Goal: Contribute content: Contribute content

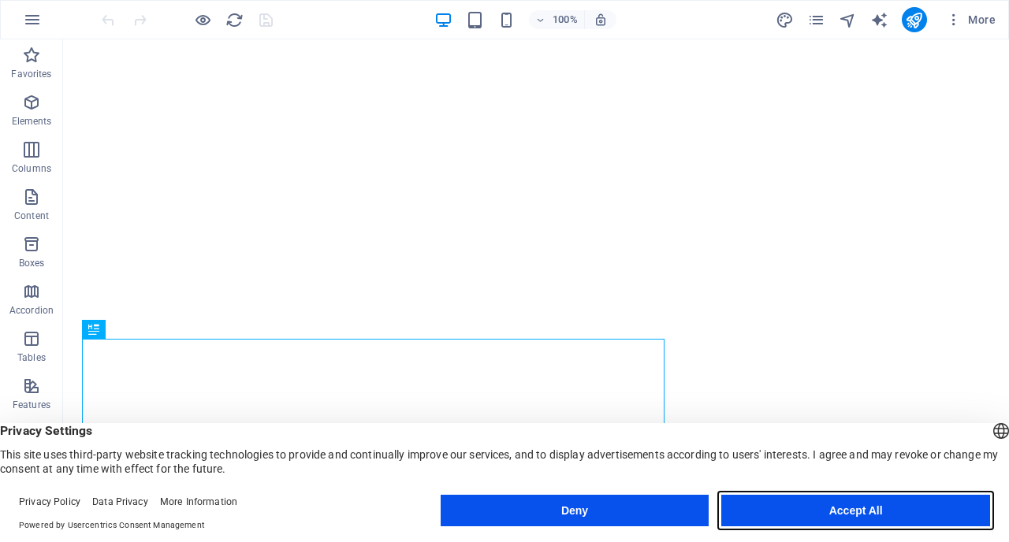
click at [859, 507] on button "Accept All" at bounding box center [855, 511] width 269 height 32
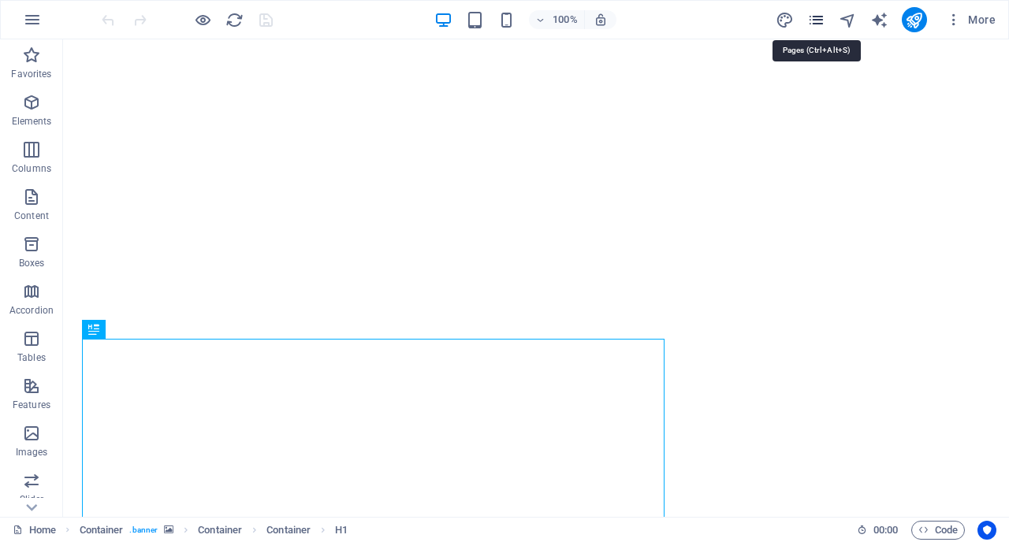
click at [824, 20] on icon "pages" at bounding box center [816, 20] width 18 height 18
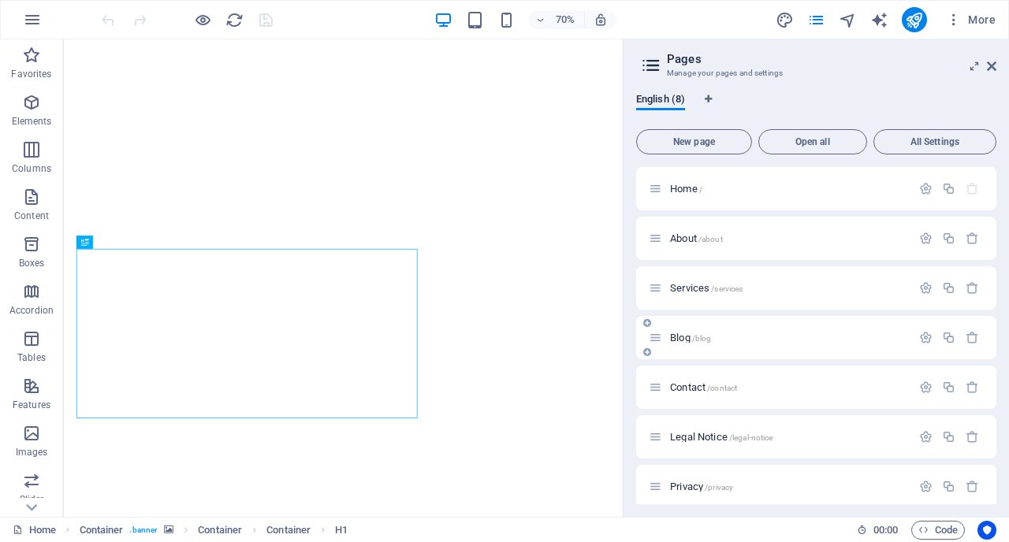
click at [796, 345] on div "Blog /blog" at bounding box center [780, 338] width 263 height 18
click at [683, 341] on span "Blog /blog" at bounding box center [690, 338] width 41 height 12
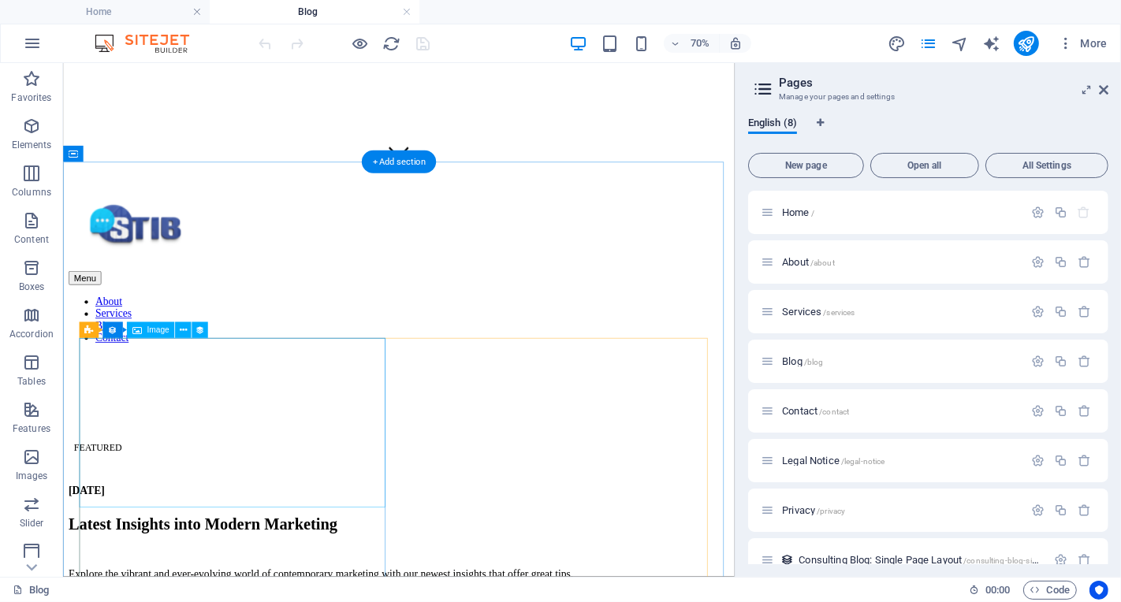
scroll to position [471, 0]
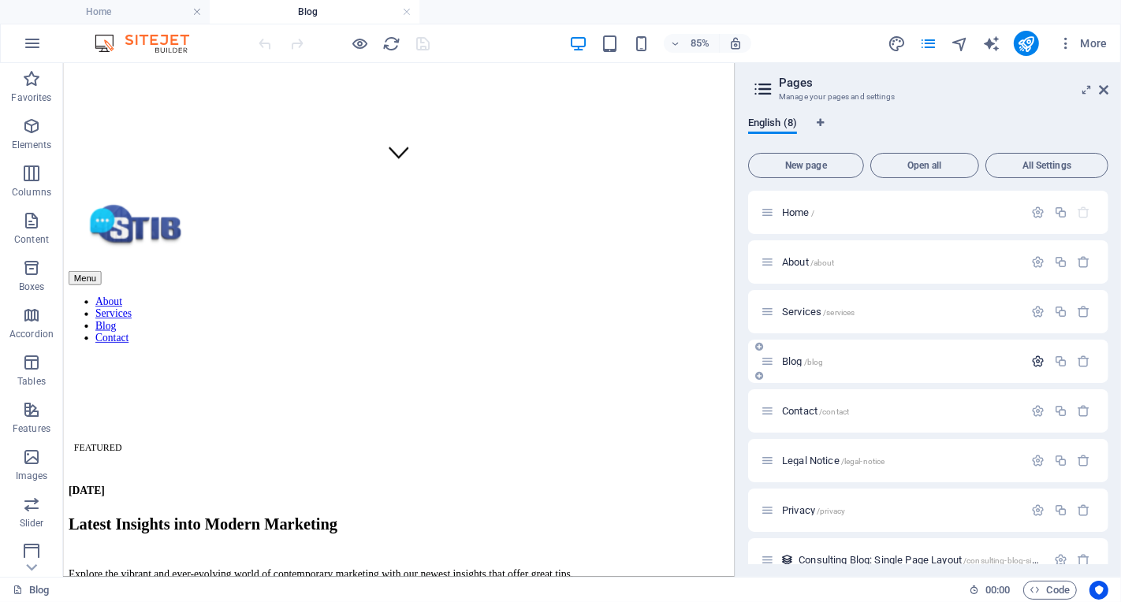
click at [1008, 363] on icon "button" at bounding box center [1037, 361] width 13 height 13
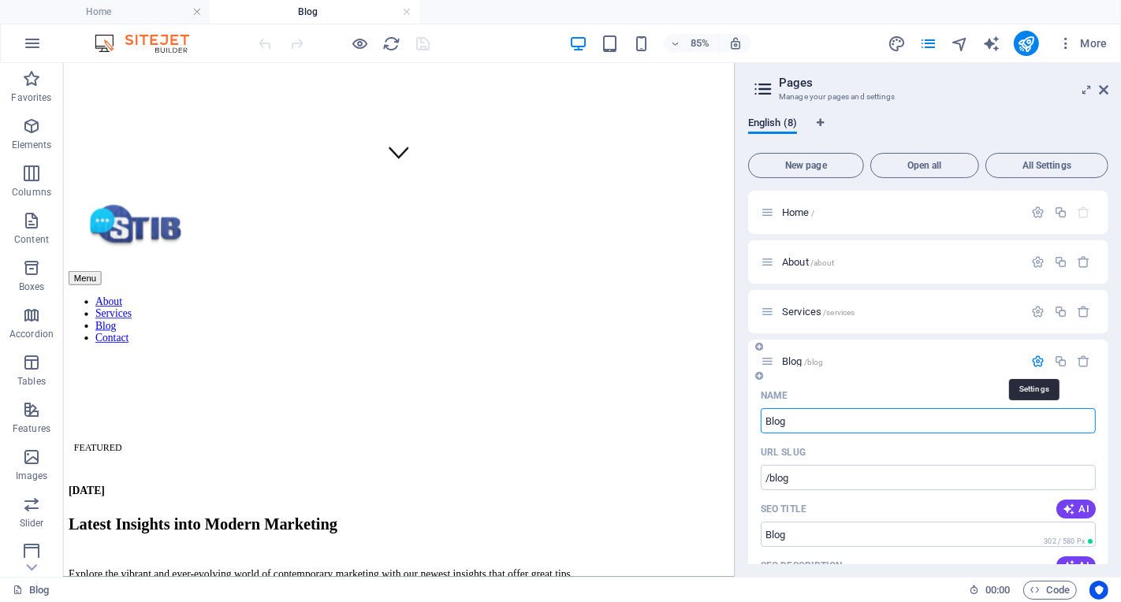
click at [1008, 363] on icon "button" at bounding box center [1037, 361] width 13 height 13
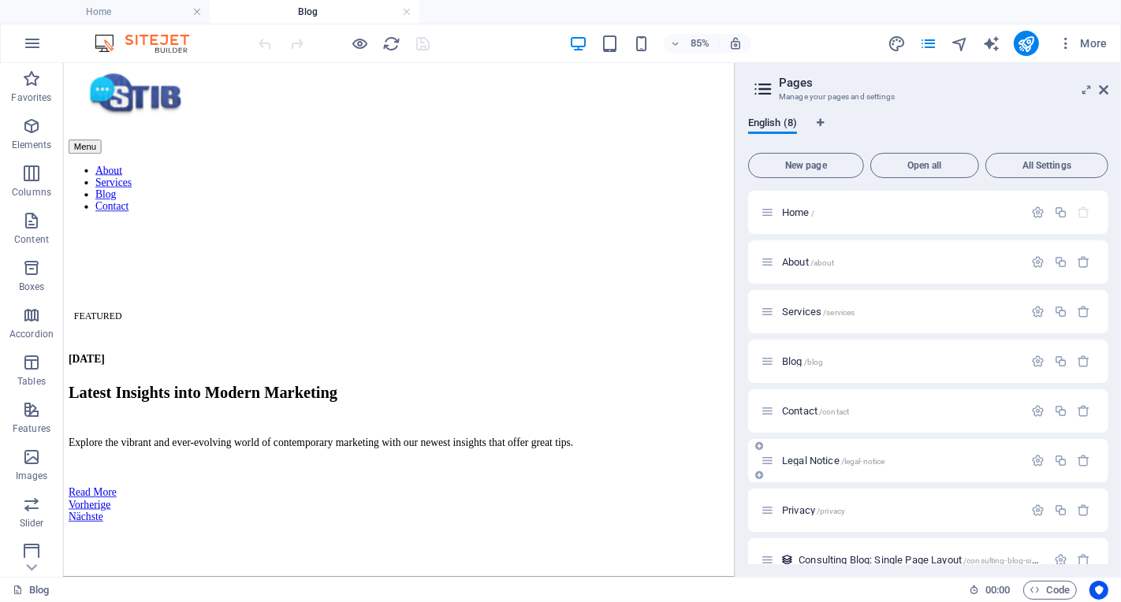
scroll to position [23, 0]
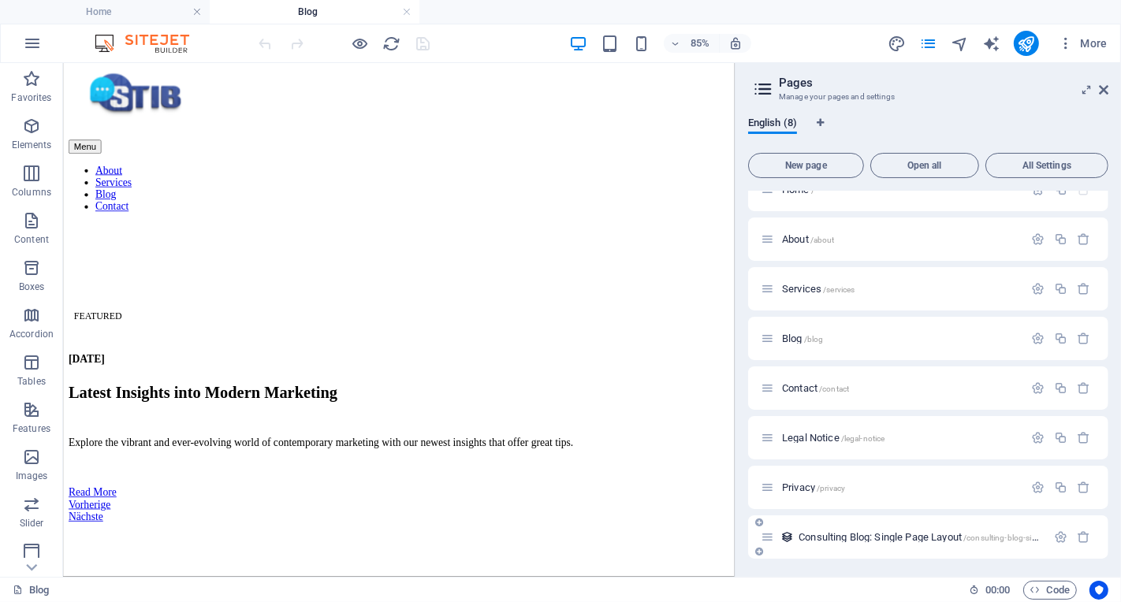
click at [939, 539] on span "Consulting Blog: Single Page Layout /consulting-blog-single-page-layout" at bounding box center [945, 537] width 293 height 12
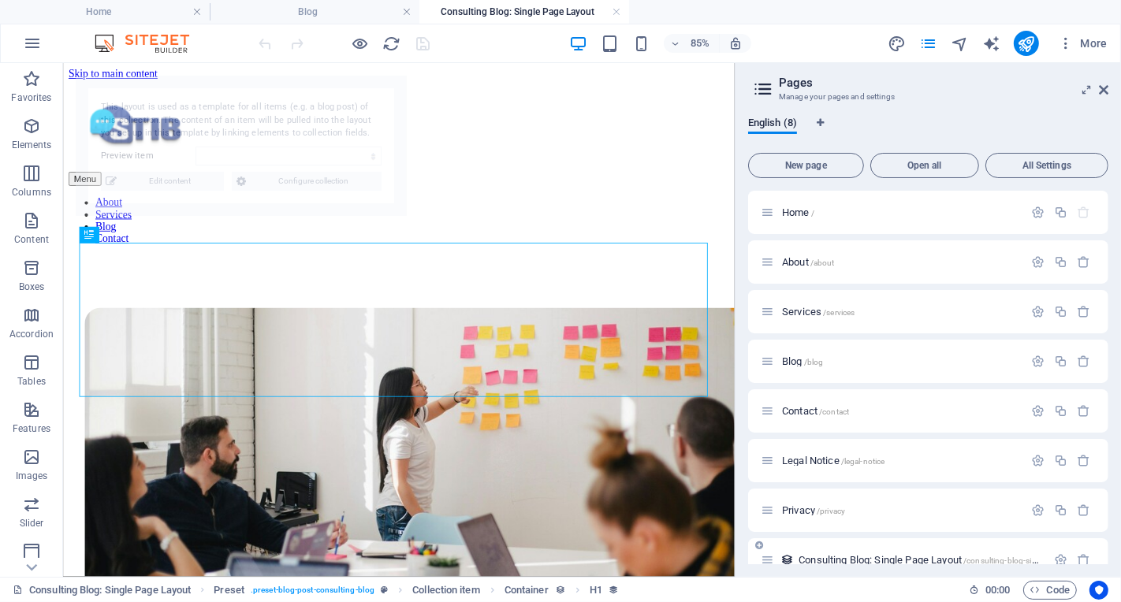
scroll to position [399, 0]
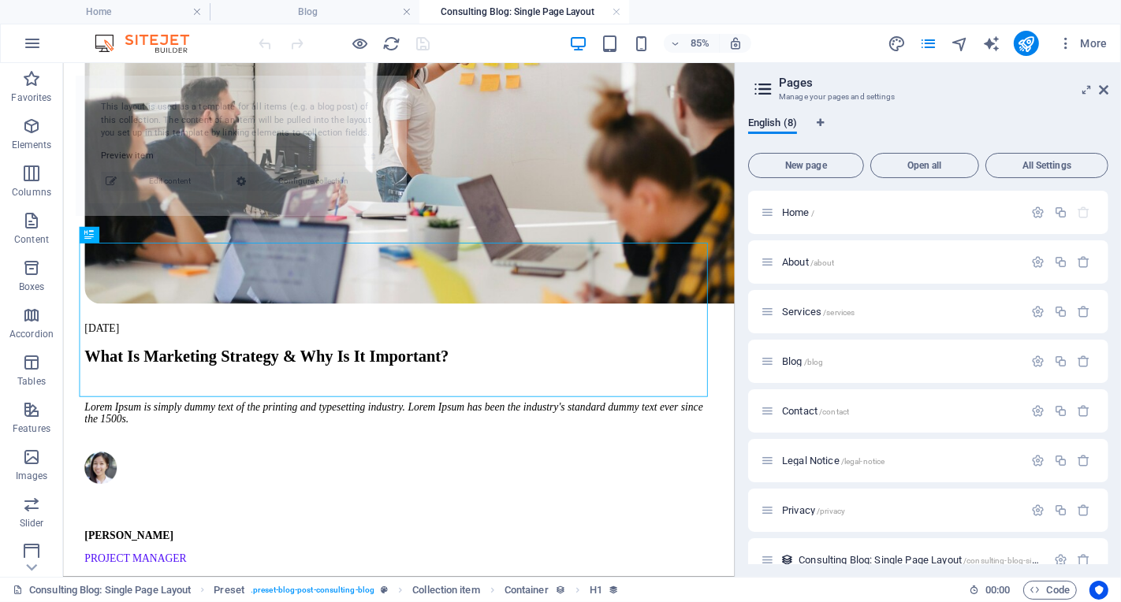
select select "68dac0cd62f0aafbf306ba8a"
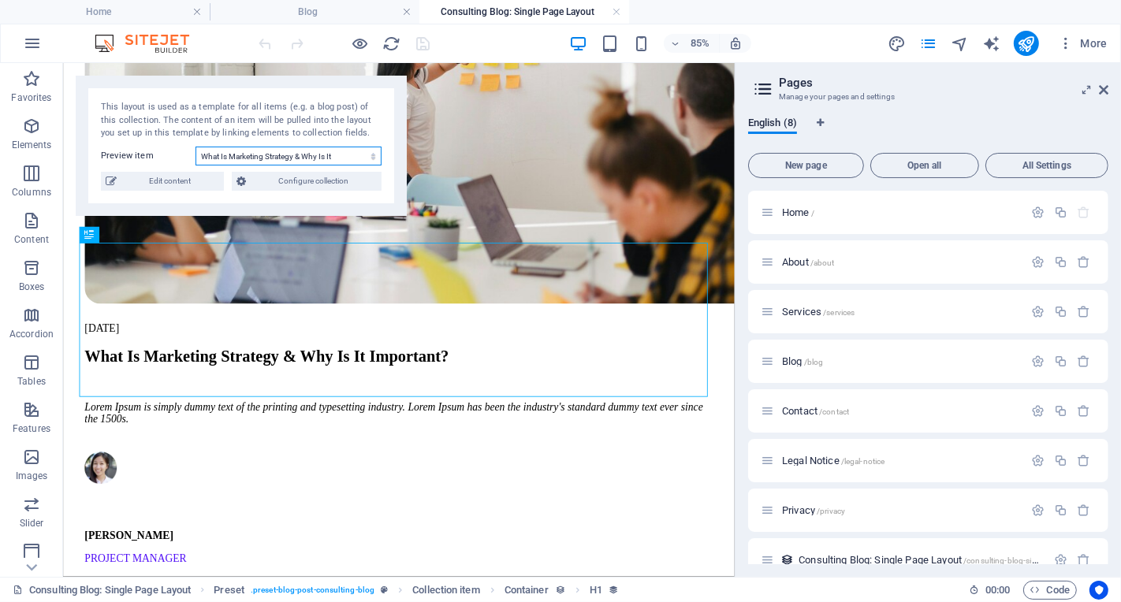
click at [350, 157] on select "What Is Marketing Strategy & Why Is It Important? The Perfect Workshop: The Con…" at bounding box center [289, 156] width 186 height 19
click at [196, 147] on select "What Is Marketing Strategy & Why Is It Important? The Perfect Workshop: The Con…" at bounding box center [289, 156] width 186 height 19
click at [183, 184] on span "Edit content" at bounding box center [170, 181] width 98 height 19
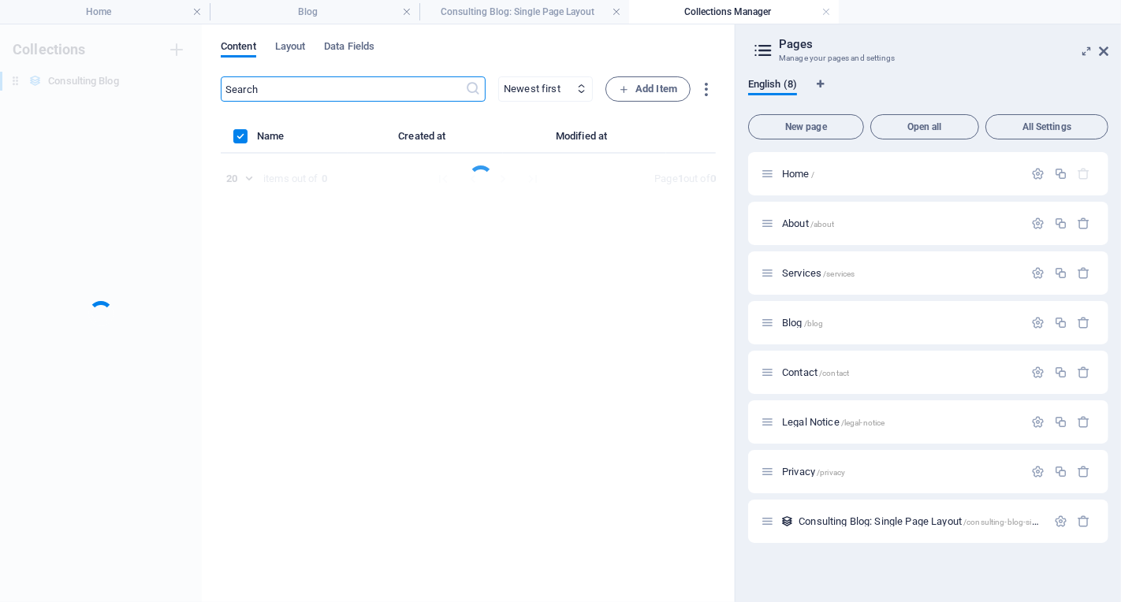
scroll to position [0, 0]
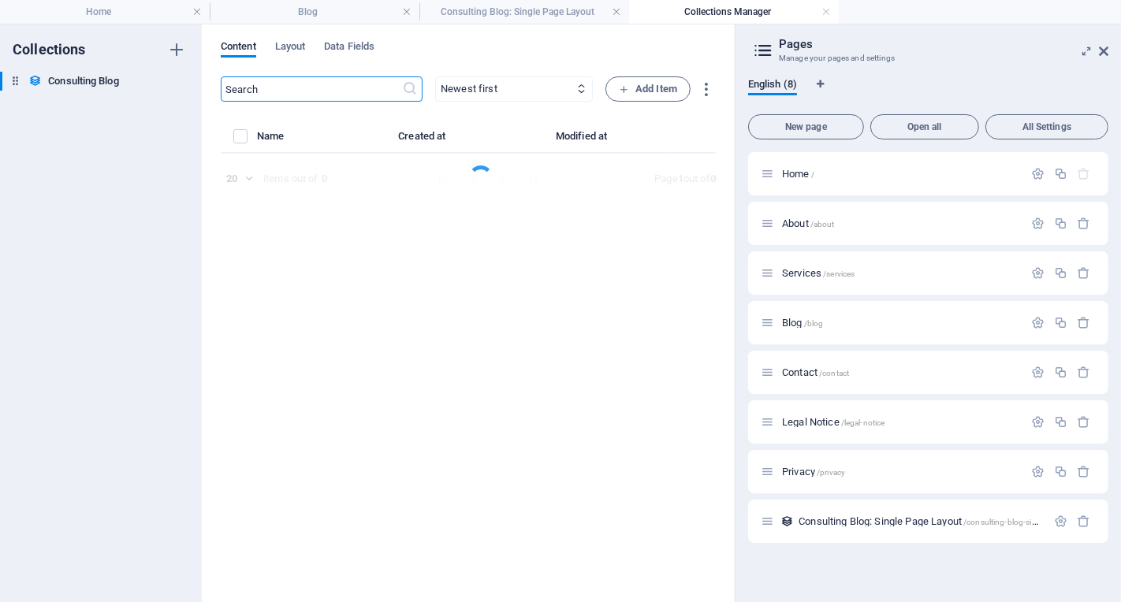
select select "Modern Marketing"
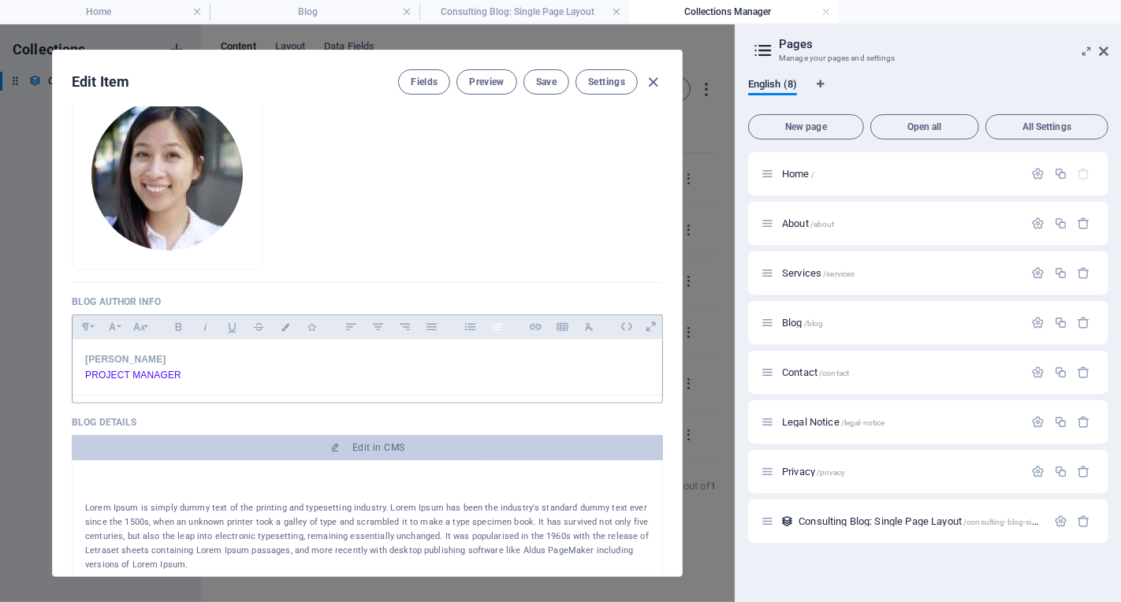
scroll to position [790, 0]
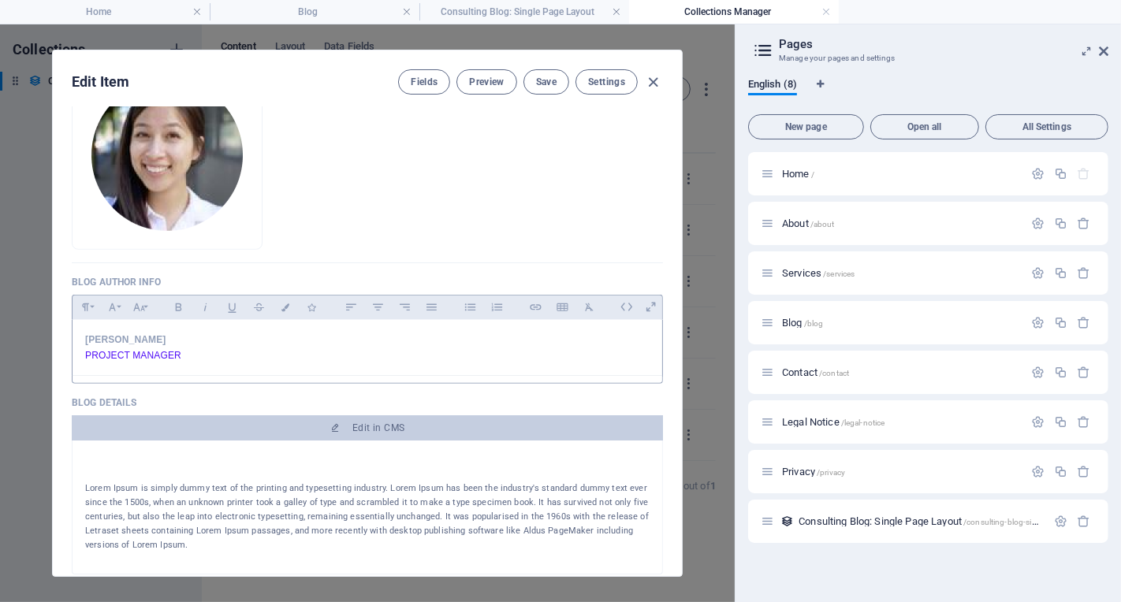
click at [267, 333] on p "[PERSON_NAME]" at bounding box center [367, 340] width 564 height 15
click at [265, 348] on p "PROJECT MANAGER" at bounding box center [367, 355] width 564 height 15
click at [166, 352] on span "PROJECT MANAGER" at bounding box center [133, 355] width 96 height 11
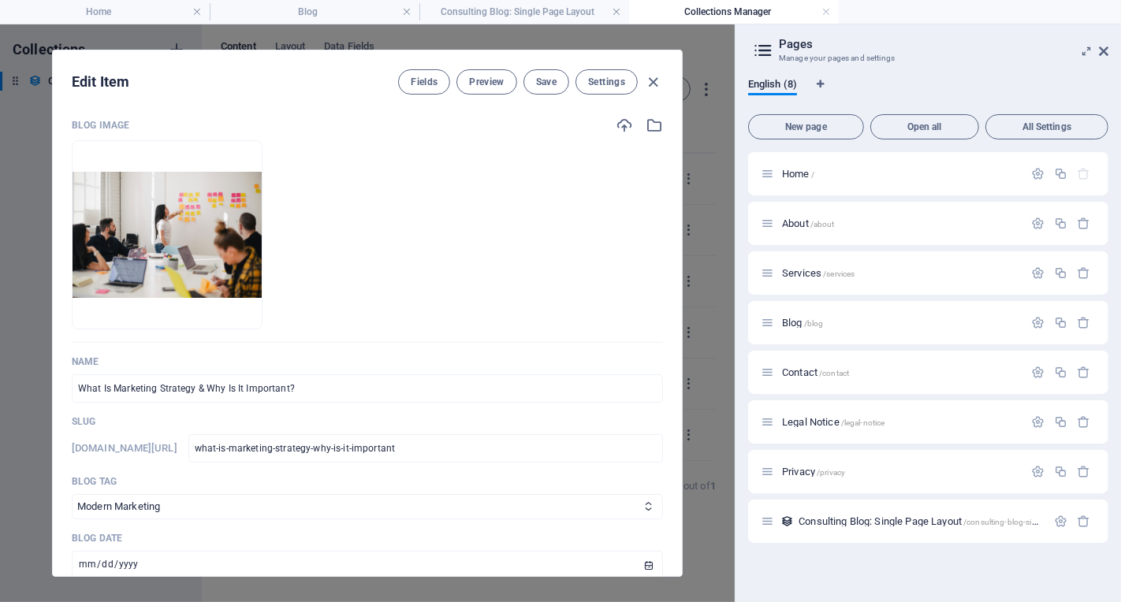
scroll to position [0, 0]
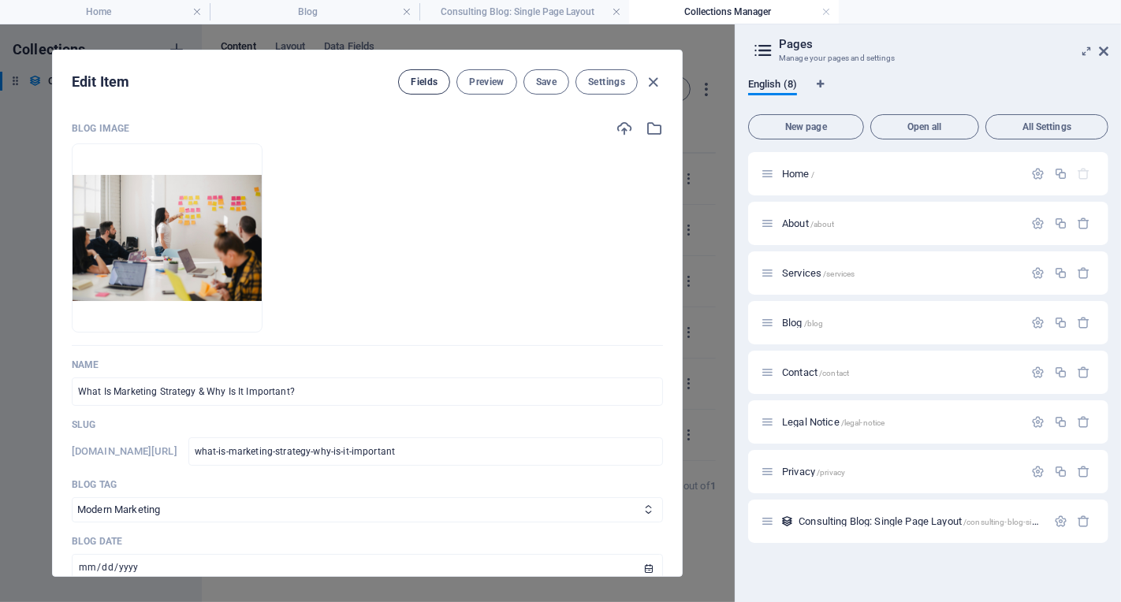
click at [432, 85] on span "Fields" at bounding box center [424, 82] width 27 height 13
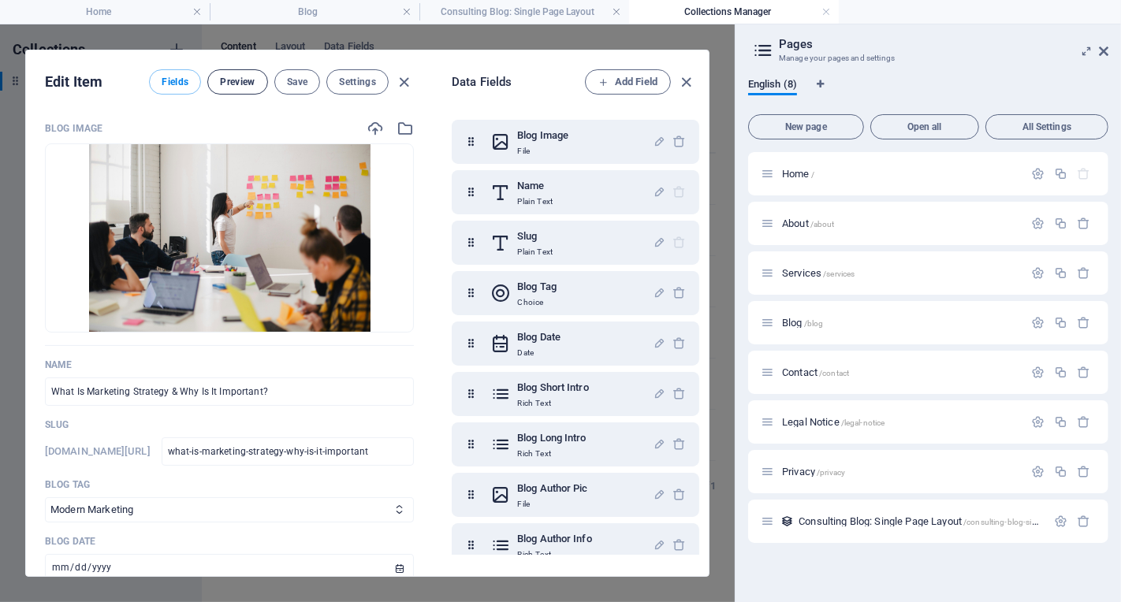
click at [248, 85] on span "Preview" at bounding box center [237, 82] width 35 height 13
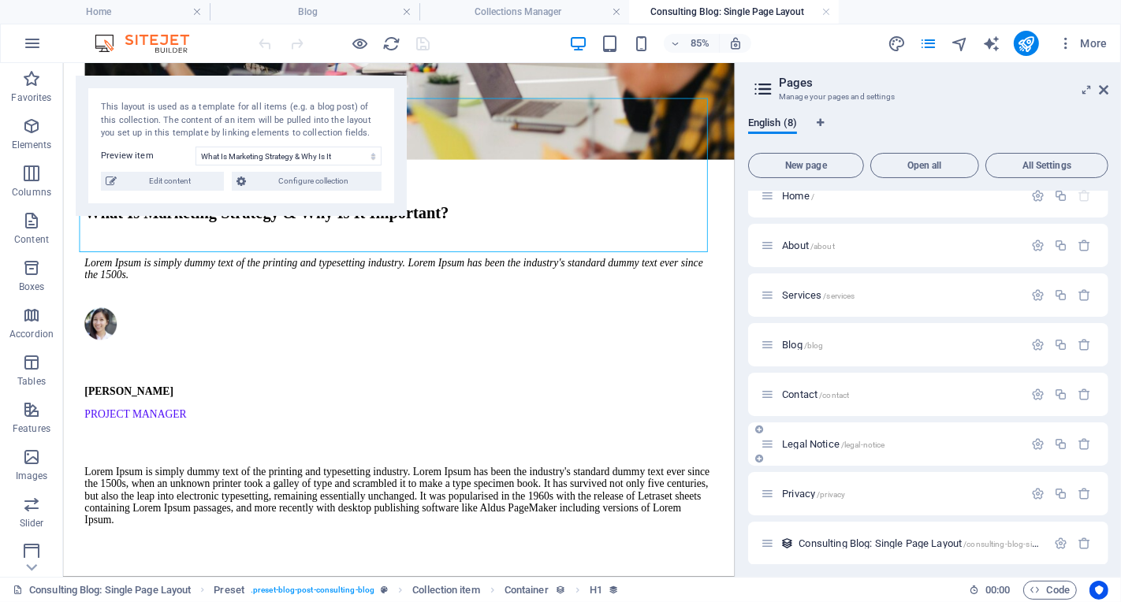
scroll to position [23, 0]
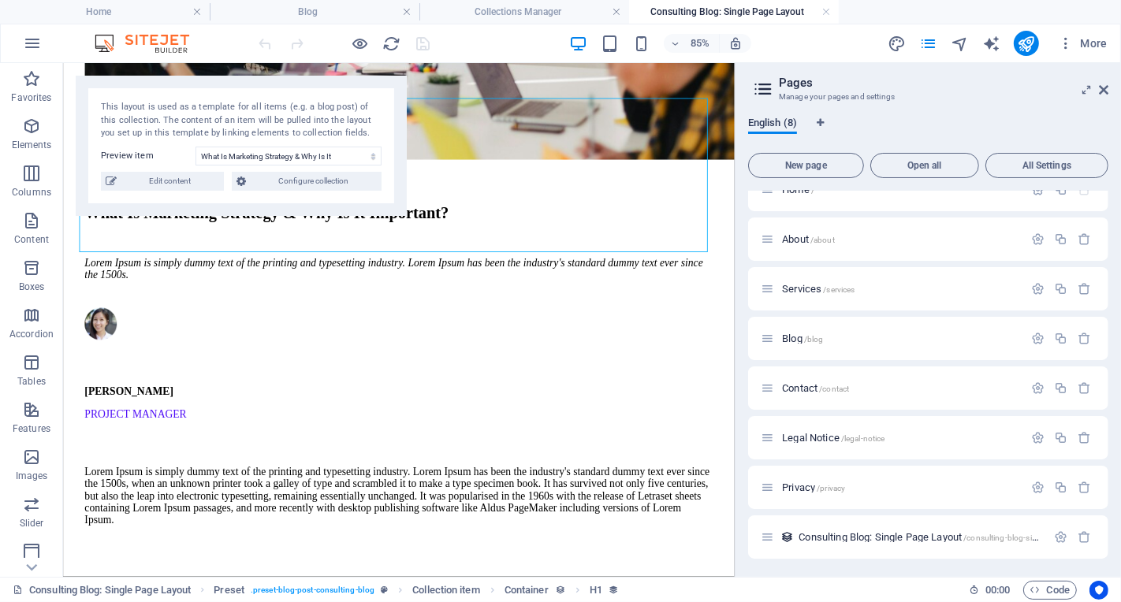
click at [782, 121] on span "English (8)" at bounding box center [772, 125] width 49 height 22
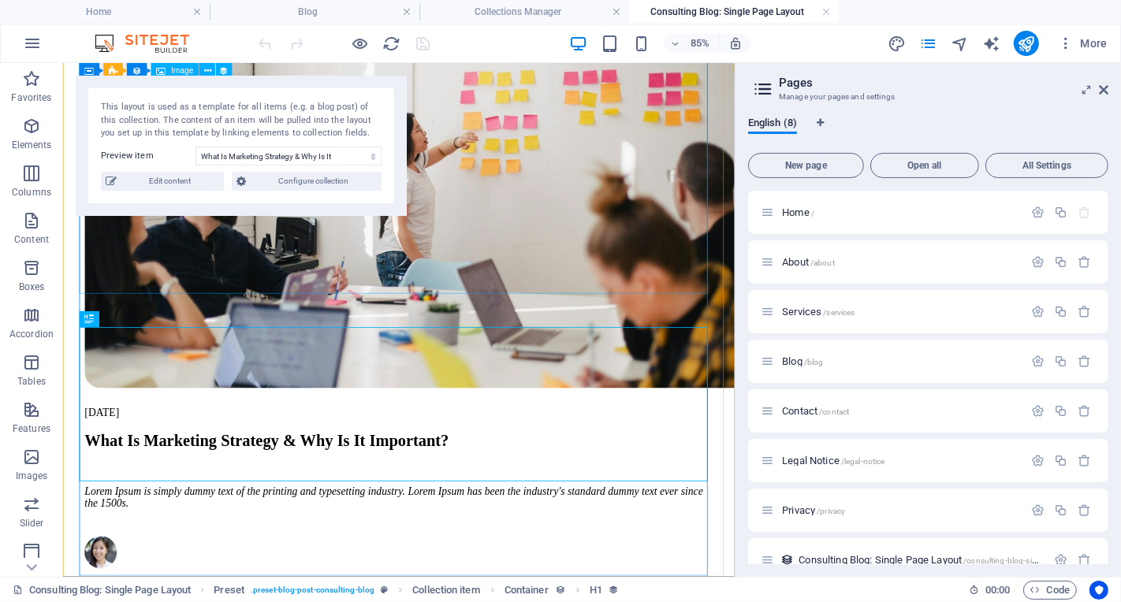
scroll to position [186, 0]
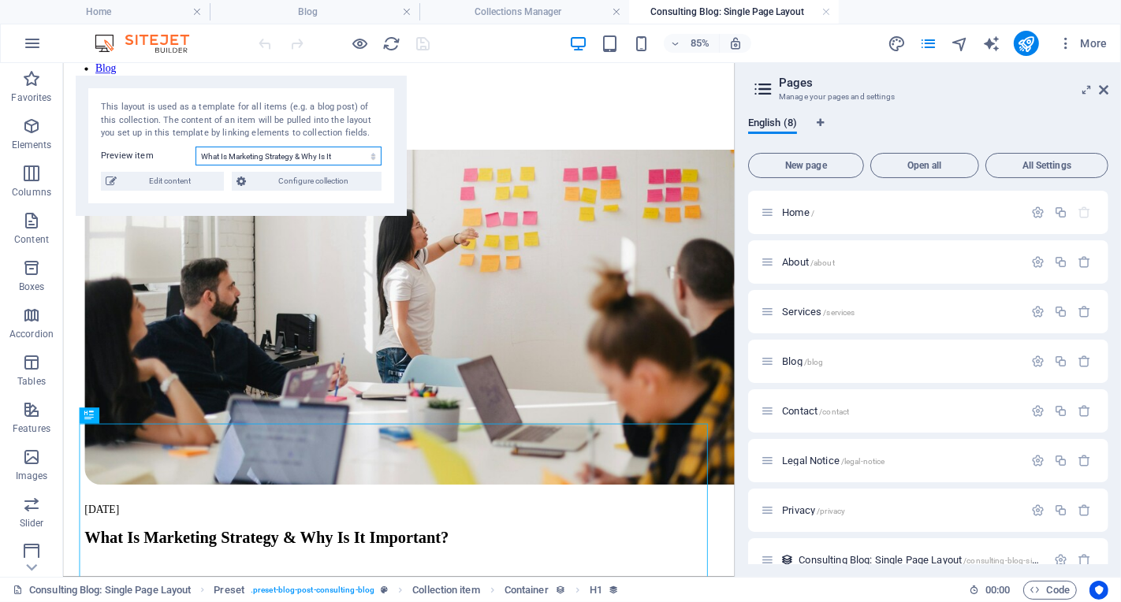
click at [305, 156] on select "What Is Marketing Strategy & Why Is It Important? The Perfect Workshop: The Con…" at bounding box center [289, 156] width 186 height 19
click at [196, 147] on select "What Is Marketing Strategy & Why Is It Important? The Perfect Workshop: The Con…" at bounding box center [289, 156] width 186 height 19
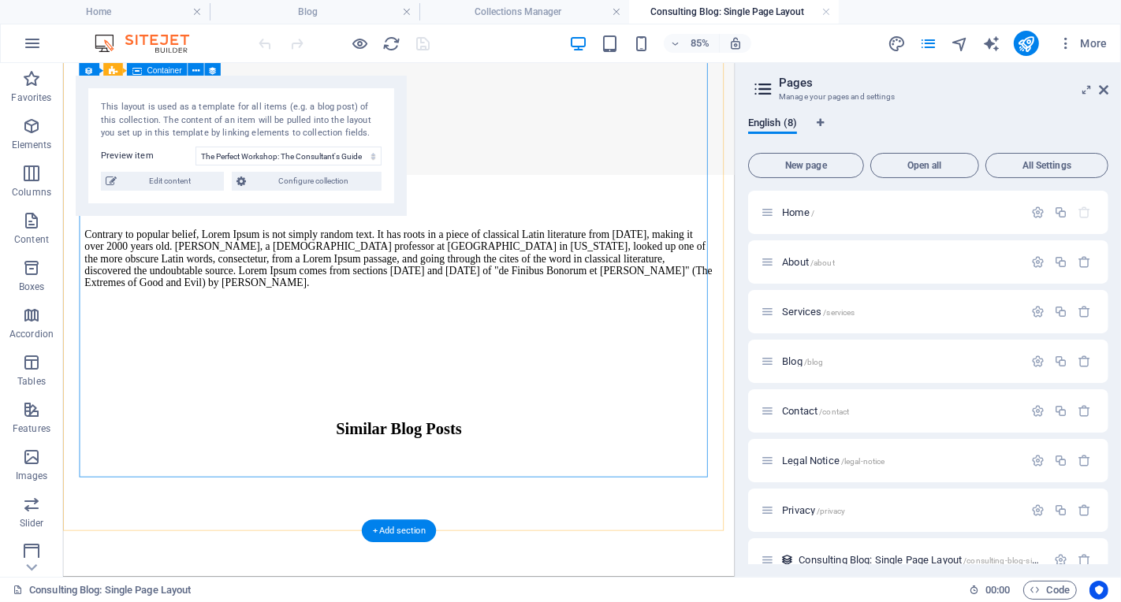
scroll to position [2193, 0]
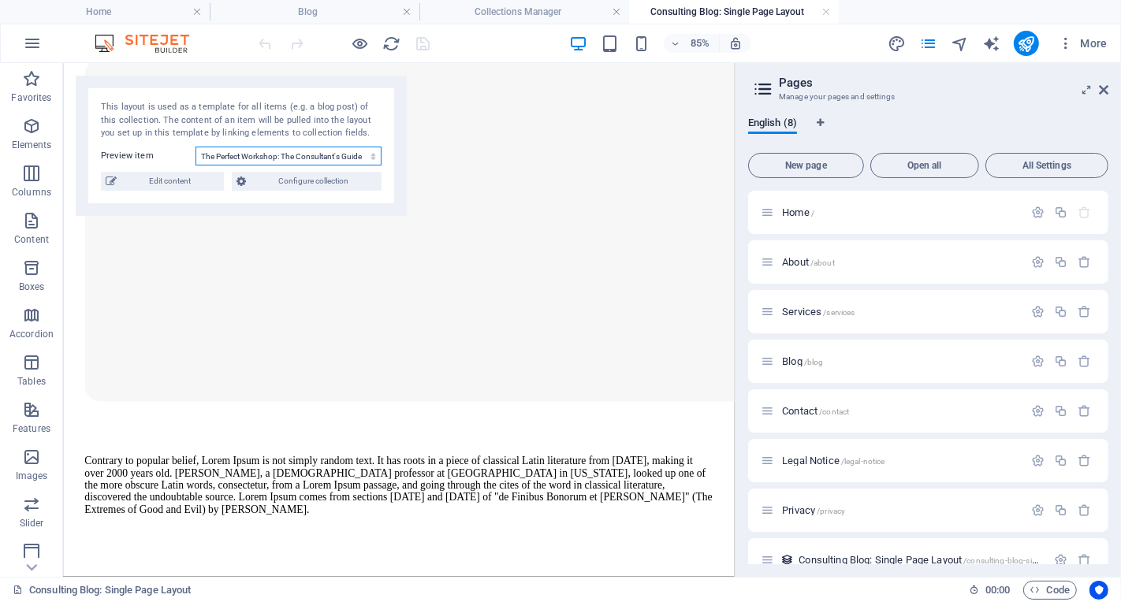
click at [248, 158] on select "What Is Marketing Strategy & Why Is It Important? The Perfect Workshop: The Con…" at bounding box center [289, 156] width 186 height 19
select select "68dac0cd62f0aafbf306ba8a"
click at [196, 147] on select "What Is Marketing Strategy & Why Is It Important? The Perfect Workshop: The Con…" at bounding box center [289, 156] width 186 height 19
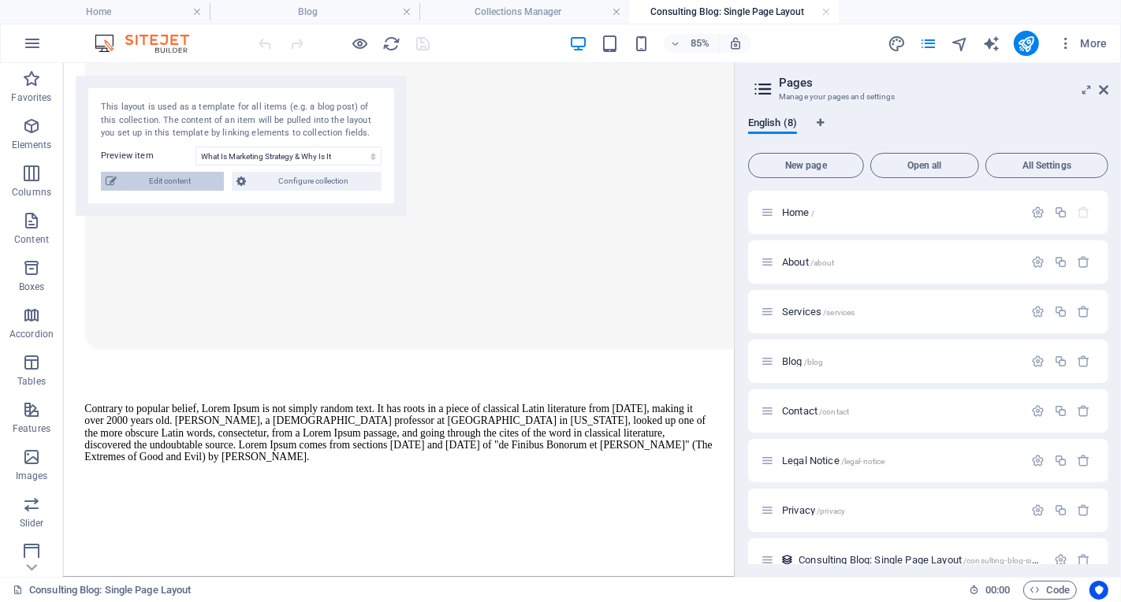
click at [162, 181] on span "Edit content" at bounding box center [170, 181] width 98 height 19
type input "2024-10-24"
type input "what-is-marketing-strategy-why-is-it-important"
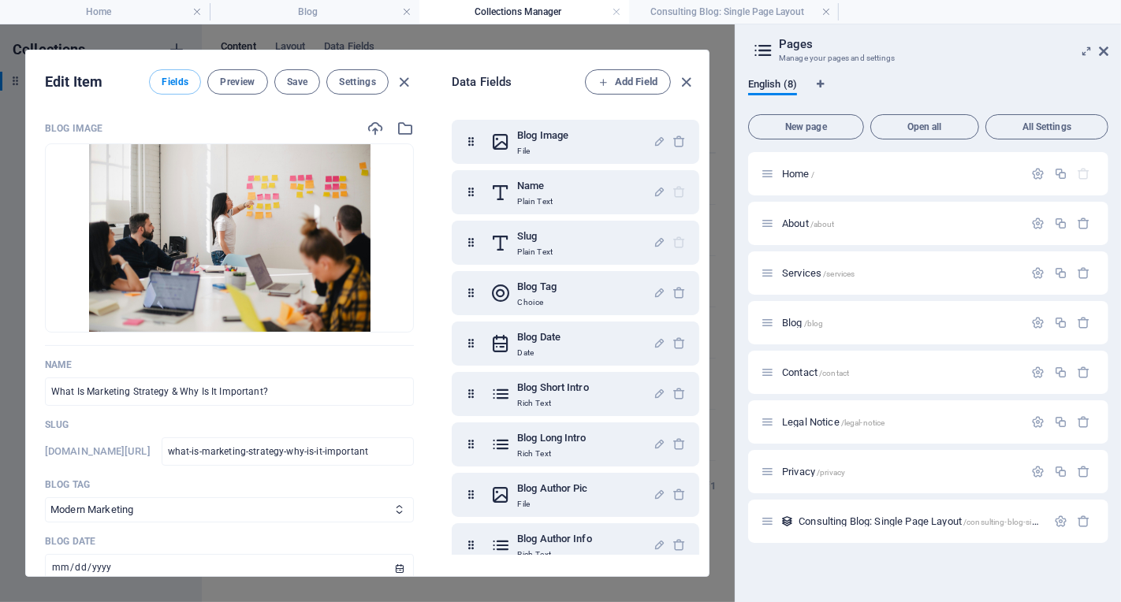
scroll to position [0, 0]
click at [275, 395] on input "What Is Marketing Strategy & Why Is It Important?" at bounding box center [229, 392] width 369 height 28
paste input "Beyond Words: How Human-Powered Translation Builds True Global Connections"
type input "Beyond Words: How Human-Powered Translation Builds True Global Connections"
type input "beyond-words-how-human-powered-translation-builds-true-global-connections"
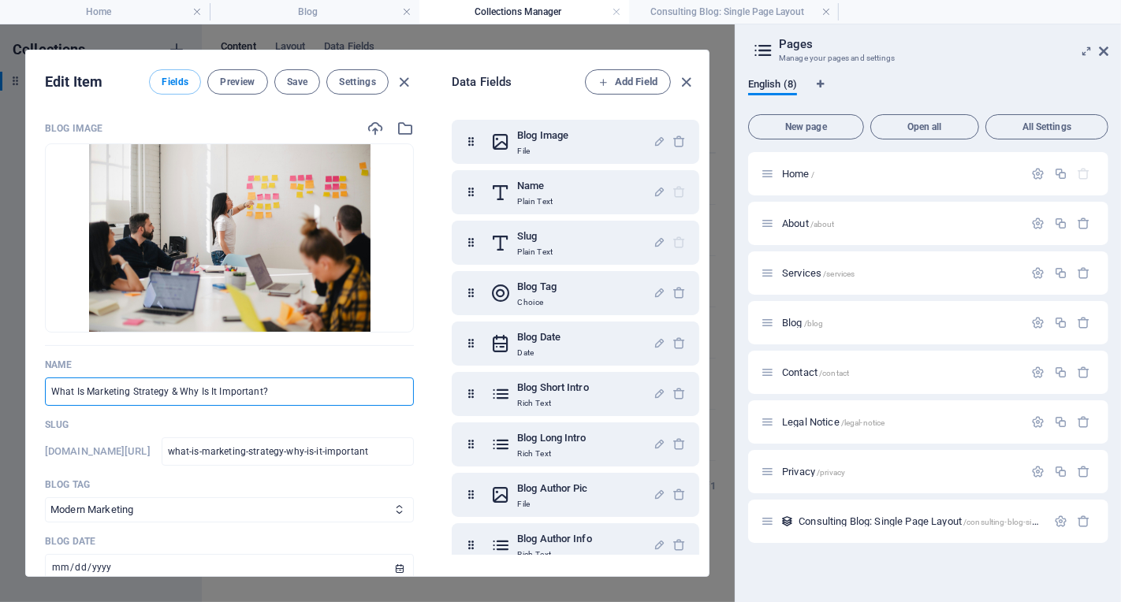
type input "beyond-words-how-human-powered-translation-builds-true-global-connections"
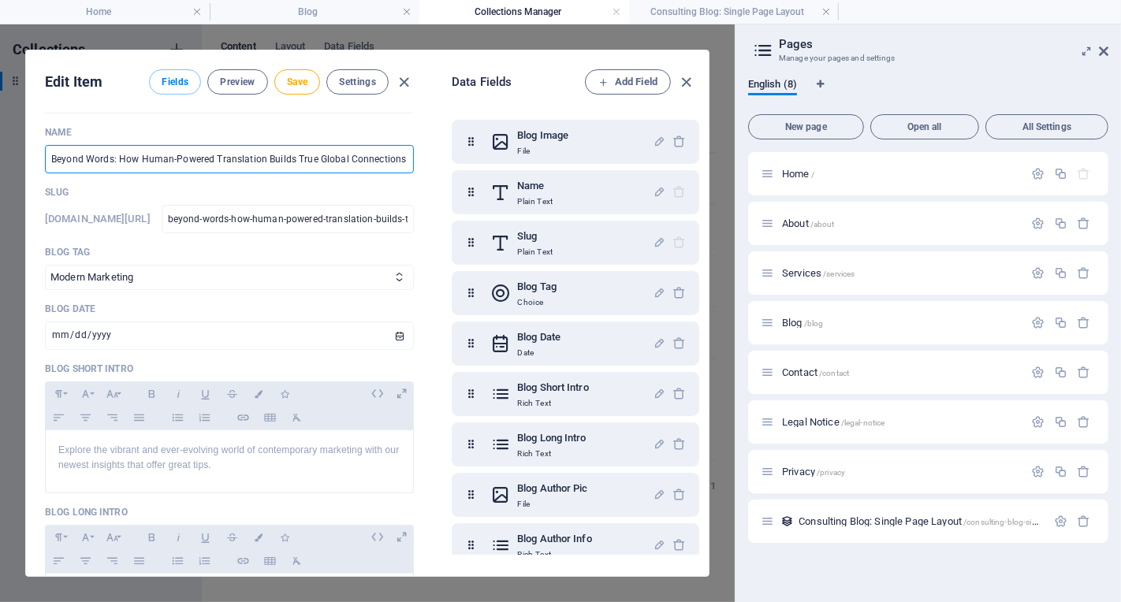
scroll to position [234, 0]
type input "Beyond Words: How Human-Powered Translation Builds True Global Connections"
click at [360, 281] on select "Business Strategies Consulting Tips Modern Marketing Tech Innovations" at bounding box center [229, 275] width 369 height 25
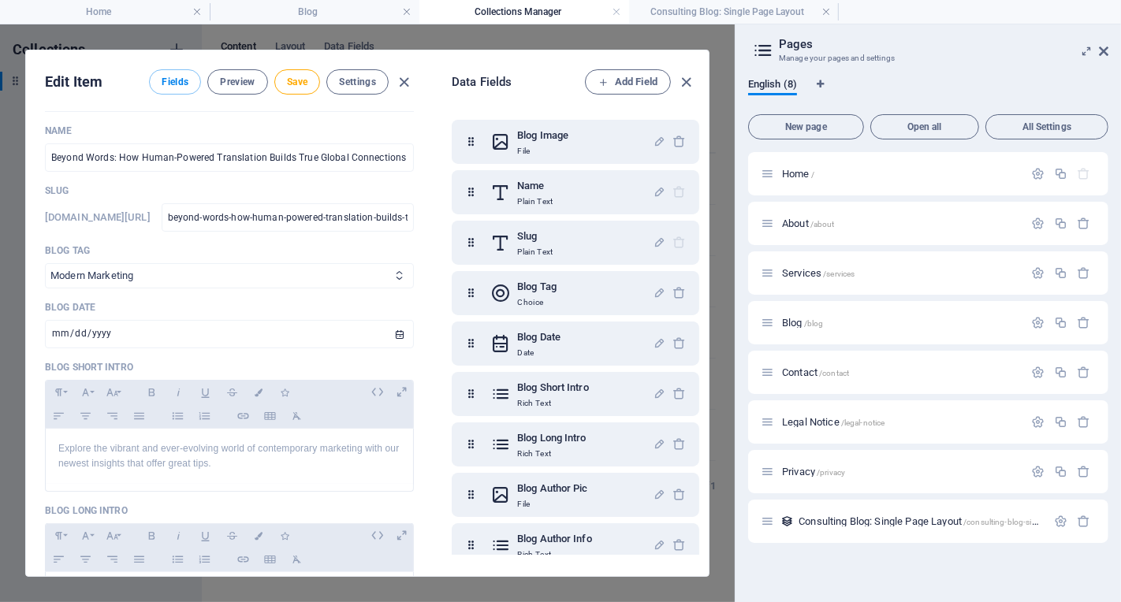
click at [45, 271] on select "Business Strategies Consulting Tips Modern Marketing Tech Innovations" at bounding box center [229, 275] width 369 height 25
click at [557, 296] on p "Choice" at bounding box center [536, 302] width 39 height 13
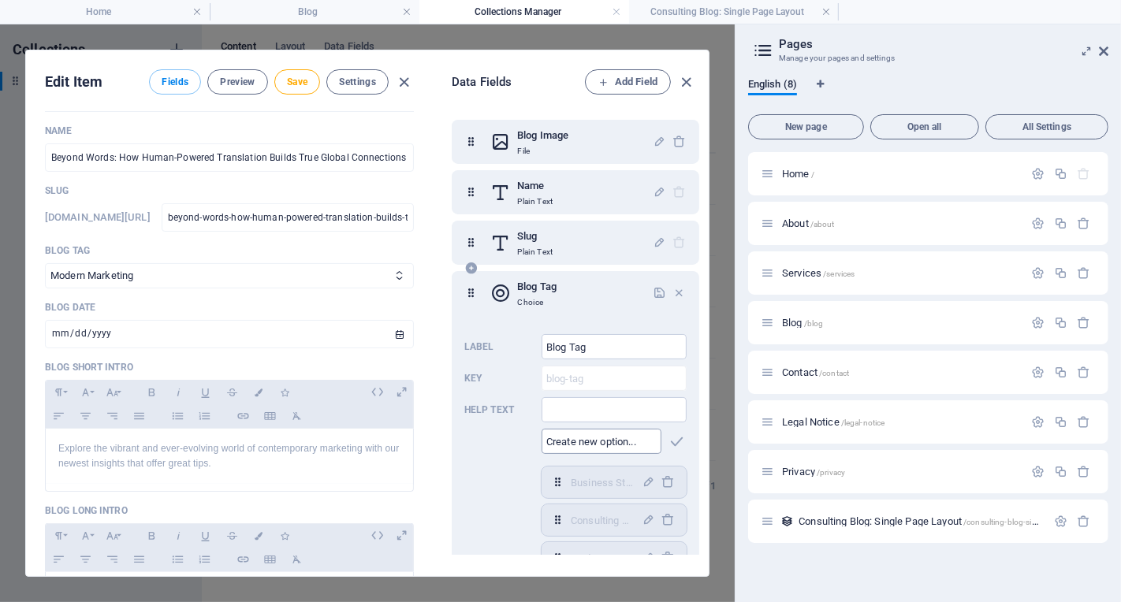
click at [600, 442] on input "text" at bounding box center [602, 441] width 120 height 25
type input "Human Translation"
click at [673, 441] on icon "button" at bounding box center [678, 442] width 18 height 18
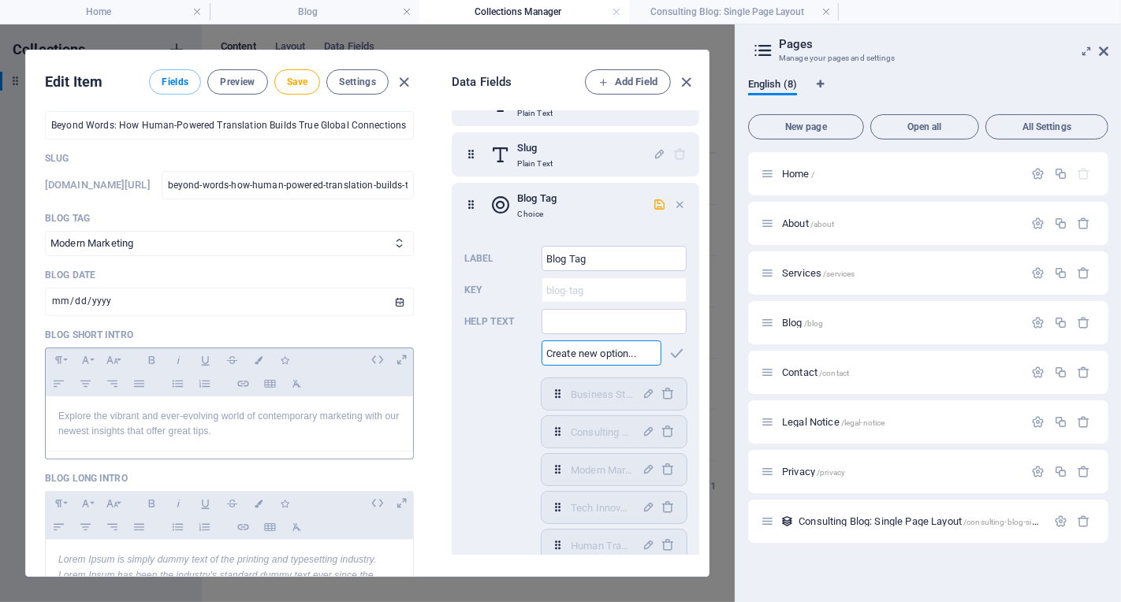
scroll to position [135, 0]
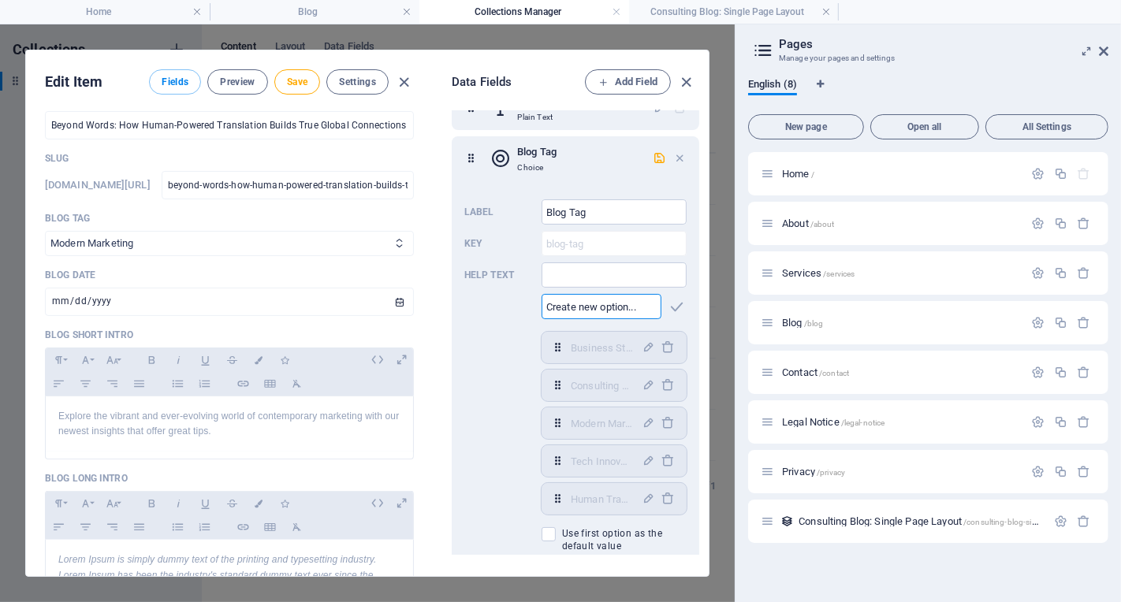
click at [341, 252] on select "Business Strategies Consulting Tips Modern Marketing Tech Innovations" at bounding box center [229, 243] width 369 height 25
click at [671, 305] on icon "button" at bounding box center [678, 307] width 18 height 18
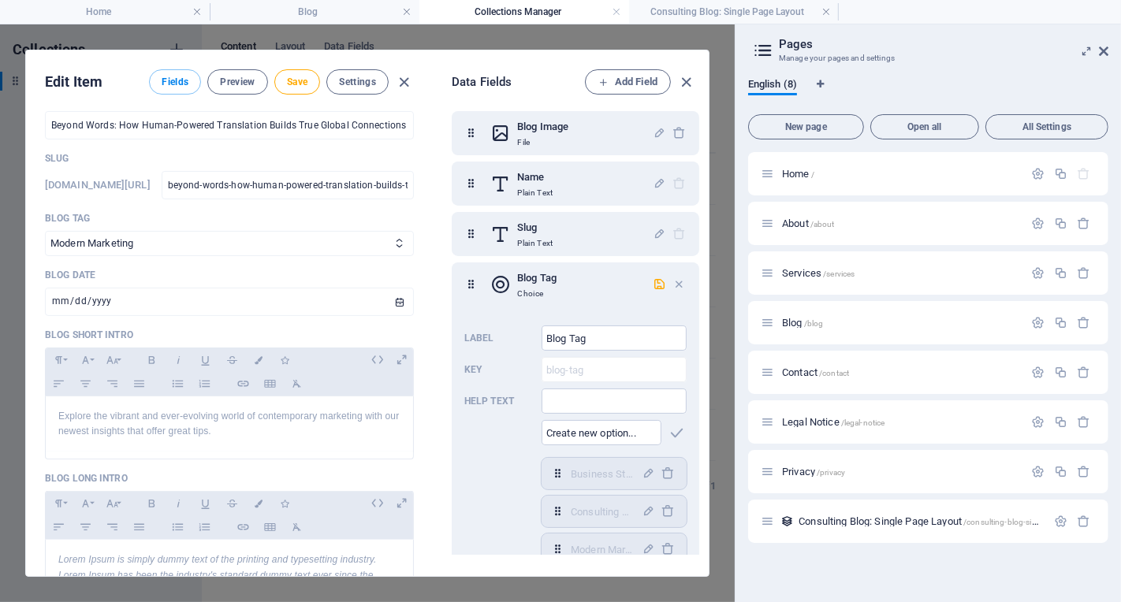
scroll to position [0, 0]
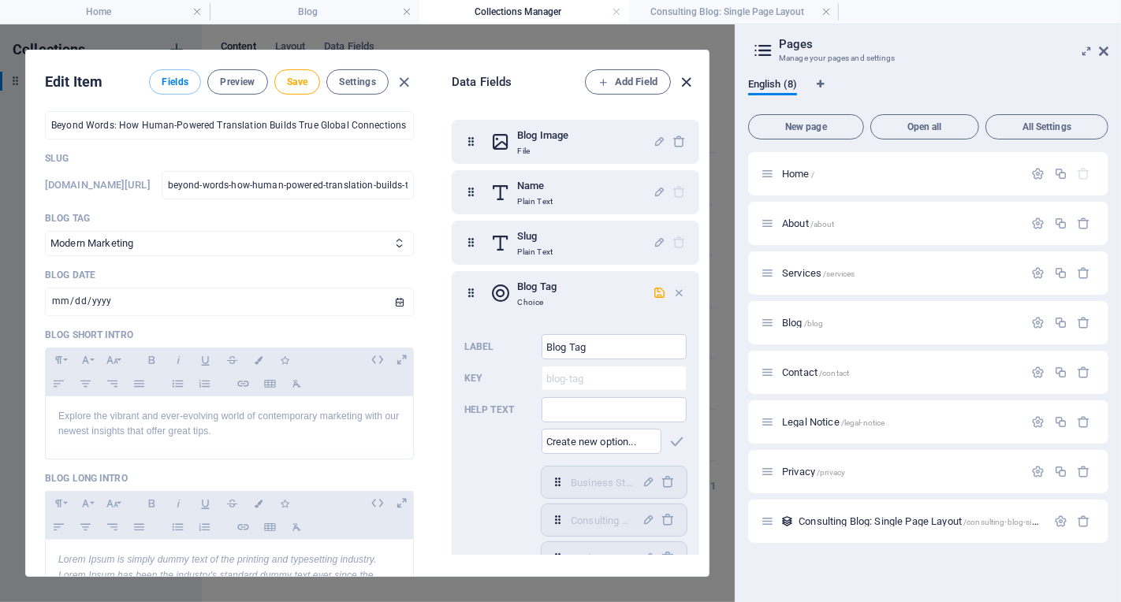
click at [690, 78] on icon "button" at bounding box center [687, 82] width 18 height 18
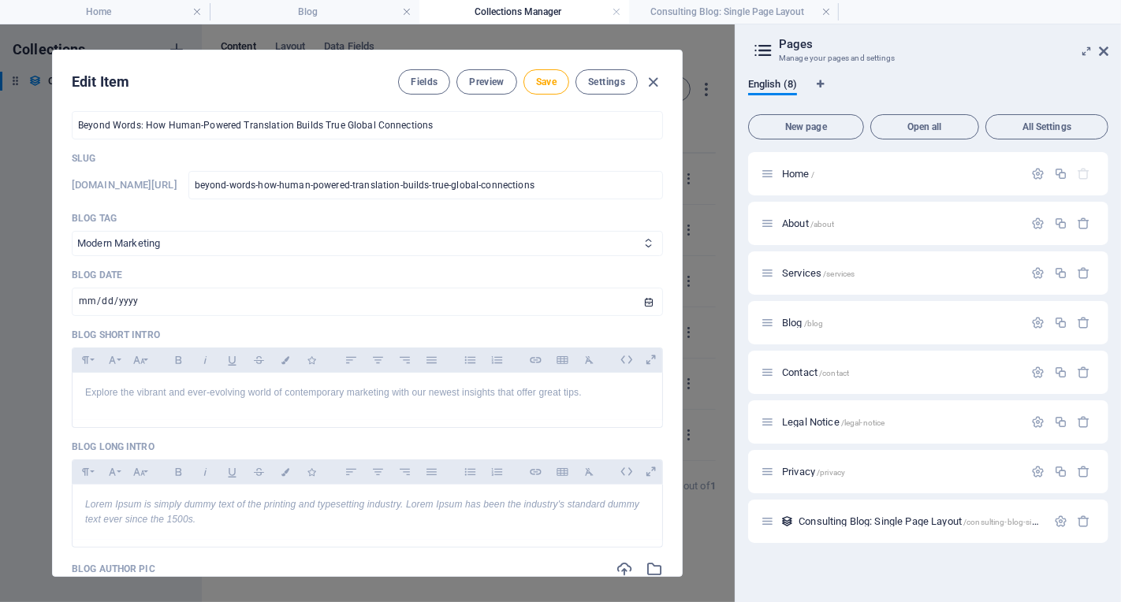
click at [445, 245] on select "Business Strategies Consulting Tips Modern Marketing Tech Innovations" at bounding box center [367, 243] width 591 height 25
click at [72, 231] on select "Business Strategies Consulting Tips Modern Marketing Tech Innovations" at bounding box center [367, 243] width 591 height 25
click at [650, 84] on icon "button" at bounding box center [654, 82] width 18 height 18
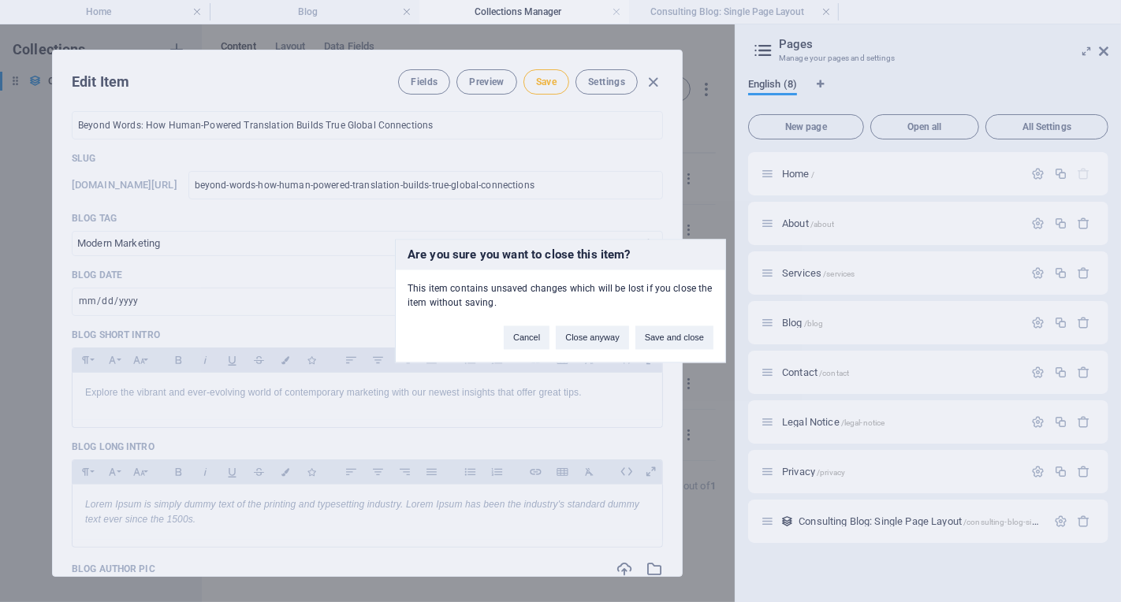
click at [684, 336] on button "Save and close" at bounding box center [674, 338] width 78 height 24
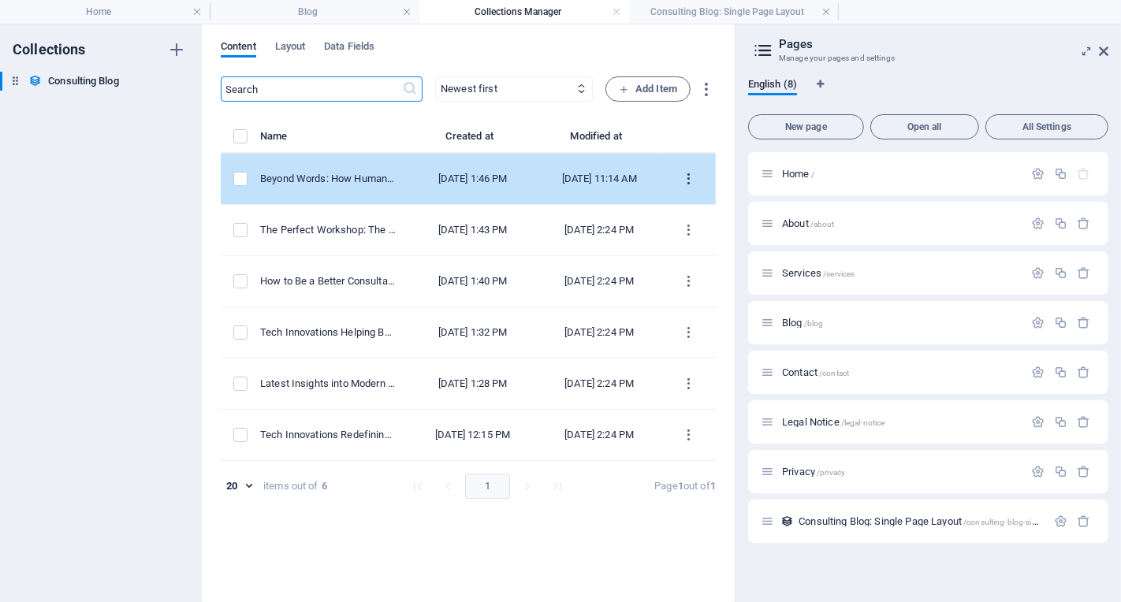
click at [691, 179] on icon "items list" at bounding box center [689, 179] width 15 height 15
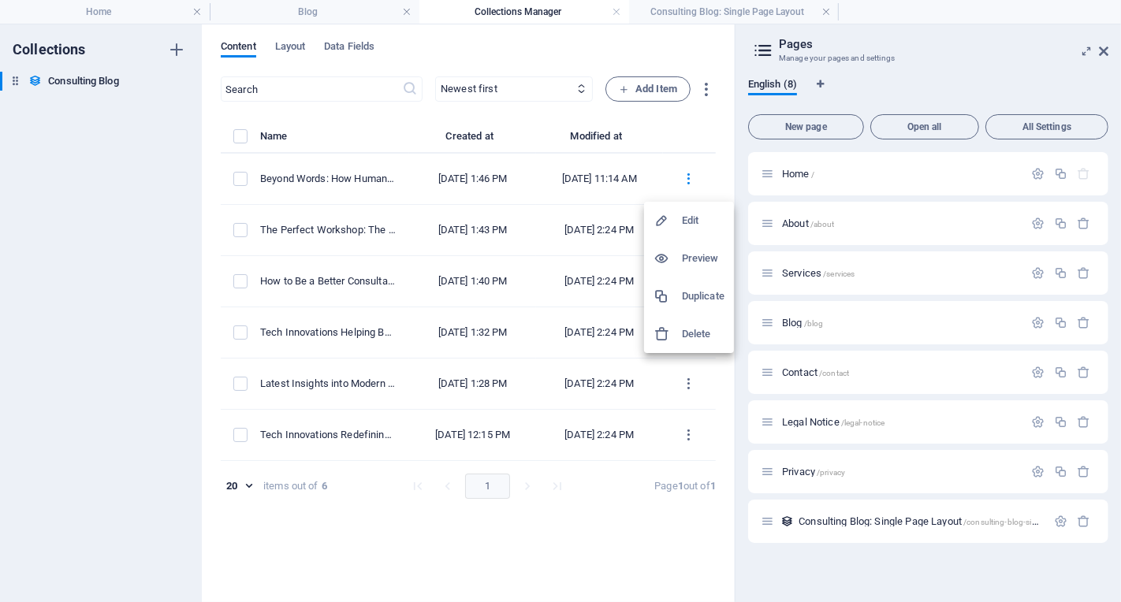
click at [707, 223] on h6 "Edit" at bounding box center [703, 220] width 43 height 19
select select "Modern Marketing"
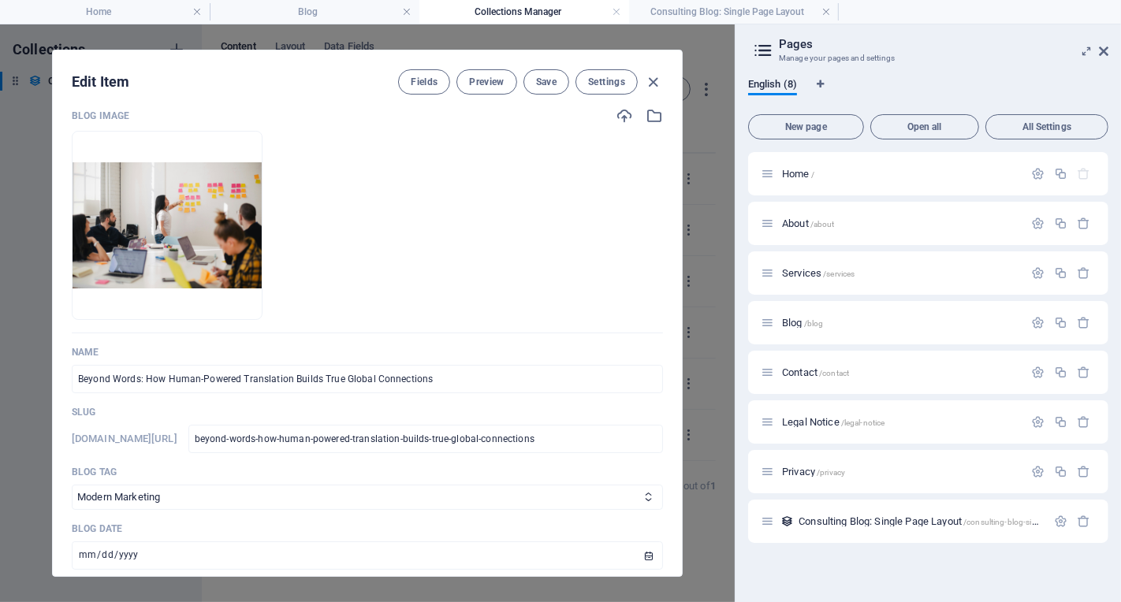
scroll to position [30, 0]
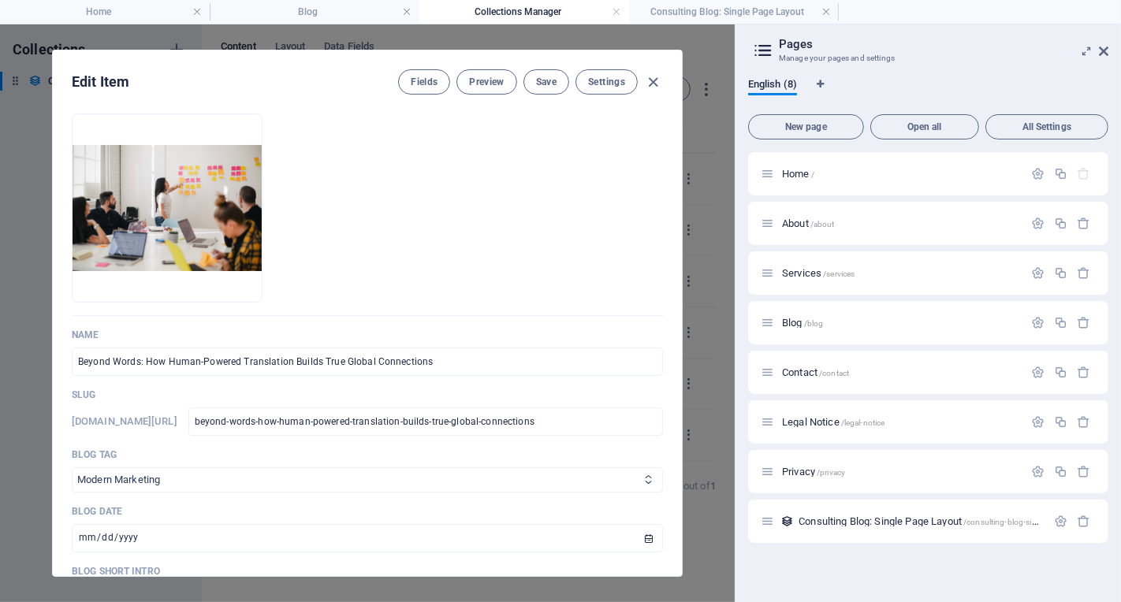
click at [326, 479] on select "Business Strategies Consulting Tips Modern Marketing Tech Innovations" at bounding box center [367, 480] width 591 height 25
click at [72, 468] on select "Business Strategies Consulting Tips Modern Marketing Tech Innovations" at bounding box center [367, 480] width 591 height 25
click at [658, 80] on icon "button" at bounding box center [654, 82] width 18 height 18
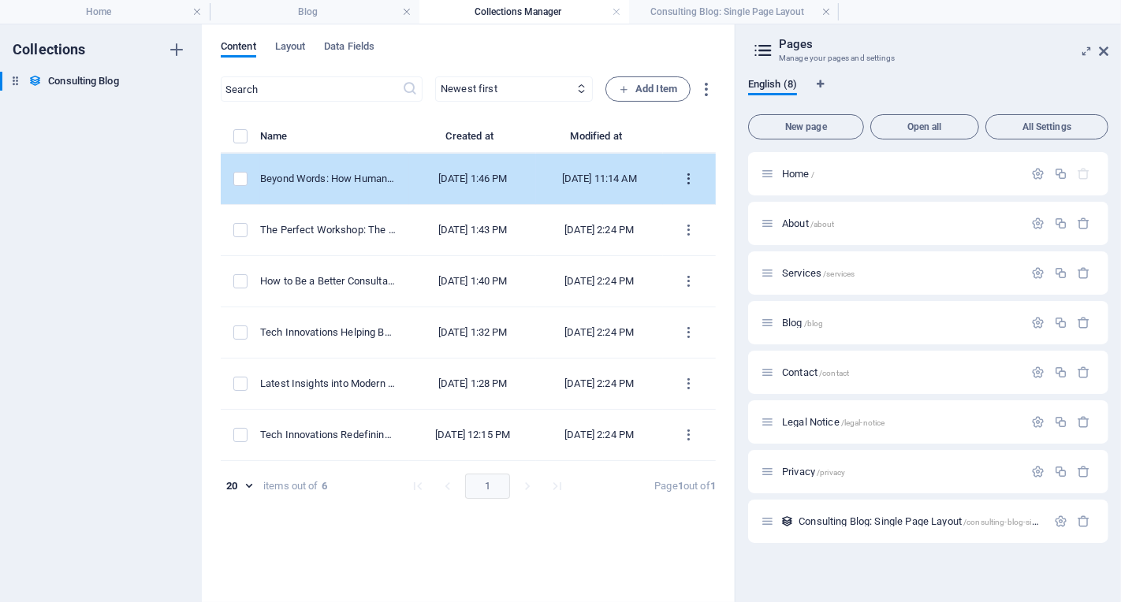
click at [686, 179] on icon "items list" at bounding box center [689, 179] width 15 height 15
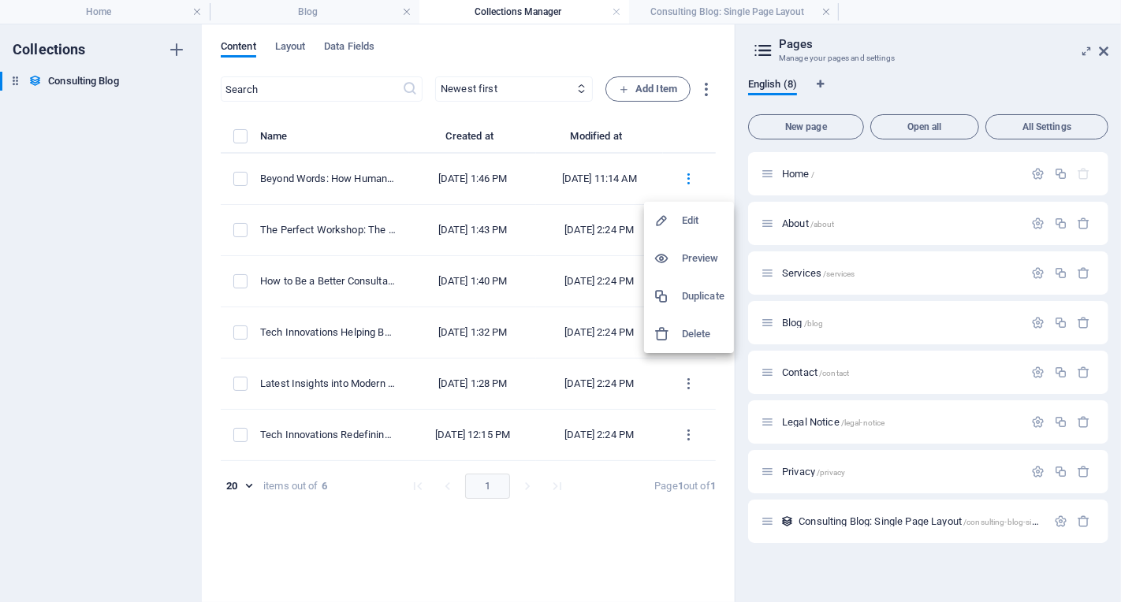
click at [697, 220] on h6 "Edit" at bounding box center [703, 220] width 43 height 19
select select "Modern Marketing"
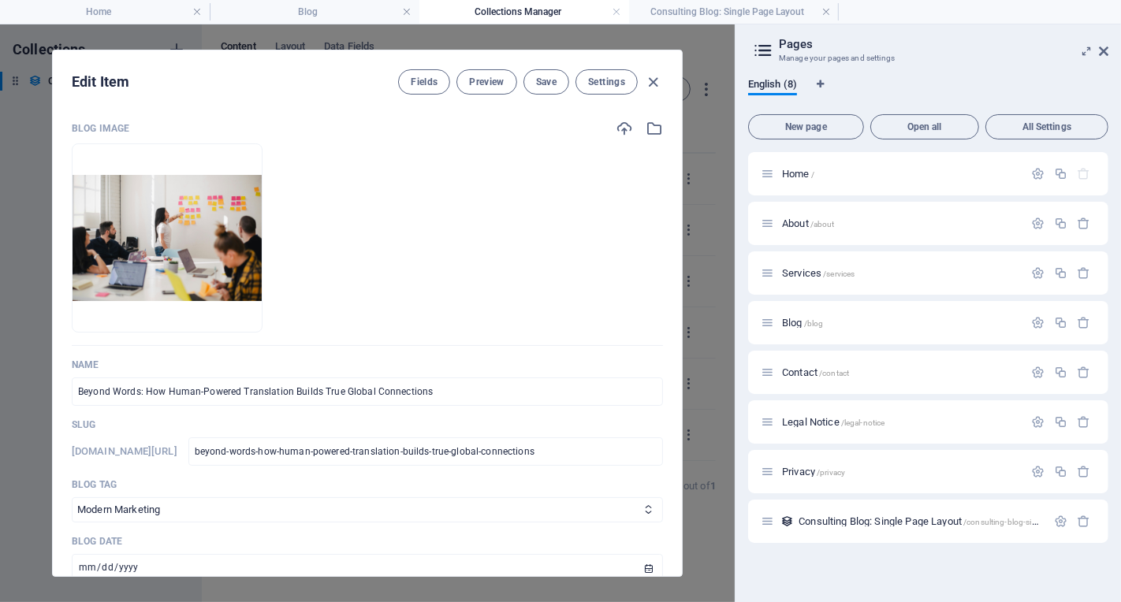
scroll to position [155, 0]
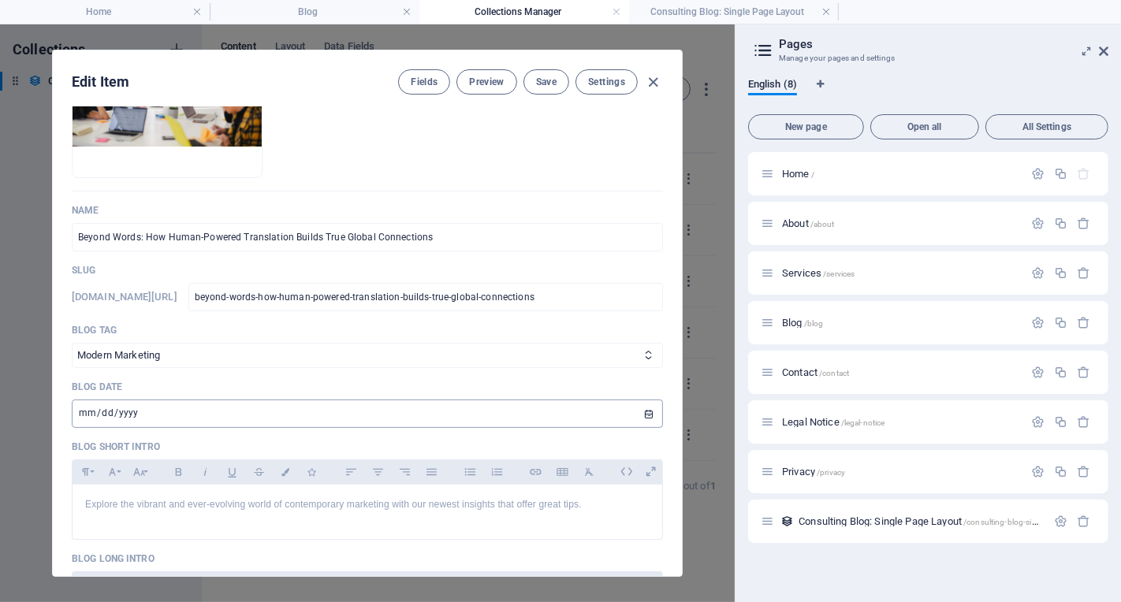
click at [187, 415] on input "2024-10-24" at bounding box center [367, 414] width 591 height 28
type input "[DATE]"
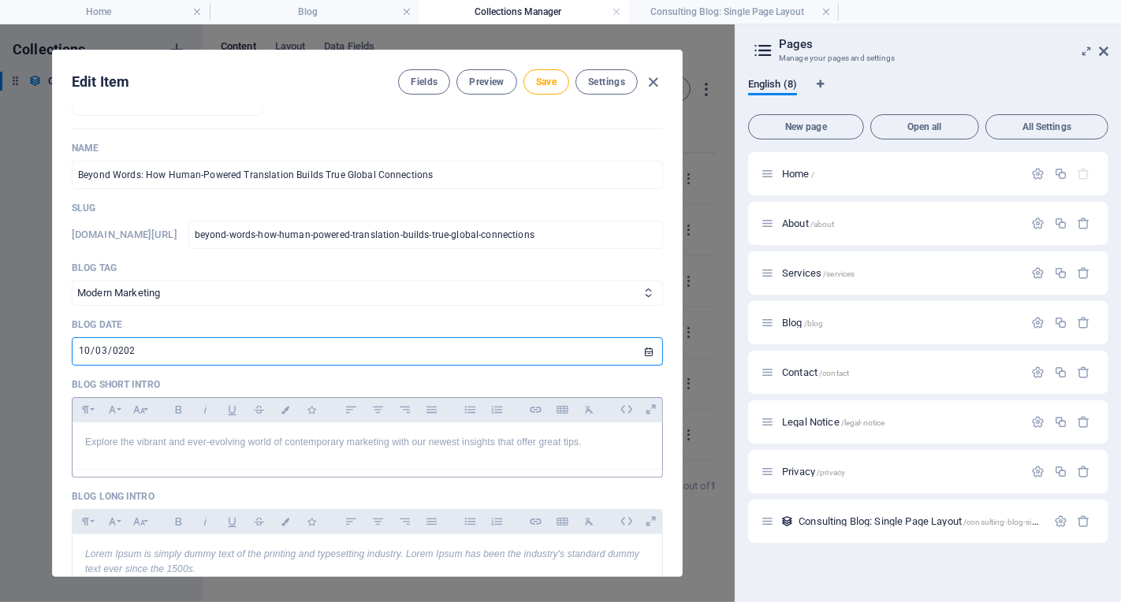
scroll to position [218, 0]
click at [469, 440] on p "Explore the vibrant and ever-evolving world of contemporary marketing with our …" at bounding box center [367, 441] width 564 height 15
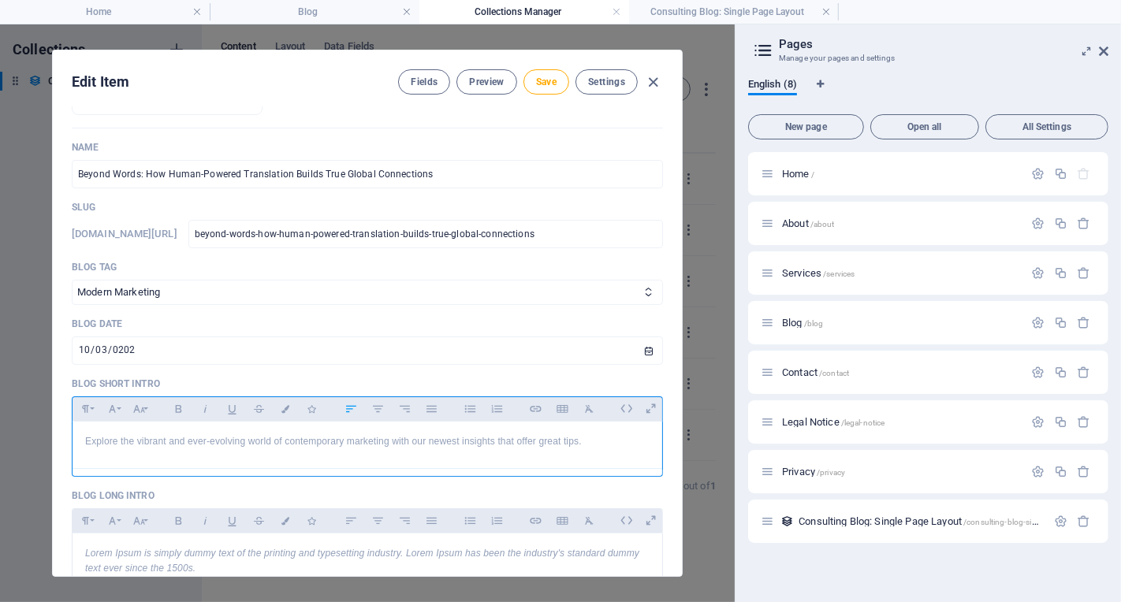
click at [290, 441] on p "Explore the vibrant and ever-evolving world of contemporary marketing with our …" at bounding box center [367, 441] width 564 height 15
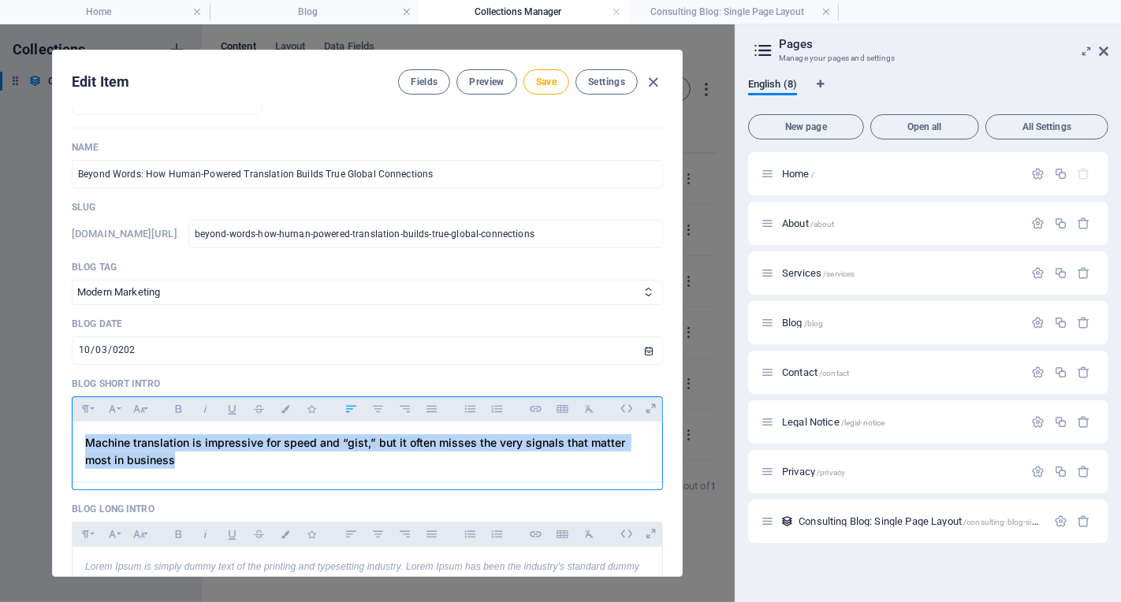
drag, startPoint x: 167, startPoint y: 467, endPoint x: 122, endPoint y: 434, distance: 55.8
click at [64, 438] on div "Blog Image Drop files here to upload them instantly Name Beyond Words: How Huma…" at bounding box center [367, 341] width 629 height 469
click at [591, 411] on icon "button" at bounding box center [589, 409] width 13 height 19
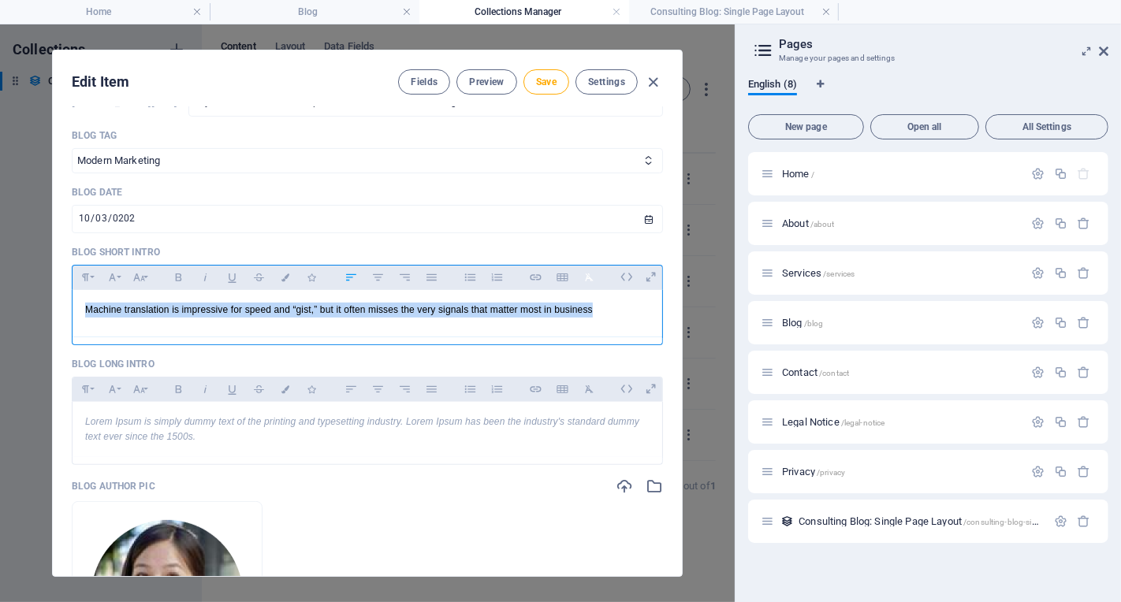
scroll to position [382, 0]
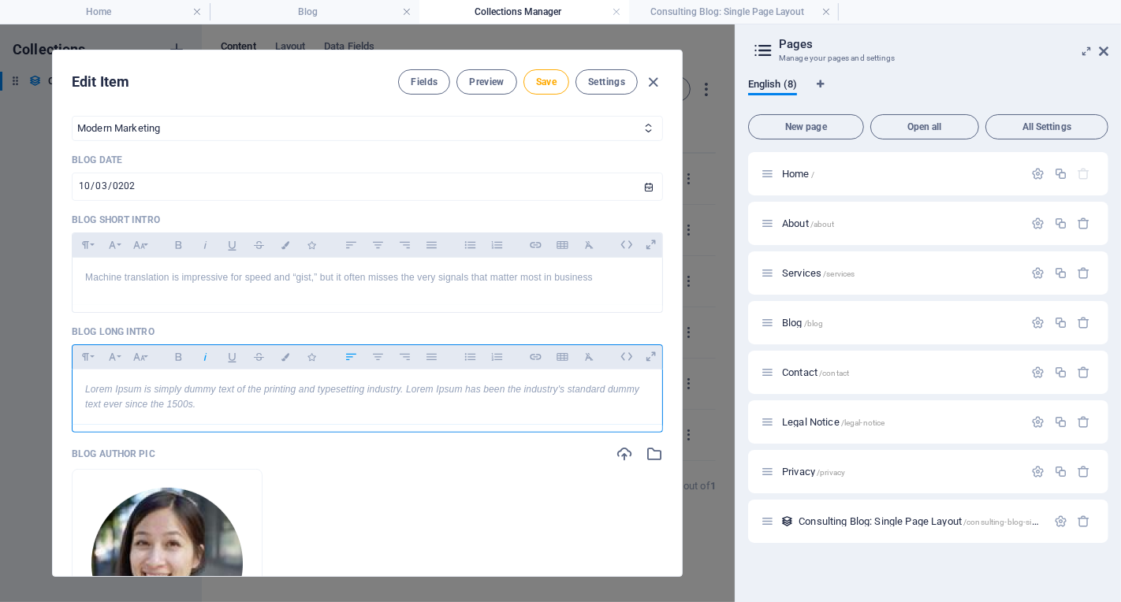
click at [233, 407] on p "Lorem Ipsum is simply dummy text of the printing and typesetting industry. Lore…" at bounding box center [367, 397] width 564 height 30
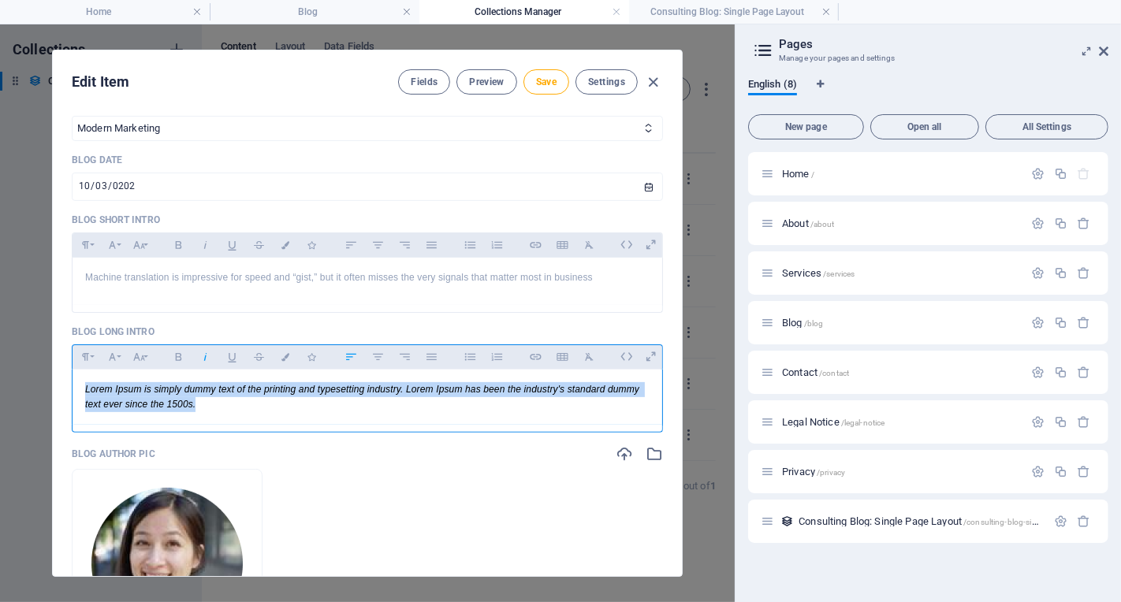
drag, startPoint x: 232, startPoint y: 407, endPoint x: 79, endPoint y: 371, distance: 157.0
click at [73, 385] on div "Lorem Ipsum is simply dummy text of the printing and typesetting industry. Lore…" at bounding box center [368, 397] width 590 height 55
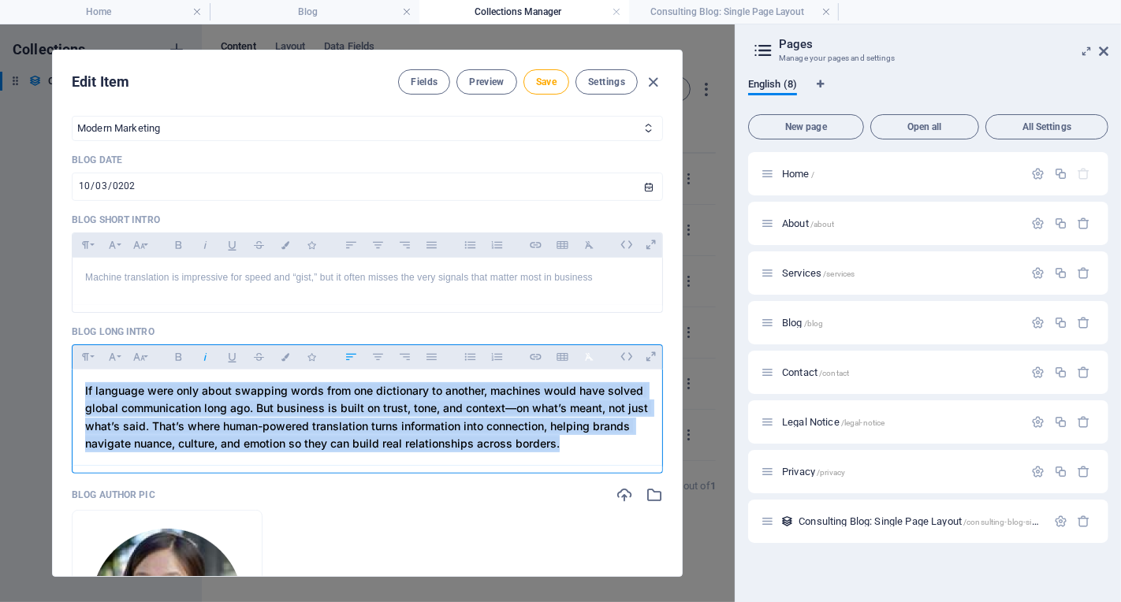
click at [591, 354] on icon "button" at bounding box center [589, 357] width 13 height 19
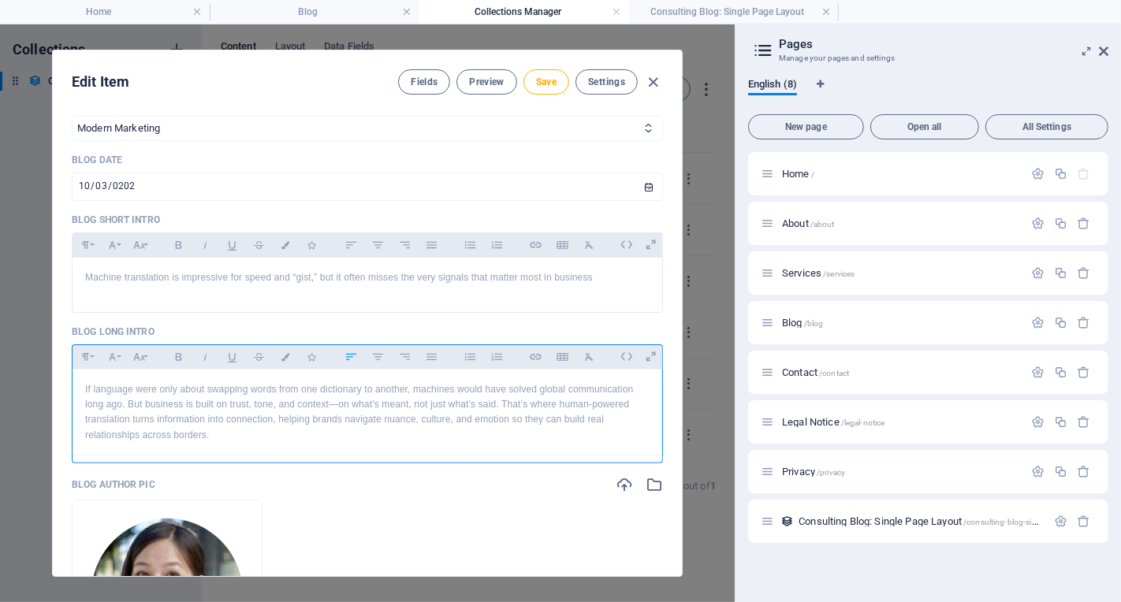
click at [593, 439] on p "​If language were only about swapping words from one dictionary to another, mac…" at bounding box center [367, 412] width 564 height 61
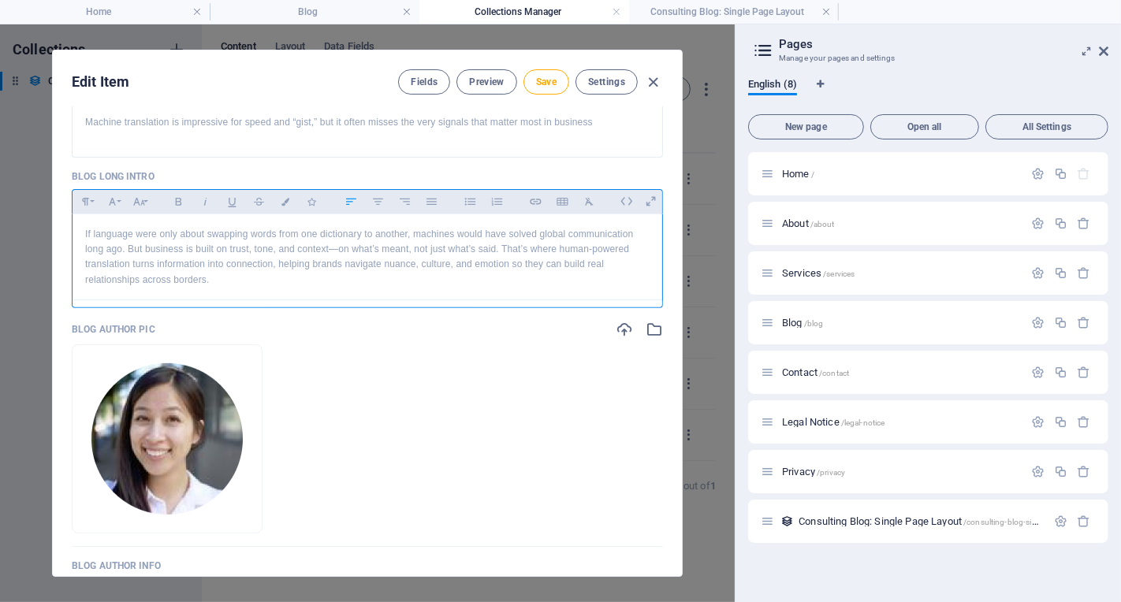
scroll to position [540, 0]
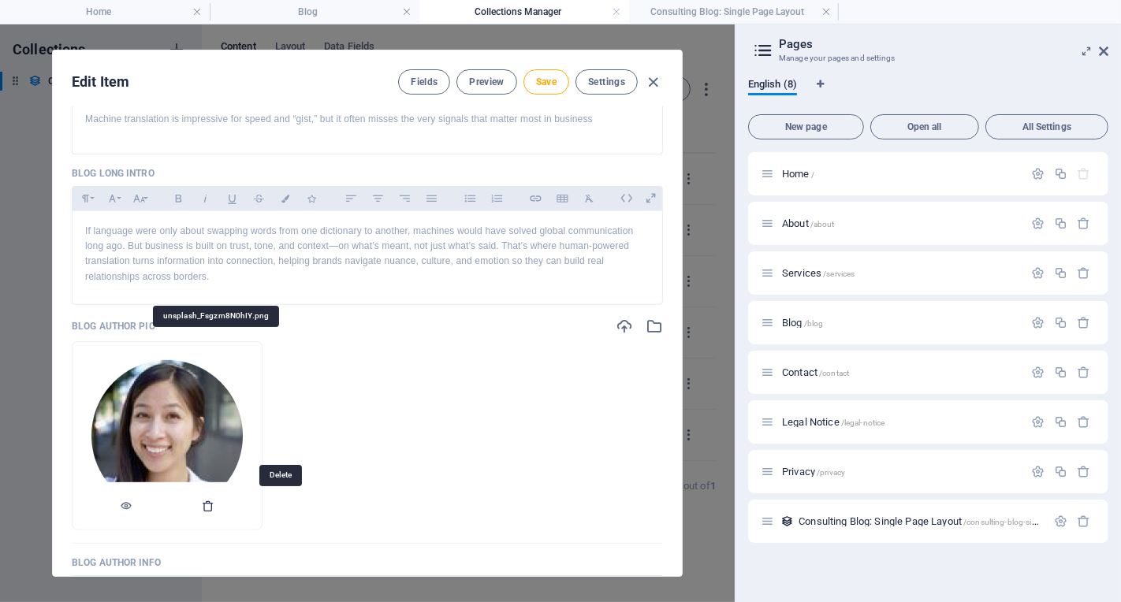
click at [214, 504] on icon "button" at bounding box center [208, 506] width 13 height 13
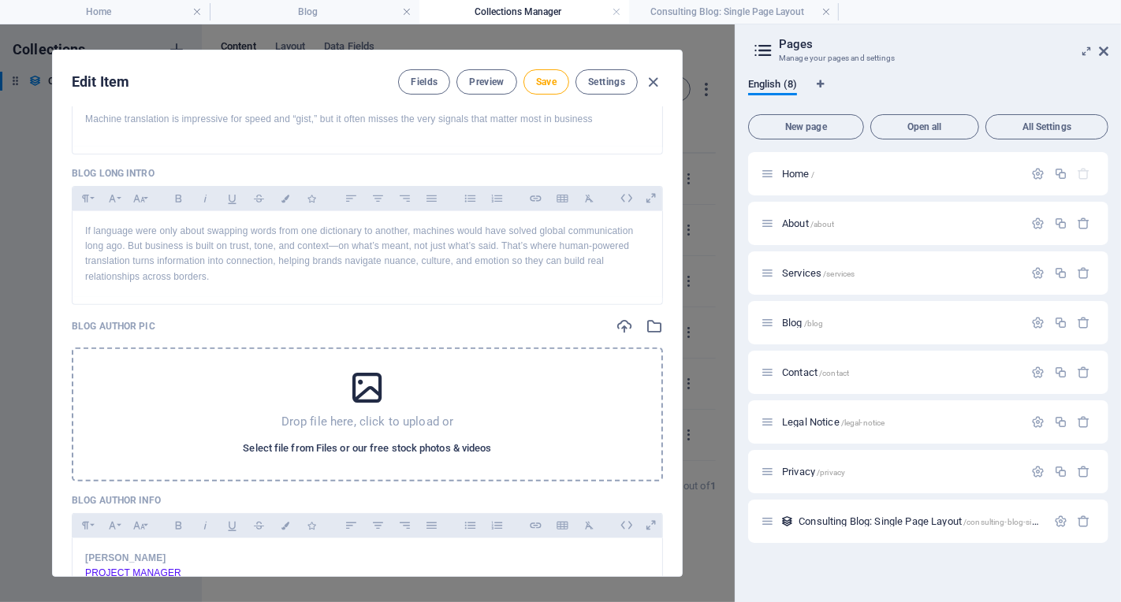
click at [379, 449] on span "Select file from Files or our free stock photos & videos" at bounding box center [367, 448] width 248 height 19
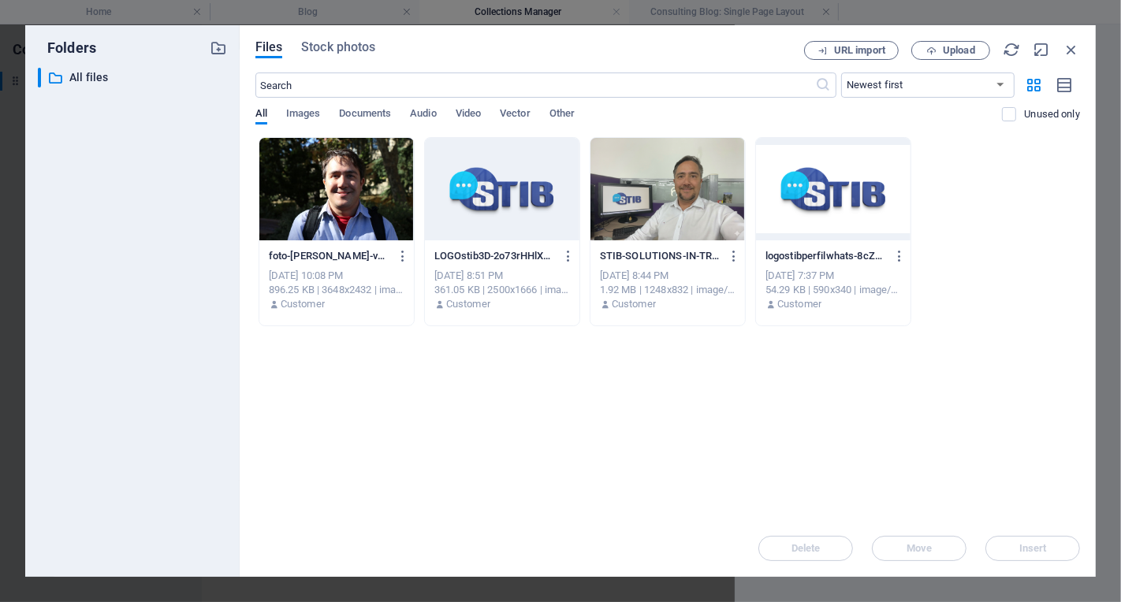
click at [683, 199] on div at bounding box center [668, 189] width 155 height 102
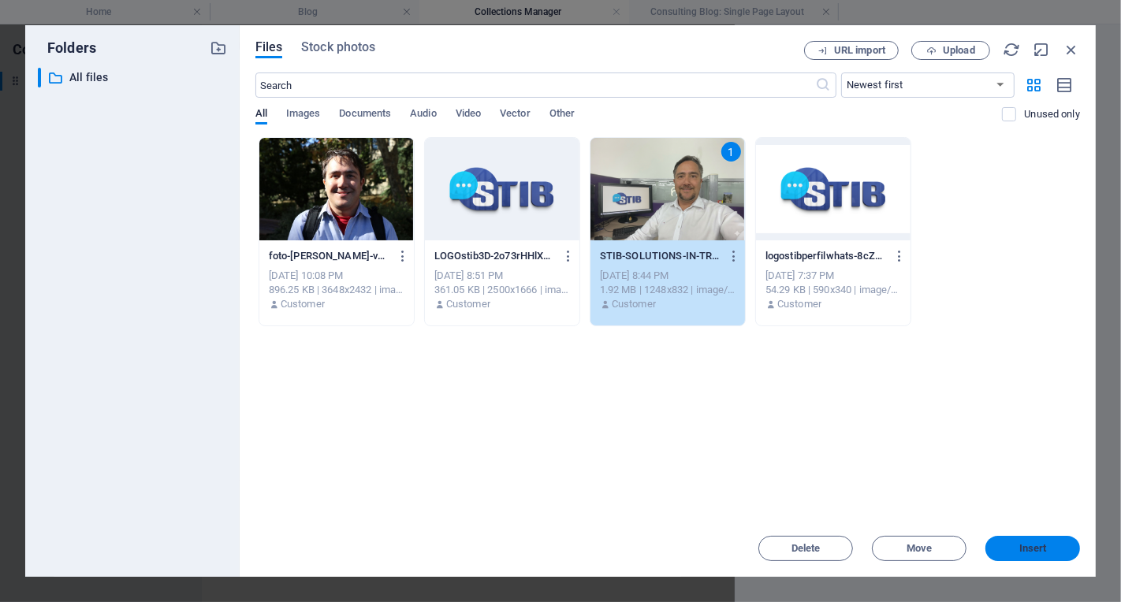
click at [1008, 542] on button "Insert" at bounding box center [1032, 548] width 95 height 25
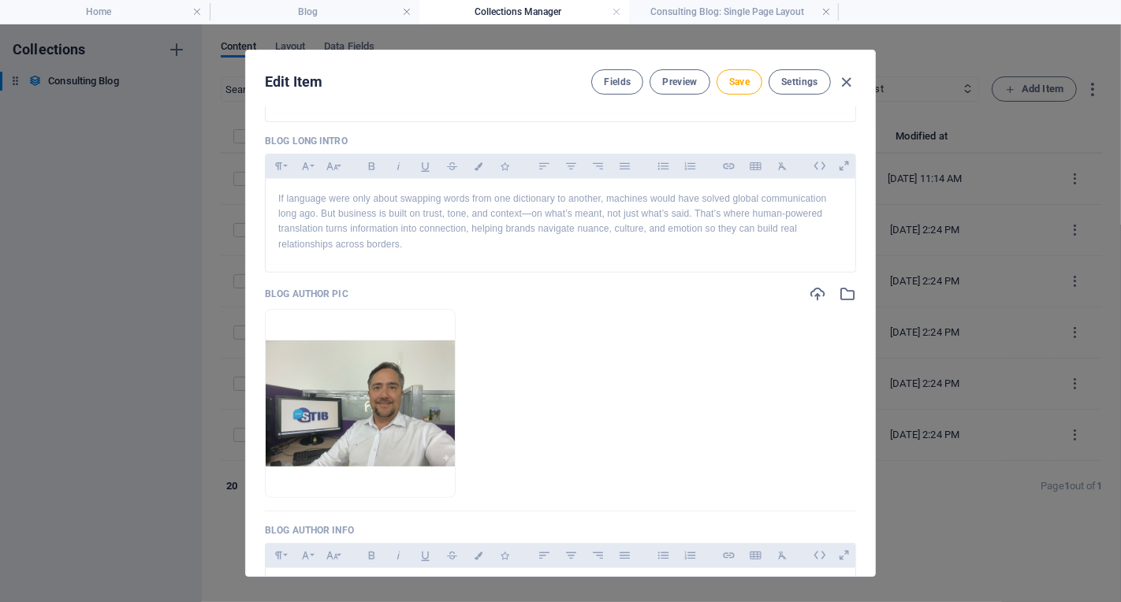
scroll to position [578, 0]
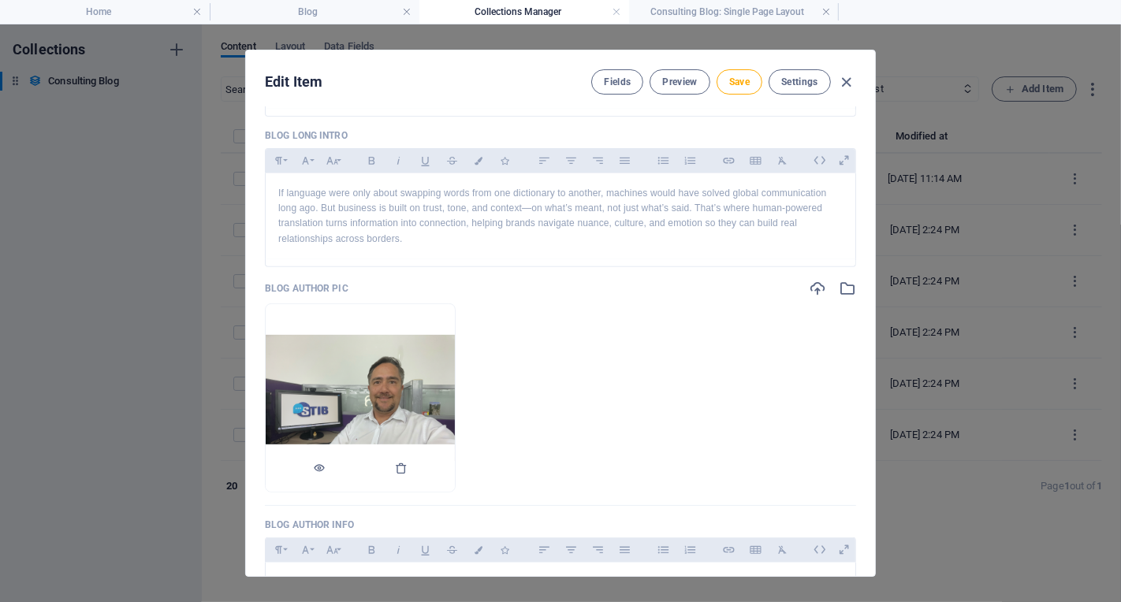
click at [455, 469] on div at bounding box center [360, 468] width 189 height 47
click at [408, 464] on icon "button" at bounding box center [401, 468] width 13 height 13
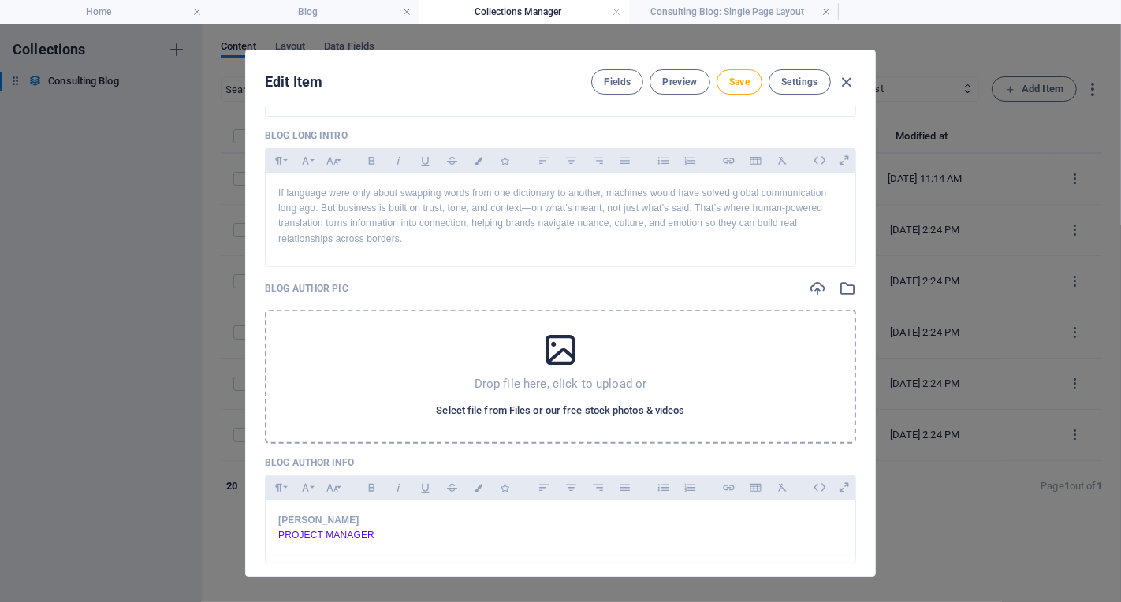
click at [561, 406] on span "Select file from Files or our free stock photos & videos" at bounding box center [560, 410] width 248 height 19
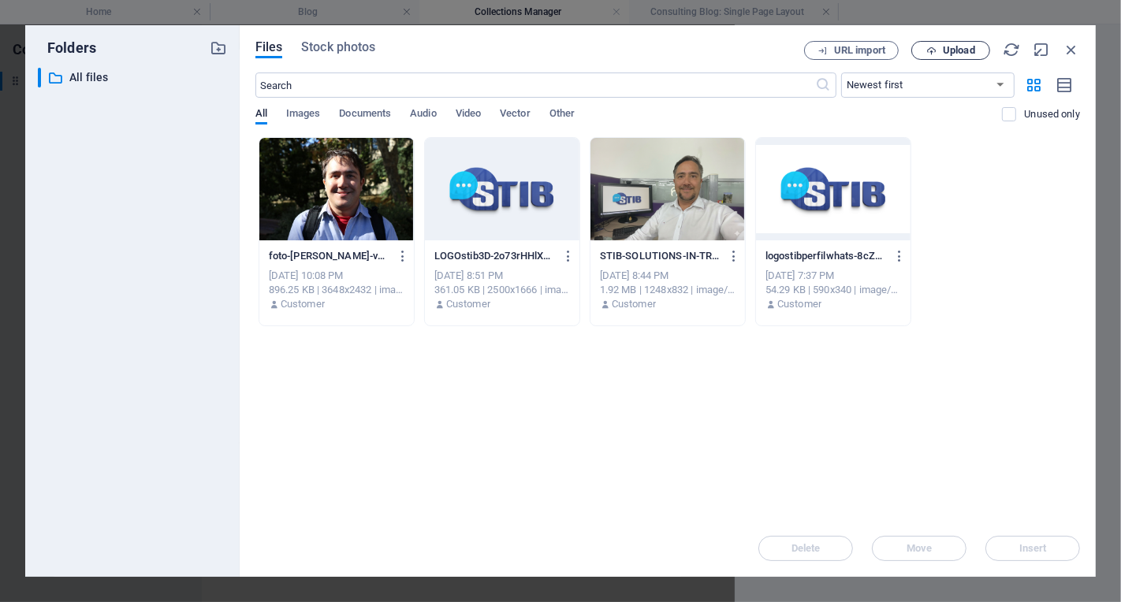
click at [978, 52] on span "Upload" at bounding box center [950, 51] width 65 height 10
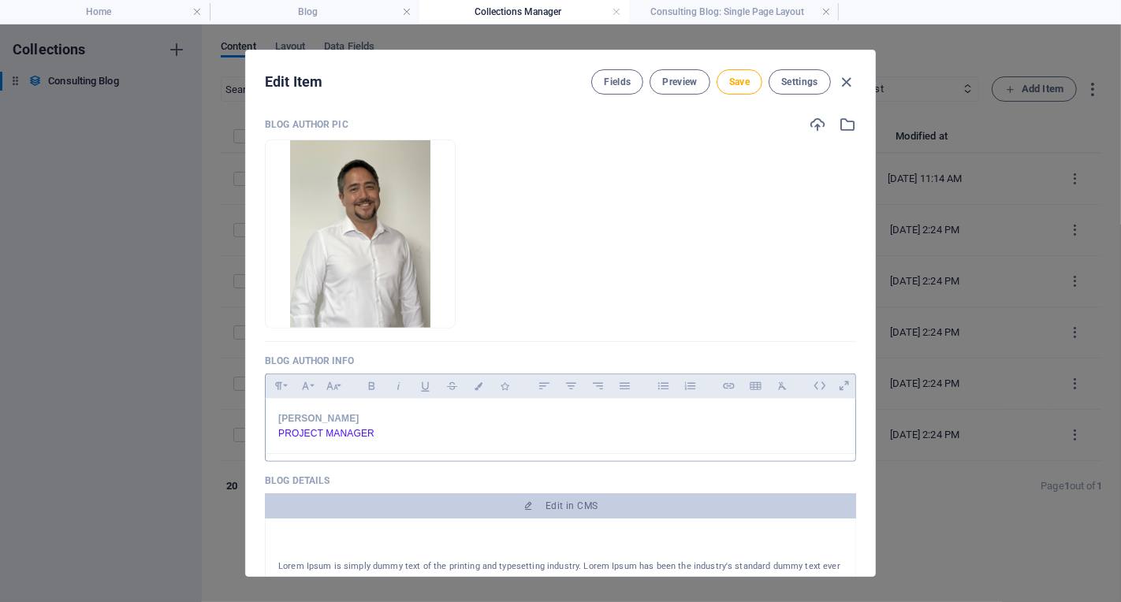
scroll to position [755, 0]
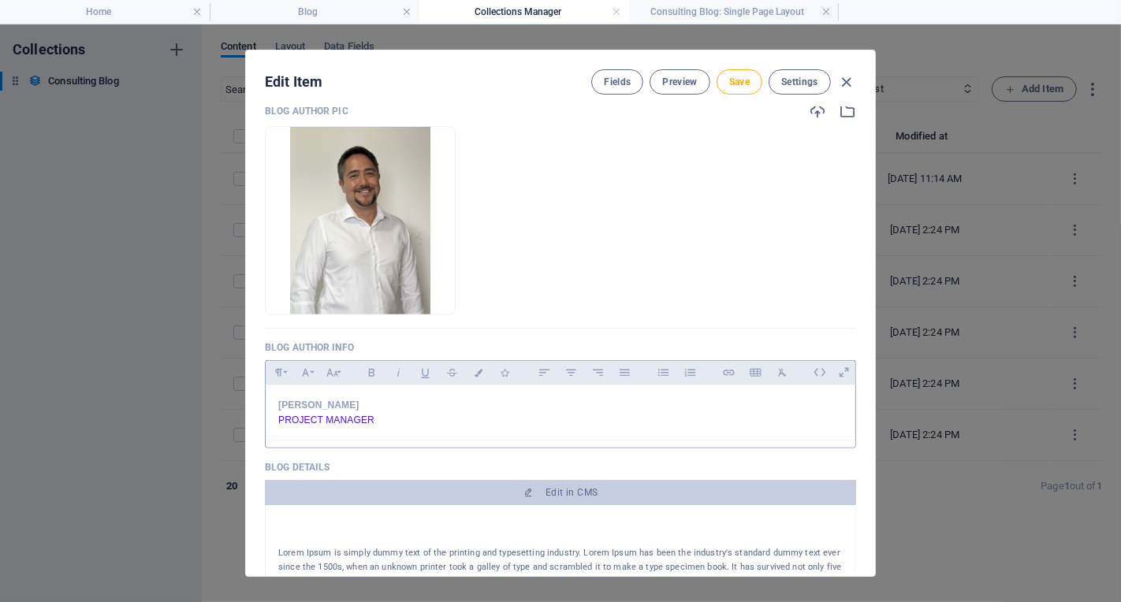
click at [382, 404] on p "[PERSON_NAME]" at bounding box center [560, 405] width 564 height 15
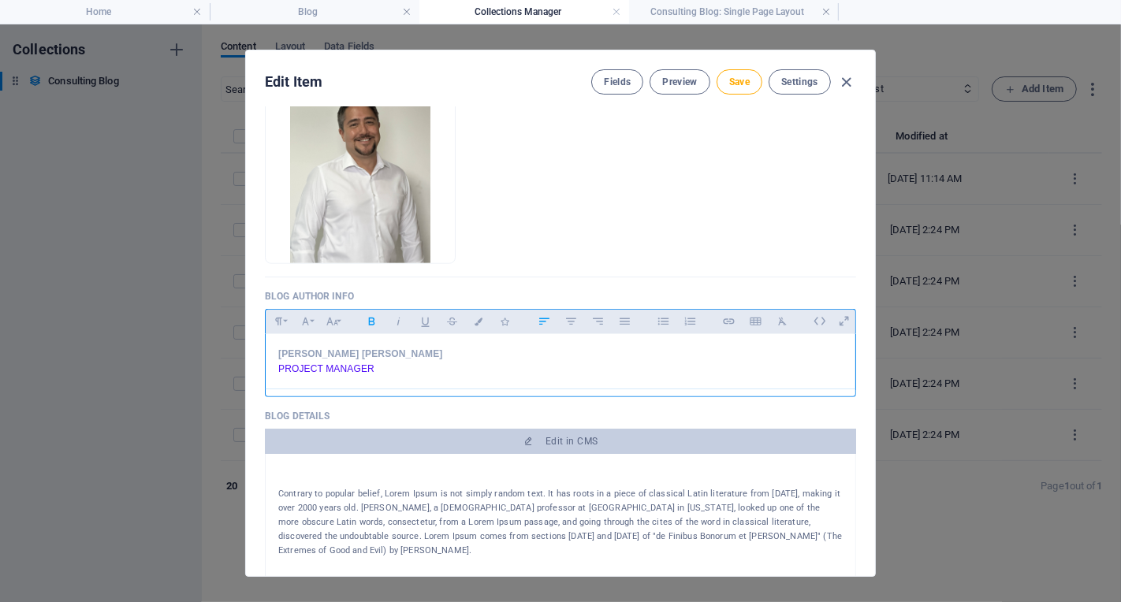
scroll to position [1142, 0]
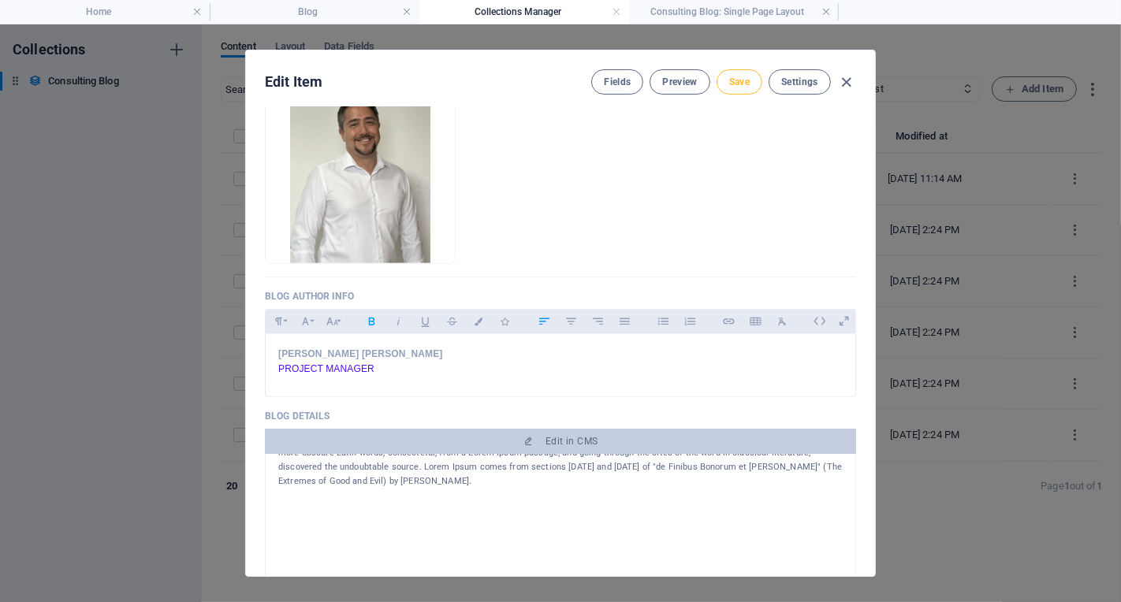
click at [736, 80] on span "Save" at bounding box center [739, 82] width 20 height 13
click at [849, 82] on icon "button" at bounding box center [847, 82] width 18 height 18
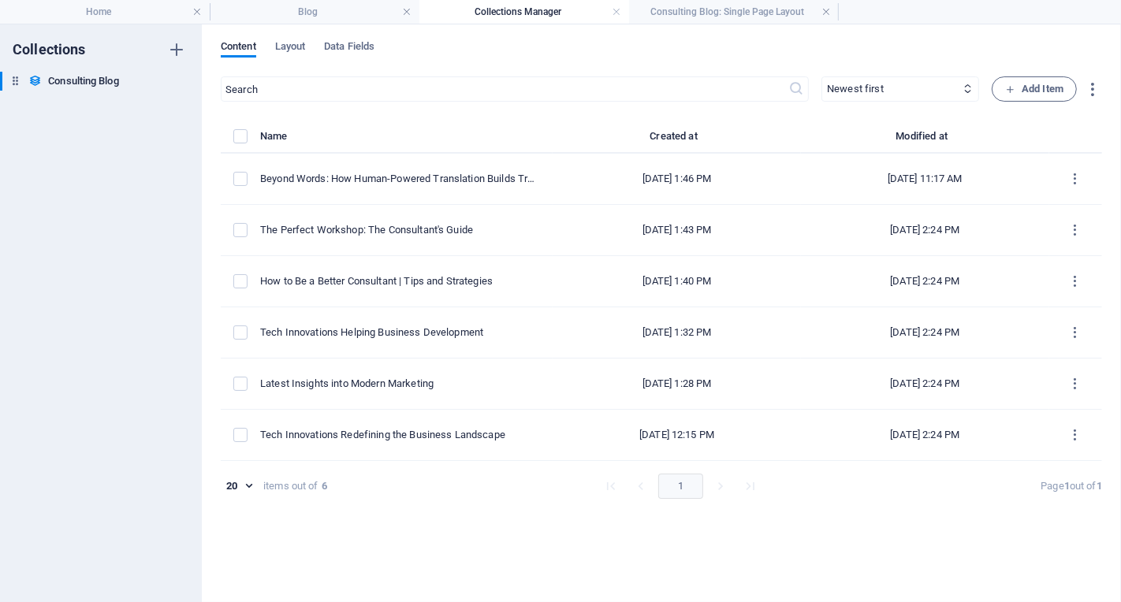
type input "[DATE]"
type input "beyond-words-how-human-powered-translation-builds-true-global-connections"
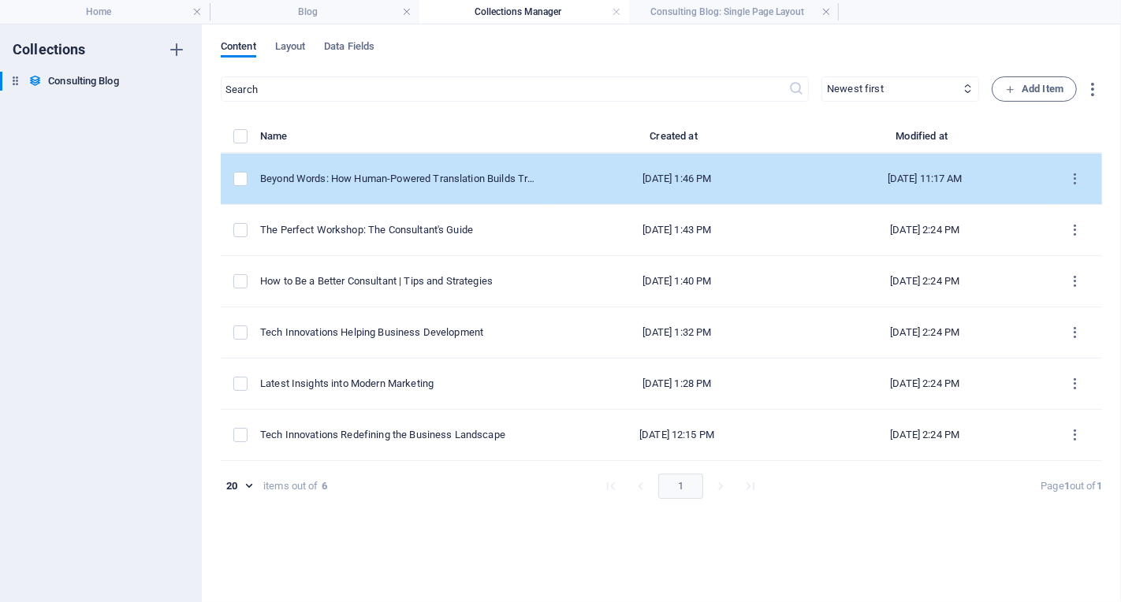
click at [540, 174] on td "Beyond Words: How Human-Powered Translation Builds True Global Connections" at bounding box center [406, 179] width 292 height 51
select select "Modern Marketing"
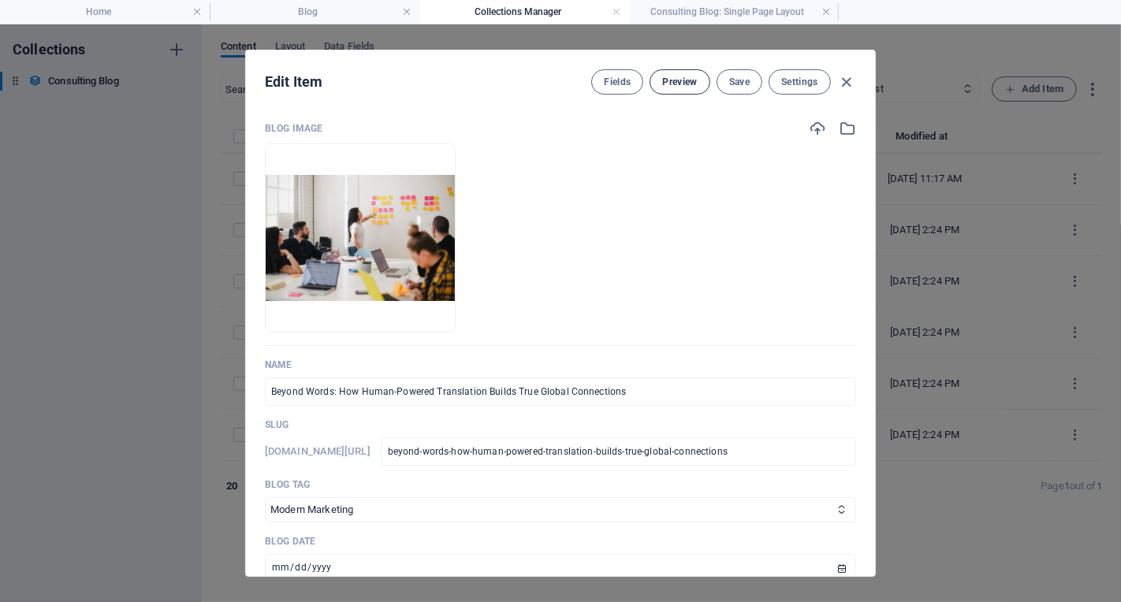
click at [690, 88] on button "Preview" at bounding box center [680, 81] width 60 height 25
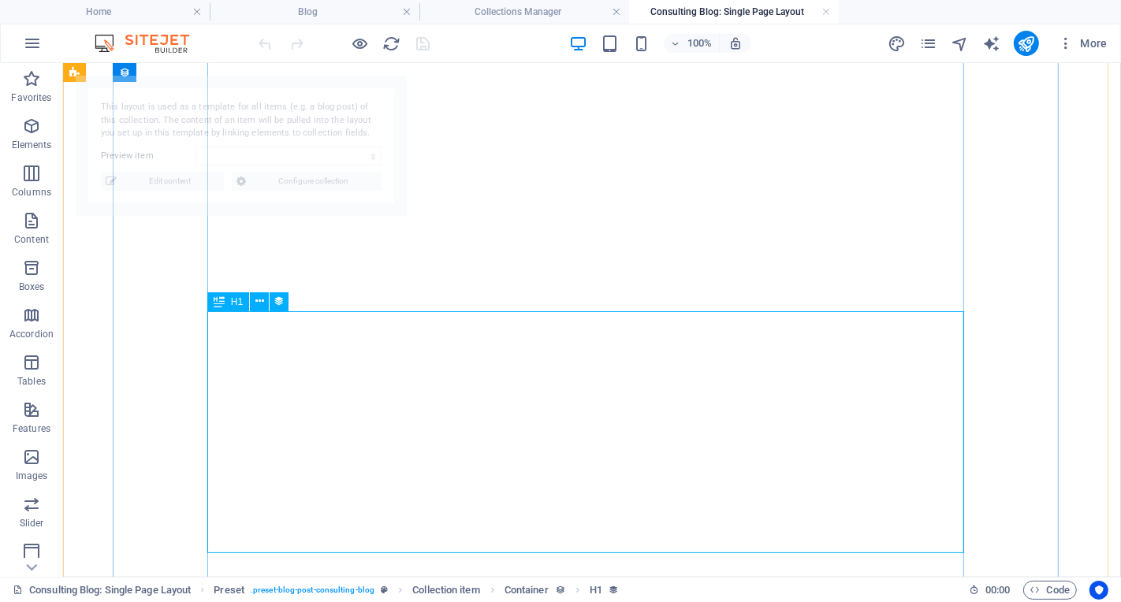
select select "68dac0cd62f0aafbf306ba8a"
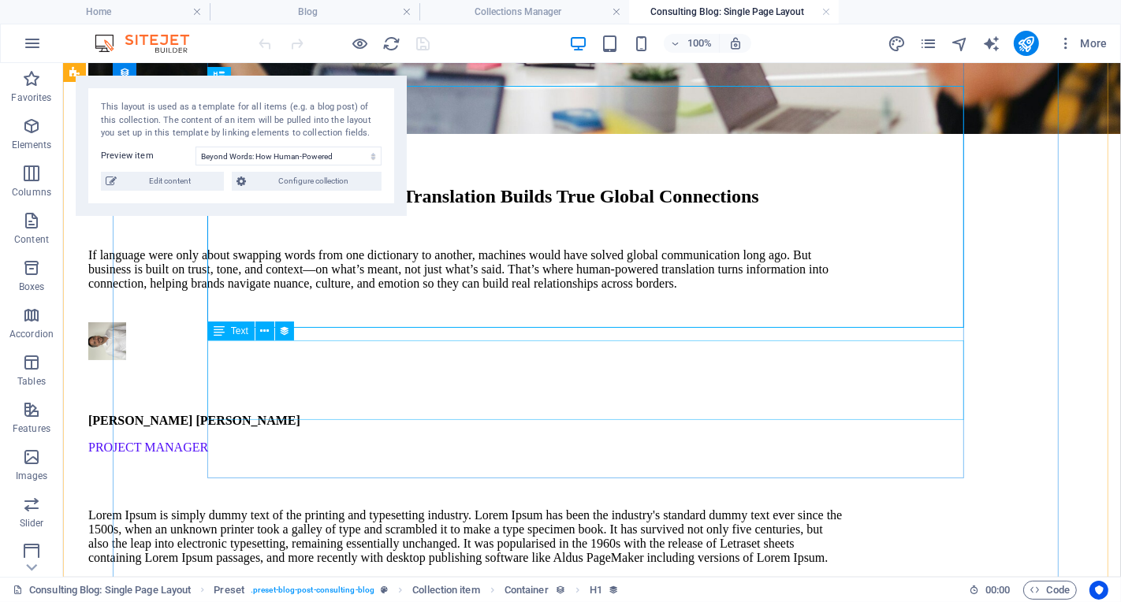
scroll to position [615, 0]
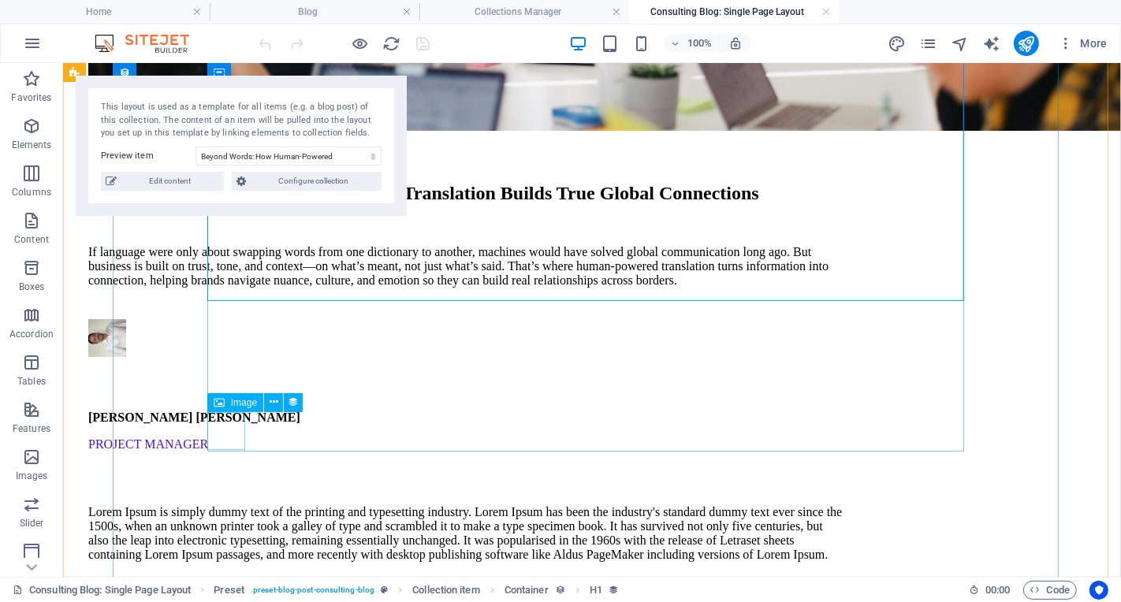
click at [228, 360] on figure at bounding box center [466, 339] width 757 height 41
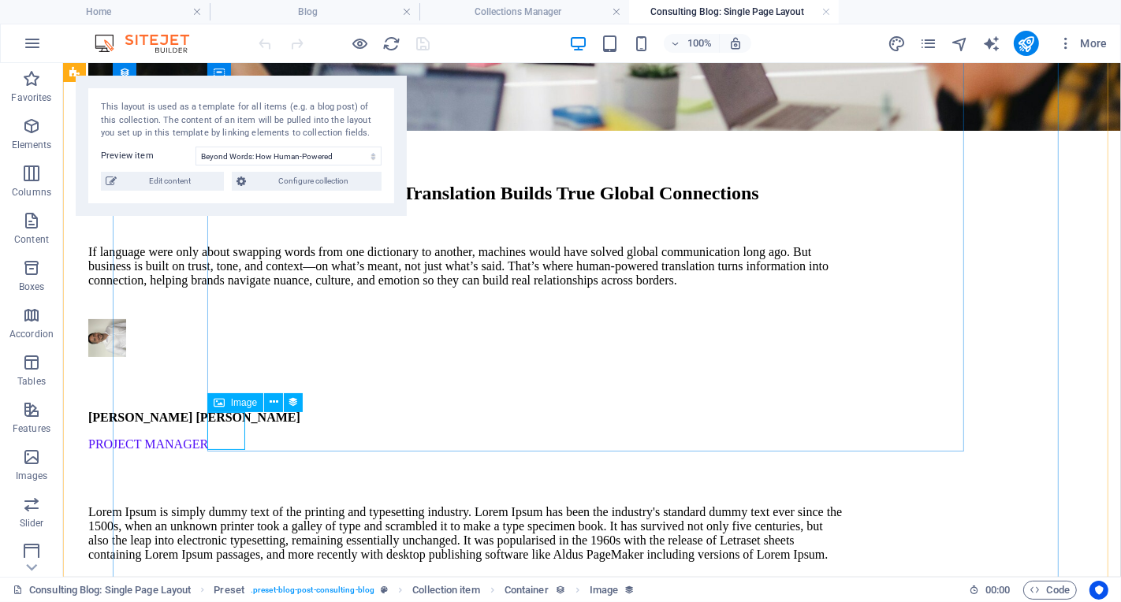
click at [239, 404] on span "Image" at bounding box center [244, 402] width 26 height 9
click at [240, 404] on span "Image" at bounding box center [244, 402] width 26 height 9
click at [270, 405] on icon at bounding box center [274, 402] width 9 height 17
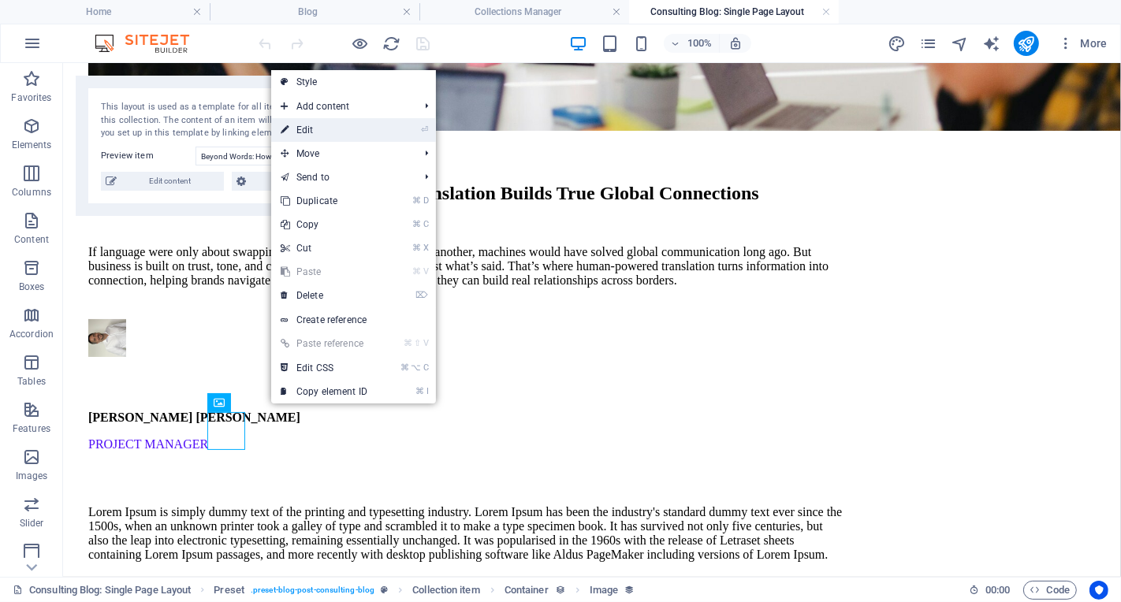
click at [374, 133] on link "⏎ Edit" at bounding box center [324, 130] width 106 height 24
select select "blog-author-pic"
select select "px"
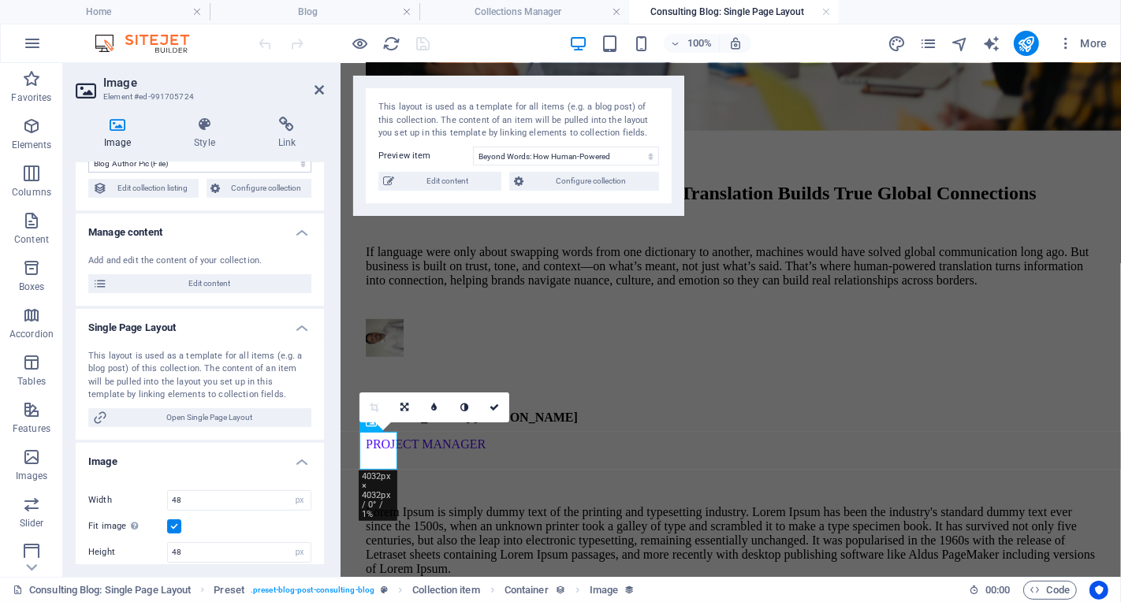
scroll to position [0, 0]
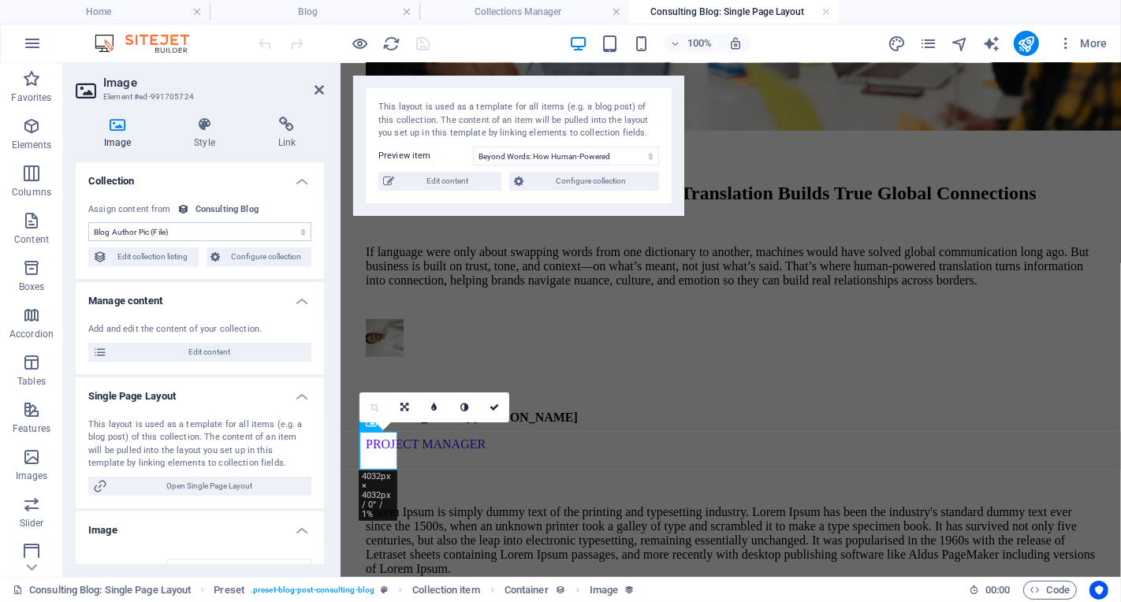
click at [255, 237] on select "No assignment, content remains static Created at (Date) Updated at (Date) Blog …" at bounding box center [199, 231] width 223 height 19
click at [88, 222] on select "No assignment, content remains static Created at (Date) Updated at (Date) Blog …" at bounding box center [199, 231] width 223 height 19
click at [770, 203] on div "Beyond Words: How Human-Powered Translation Builds True Global Connections" at bounding box center [730, 192] width 730 height 21
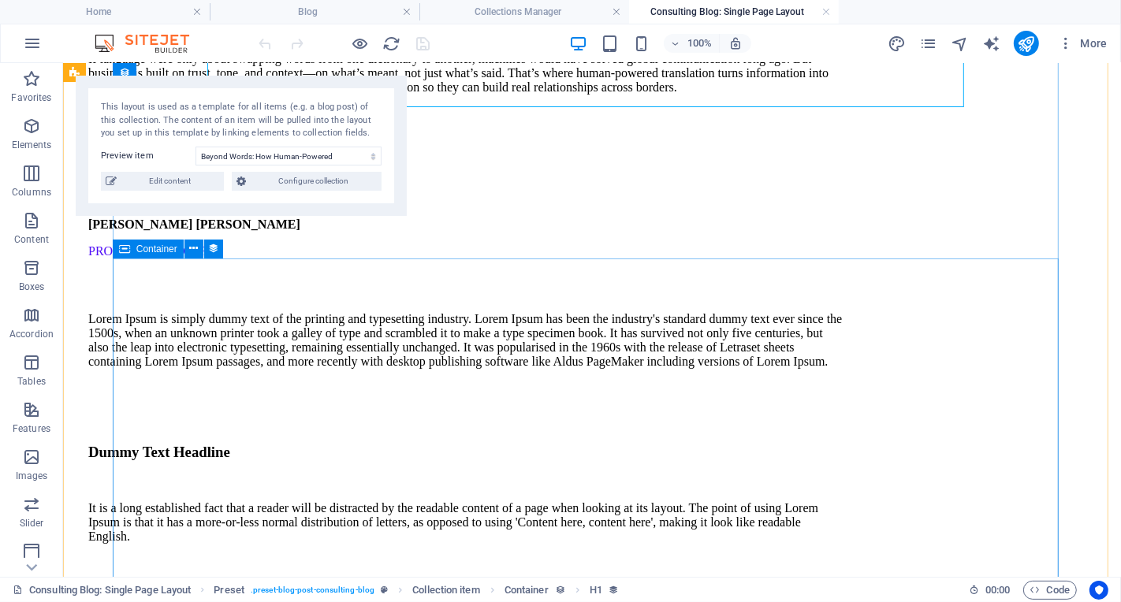
scroll to position [805, 0]
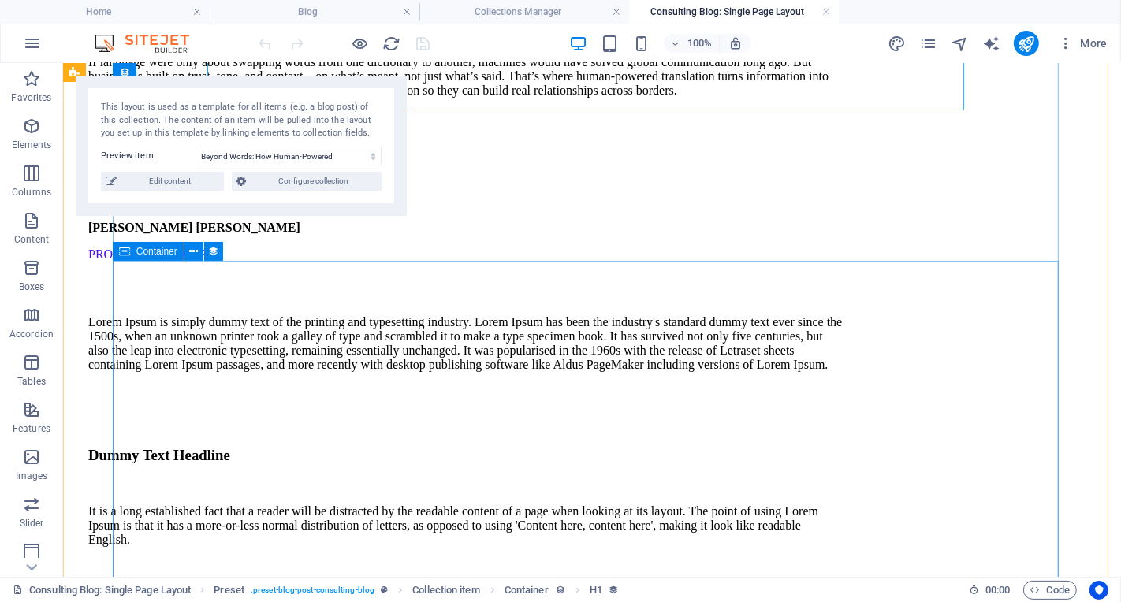
click at [407, 507] on div "It is a long established fact that a reader will be distracted by the readable …" at bounding box center [466, 525] width 757 height 43
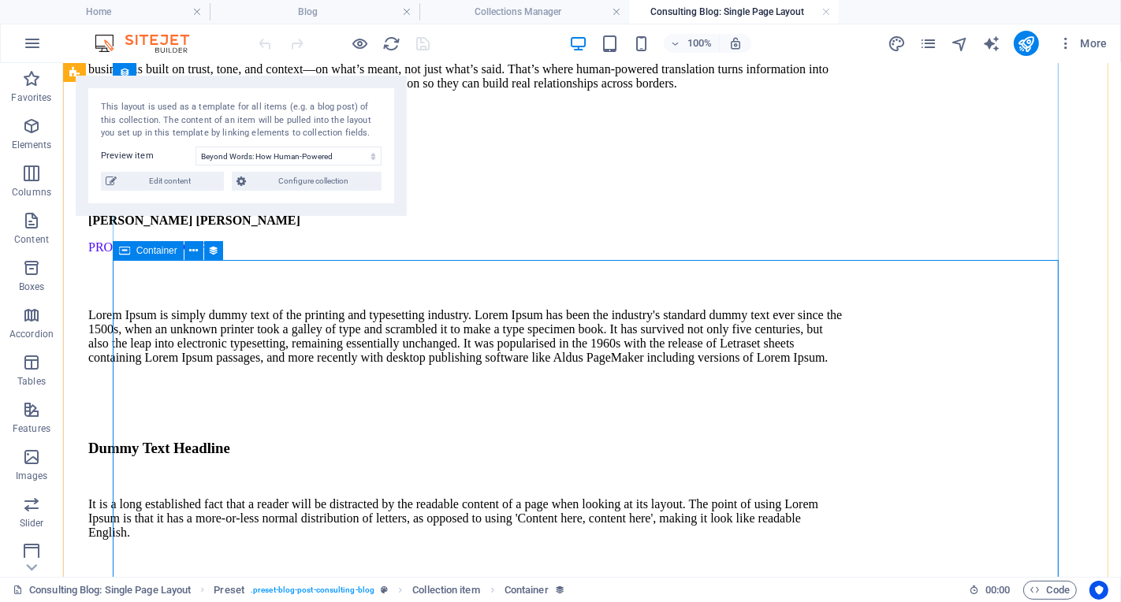
scroll to position [812, 0]
click at [560, 364] on div "Lorem Ipsum is simply dummy text of the printing and typesetting industry. Lore…" at bounding box center [466, 335] width 757 height 57
click at [632, 364] on div "Lorem Ipsum is simply dummy text of the printing and typesetting industry. Lore…" at bounding box center [466, 335] width 757 height 57
click at [557, 364] on div "Lorem Ipsum is simply dummy text of the printing and typesetting industry. Lore…" at bounding box center [466, 335] width 757 height 57
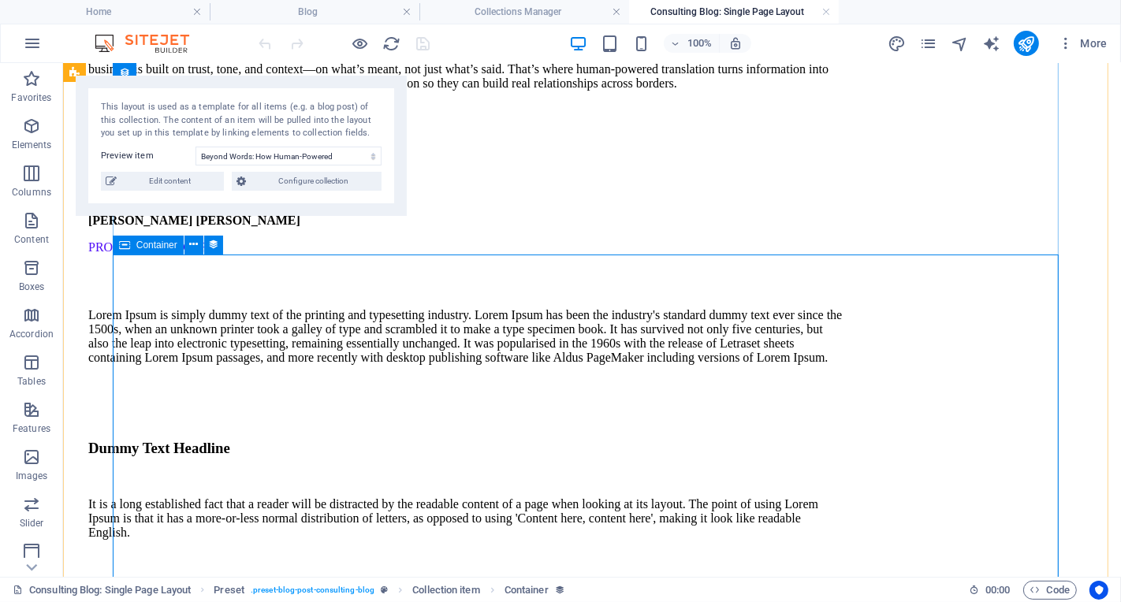
select select "blog-details"
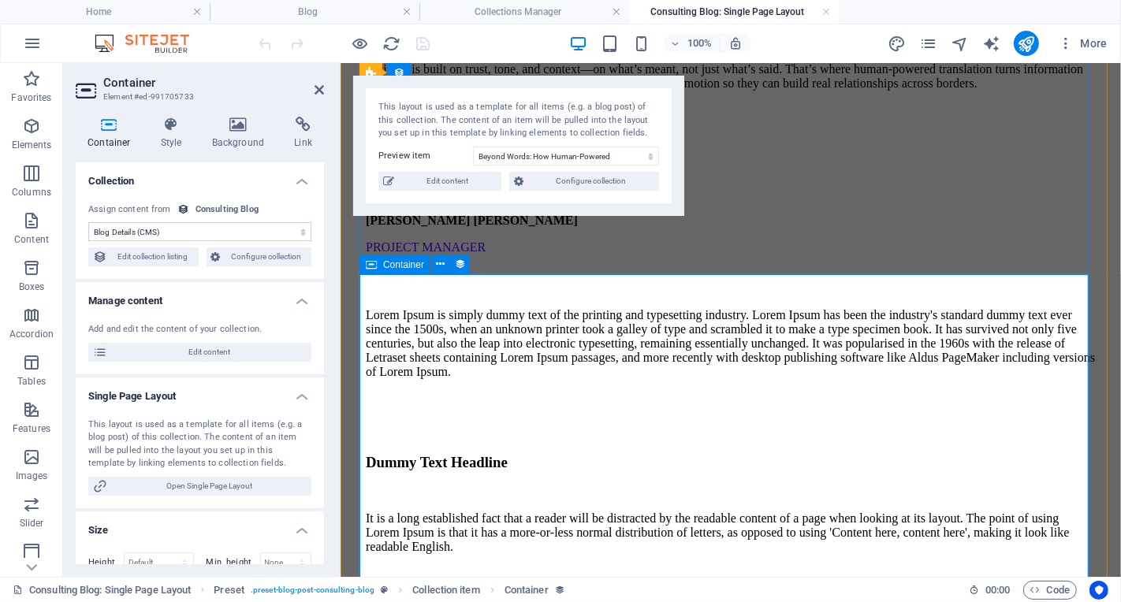
click at [639, 373] on div "Lorem Ipsum is simply dummy text of the printing and typesetting industry. Lore…" at bounding box center [730, 342] width 730 height 71
click at [732, 378] on div "Lorem Ipsum is simply dummy text of the printing and typesetting industry. Lore…" at bounding box center [730, 342] width 730 height 71
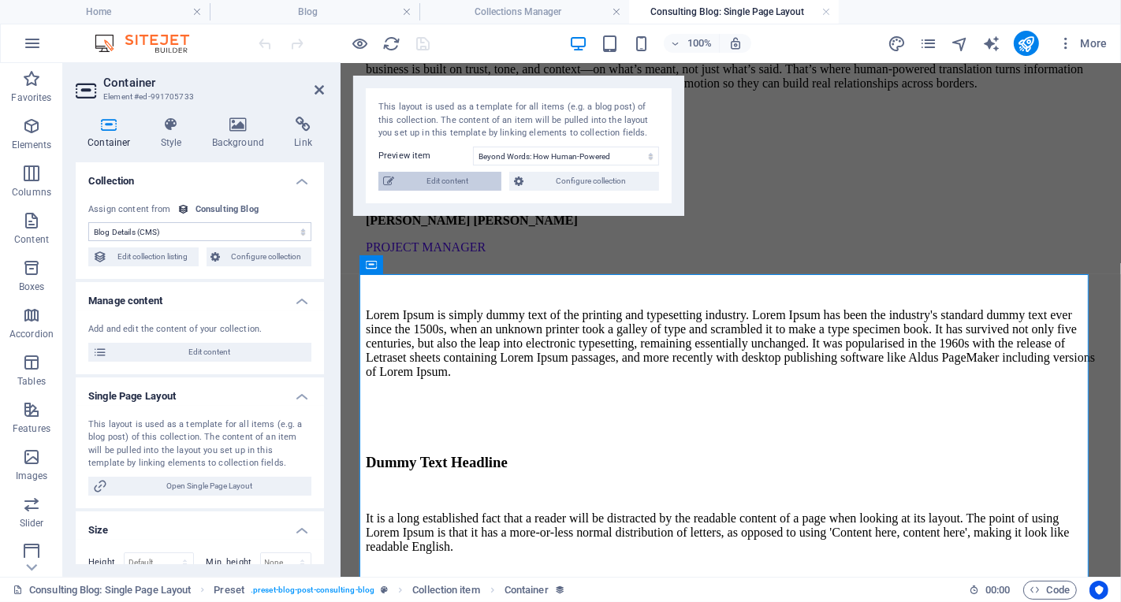
click at [474, 183] on span "Edit content" at bounding box center [448, 181] width 98 height 19
type input "[DATE]"
type input "beyond-words-how-human-powered-translation-builds-true-global-connections"
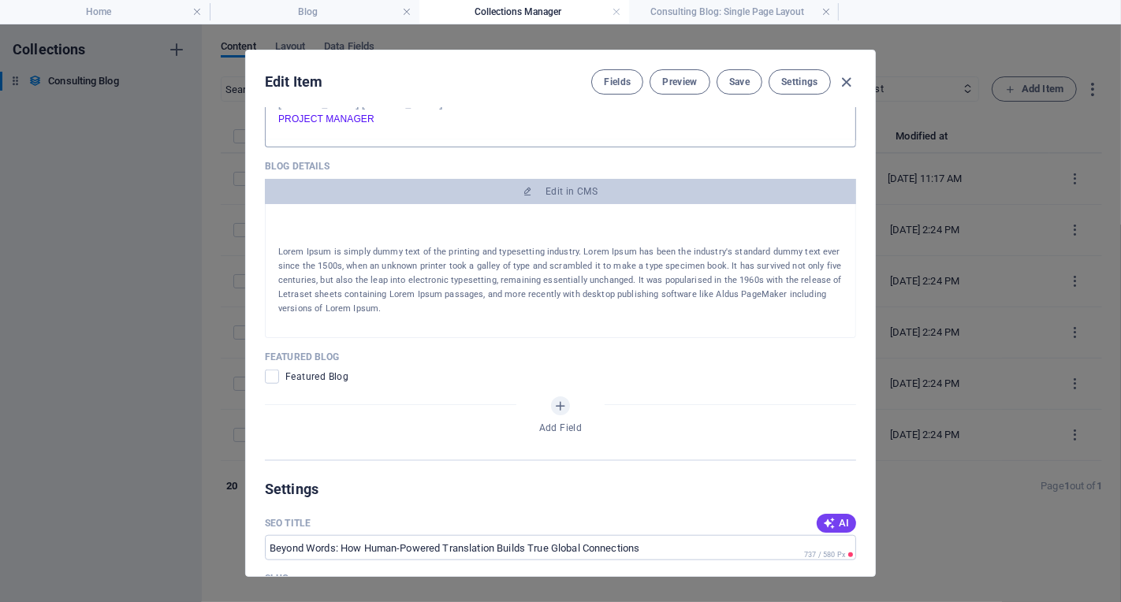
scroll to position [1056, 0]
click at [423, 305] on p "Lorem Ipsum is simply dummy text of the printing and typesetting industry. Lore…" at bounding box center [560, 280] width 564 height 71
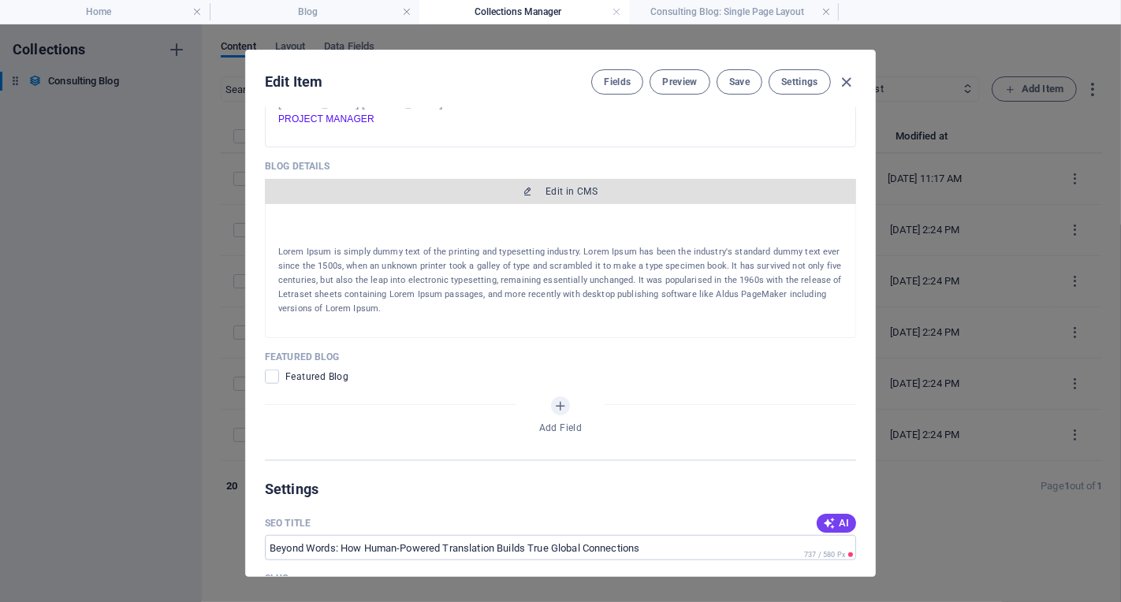
click at [571, 189] on span "Edit in CMS" at bounding box center [572, 191] width 52 height 13
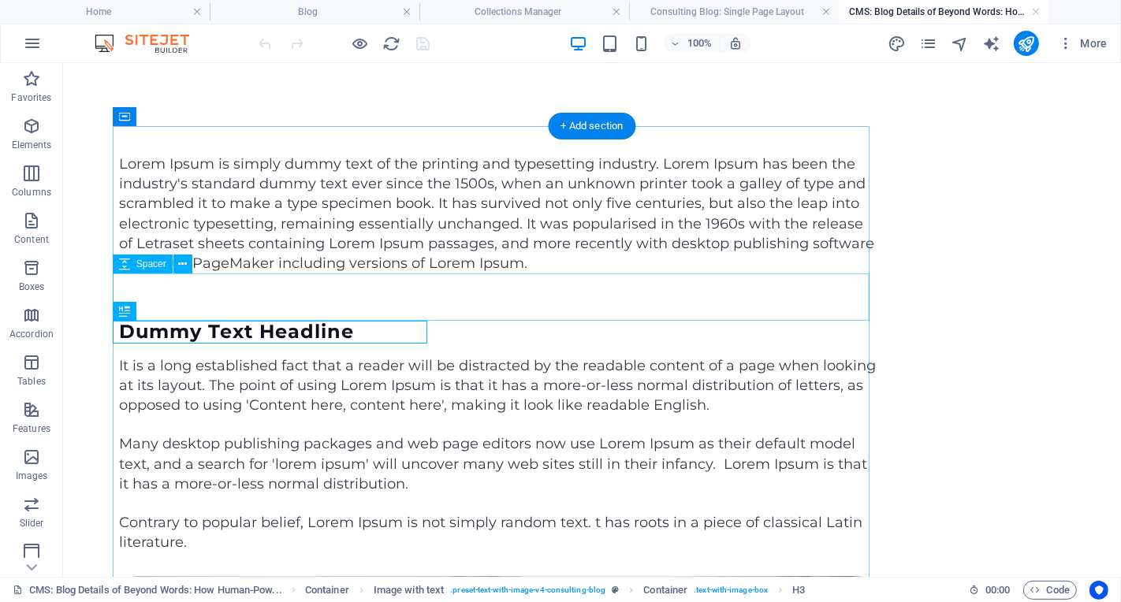
scroll to position [0, 0]
click at [352, 415] on div "It is a long established fact that a reader will be distracted by the readable …" at bounding box center [496, 386] width 757 height 60
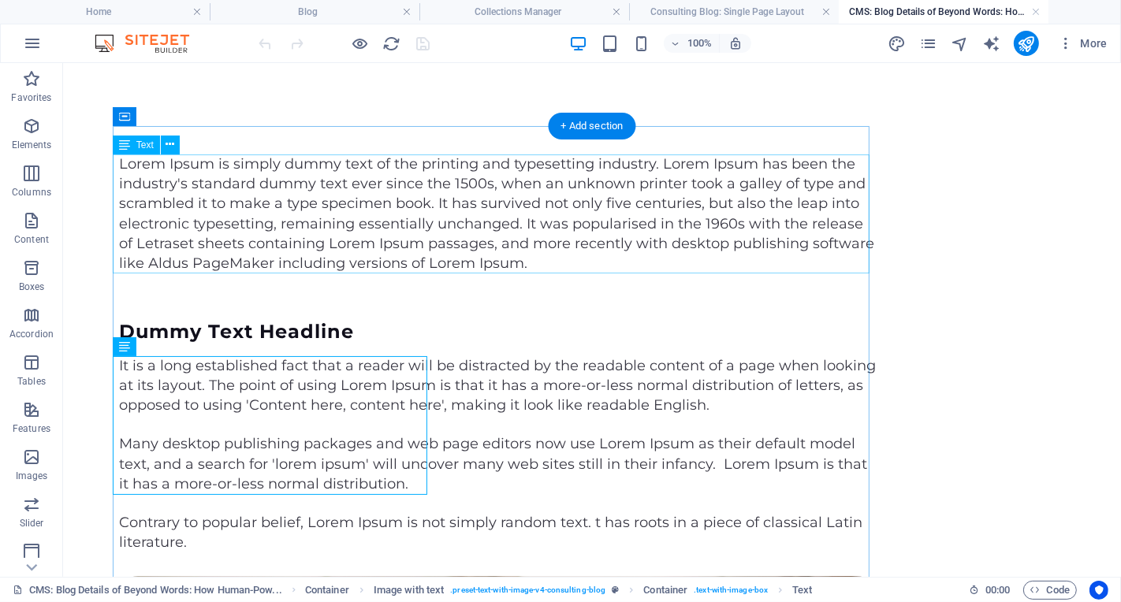
click at [368, 229] on div "Lorem Ipsum is simply dummy text of the printing and typesetting industry. Lore…" at bounding box center [496, 213] width 757 height 119
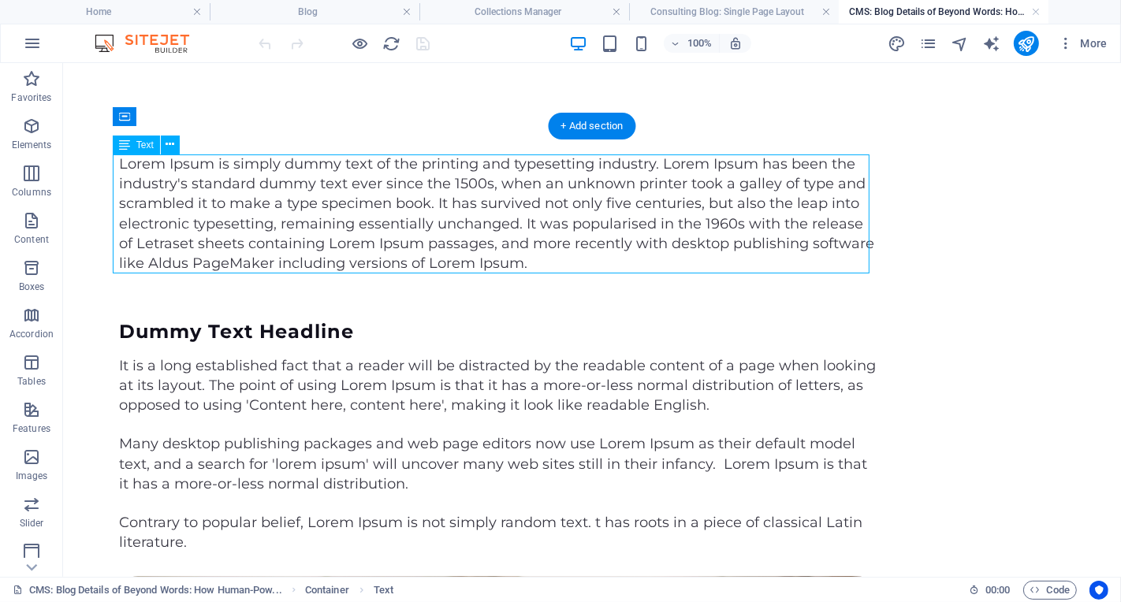
click at [529, 260] on div "Lorem Ipsum is simply dummy text of the printing and typesetting industry. Lore…" at bounding box center [496, 213] width 757 height 119
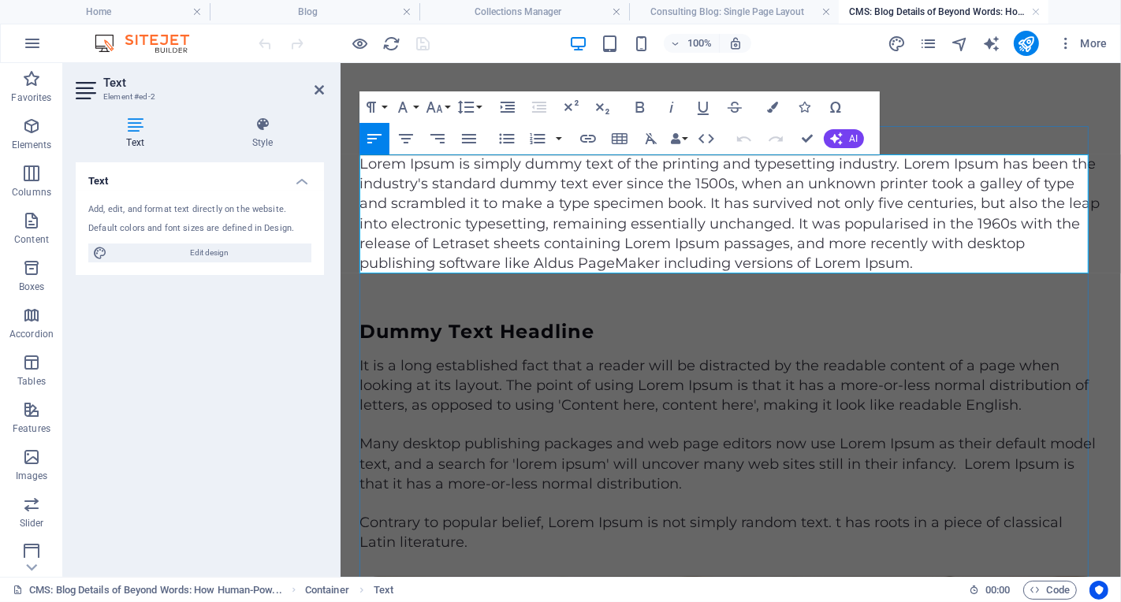
click at [529, 260] on p "Lorem Ipsum is simply dummy text of the printing and typesetting industry. Lore…" at bounding box center [730, 213] width 743 height 119
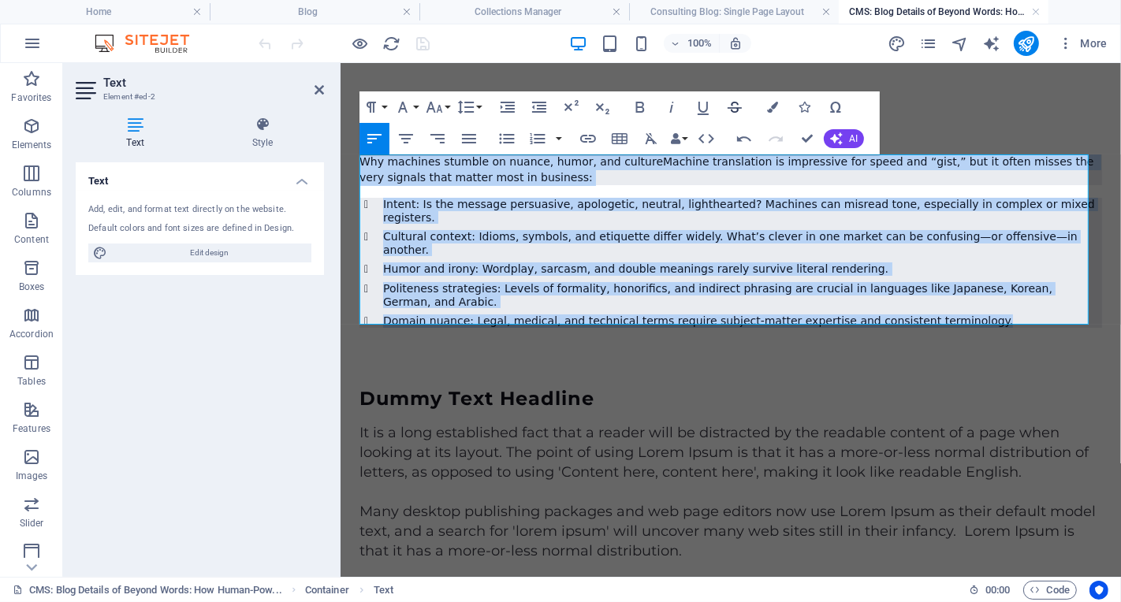
click at [739, 106] on icon "button" at bounding box center [734, 107] width 19 height 19
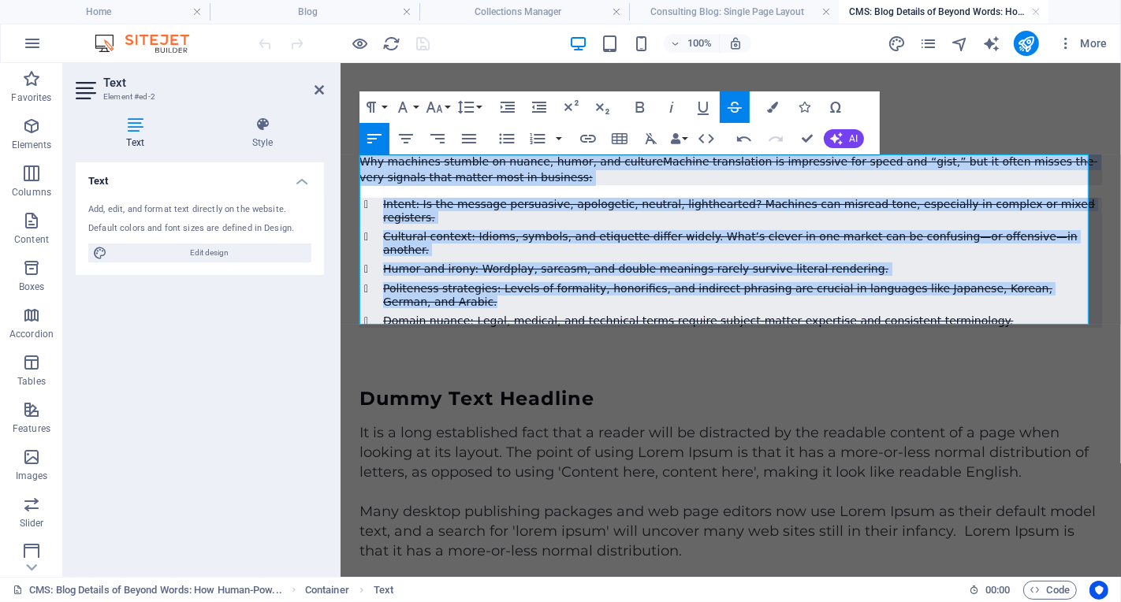
click at [739, 106] on icon "button" at bounding box center [734, 107] width 19 height 19
click at [648, 139] on icon "button" at bounding box center [652, 138] width 12 height 11
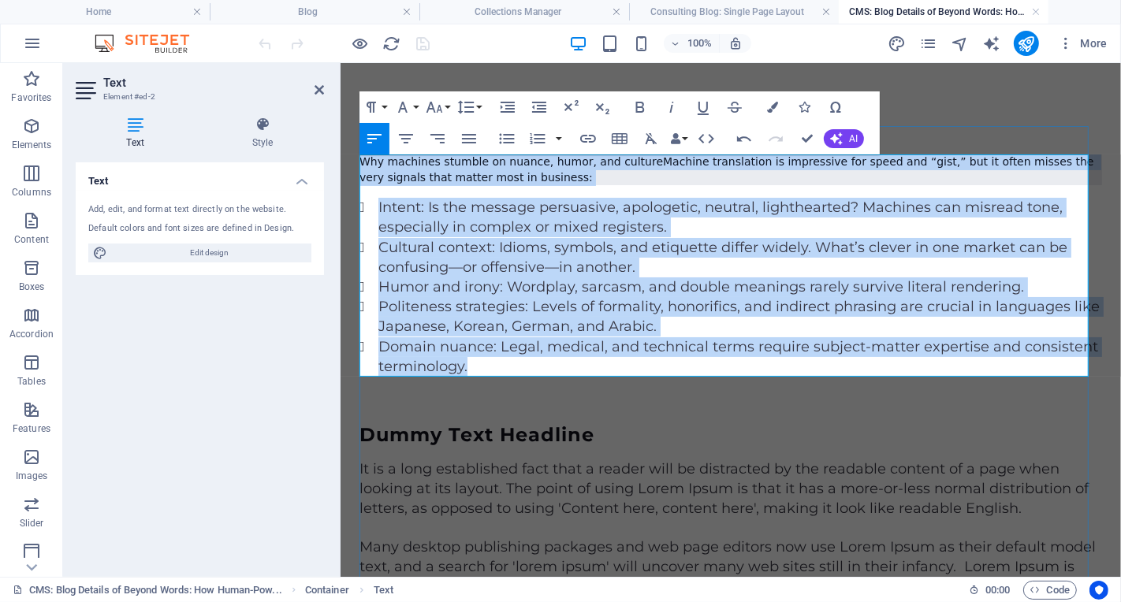
click at [650, 233] on li "Intent: Is the message persuasive, apologetic, neutral, lighthearted? Machines …" at bounding box center [740, 216] width 724 height 39
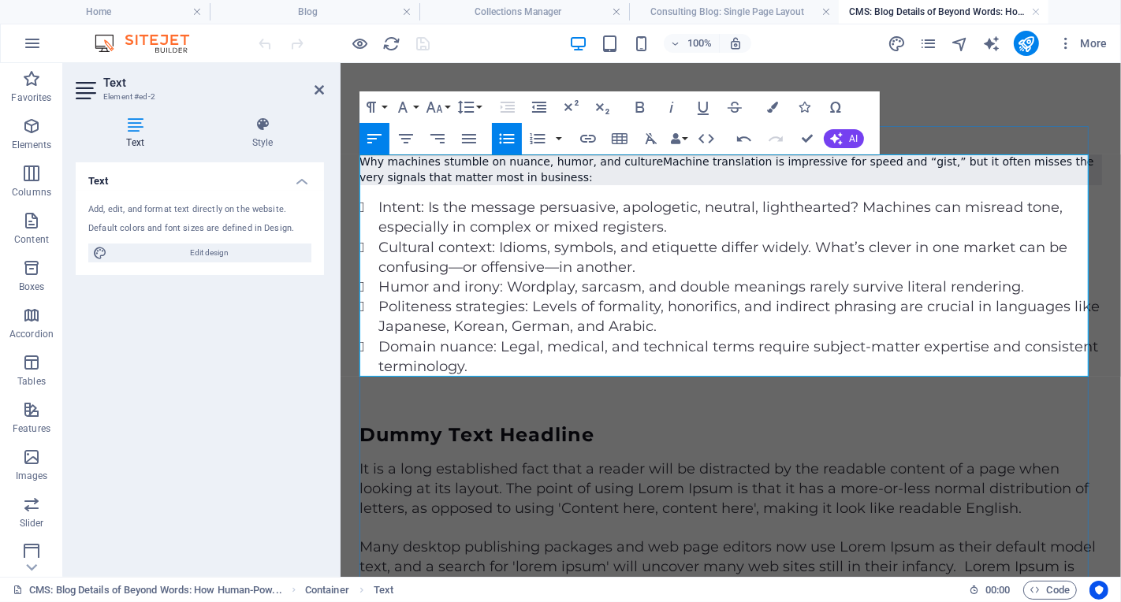
click at [643, 159] on p "Why machines stumble on nuance, humor, and cultureMachine translation is impres…" at bounding box center [730, 169] width 743 height 31
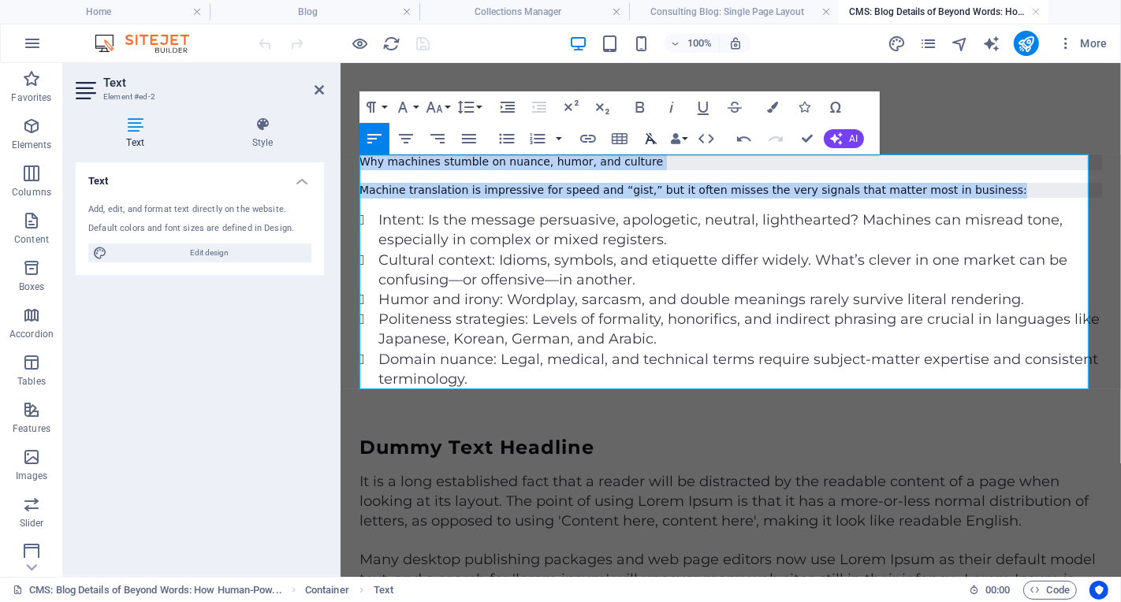
click at [650, 137] on icon "button" at bounding box center [652, 138] width 12 height 11
click at [650, 137] on icon "button" at bounding box center [651, 138] width 19 height 19
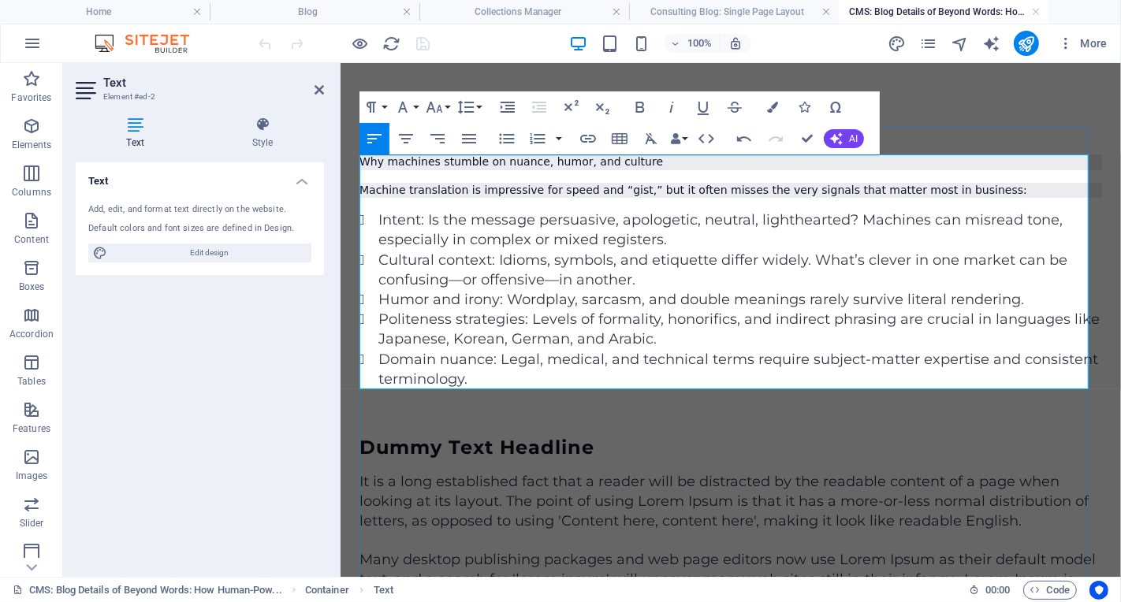
click at [795, 240] on li "Intent: Is the message persuasive, apologetic, neutral, lighthearted? Machines …" at bounding box center [740, 229] width 724 height 39
click at [777, 163] on p "Why machines stumble on nuance, humor, and culture" at bounding box center [730, 162] width 743 height 16
click at [419, 107] on button "Font Family" at bounding box center [406, 107] width 30 height 32
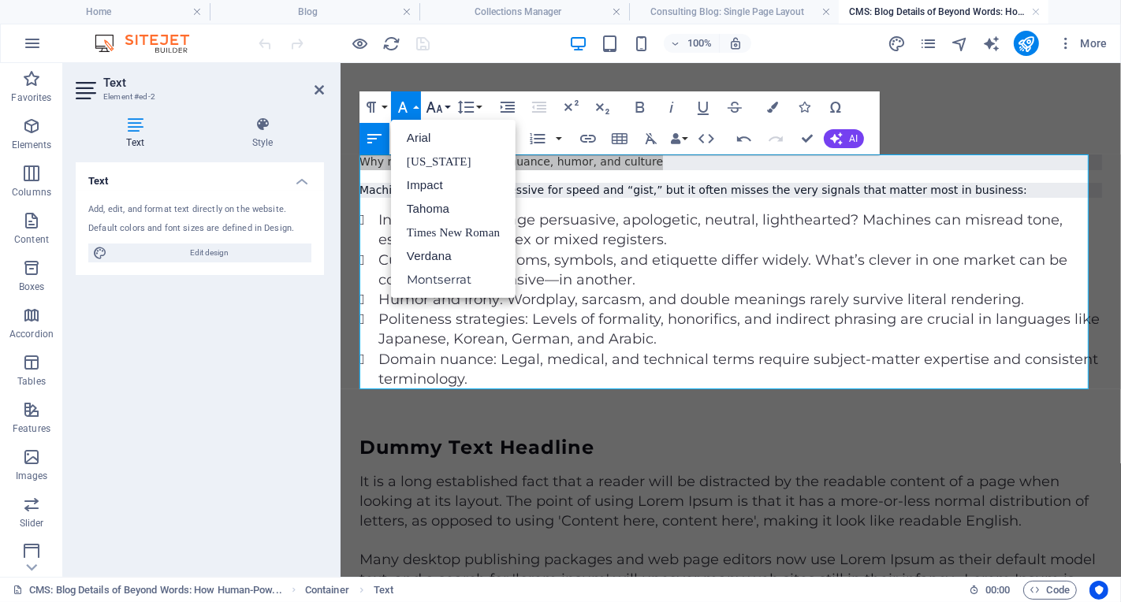
click at [442, 106] on icon "button" at bounding box center [434, 107] width 19 height 19
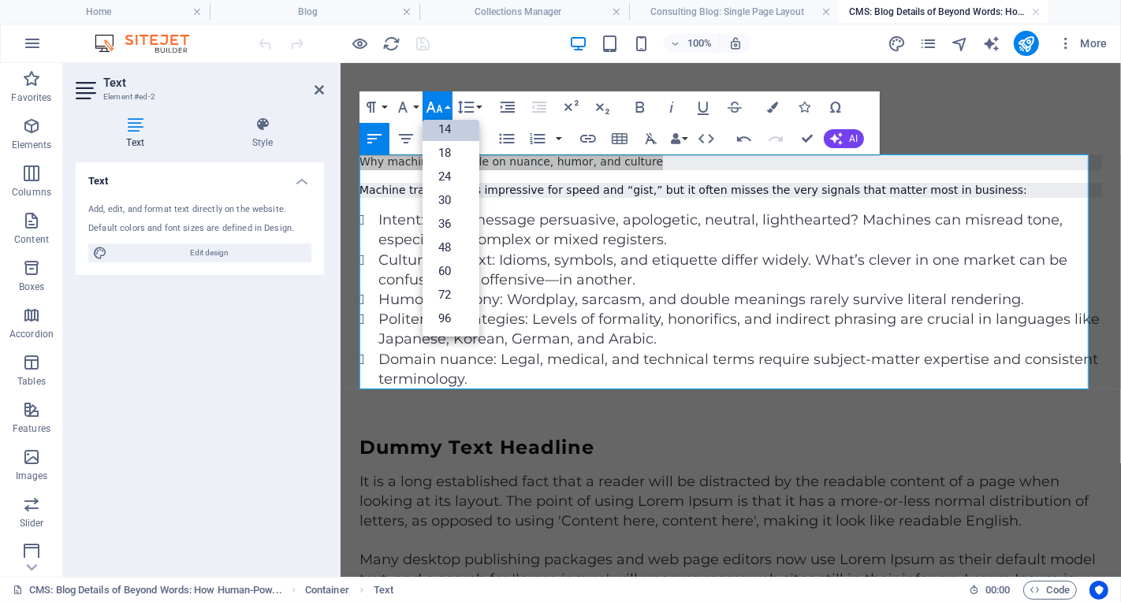
scroll to position [127, 0]
click at [385, 105] on button "Paragraph Format" at bounding box center [375, 107] width 30 height 32
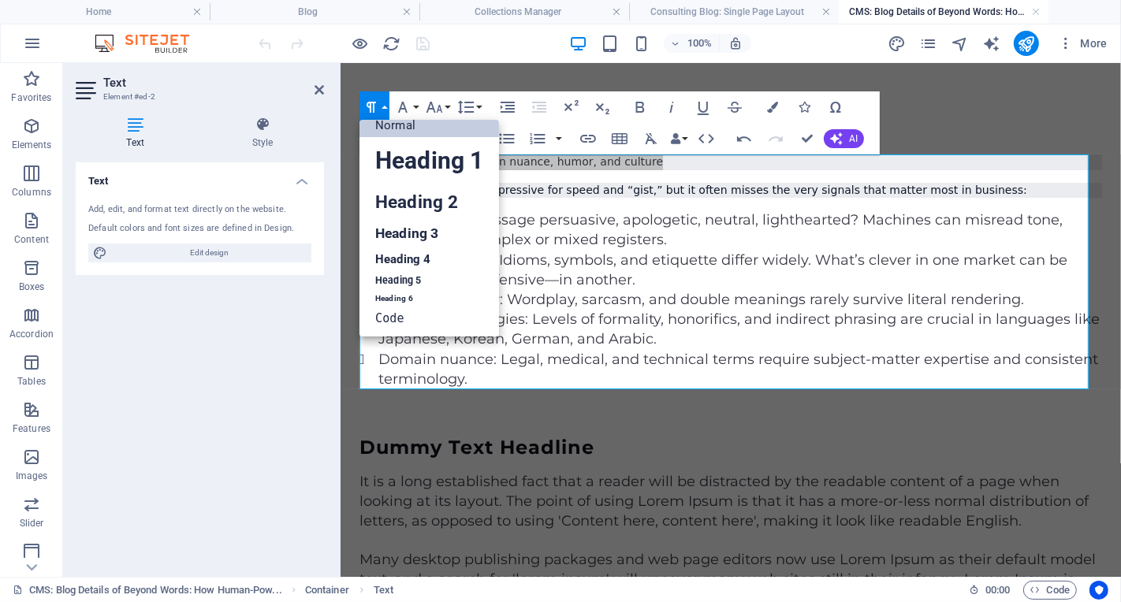
scroll to position [13, 0]
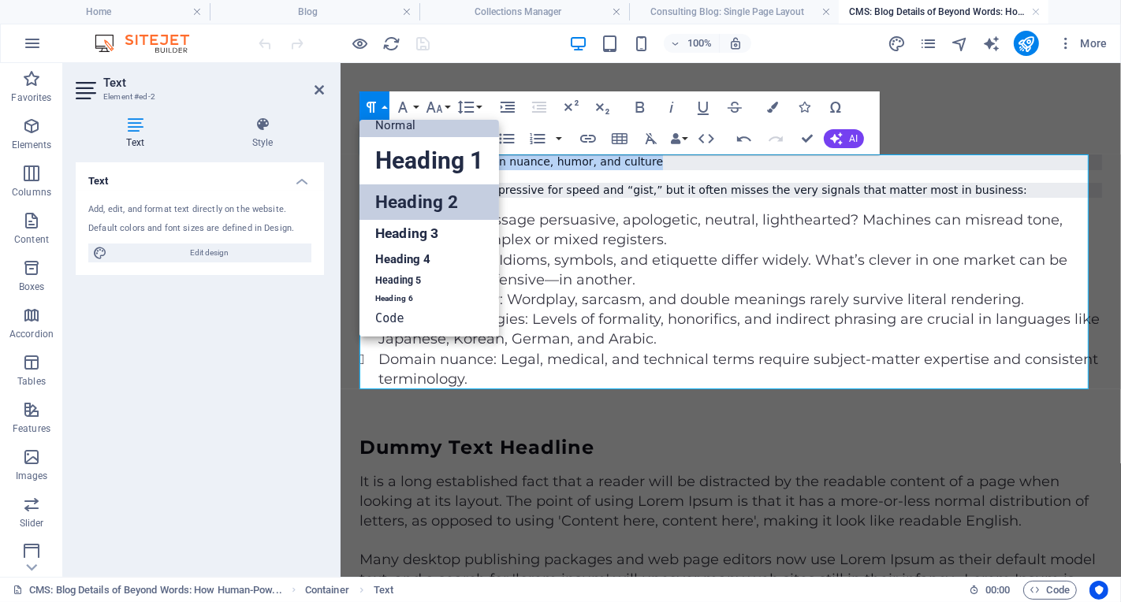
click at [447, 198] on link "Heading 2" at bounding box center [430, 201] width 140 height 35
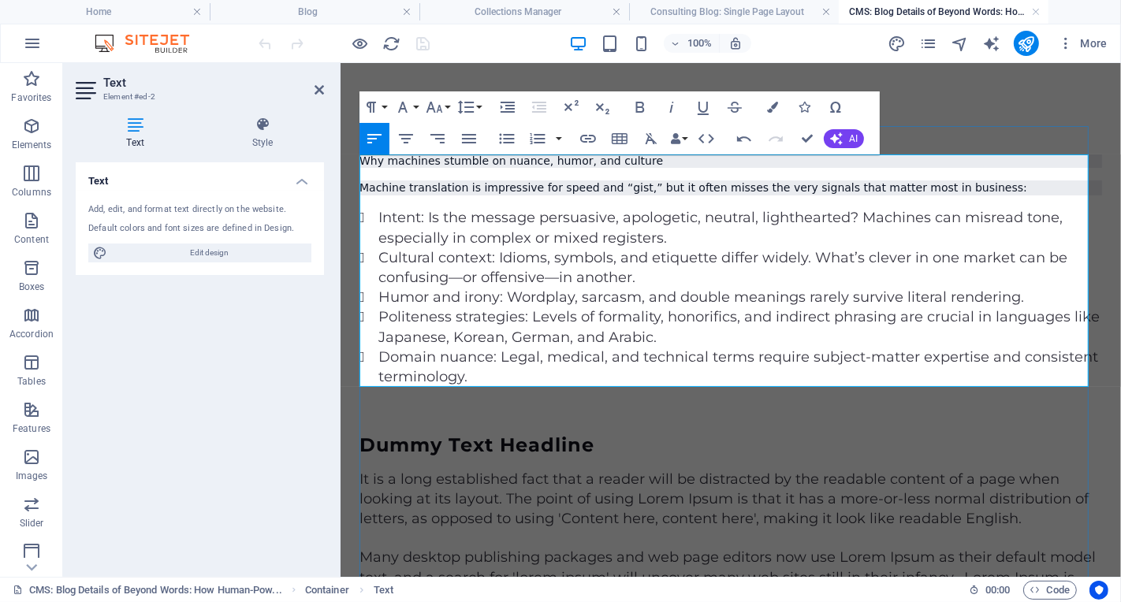
click at [669, 168] on div "Why machines stumble on nuance, humor, and culture Machine translation is impre…" at bounding box center [730, 270] width 743 height 233
click at [667, 162] on h2 "Why machines stumble on nuance, humor, and culture" at bounding box center [730, 160] width 743 height 13
click at [578, 470] on div "It is a long established fact that a reader will be distracted by the readable …" at bounding box center [730, 499] width 743 height 60
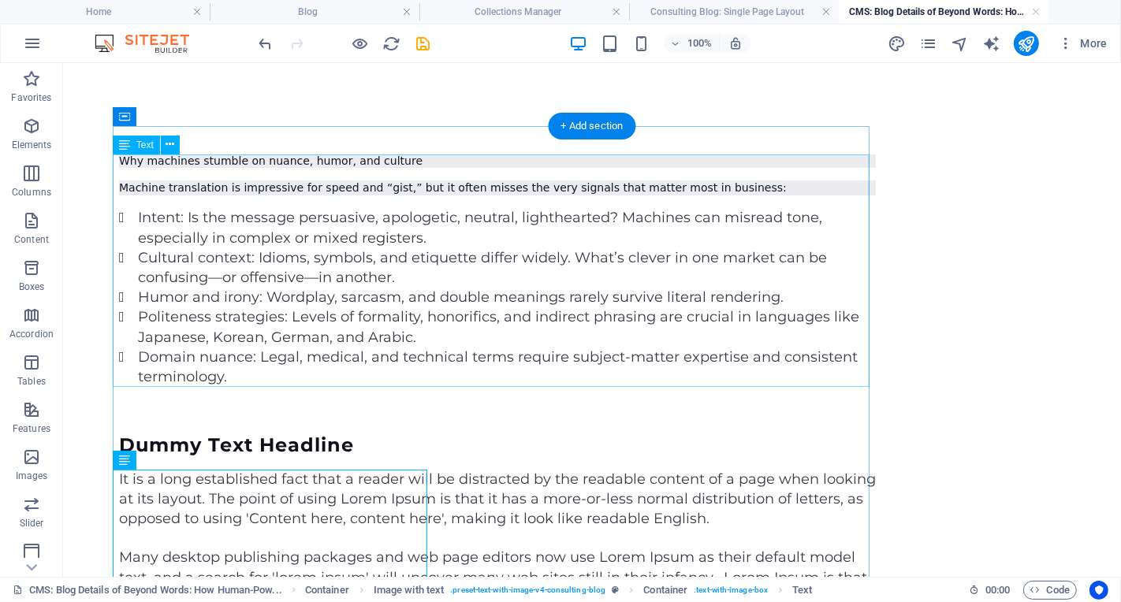
click at [764, 192] on div "Why machines stumble on nuance, humor, and culture Machine translation is impre…" at bounding box center [496, 270] width 757 height 233
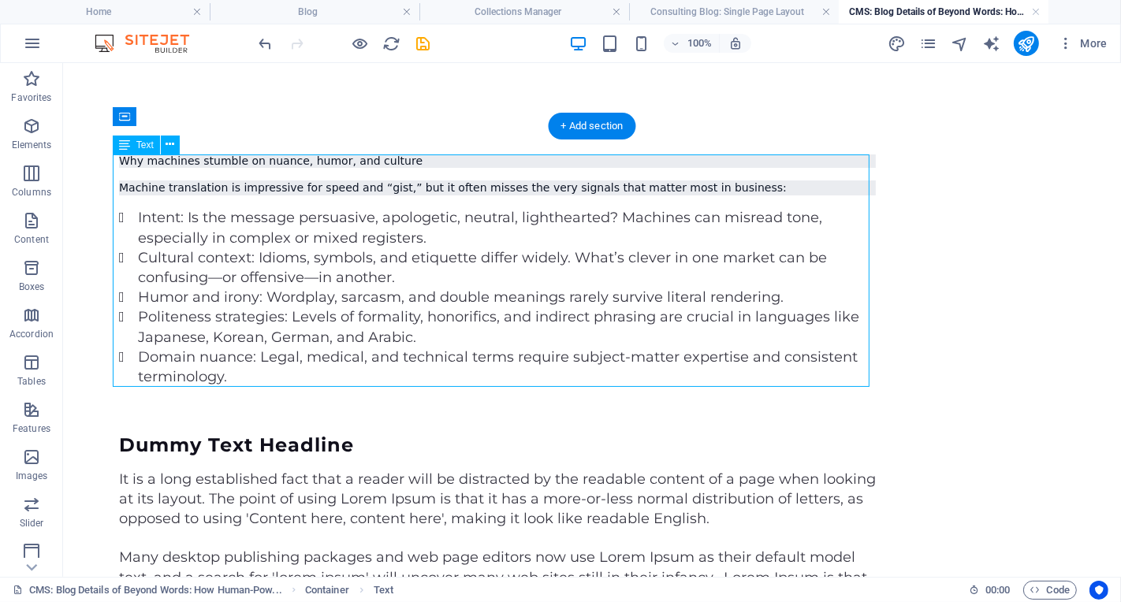
click at [765, 191] on div "Why machines stumble on nuance, humor, and culture Machine translation is impre…" at bounding box center [496, 270] width 757 height 233
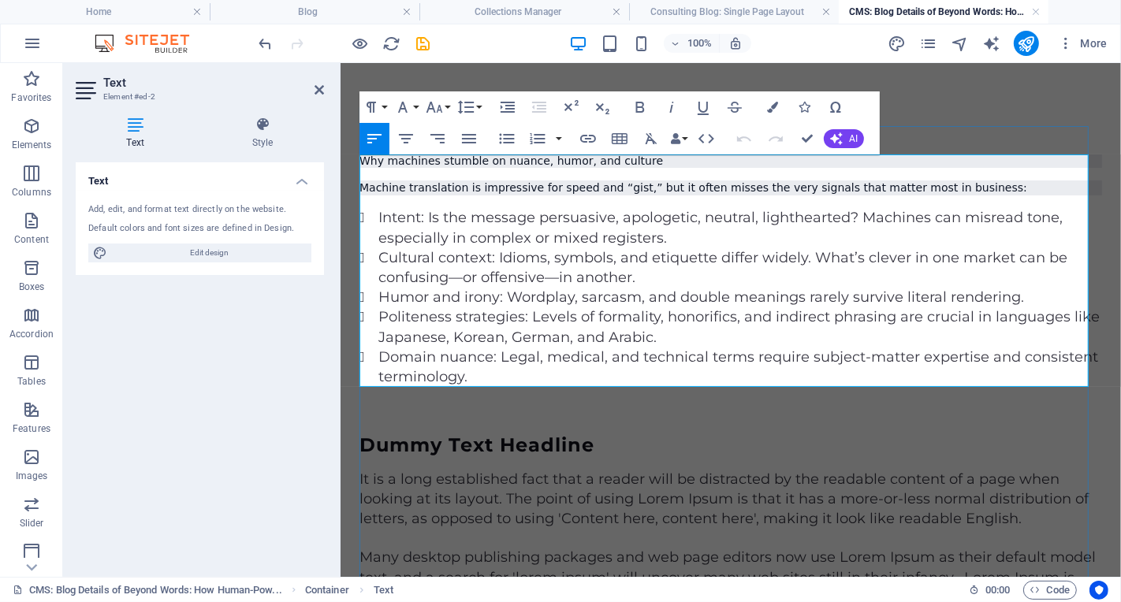
click at [927, 210] on li "Intent: Is the message persuasive, apologetic, neutral, lighthearted? Machines …" at bounding box center [740, 226] width 724 height 39
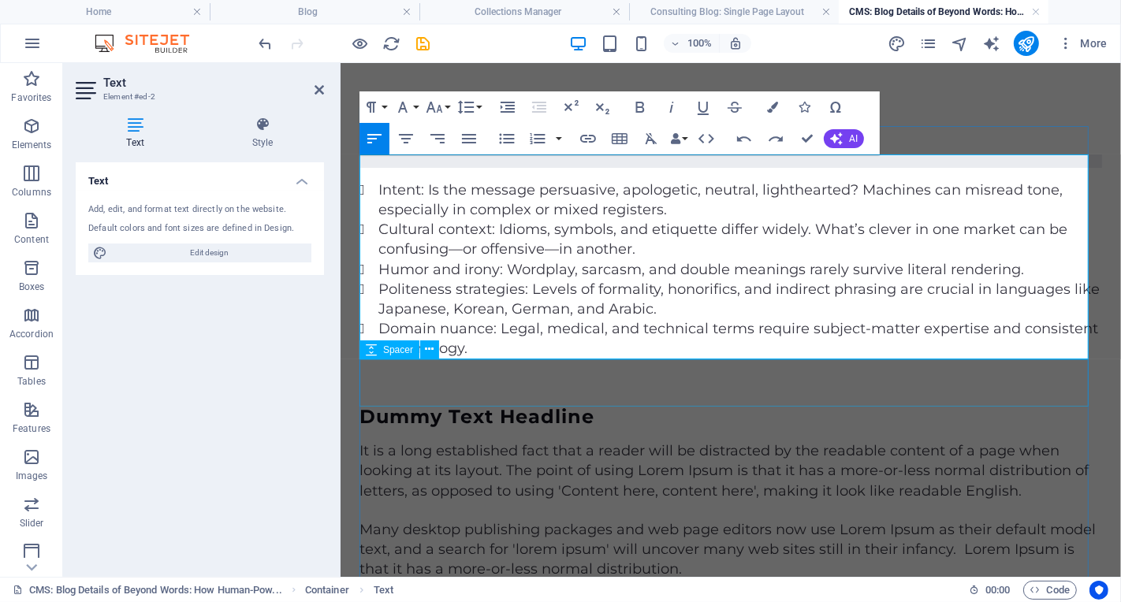
click at [663, 394] on div at bounding box center [730, 381] width 743 height 47
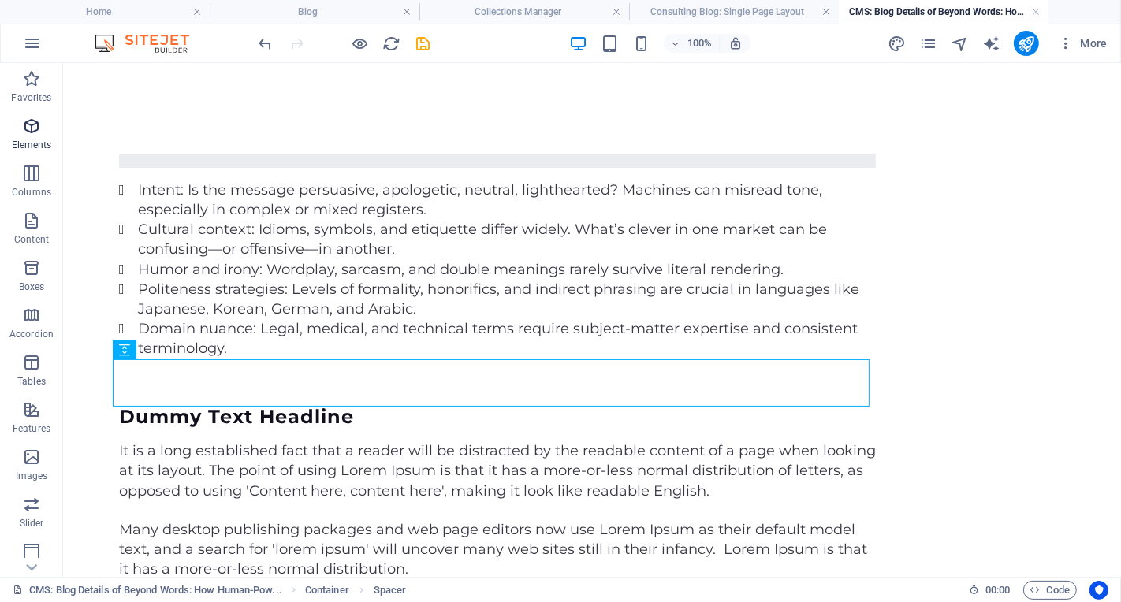
click at [38, 129] on icon "button" at bounding box center [31, 126] width 19 height 19
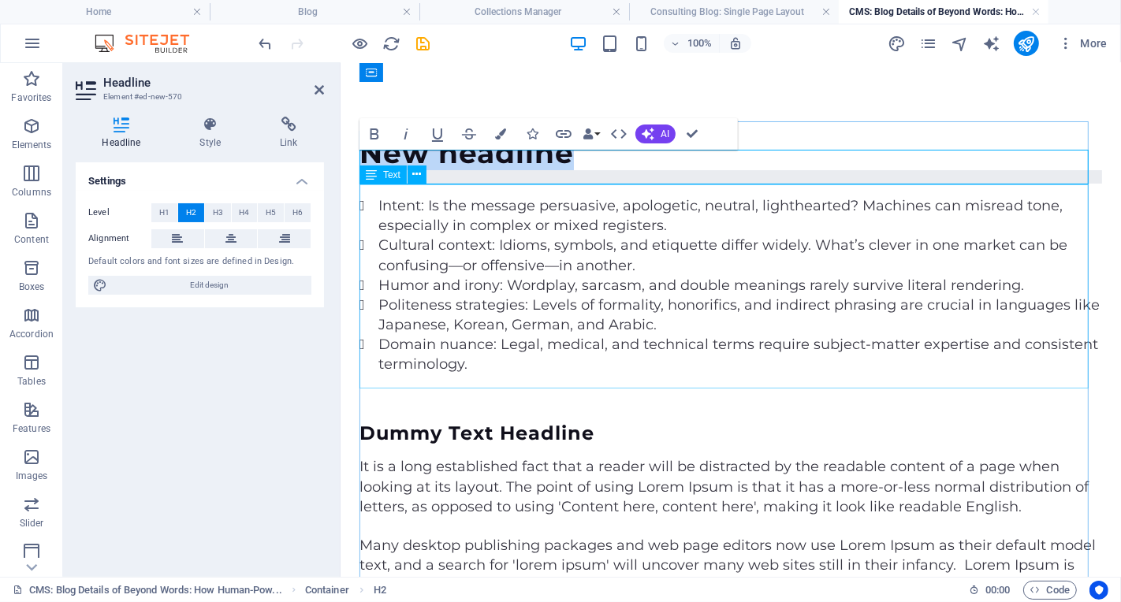
scroll to position [0, 0]
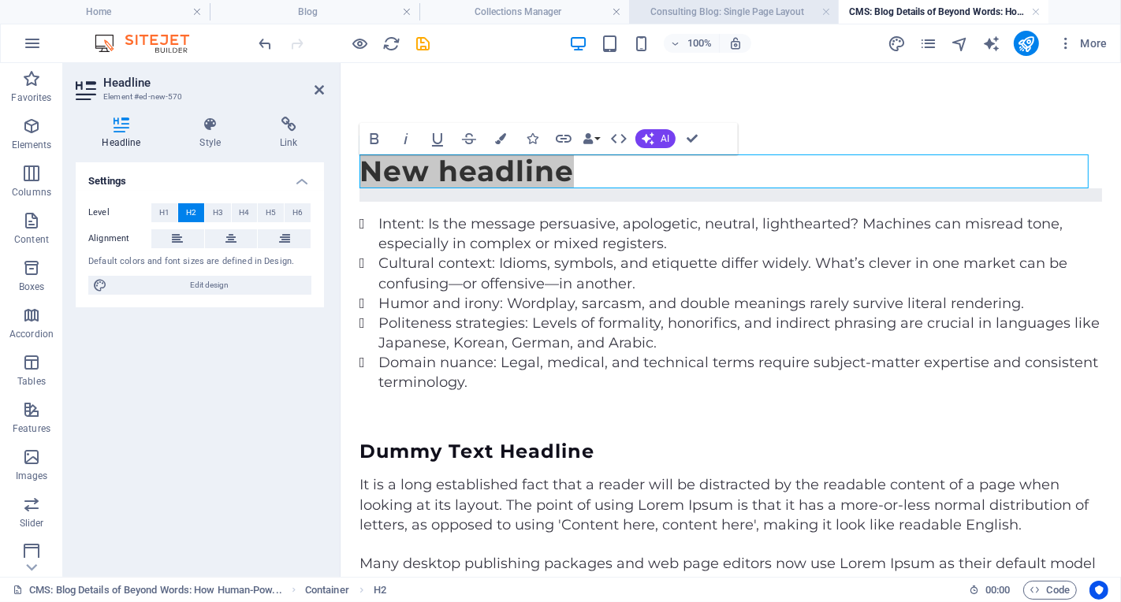
drag, startPoint x: 104, startPoint y: 213, endPoint x: 700, endPoint y: 3, distance: 631.8
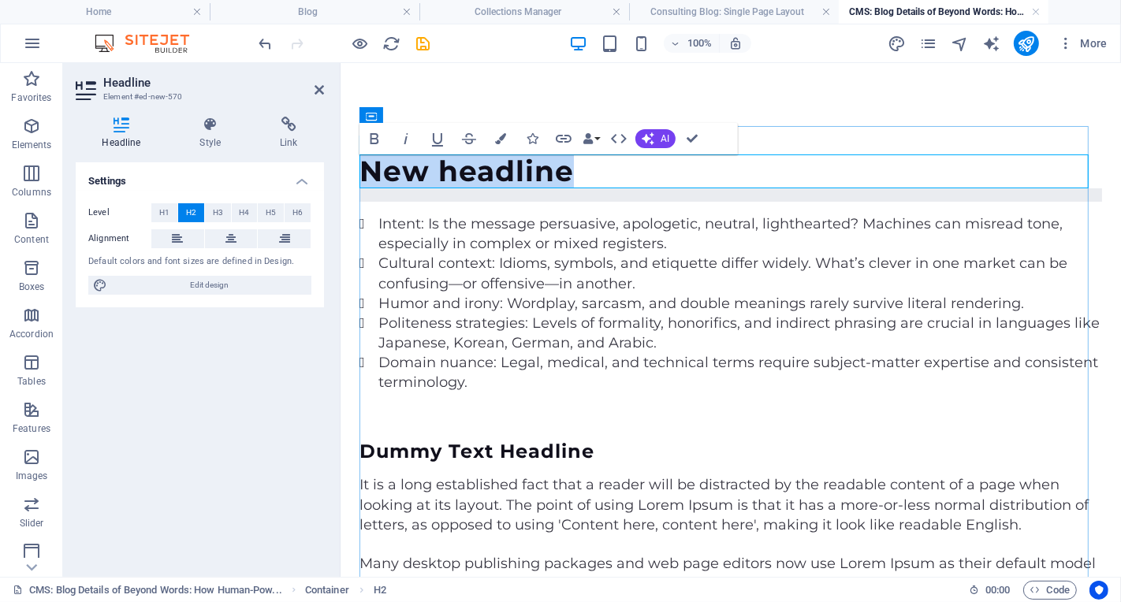
click at [574, 163] on h2 "New headline" at bounding box center [730, 171] width 743 height 34
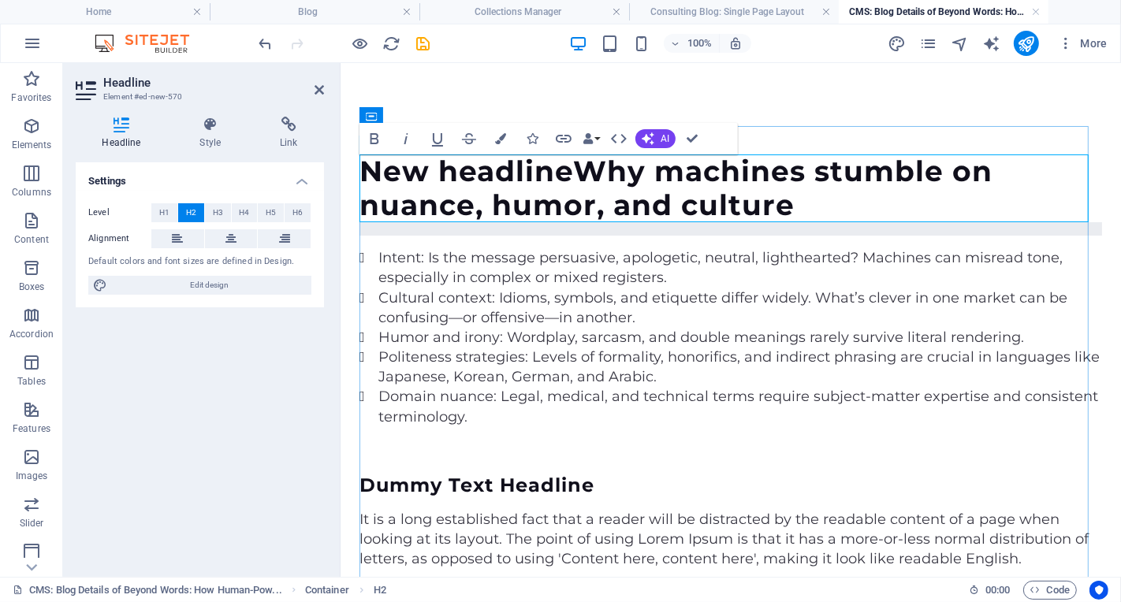
click at [577, 169] on h2 "New headlineWhy machines stumble on nuance, humor, and culture" at bounding box center [730, 188] width 743 height 68
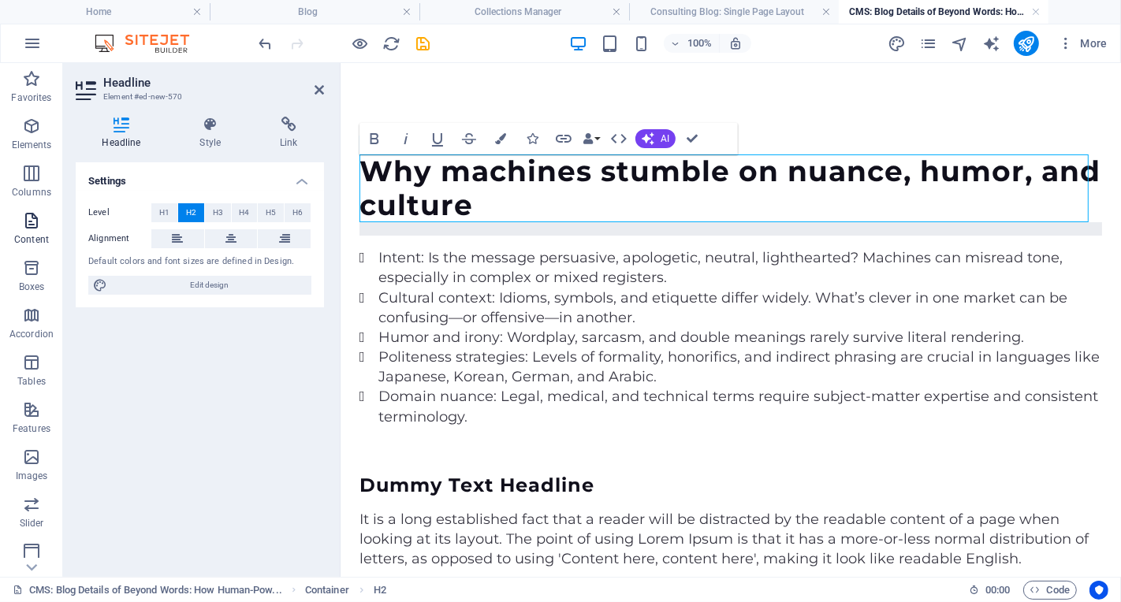
click at [31, 240] on p "Content" at bounding box center [31, 239] width 35 height 13
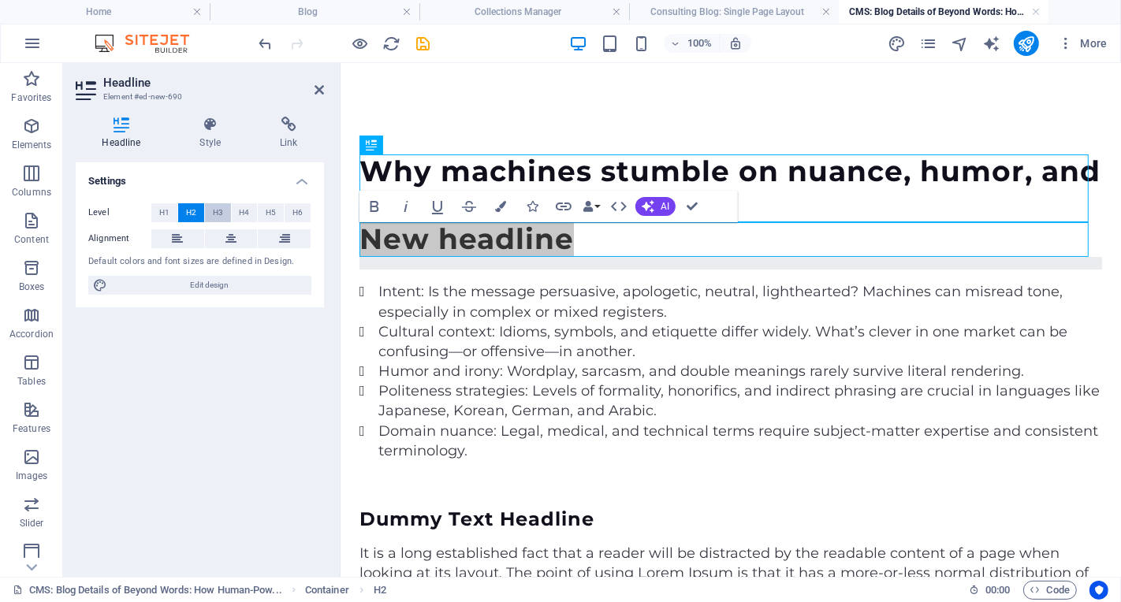
click at [222, 210] on span "H3" at bounding box center [218, 212] width 10 height 19
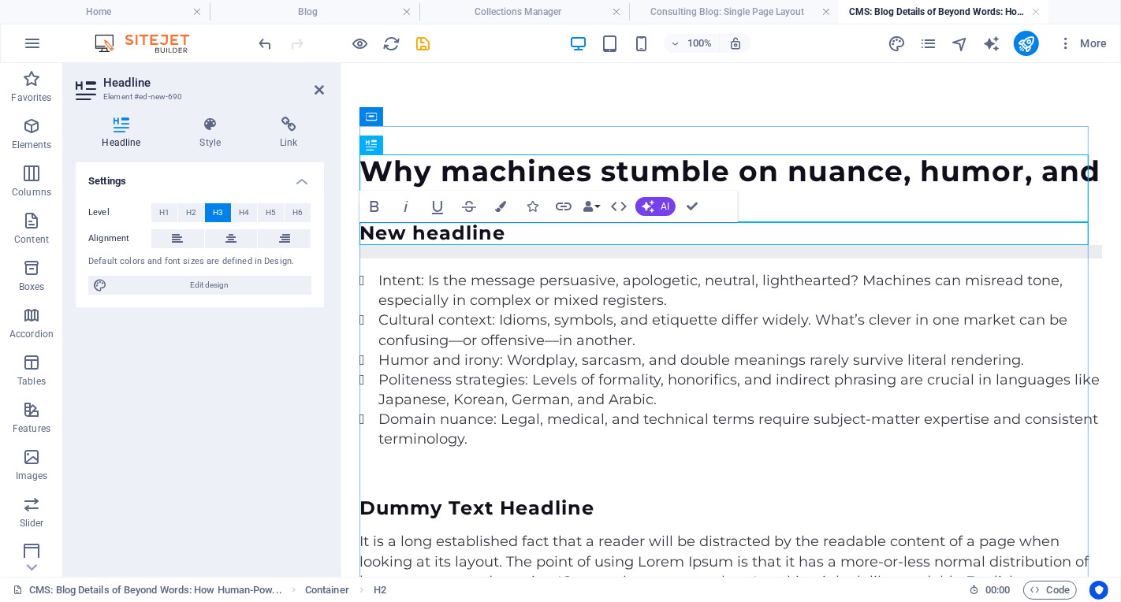
click at [530, 231] on h3 "New headline" at bounding box center [730, 233] width 743 height 23
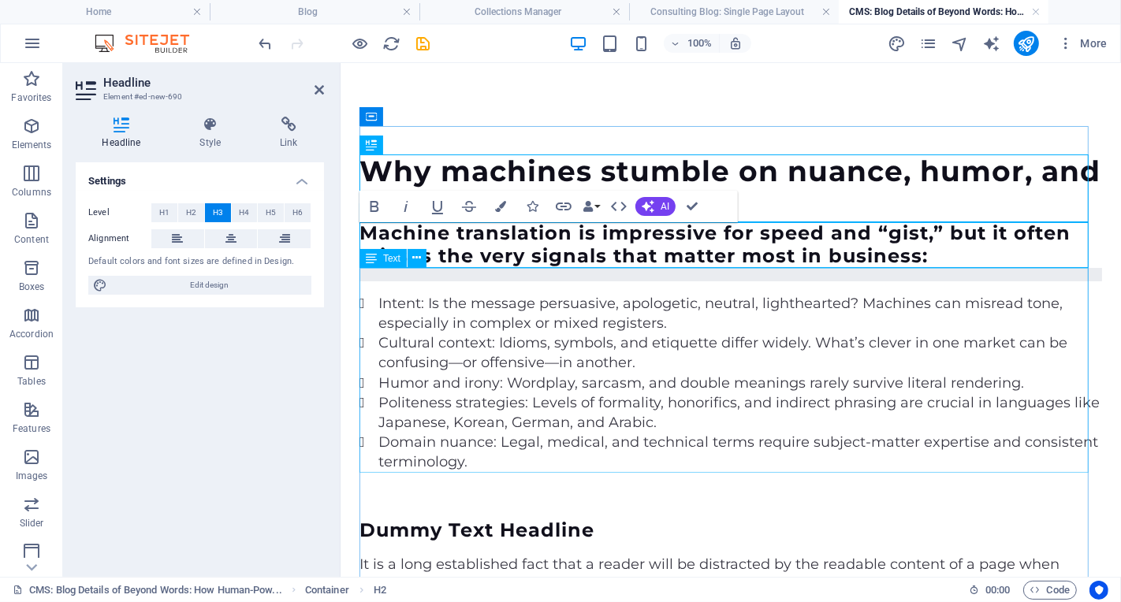
click at [586, 275] on div "Intent: Is the message persuasive, apologetic, neutral, lighthearted? Machines …" at bounding box center [730, 369] width 743 height 204
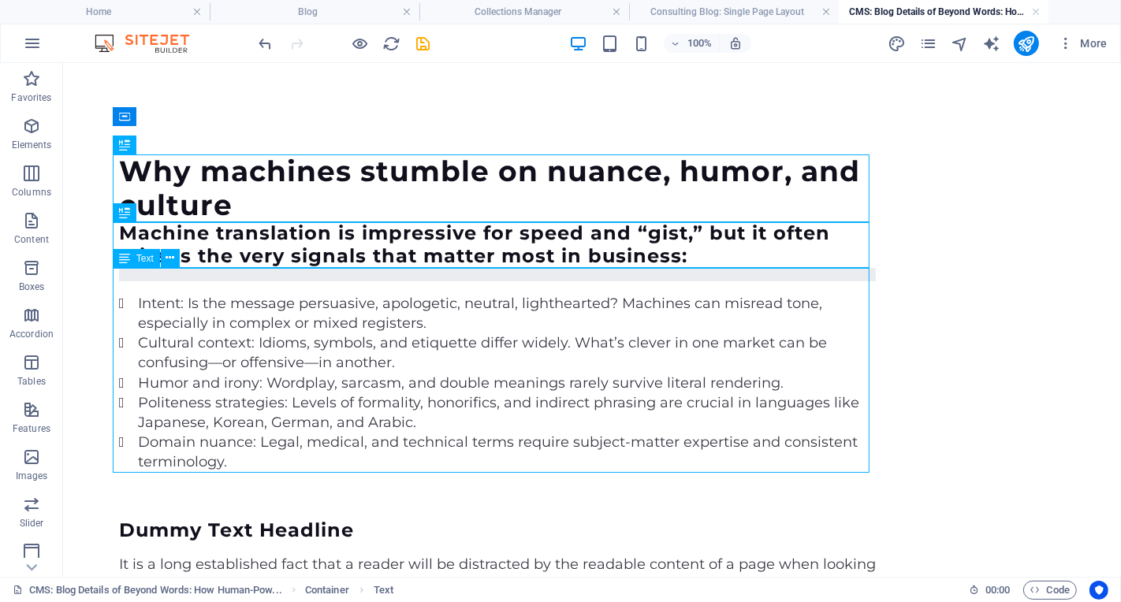
click at [549, 278] on div "Intent: Is the message persuasive, apologetic, neutral, lighthearted? Machines …" at bounding box center [496, 369] width 757 height 204
click at [553, 275] on div "Intent: Is the message persuasive, apologetic, neutral, lighthearted? Machines …" at bounding box center [496, 369] width 757 height 204
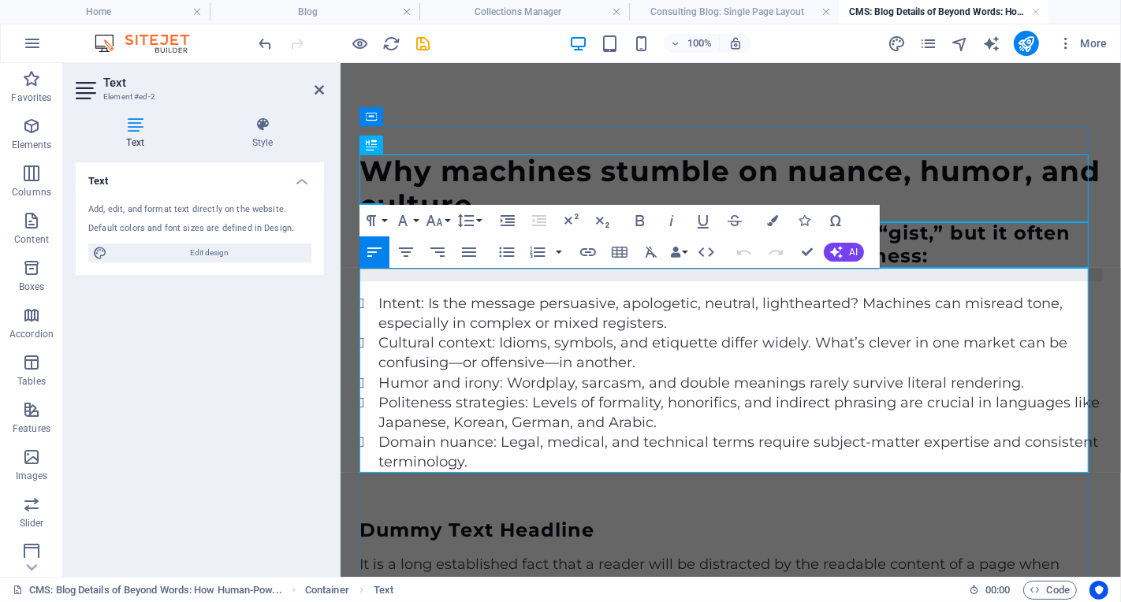
click at [522, 287] on div "Intent: Is the message persuasive, apologetic, neutral, lighthearted? Machines …" at bounding box center [730, 369] width 743 height 204
click at [650, 357] on li "Cultural context: Idioms, symbols, and etiquette differ widely. What’s clever i…" at bounding box center [740, 352] width 724 height 39
click at [314, 423] on div "Text Add, edit, and format text directly on the website. Default colors and fon…" at bounding box center [200, 363] width 248 height 402
click at [255, 430] on div "Text Add, edit, and format text directly on the website. Default colors and fon…" at bounding box center [200, 363] width 248 height 402
click at [651, 531] on div "Dummy Text Headline" at bounding box center [730, 530] width 743 height 23
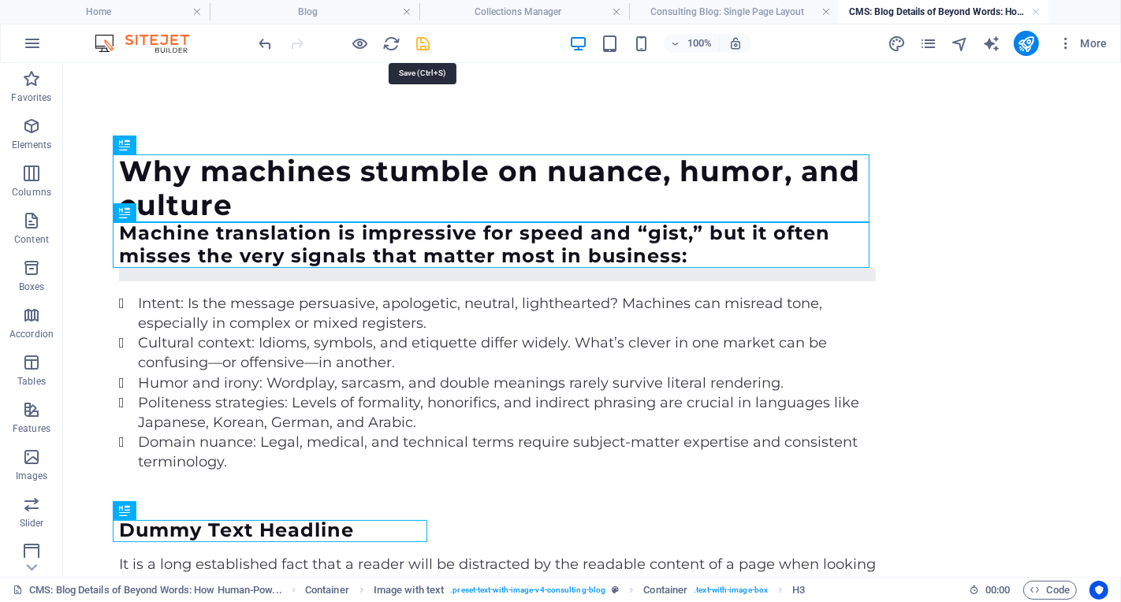
click at [416, 43] on icon "save" at bounding box center [424, 44] width 18 height 18
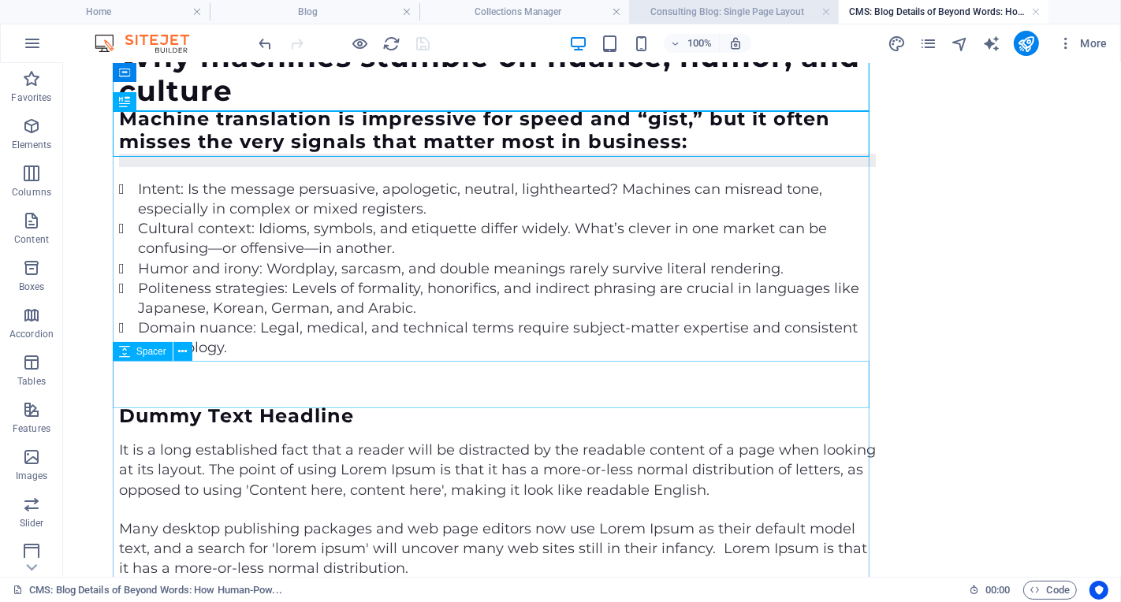
scroll to position [114, 0]
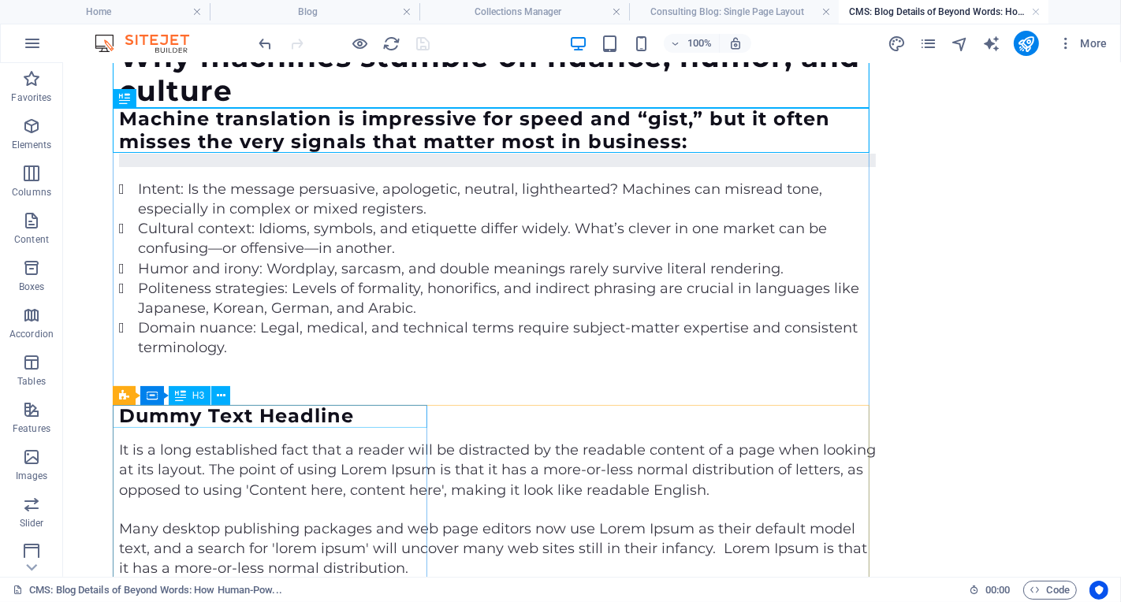
click at [311, 417] on div "Dummy Text Headline" at bounding box center [496, 415] width 757 height 23
click at [360, 420] on div "Dummy Text Headline" at bounding box center [496, 415] width 757 height 23
click at [361, 420] on div "Dummy Text Headline" at bounding box center [496, 415] width 757 height 23
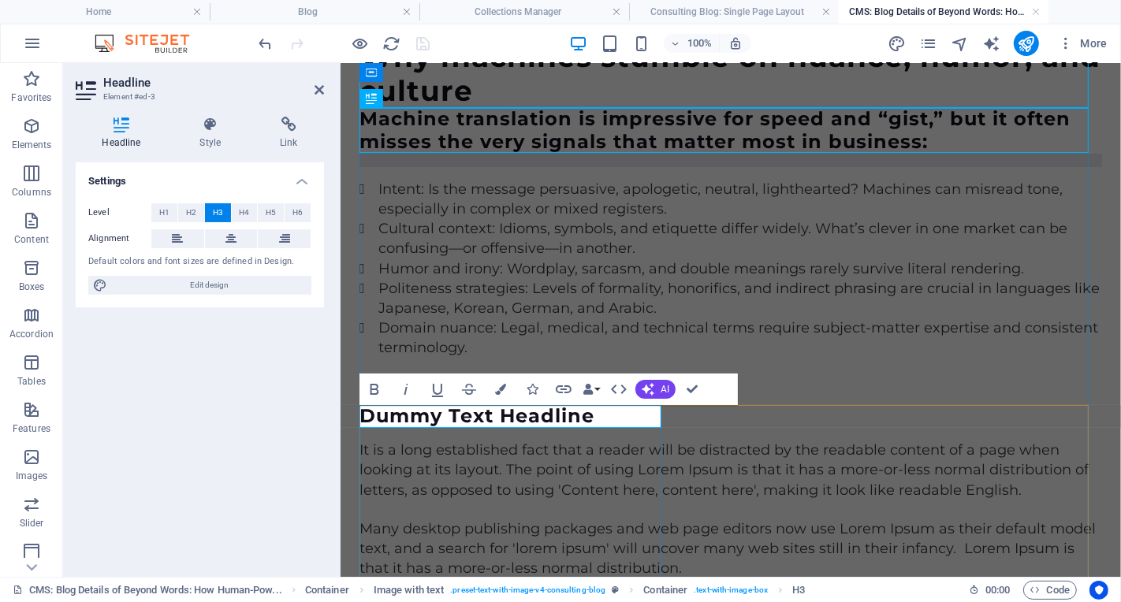
click at [601, 415] on h3 "Dummy Text Headline" at bounding box center [730, 415] width 743 height 23
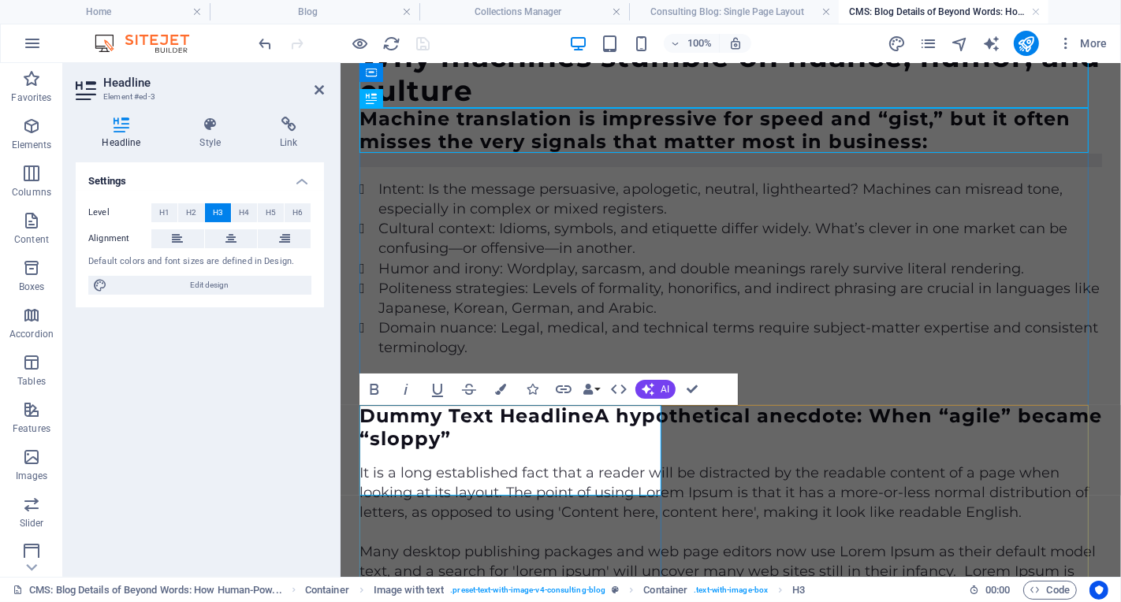
click at [599, 415] on h3 "Dummy Text HeadlineA hypothetical anecdote: When “agile” became “sloppy”" at bounding box center [730, 427] width 743 height 46
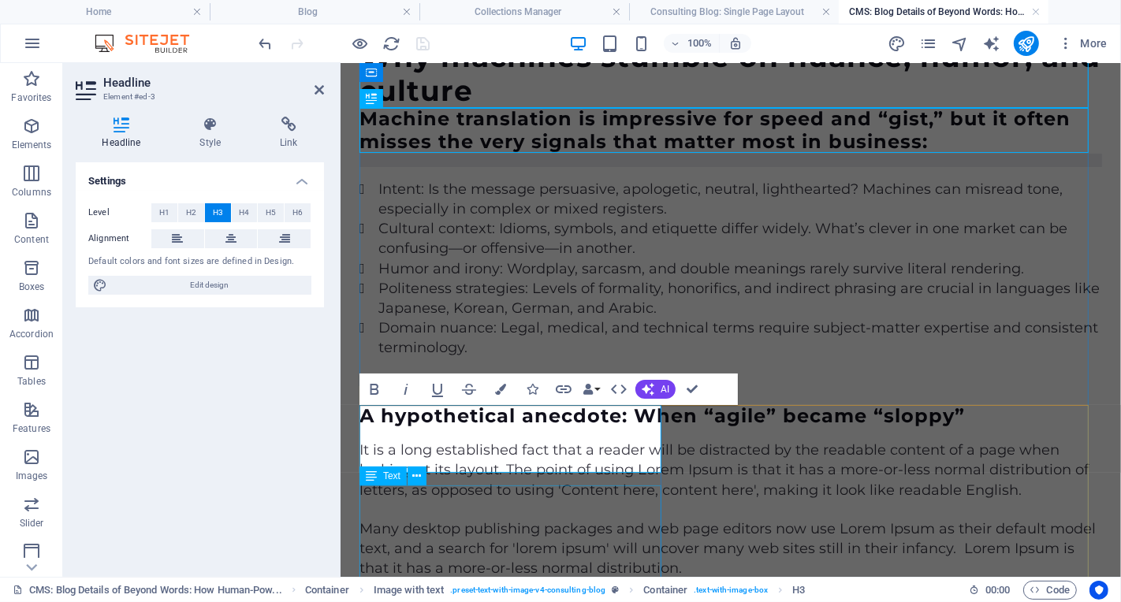
click at [586, 500] on div "It is a long established fact that a reader will be distracted by the readable …" at bounding box center [730, 470] width 743 height 60
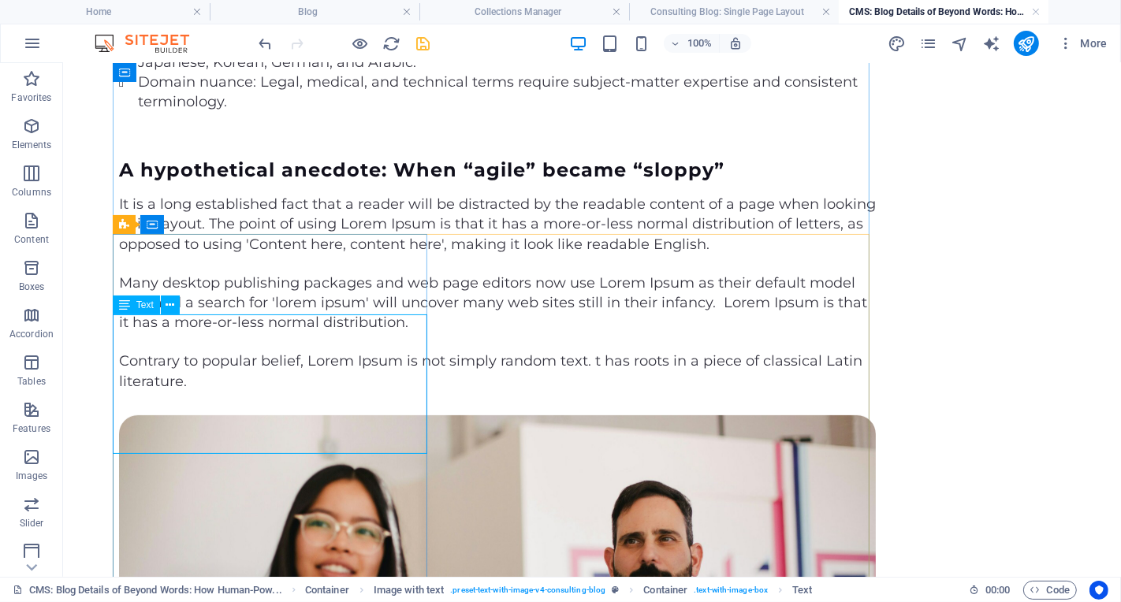
scroll to position [416, 0]
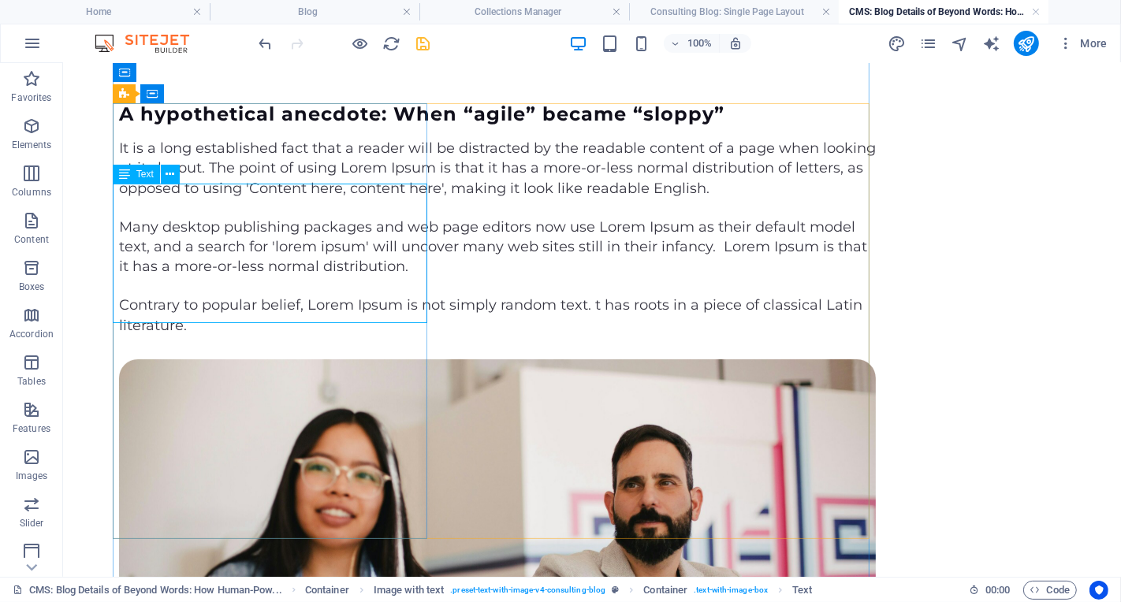
click at [314, 198] on div "It is a long established fact that a reader will be distracted by the readable …" at bounding box center [496, 168] width 757 height 60
click at [332, 198] on div "It is a long established fact that a reader will be distracted by the readable …" at bounding box center [496, 168] width 757 height 60
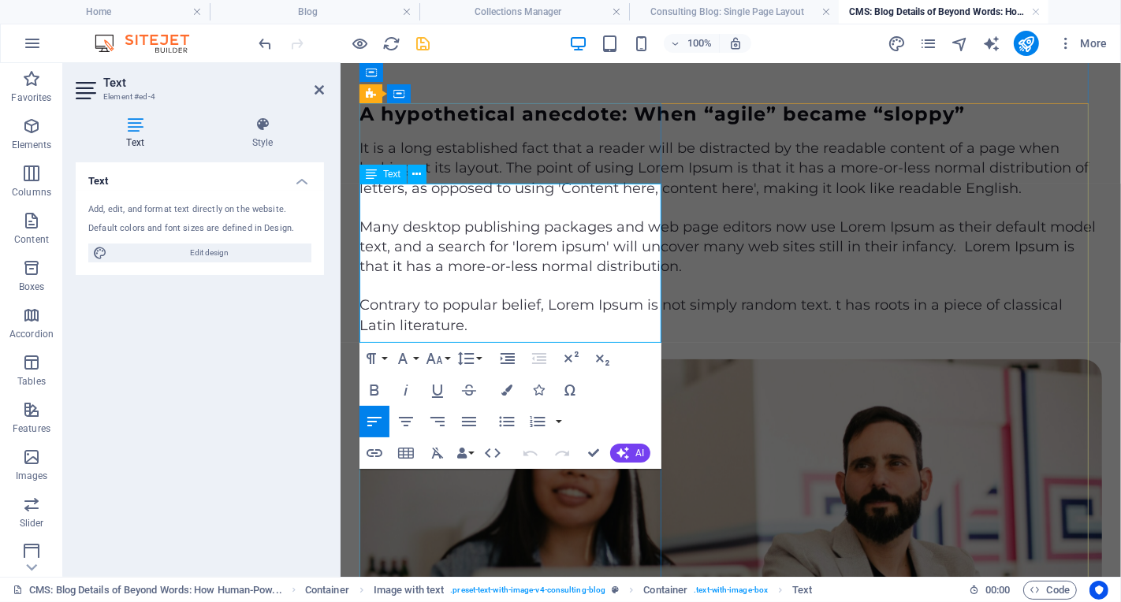
click at [496, 198] on p "It is a long established fact that a reader will be distracted by the readable …" at bounding box center [730, 168] width 743 height 60
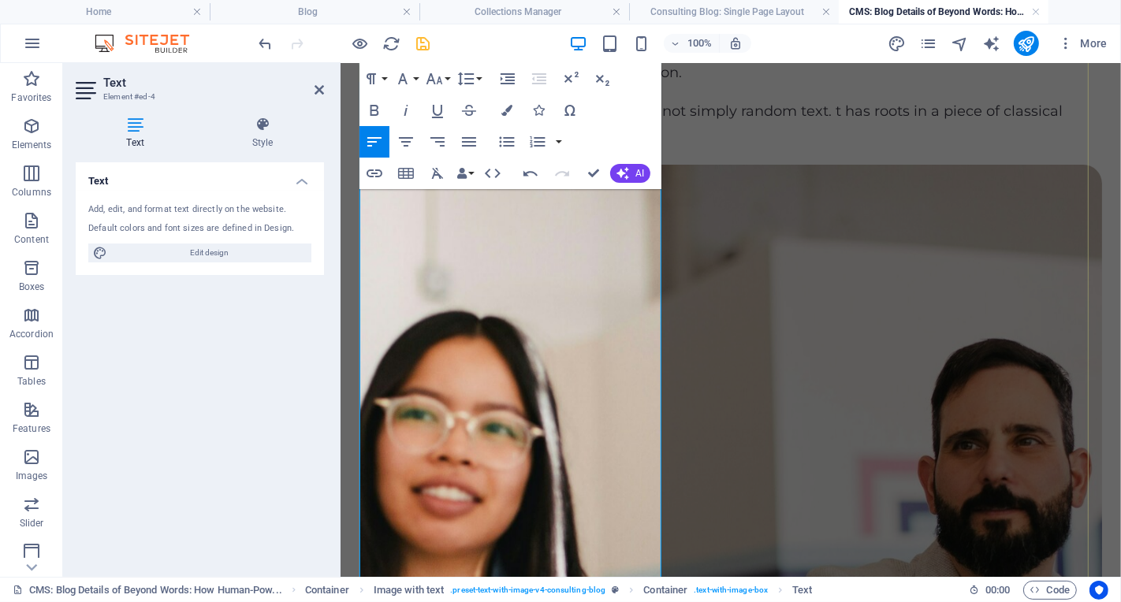
scroll to position [552, 0]
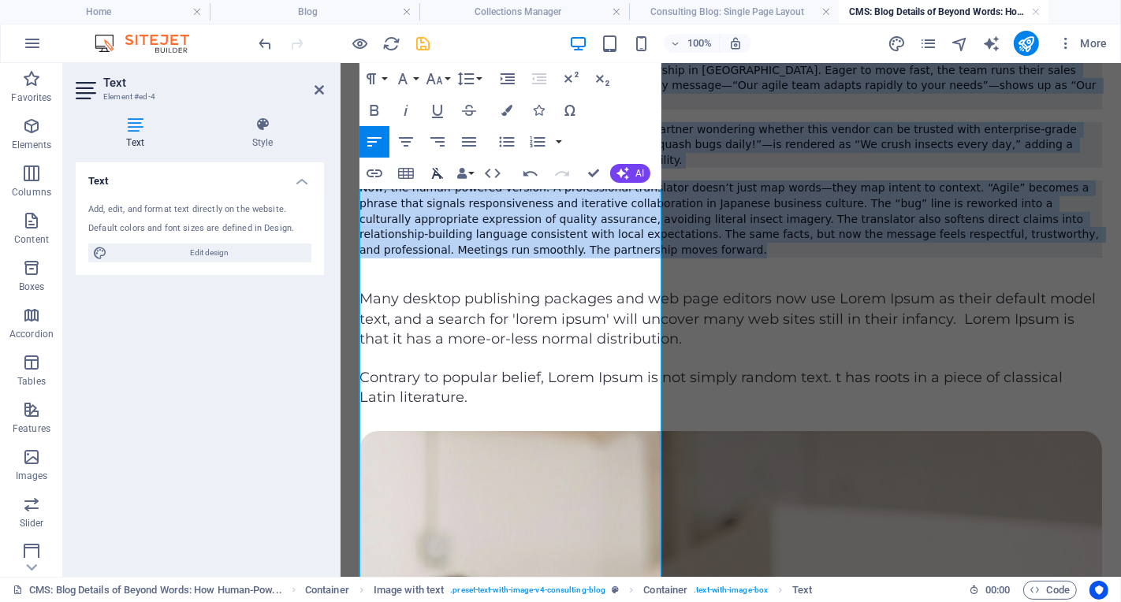
click at [438, 170] on icon "button" at bounding box center [438, 173] width 12 height 11
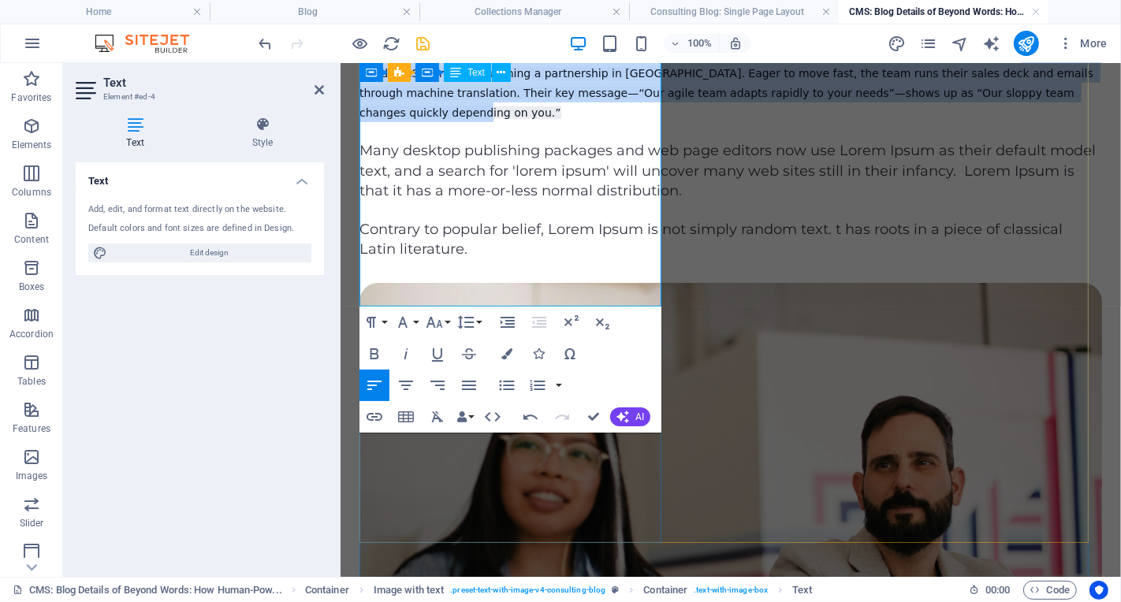
drag, startPoint x: 517, startPoint y: 296, endPoint x: 417, endPoint y: 200, distance: 138.8
click at [417, 121] on p "It is a long established fact that a reader will be distracted by the readable …" at bounding box center [730, 61] width 743 height 119
click at [436, 417] on icon "button" at bounding box center [437, 417] width 19 height 19
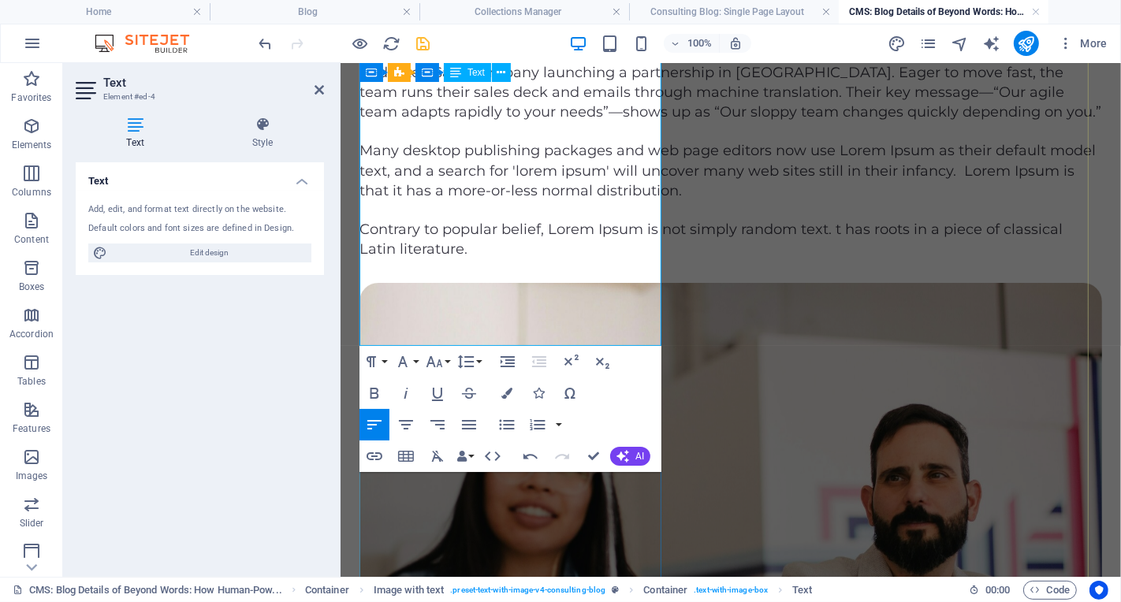
click at [434, 121] on p "It is a long established fact that a reader will be distracted by the readable …" at bounding box center [730, 61] width 743 height 119
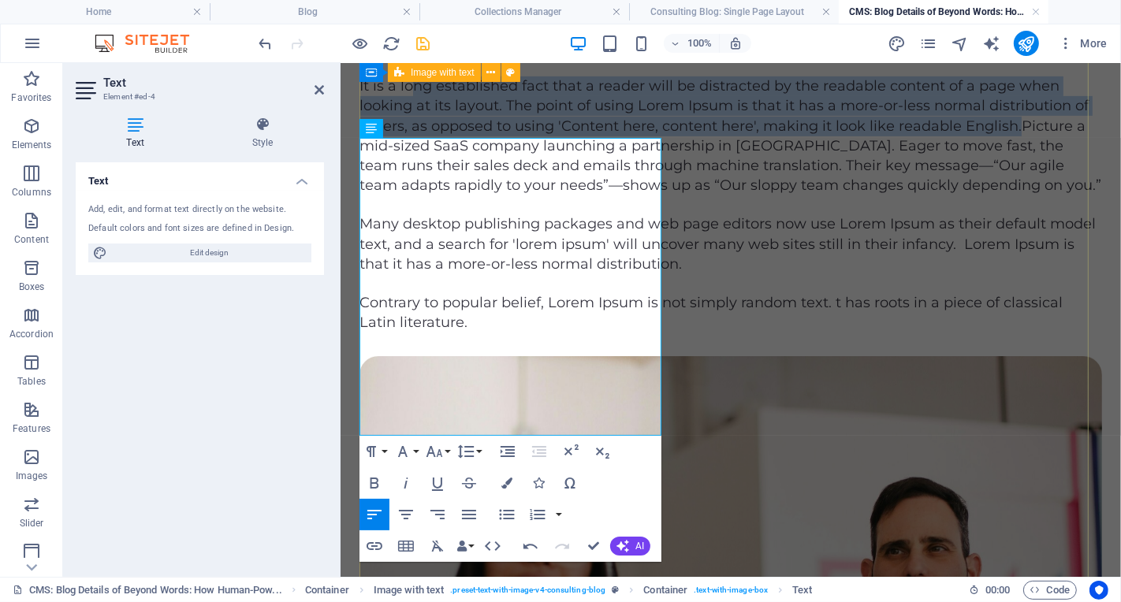
scroll to position [463, 0]
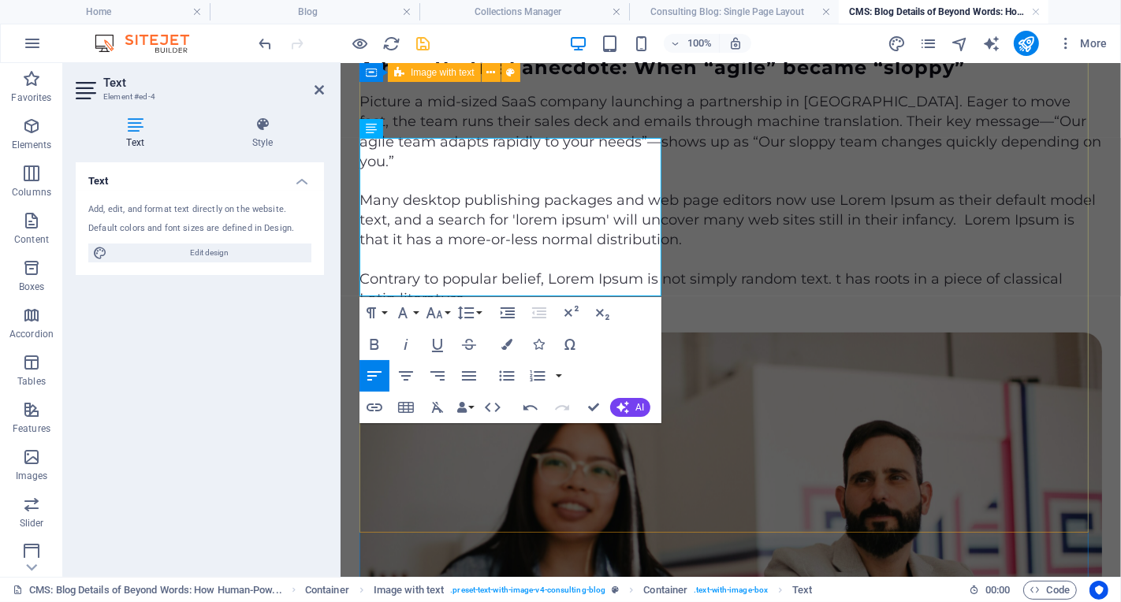
click at [686, 420] on div "A hypothetical anecdote: When “agile” became “sloppy” Picture a mid-sized SaaS …" at bounding box center [730, 487] width 743 height 863
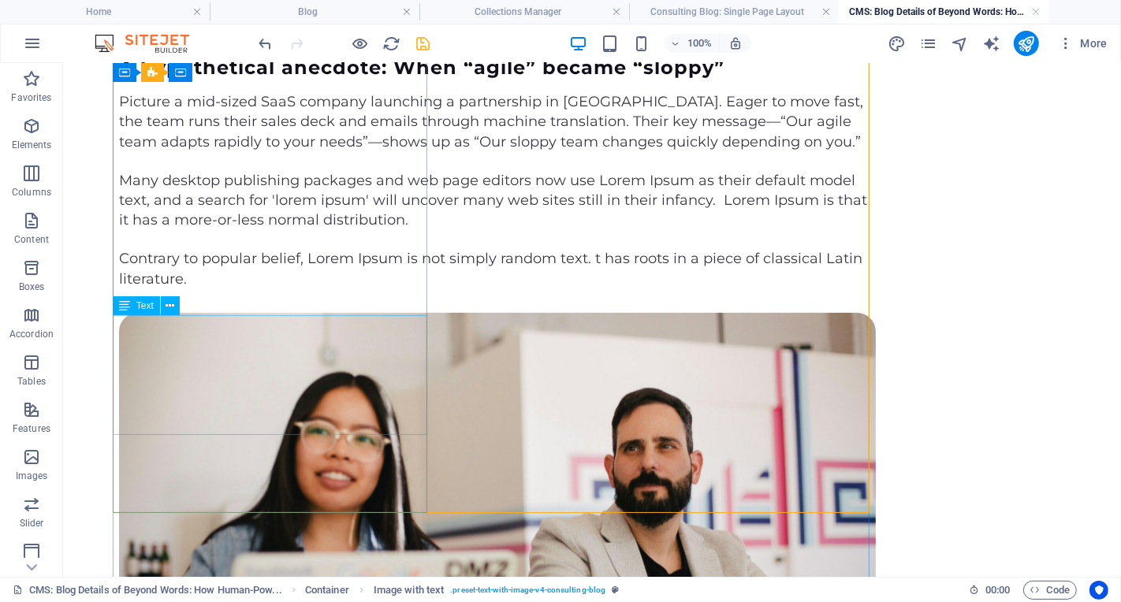
click at [285, 230] on div "Many desktop publishing packages and web page editors now use Lorem Ipsum as th…" at bounding box center [496, 200] width 757 height 60
click at [382, 230] on div "Many desktop publishing packages and web page editors now use Lorem Ipsum as th…" at bounding box center [496, 200] width 757 height 60
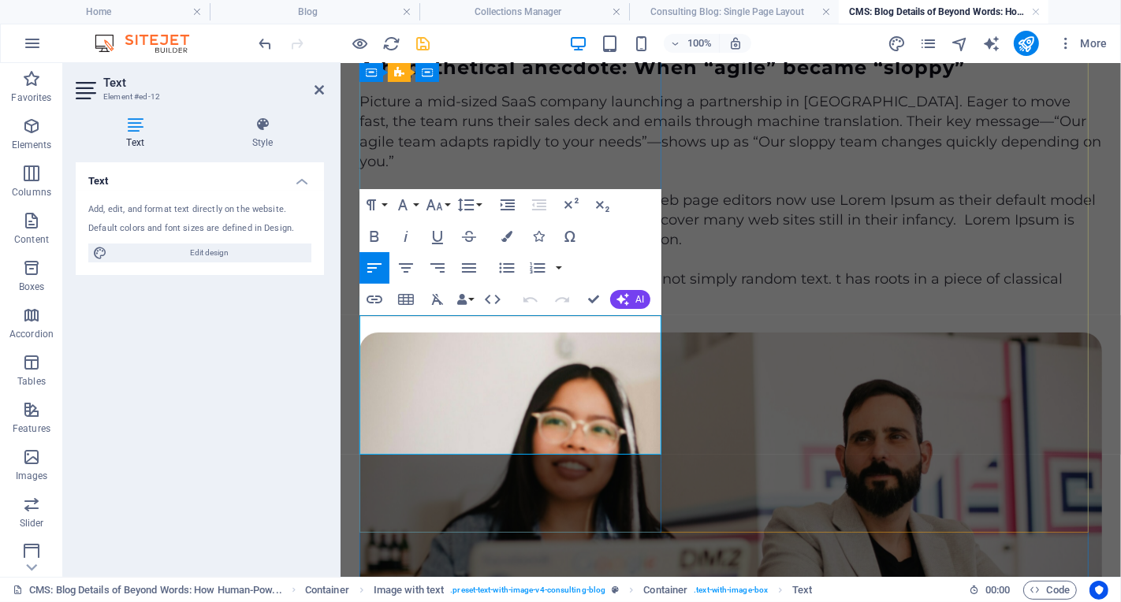
click at [460, 250] on p "Many desktop publishing packages and web page editors now use Lorem Ipsum as th…" at bounding box center [730, 220] width 743 height 60
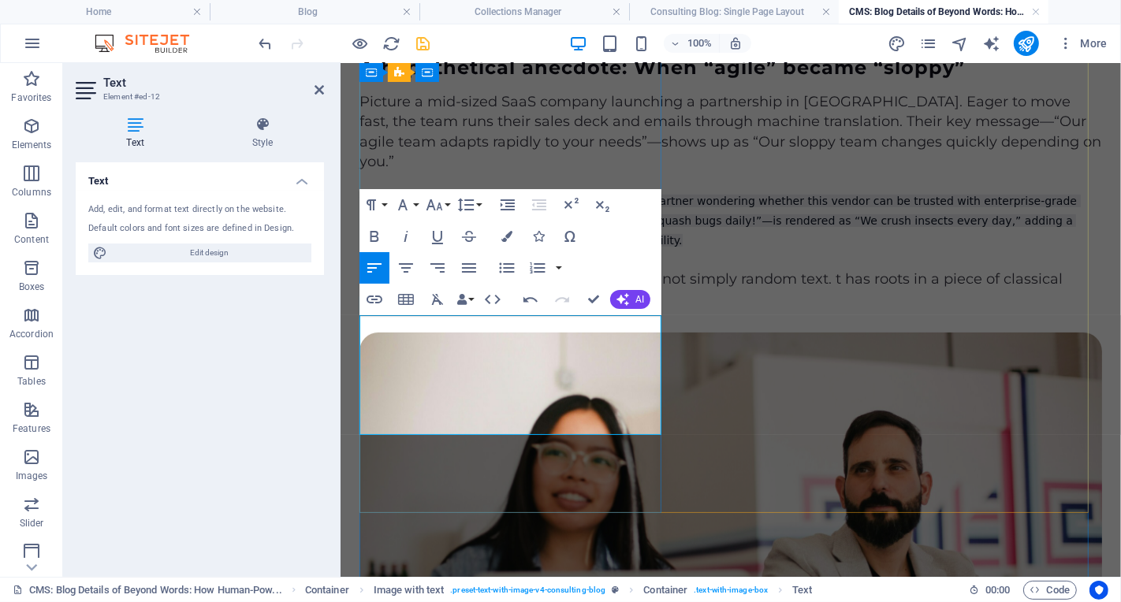
click at [603, 250] on p "The result? Awkward meetings, puzzled faces, and a partner wondering whether th…" at bounding box center [730, 220] width 743 height 60
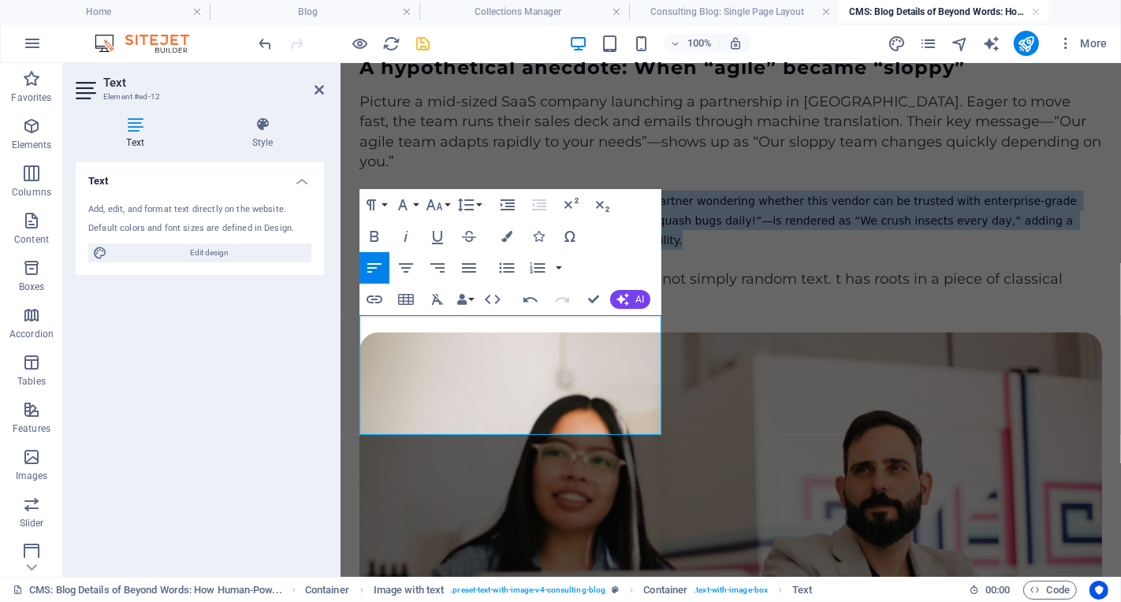
drag, startPoint x: 603, startPoint y: 428, endPoint x: 348, endPoint y: 322, distance: 275.7
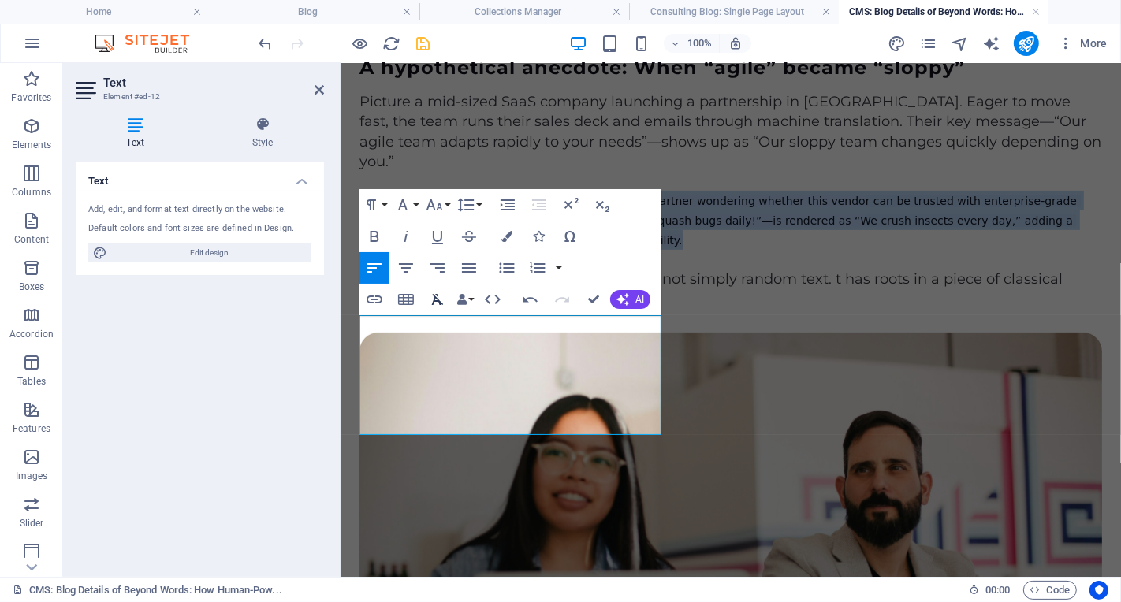
click at [434, 299] on icon "button" at bounding box center [438, 299] width 12 height 11
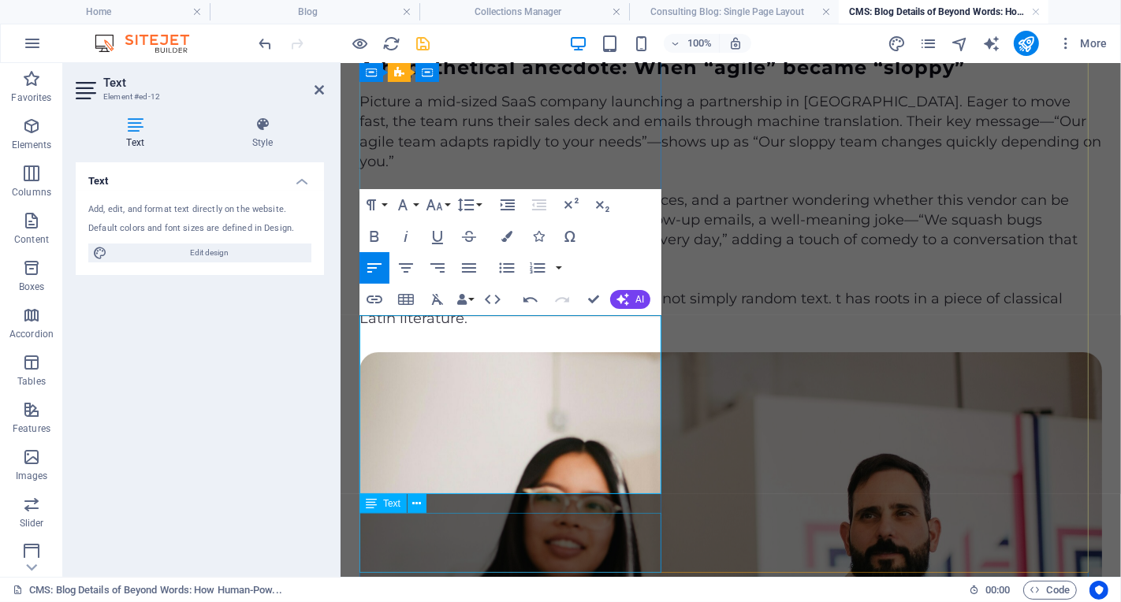
click at [599, 328] on div "Contrary to popular belief, Lorem Ipsum is not simply random text. t has roots …" at bounding box center [730, 308] width 743 height 39
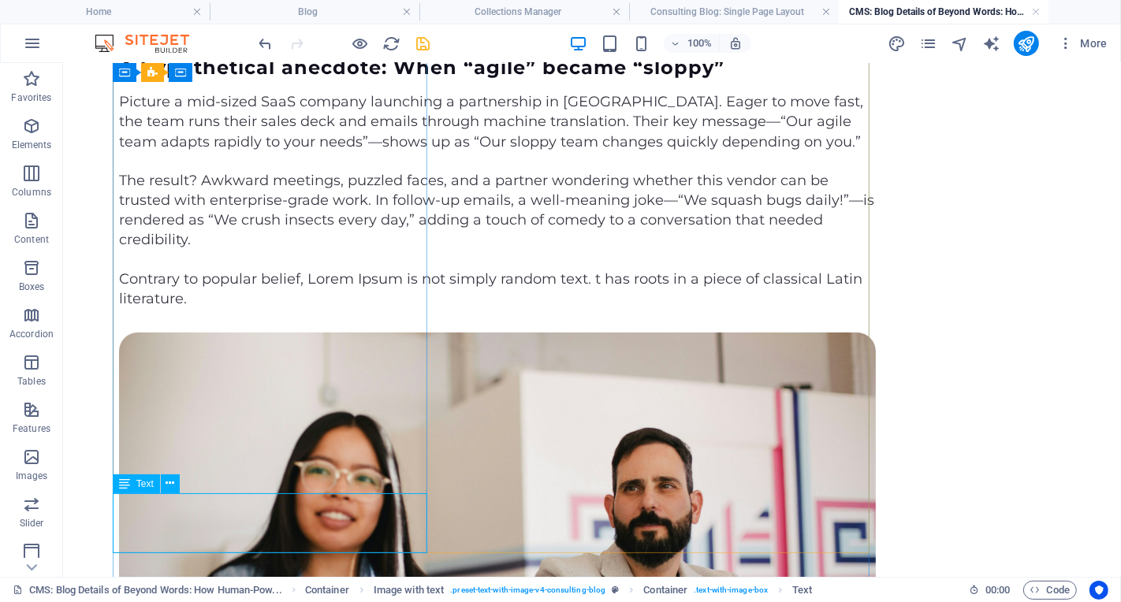
click at [345, 308] on div "Contrary to popular belief, Lorem Ipsum is not simply random text. t has roots …" at bounding box center [496, 288] width 757 height 39
click at [350, 308] on div "Contrary to popular belief, Lorem Ipsum is not simply random text. t has roots …" at bounding box center [496, 288] width 757 height 39
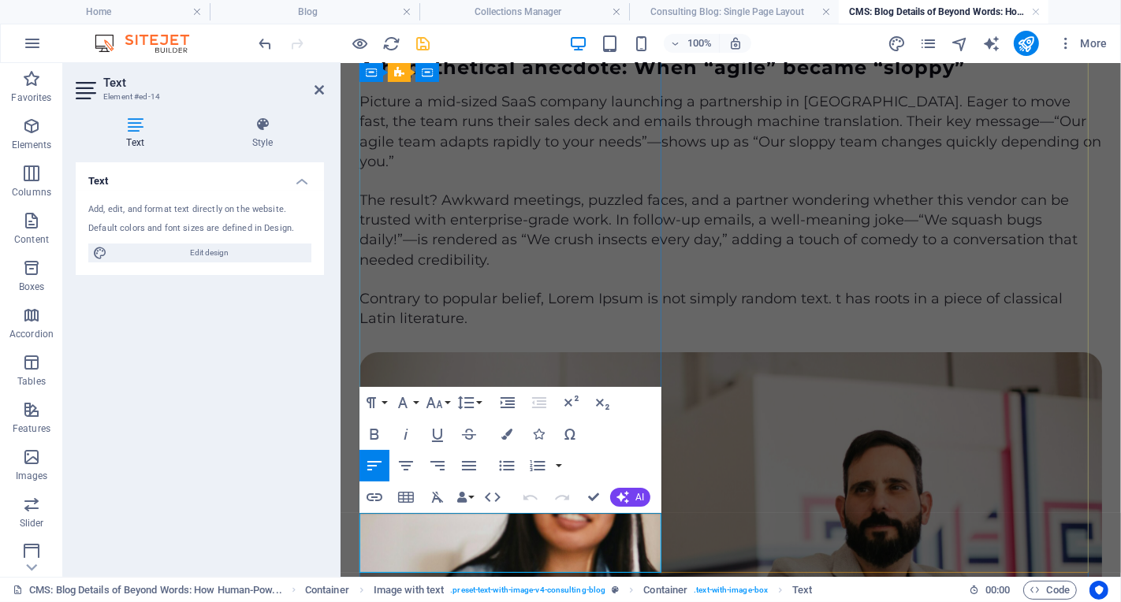
click at [605, 328] on p "Contrary to popular belief, Lorem Ipsum is not simply random text. t has roots …" at bounding box center [730, 308] width 743 height 39
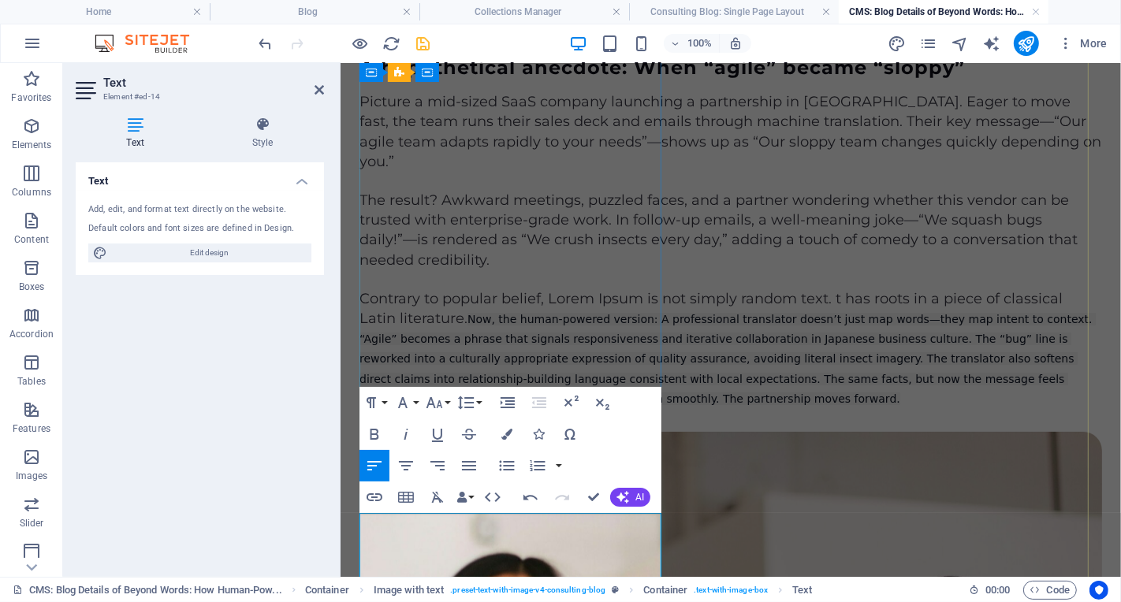
scroll to position [925, 0]
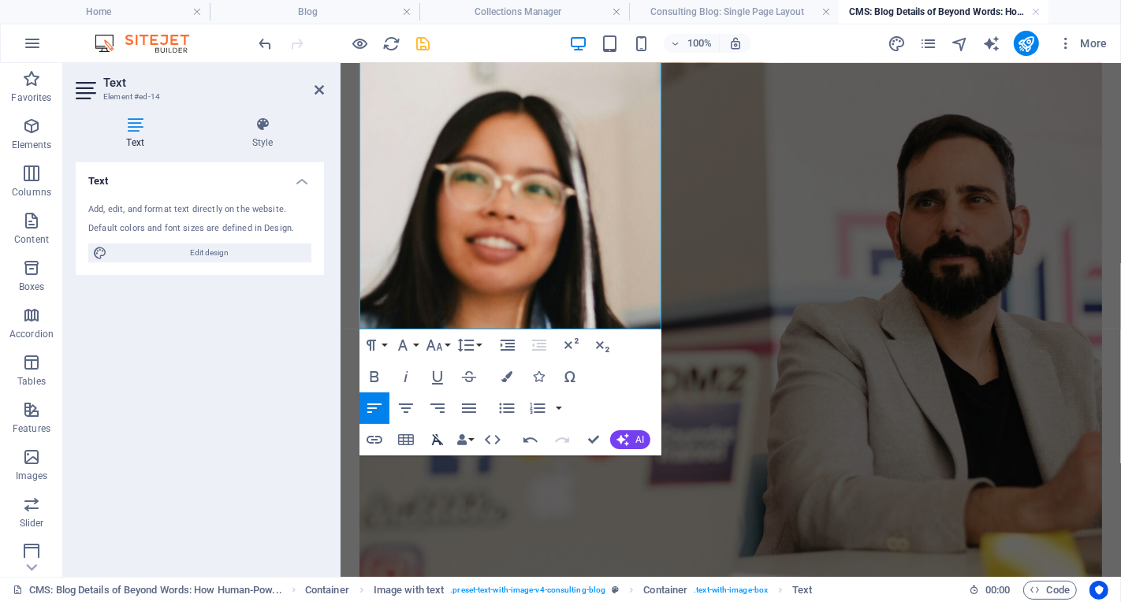
click at [435, 438] on icon "button" at bounding box center [438, 439] width 12 height 11
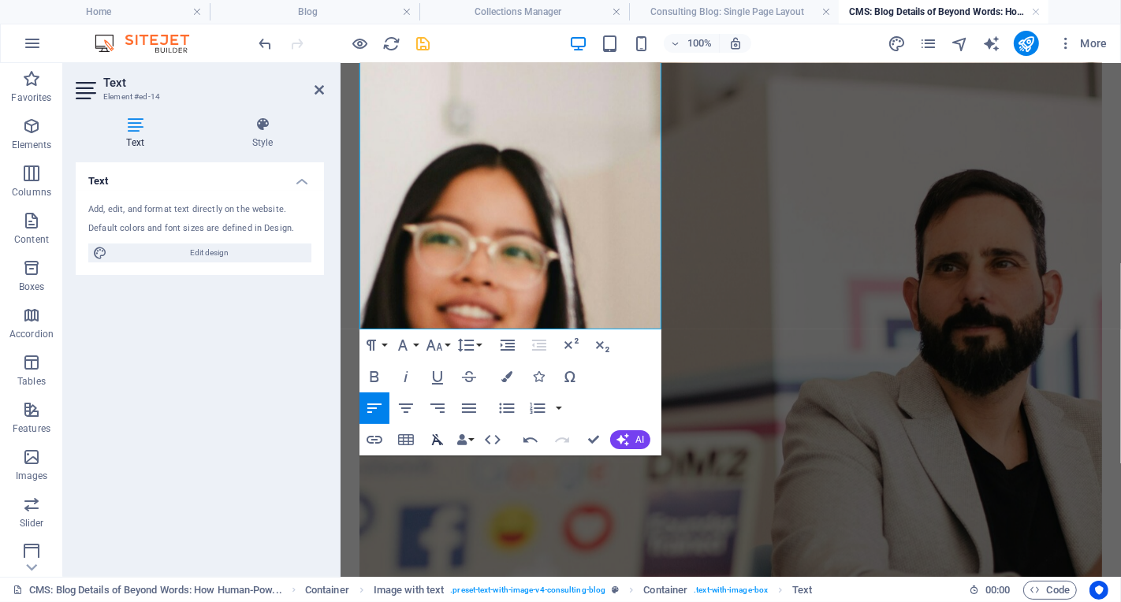
scroll to position [885, 0]
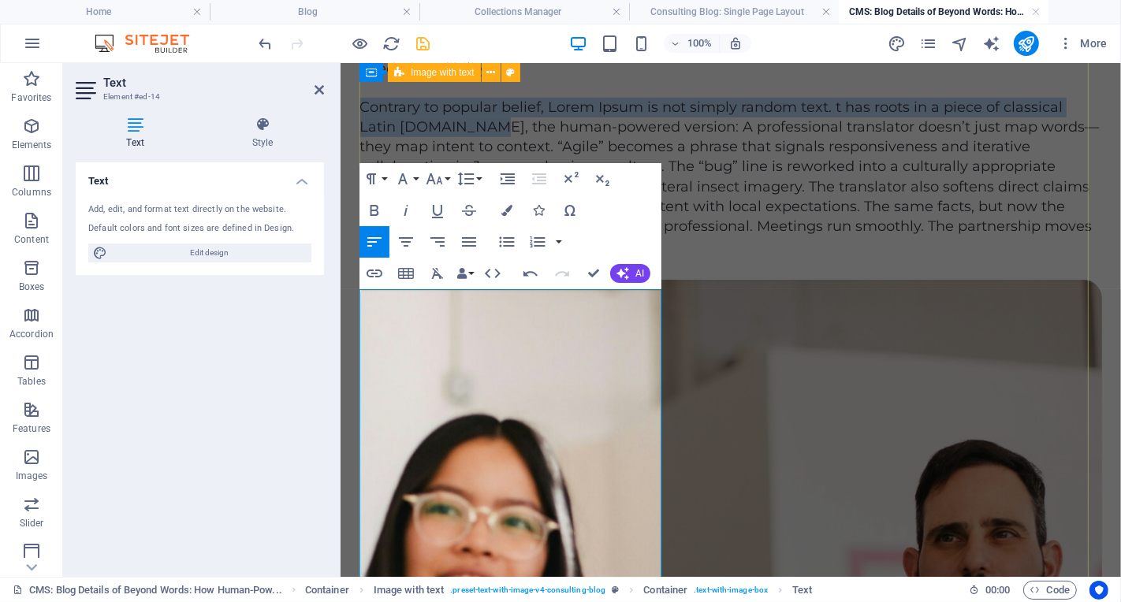
scroll to position [621, 0]
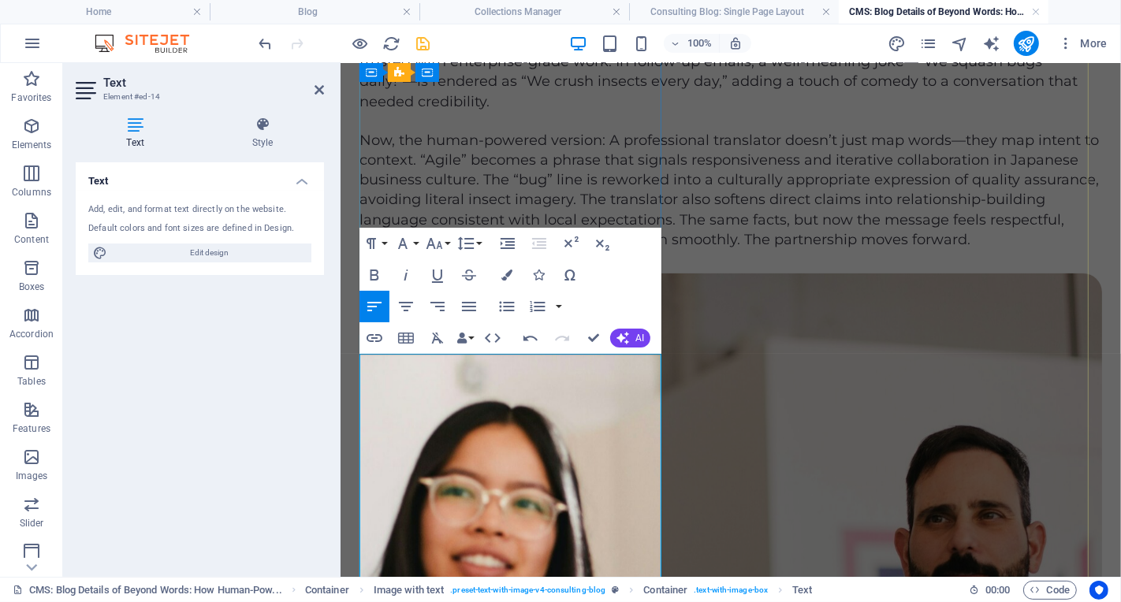
drag, startPoint x: 650, startPoint y: 452, endPoint x: 664, endPoint y: 452, distance: 14.2
click at [650, 249] on p "Now, the human-powered version: A professional translator doesn’t just map word…" at bounding box center [730, 189] width 743 height 119
click at [675, 452] on div "A hypothetical anecdote: When “agile” became “sloppy” Picture a mid-sized SaaS …" at bounding box center [730, 528] width 743 height 1261
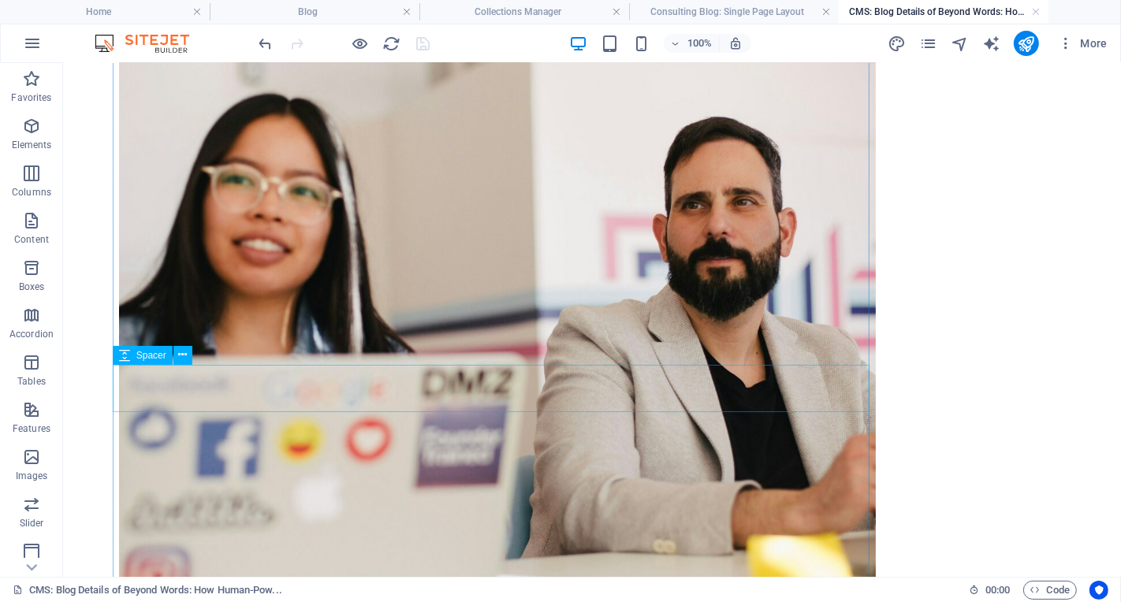
scroll to position [922, 0]
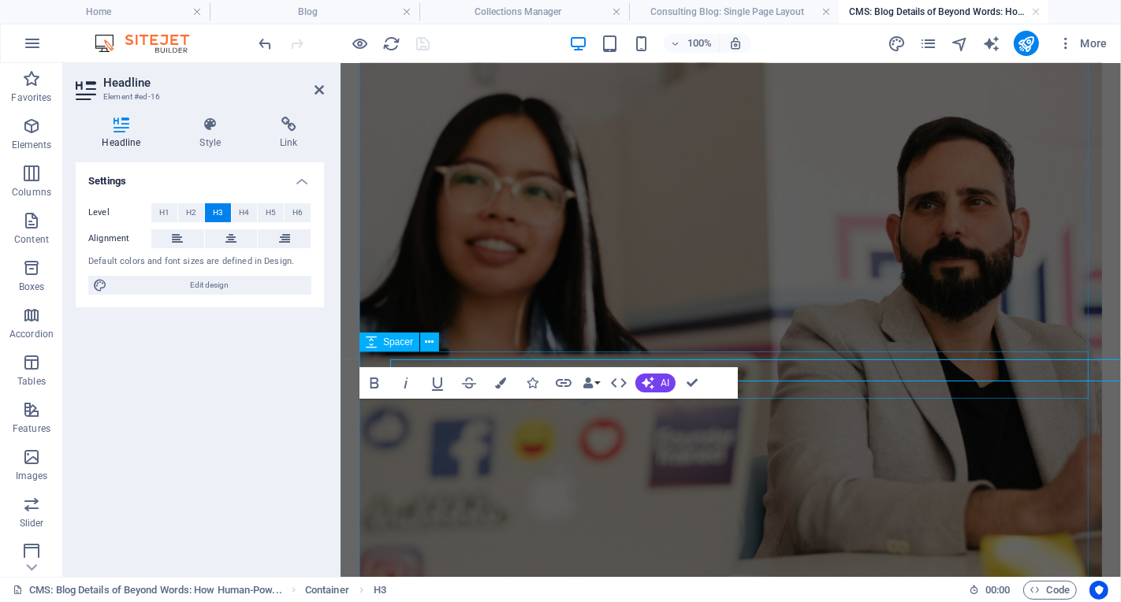
scroll to position [942, 0]
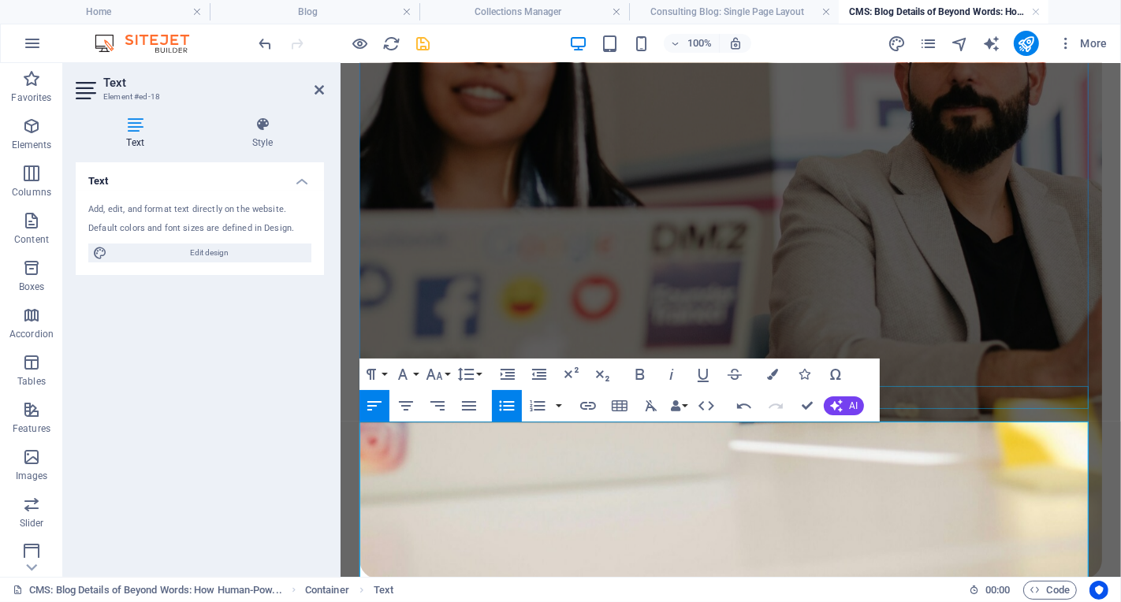
scroll to position [1090, 0]
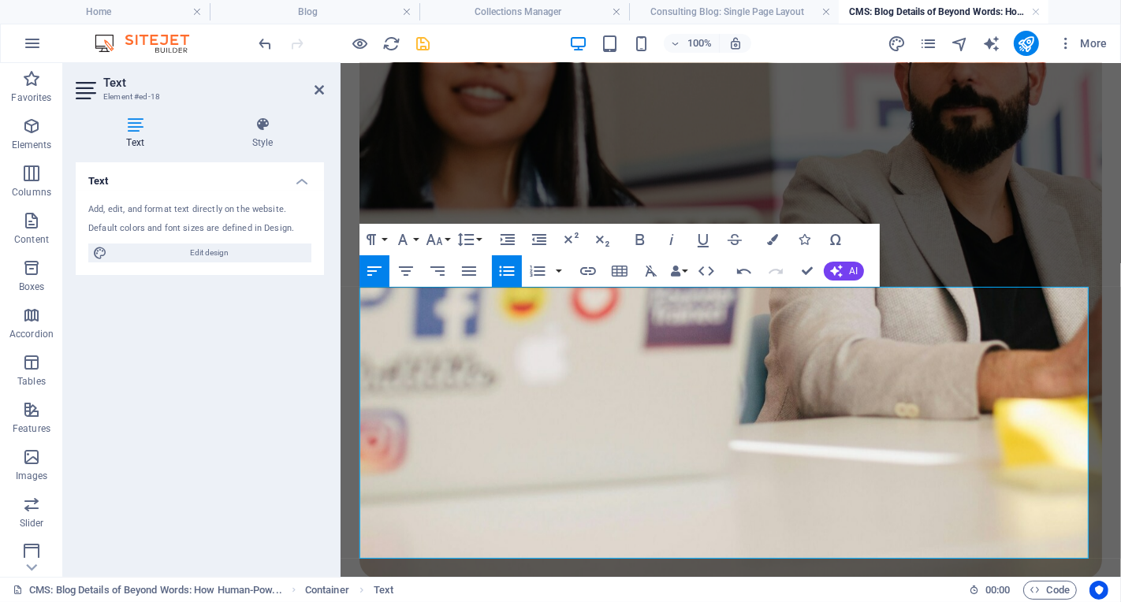
drag, startPoint x: 516, startPoint y: 537, endPoint x: 356, endPoint y: 438, distance: 188.0
click at [643, 270] on icon "button" at bounding box center [651, 271] width 19 height 19
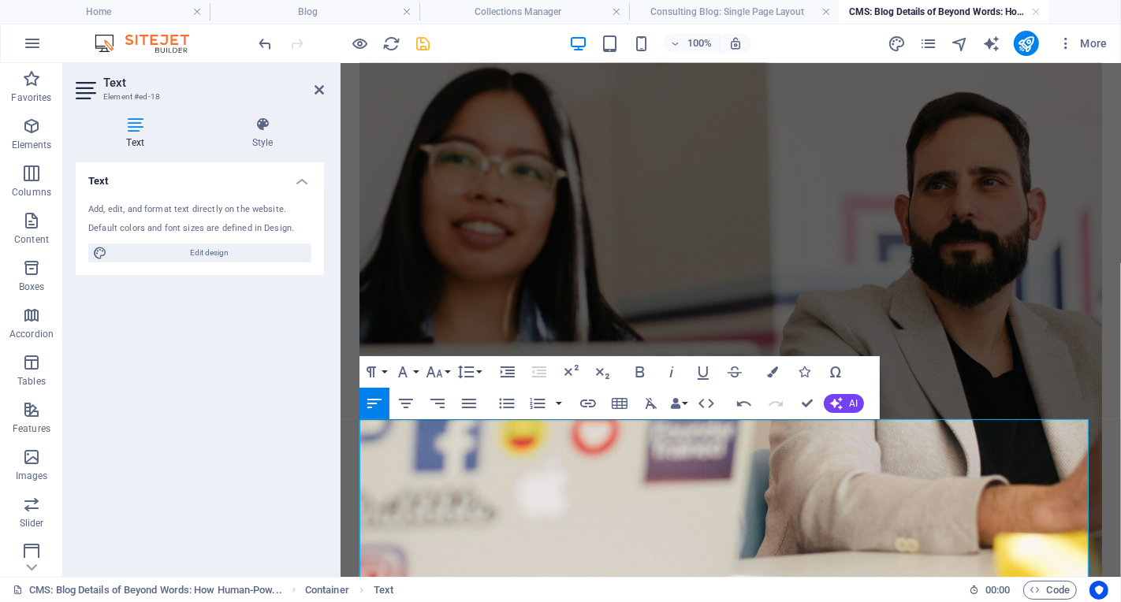
scroll to position [958, 0]
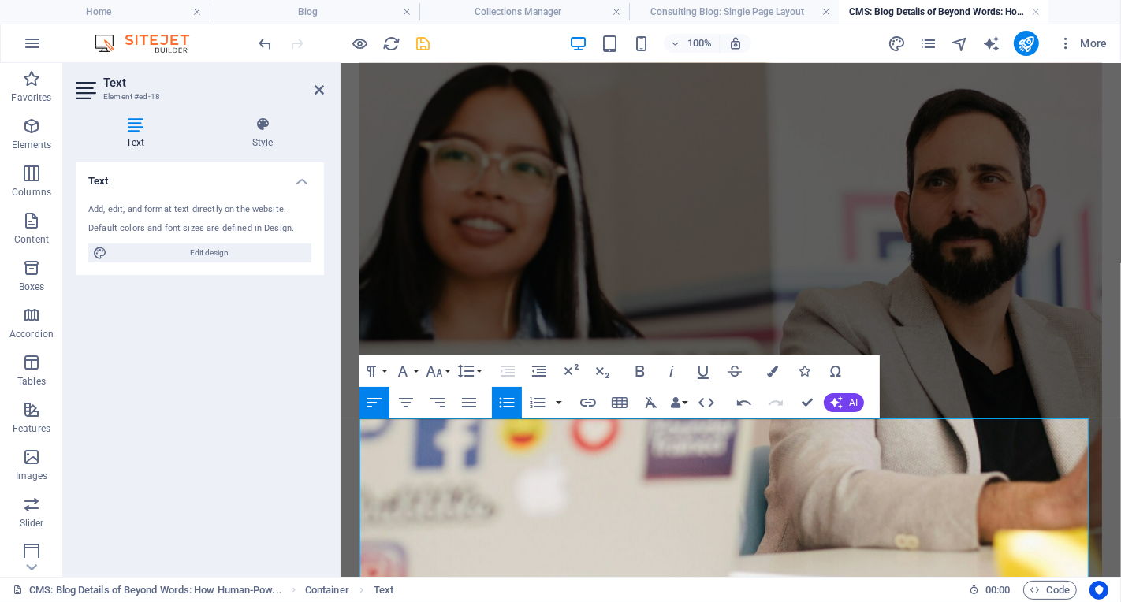
click at [309, 440] on div "Text Add, edit, and format text directly on the website. Default colors and fon…" at bounding box center [200, 363] width 248 height 402
click at [289, 440] on div "Text Add, edit, and format text directly on the website. Default colors and fon…" at bounding box center [200, 363] width 248 height 402
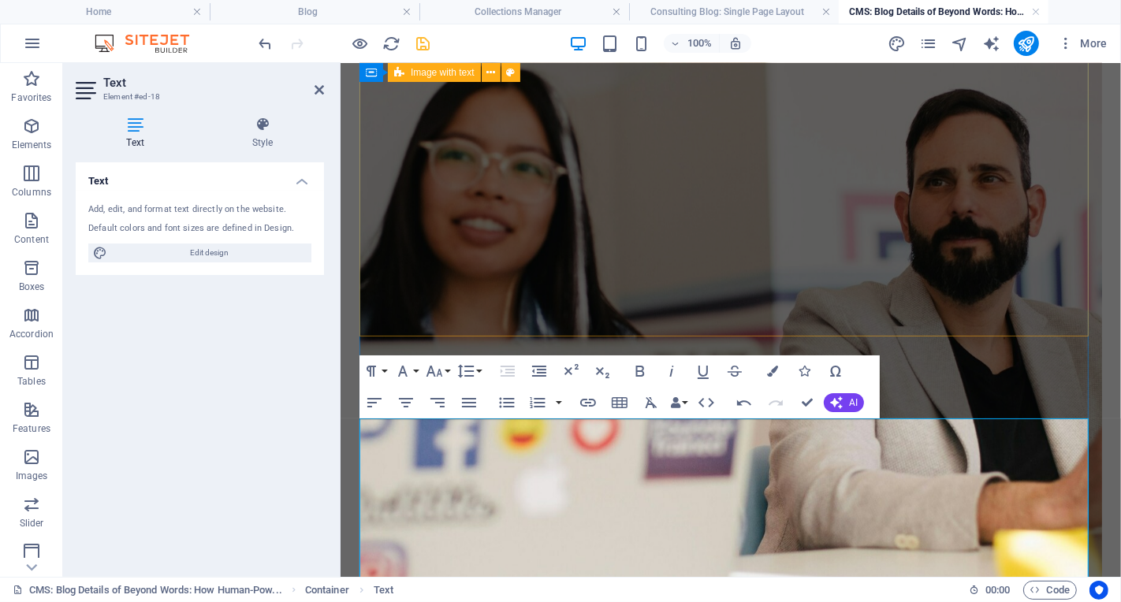
click at [670, 296] on div "A hypothetical anecdote: When “agile” became “sloppy” Picture a mid-sized SaaS …" at bounding box center [730, 191] width 743 height 1261
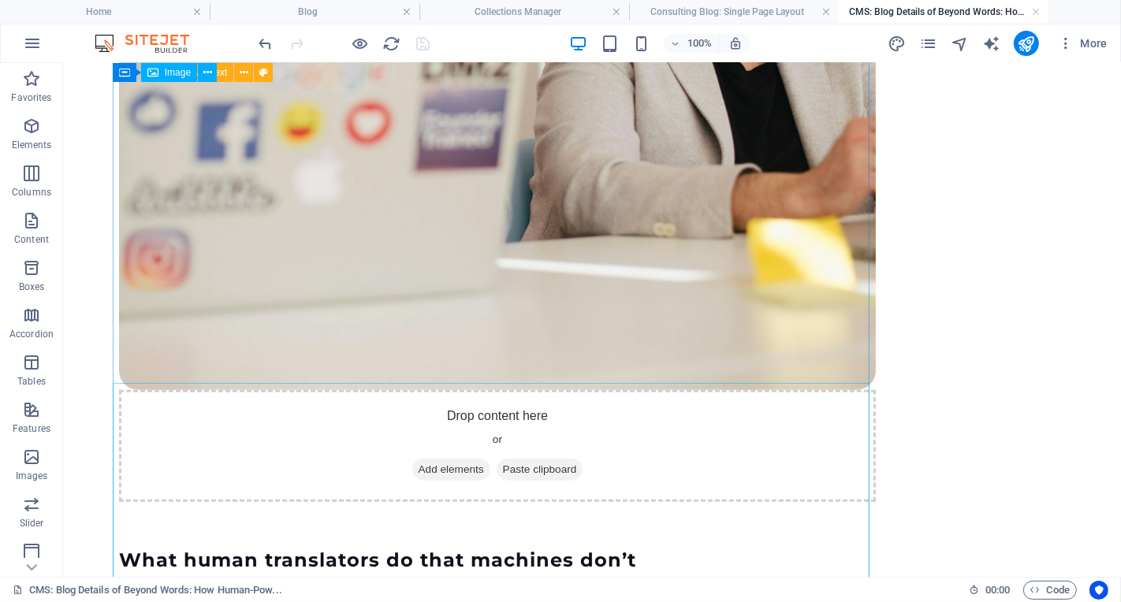
scroll to position [1072, 0]
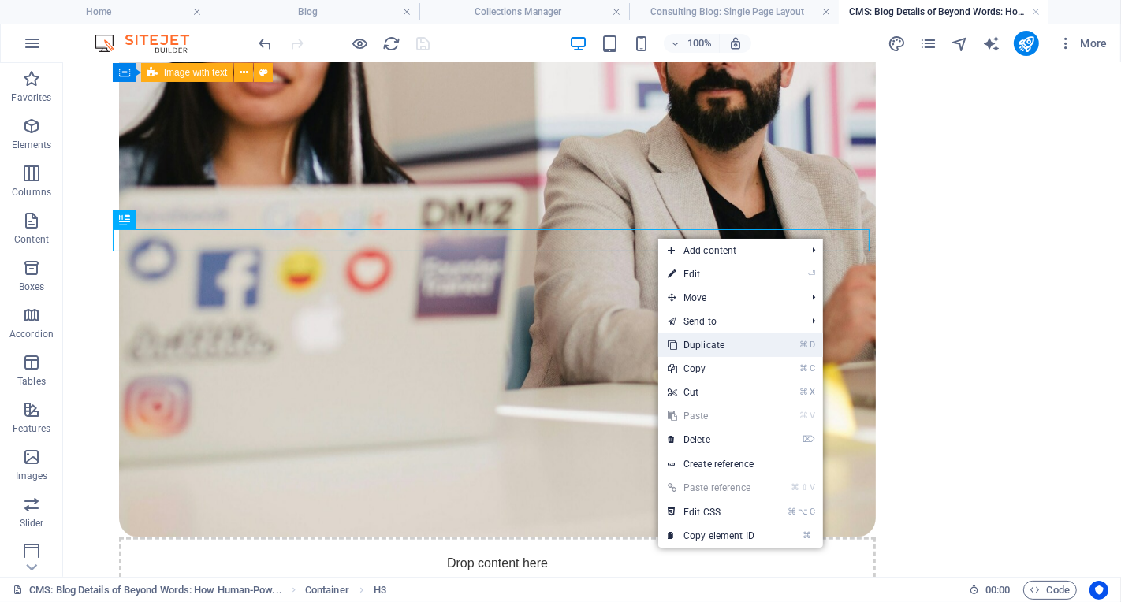
click at [732, 348] on link "⌘ D Duplicate" at bounding box center [711, 345] width 106 height 24
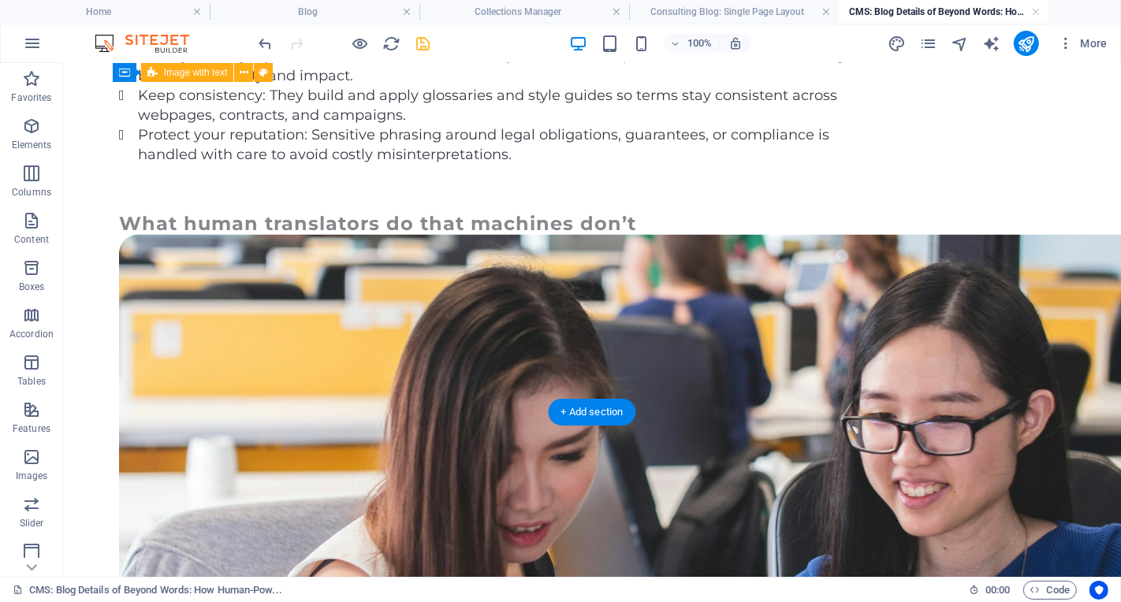
scroll to position [1831, 0]
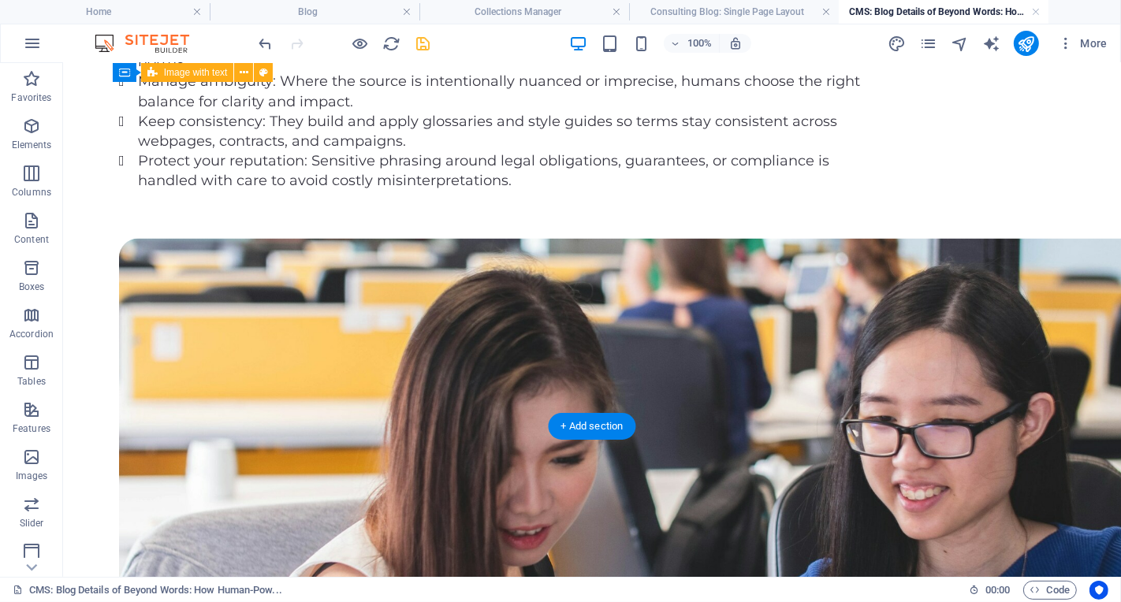
drag, startPoint x: 668, startPoint y: 94, endPoint x: 479, endPoint y: 221, distance: 227.2
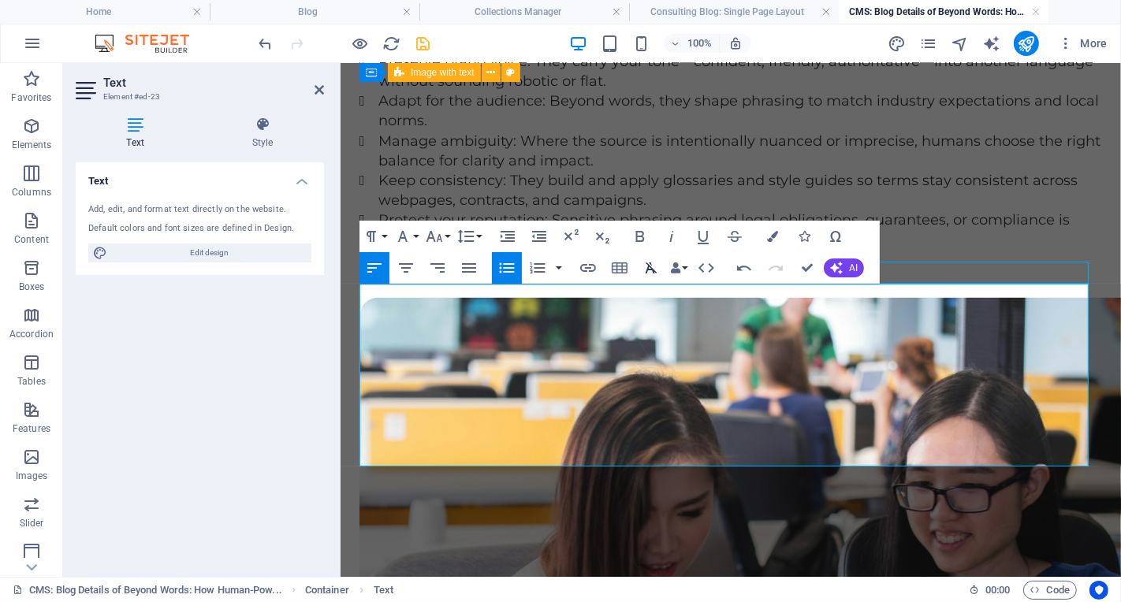
click at [651, 270] on icon "button" at bounding box center [651, 268] width 19 height 19
click at [646, 266] on icon "button" at bounding box center [651, 268] width 19 height 19
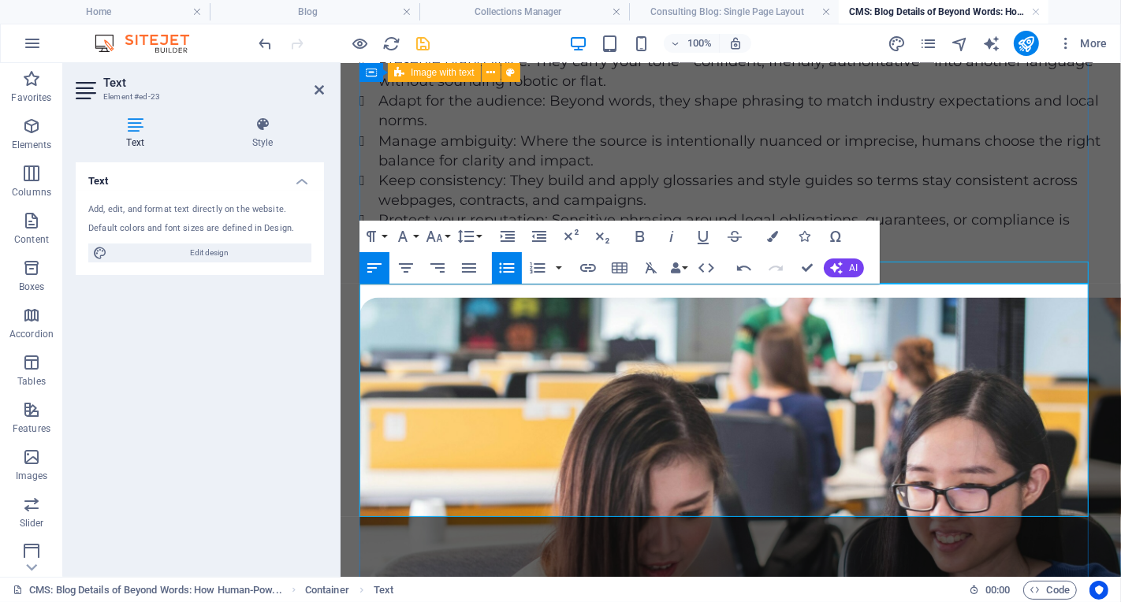
drag, startPoint x: 786, startPoint y: 397, endPoint x: 360, endPoint y: 289, distance: 439.8
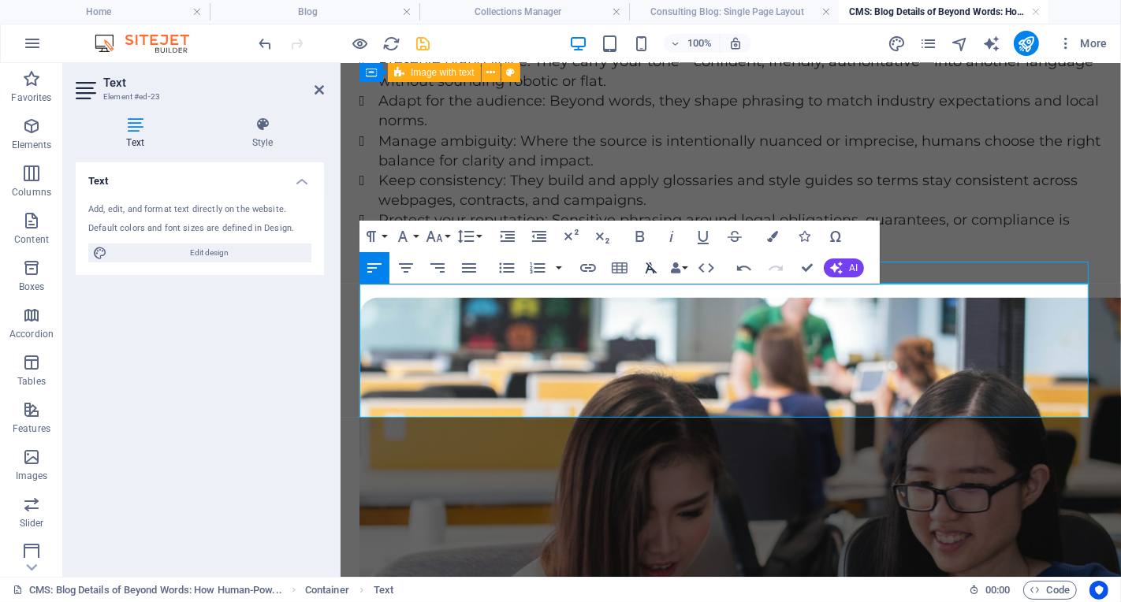
click at [649, 269] on icon "button" at bounding box center [652, 268] width 12 height 11
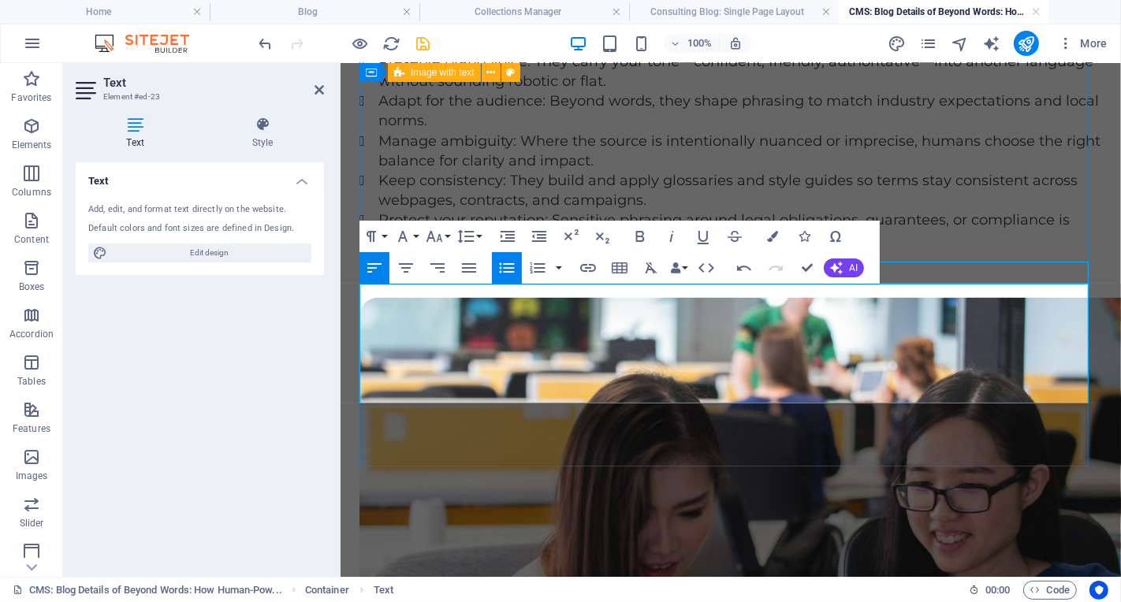
click at [294, 434] on div "Text Add, edit, and format text directly on the website. Default colors and fon…" at bounding box center [200, 363] width 248 height 402
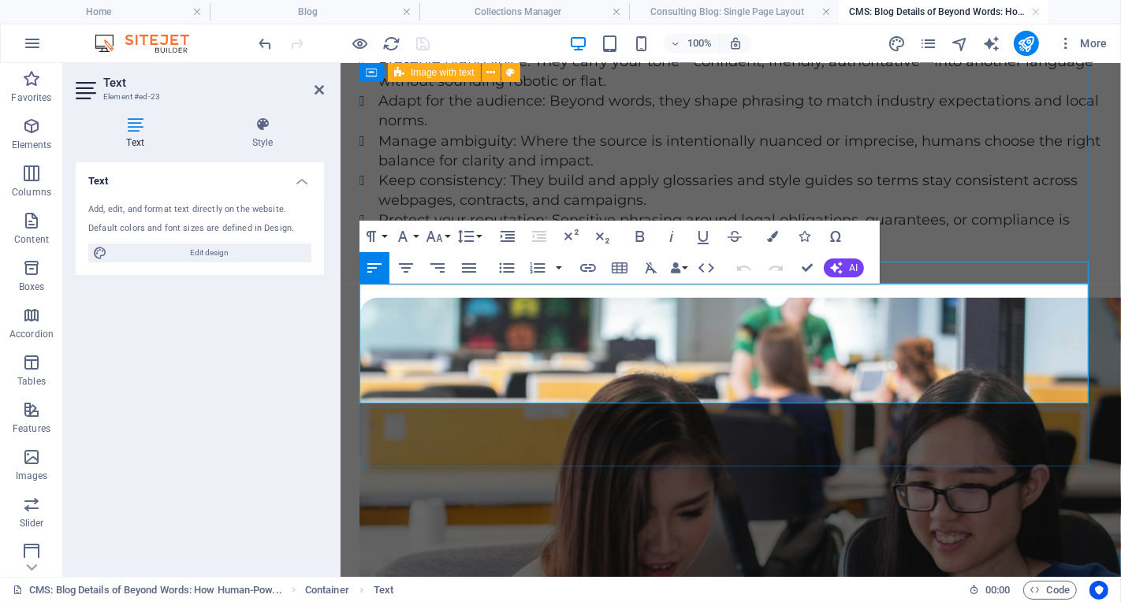
click at [708, 236] on icon "button" at bounding box center [703, 236] width 19 height 19
click at [707, 237] on icon "button" at bounding box center [703, 237] width 11 height 13
click at [192, 455] on div "Text Add, edit, and format text directly on the website. Default colors and fon…" at bounding box center [200, 363] width 248 height 402
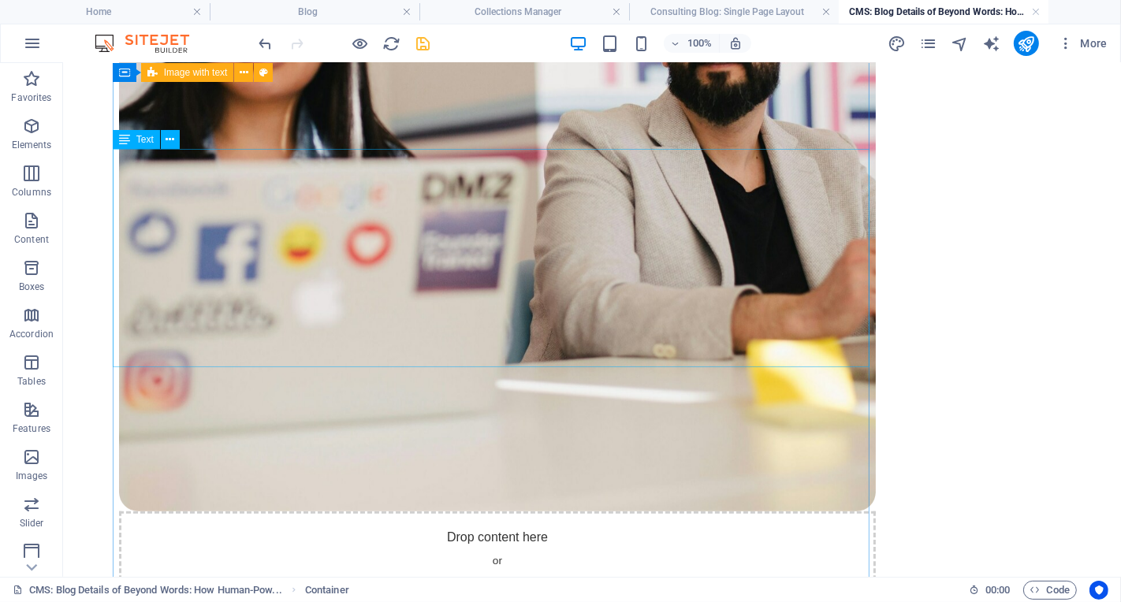
scroll to position [1096, 0]
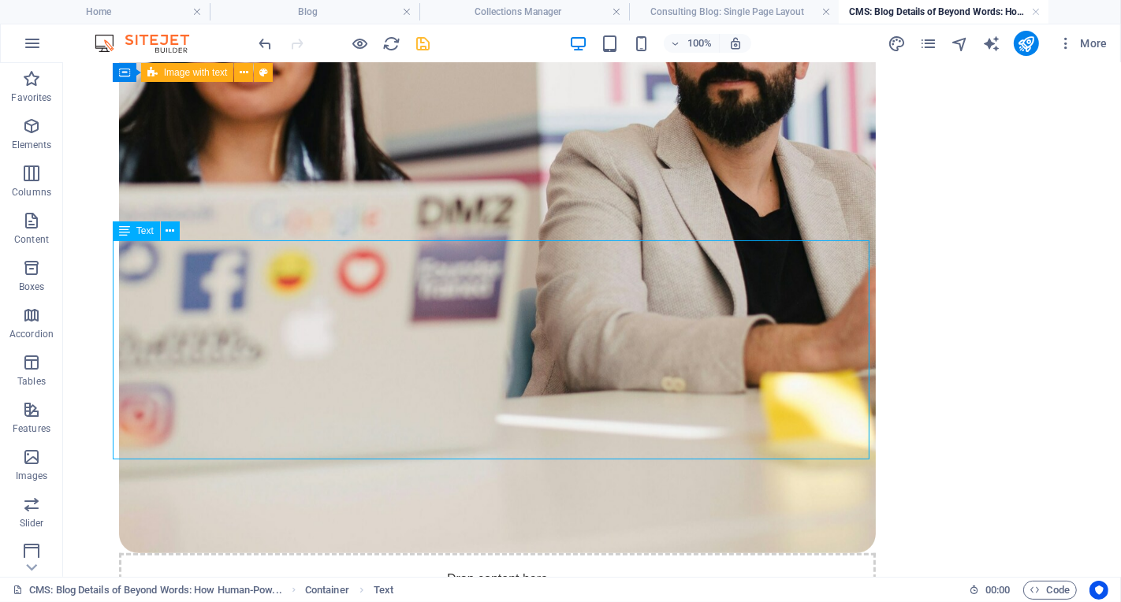
scroll to position [1116, 0]
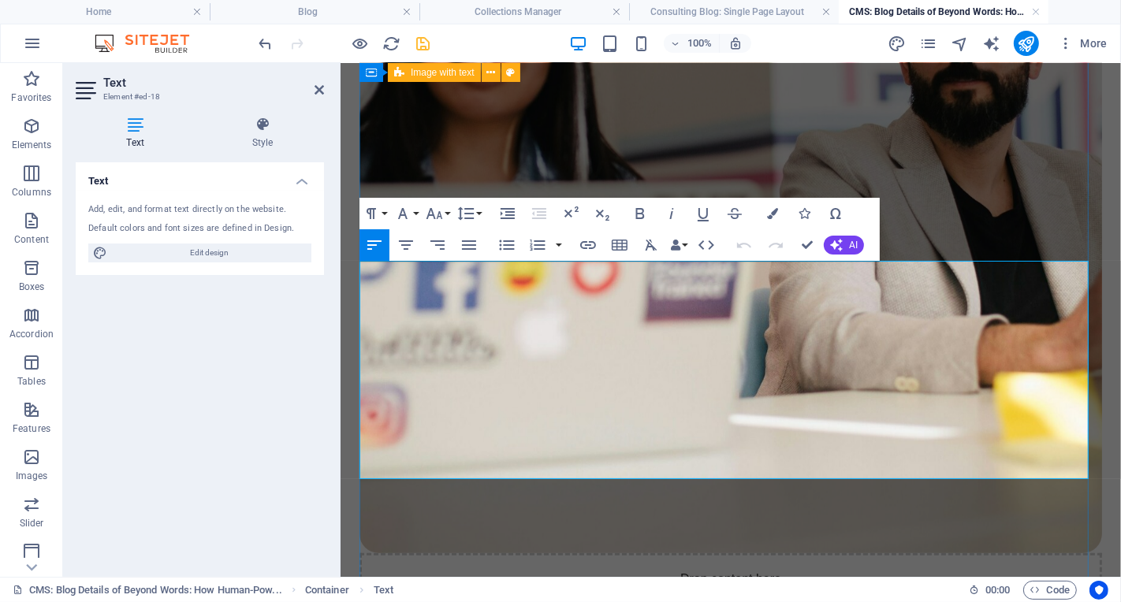
drag, startPoint x: 529, startPoint y: 292, endPoint x: 579, endPoint y: 278, distance: 51.7
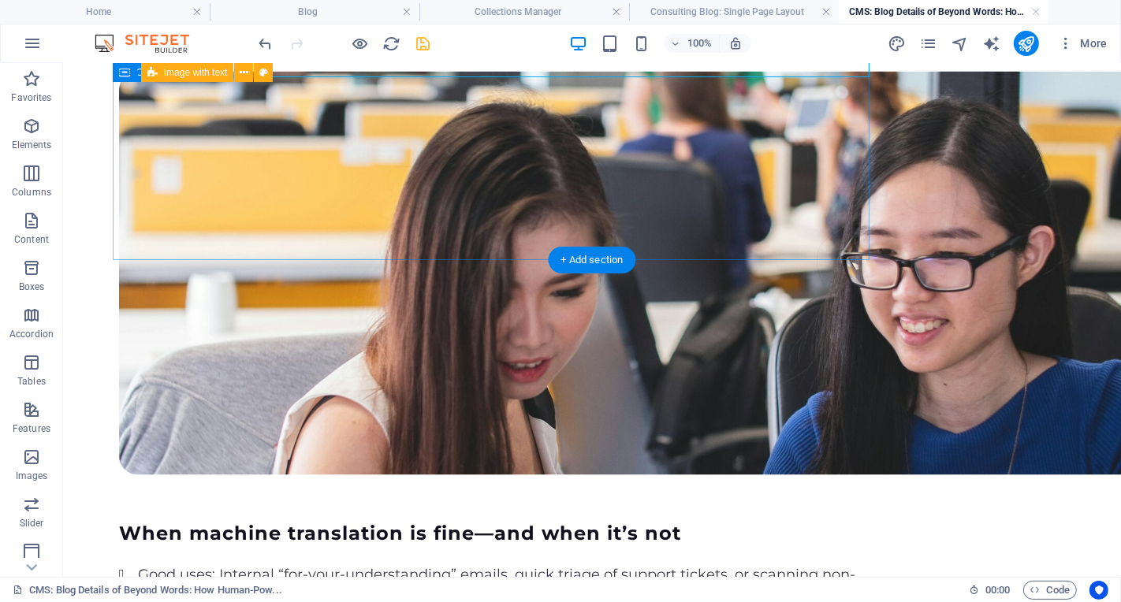
scroll to position [1874, 0]
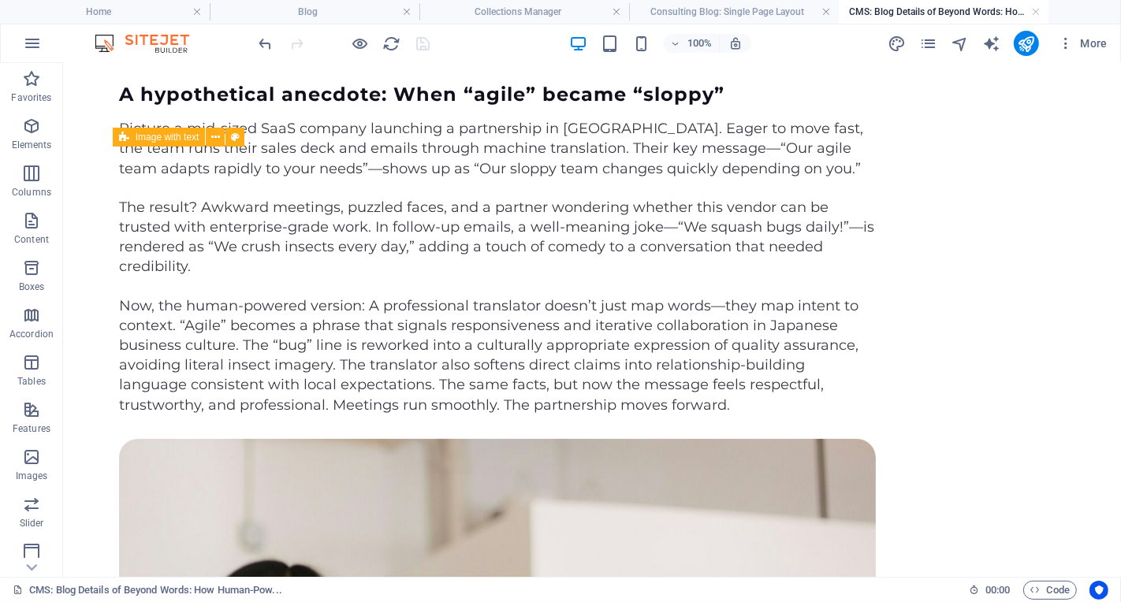
scroll to position [520, 0]
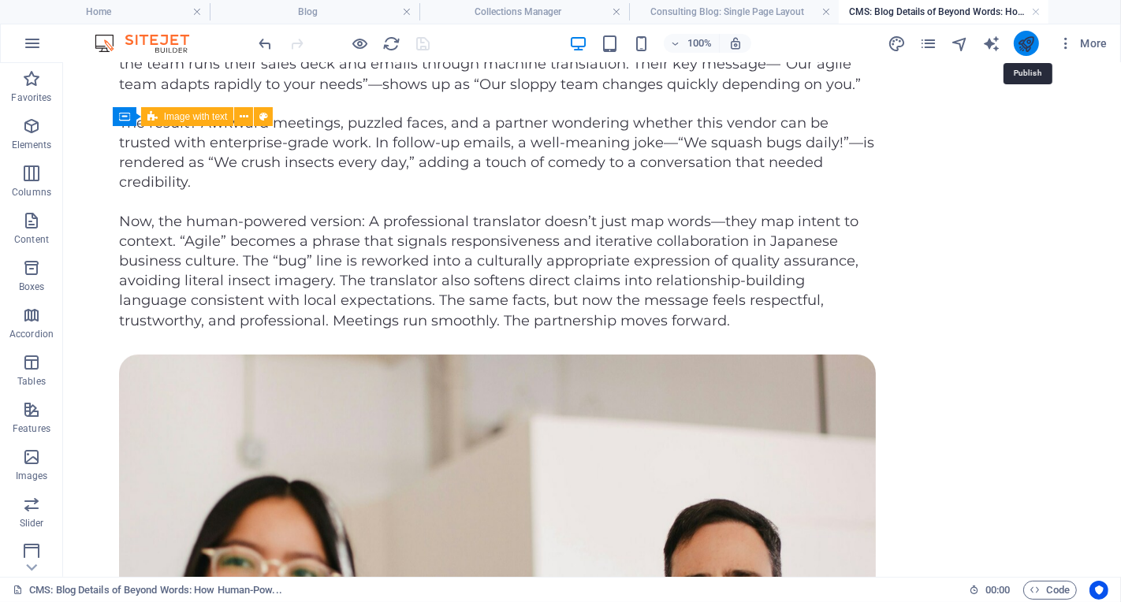
click at [1008, 48] on icon "publish" at bounding box center [1026, 44] width 18 height 18
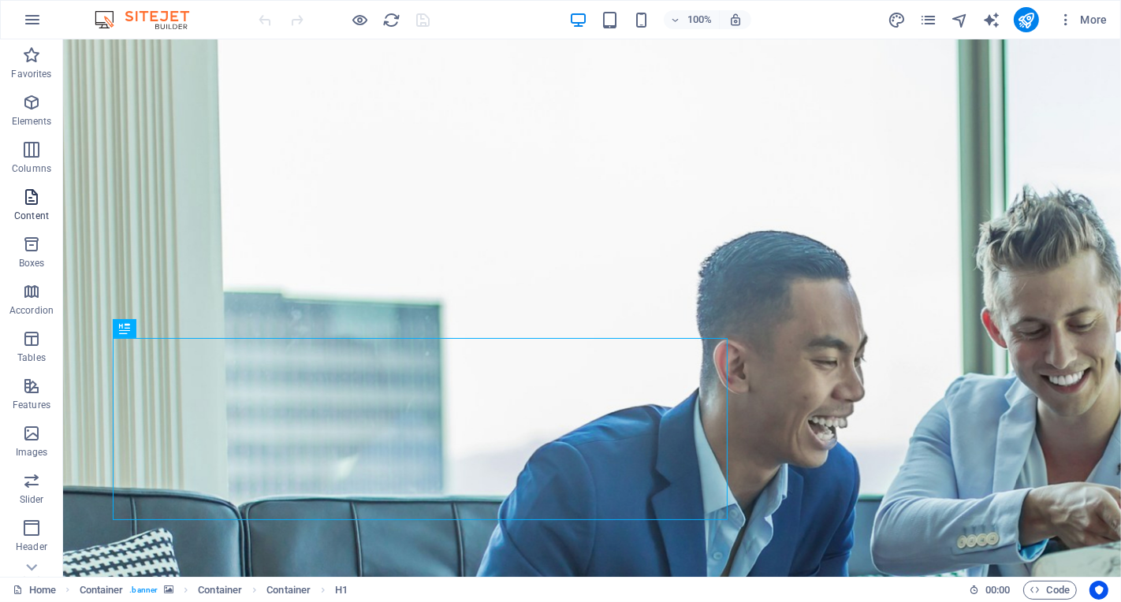
click at [39, 210] on p "Content" at bounding box center [31, 216] width 35 height 13
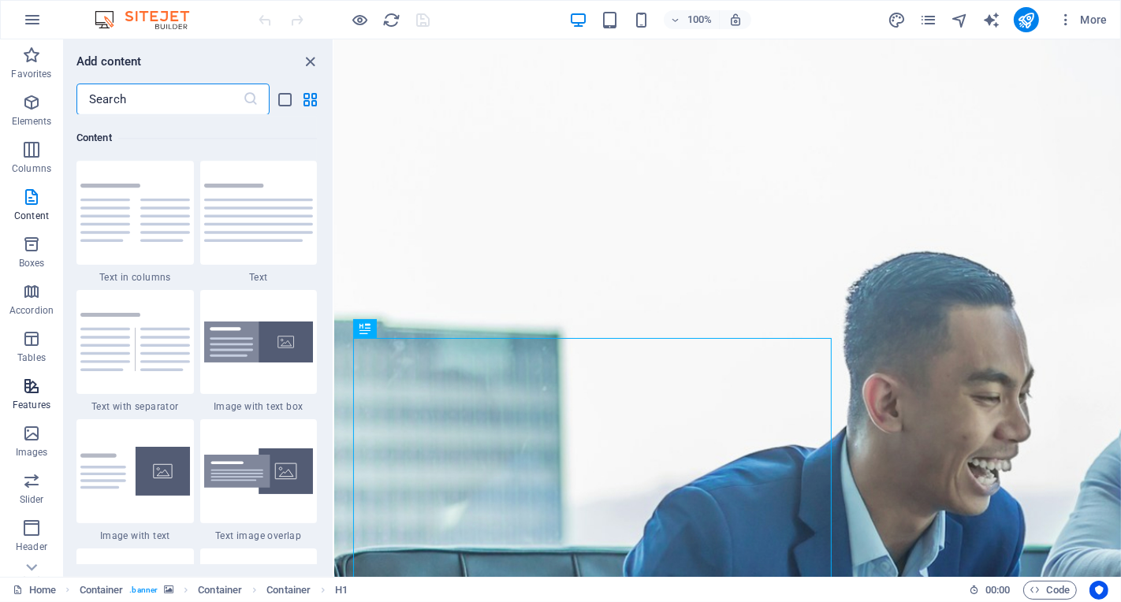
scroll to position [171, 0]
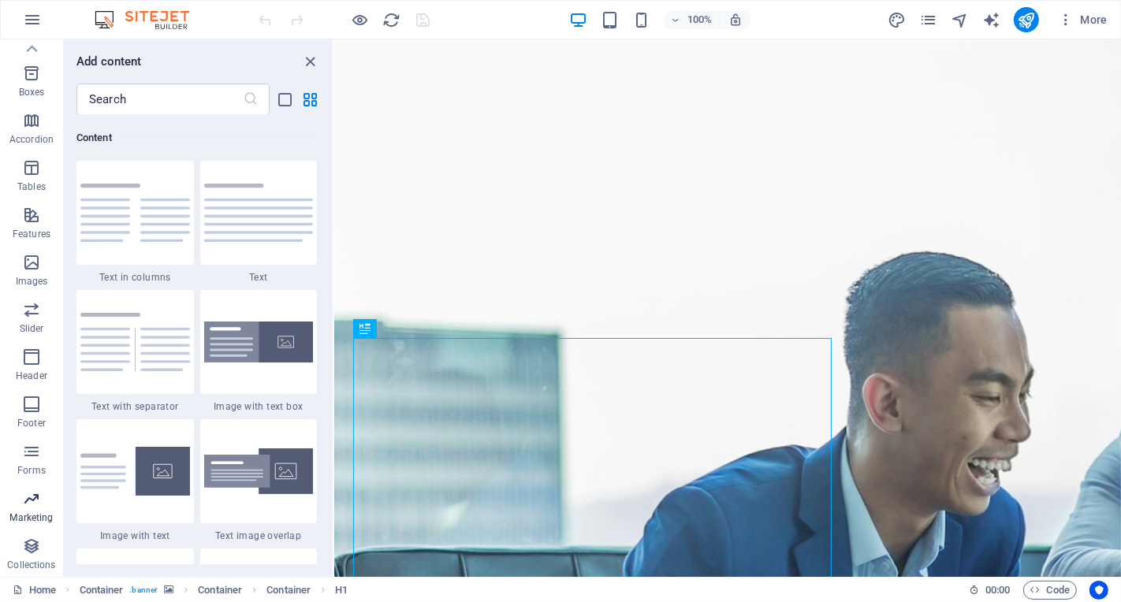
click at [39, 502] on icon "button" at bounding box center [31, 499] width 19 height 19
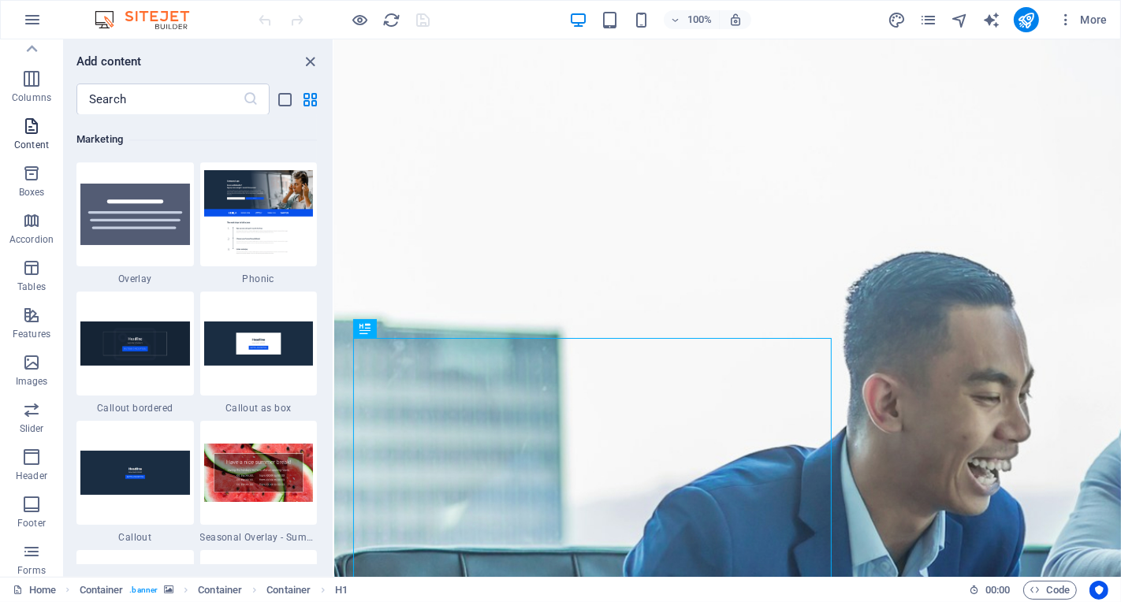
scroll to position [0, 0]
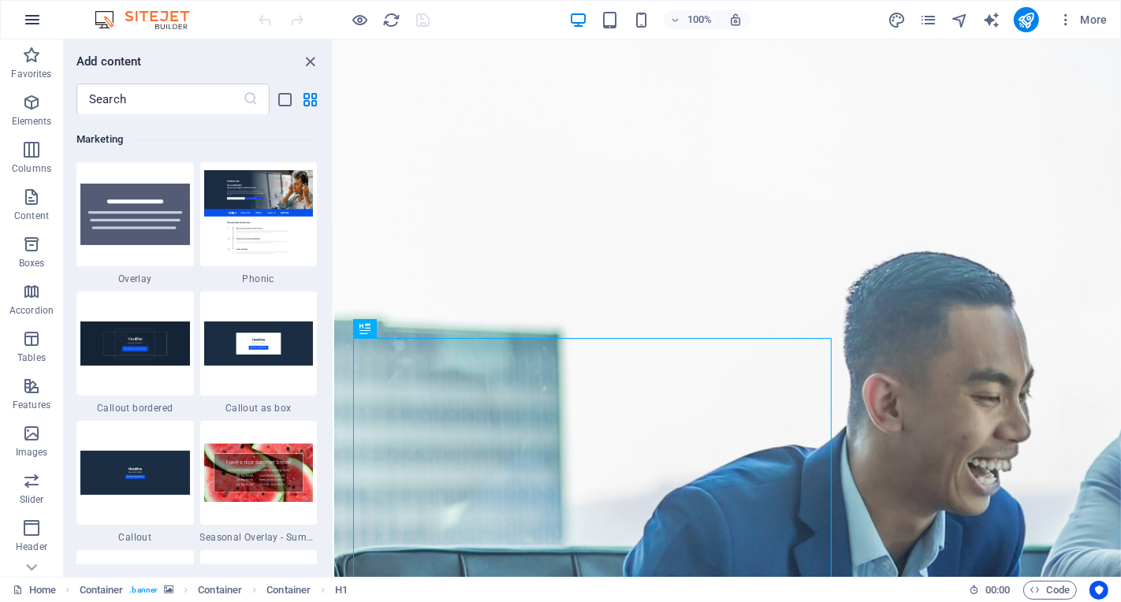
click at [39, 20] on icon "button" at bounding box center [32, 19] width 19 height 19
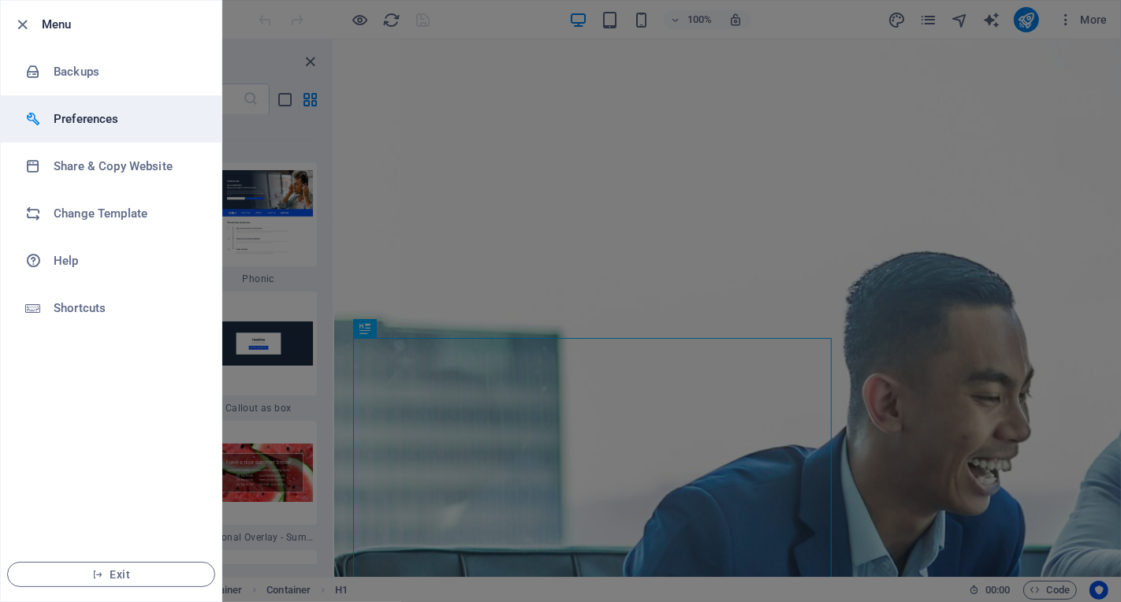
click at [96, 114] on h6 "Preferences" at bounding box center [127, 119] width 146 height 19
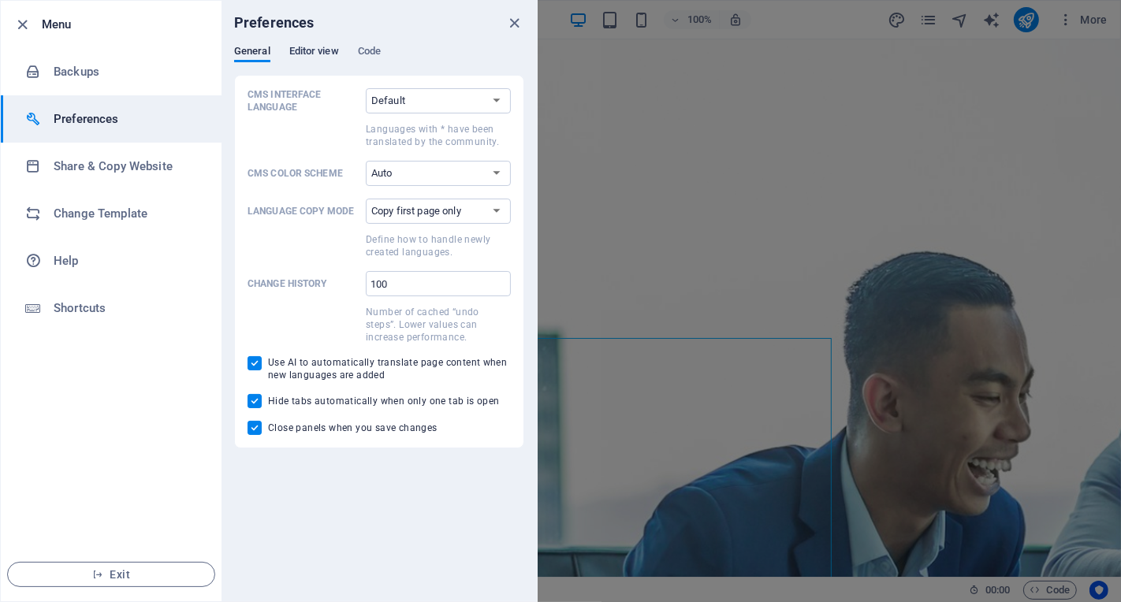
click at [311, 48] on span "Editor view" at bounding box center [314, 53] width 50 height 22
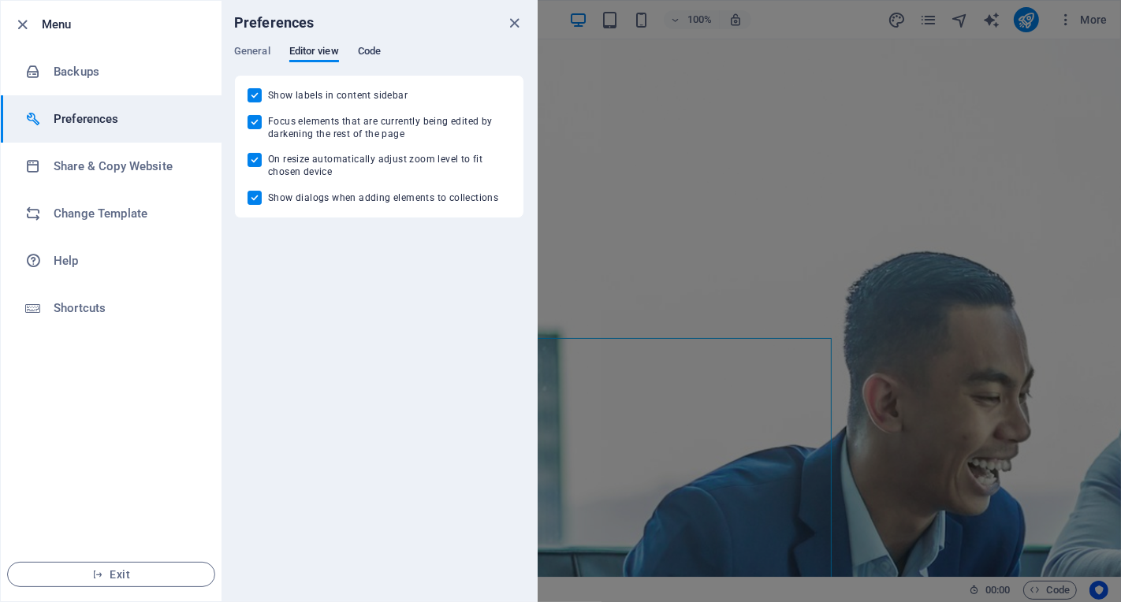
click at [368, 47] on span "Code" at bounding box center [369, 53] width 23 height 22
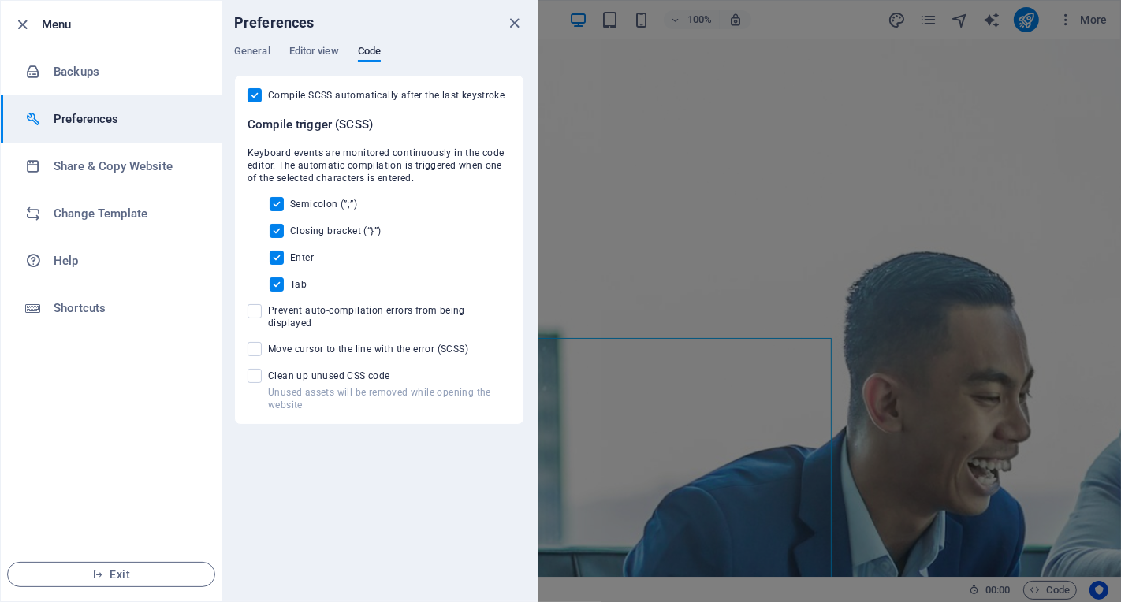
click at [513, 27] on icon "close" at bounding box center [515, 23] width 18 height 18
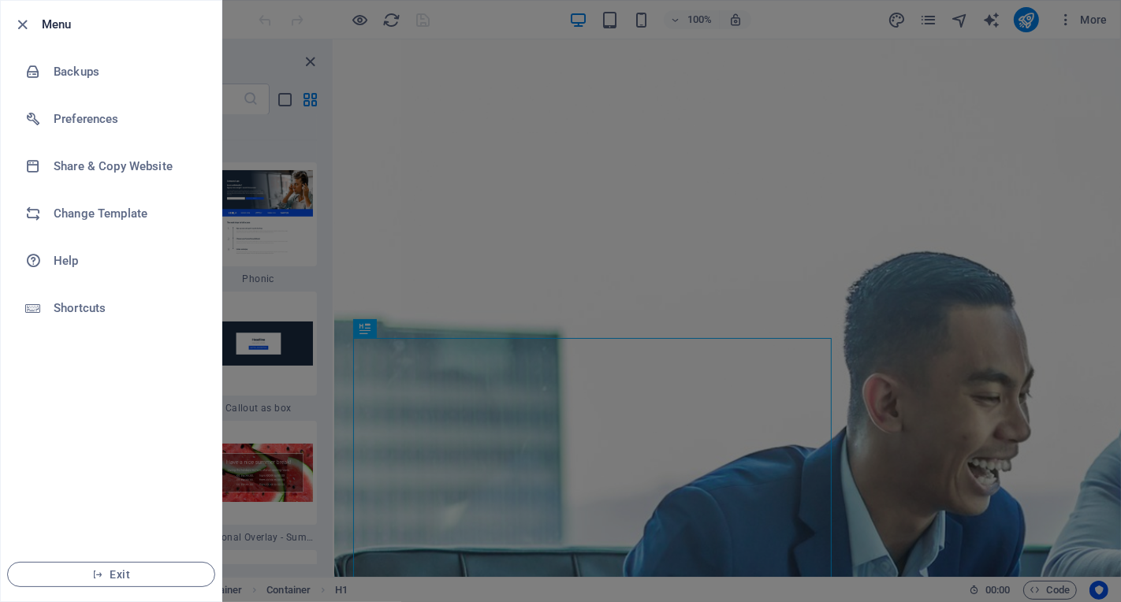
click at [1086, 16] on div at bounding box center [560, 301] width 1121 height 602
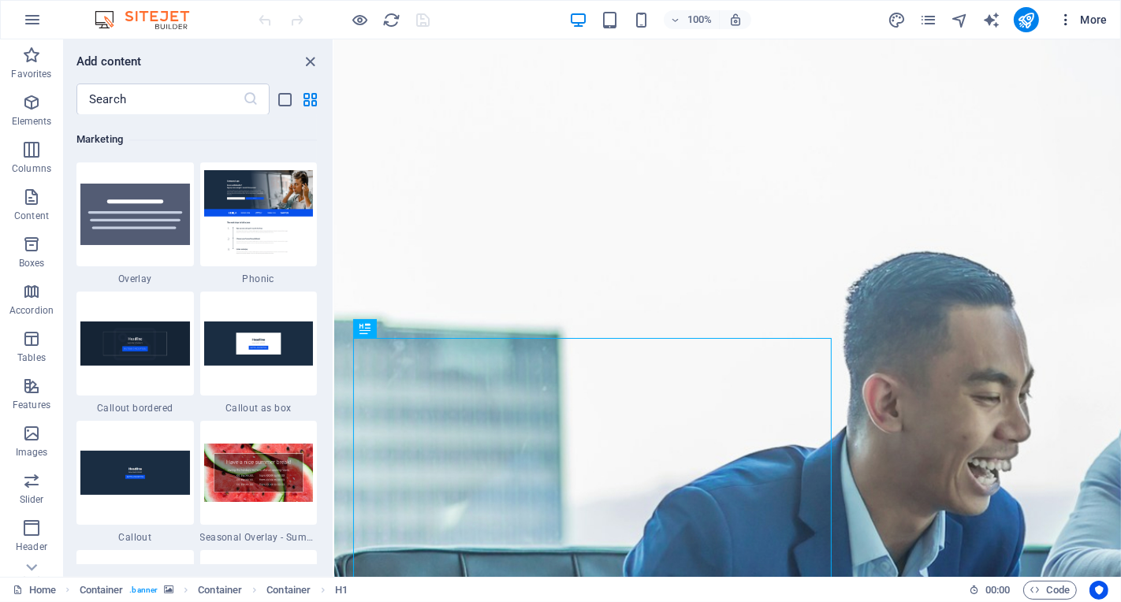
click at [1090, 19] on span "More" at bounding box center [1083, 20] width 50 height 16
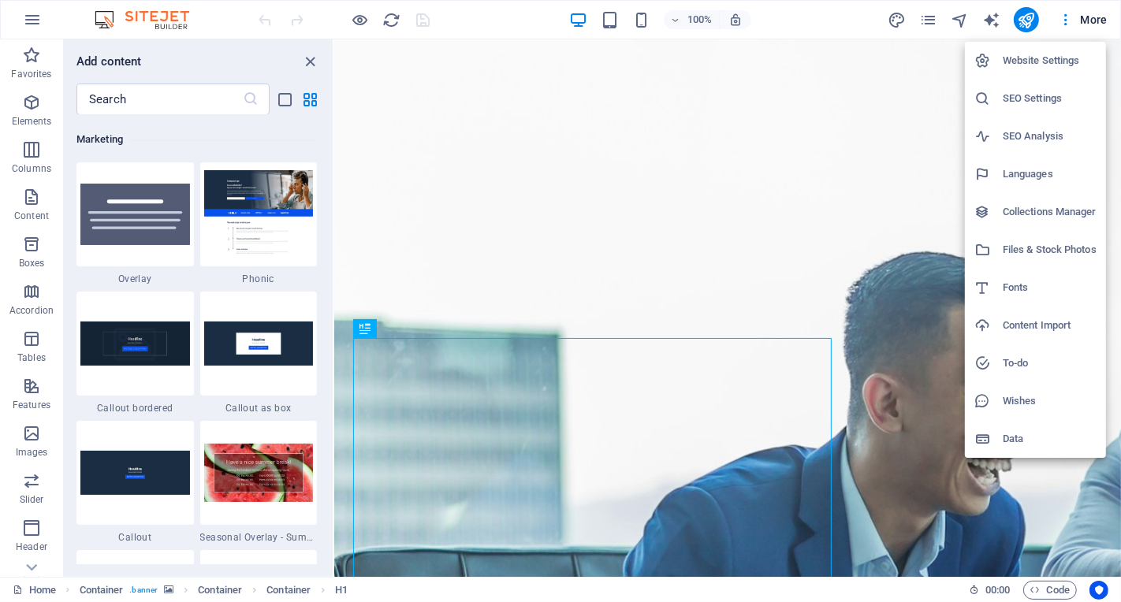
click at [1054, 107] on h6 "SEO Settings" at bounding box center [1050, 98] width 94 height 19
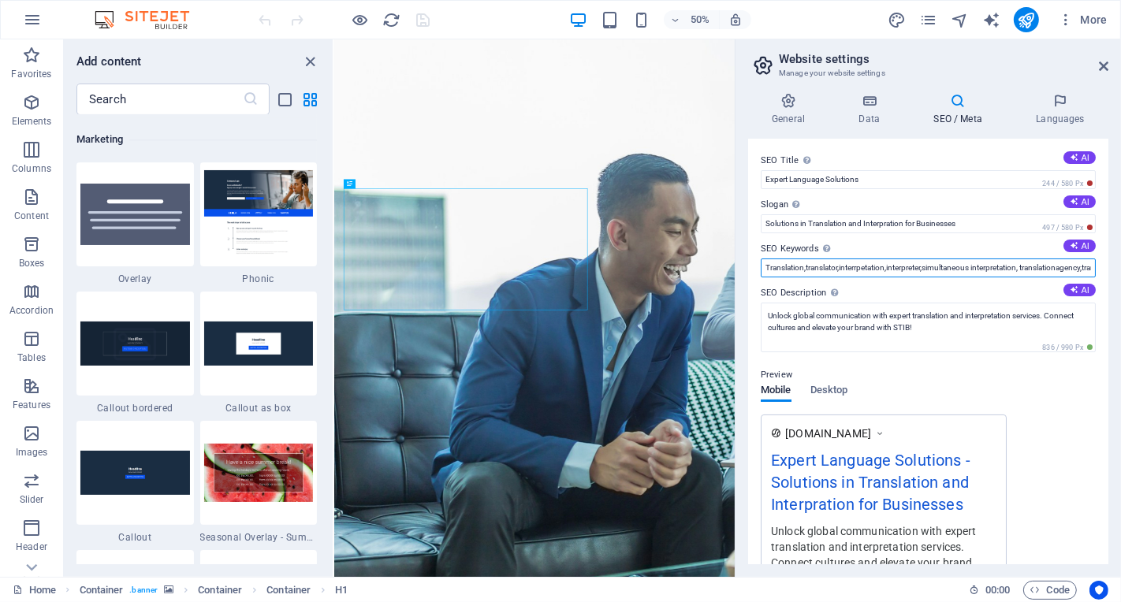
click at [861, 266] on input "Translation,translator,interrpetation,interpreter,simultaneous interpretation, …" at bounding box center [928, 268] width 335 height 19
type input "Translation,translator,interpretation,interpreter,simultaneous interpretation, …"
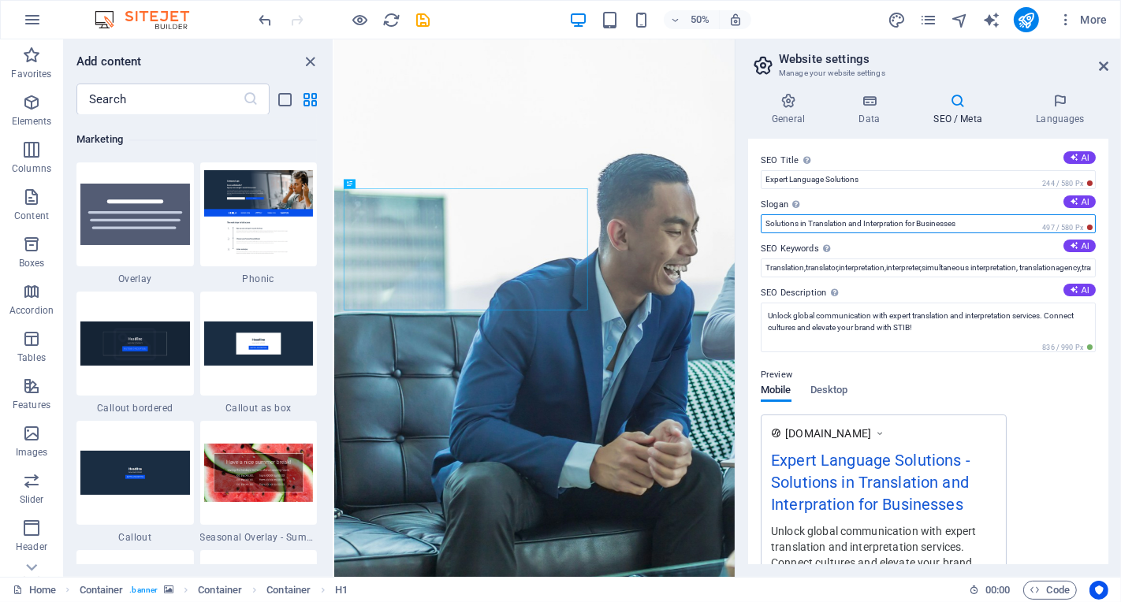
click at [888, 224] on input "Solutions in Translation and Interpration for Businesses" at bounding box center [928, 223] width 335 height 19
type input "Solutions in Translation and Interpretation for Businesses"
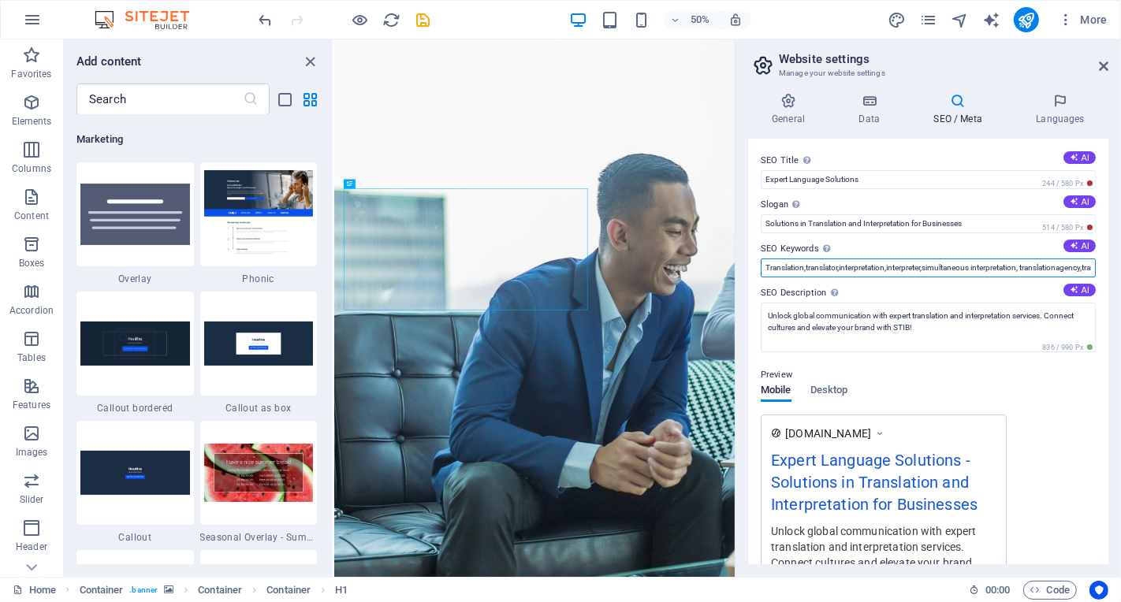
click at [1065, 266] on input "Translation,translator,interpretation,interpreter,simultaneous interpretation, …" at bounding box center [928, 268] width 335 height 19
type input "Translation,translator,interpretation,interpreter,simultaneous interpretation, …"
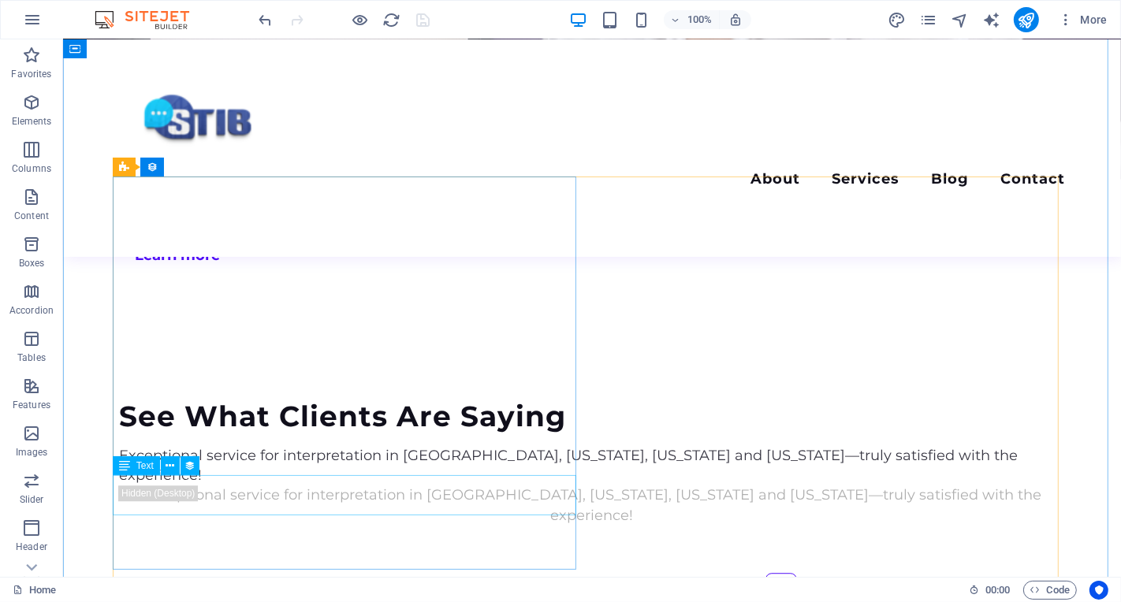
scroll to position [3368, 0]
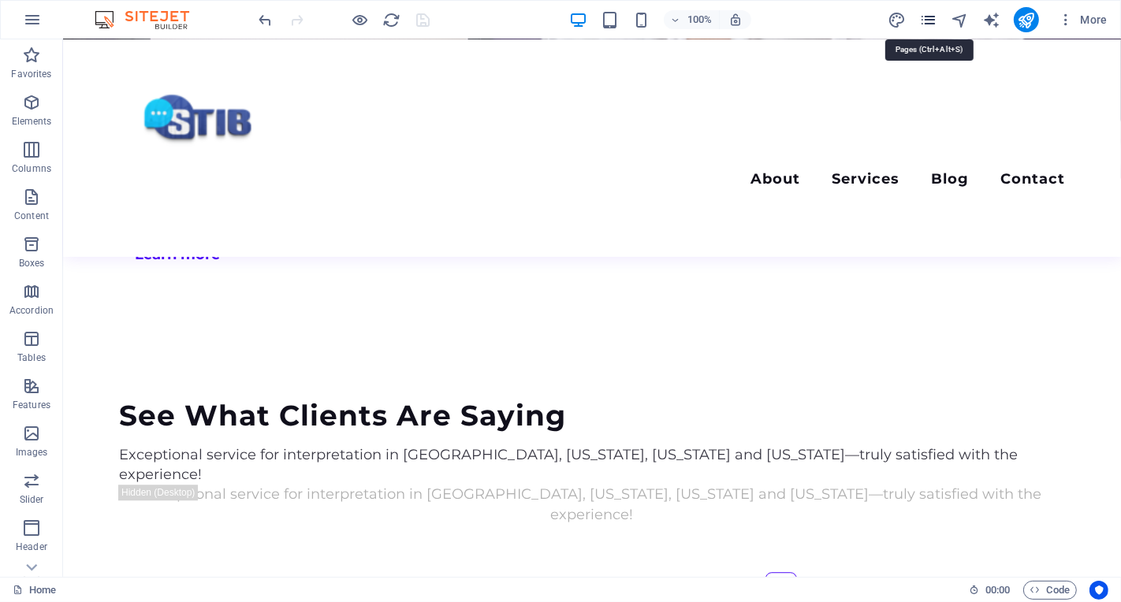
click at [927, 20] on icon "pages" at bounding box center [928, 20] width 18 height 18
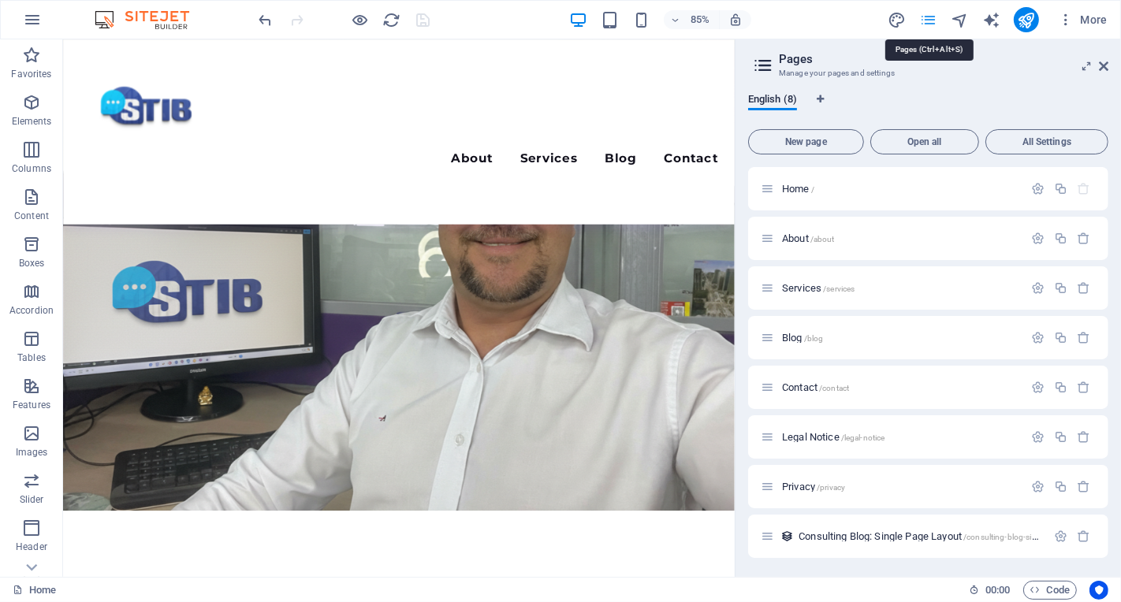
scroll to position [3720, 0]
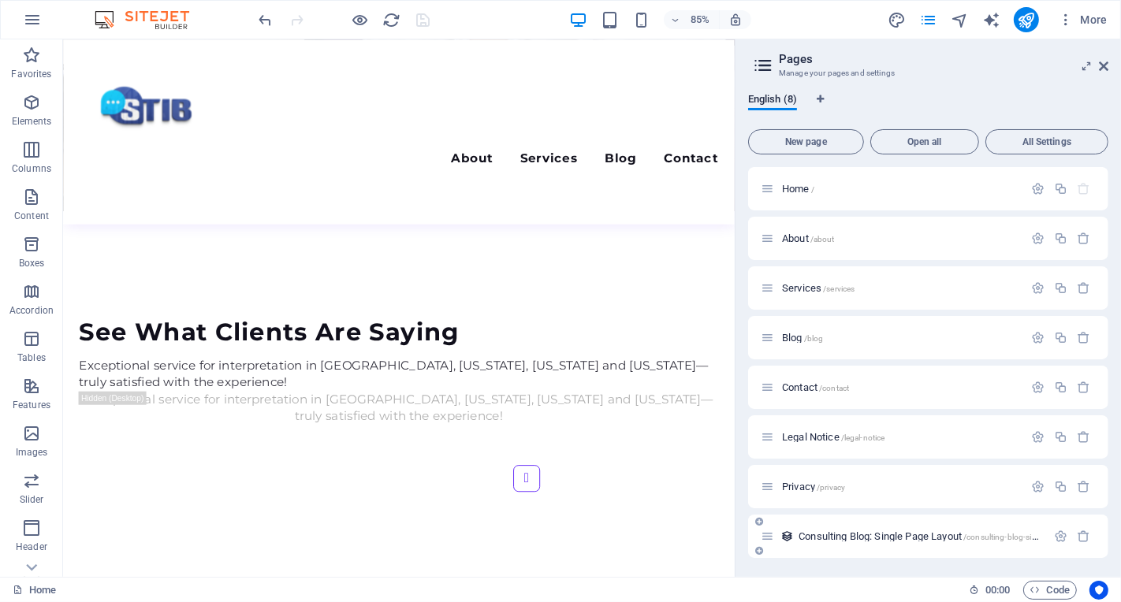
click at [897, 531] on span "Consulting Blog: Single Page Layout /consulting-blog-single-page-layout" at bounding box center [945, 537] width 293 height 12
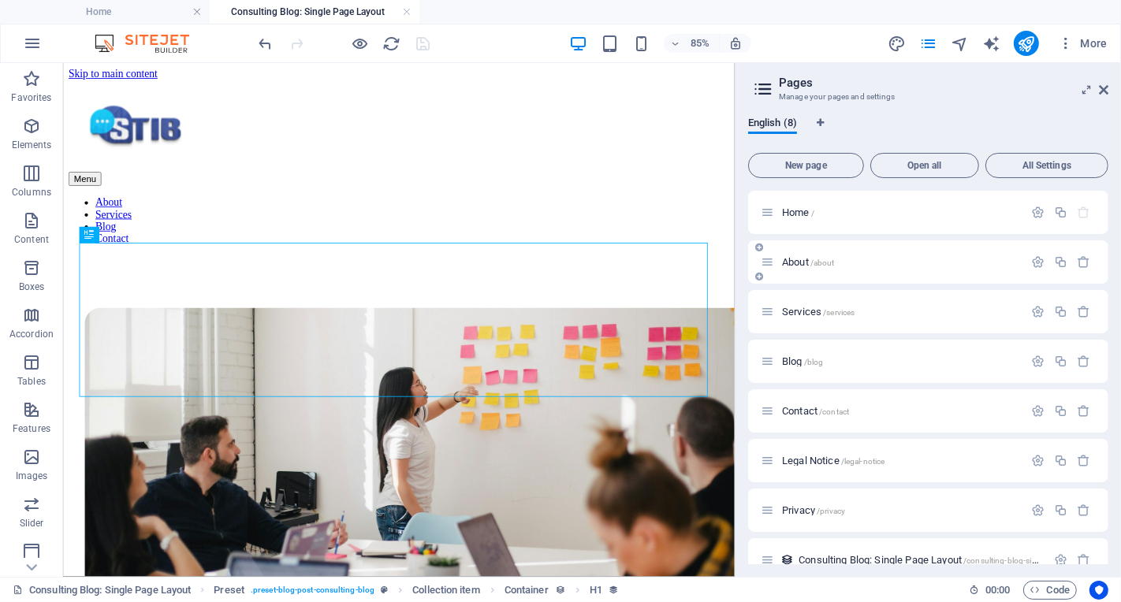
scroll to position [399, 0]
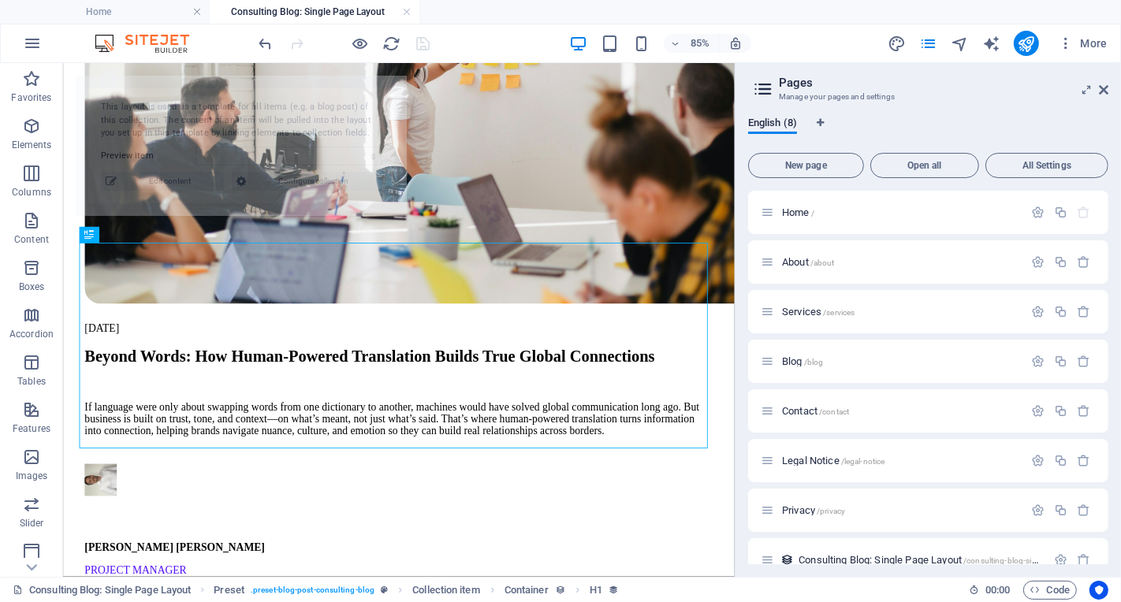
select select "68dac0cd62f0aafbf306ba8a"
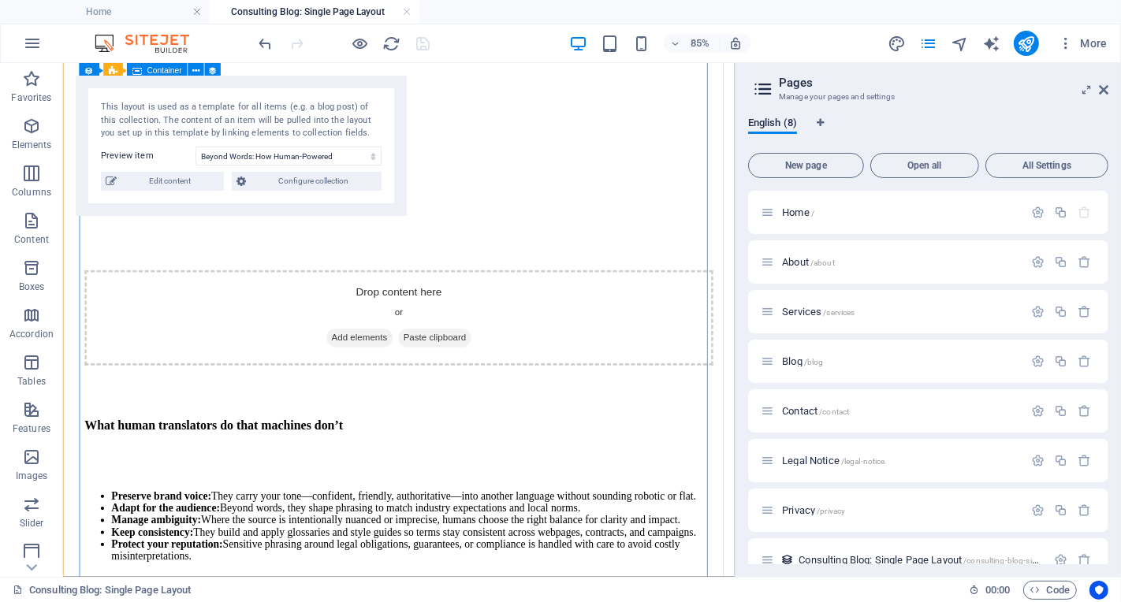
scroll to position [2161, 0]
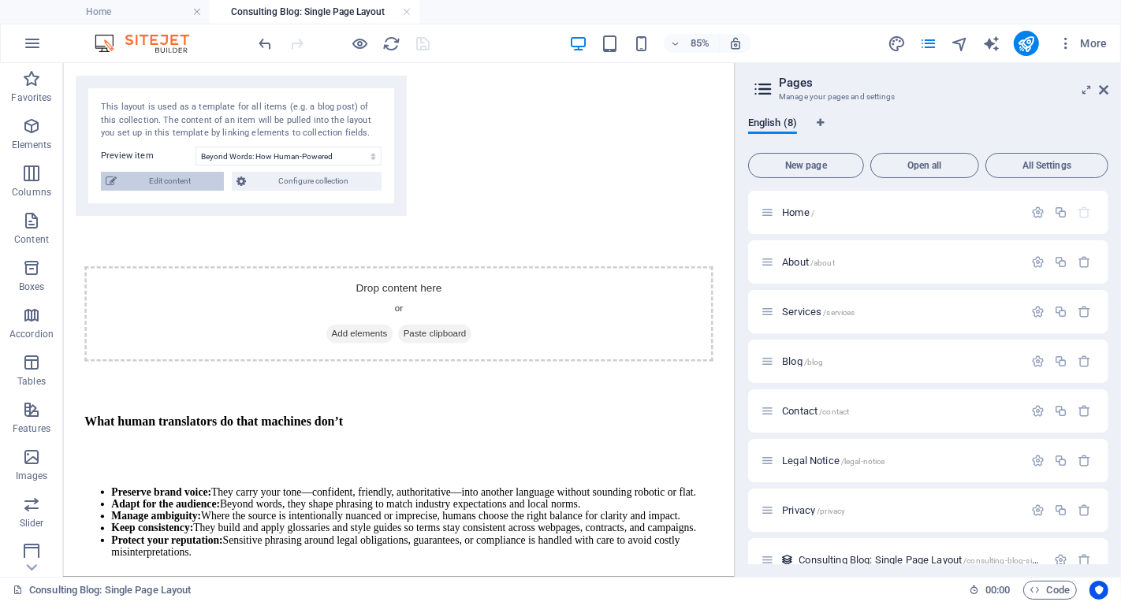
click at [162, 179] on span "Edit content" at bounding box center [170, 181] width 98 height 19
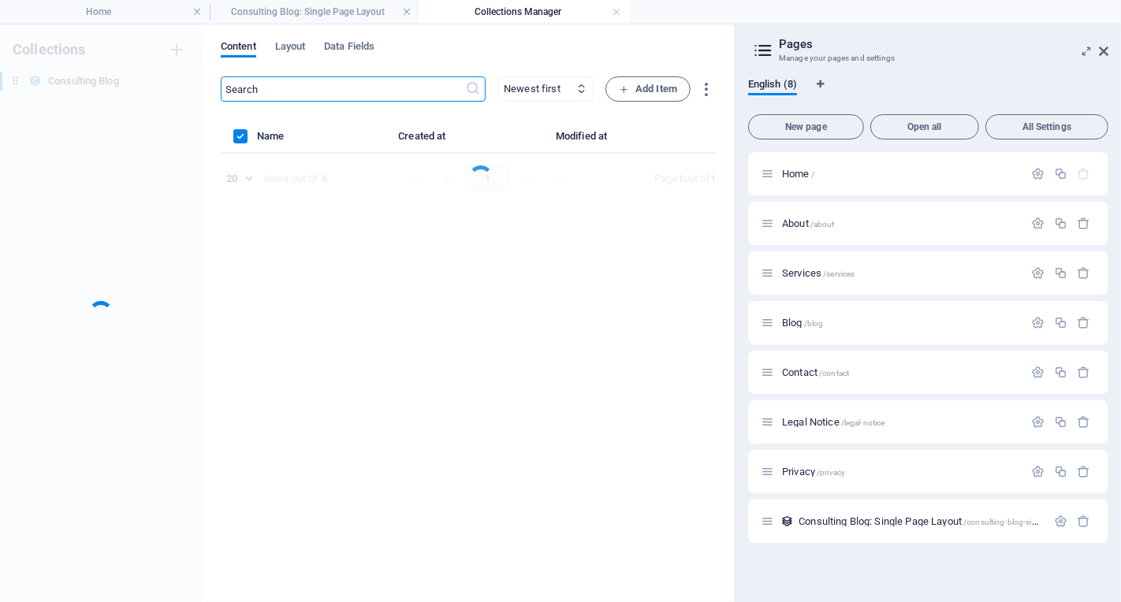
scroll to position [0, 0]
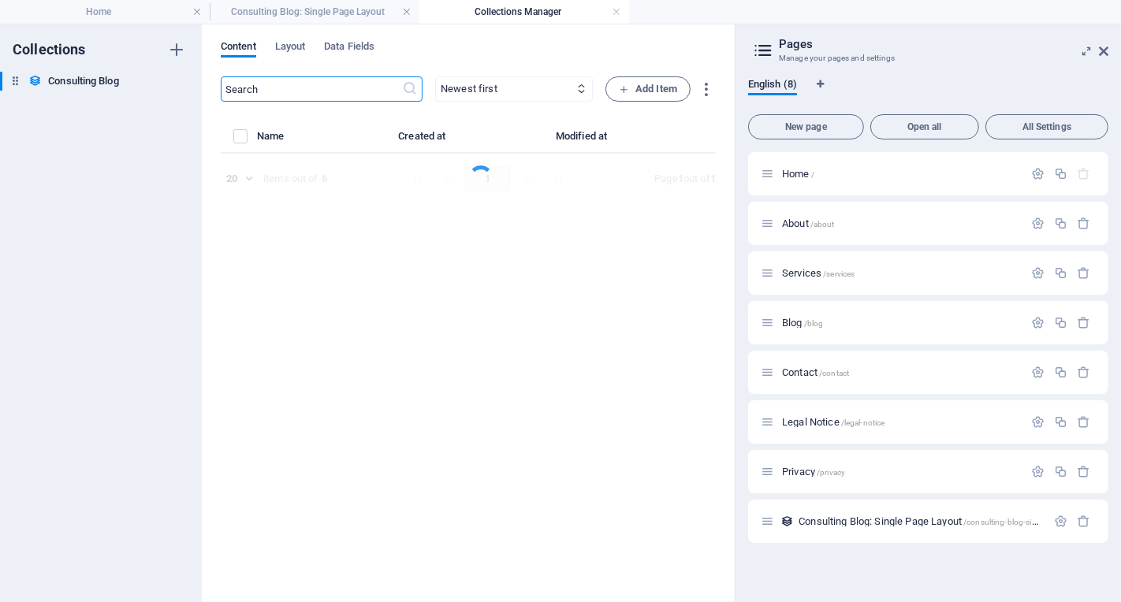
select select "Modern Marketing"
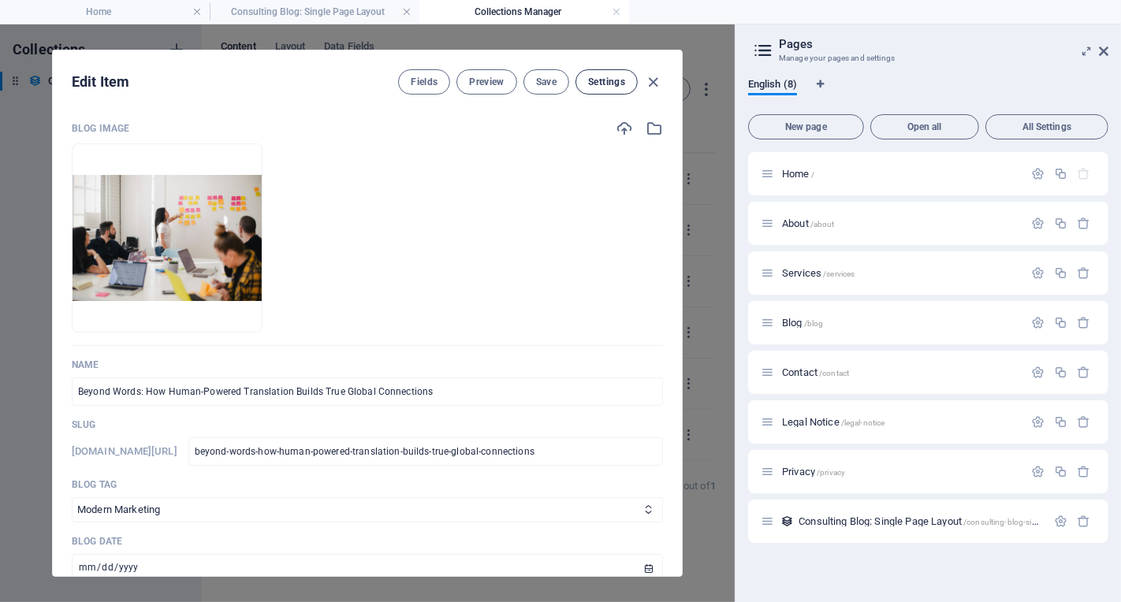
click at [614, 85] on span "Settings" at bounding box center [606, 82] width 37 height 13
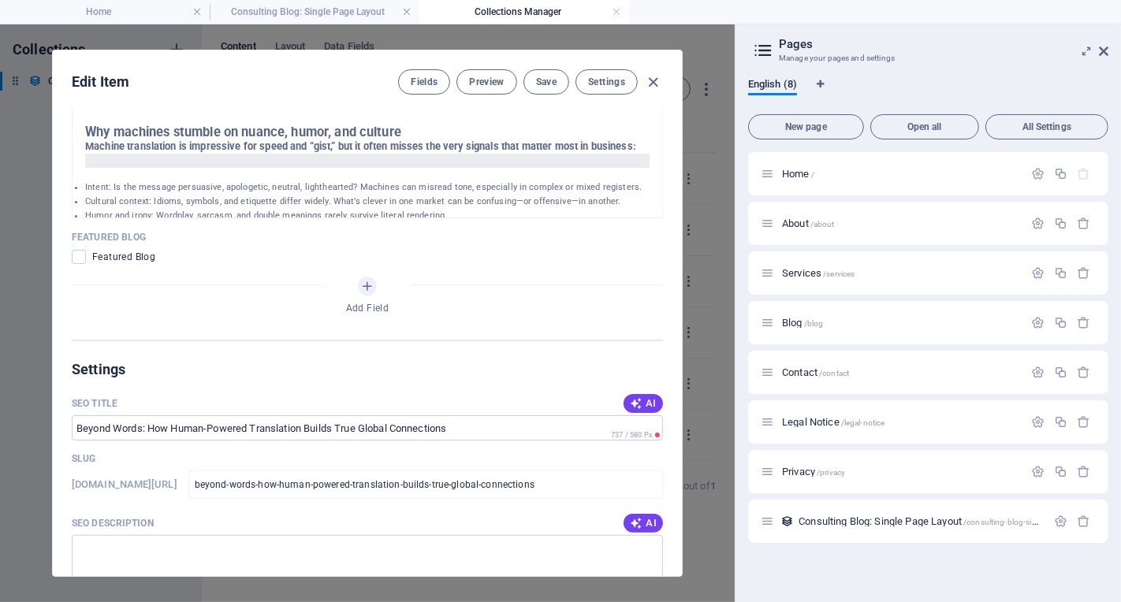
scroll to position [1143, 0]
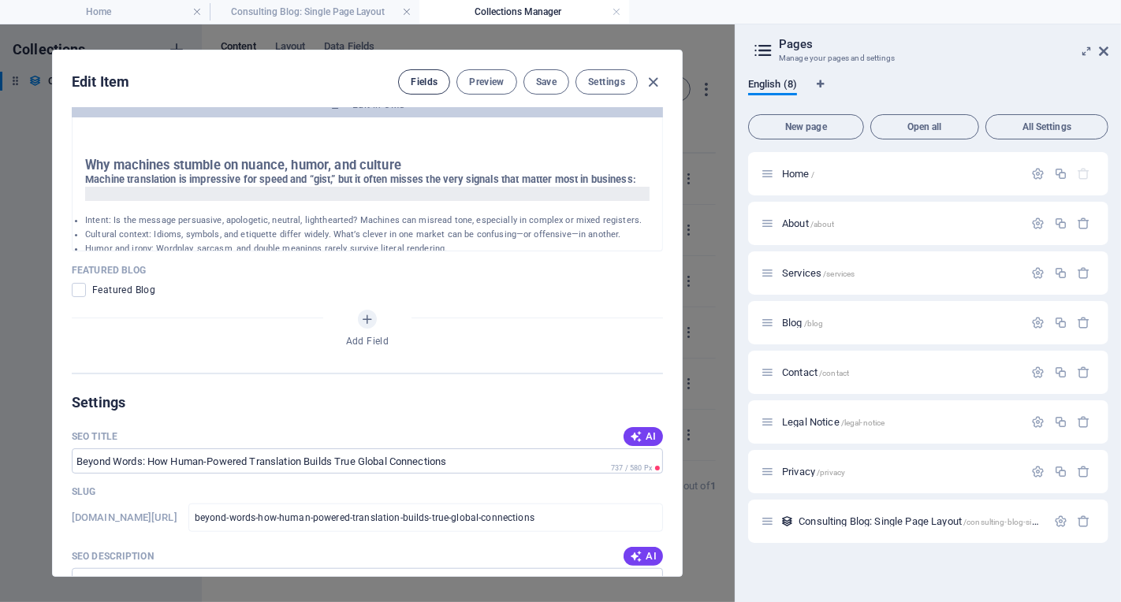
click at [425, 82] on span "Fields" at bounding box center [424, 82] width 27 height 13
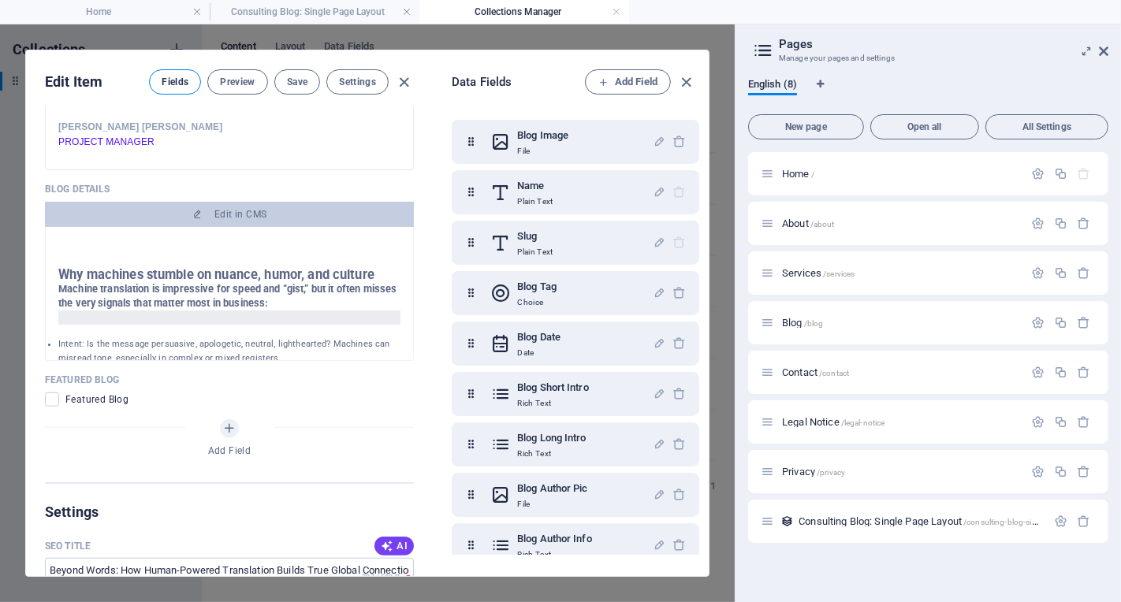
scroll to position [1261, 0]
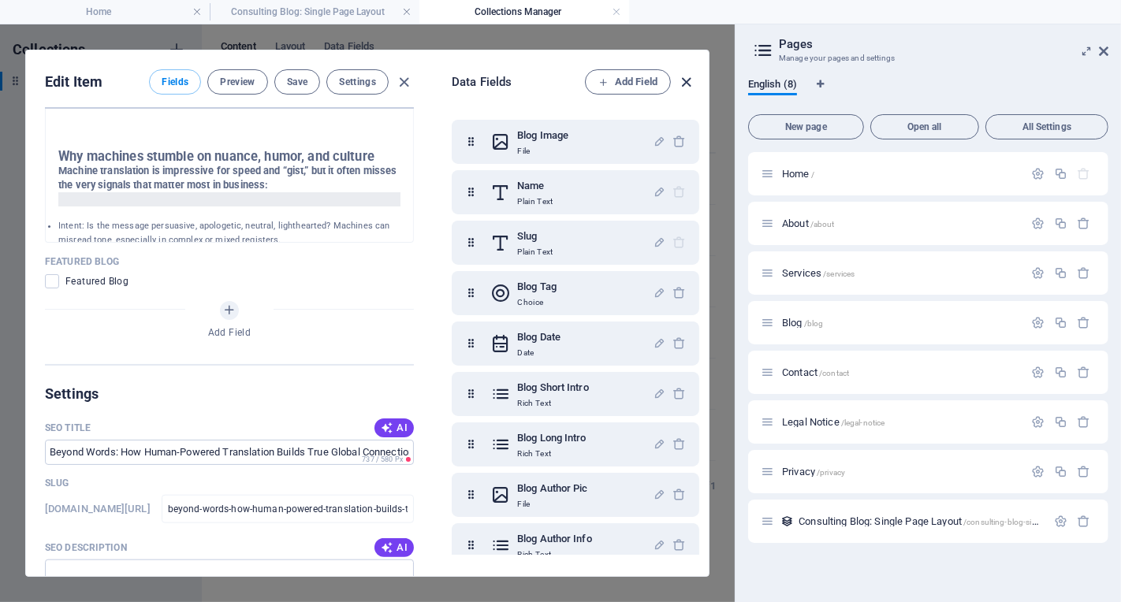
click at [687, 84] on icon "button" at bounding box center [687, 82] width 18 height 18
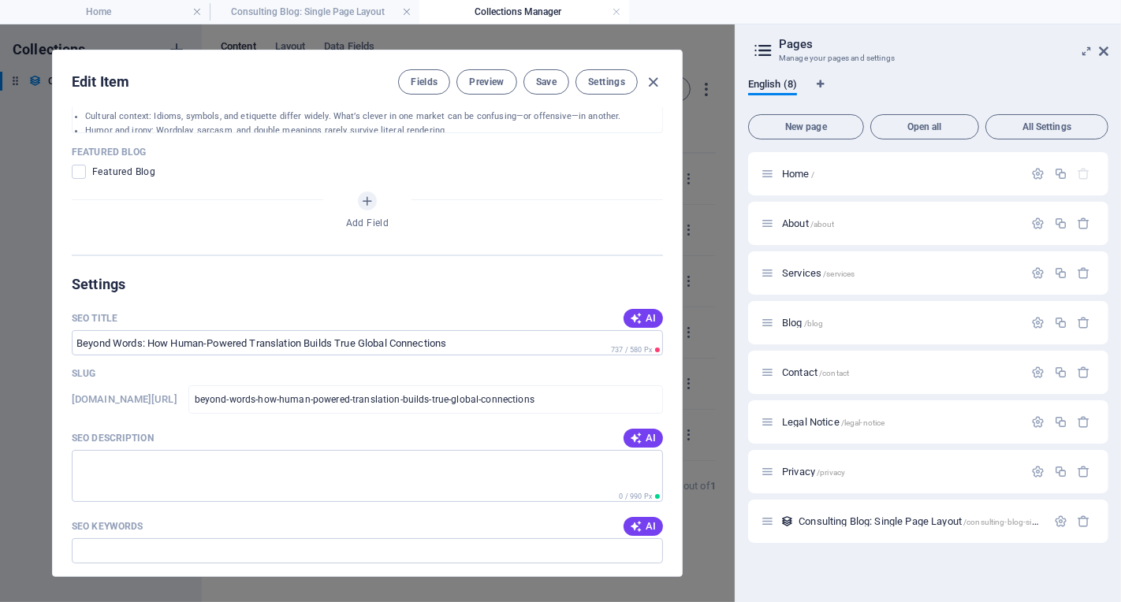
scroll to position [1143, 0]
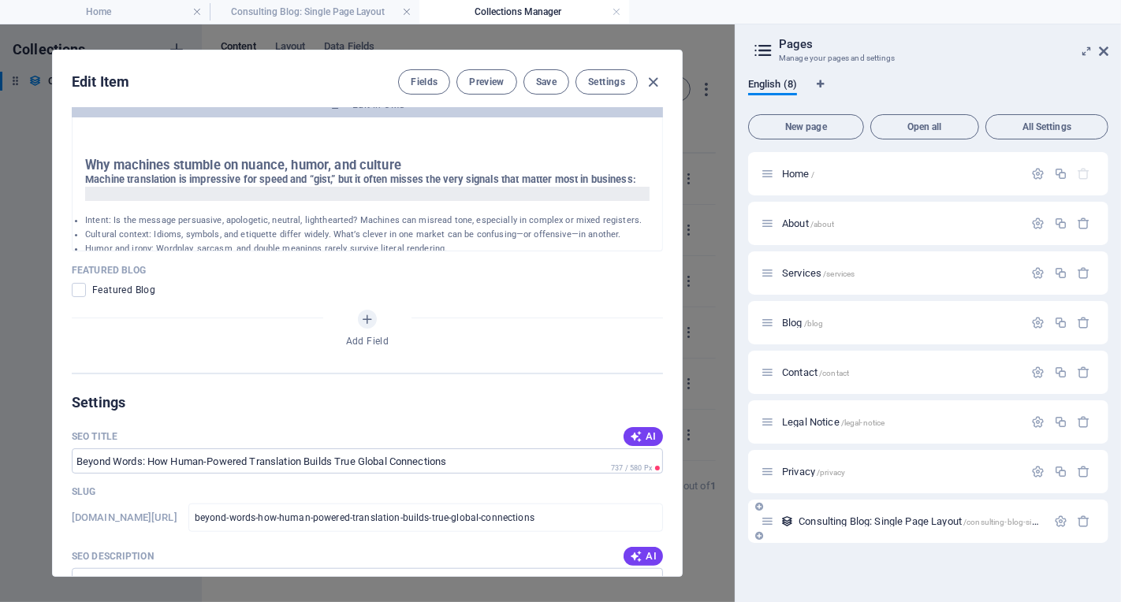
click at [825, 519] on span "Consulting Blog: Single Page Layout /consulting-blog-single-page-layout" at bounding box center [945, 522] width 293 height 12
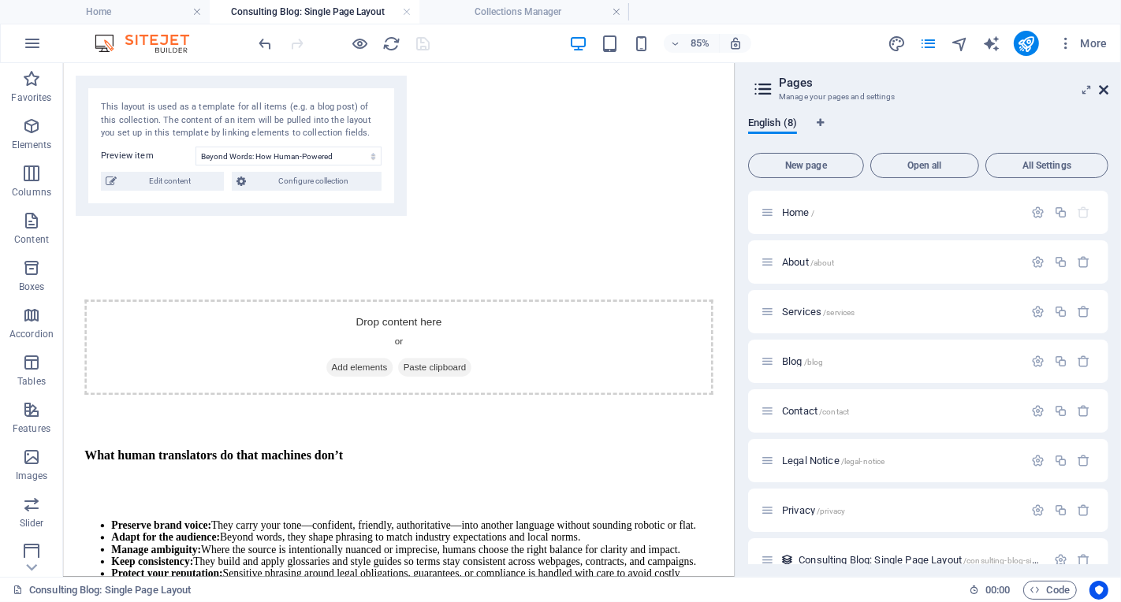
click at [1102, 88] on icon at bounding box center [1103, 90] width 9 height 13
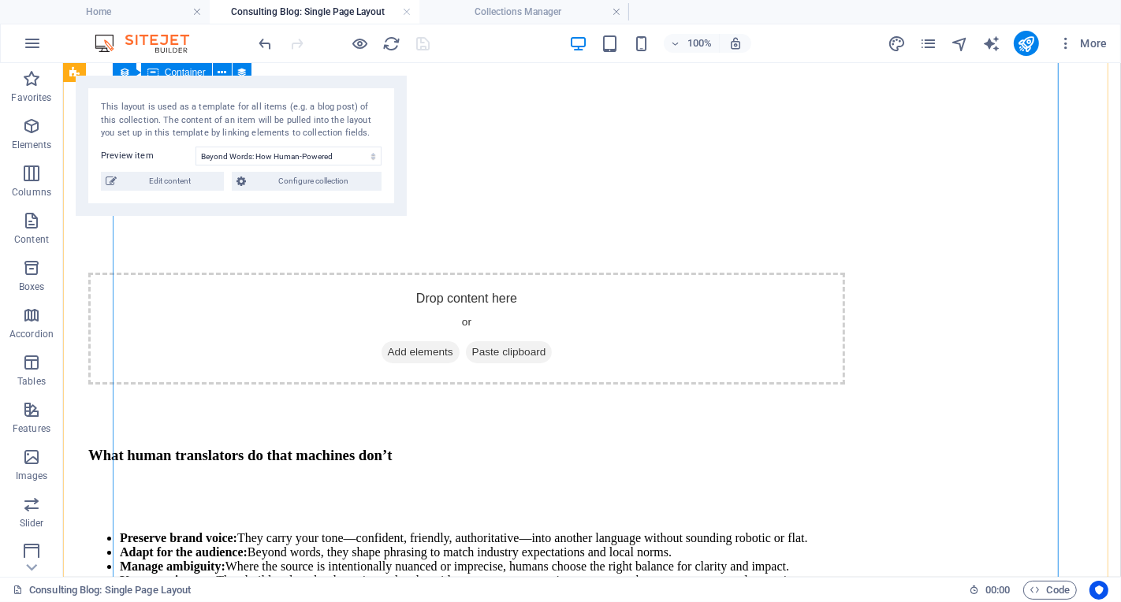
scroll to position [2233, 0]
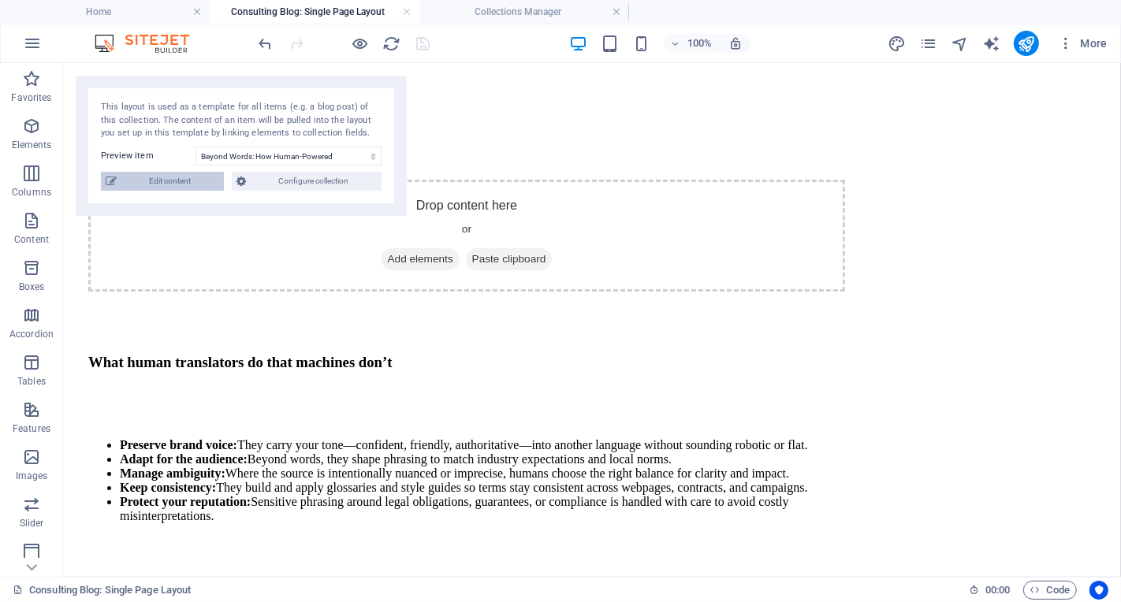
click at [197, 188] on span "Edit content" at bounding box center [170, 181] width 98 height 19
type input "[DATE]"
type input "beyond-words-how-human-powered-translation-builds-true-global-connections"
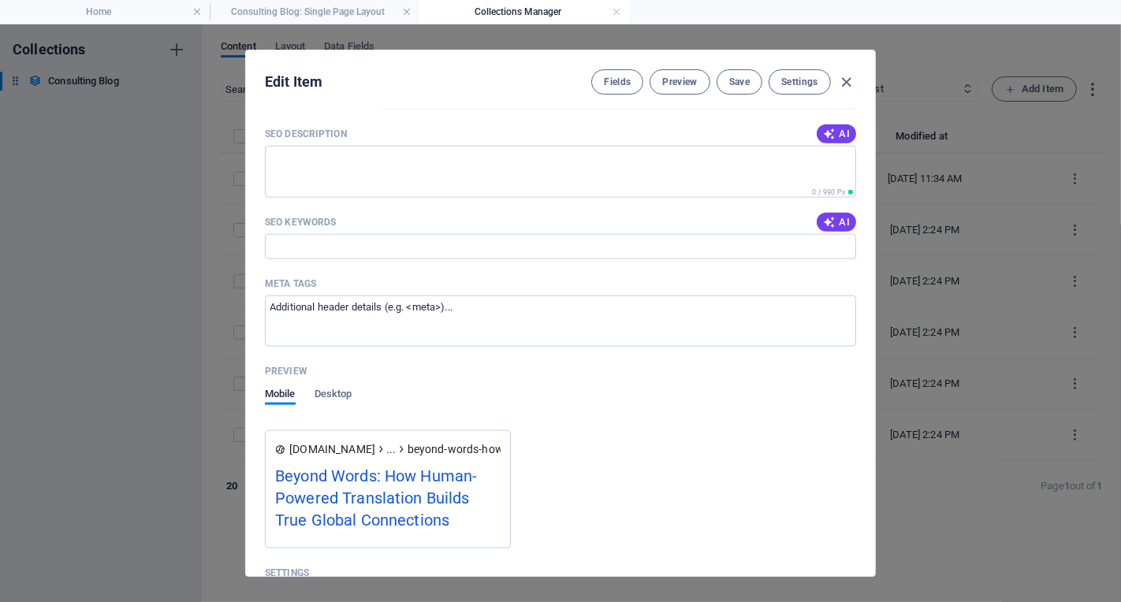
scroll to position [1345, 0]
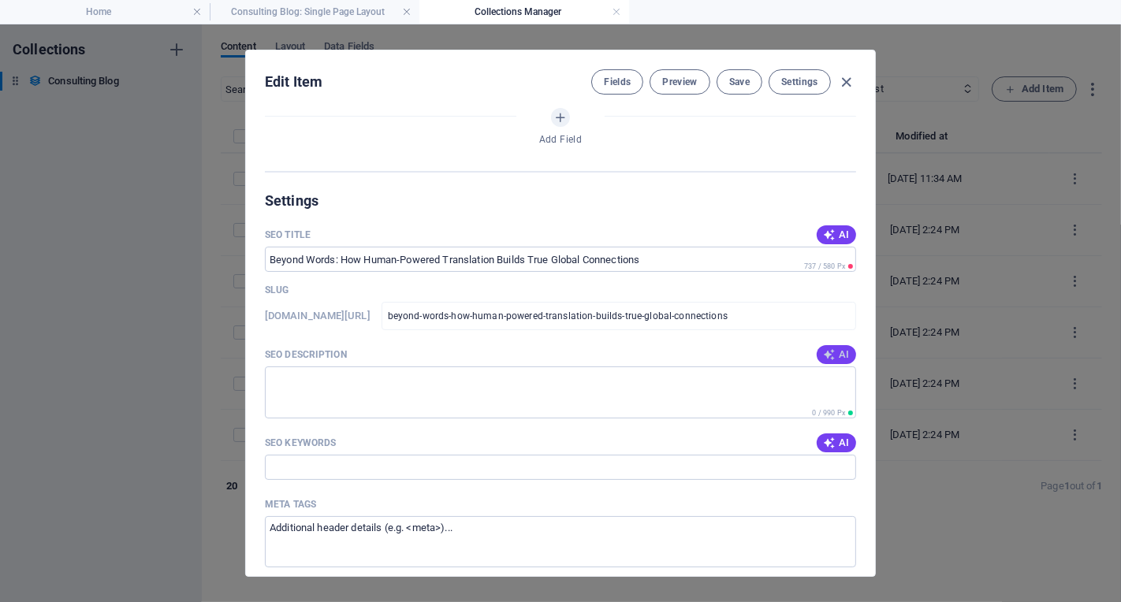
click at [833, 348] on icon "button" at bounding box center [829, 354] width 13 height 13
type textarea "Unlock global growth with human-powered translation that navigates nuance, cult…"
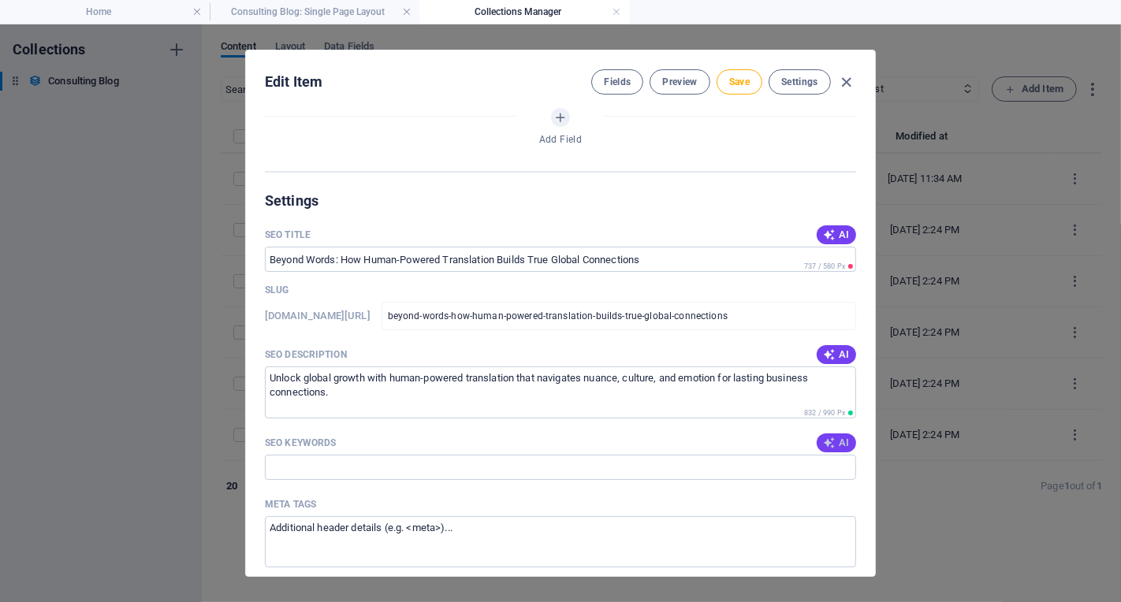
click at [838, 437] on span "AI" at bounding box center [836, 443] width 27 height 13
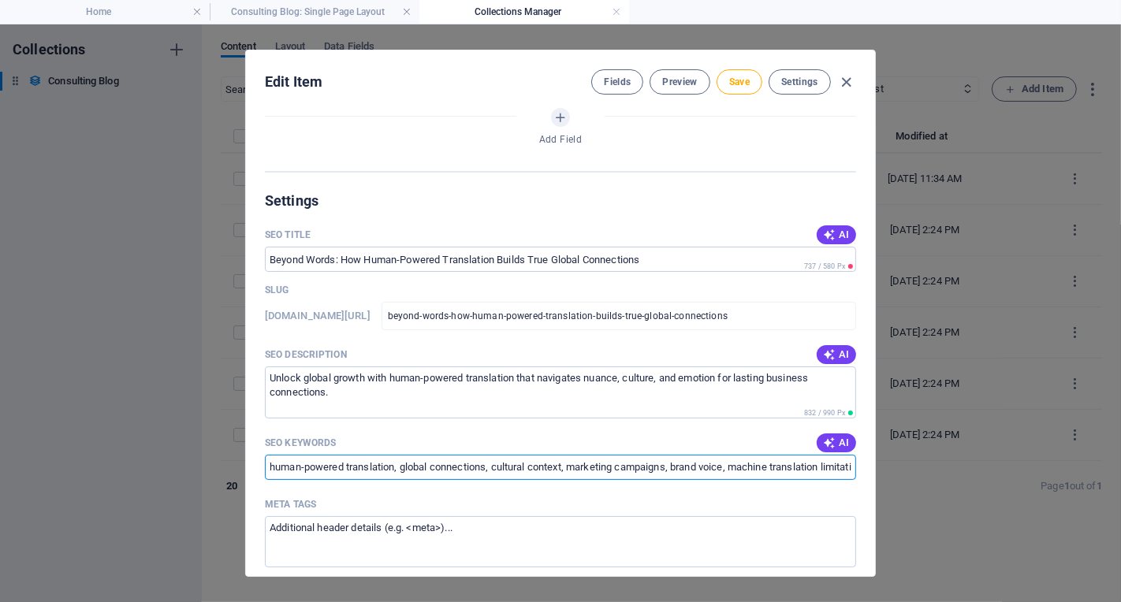
click at [816, 466] on input "human-powered translation, global connections, cultural context, marketing camp…" at bounding box center [560, 467] width 591 height 25
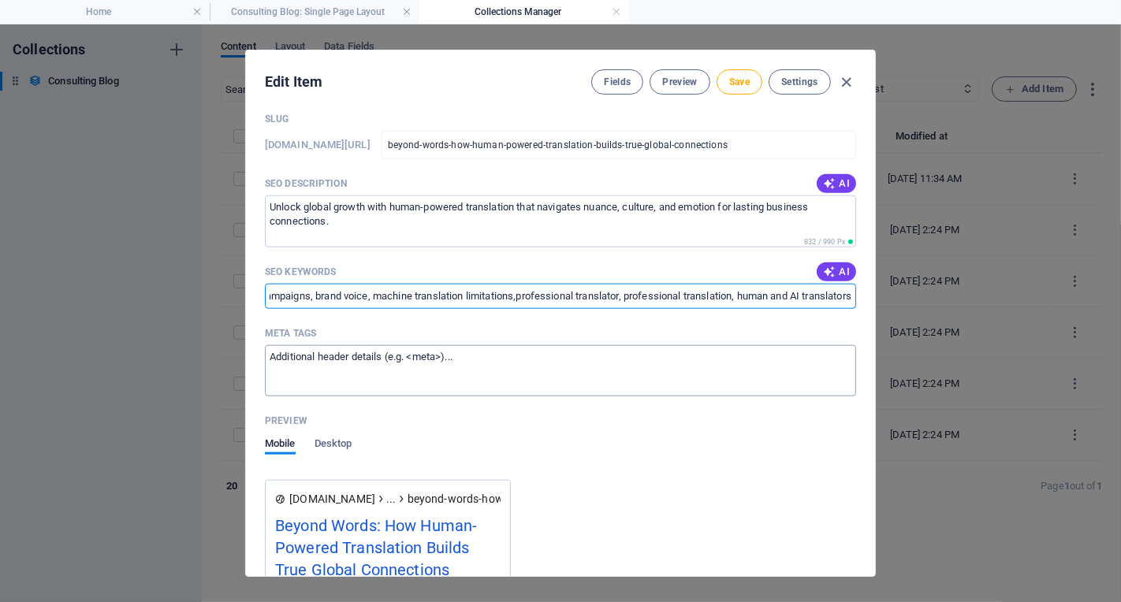
type input "human-powered translation, global connections, cultural context, marketing camp…"
click at [512, 353] on textarea "Meta tags ​" at bounding box center [560, 370] width 591 height 51
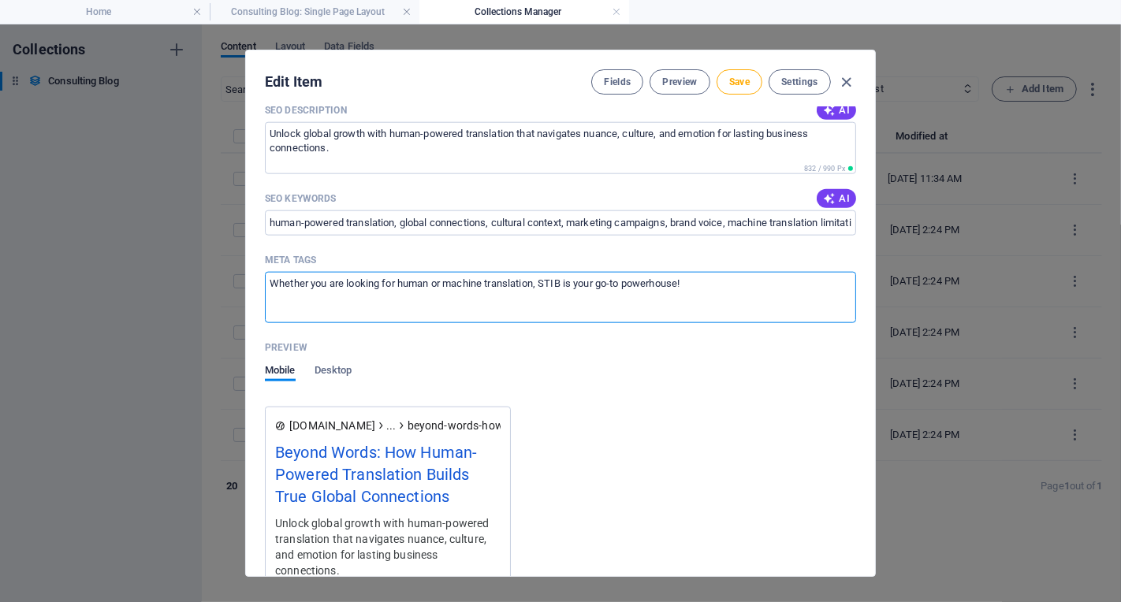
scroll to position [1343, 0]
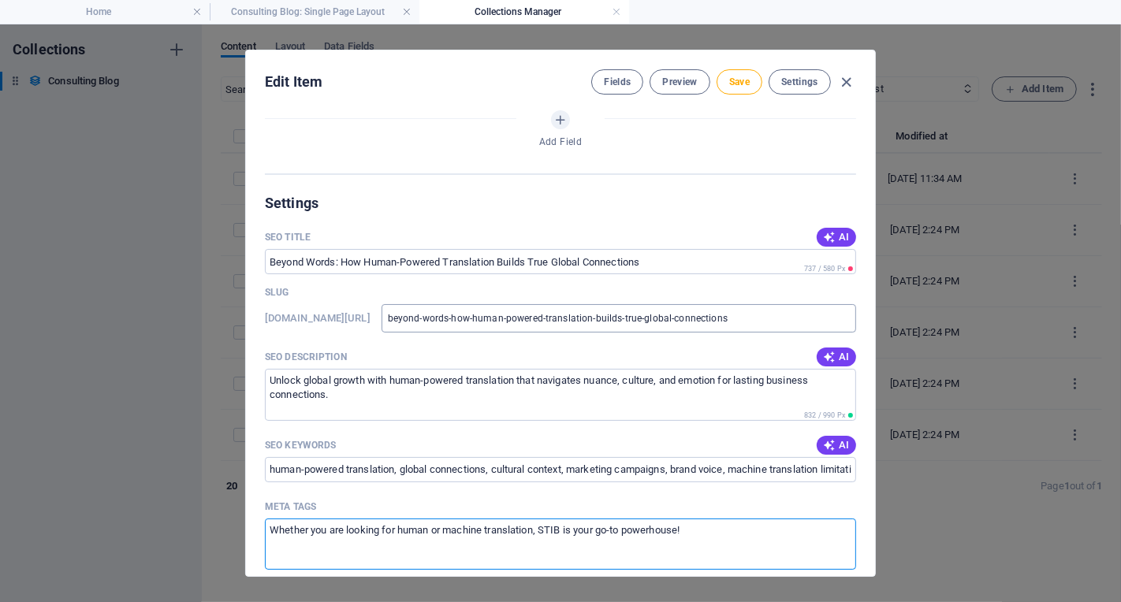
type textarea "Whether you are looking for human or machine translation, STIB is your go-to po…"
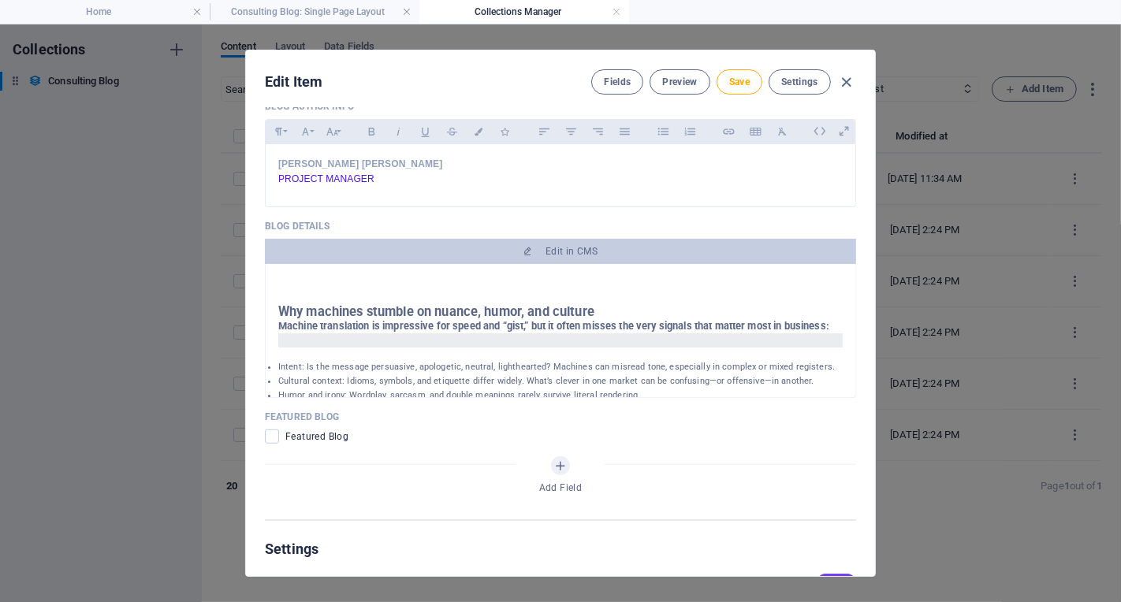
scroll to position [422, 0]
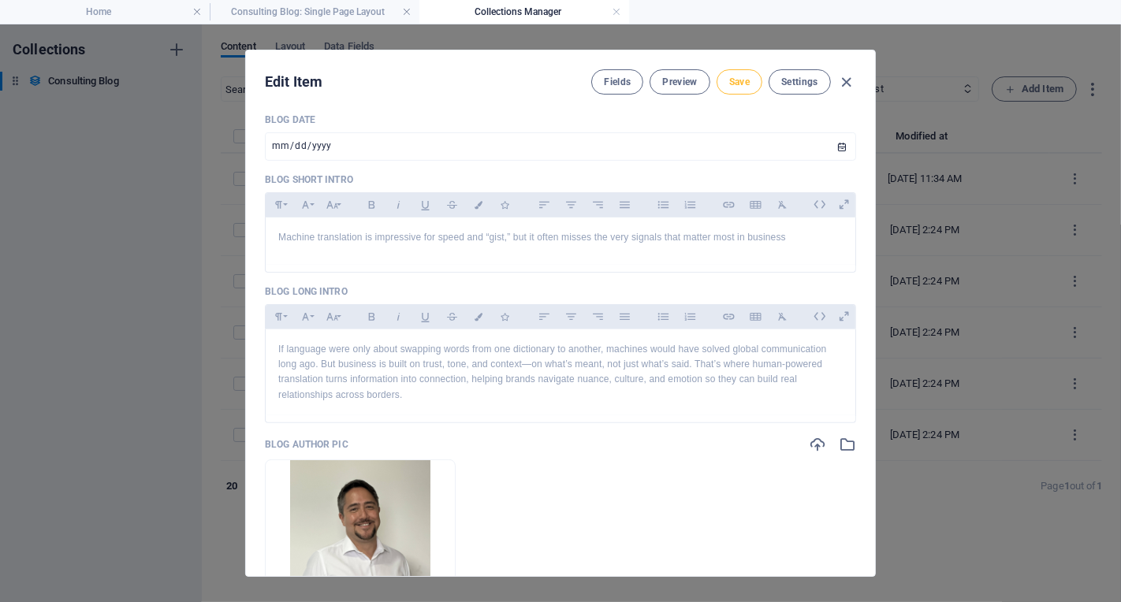
click at [745, 87] on span "Save" at bounding box center [739, 82] width 20 height 13
click at [848, 84] on icon "button" at bounding box center [847, 82] width 18 height 18
type input "[DATE]"
type input "beyond-words-how-human-powered-translation-builds-true-global-connections"
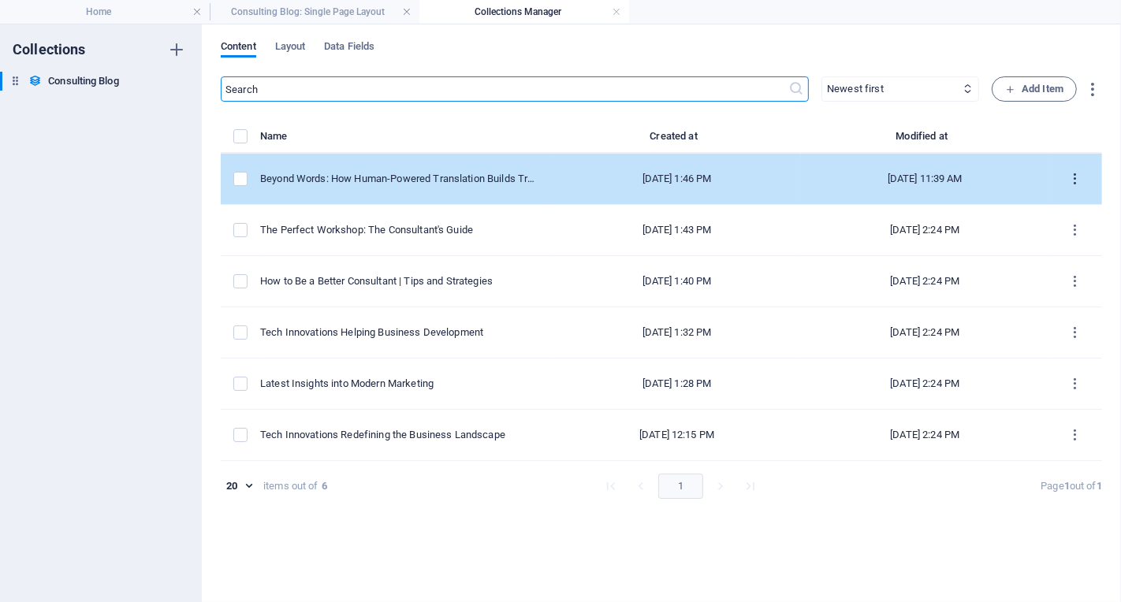
click at [1079, 177] on icon "items list" at bounding box center [1075, 179] width 15 height 15
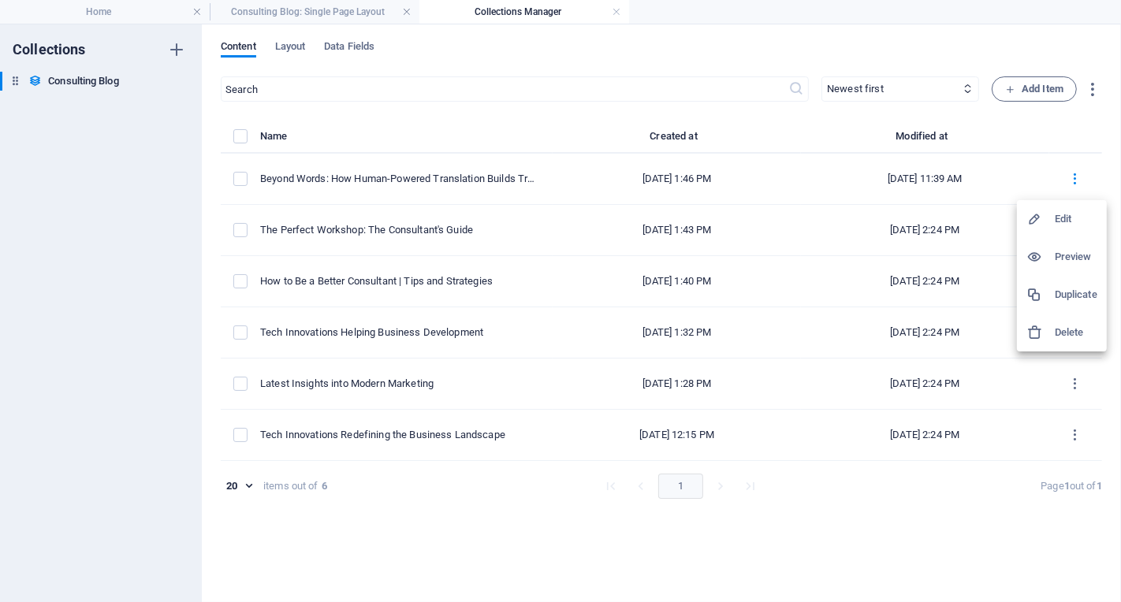
click at [1073, 219] on h6 "Edit" at bounding box center [1076, 219] width 43 height 19
select select "Modern Marketing"
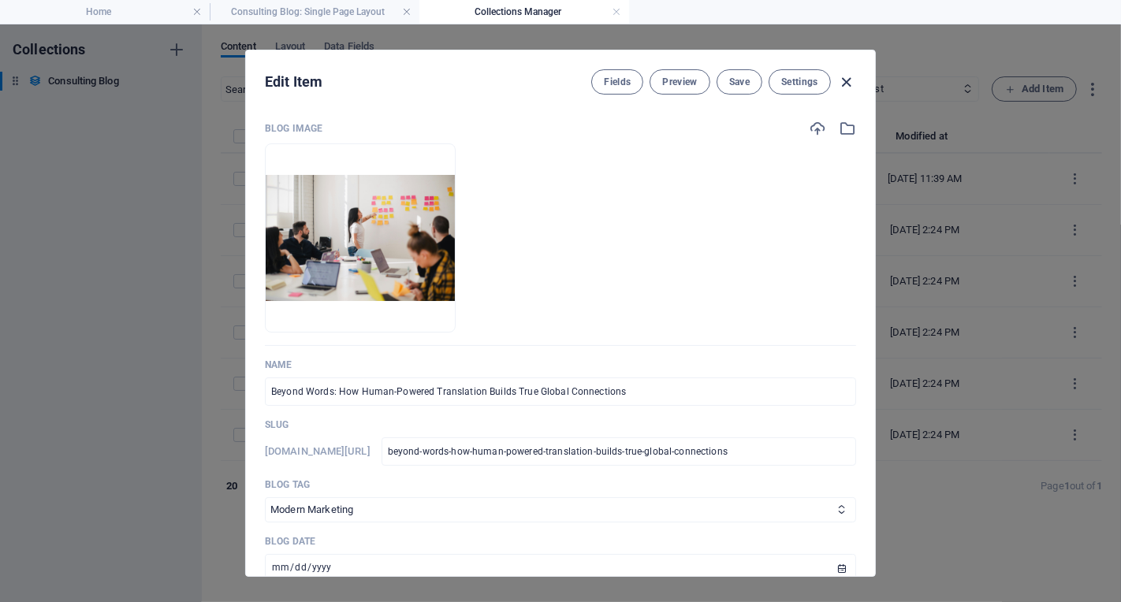
click at [850, 87] on icon "button" at bounding box center [847, 82] width 18 height 18
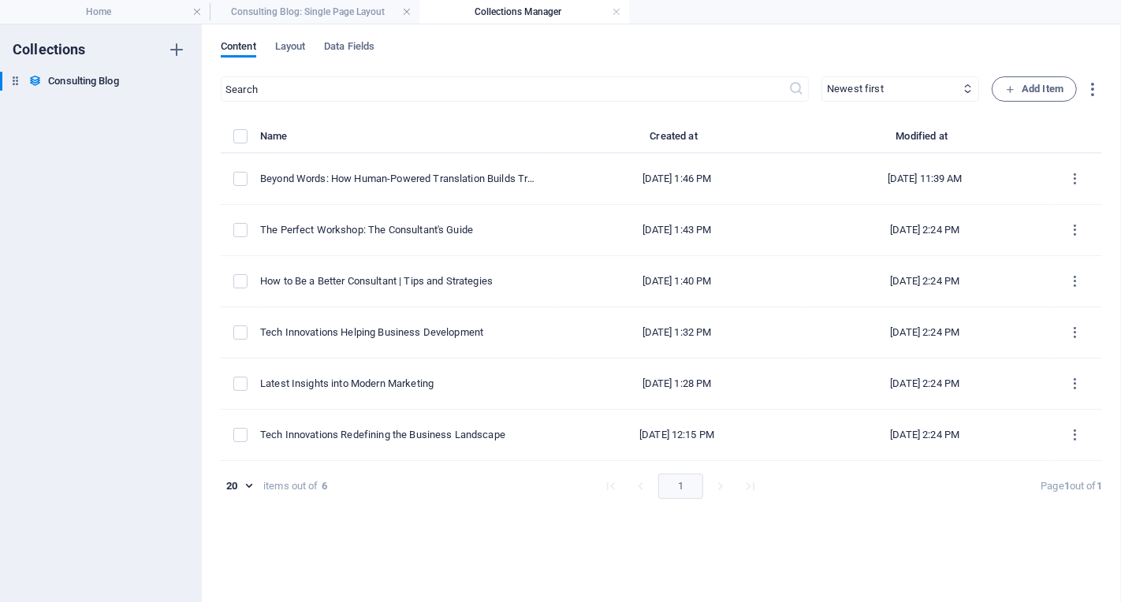
type input "[DATE]"
type input "beyond-words-how-human-powered-translation-builds-true-global-connections"
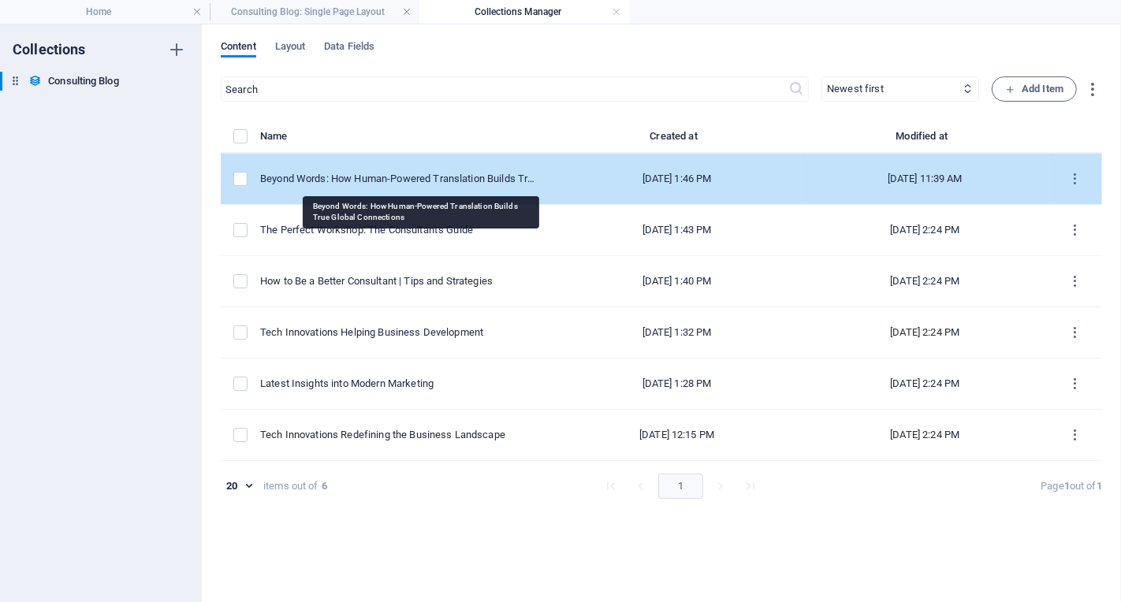
click at [503, 183] on div "Beyond Words: How Human-Powered Translation Builds True Global Connections" at bounding box center [400, 179] width 280 height 14
select select "Modern Marketing"
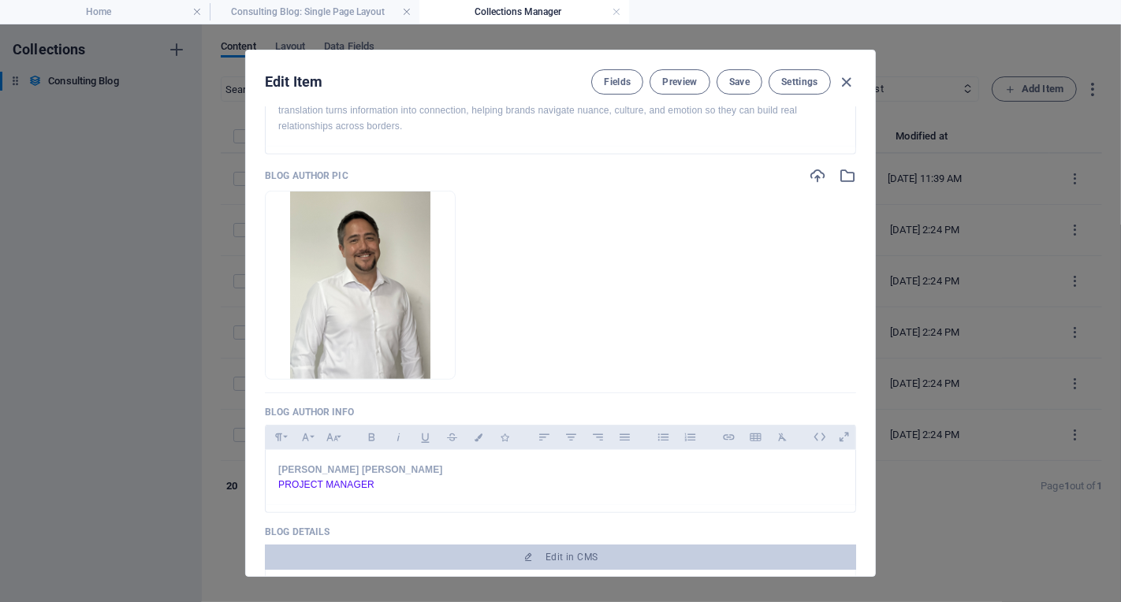
scroll to position [929, 0]
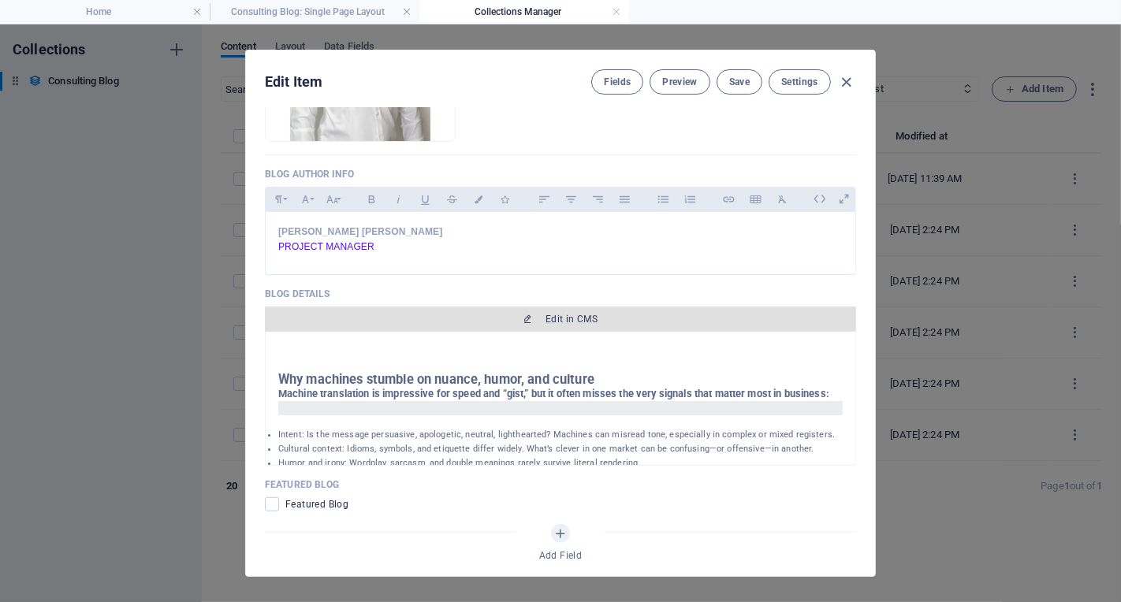
click at [574, 316] on span "Edit in CMS" at bounding box center [572, 319] width 52 height 13
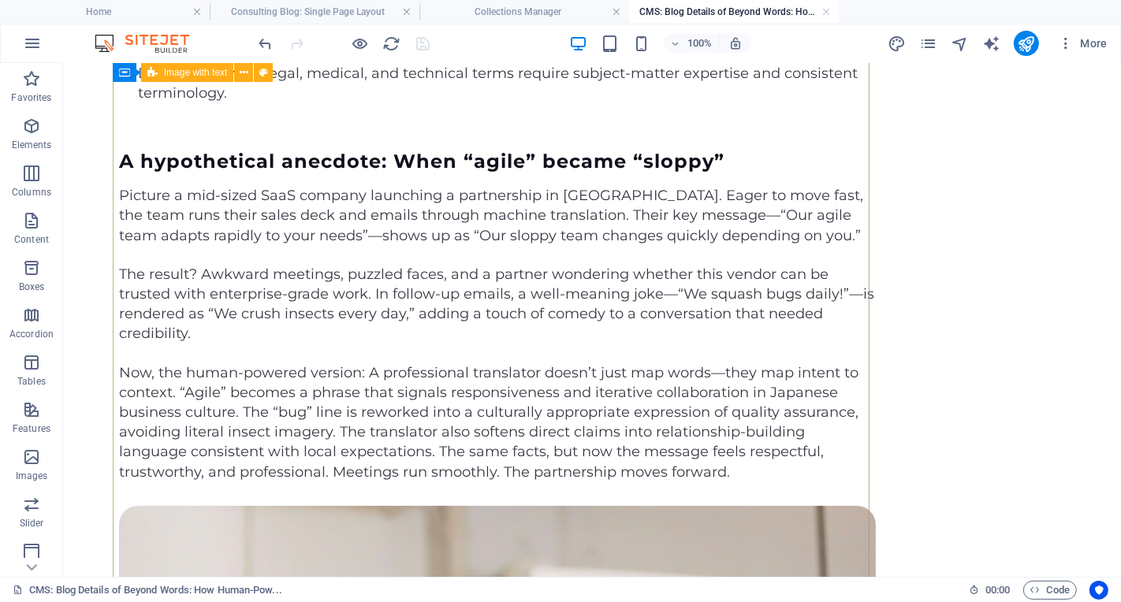
scroll to position [310, 0]
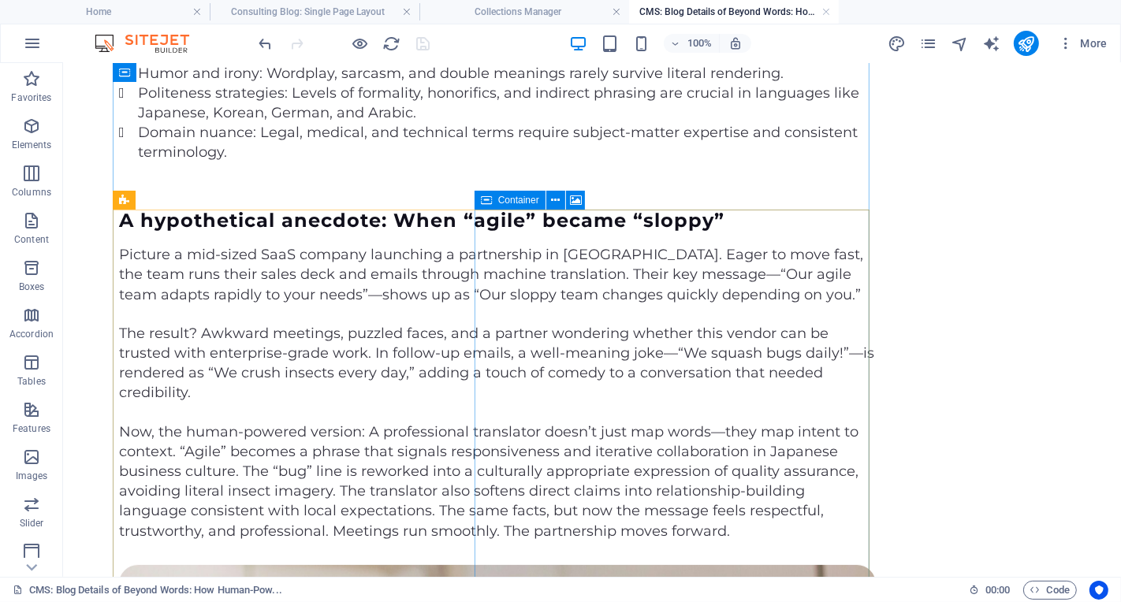
click at [522, 203] on span "Container" at bounding box center [518, 200] width 41 height 9
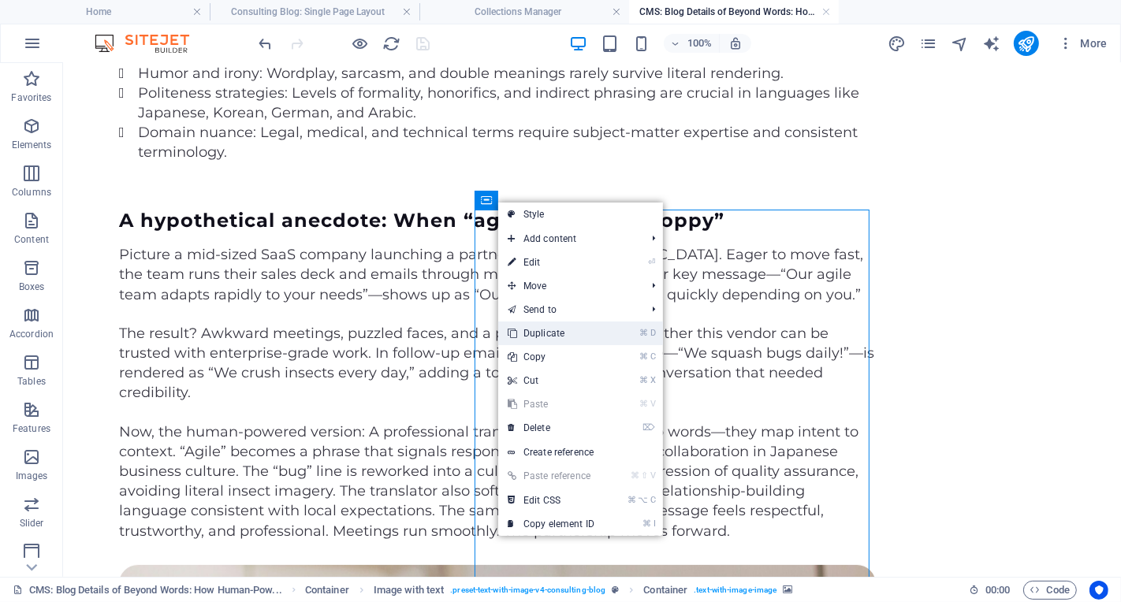
click at [576, 336] on link "⌘ D Duplicate" at bounding box center [551, 334] width 106 height 24
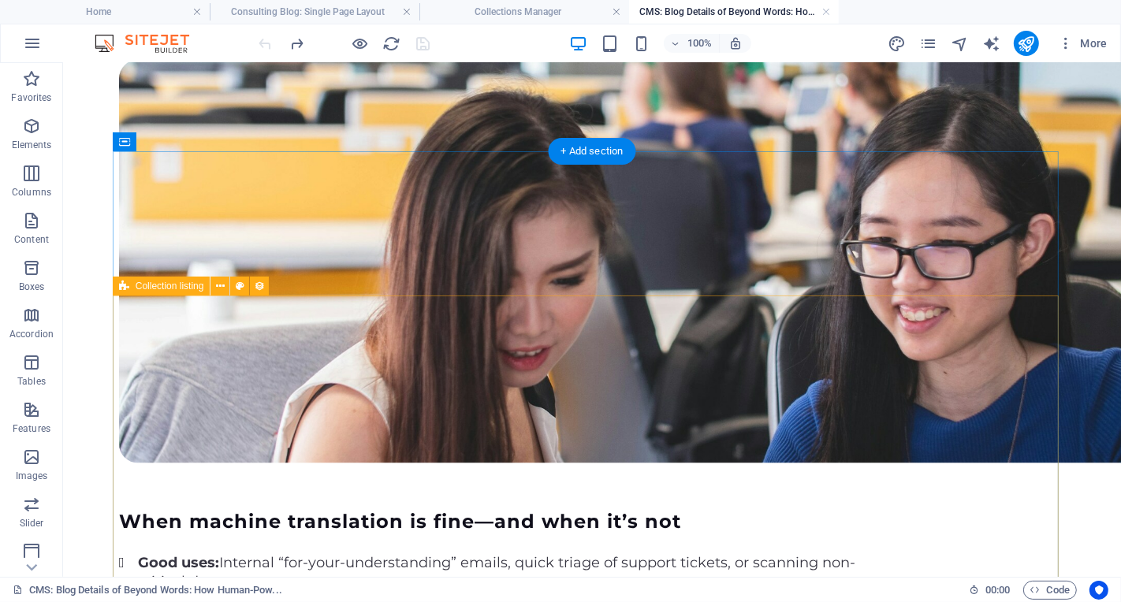
scroll to position [2006, 0]
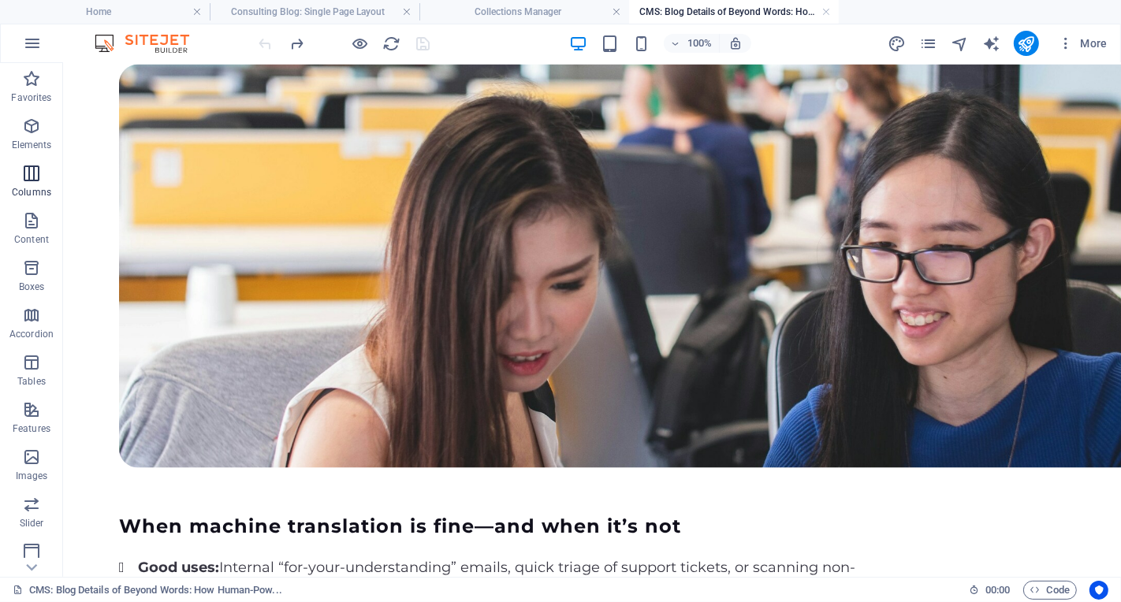
click at [34, 165] on icon "button" at bounding box center [31, 173] width 19 height 19
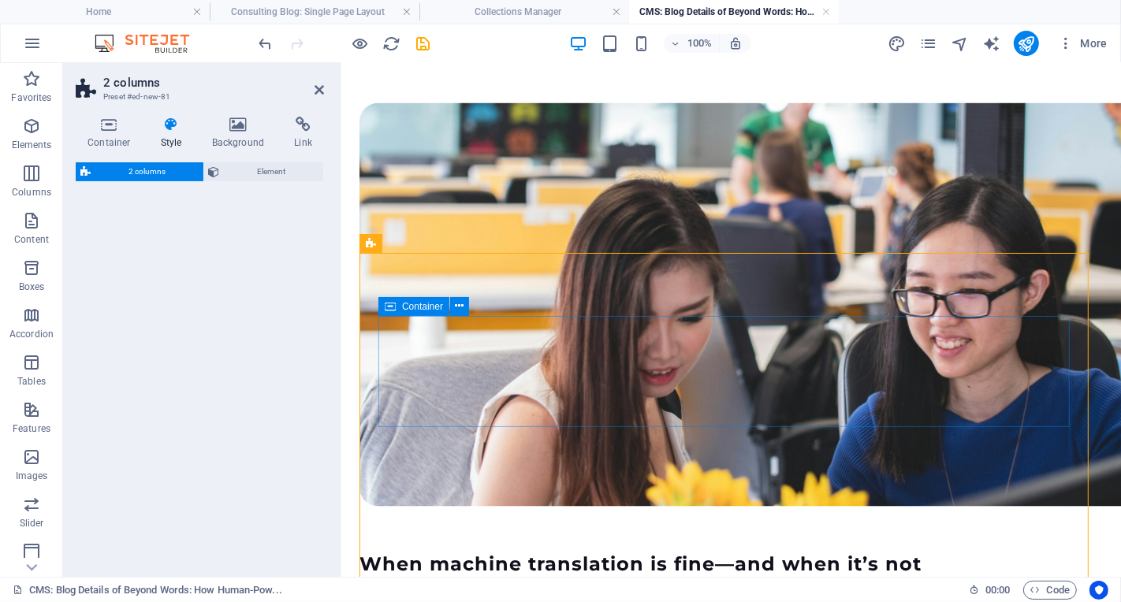
scroll to position [2046, 0]
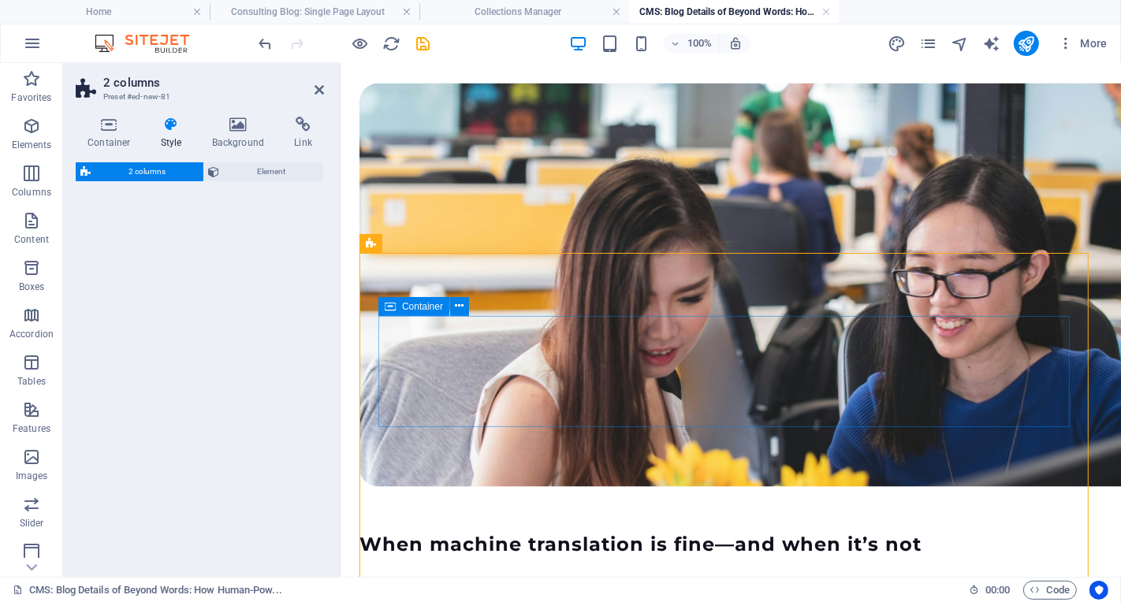
select select "rem"
select select "preset-columns-two-v2-default"
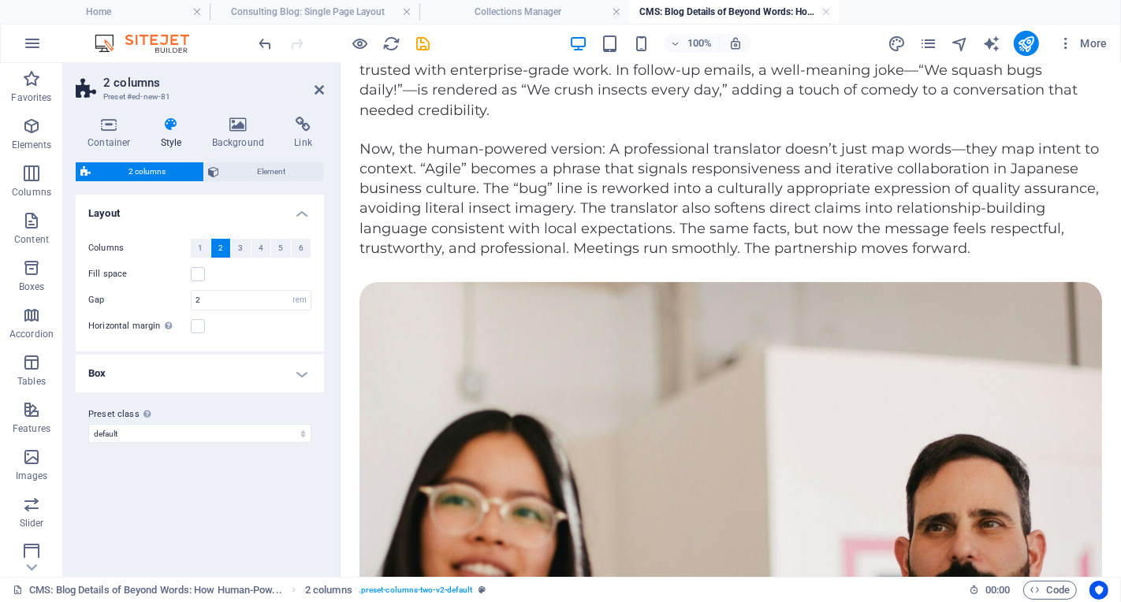
scroll to position [612, 0]
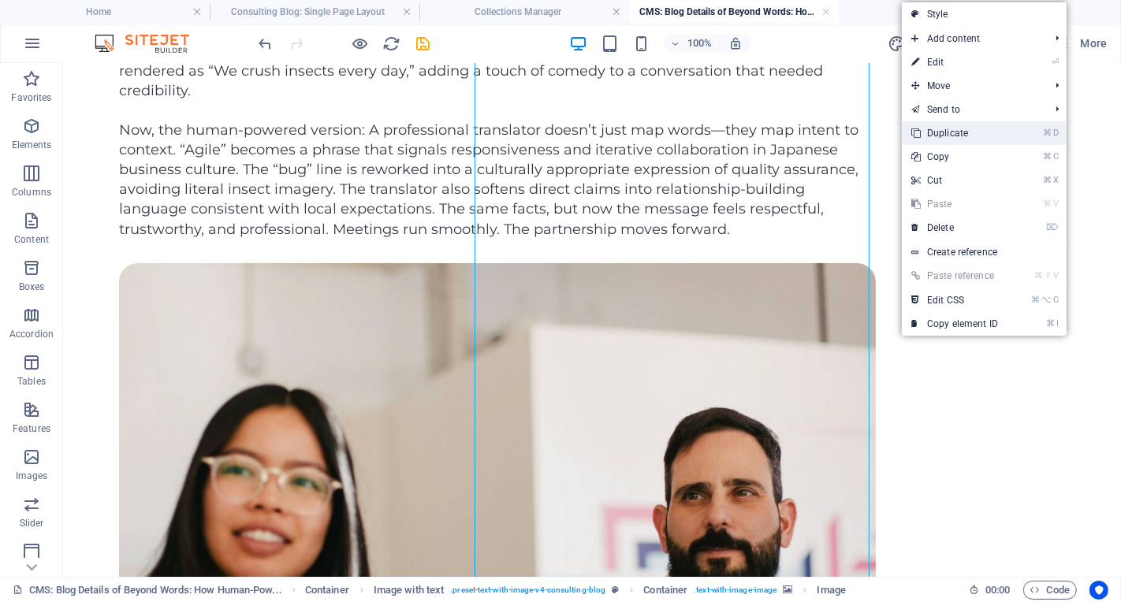
drag, startPoint x: 995, startPoint y: 141, endPoint x: 933, endPoint y: 86, distance: 82.6
click at [995, 141] on link "⌘ D Duplicate" at bounding box center [955, 133] width 106 height 24
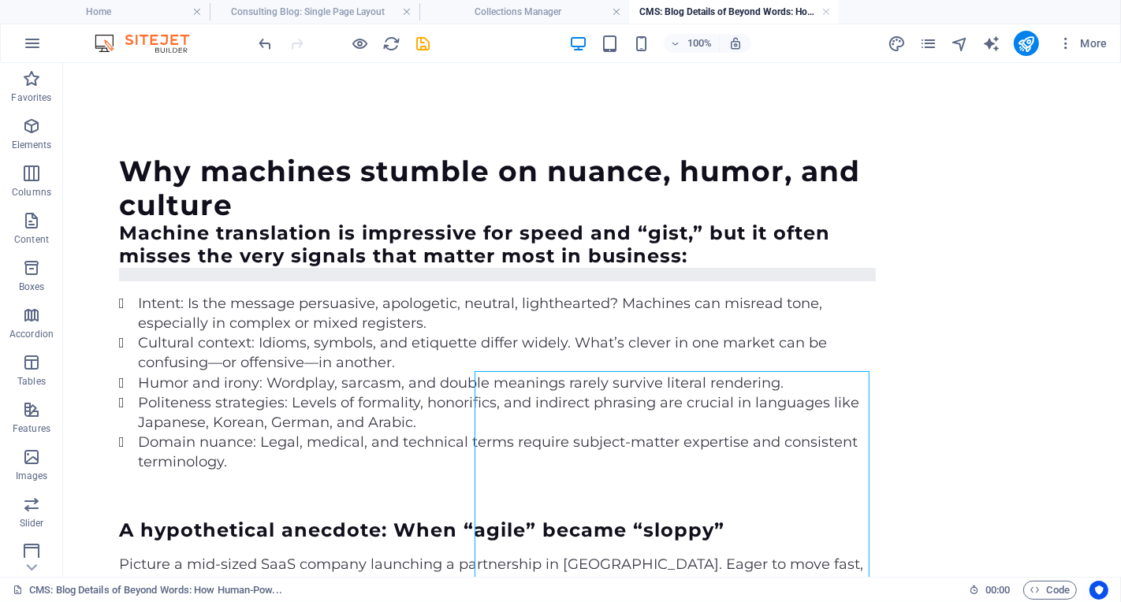
scroll to position [372, 0]
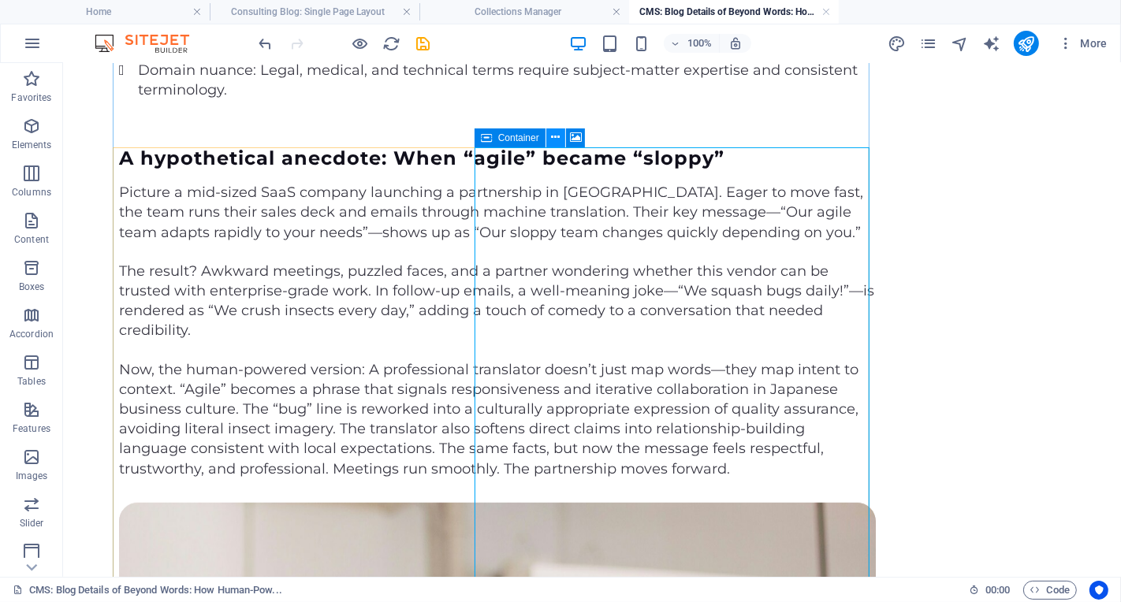
click at [556, 142] on icon at bounding box center [555, 137] width 9 height 17
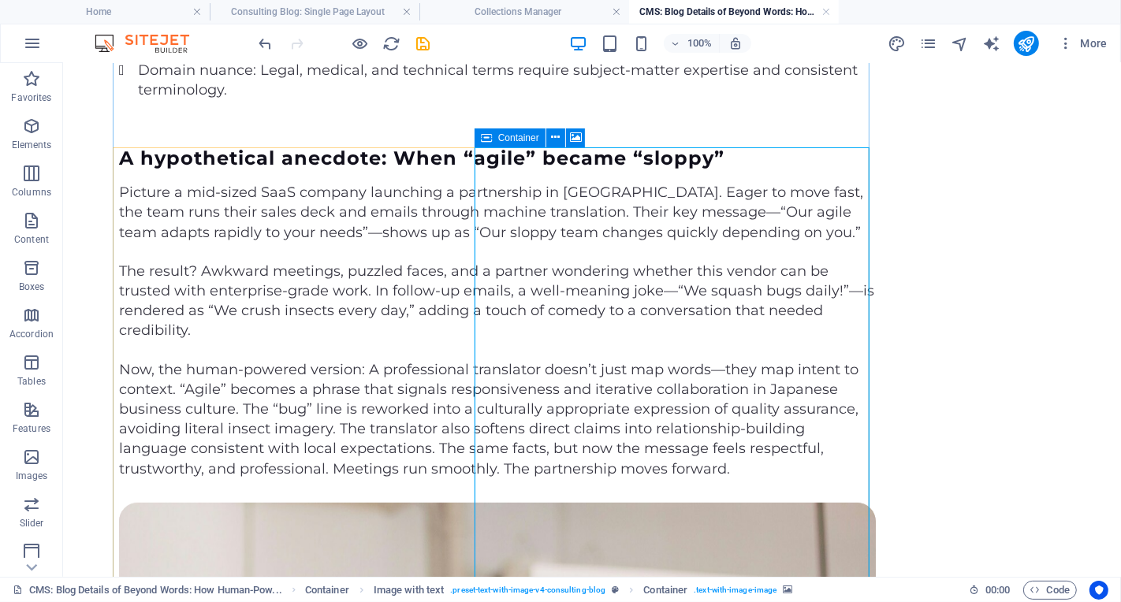
select select "px"
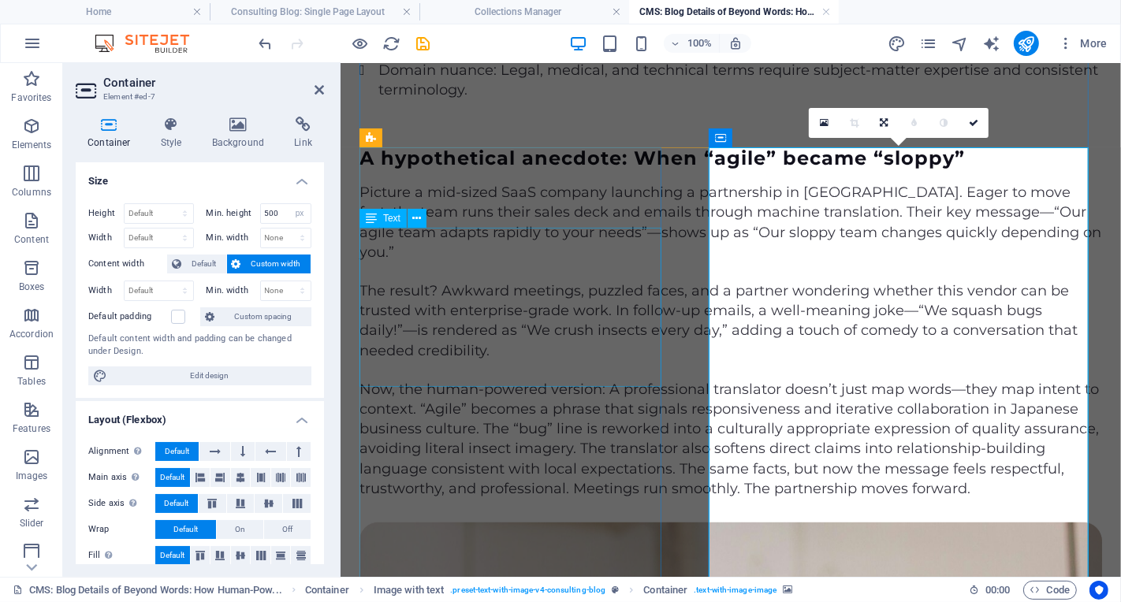
click at [650, 262] on div "Picture a mid-sized SaaS company launching a partnership in [GEOGRAPHIC_DATA]. …" at bounding box center [730, 222] width 743 height 80
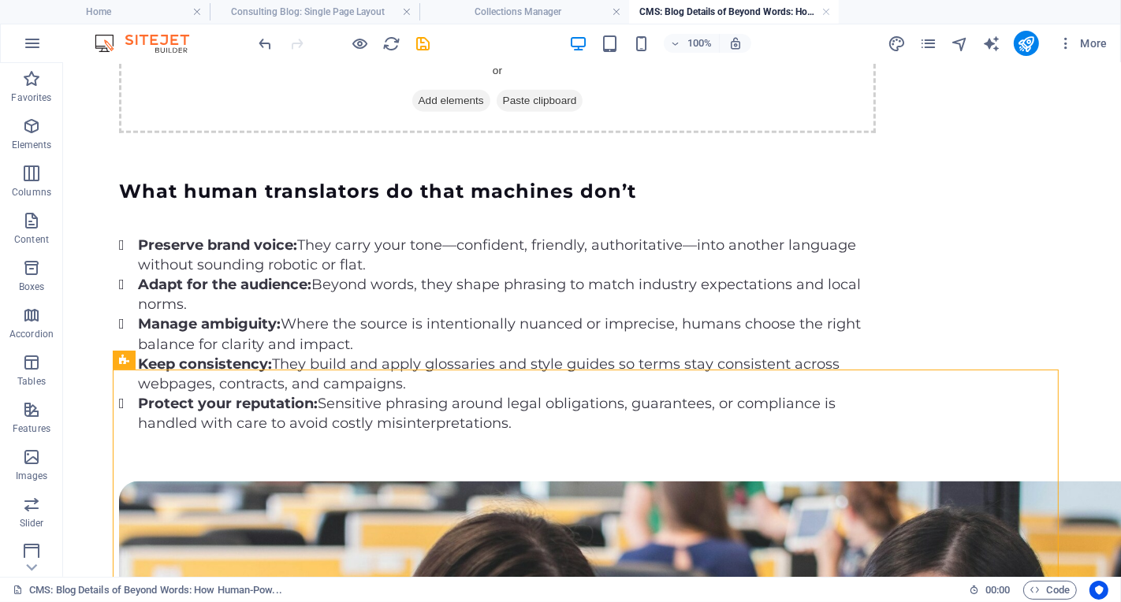
scroll to position [1889, 0]
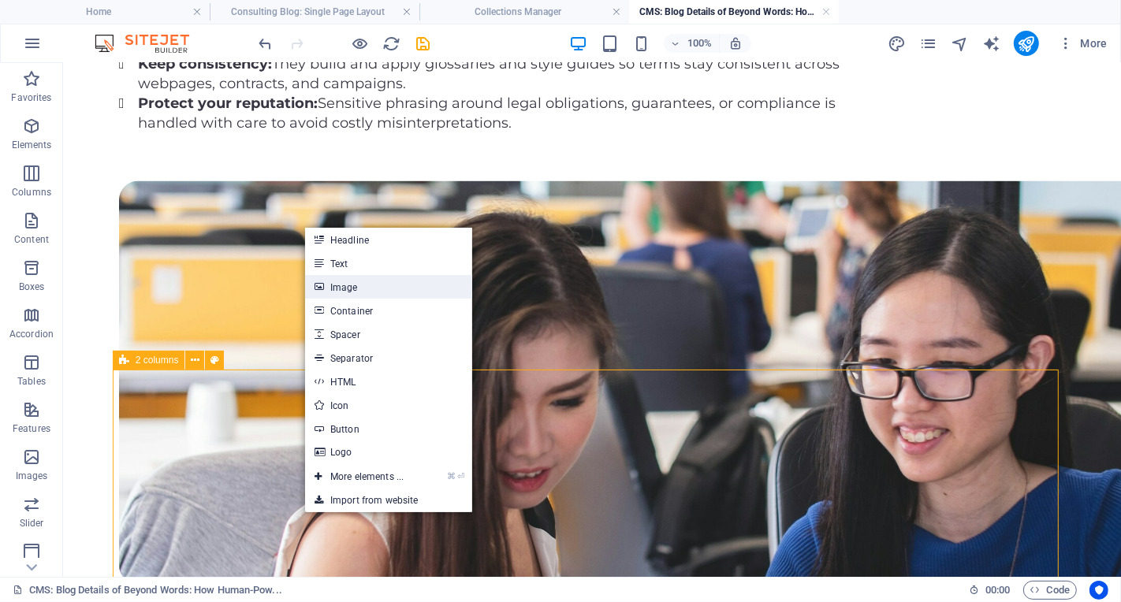
click at [372, 291] on link "Image" at bounding box center [388, 287] width 167 height 24
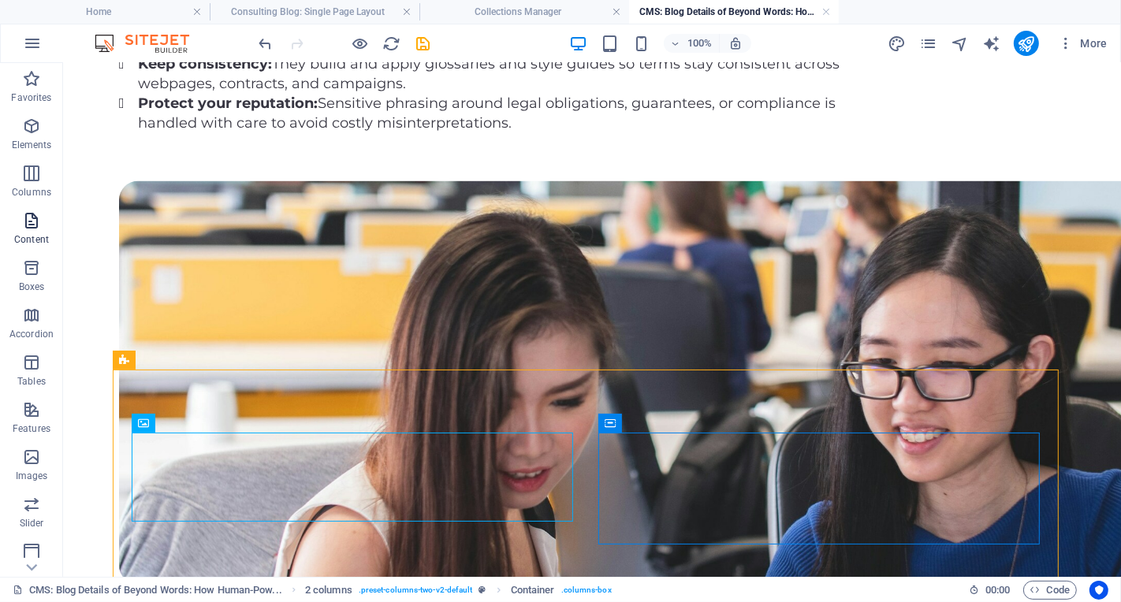
click at [32, 224] on icon "button" at bounding box center [31, 220] width 19 height 19
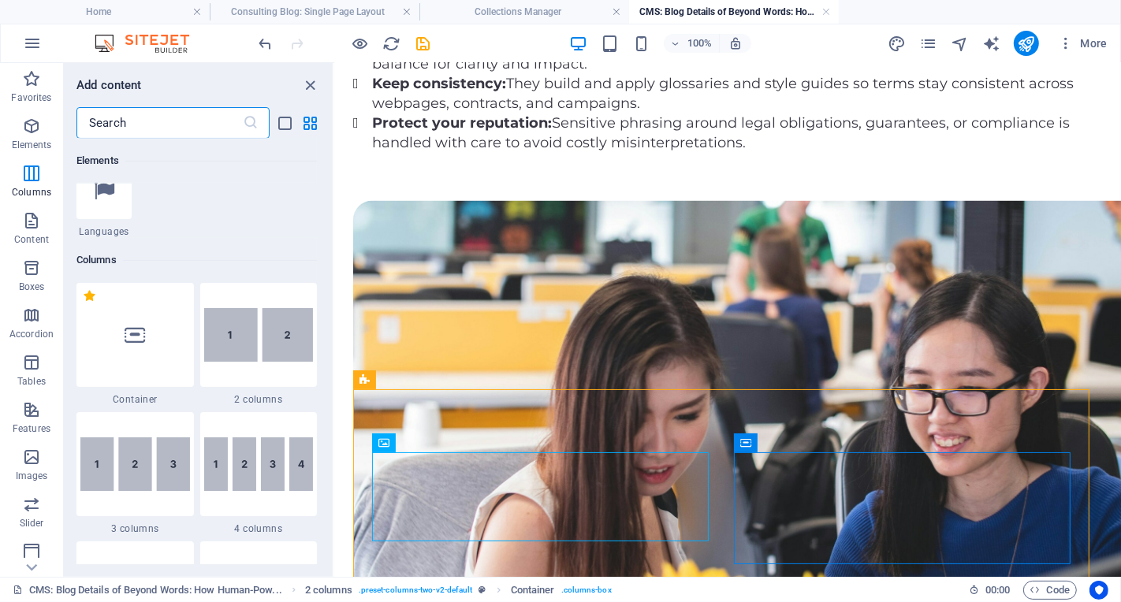
scroll to position [0, 0]
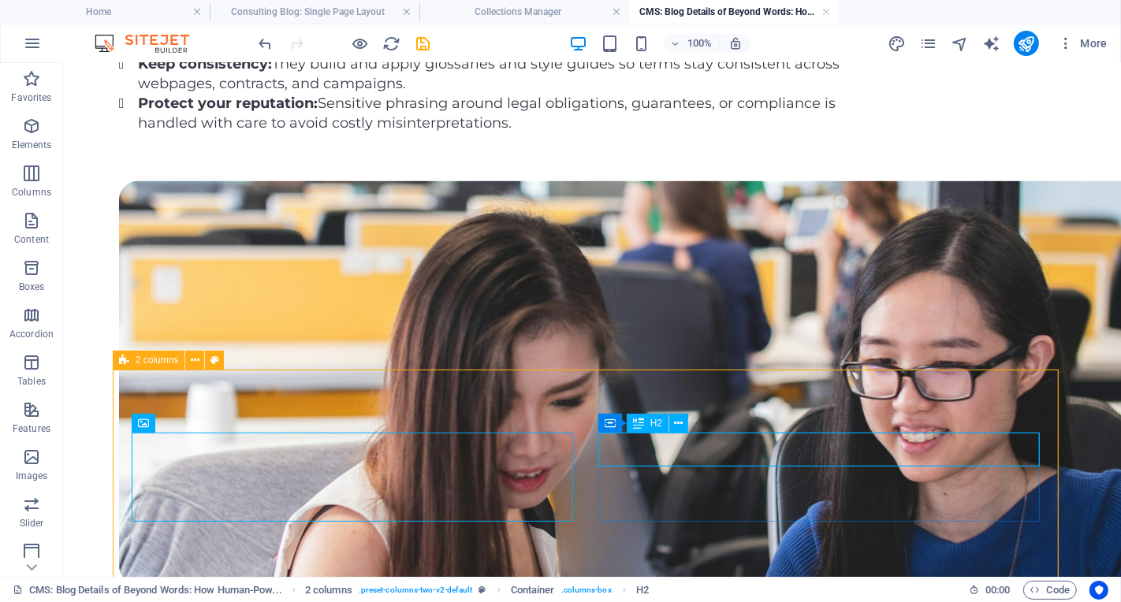
click at [658, 427] on span "H2" at bounding box center [656, 423] width 12 height 9
click at [637, 423] on icon at bounding box center [638, 423] width 11 height 19
click at [684, 429] on button at bounding box center [678, 423] width 19 height 19
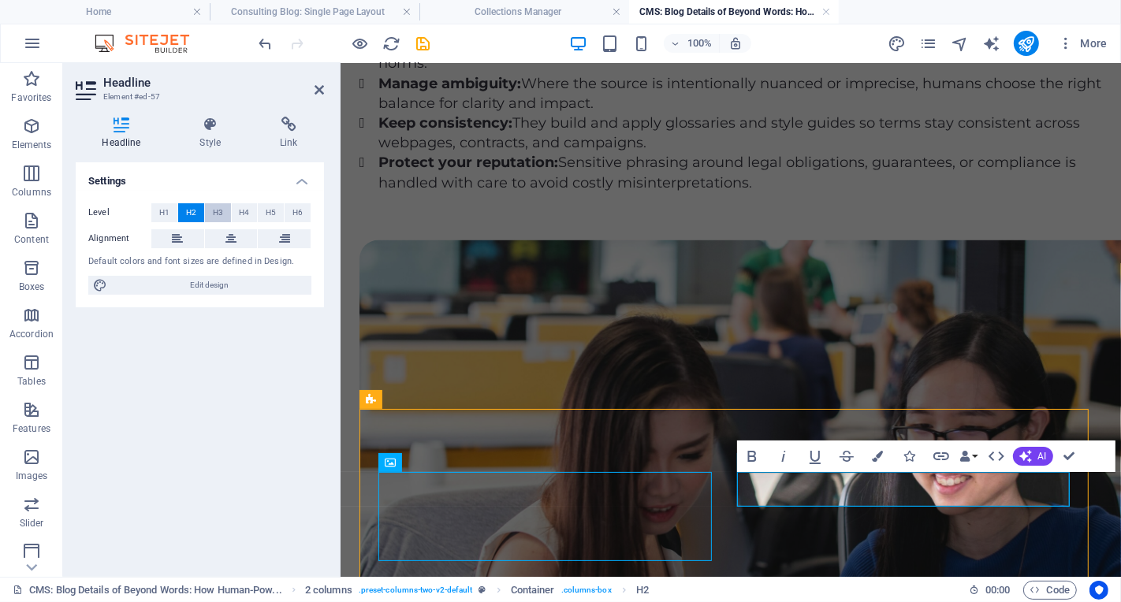
click at [221, 217] on span "H3" at bounding box center [218, 212] width 10 height 19
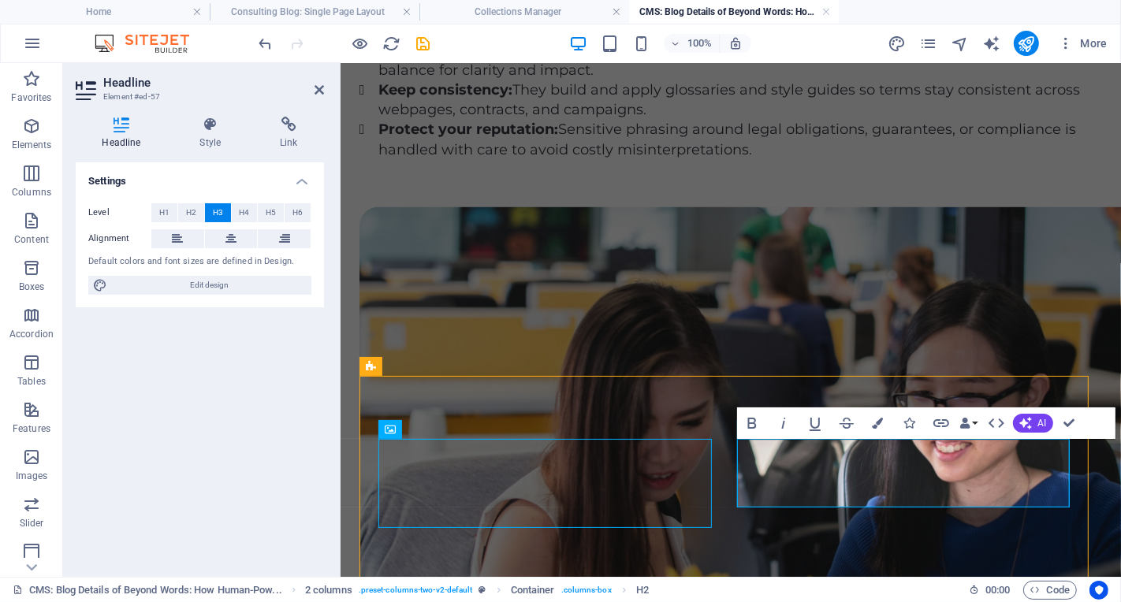
scroll to position [2083, 0]
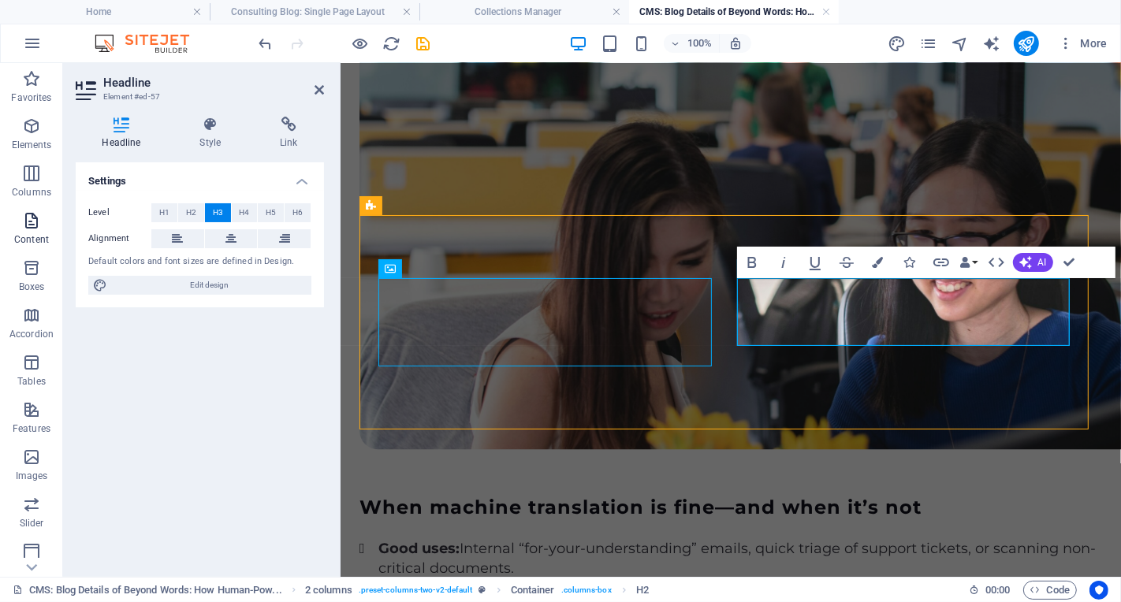
click at [35, 232] on span "Content" at bounding box center [31, 230] width 63 height 38
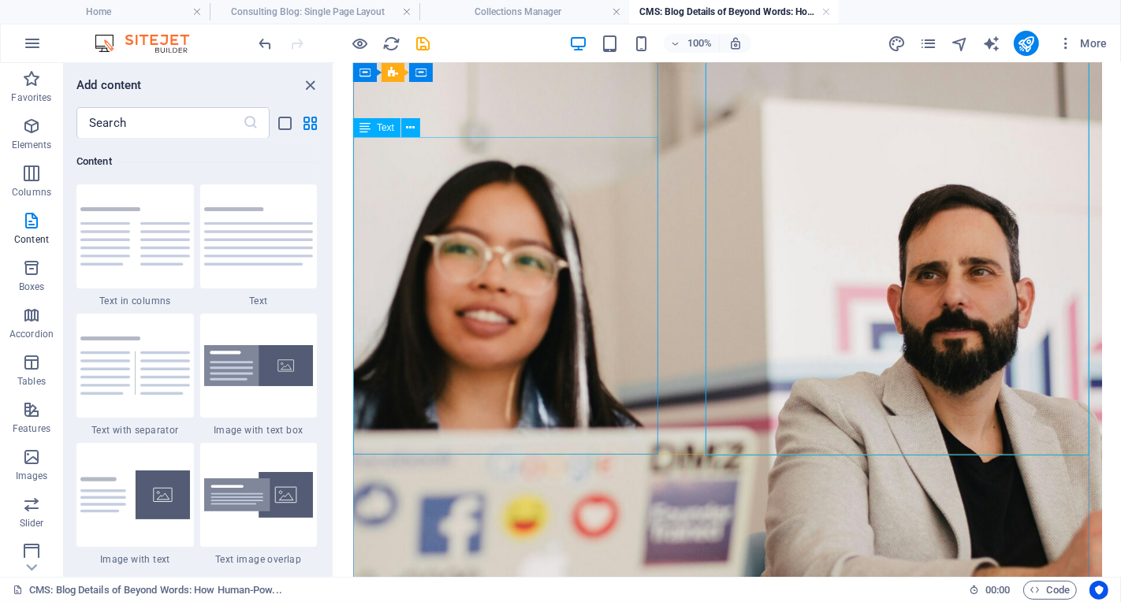
scroll to position [818, 0]
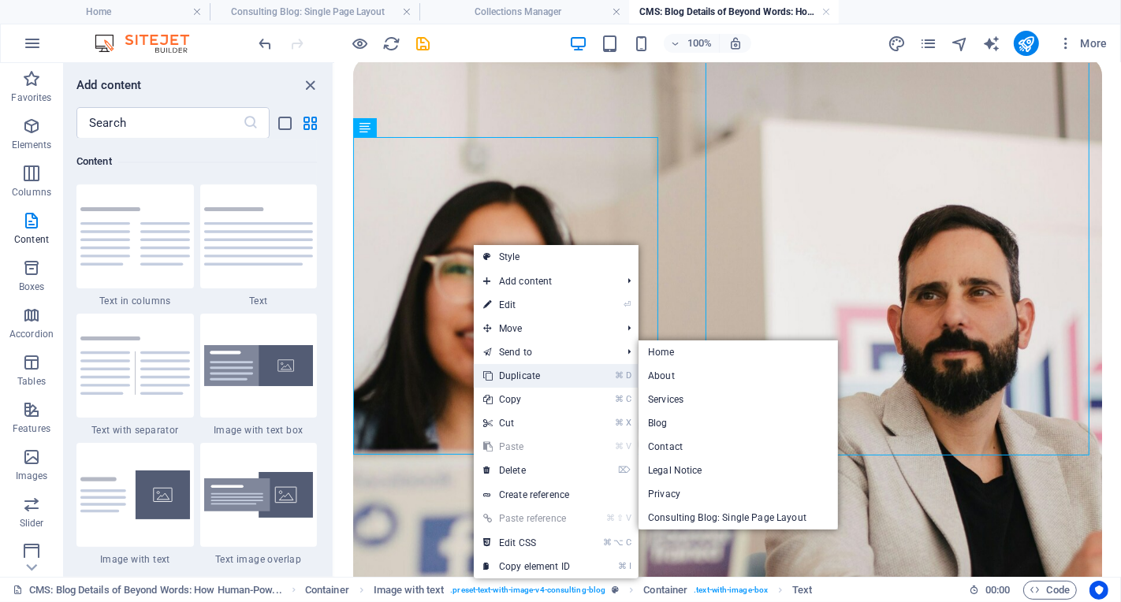
click at [536, 376] on link "⌘ D Duplicate" at bounding box center [527, 376] width 106 height 24
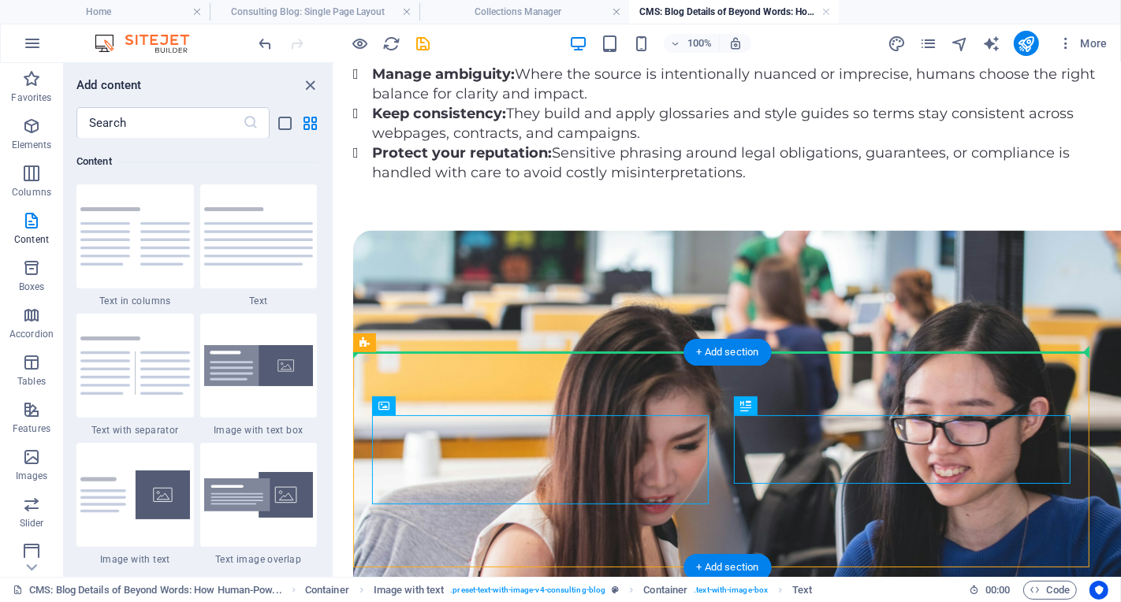
scroll to position [2338, 0]
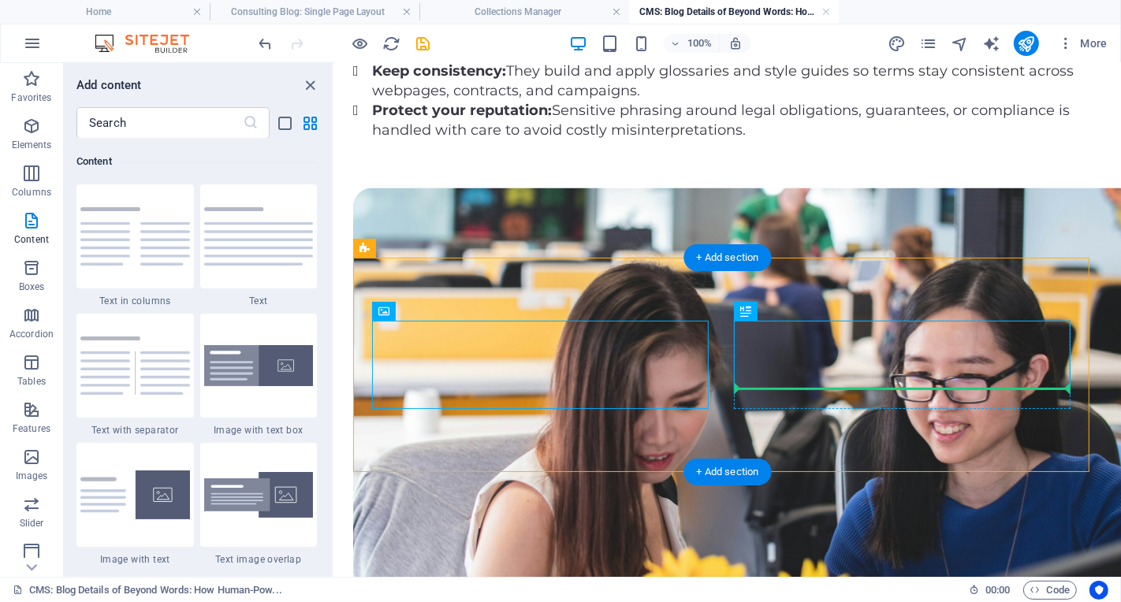
drag, startPoint x: 719, startPoint y: 301, endPoint x: 915, endPoint y: 386, distance: 212.9
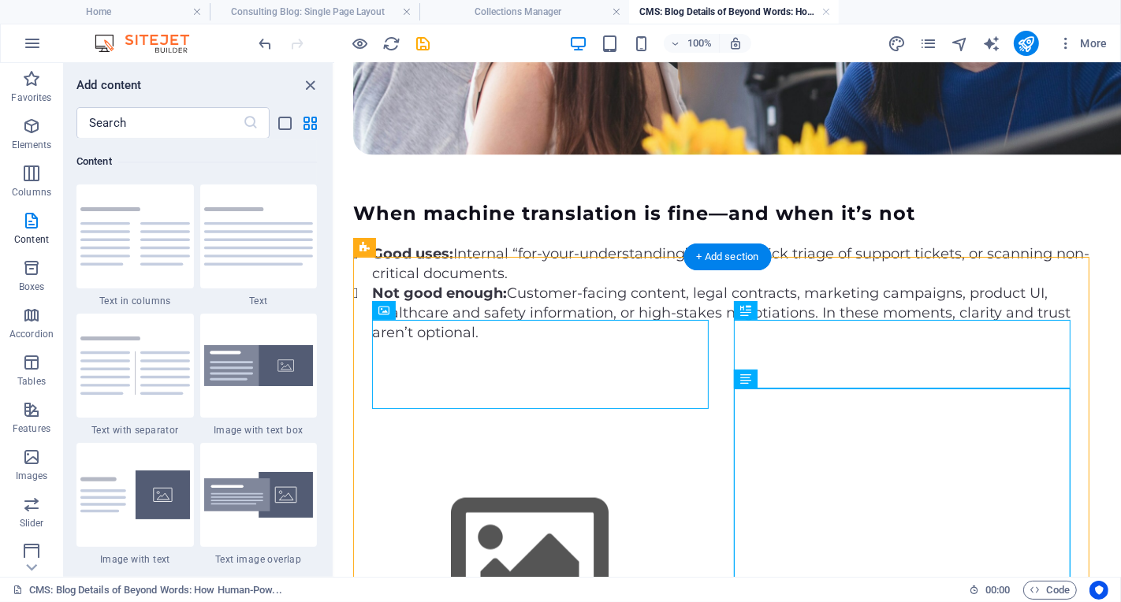
scroll to position [2021, 0]
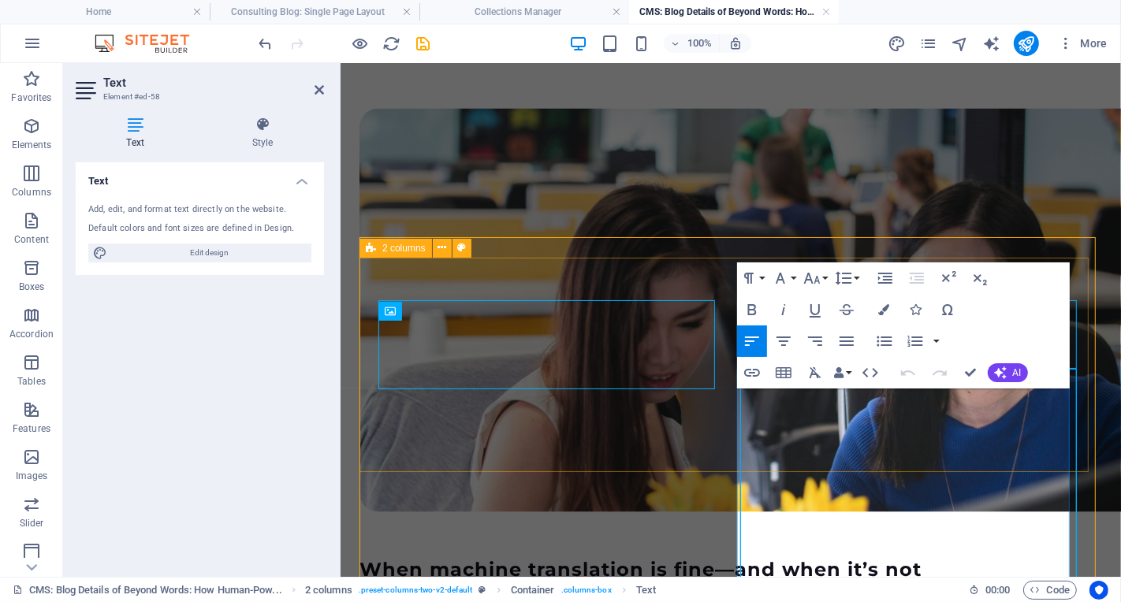
scroll to position [2040, 0]
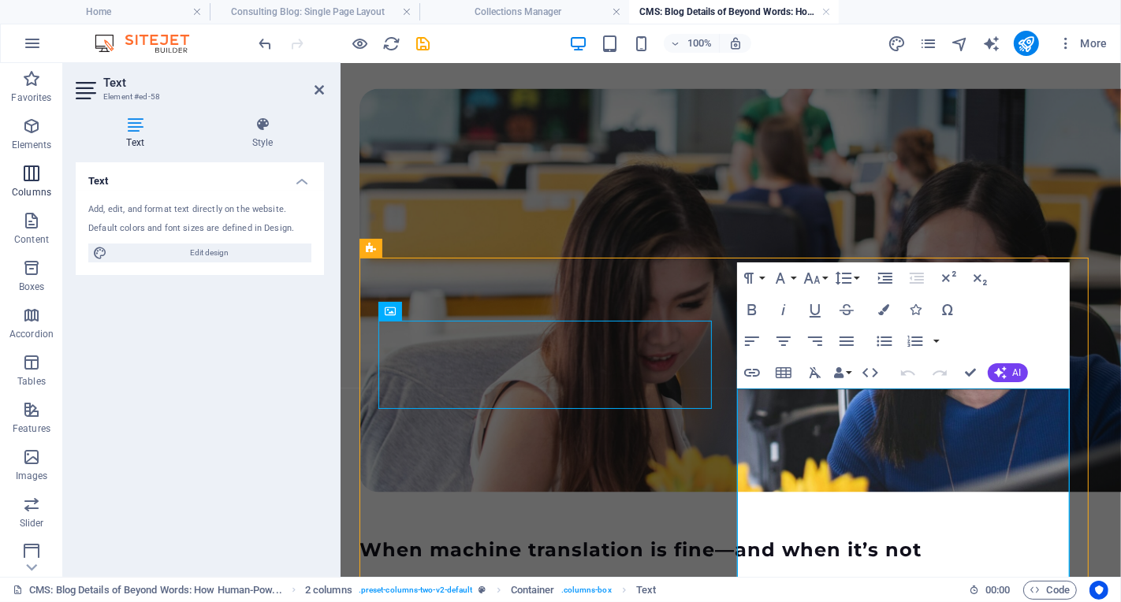
click at [43, 192] on p "Columns" at bounding box center [31, 192] width 39 height 13
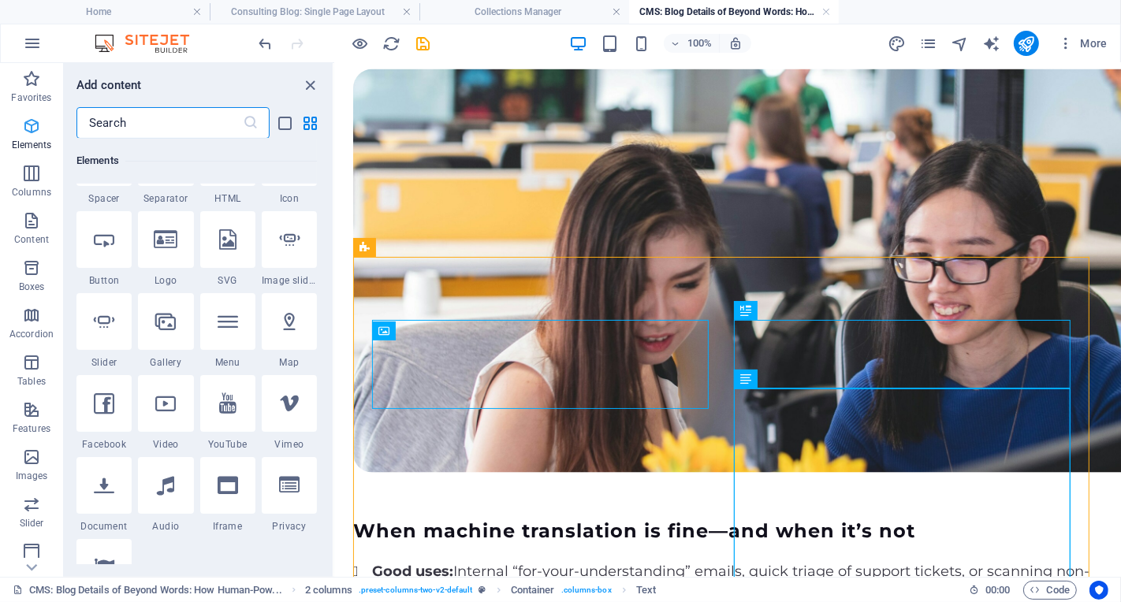
scroll to position [781, 0]
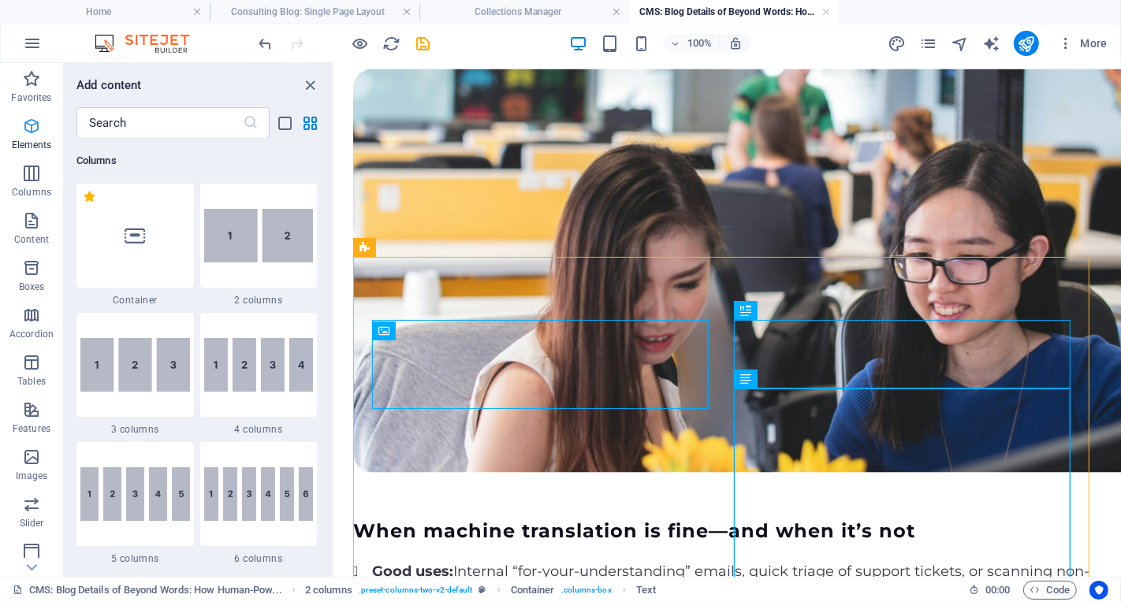
click at [41, 137] on span "Elements" at bounding box center [31, 136] width 63 height 38
click at [41, 237] on p "Content" at bounding box center [31, 239] width 35 height 13
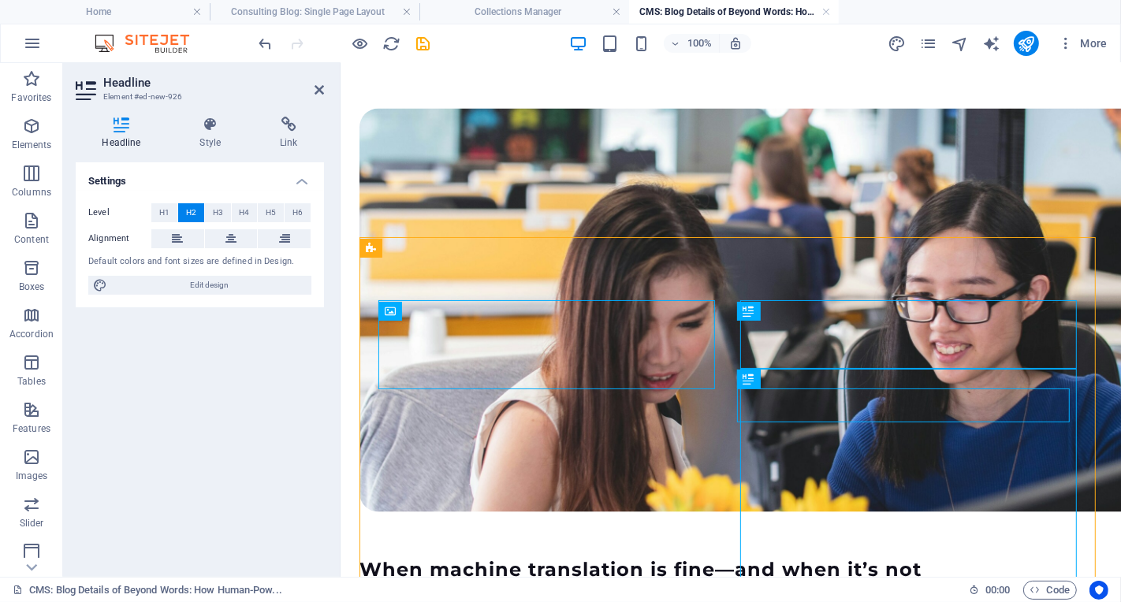
scroll to position [2040, 0]
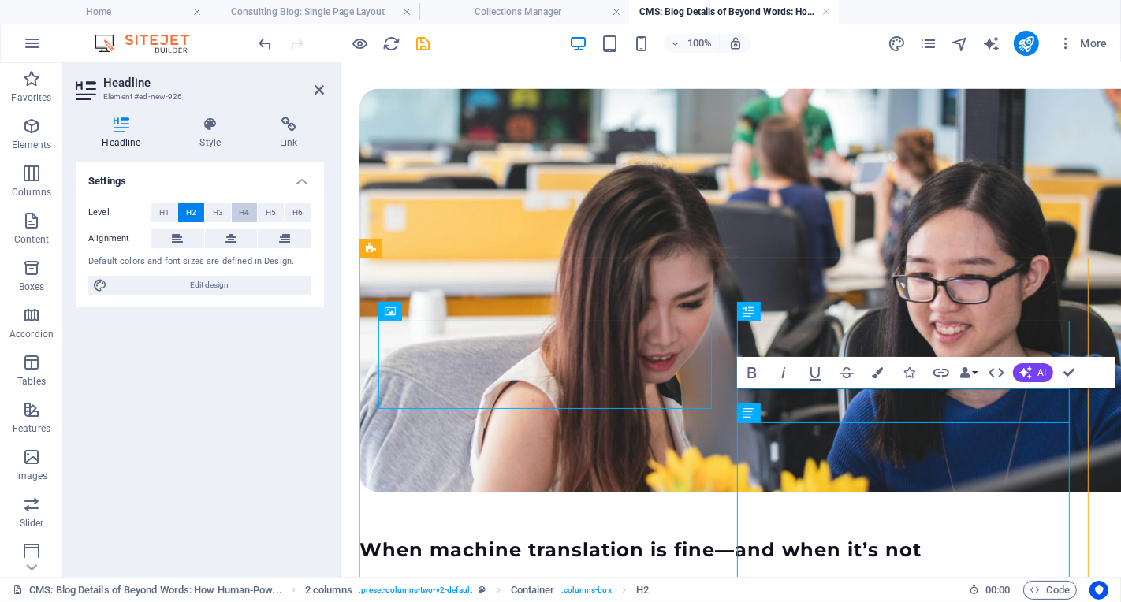
click at [244, 212] on span "H4" at bounding box center [244, 212] width 10 height 19
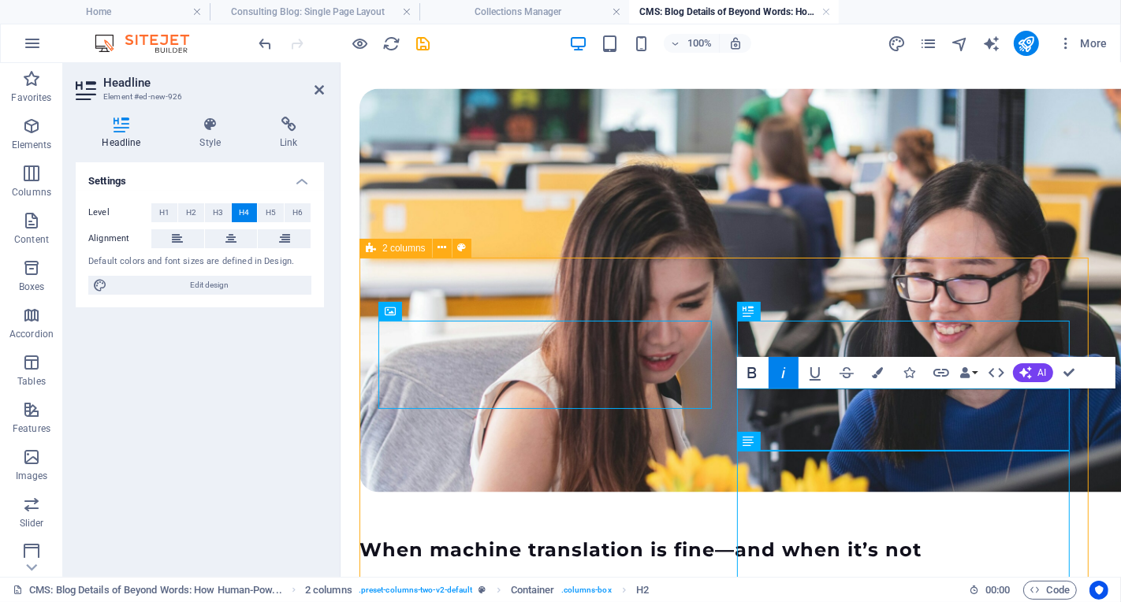
click at [759, 378] on icon "button" at bounding box center [752, 372] width 19 height 19
click at [269, 210] on span "H5" at bounding box center [271, 212] width 10 height 19
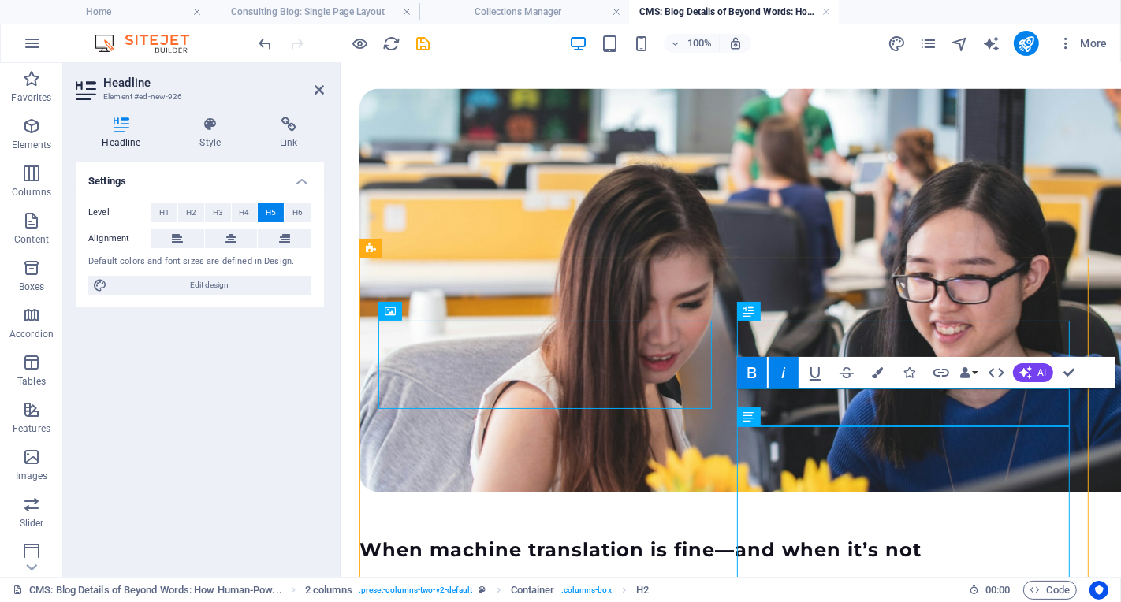
click at [756, 374] on icon "button" at bounding box center [752, 372] width 19 height 19
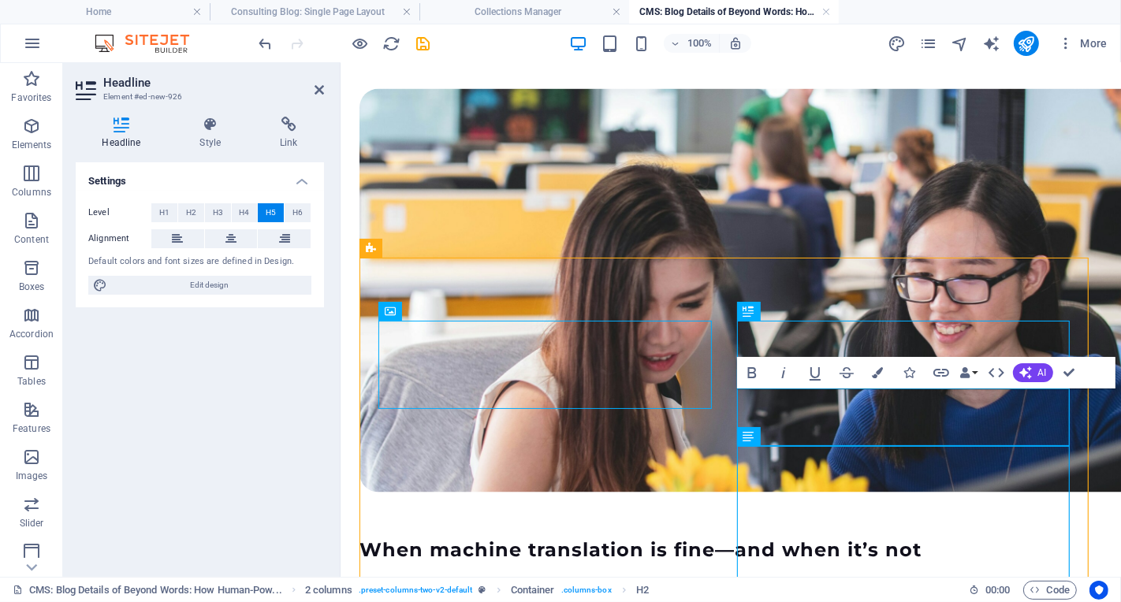
drag, startPoint x: 952, startPoint y: 443, endPoint x: 987, endPoint y: 443, distance: 34.7
drag, startPoint x: 1034, startPoint y: 438, endPoint x: 743, endPoint y: 389, distance: 295.8
click at [751, 374] on icon "button" at bounding box center [752, 372] width 19 height 19
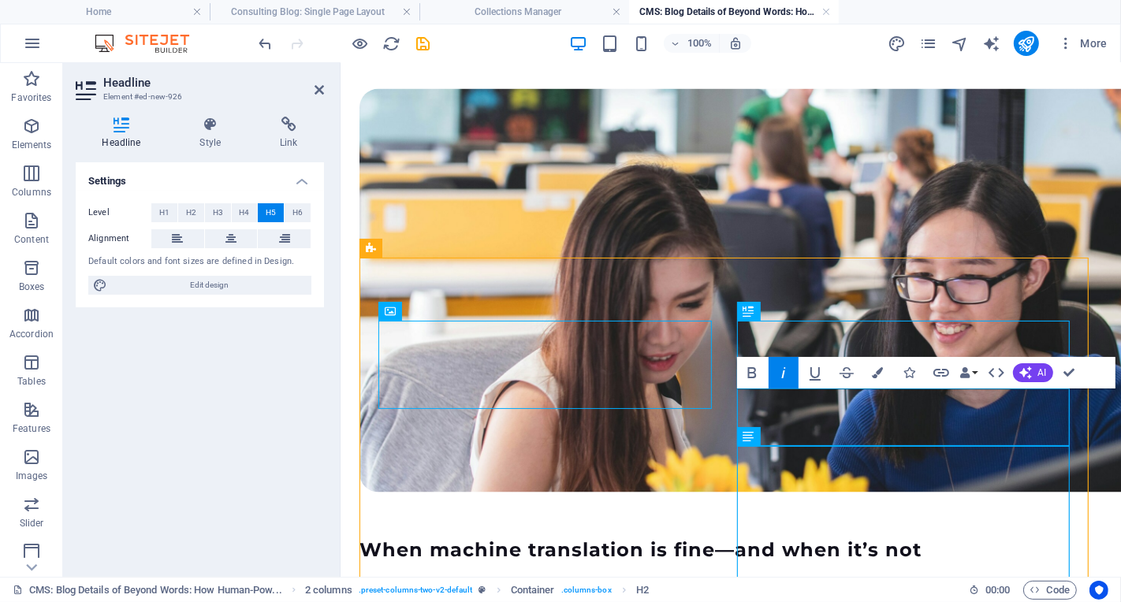
drag, startPoint x: 1045, startPoint y: 437, endPoint x: 734, endPoint y: 409, distance: 311.8
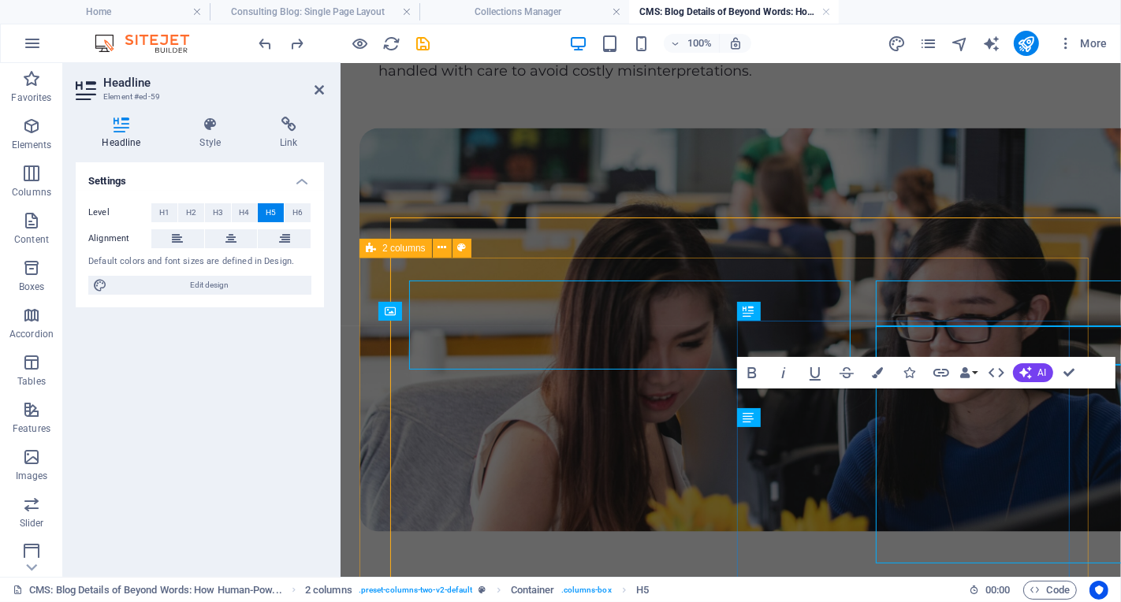
scroll to position [2040, 0]
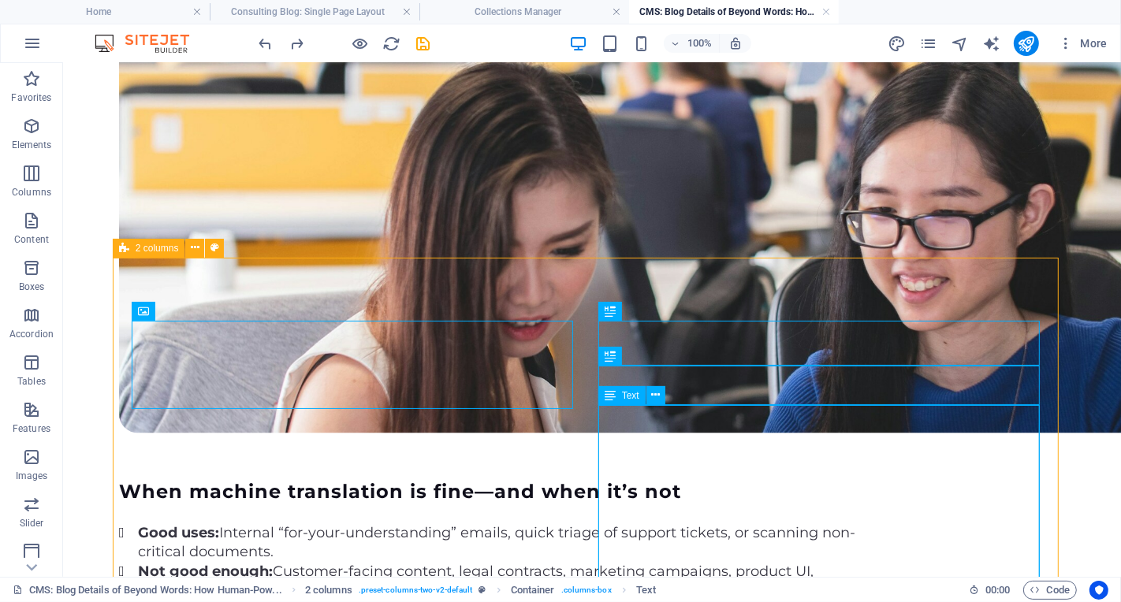
scroll to position [2001, 0]
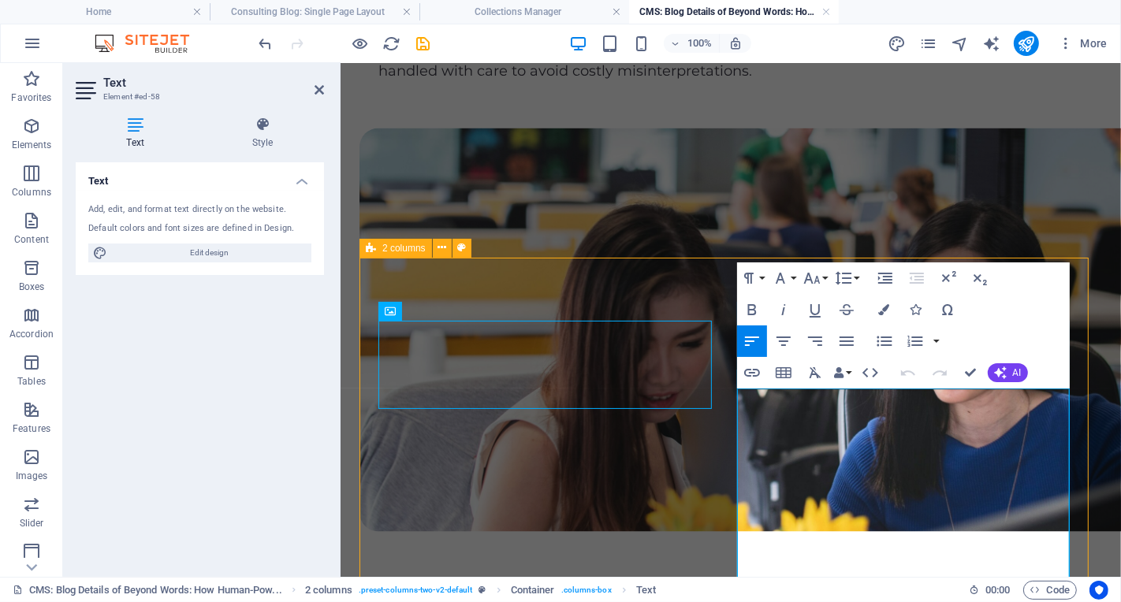
scroll to position [2040, 0]
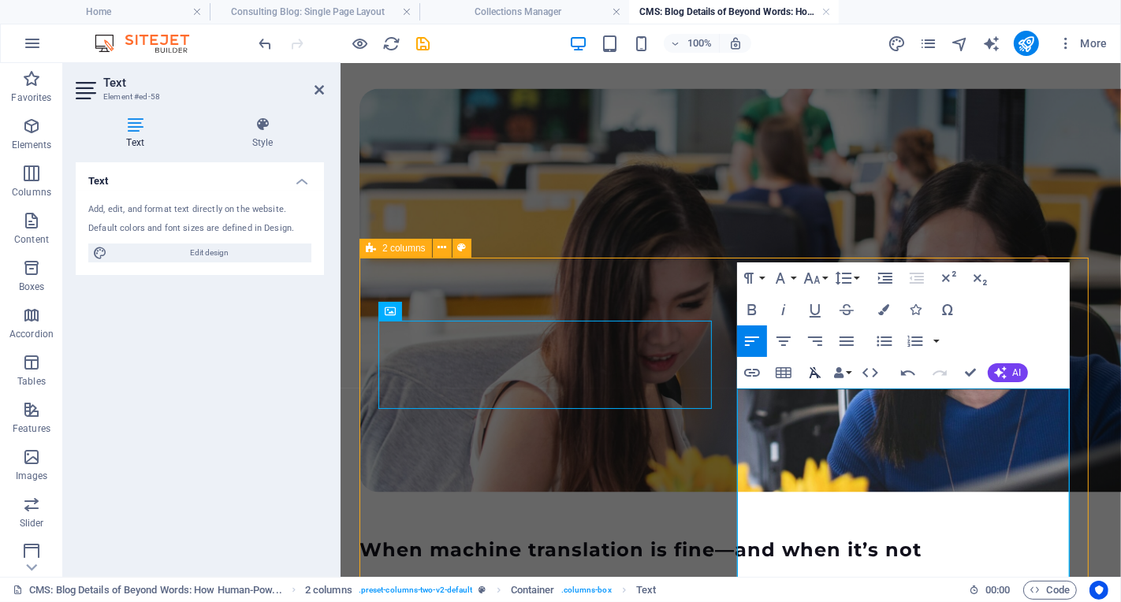
click at [814, 373] on icon "button" at bounding box center [815, 372] width 19 height 19
click at [794, 280] on button "Font Family" at bounding box center [784, 279] width 30 height 32
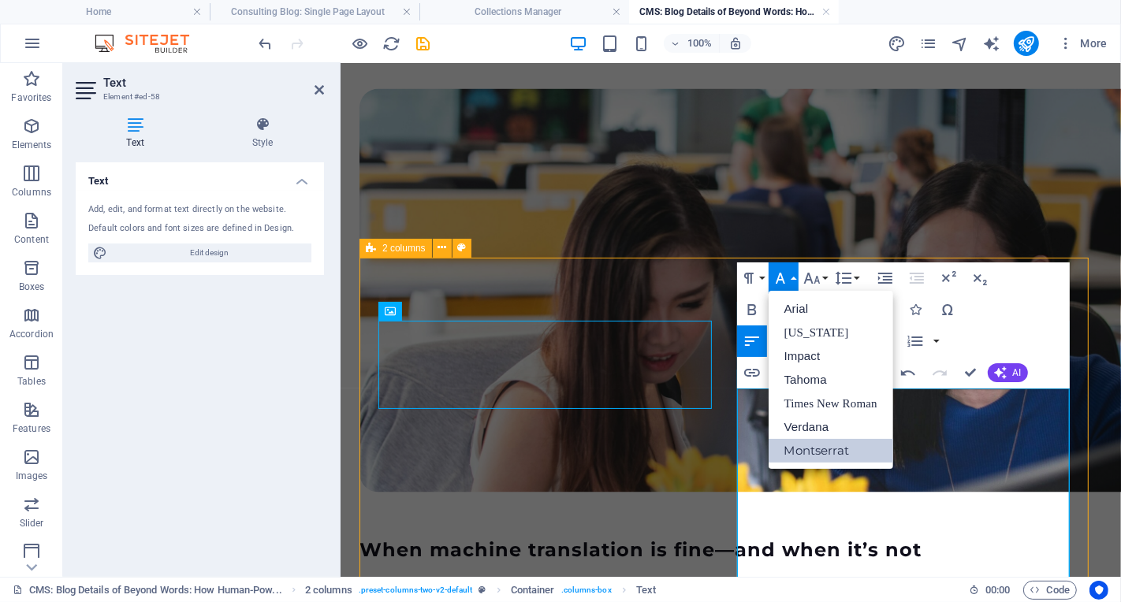
scroll to position [0, 0]
click at [826, 281] on button "Font Size" at bounding box center [815, 279] width 30 height 32
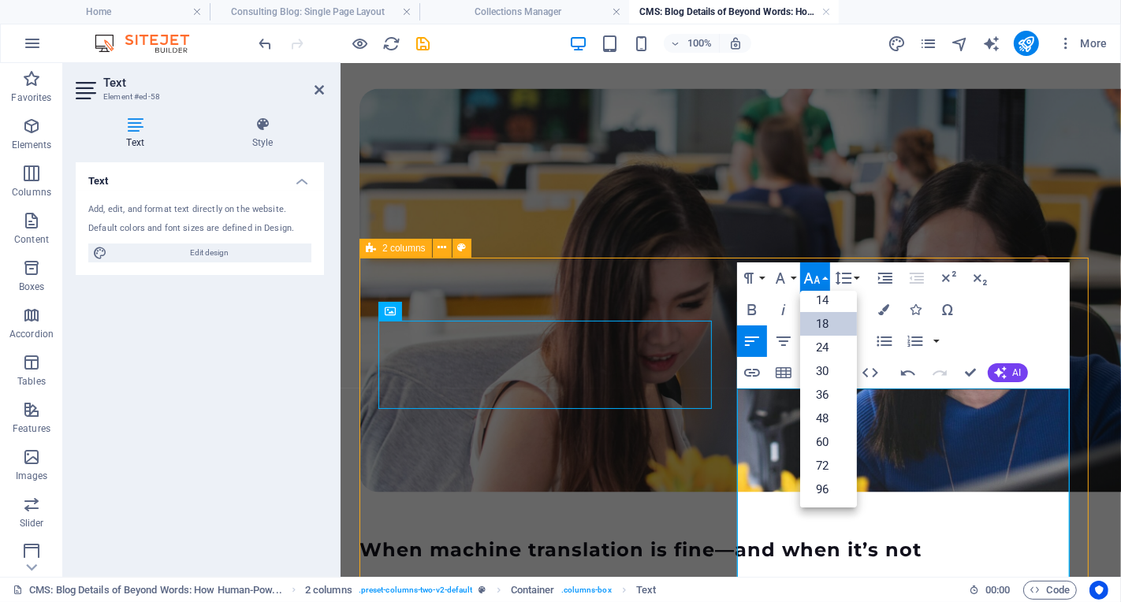
scroll to position [127, 0]
click at [833, 345] on link "24" at bounding box center [828, 348] width 57 height 24
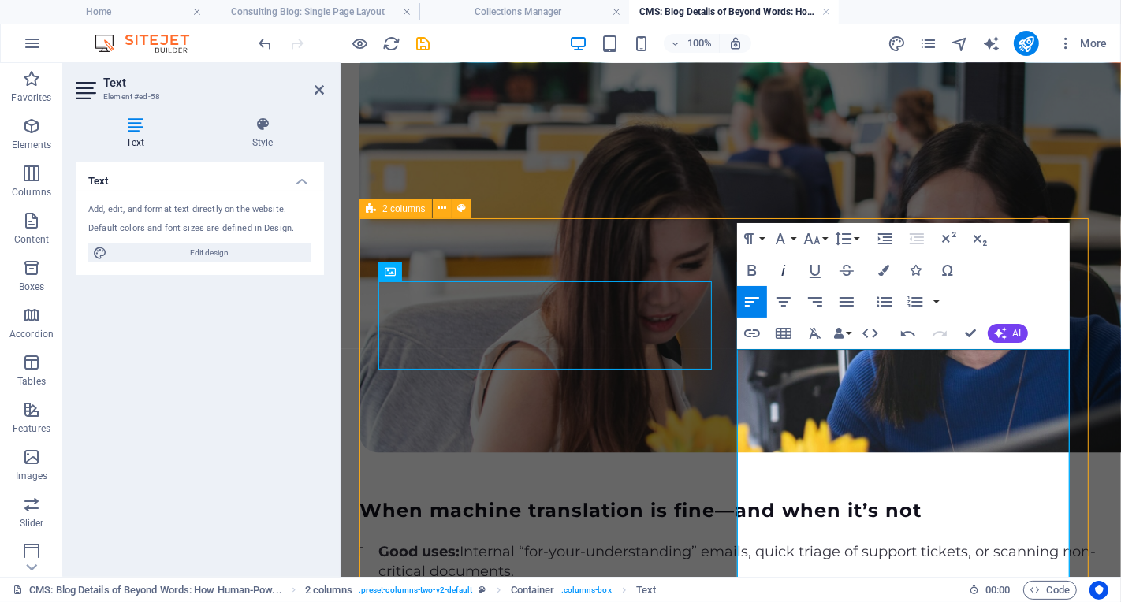
click at [781, 273] on icon "button" at bounding box center [783, 270] width 19 height 19
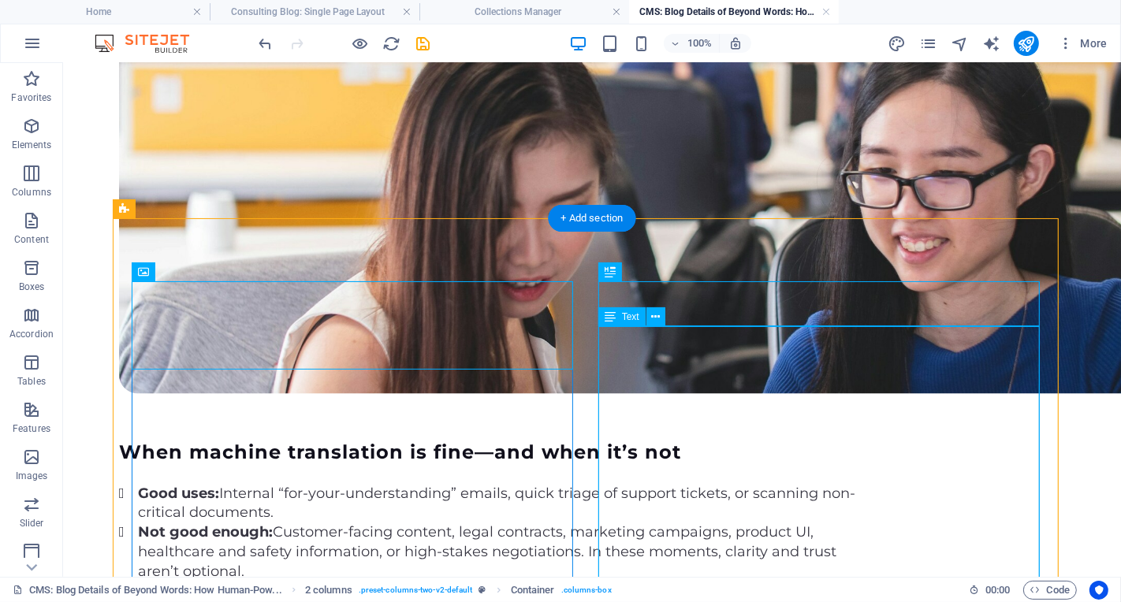
scroll to position [2040, 0]
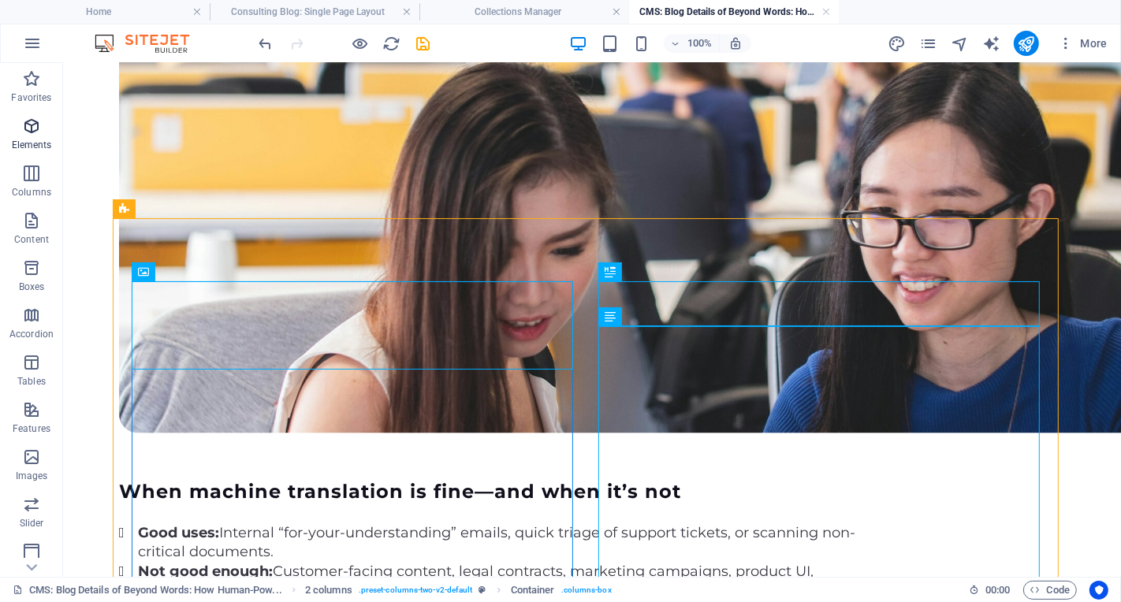
click at [32, 133] on icon "button" at bounding box center [31, 126] width 19 height 19
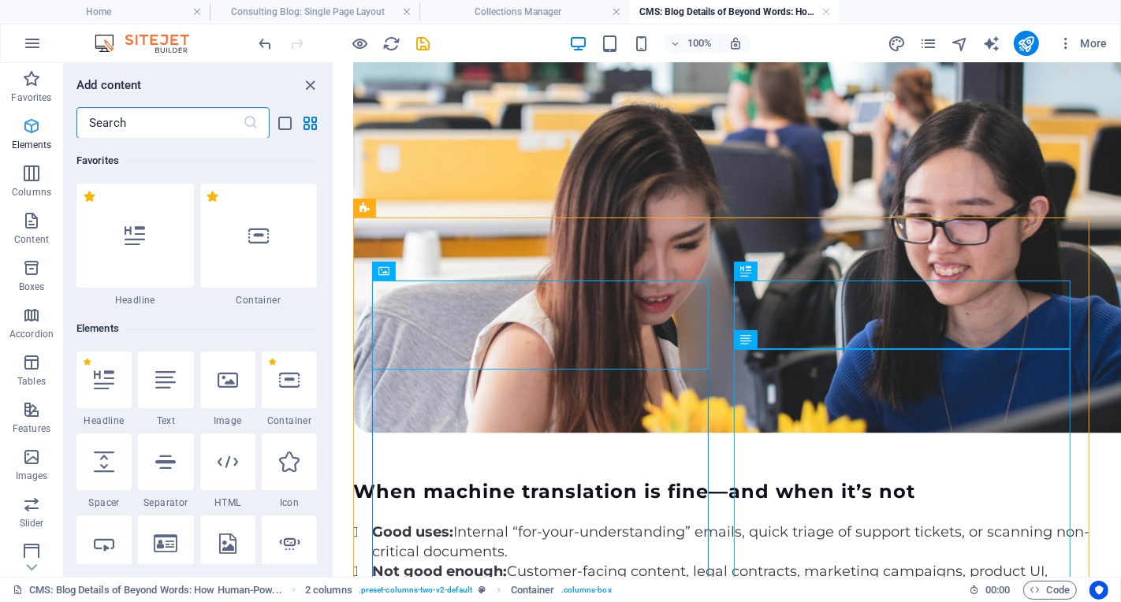
scroll to position [167, 0]
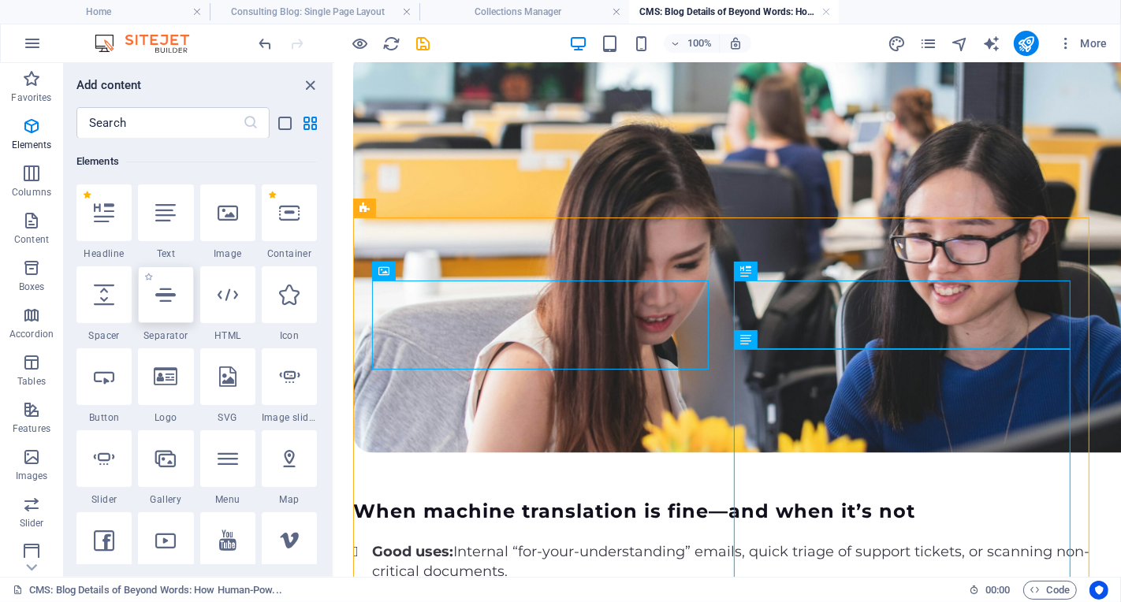
select select "%"
select select "px"
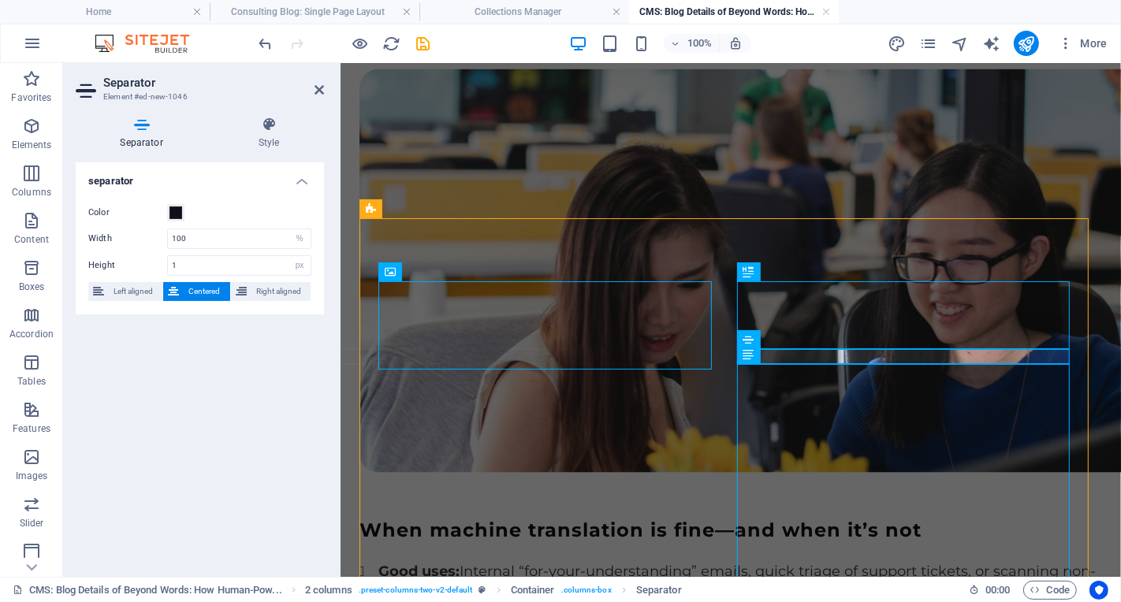
scroll to position [2080, 0]
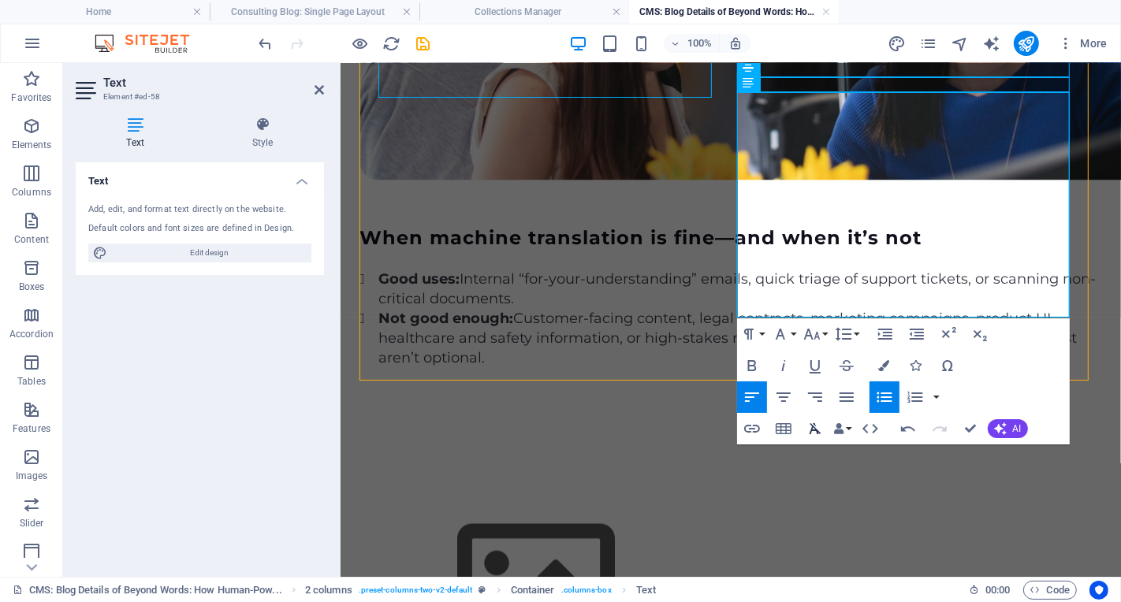
click at [816, 429] on icon "button" at bounding box center [815, 428] width 12 height 11
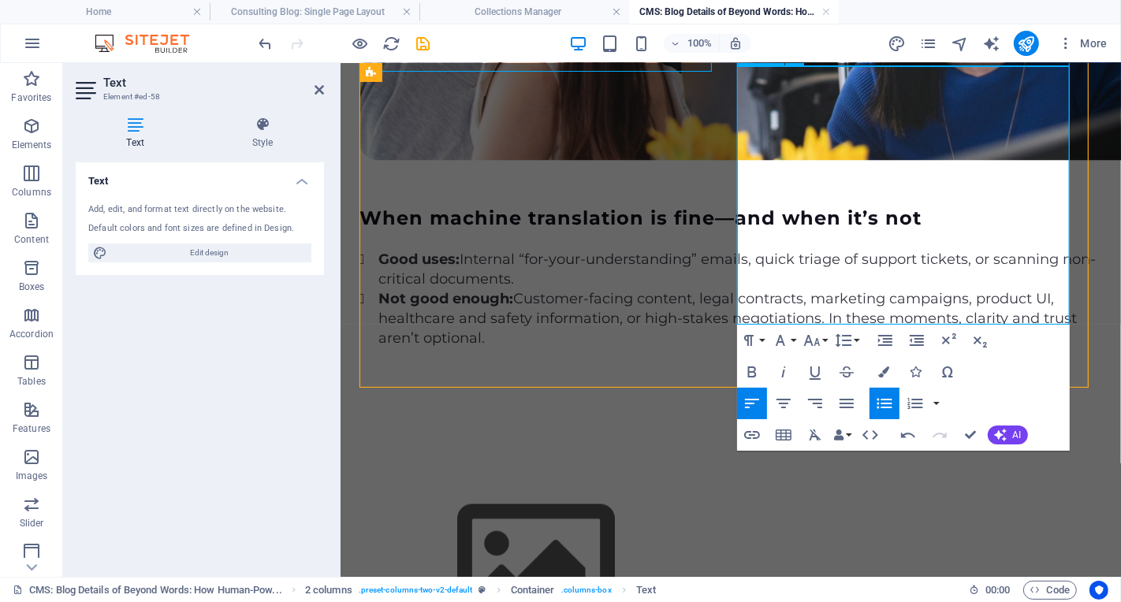
scroll to position [2378, 0]
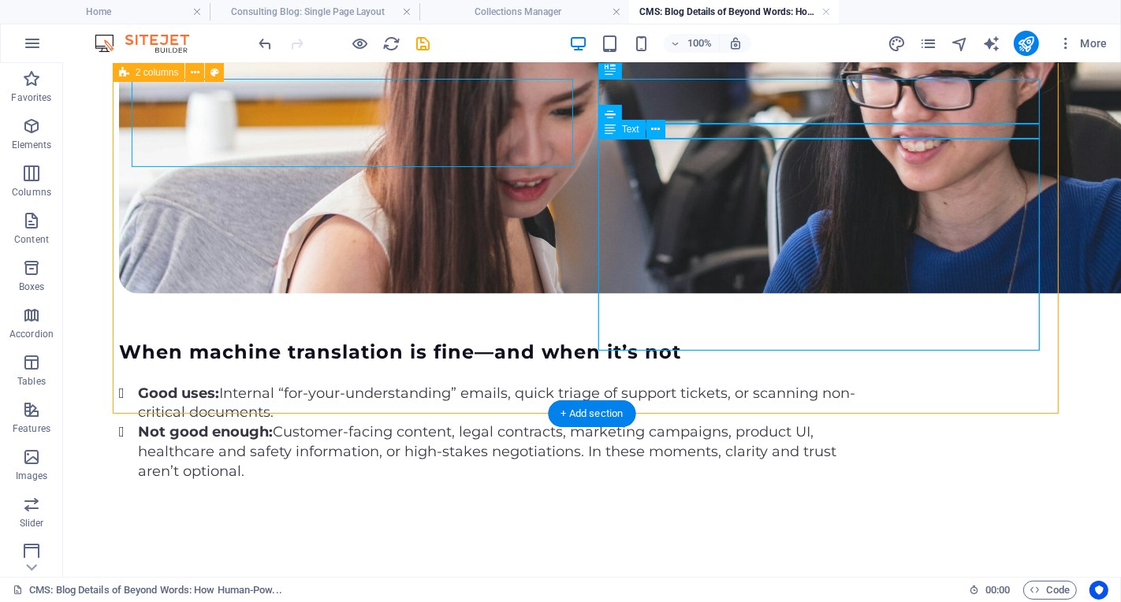
scroll to position [2079, 0]
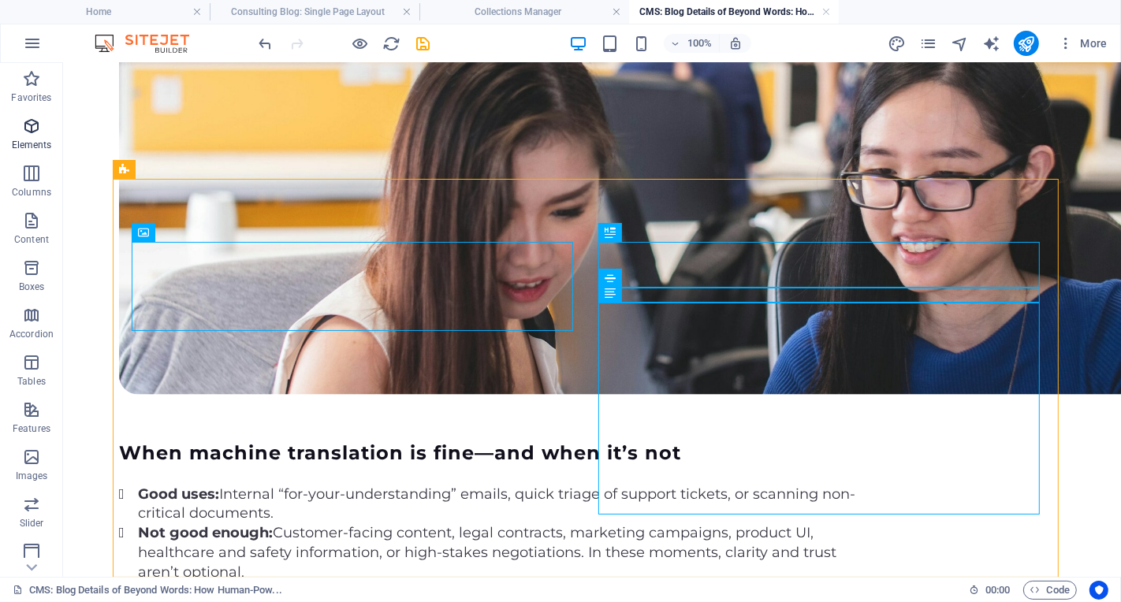
click at [35, 137] on span "Elements" at bounding box center [31, 136] width 63 height 38
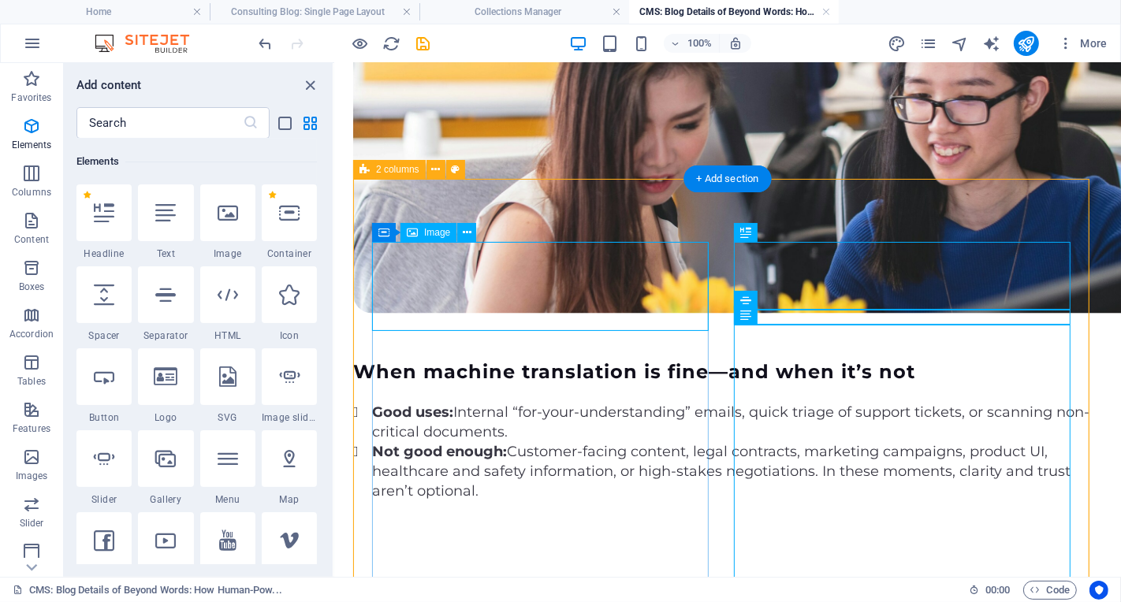
scroll to position [2237, 0]
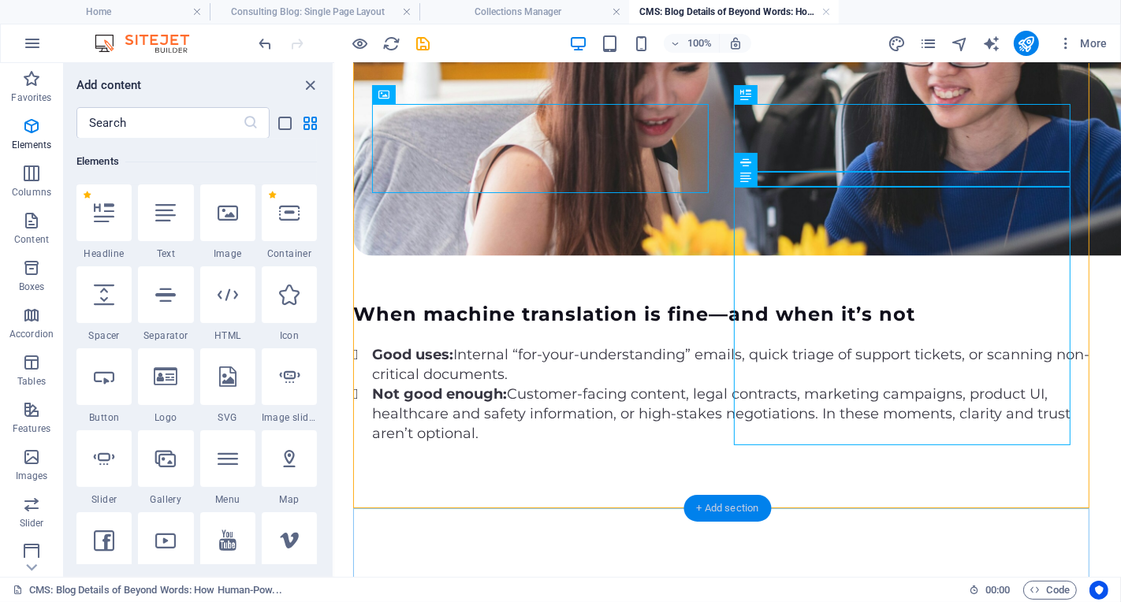
click at [714, 513] on div "+ Add section" at bounding box center [728, 508] width 88 height 27
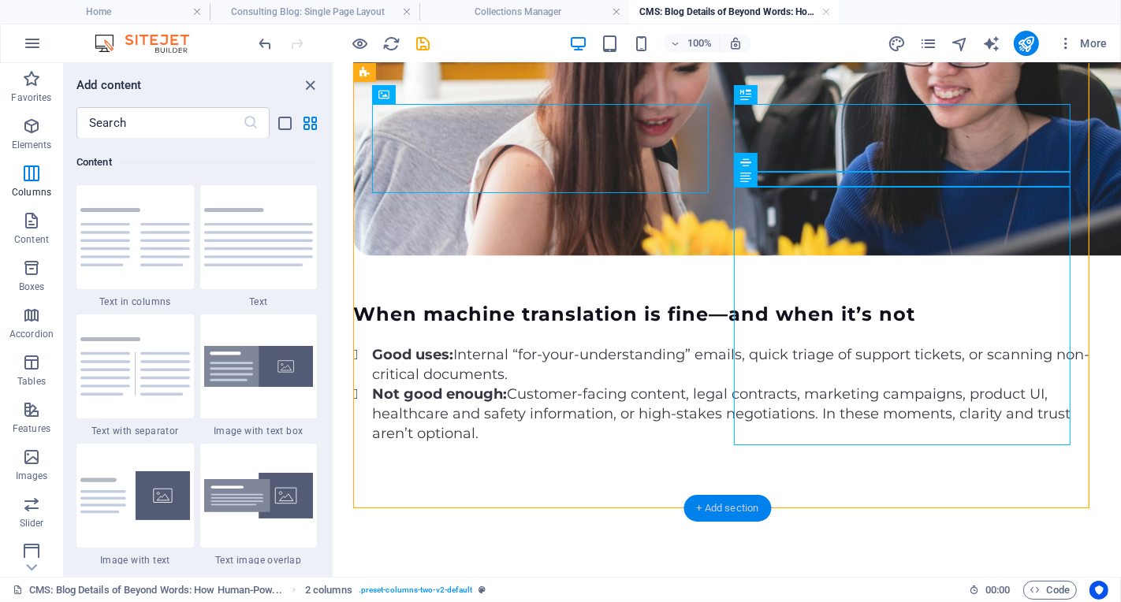
scroll to position [2758, 0]
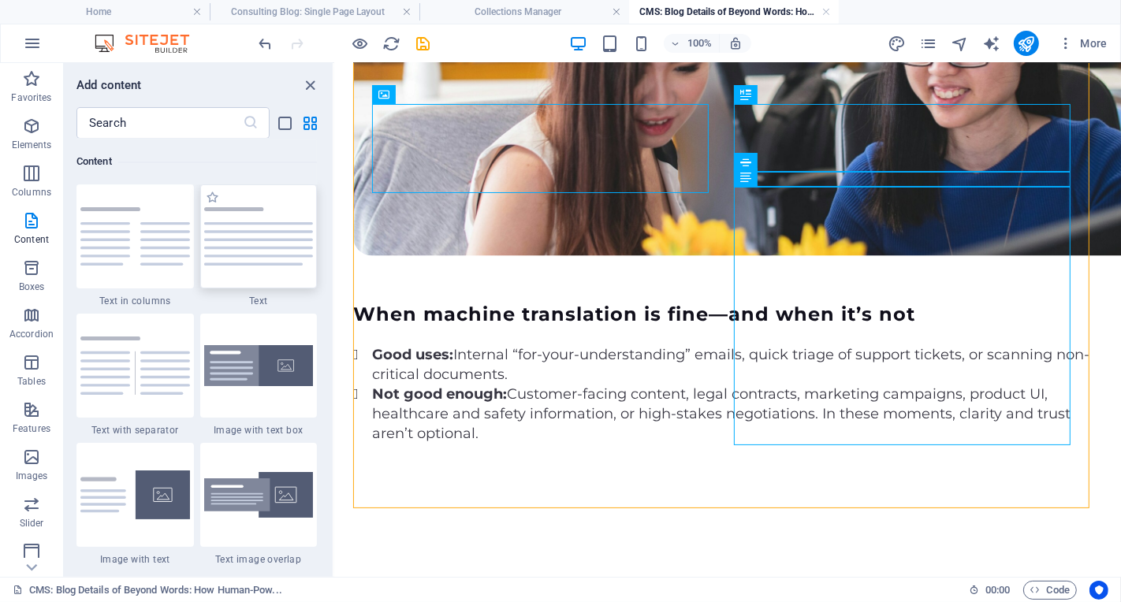
click at [257, 245] on img at bounding box center [259, 236] width 110 height 58
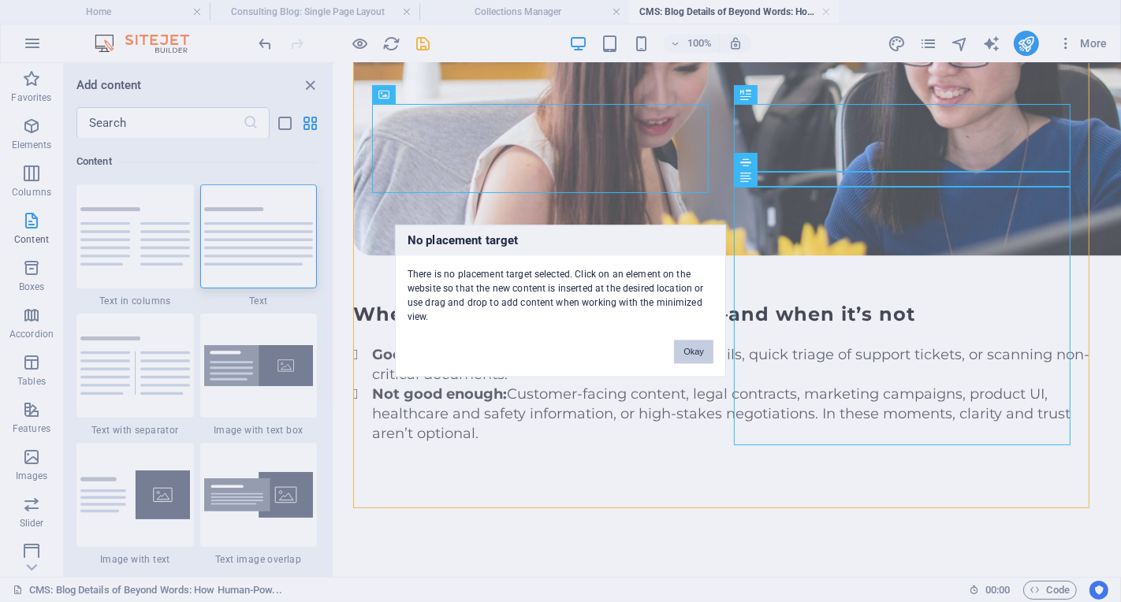
click at [745, 497] on div "No placement target There is no placement target selected. Click on an element …" at bounding box center [560, 301] width 1121 height 602
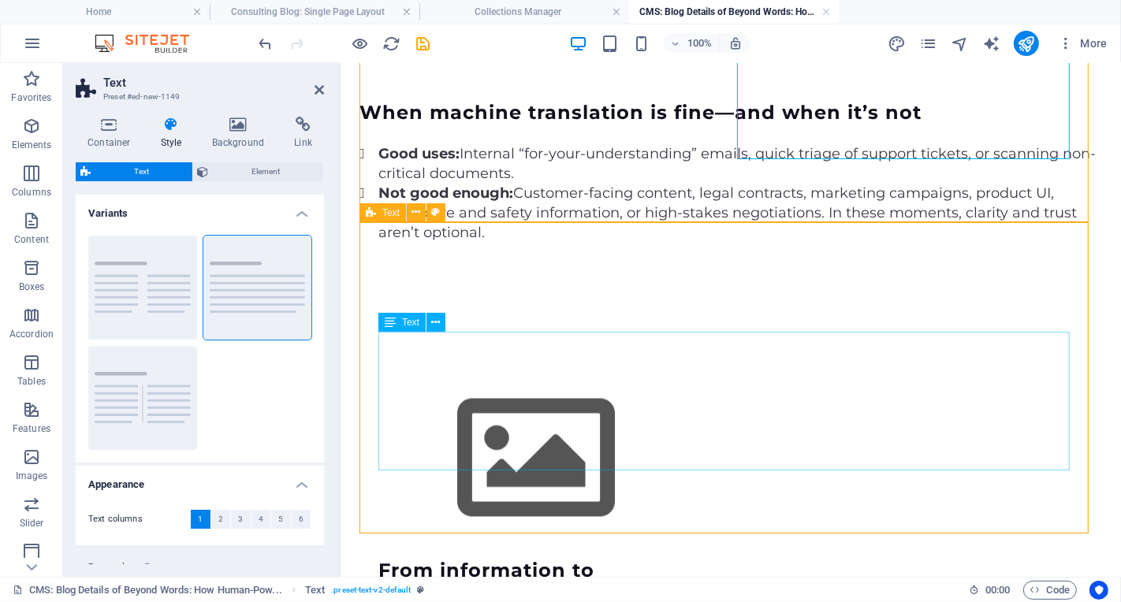
scroll to position [2543, 0]
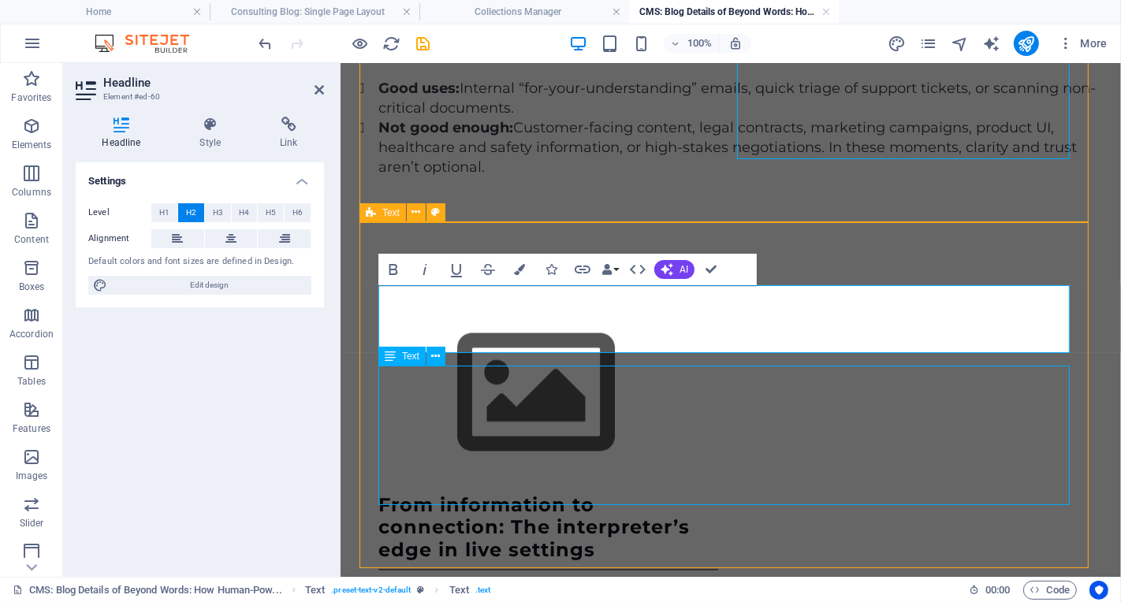
scroll to position [2504, 0]
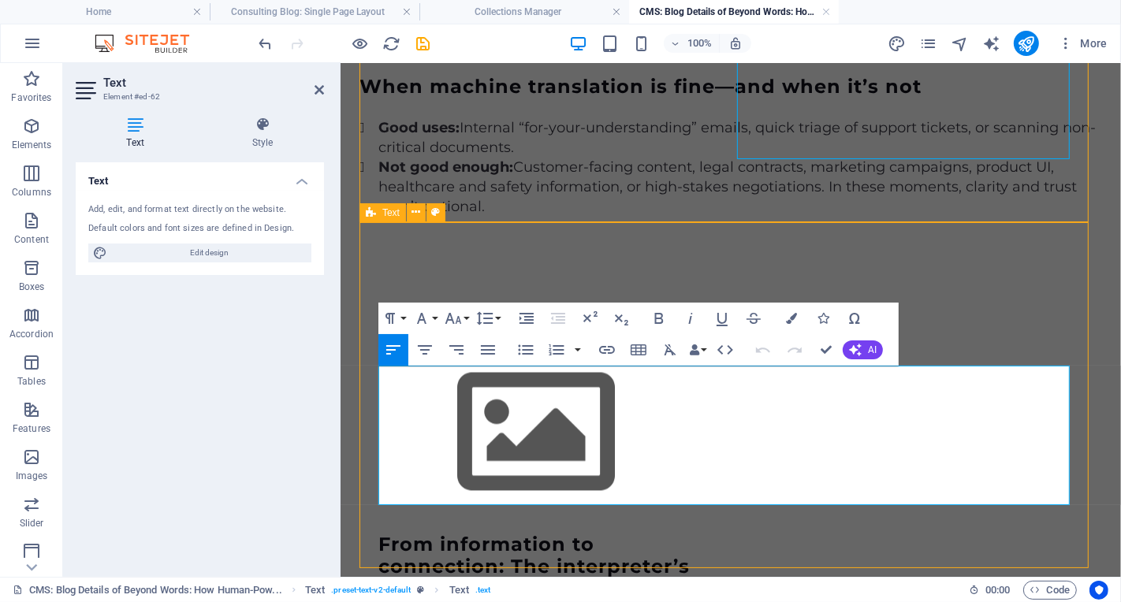
scroll to position [2543, 0]
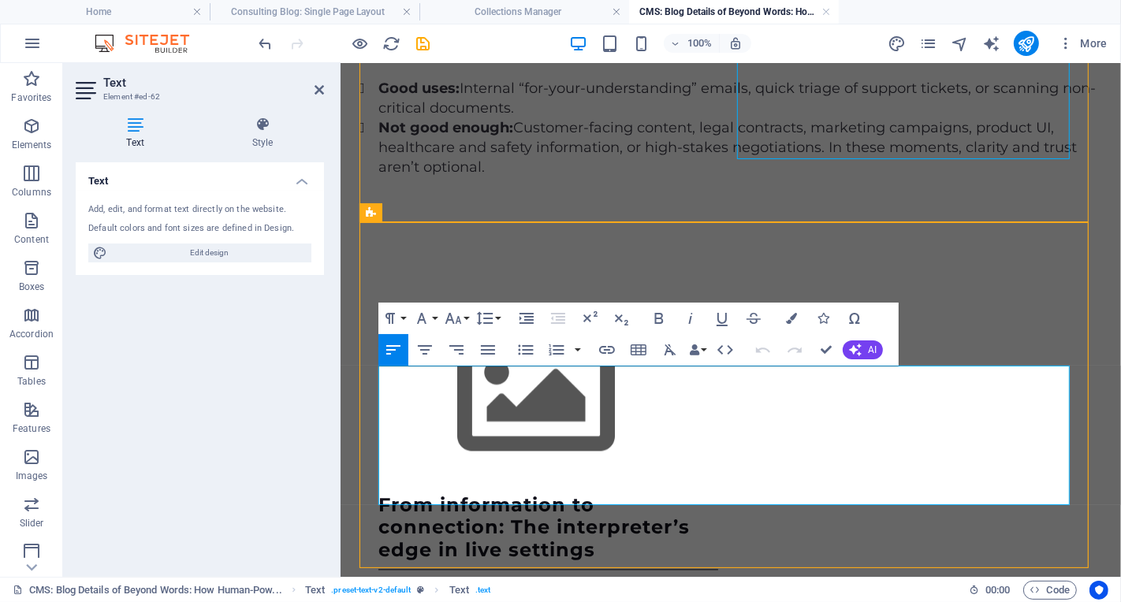
drag, startPoint x: 485, startPoint y: 385, endPoint x: 866, endPoint y: 423, distance: 382.7
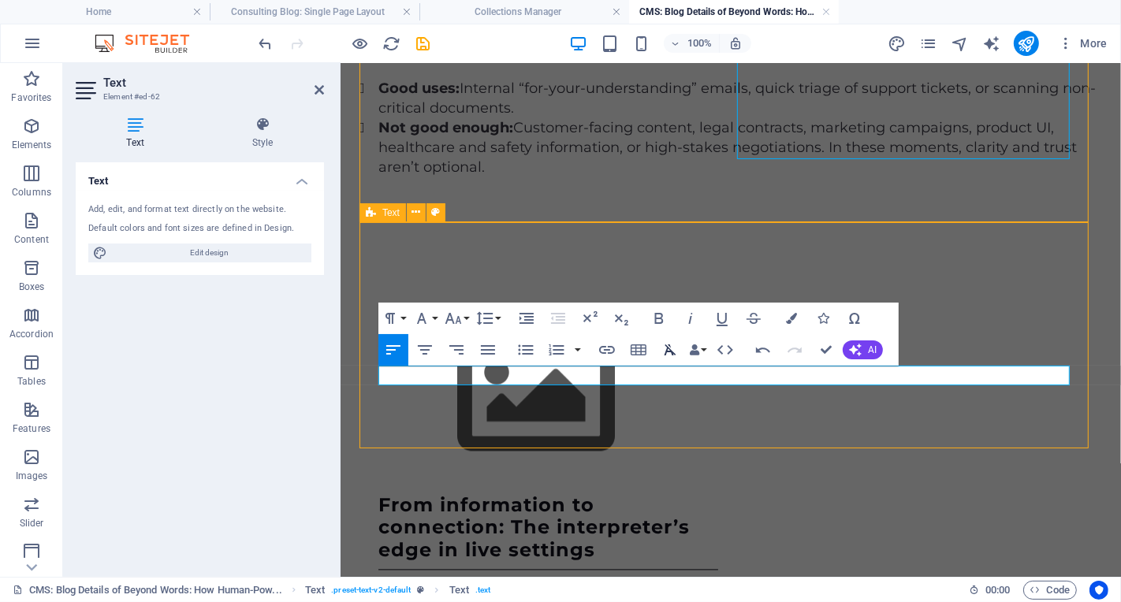
click at [670, 348] on icon "button" at bounding box center [670, 350] width 19 height 19
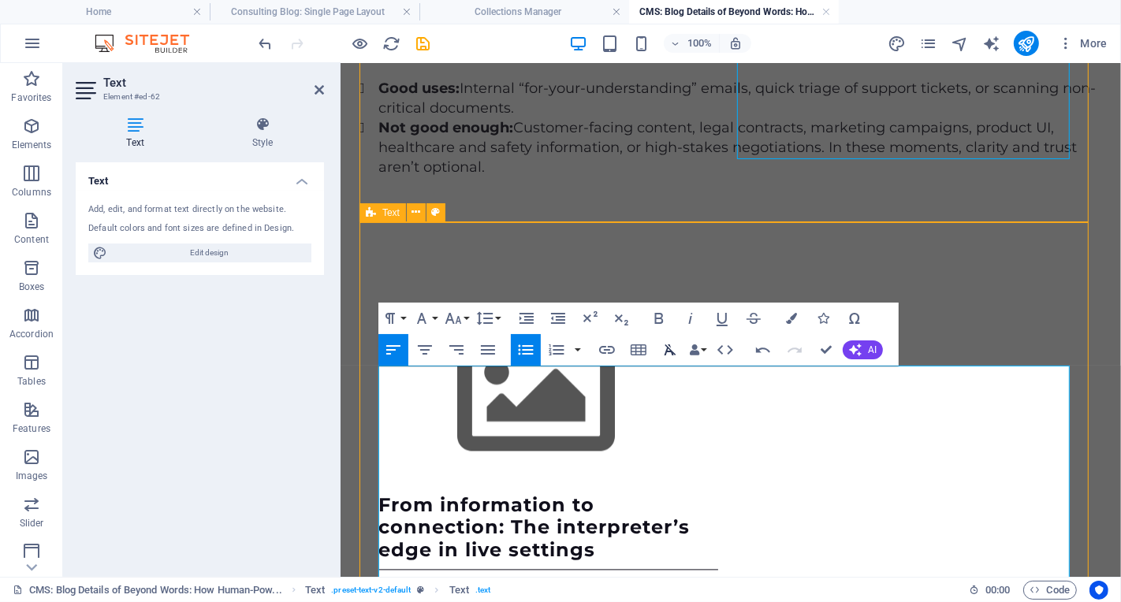
click at [670, 352] on icon "button" at bounding box center [670, 350] width 19 height 19
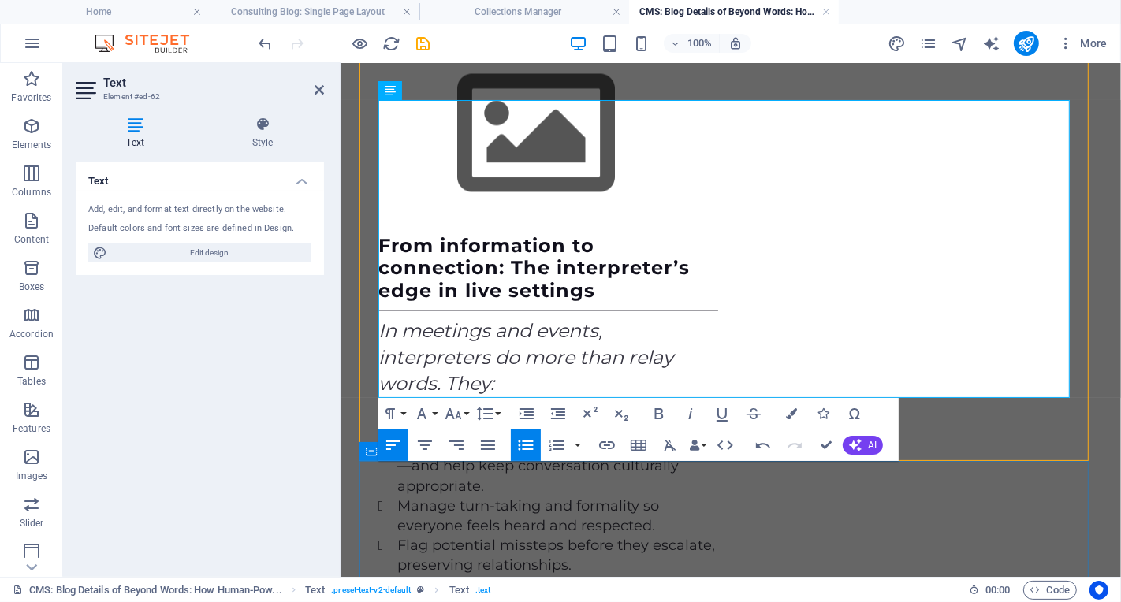
scroll to position [2809, 0]
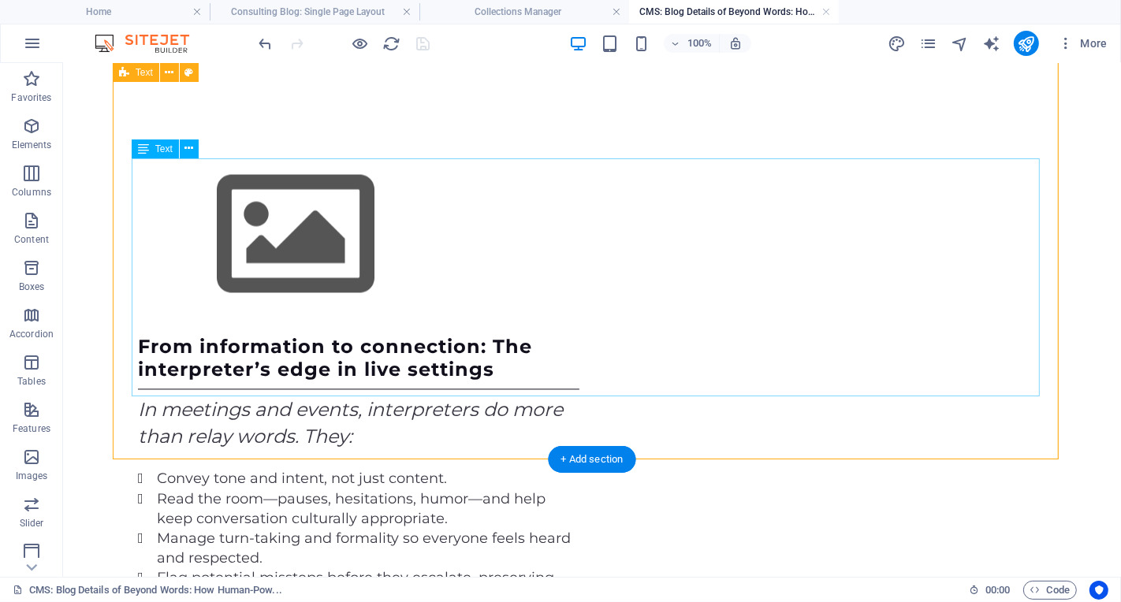
scroll to position [2551, 0]
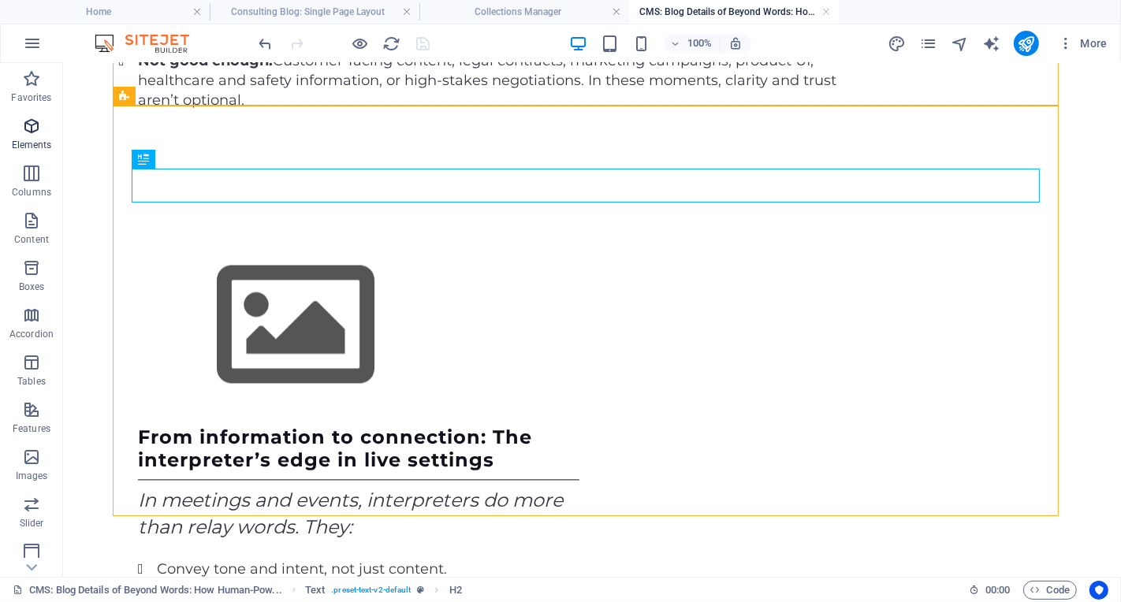
click at [37, 122] on icon "button" at bounding box center [31, 126] width 19 height 19
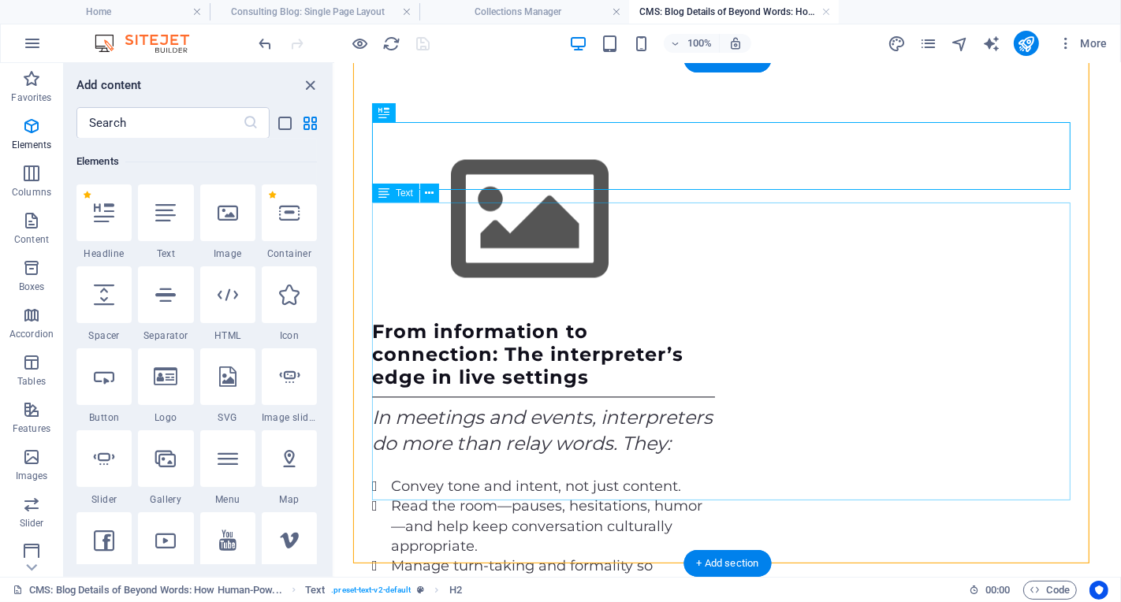
scroll to position [2705, 0]
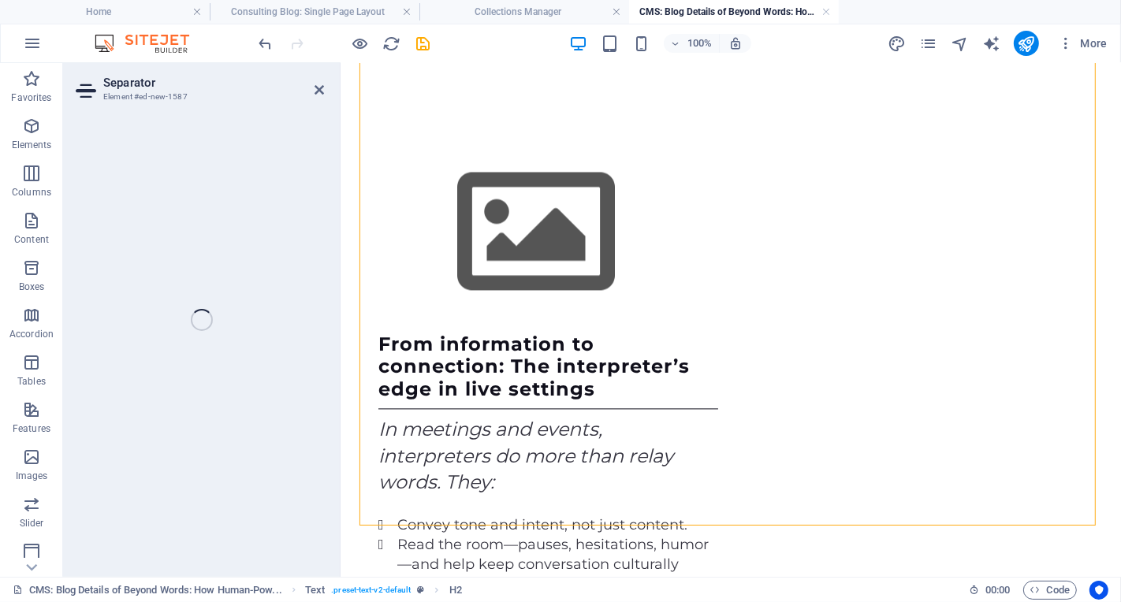
select select "%"
select select "px"
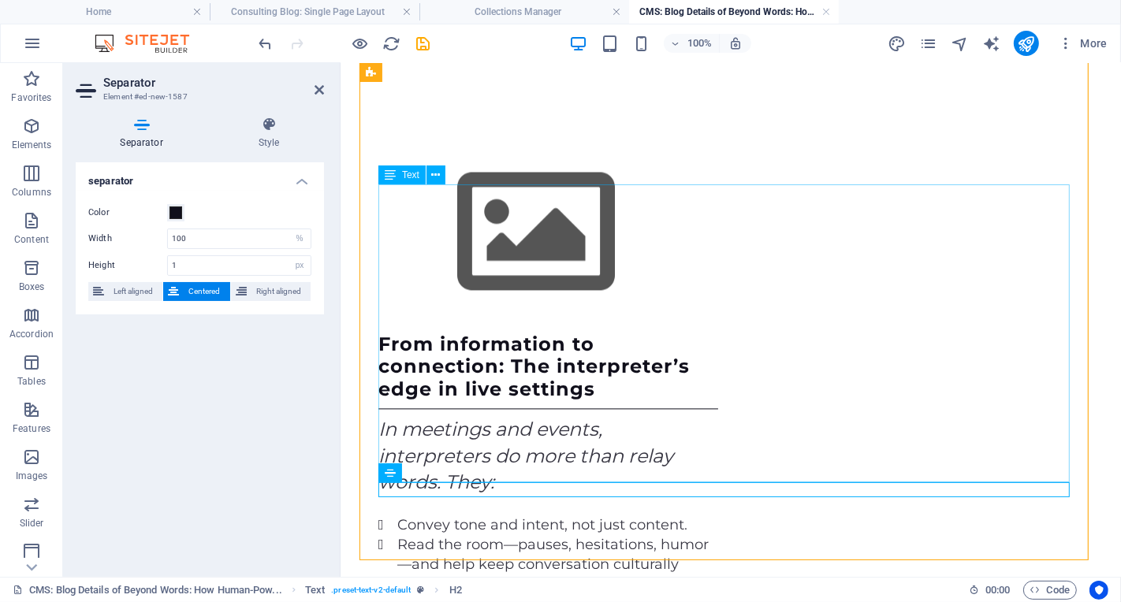
scroll to position [2725, 0]
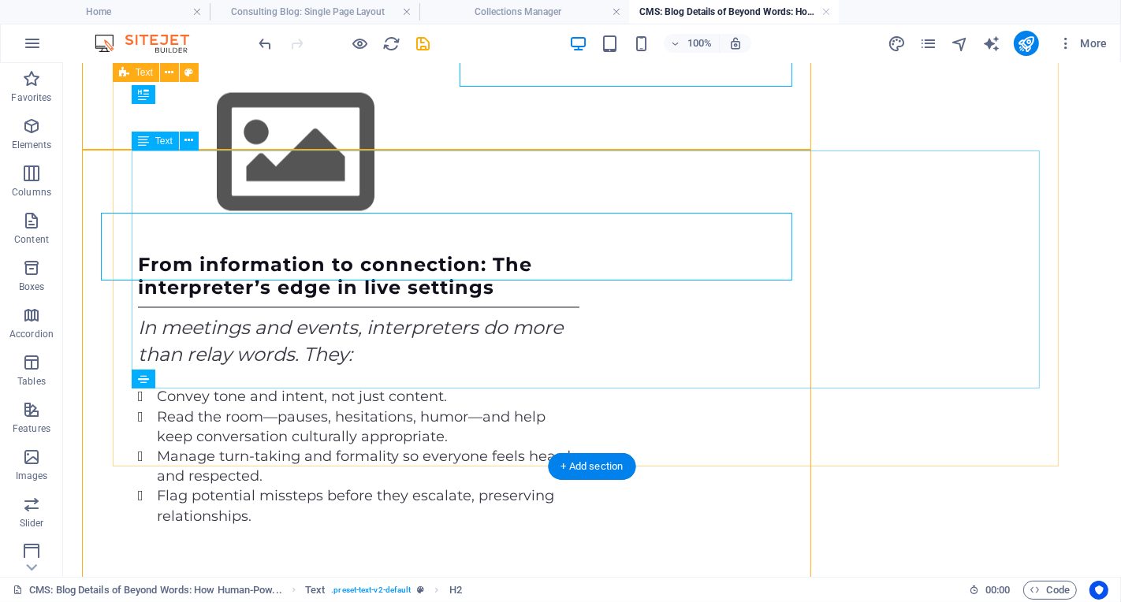
scroll to position [2616, 0]
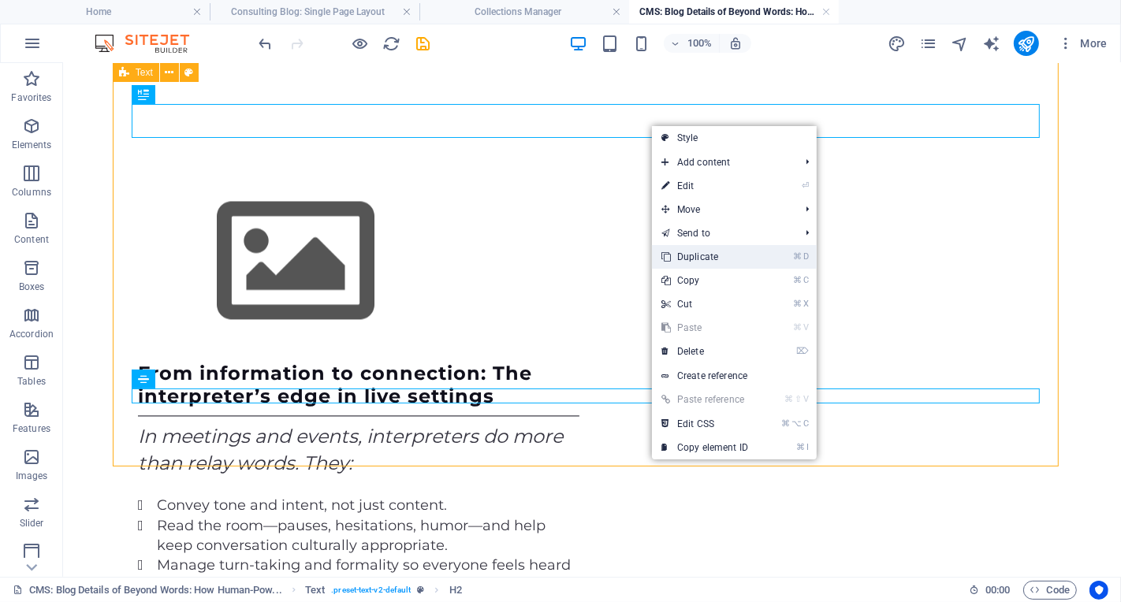
click at [732, 257] on link "⌘ D Duplicate" at bounding box center [705, 257] width 106 height 24
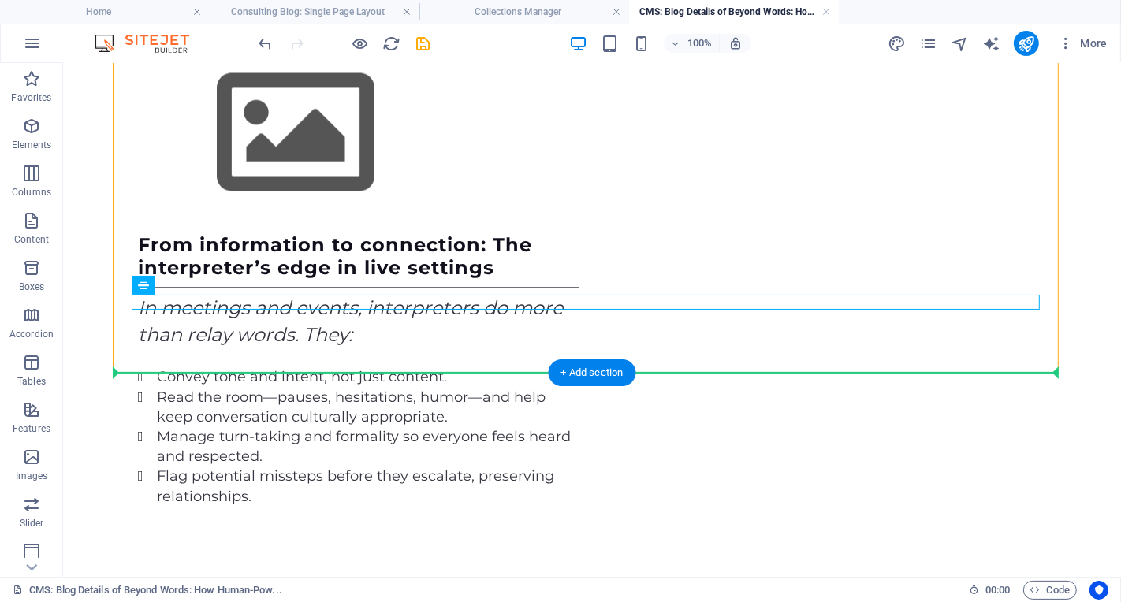
drag, startPoint x: 737, startPoint y: 155, endPoint x: 666, endPoint y: 393, distance: 247.7
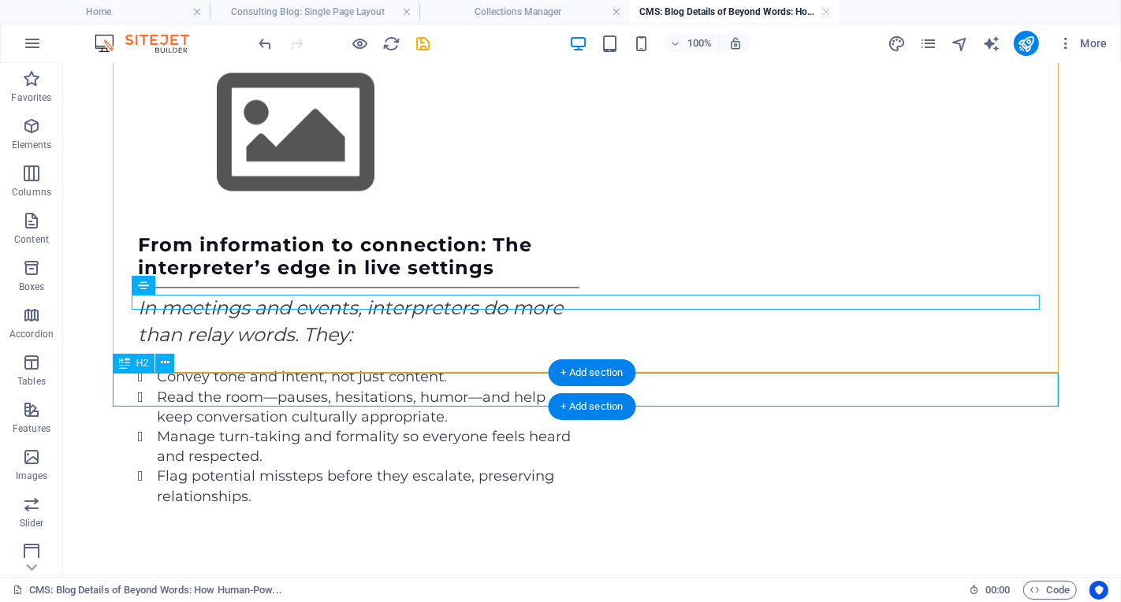
scroll to position [2710, 0]
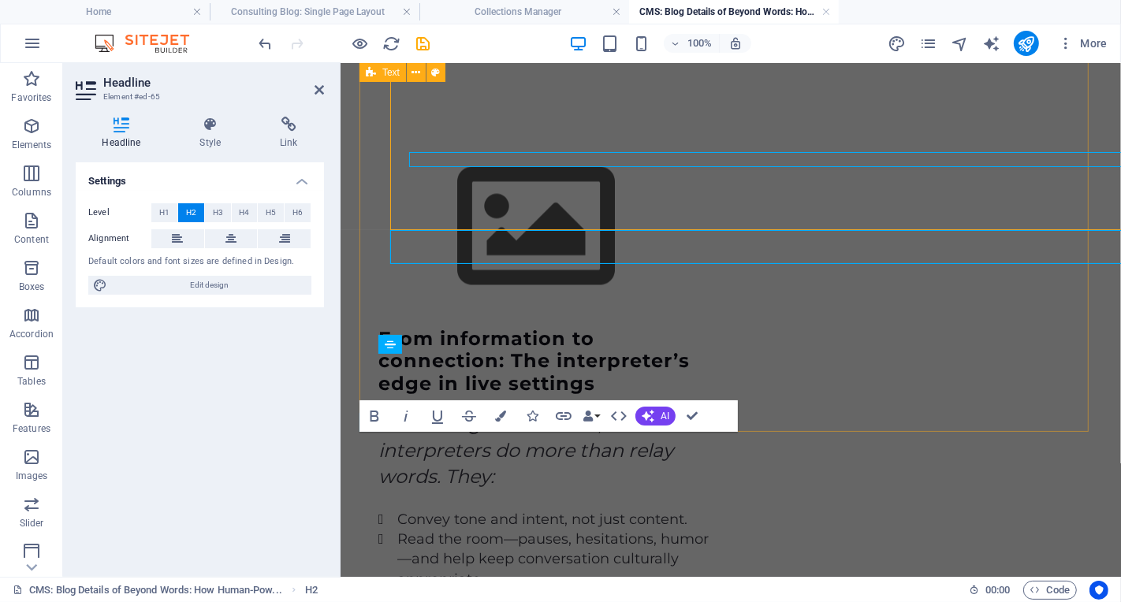
scroll to position [2853, 0]
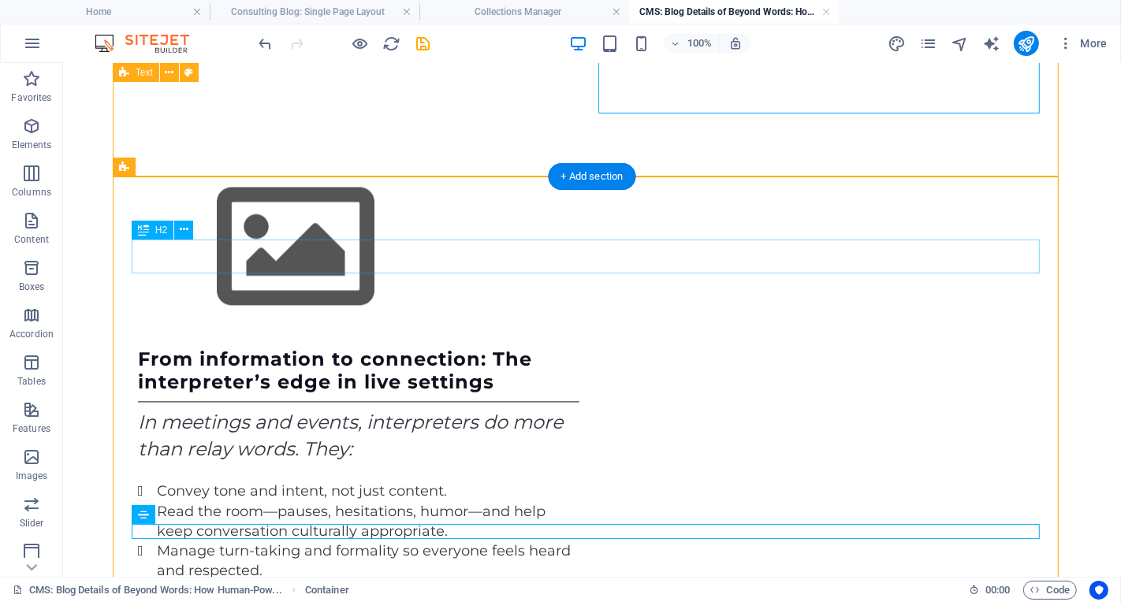
scroll to position [2439, 0]
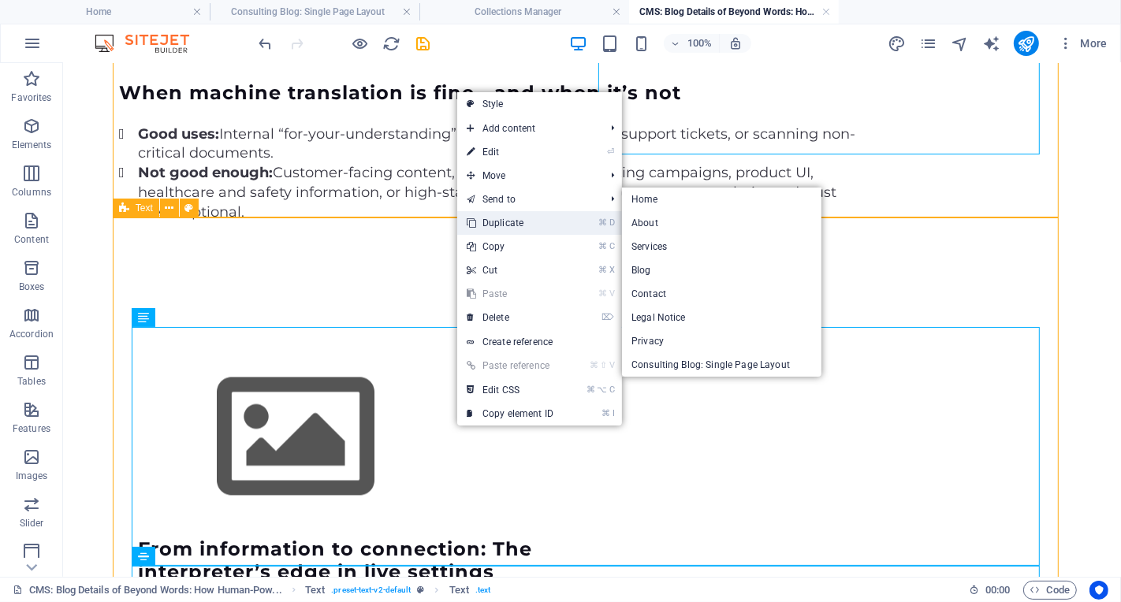
click at [556, 227] on link "⌘ D Duplicate" at bounding box center [510, 223] width 106 height 24
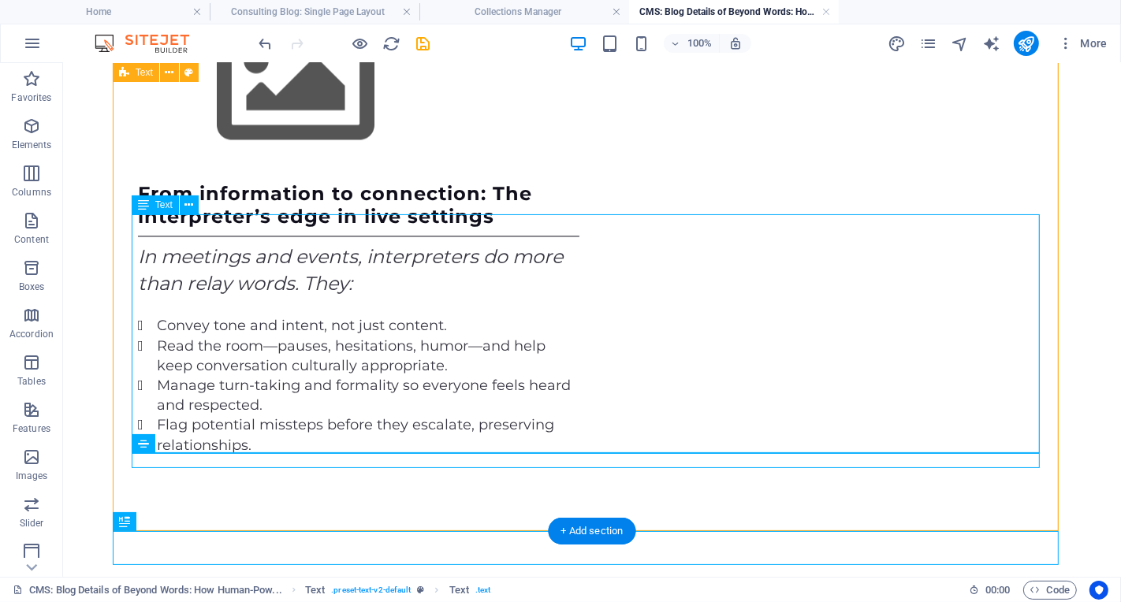
scroll to position [2798, 0]
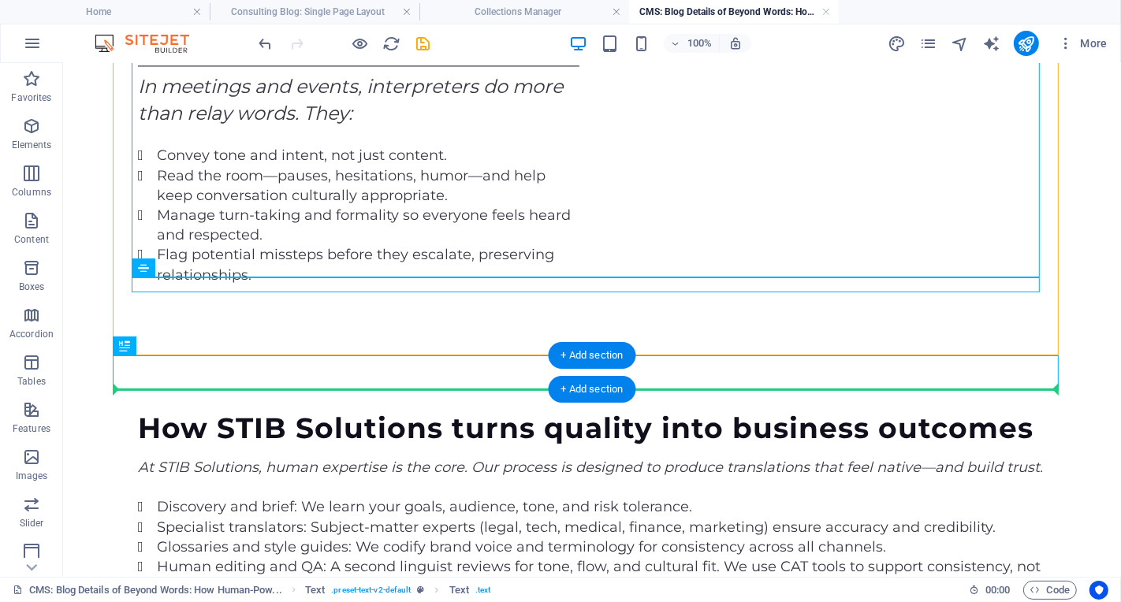
drag, startPoint x: 205, startPoint y: 264, endPoint x: 312, endPoint y: 386, distance: 162.6
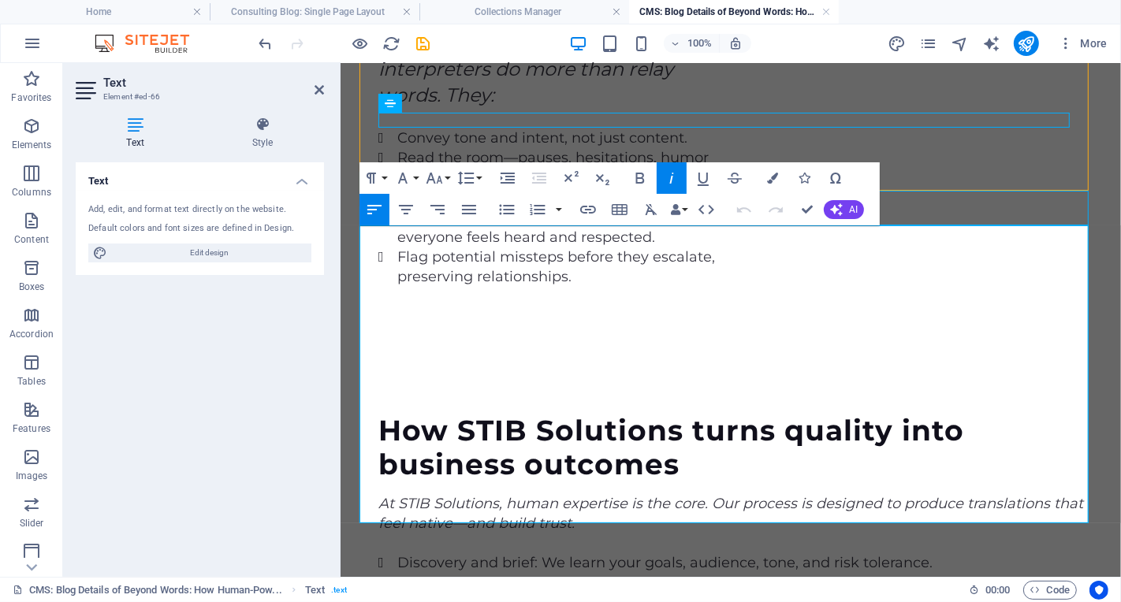
scroll to position [3094, 0]
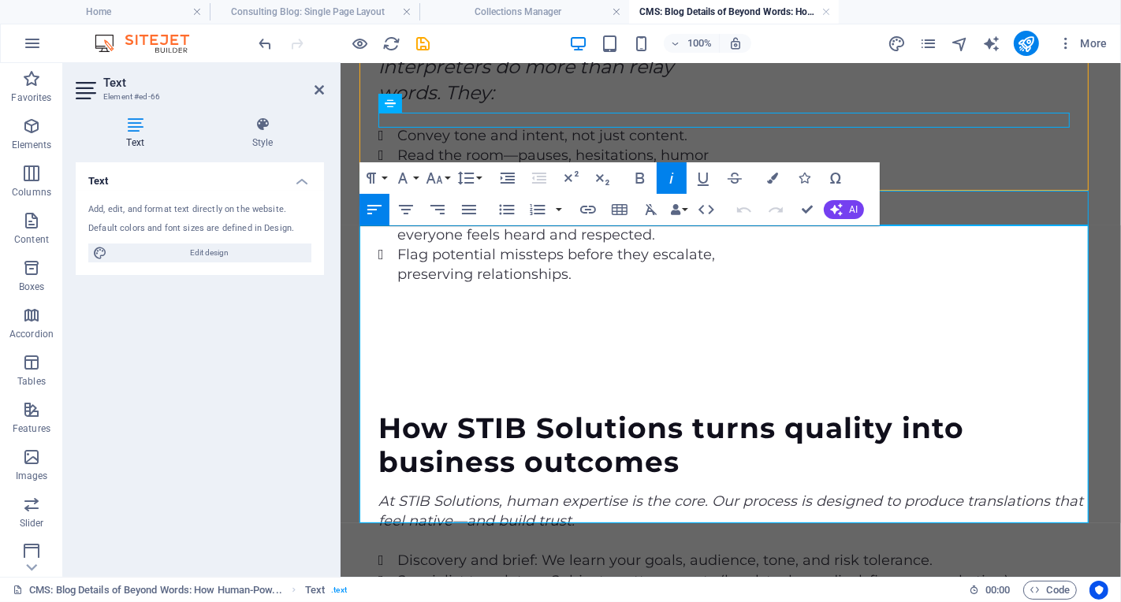
drag, startPoint x: 818, startPoint y: 494, endPoint x: 380, endPoint y: 286, distance: 484.2
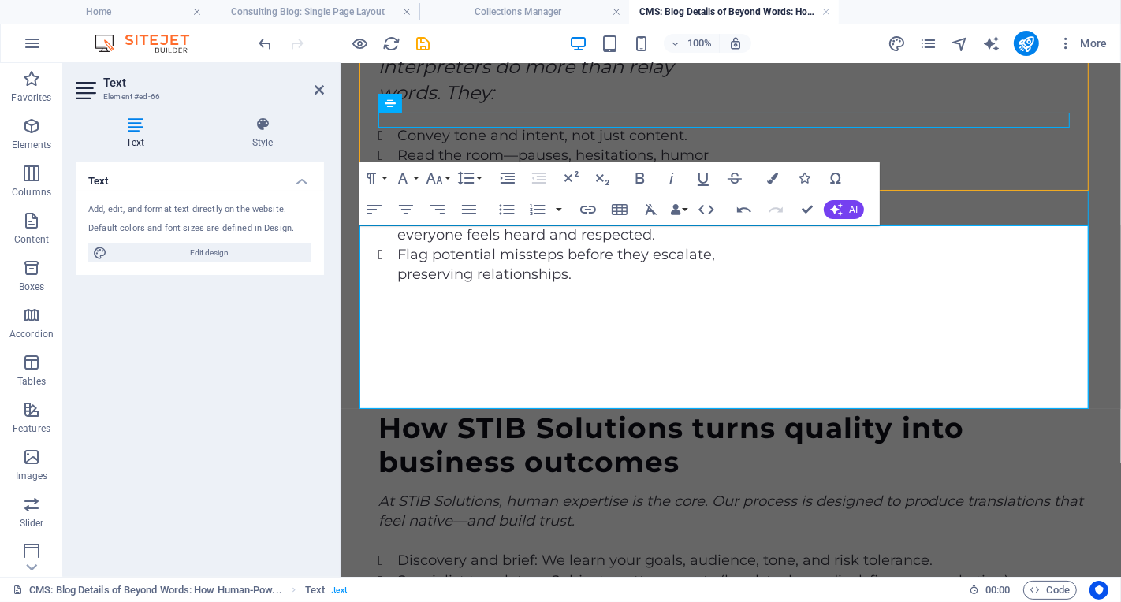
click at [259, 454] on div "Text Add, edit, and format text directly on the website. Default colors and fon…" at bounding box center [200, 363] width 248 height 402
click at [229, 449] on div "Text Add, edit, and format text directly on the website. Default colors and fon…" at bounding box center [200, 363] width 248 height 402
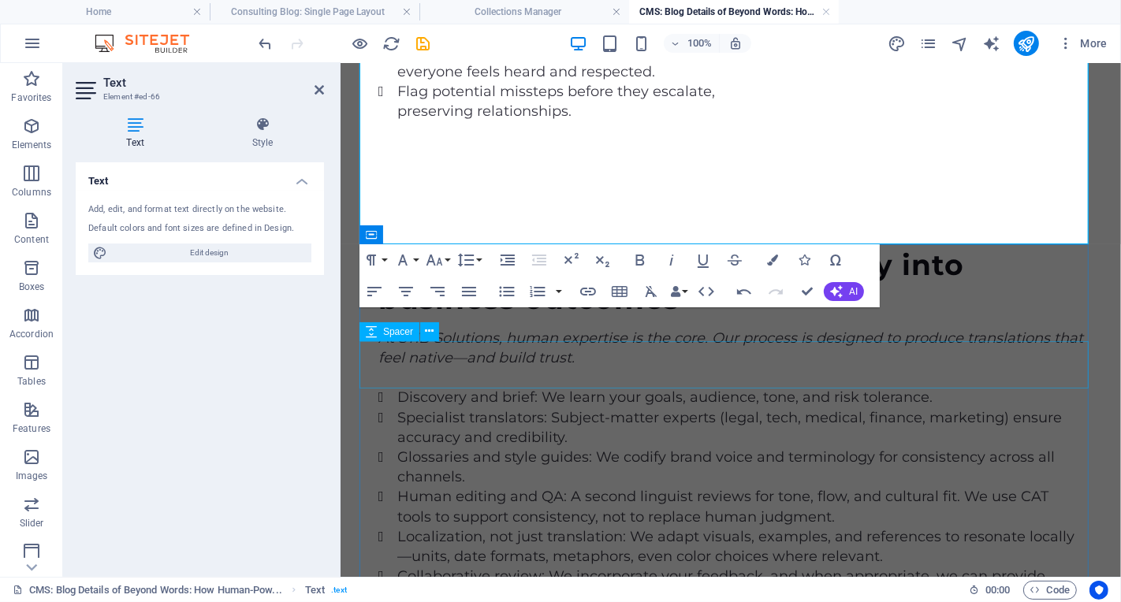
scroll to position [3260, 0]
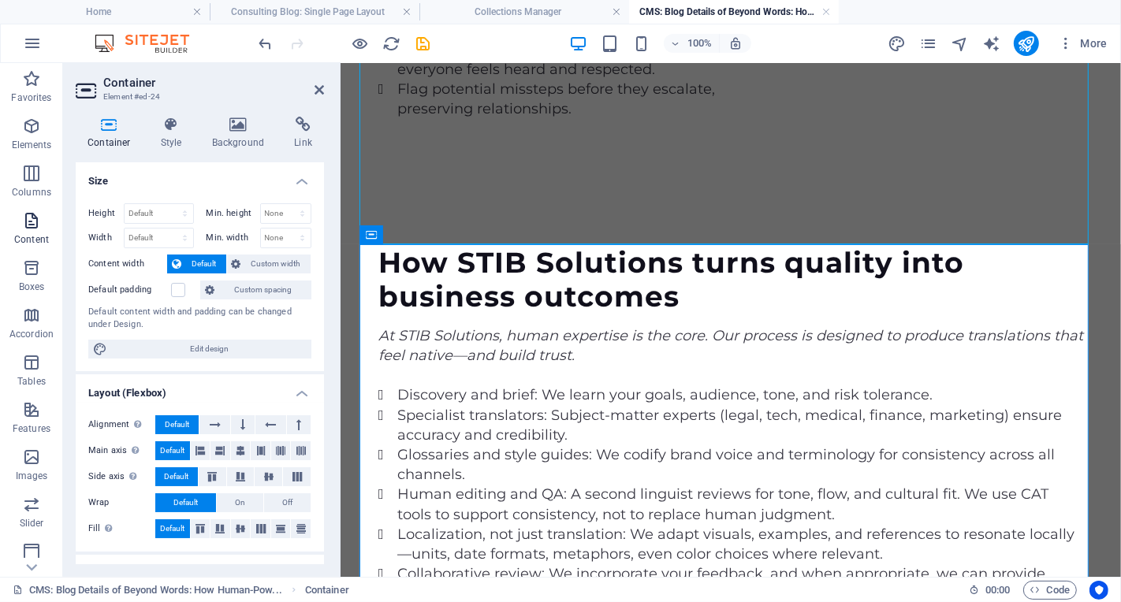
click at [20, 234] on p "Content" at bounding box center [31, 239] width 35 height 13
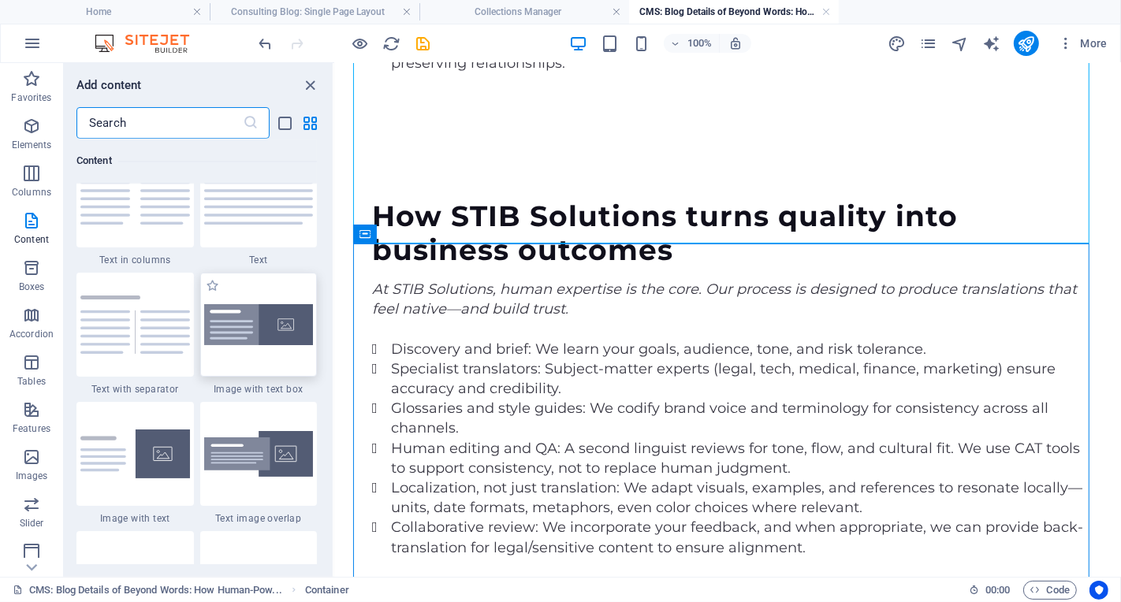
scroll to position [2799, 0]
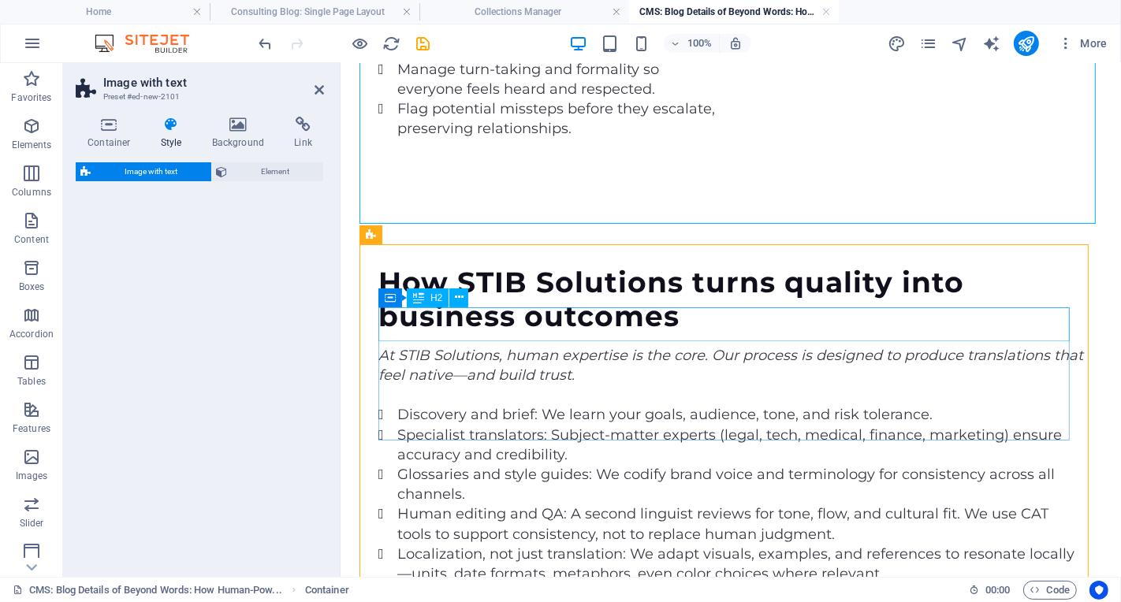
select select "rem"
select select "px"
select select "preset-text-with-image-v4-boxed"
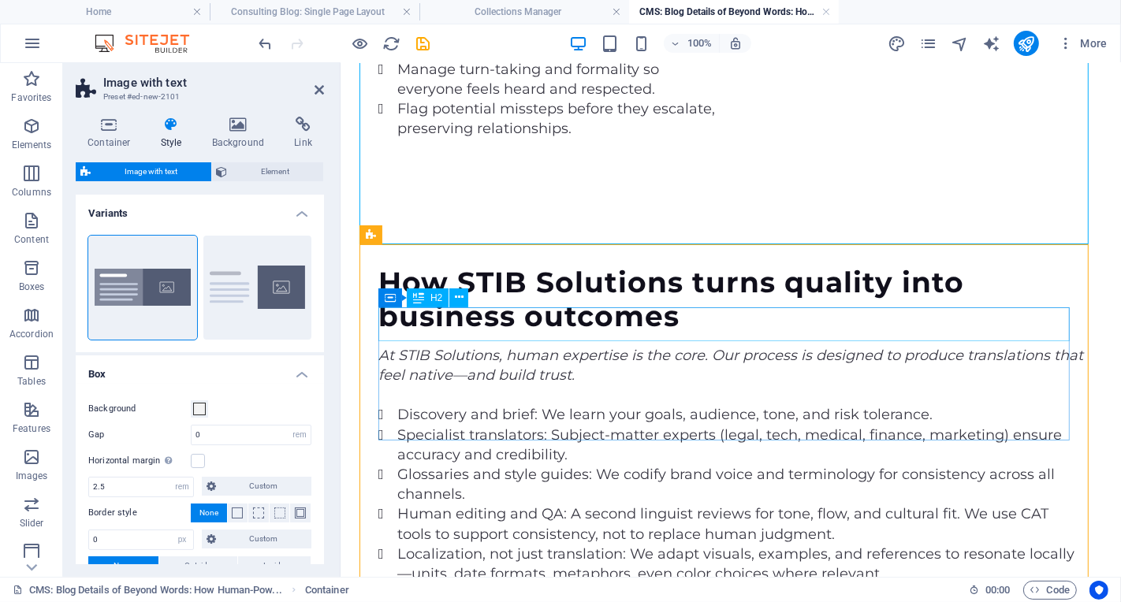
scroll to position [3260, 0]
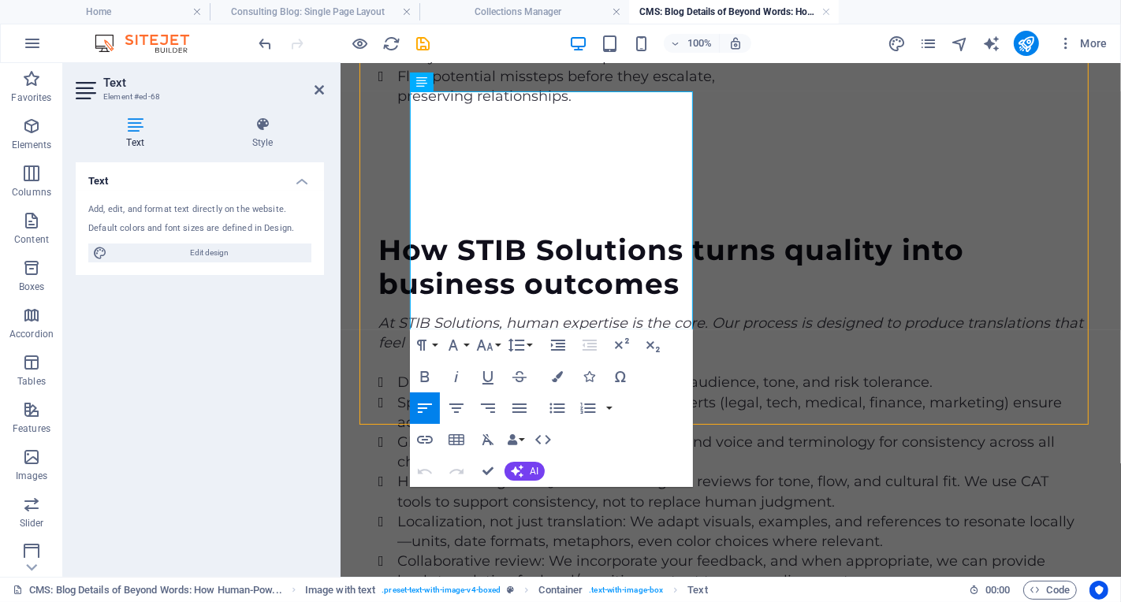
scroll to position [3541, 0]
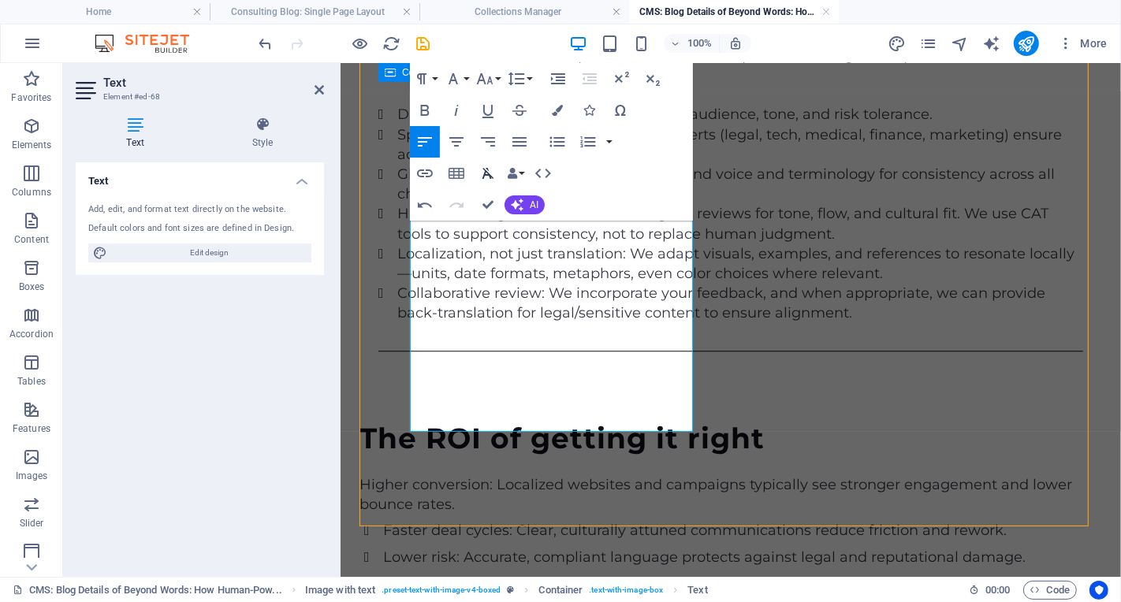
click at [489, 172] on icon "button" at bounding box center [488, 173] width 19 height 19
click at [486, 181] on icon "button" at bounding box center [488, 173] width 19 height 19
click at [489, 174] on icon "button" at bounding box center [488, 173] width 12 height 11
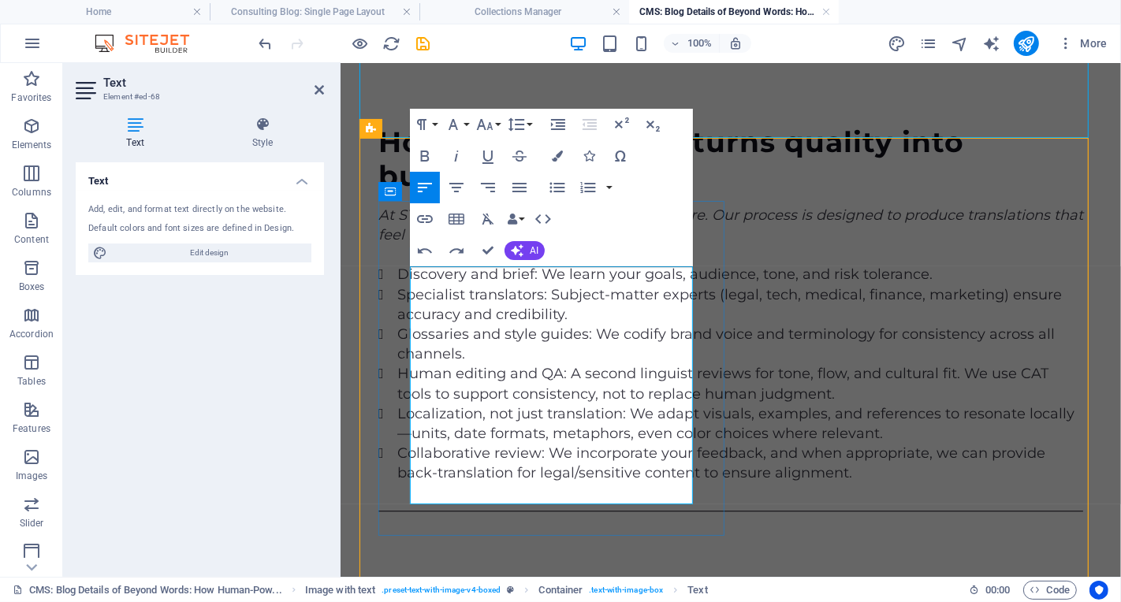
scroll to position [3396, 0]
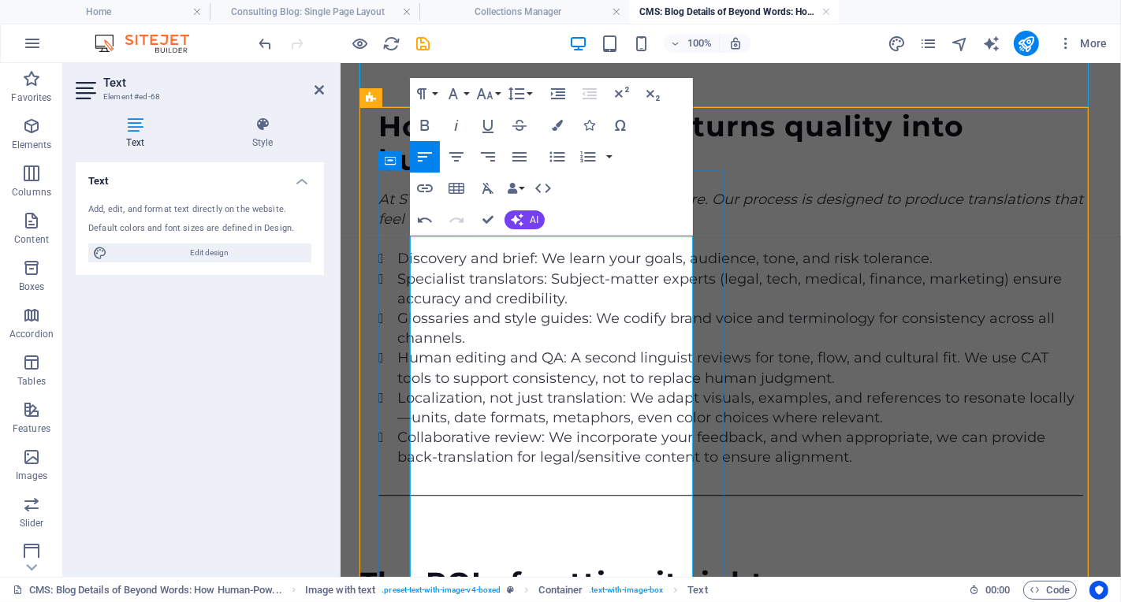
scroll to position [3416, 0]
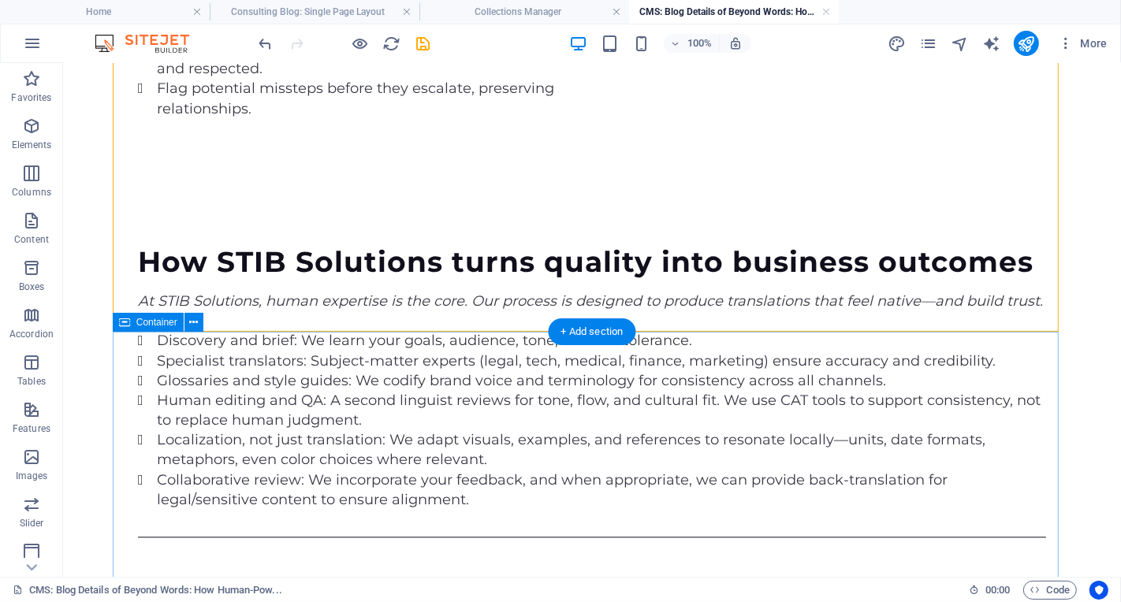
scroll to position [3206, 0]
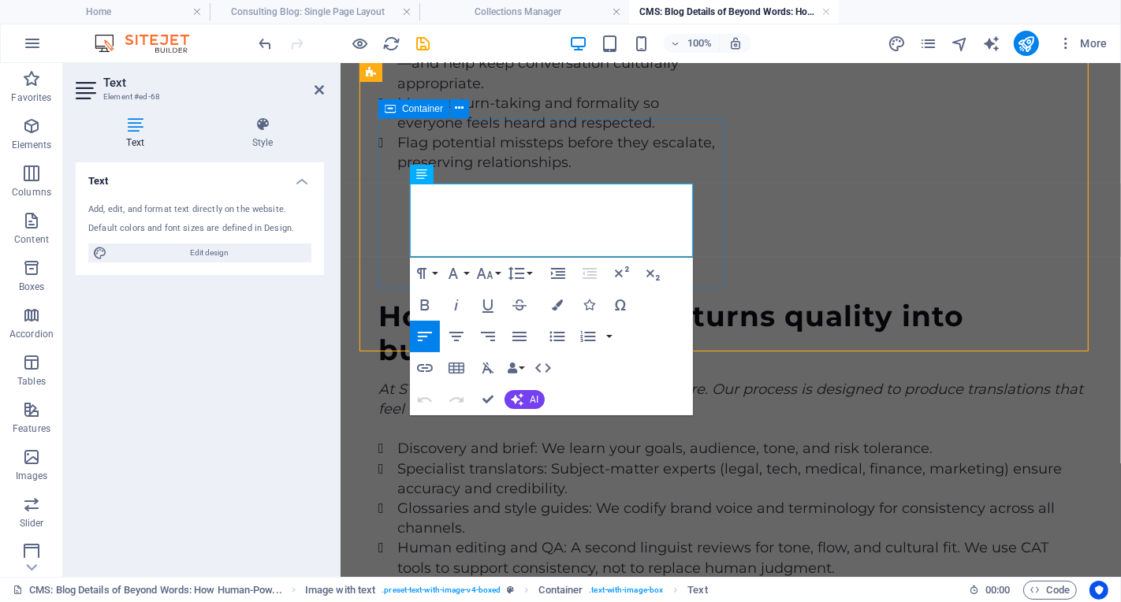
scroll to position [3449, 0]
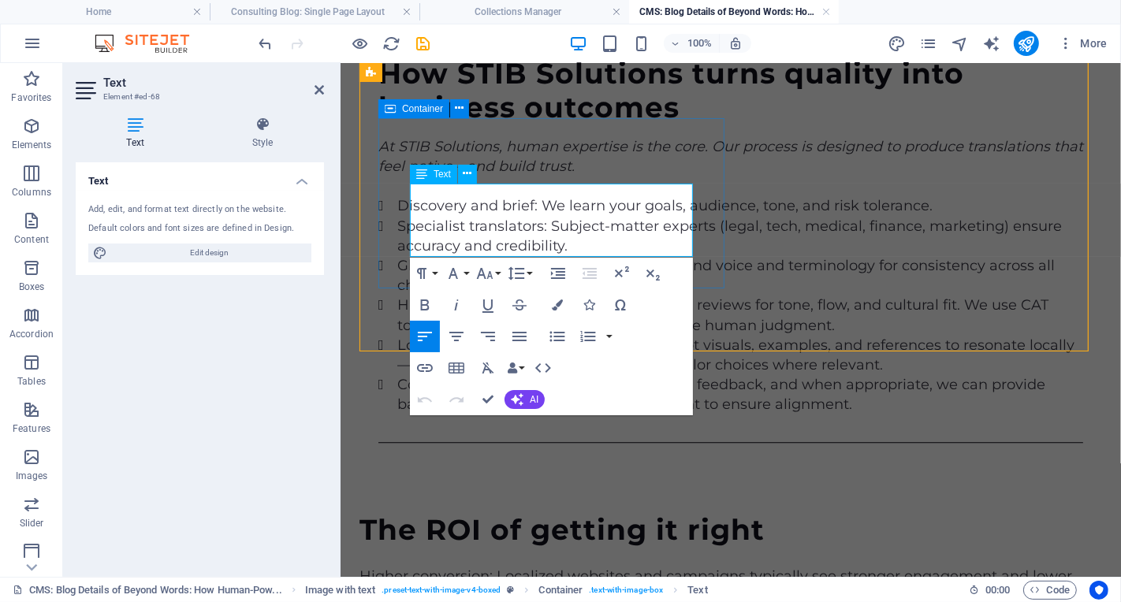
click at [497, 270] on button "Font Size" at bounding box center [488, 274] width 30 height 32
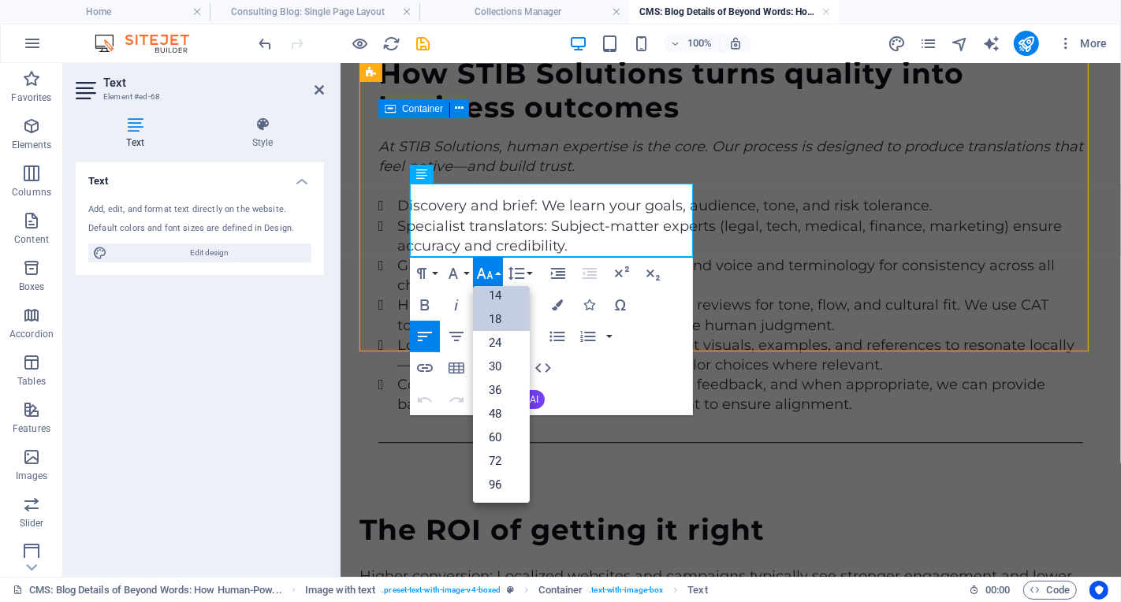
scroll to position [127, 0]
click at [502, 339] on link "24" at bounding box center [501, 343] width 57 height 24
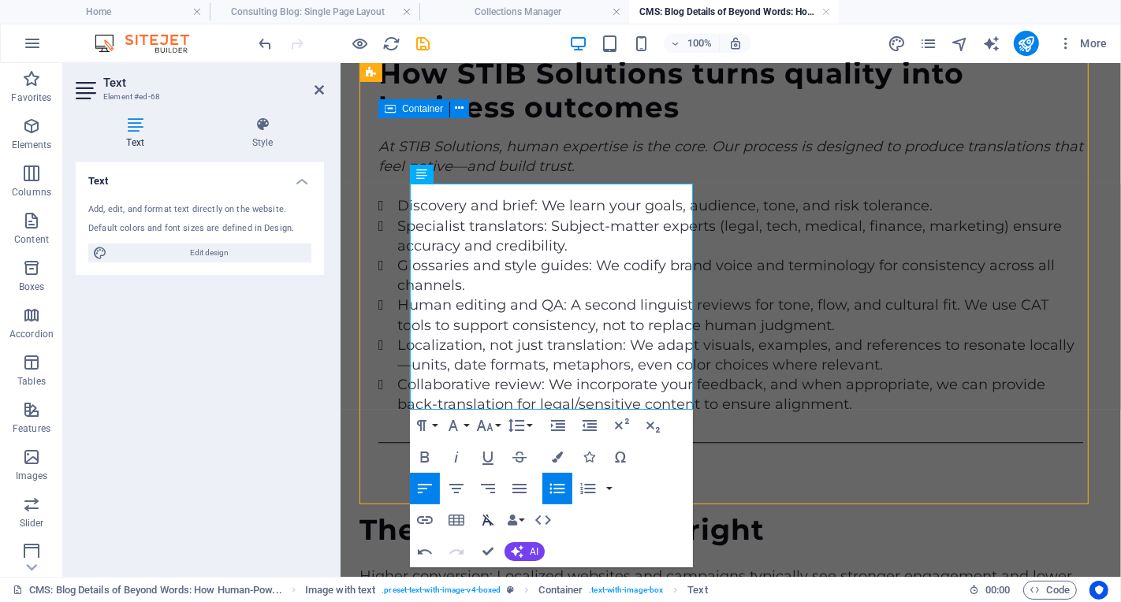
click at [492, 516] on icon "button" at bounding box center [488, 520] width 19 height 19
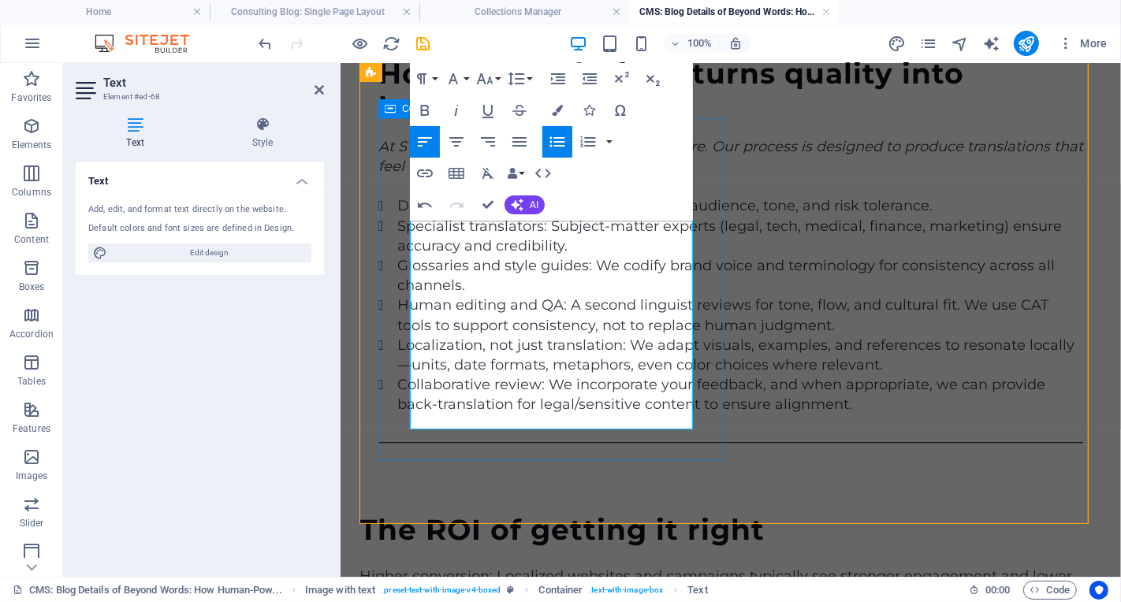
click at [258, 453] on div "Text Add, edit, and format text directly on the website. Default colors and fon…" at bounding box center [200, 363] width 248 height 402
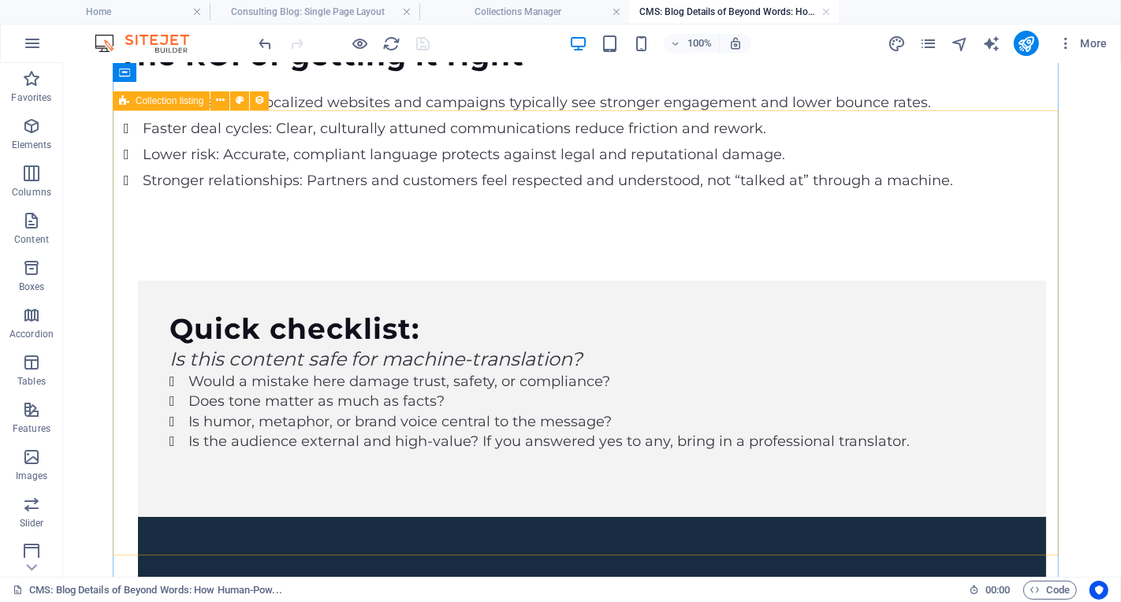
scroll to position [3863, 0]
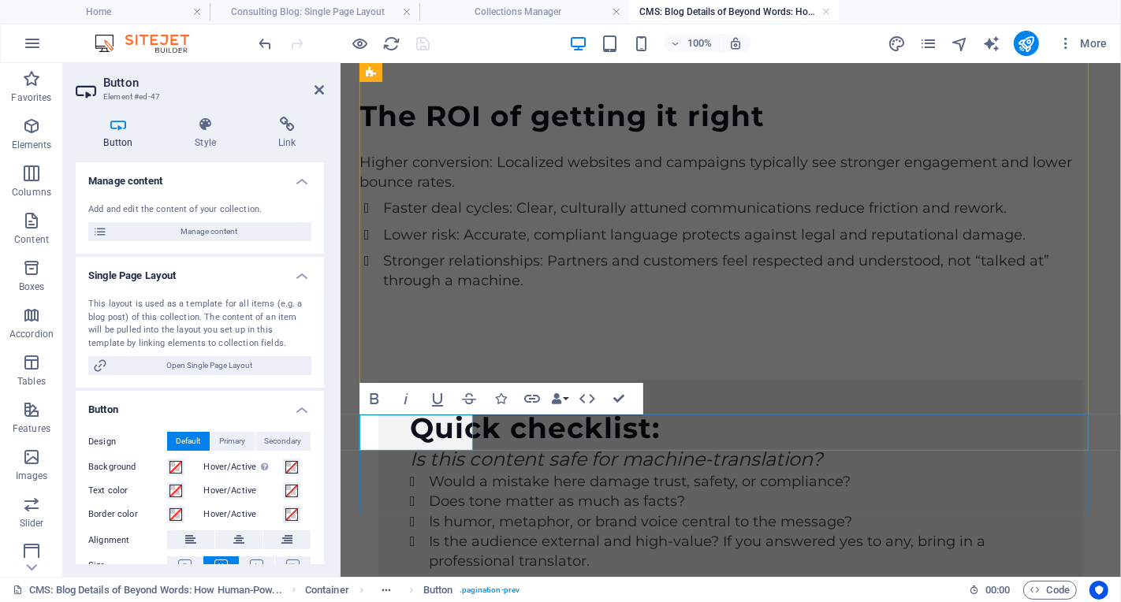
scroll to position [4112, 0]
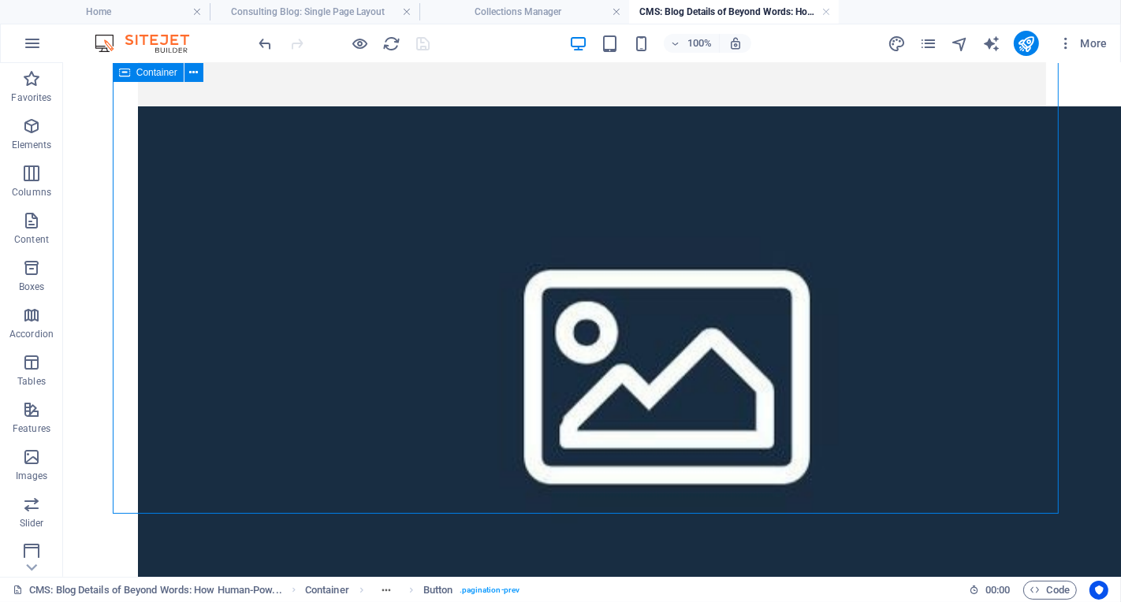
scroll to position [3869, 0]
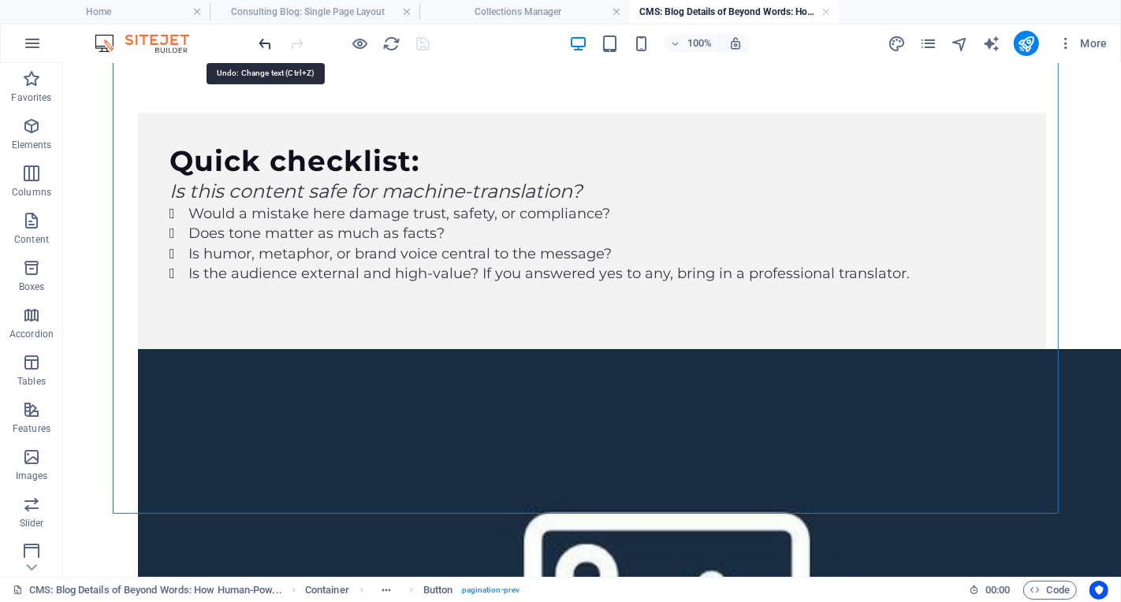
click at [263, 44] on icon "undo" at bounding box center [266, 44] width 18 height 18
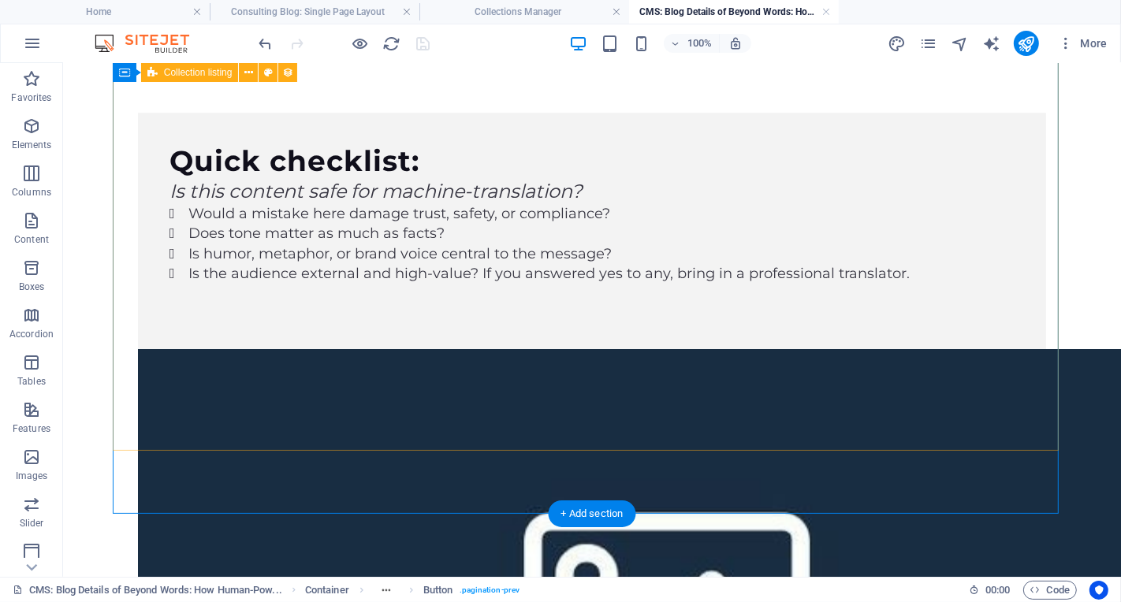
scroll to position [3842, 0]
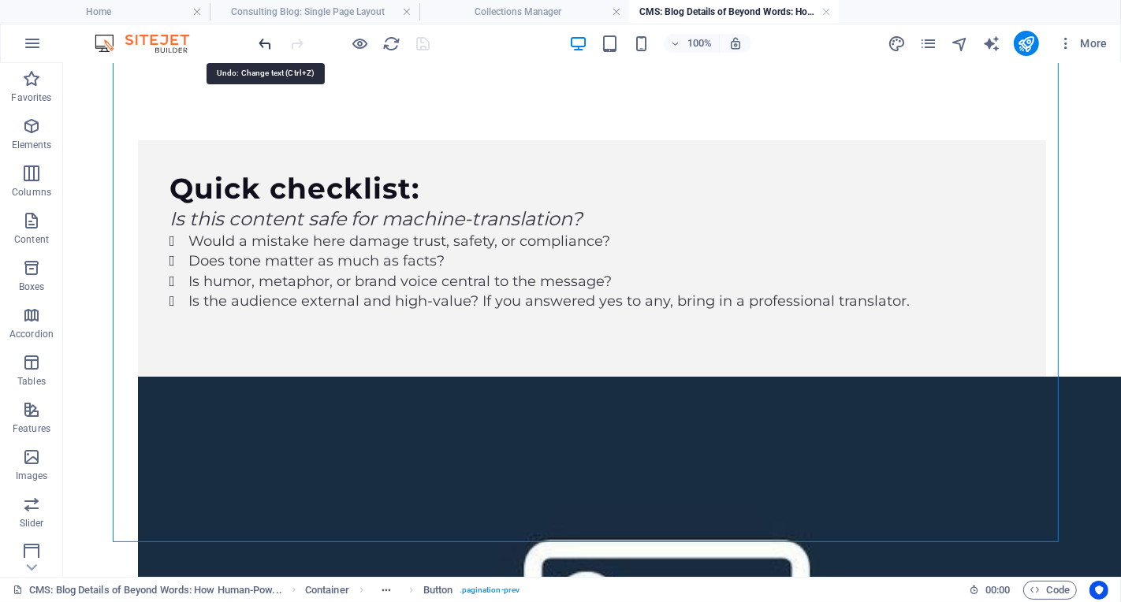
click at [272, 45] on icon "undo" at bounding box center [266, 44] width 18 height 18
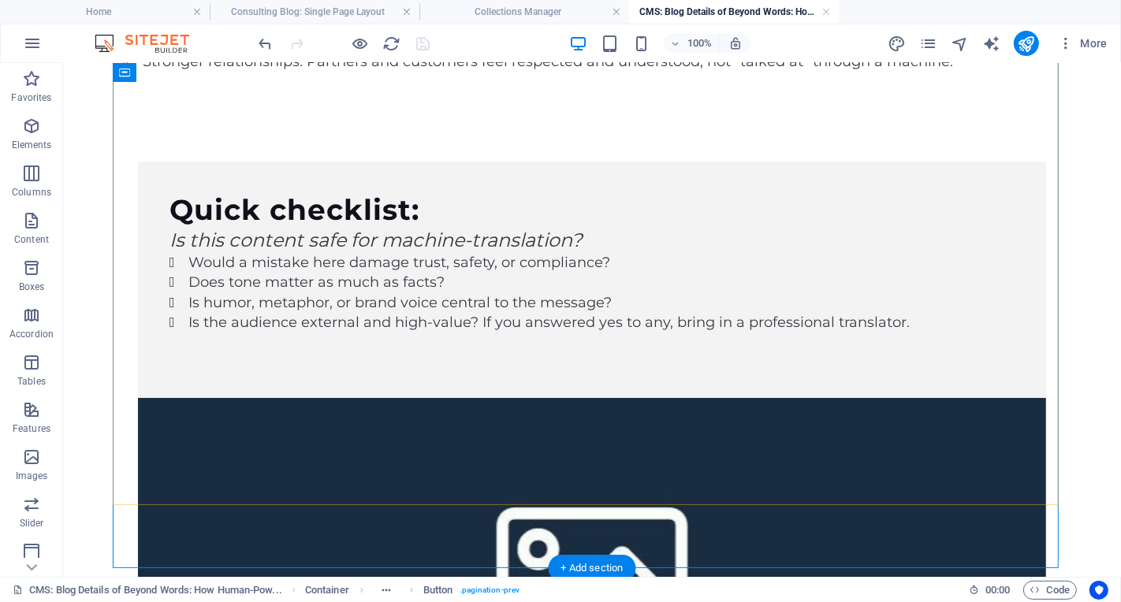
scroll to position [3832, 0]
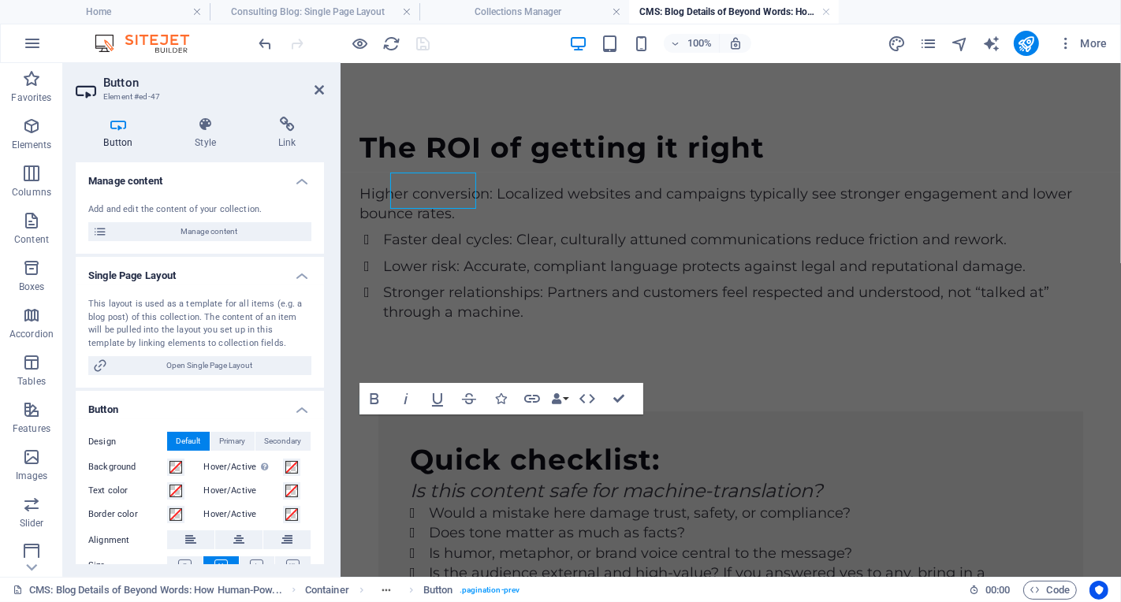
scroll to position [4112, 0]
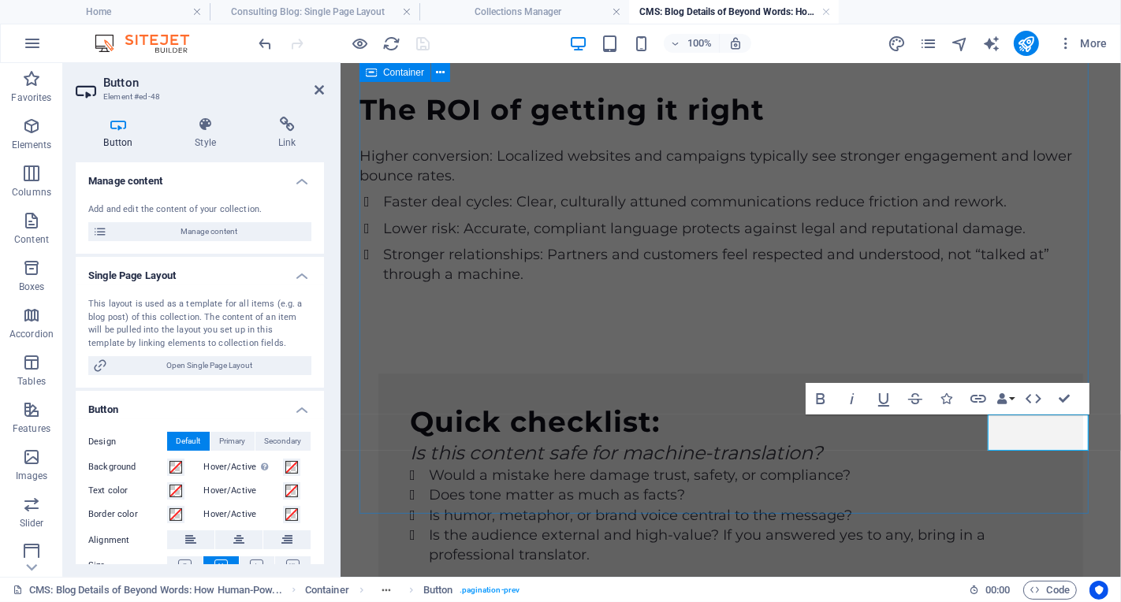
scroll to position [4112, 0]
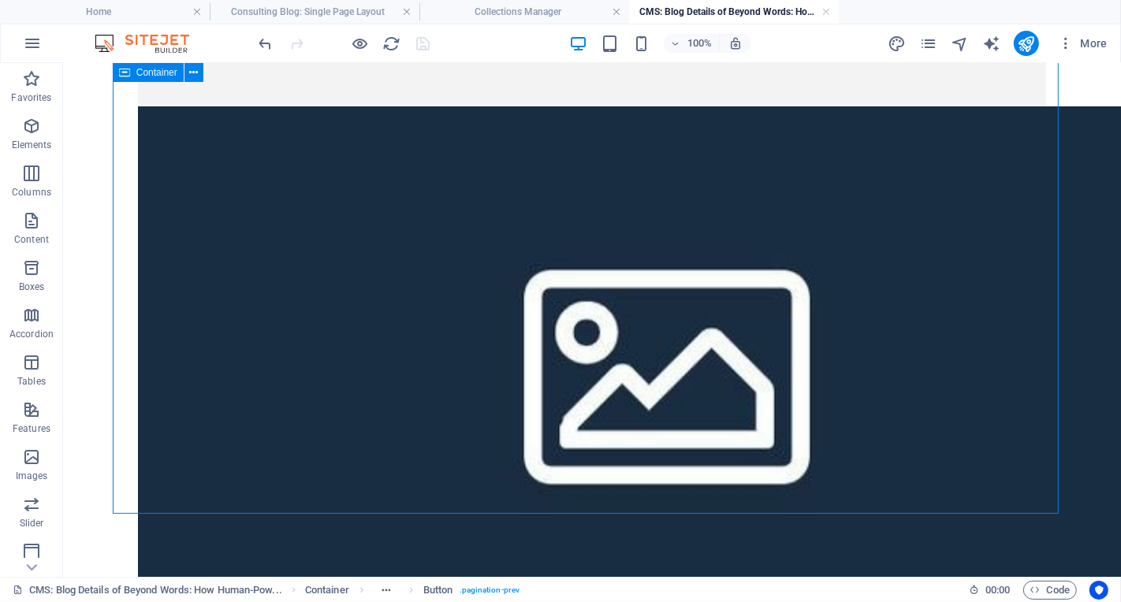
scroll to position [3869, 0]
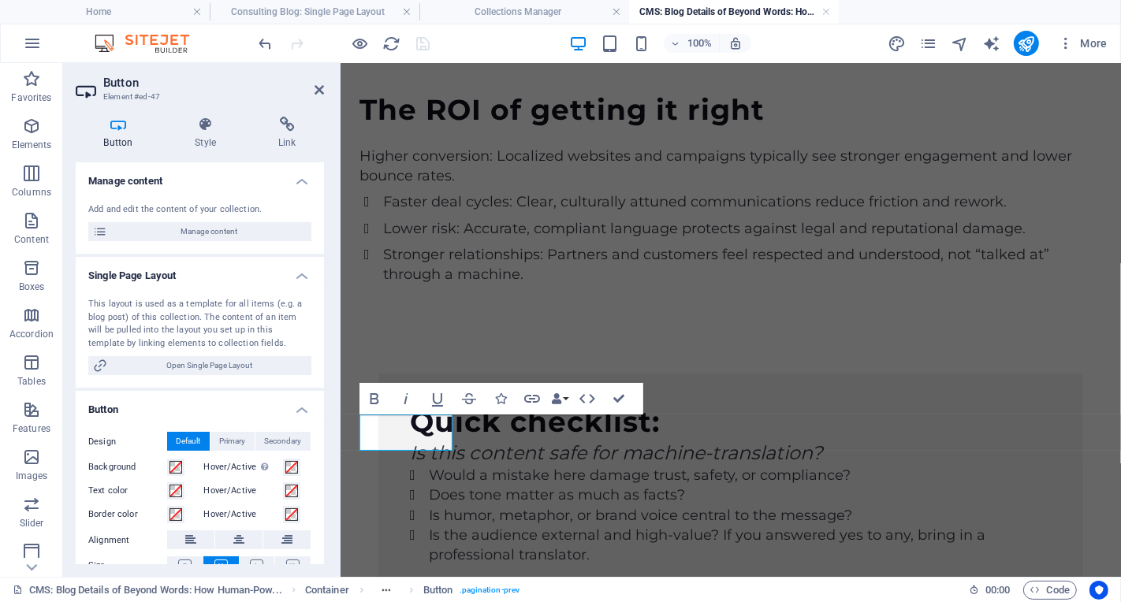
scroll to position [4112, 0]
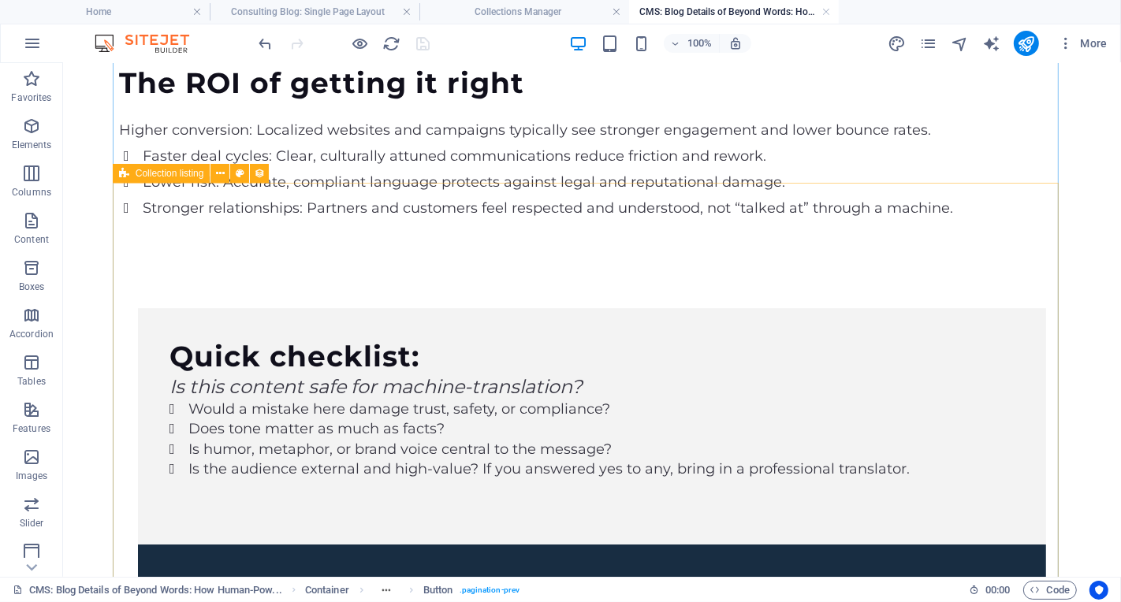
scroll to position [3693, 0]
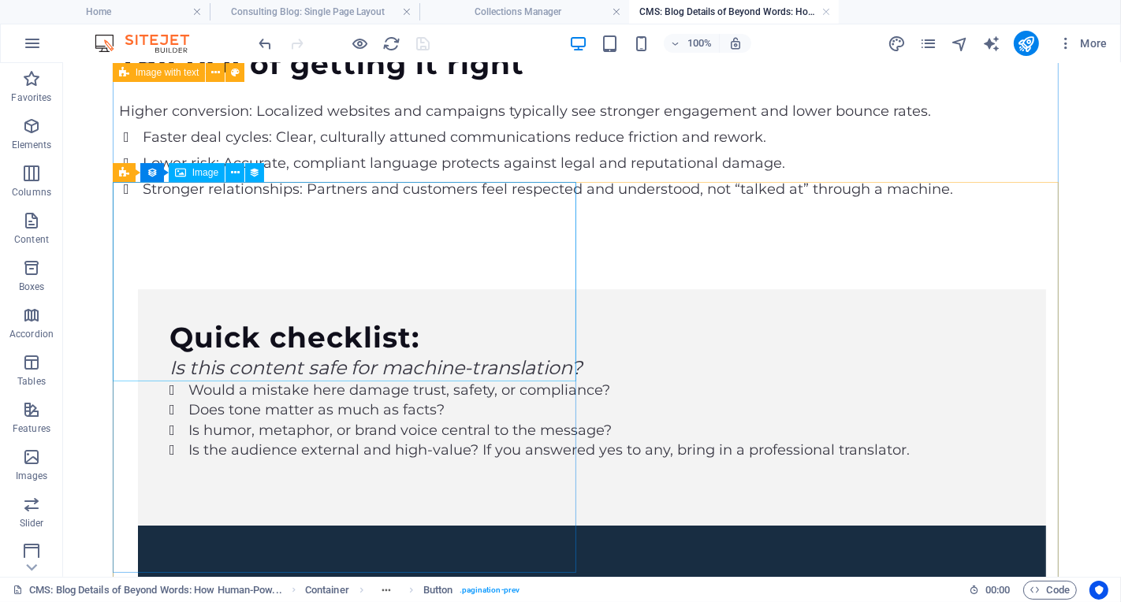
click at [185, 172] on span "Collection listing" at bounding box center [170, 172] width 69 height 9
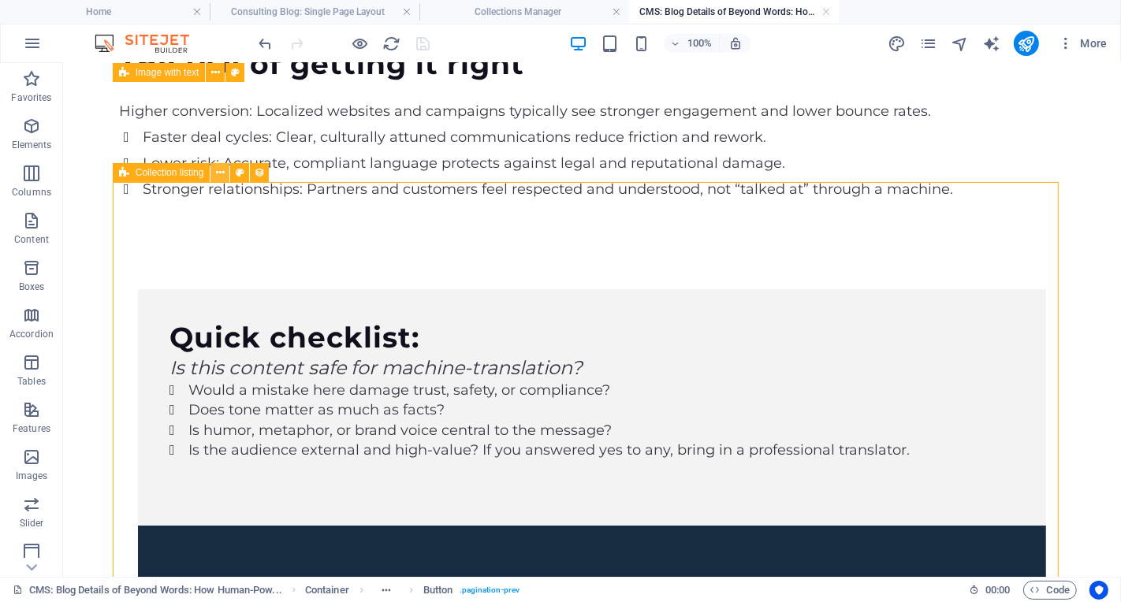
click at [219, 172] on icon at bounding box center [220, 173] width 9 height 17
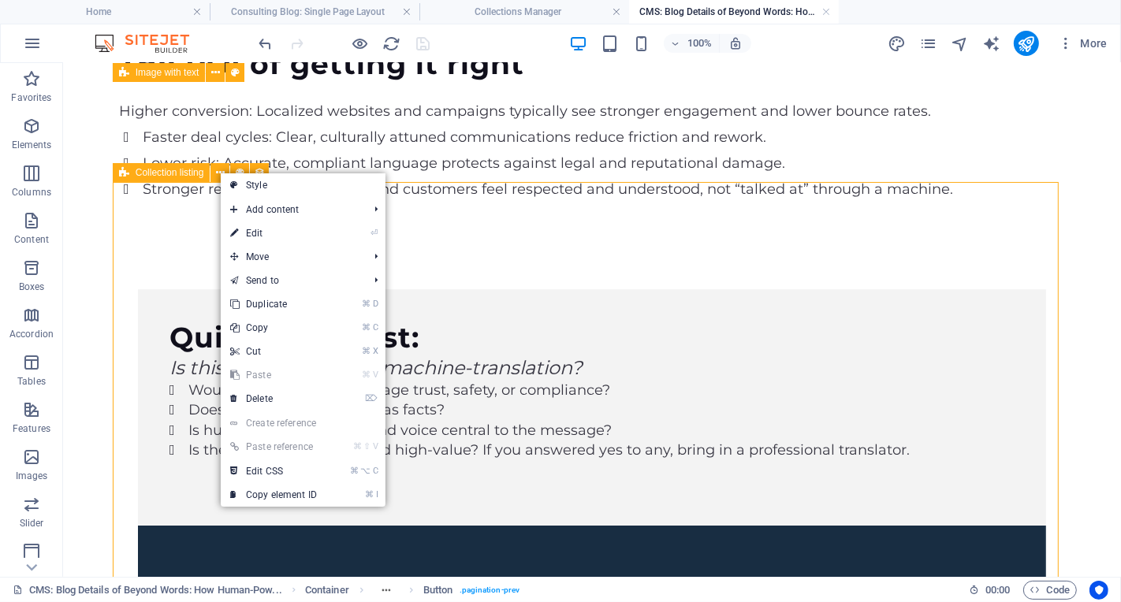
click at [177, 176] on span "Collection listing" at bounding box center [170, 172] width 69 height 9
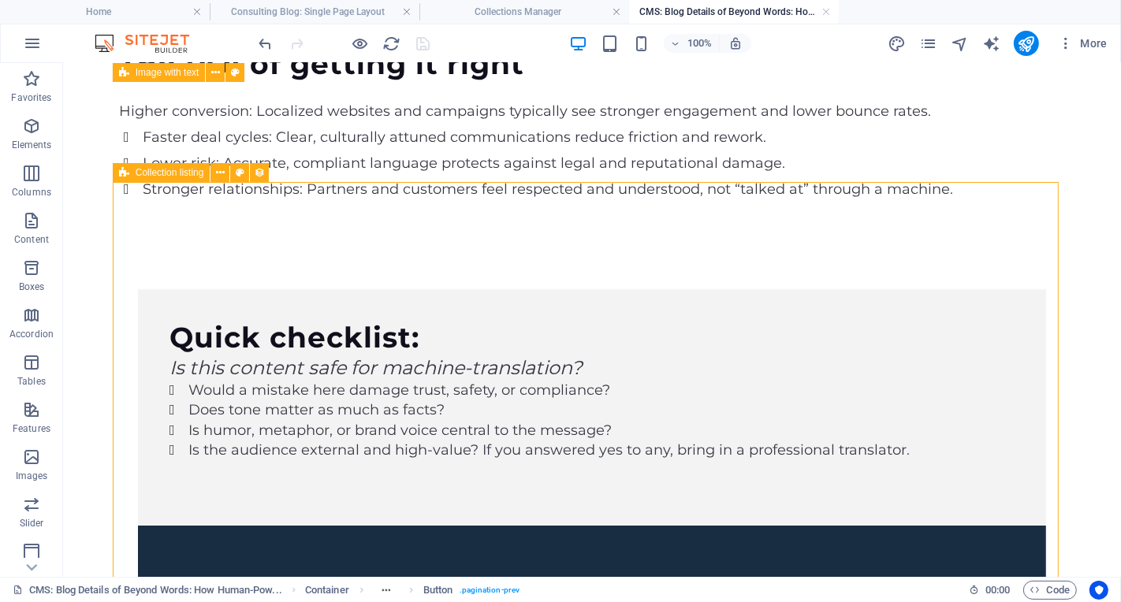
click at [177, 176] on span "Collection listing" at bounding box center [170, 172] width 69 height 9
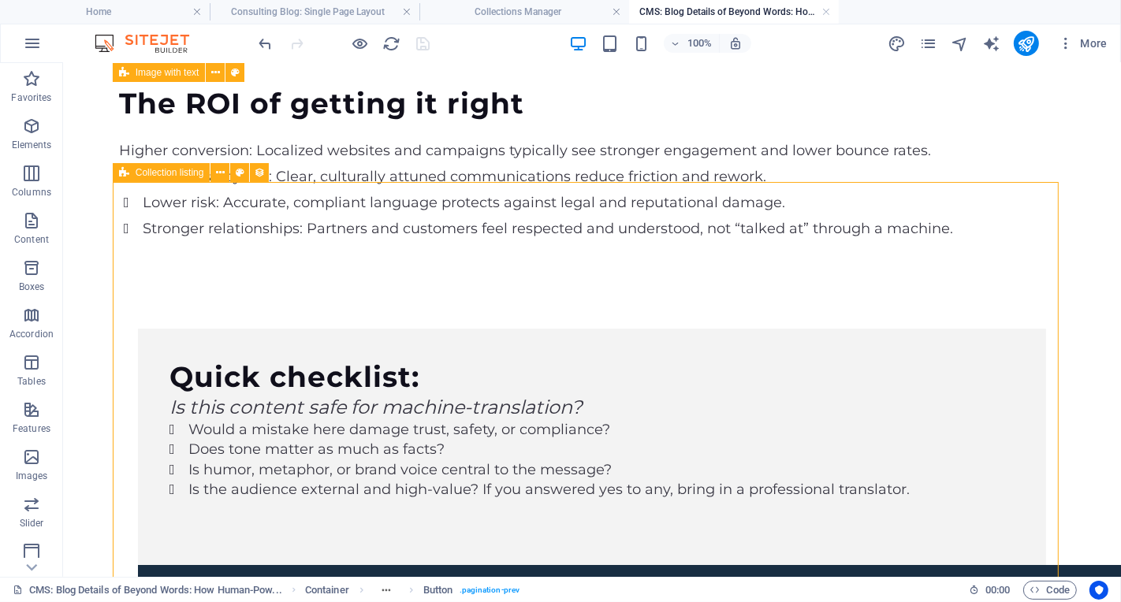
select select
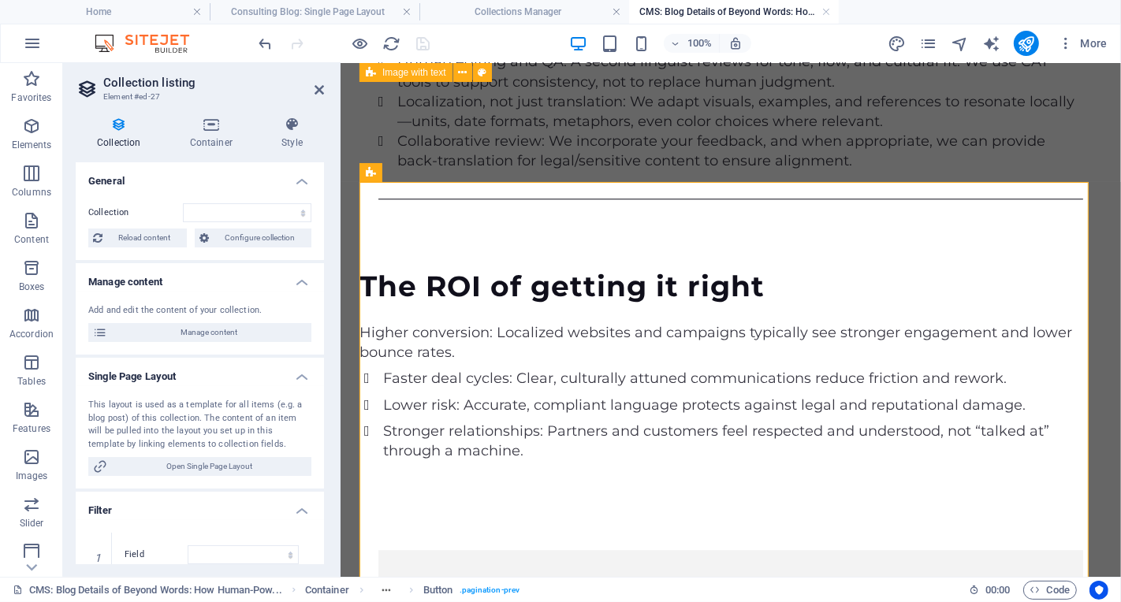
scroll to position [3935, 0]
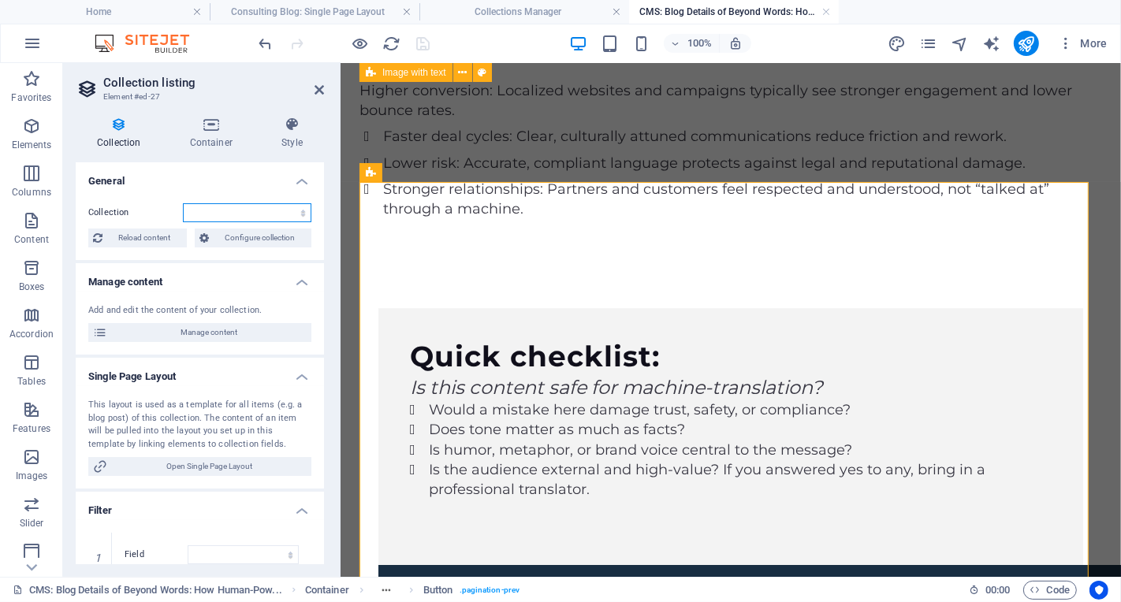
click at [278, 213] on select "Consulting Blog" at bounding box center [247, 212] width 129 height 19
select select "68dac0cd62f0aafbf306ba84"
click at [183, 203] on select "Consulting Blog" at bounding box center [247, 212] width 129 height 19
select select
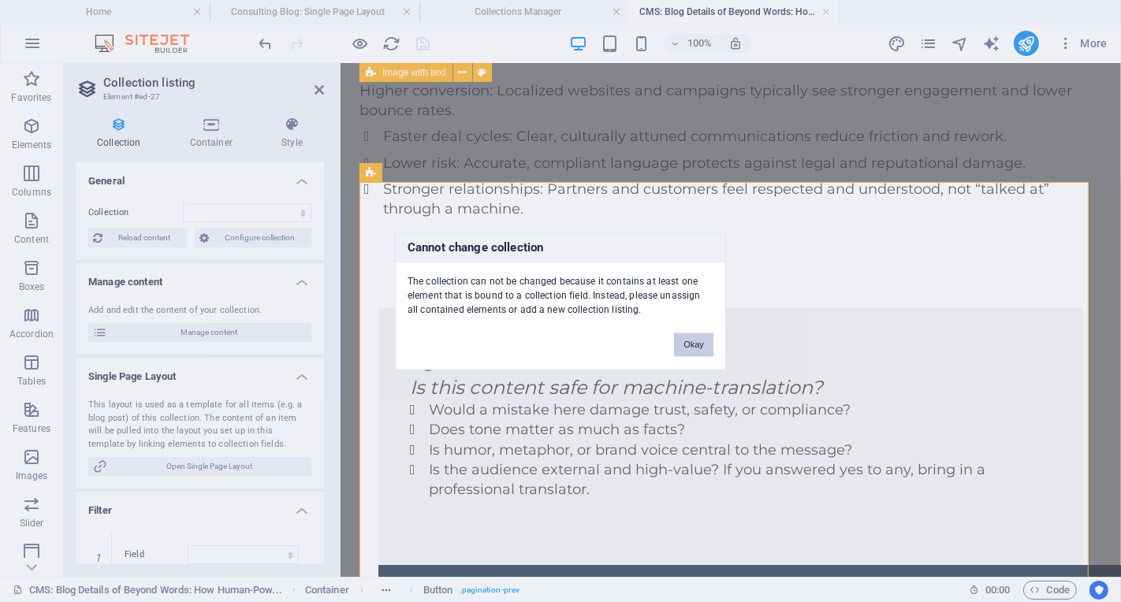
click at [706, 344] on button "Okay" at bounding box center [693, 345] width 39 height 24
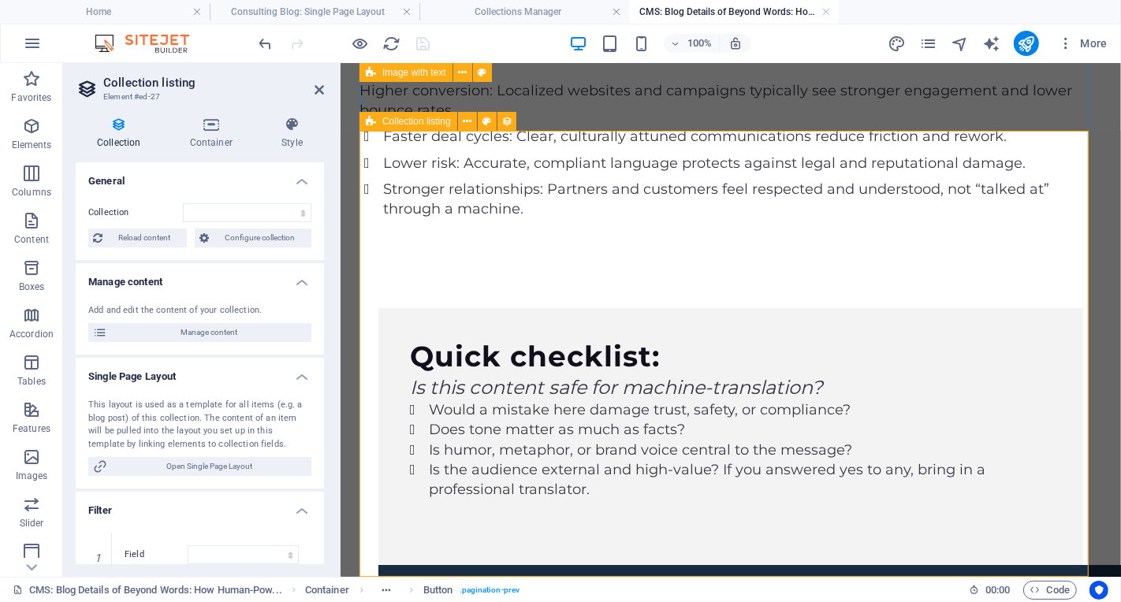
scroll to position [4112, 0]
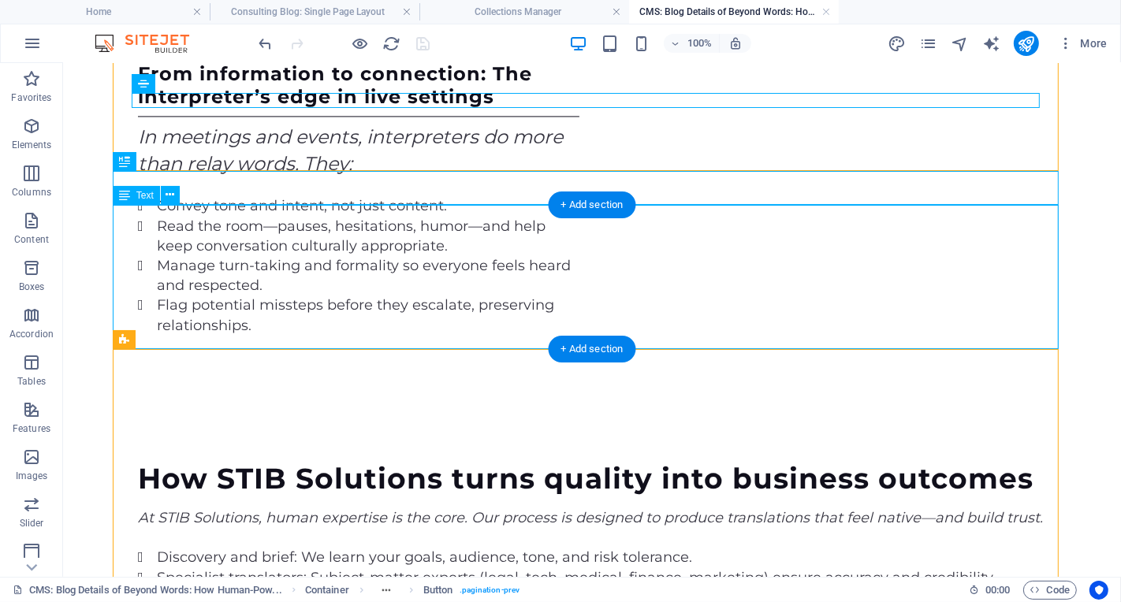
scroll to position [2882, 0]
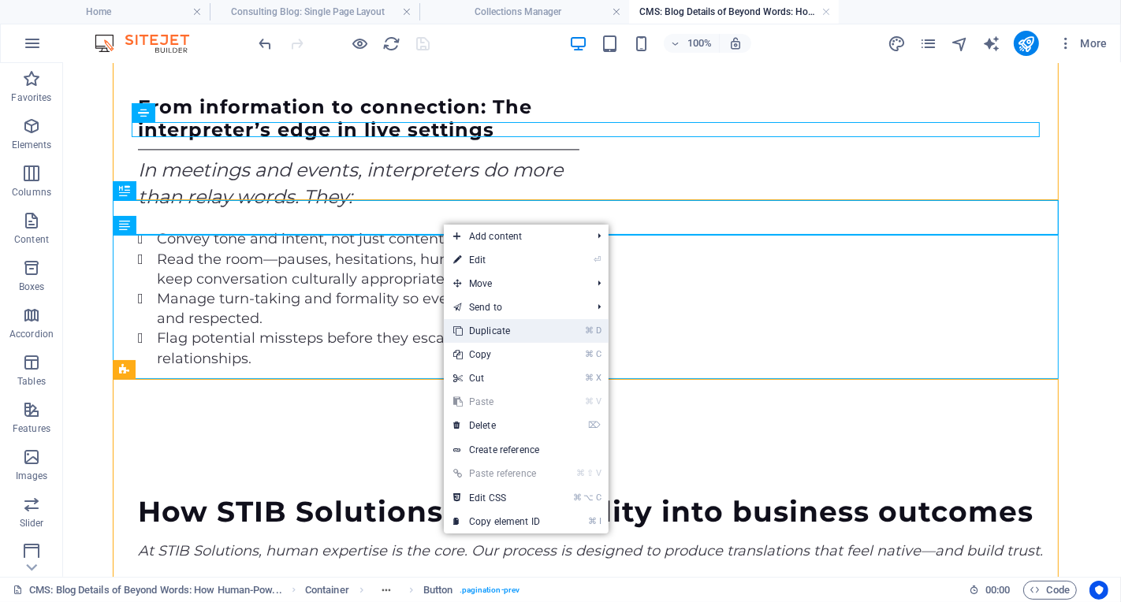
click at [547, 332] on link "⌘ D Duplicate" at bounding box center [497, 331] width 106 height 24
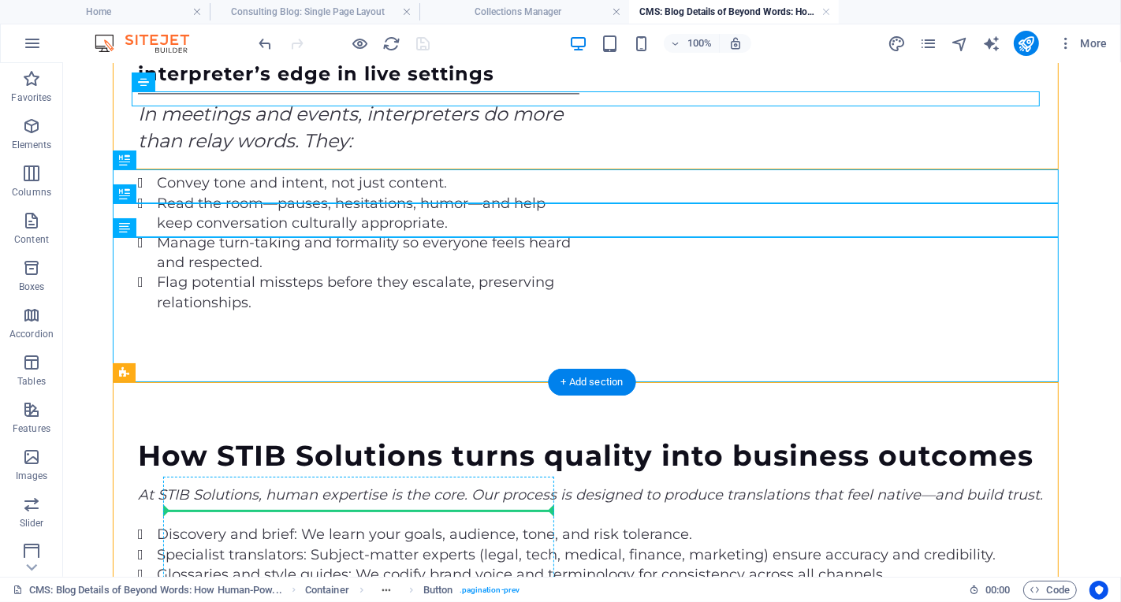
drag, startPoint x: 226, startPoint y: 253, endPoint x: 273, endPoint y: 457, distance: 209.4
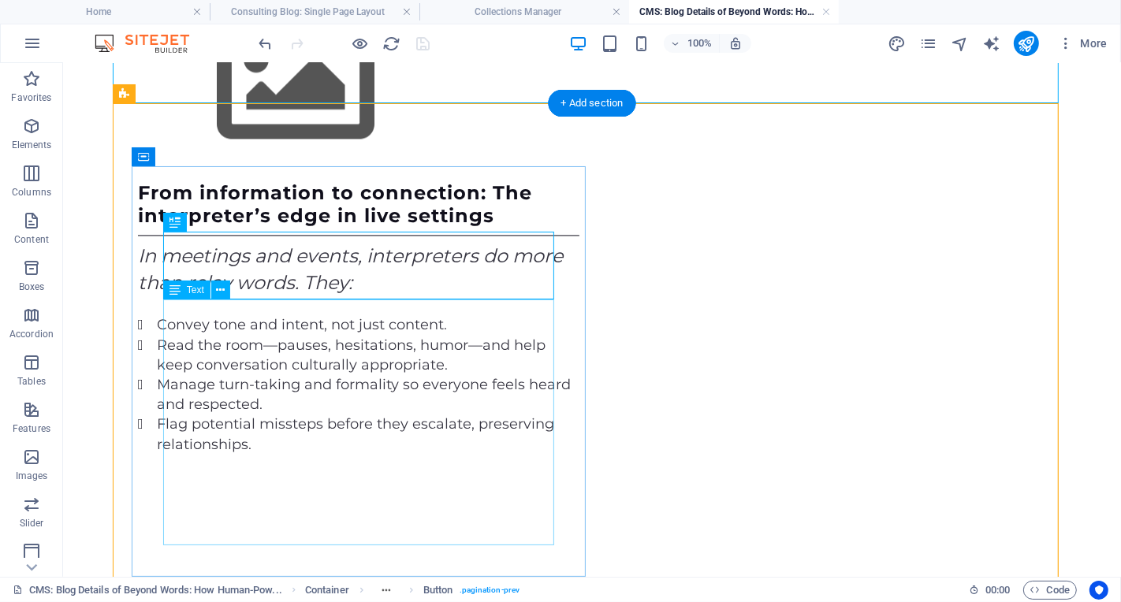
scroll to position [3158, 0]
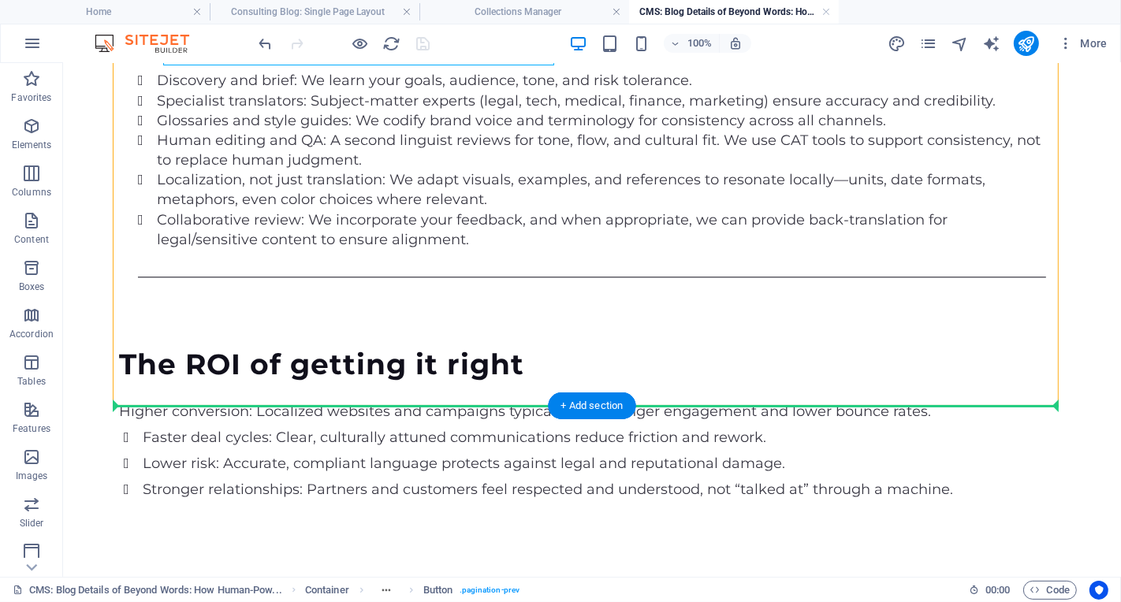
drag, startPoint x: 373, startPoint y: 245, endPoint x: 398, endPoint y: 363, distance: 120.9
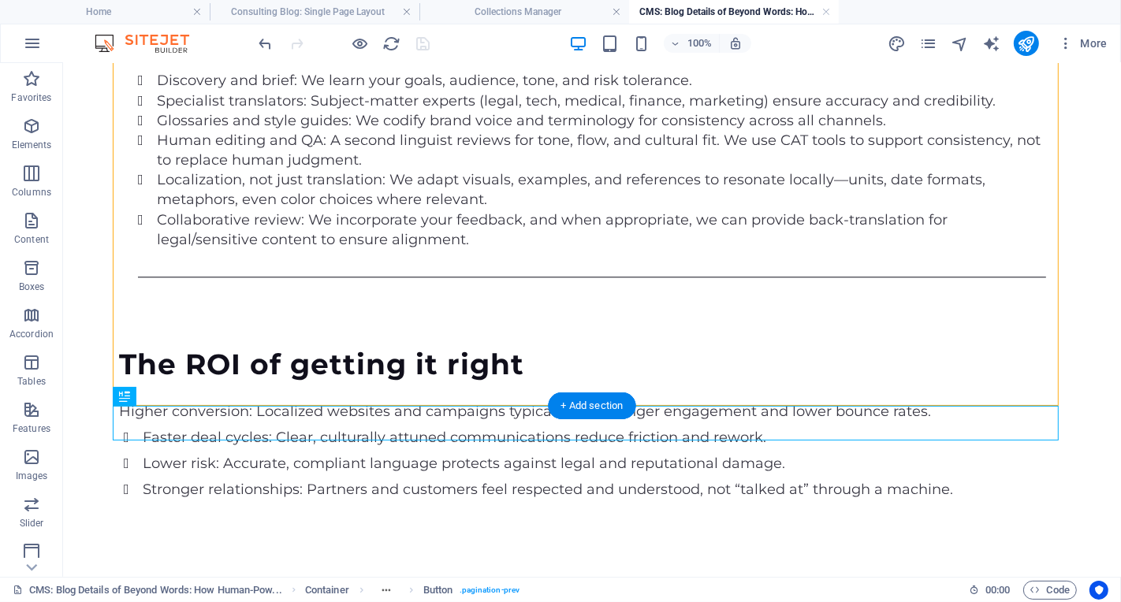
scroll to position [3325, 0]
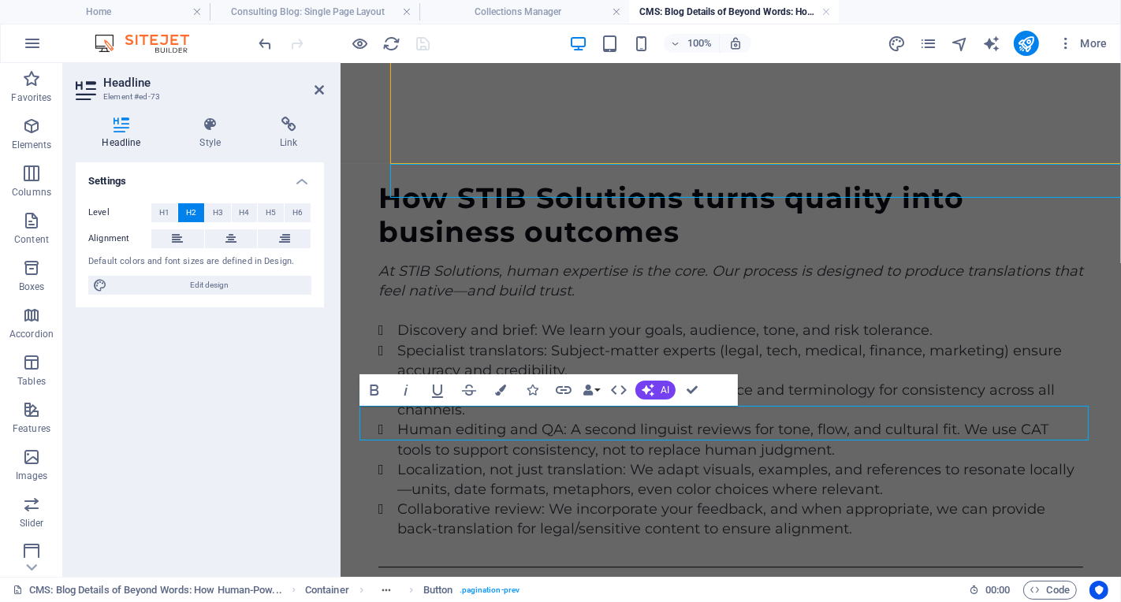
scroll to position [3567, 0]
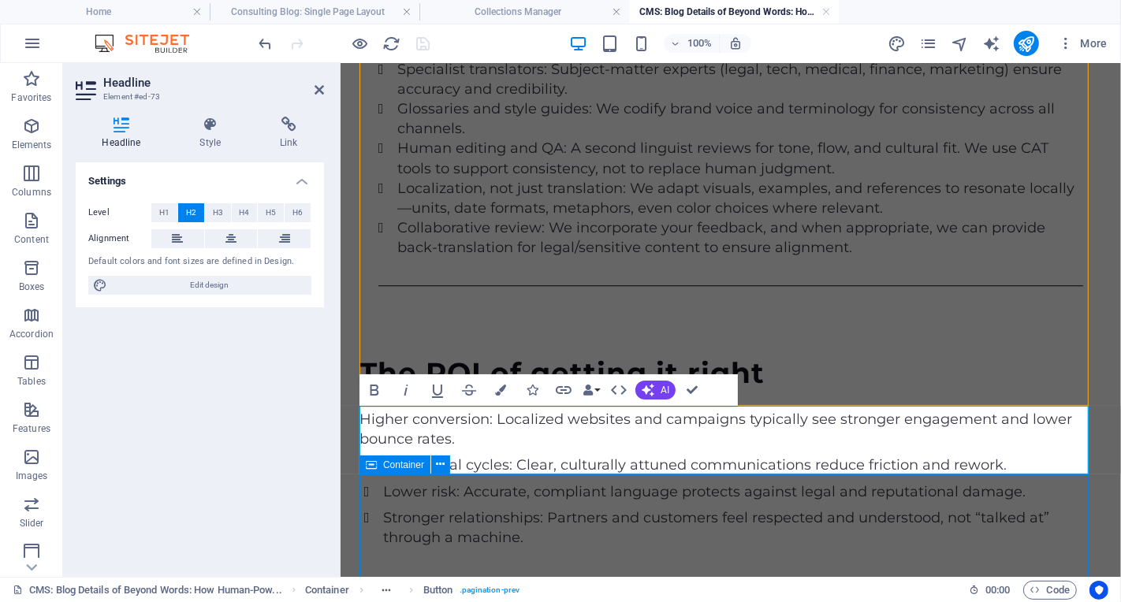
scroll to position [3325, 0]
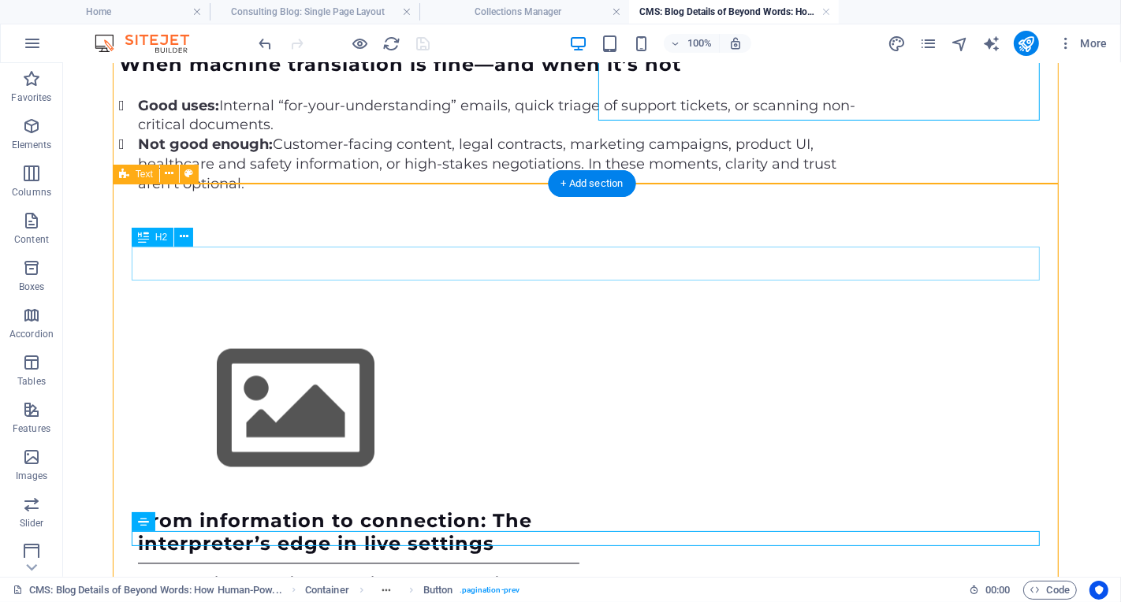
scroll to position [2473, 0]
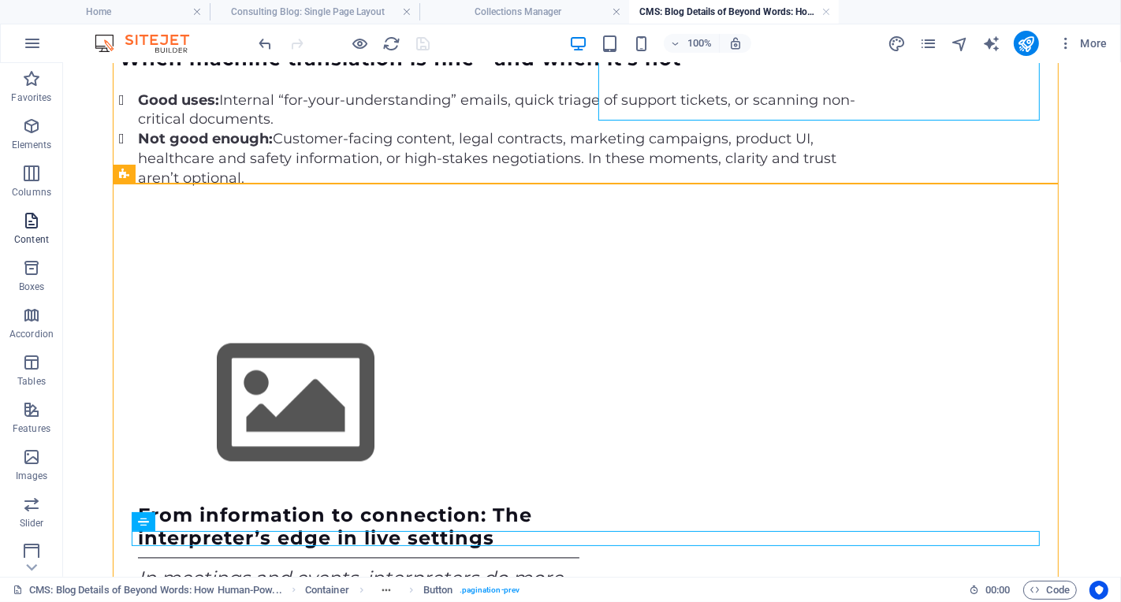
click at [31, 226] on icon "button" at bounding box center [31, 220] width 19 height 19
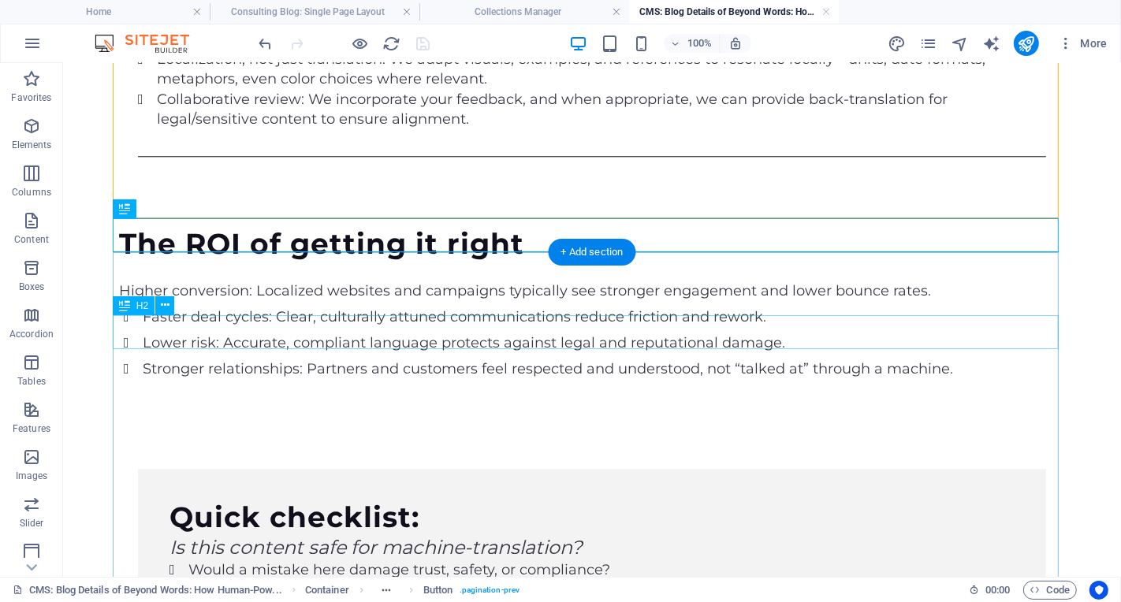
scroll to position [3419, 0]
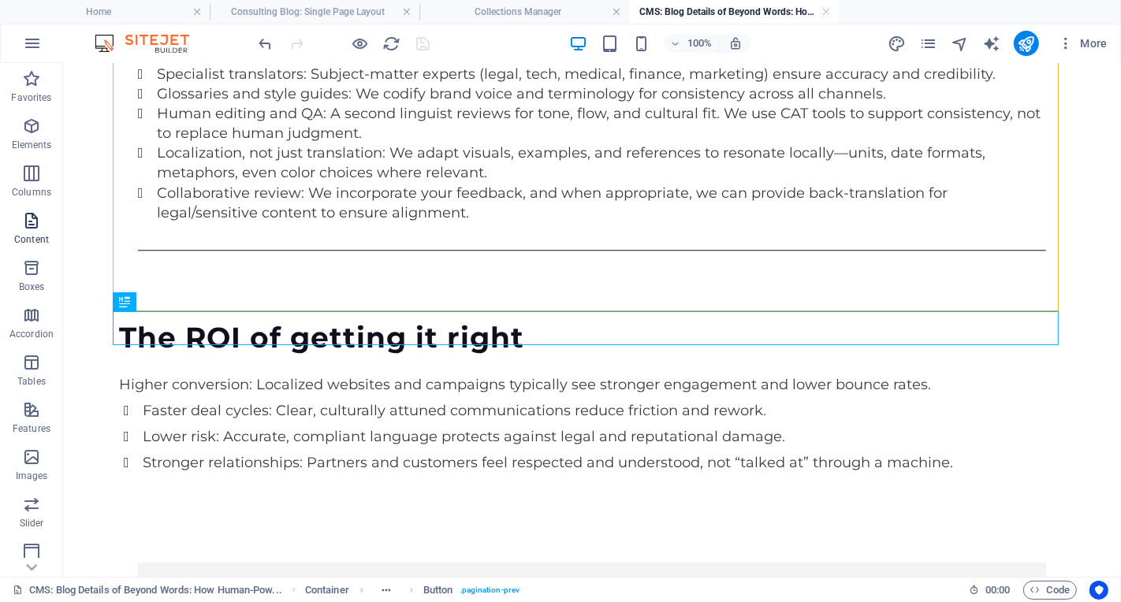
click at [39, 228] on icon "button" at bounding box center [31, 220] width 19 height 19
click at [24, 218] on icon "button" at bounding box center [31, 220] width 19 height 19
click at [29, 214] on icon "button" at bounding box center [31, 220] width 19 height 19
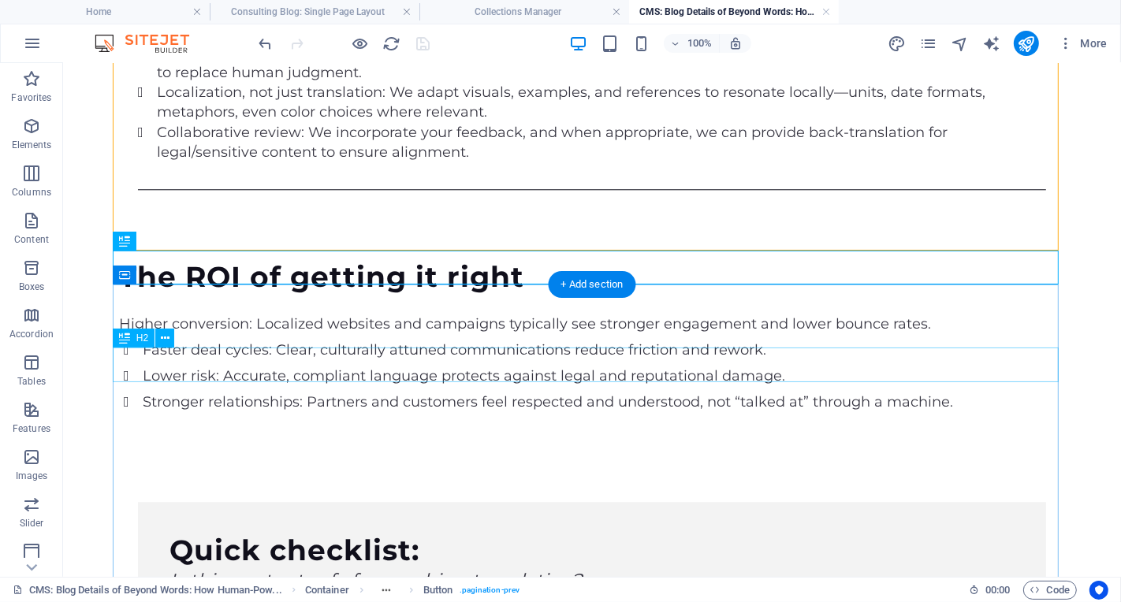
scroll to position [3440, 0]
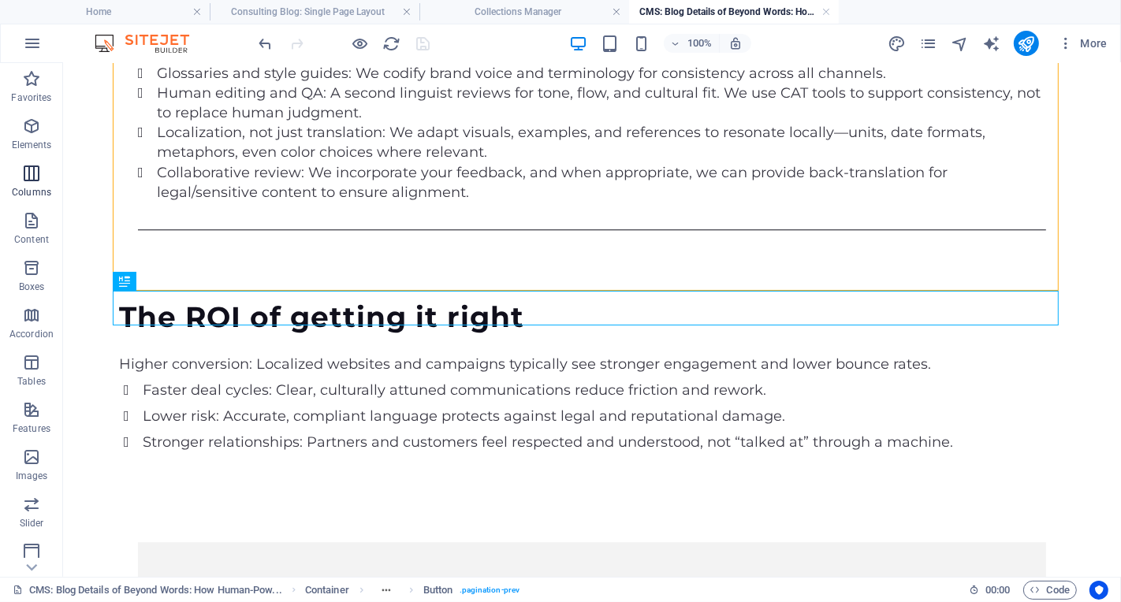
click at [43, 181] on span "Columns" at bounding box center [31, 183] width 63 height 38
click at [45, 222] on span "Content" at bounding box center [31, 230] width 63 height 38
click at [35, 179] on icon "button" at bounding box center [31, 173] width 19 height 19
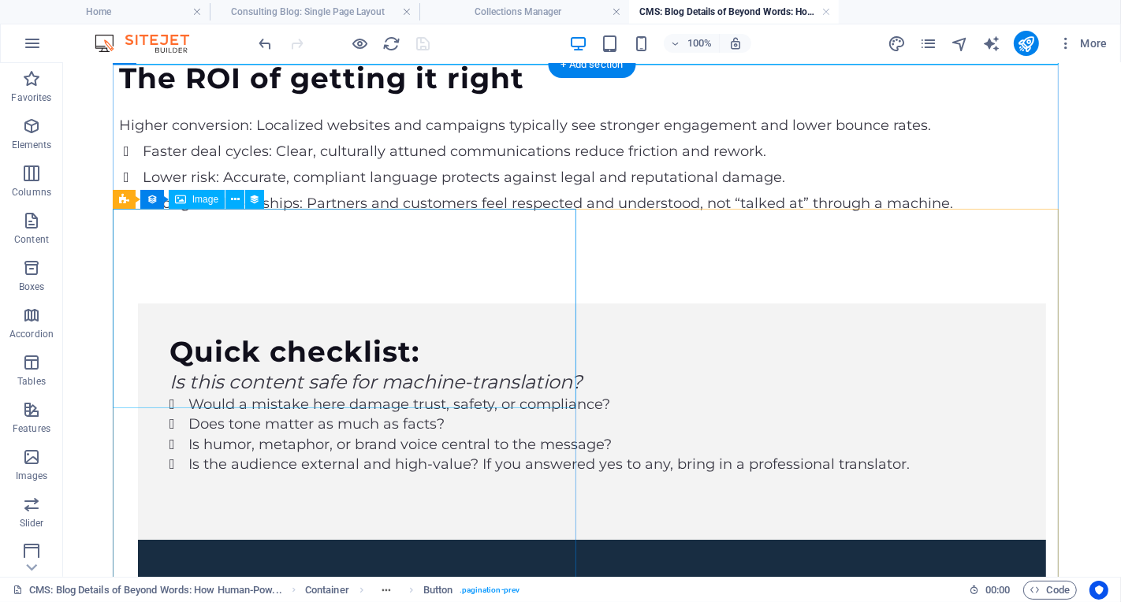
scroll to position [3038, 0]
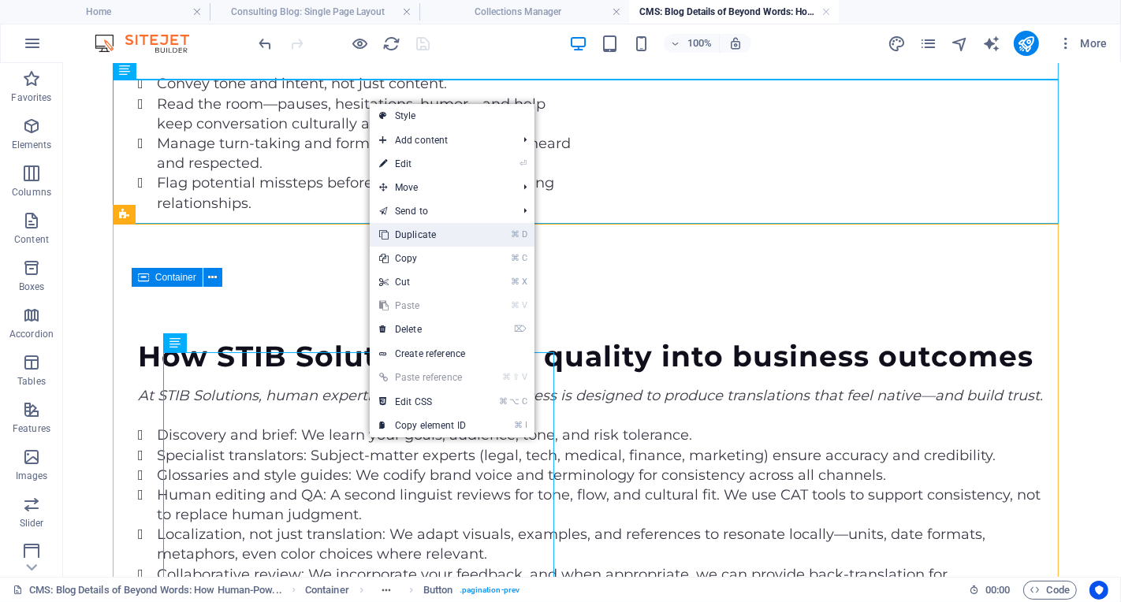
click at [448, 237] on link "⌘ D Duplicate" at bounding box center [423, 235] width 106 height 24
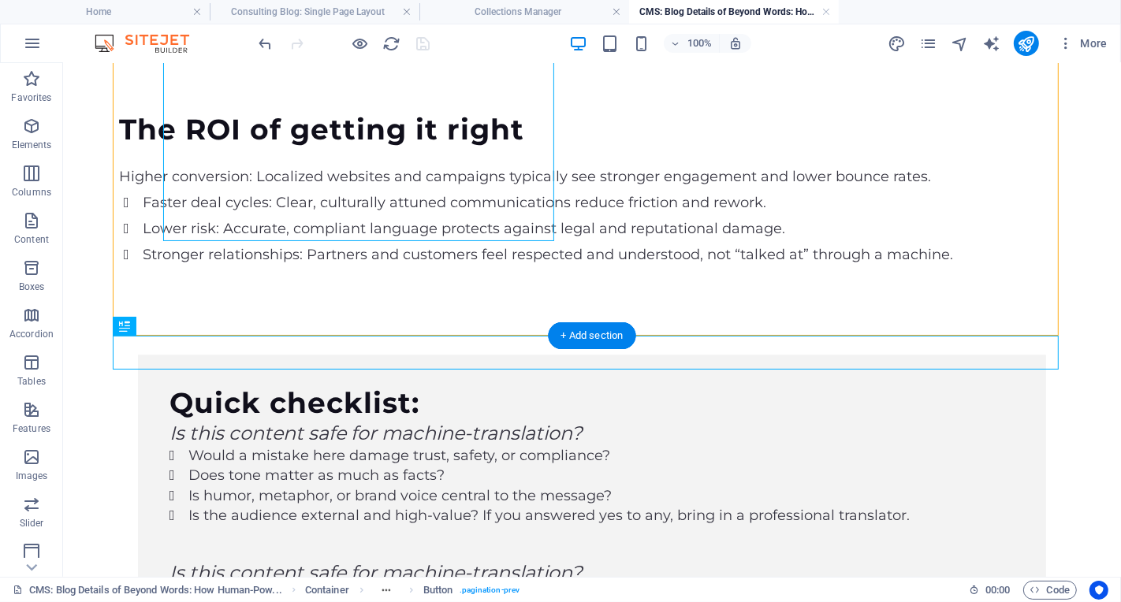
scroll to position [3643, 0]
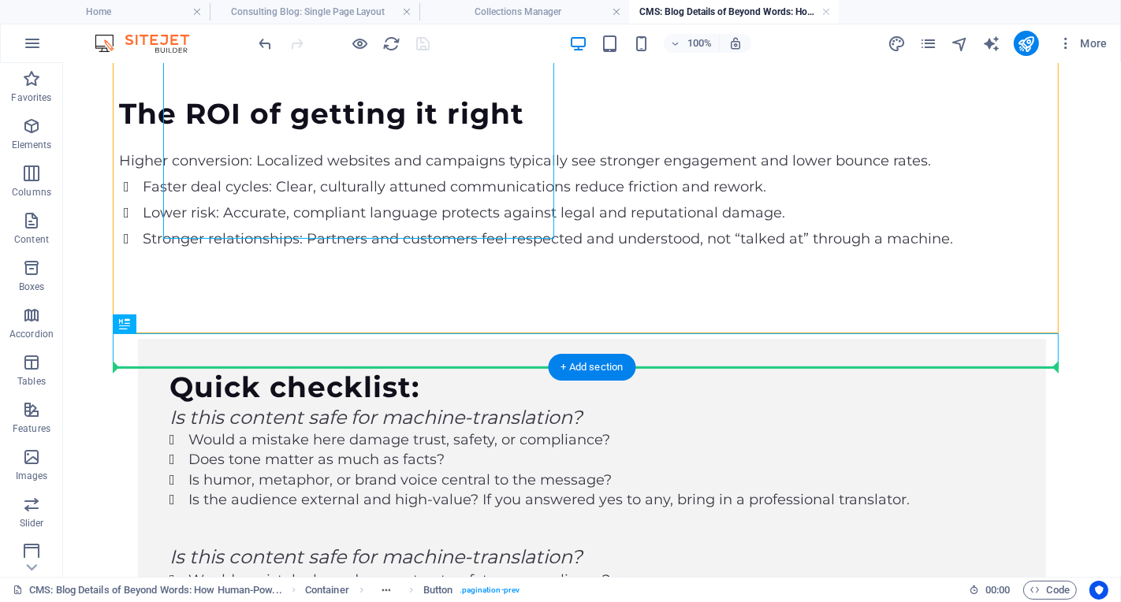
drag, startPoint x: 380, startPoint y: 134, endPoint x: 529, endPoint y: 404, distance: 308.8
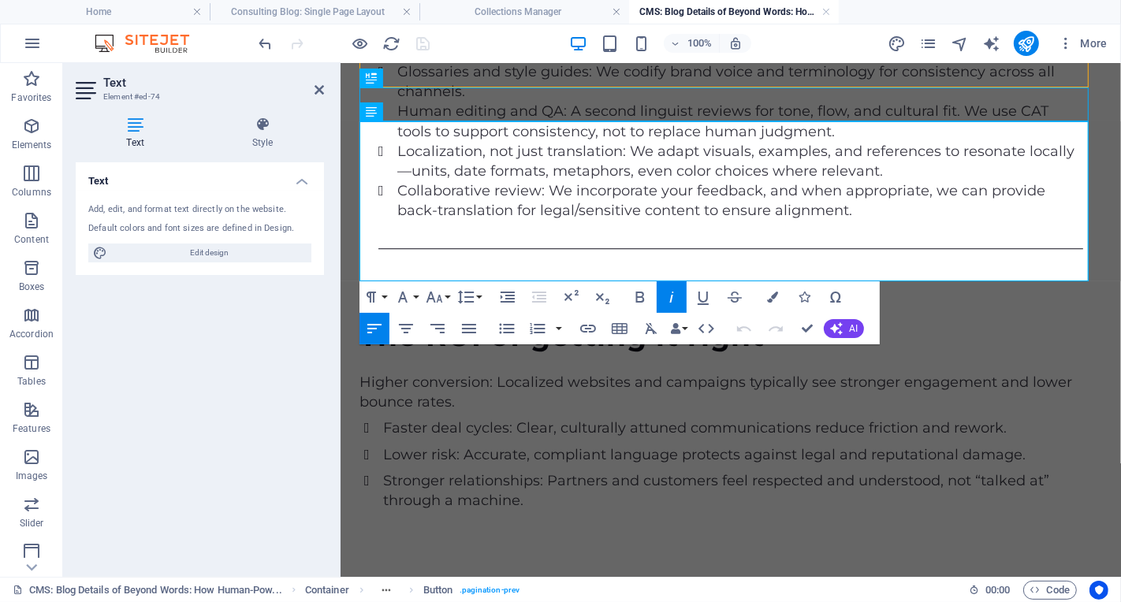
scroll to position [3885, 0]
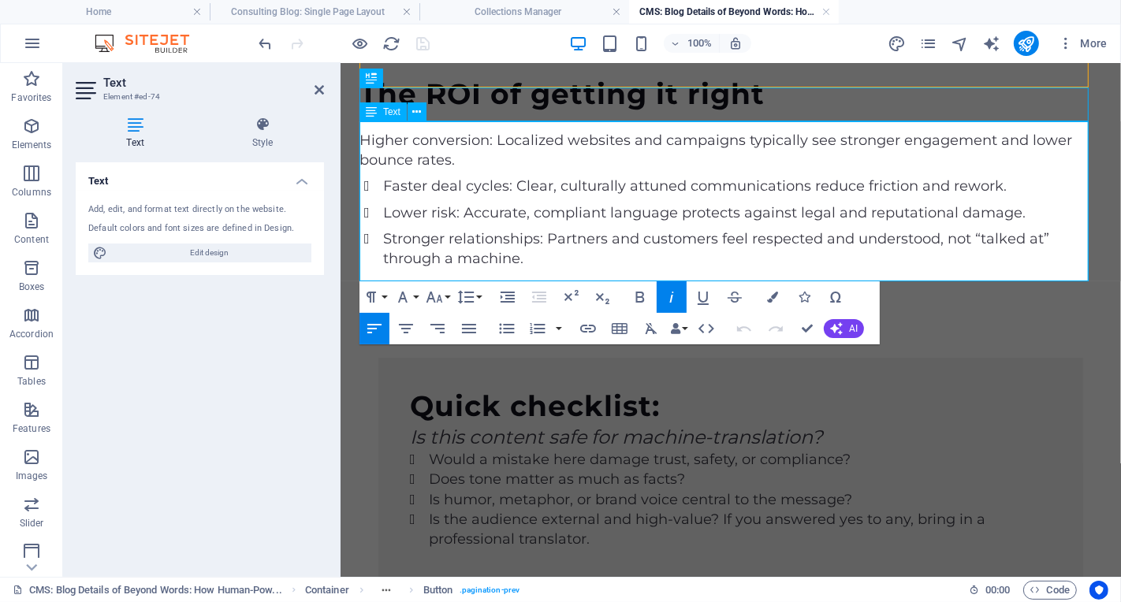
drag, startPoint x: 752, startPoint y: 217, endPoint x: 555, endPoint y: 222, distance: 197.2
drag, startPoint x: 482, startPoint y: 235, endPoint x: 344, endPoint y: 124, distance: 177.2
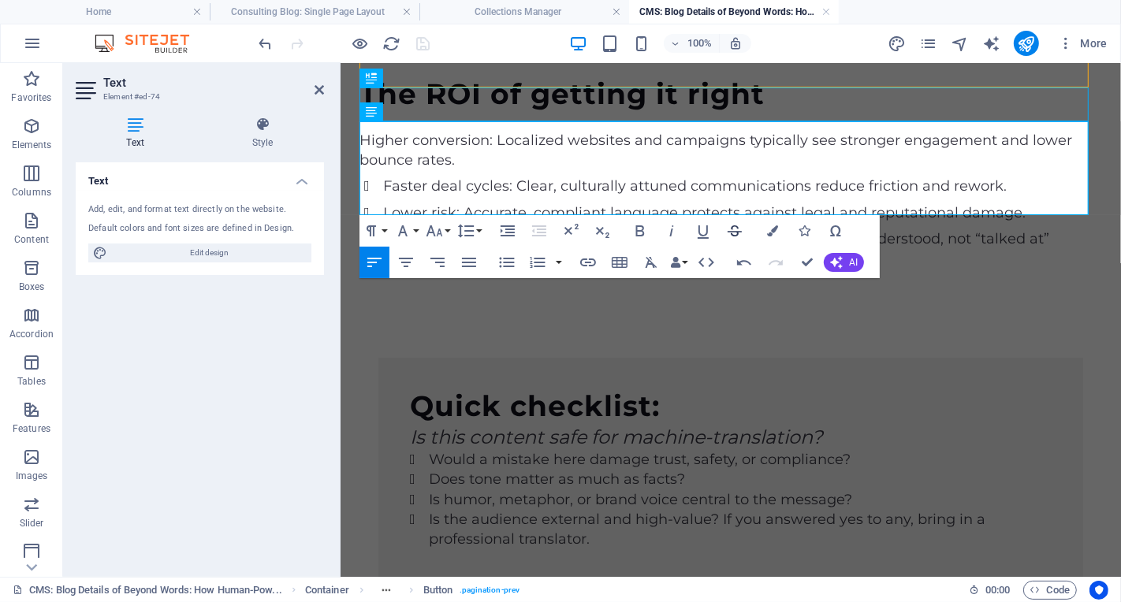
scroll to position [3885, 0]
click at [653, 262] on icon "button" at bounding box center [651, 262] width 19 height 19
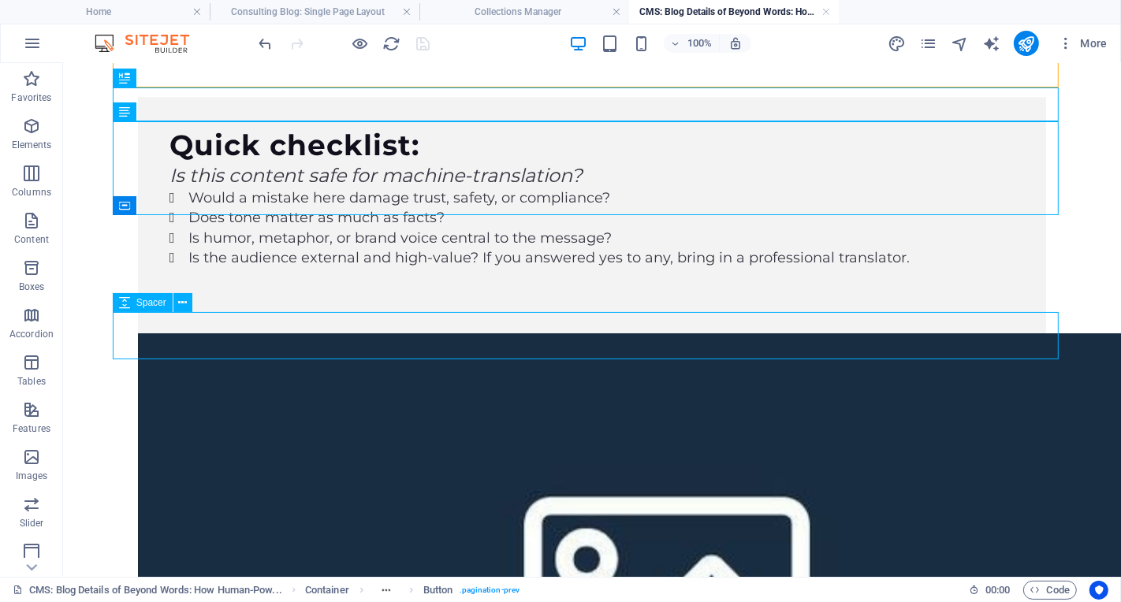
scroll to position [3643, 0]
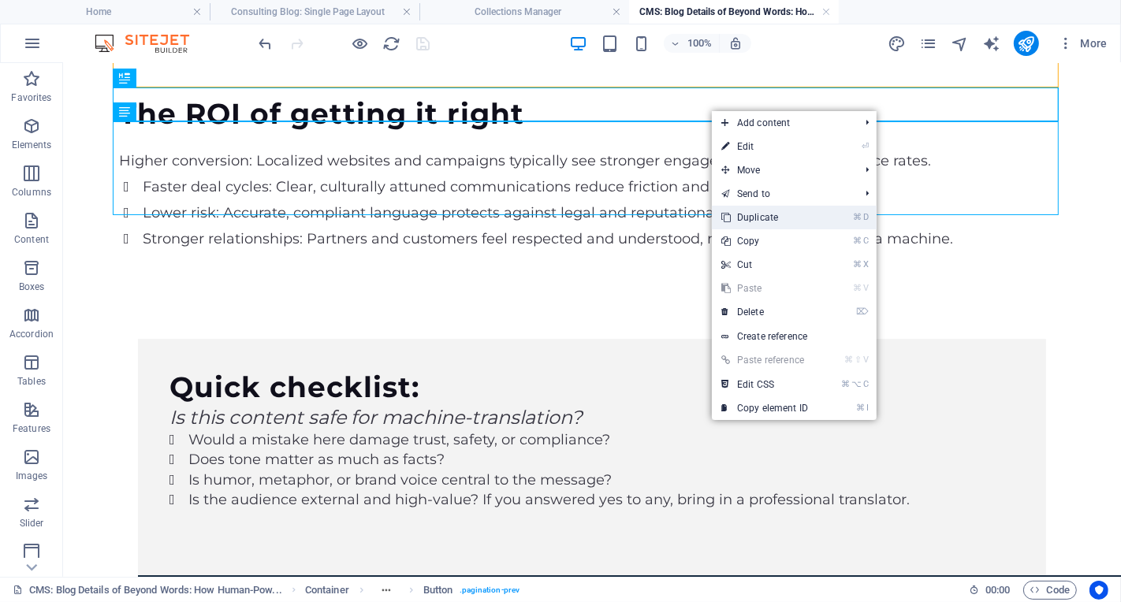
click at [780, 221] on link "⌘ D Duplicate" at bounding box center [765, 218] width 106 height 24
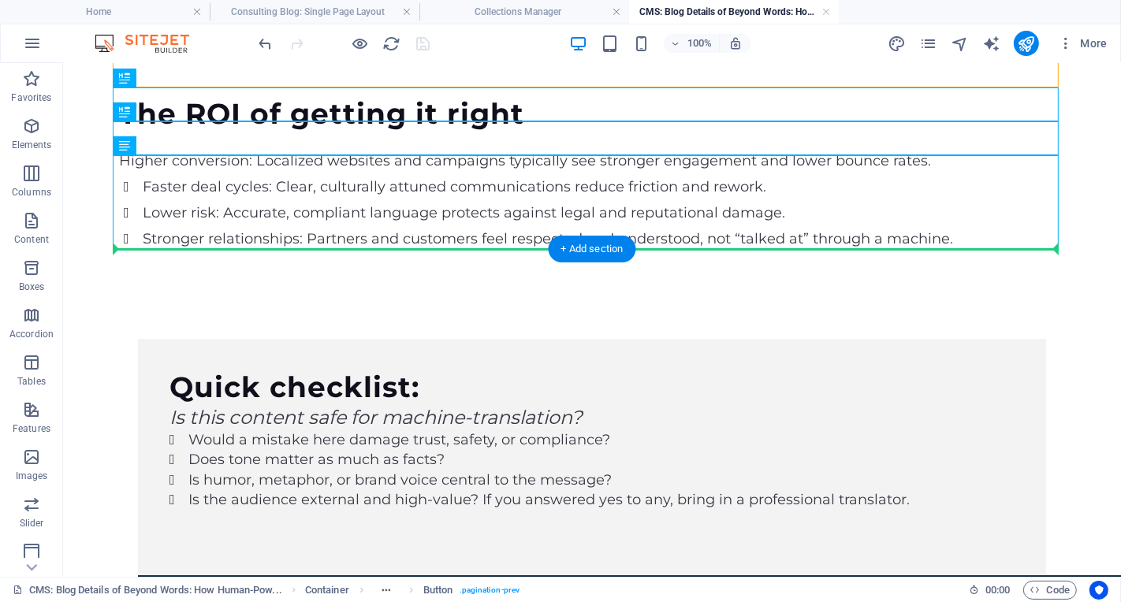
drag, startPoint x: 682, startPoint y: 132, endPoint x: 646, endPoint y: 261, distance: 133.5
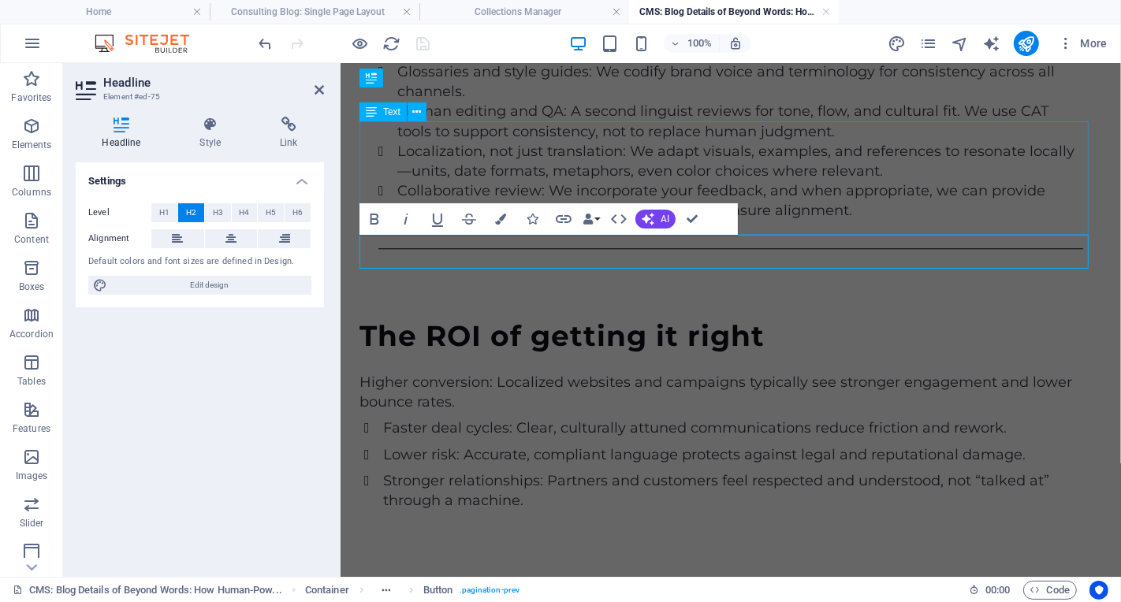
scroll to position [3885, 0]
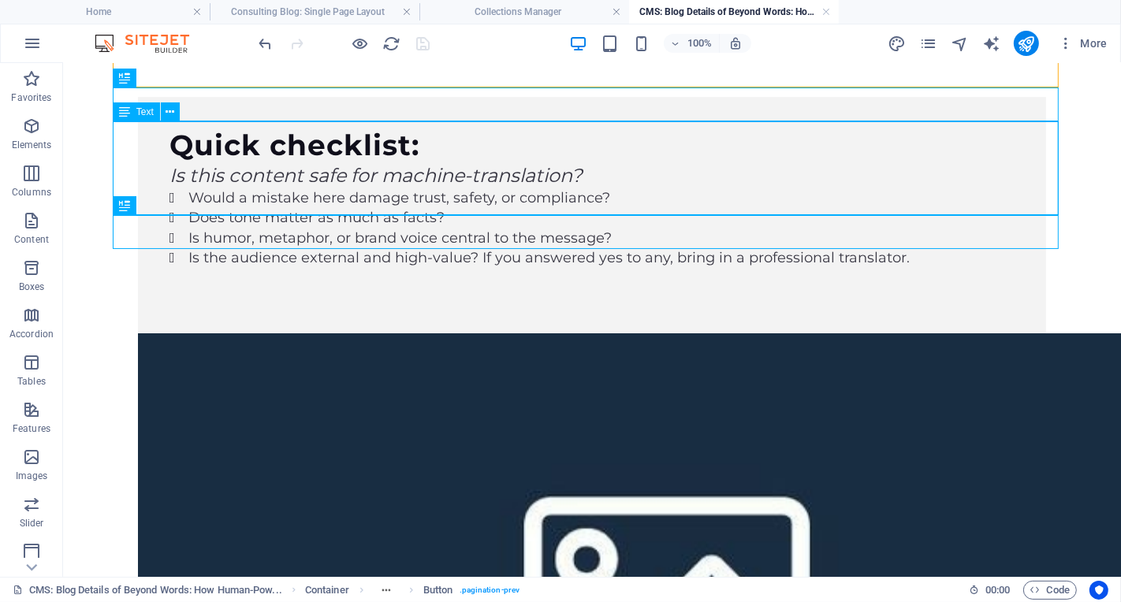
scroll to position [3643, 0]
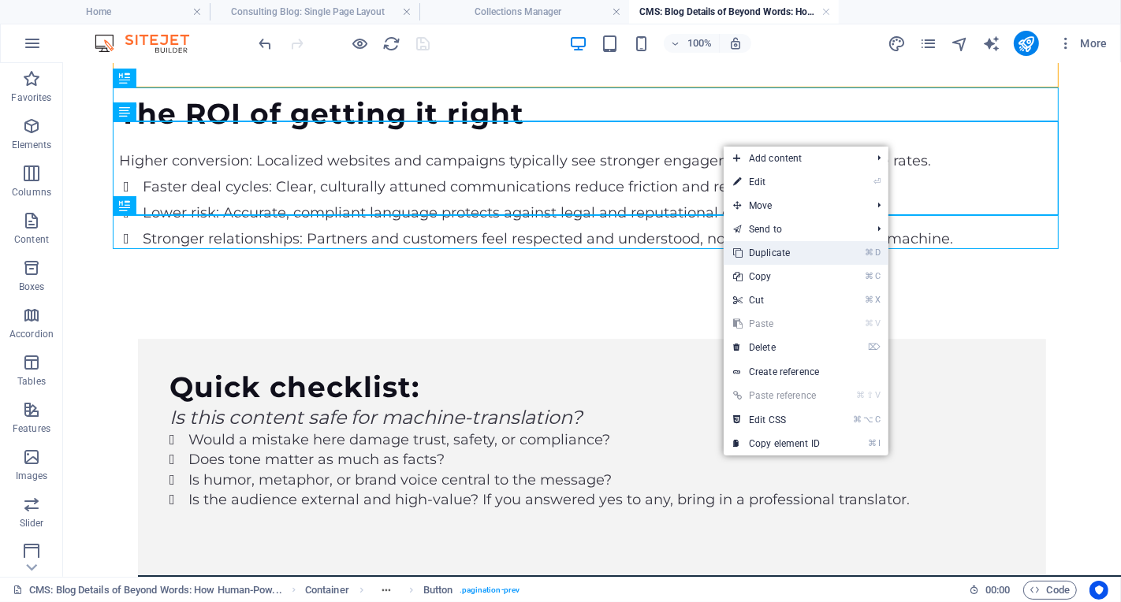
click at [778, 259] on link "⌘ D Duplicate" at bounding box center [777, 253] width 106 height 24
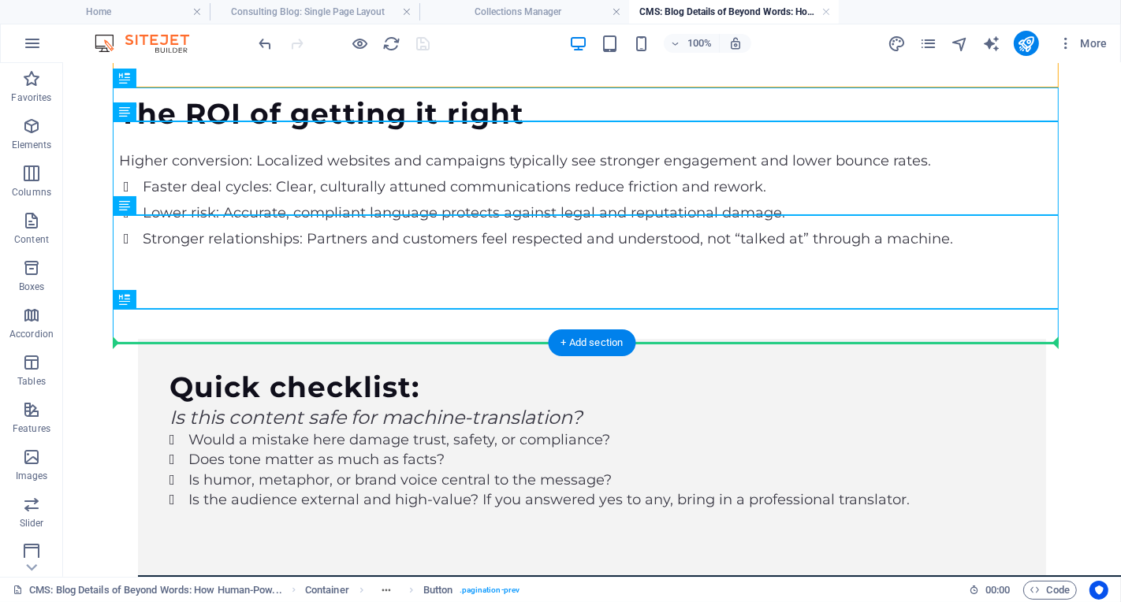
drag, startPoint x: 757, startPoint y: 243, endPoint x: 709, endPoint y: 356, distance: 122.6
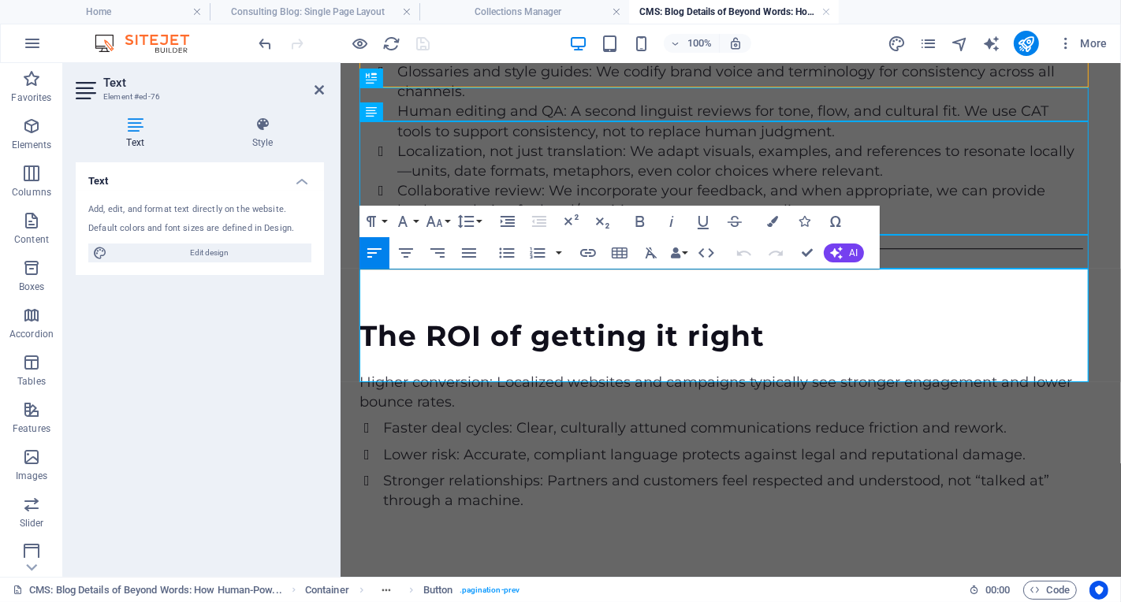
scroll to position [3885, 0]
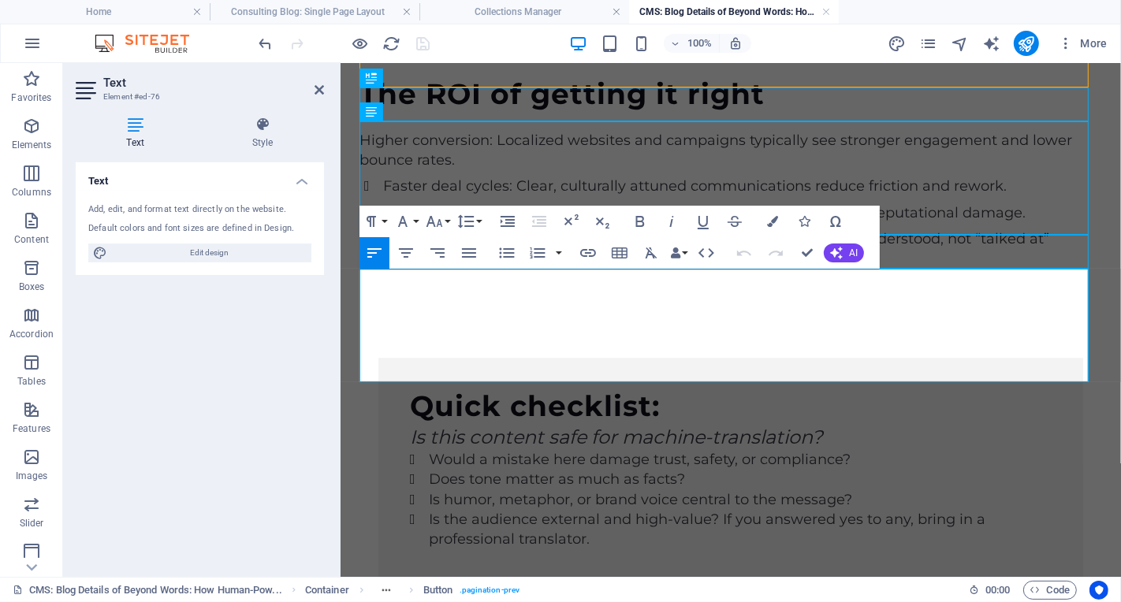
drag, startPoint x: 552, startPoint y: 335, endPoint x: 357, endPoint y: 283, distance: 201.6
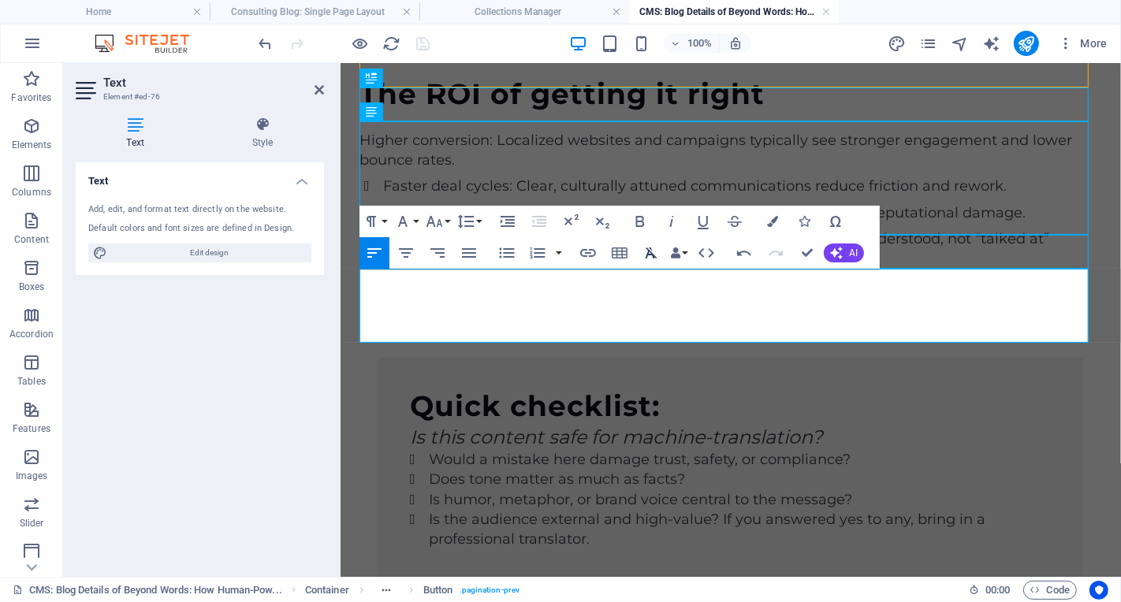
click at [653, 258] on icon "button" at bounding box center [652, 253] width 12 height 11
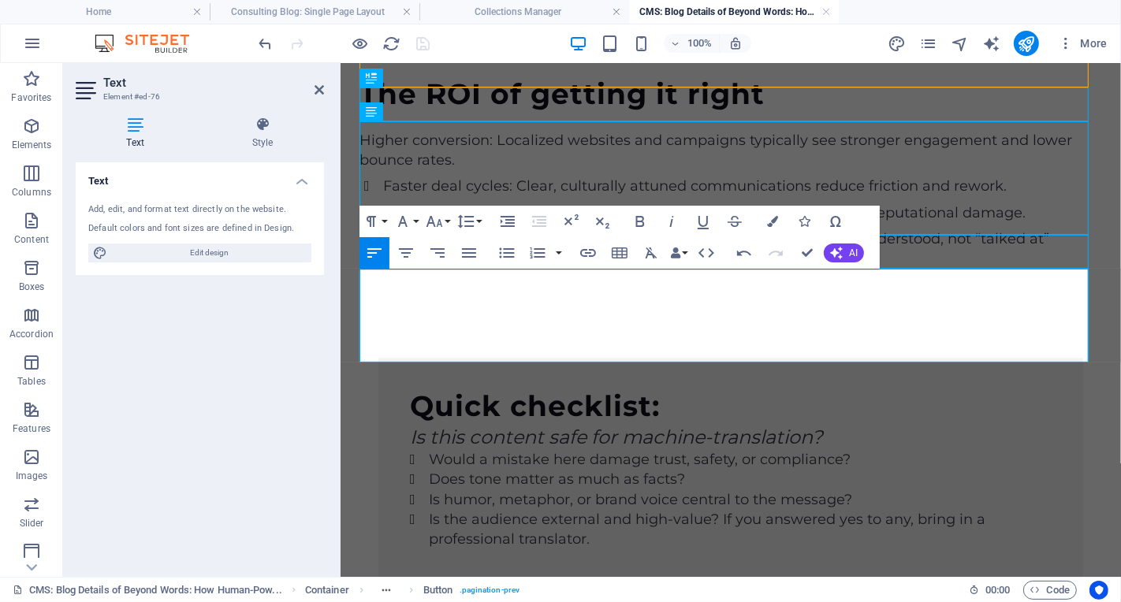
click at [244, 379] on div "Text Add, edit, and format text directly on the website. Default colors and fon…" at bounding box center [200, 363] width 248 height 402
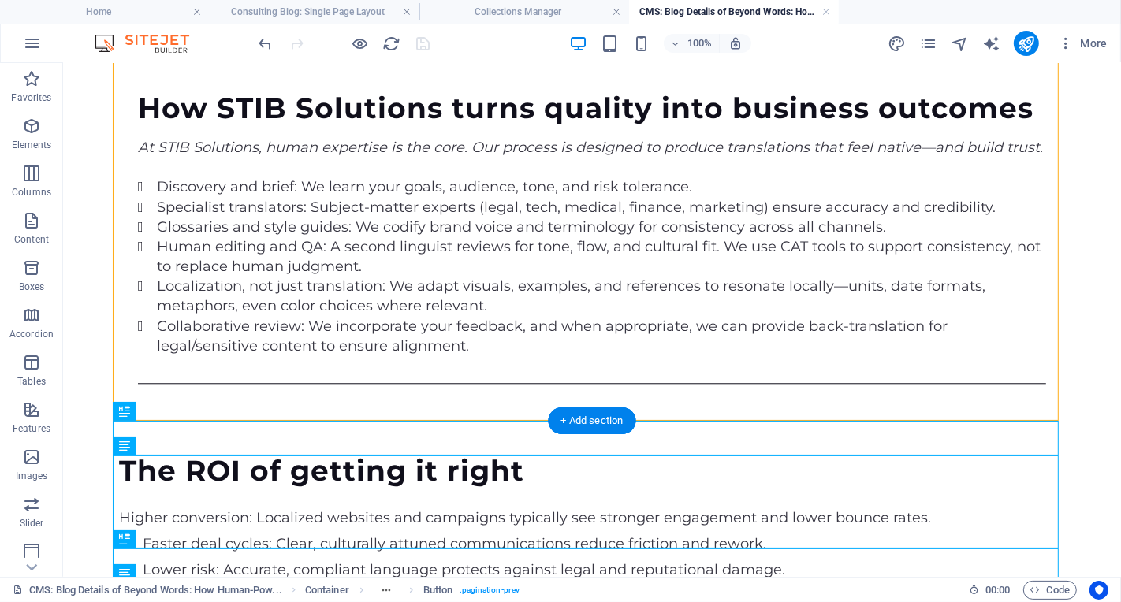
scroll to position [3332, 0]
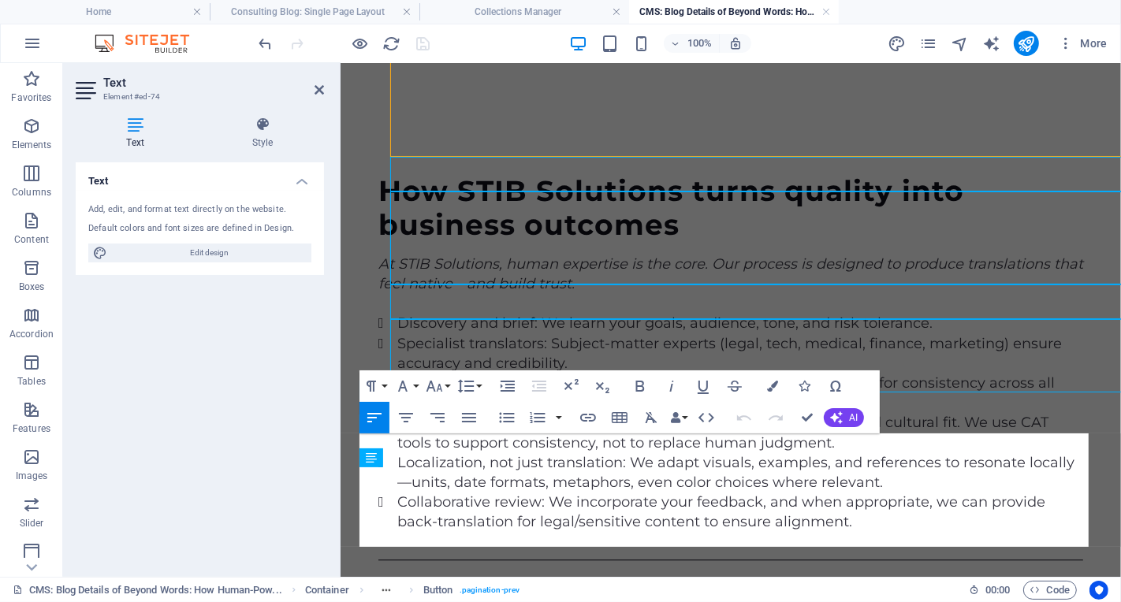
scroll to position [3574, 0]
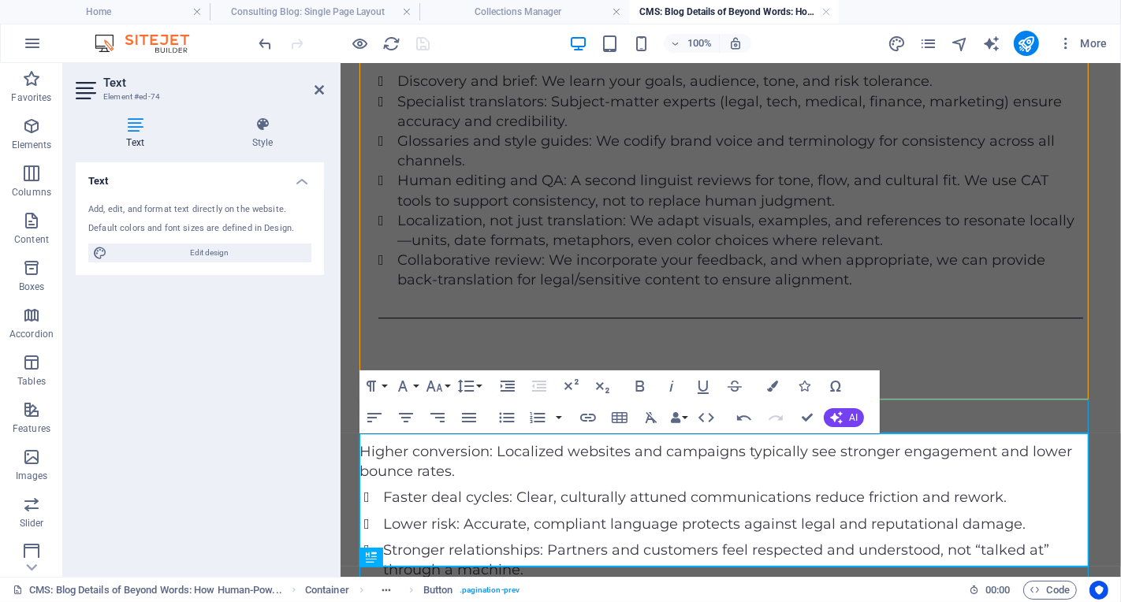
click at [297, 497] on div "Text Add, edit, and format text directly on the website. Default colors and fon…" at bounding box center [200, 363] width 248 height 402
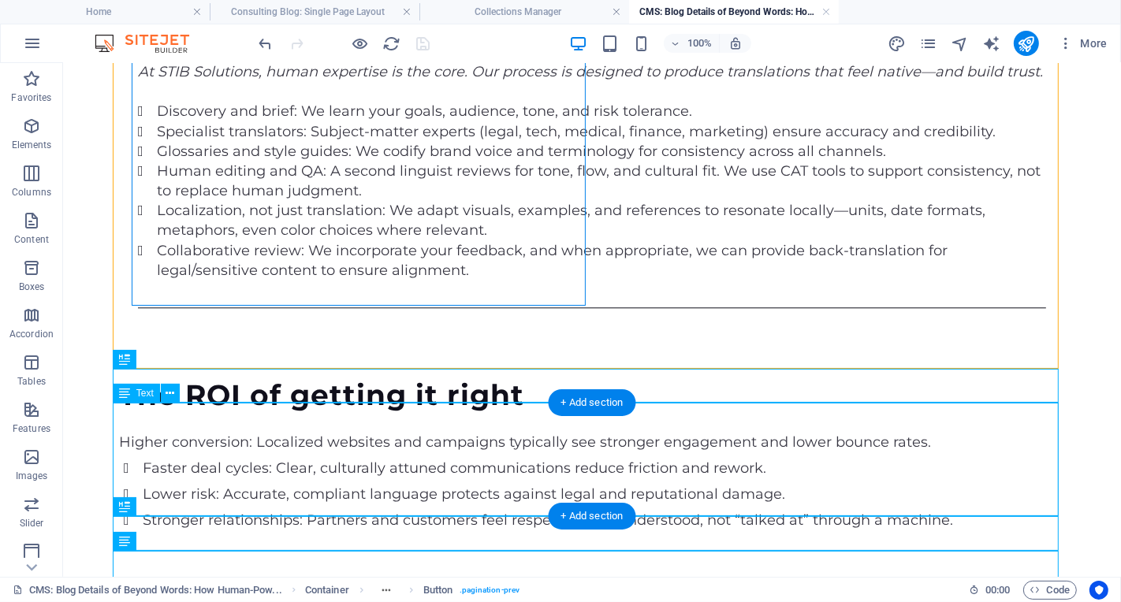
scroll to position [3500, 0]
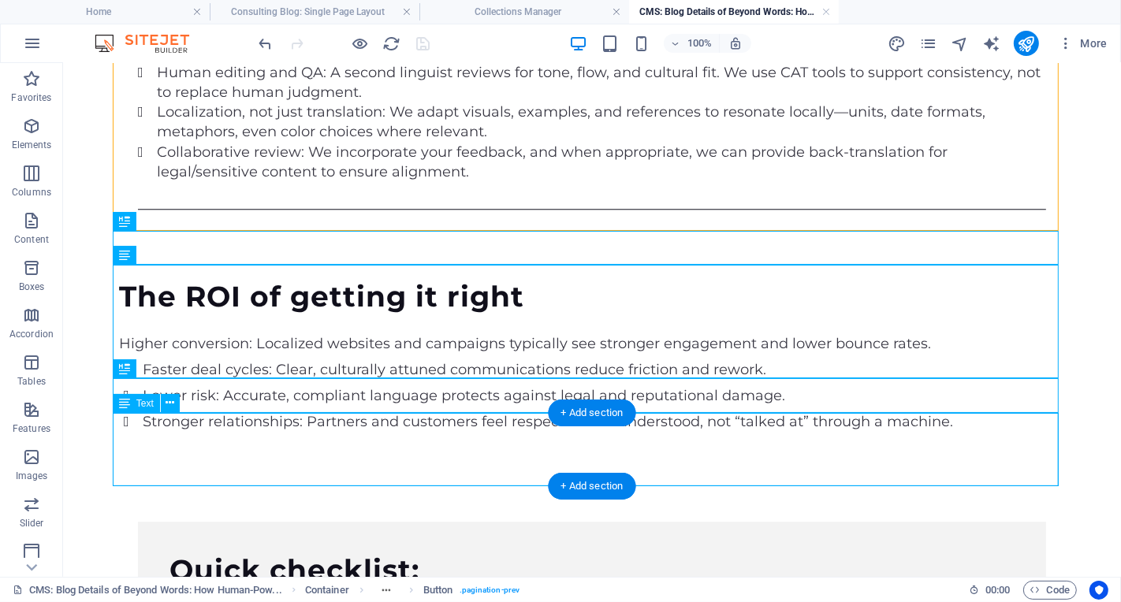
scroll to position [3742, 0]
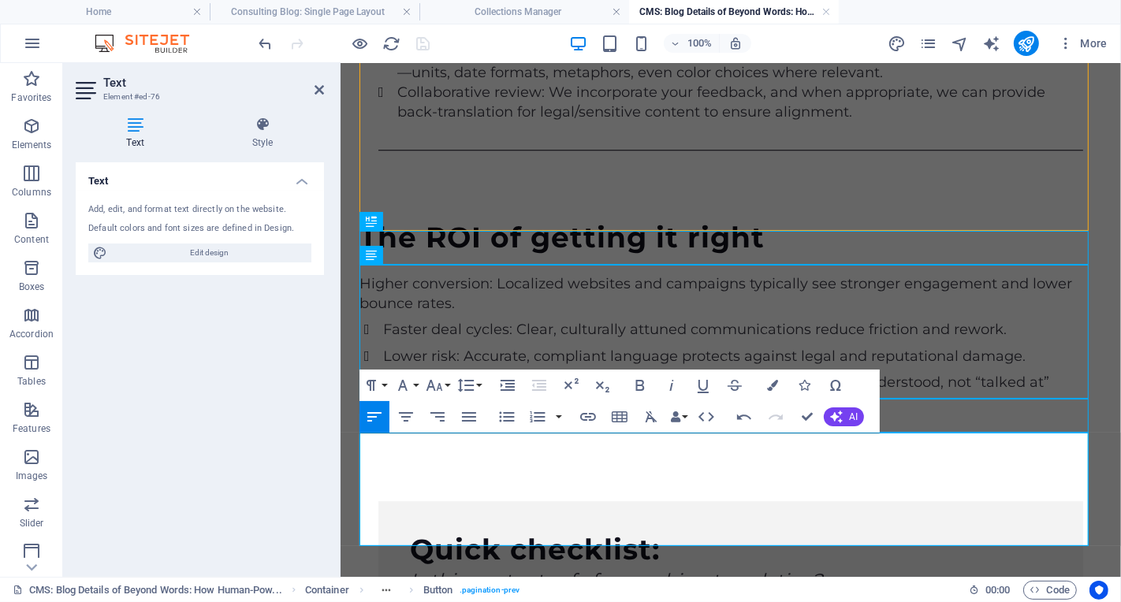
click at [273, 418] on div "Text Add, edit, and format text directly on the website. Default colors and fon…" at bounding box center [200, 363] width 248 height 402
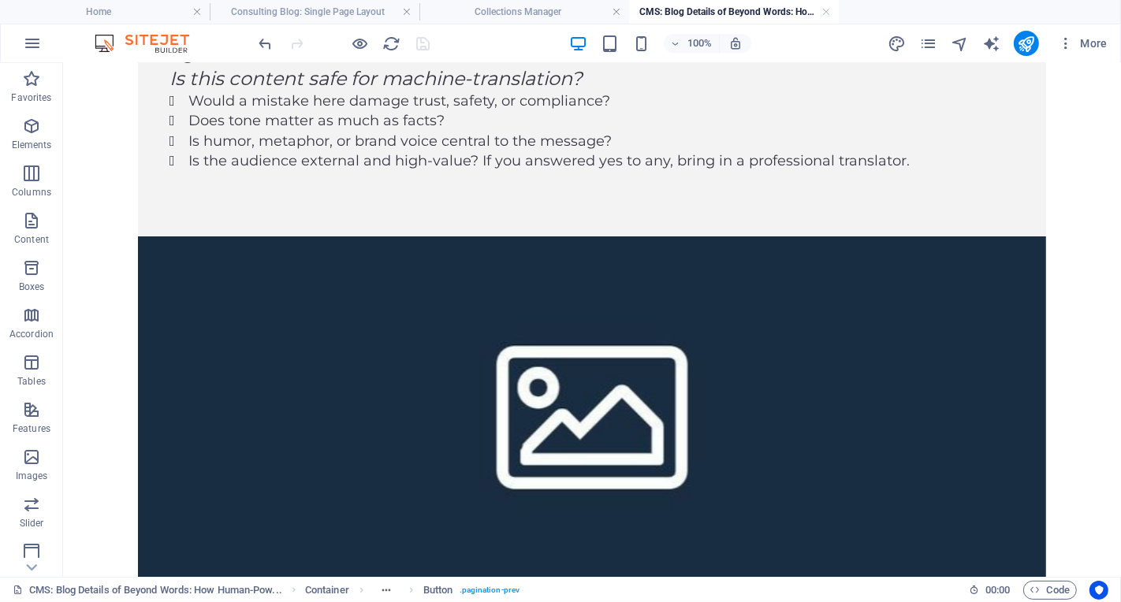
scroll to position [4014, 0]
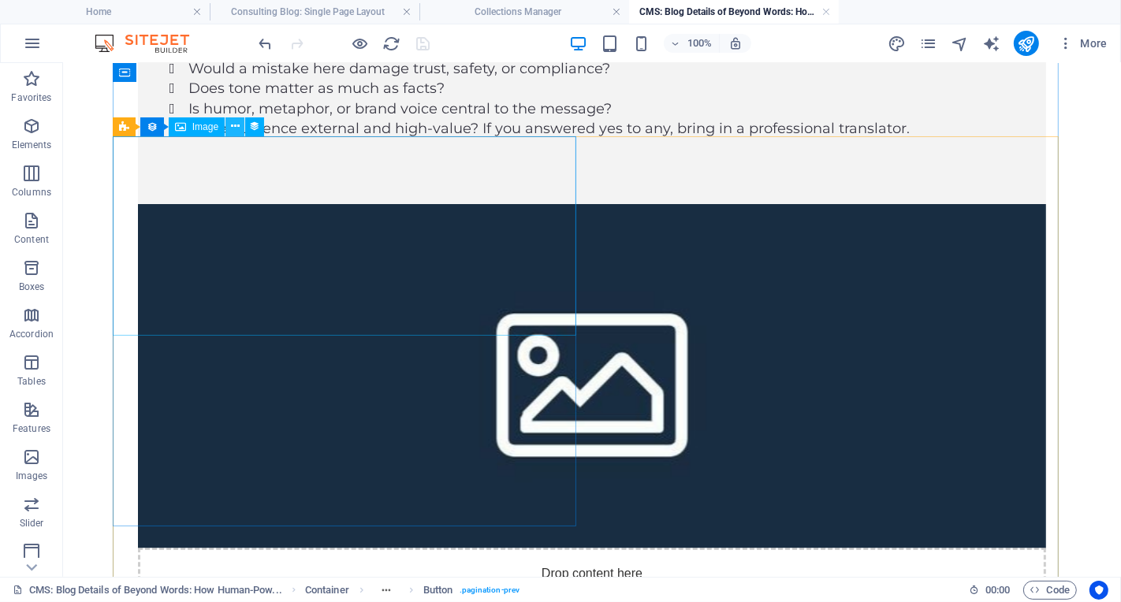
click at [237, 129] on icon at bounding box center [235, 126] width 9 height 17
click at [166, 128] on span "Collection item" at bounding box center [195, 126] width 62 height 9
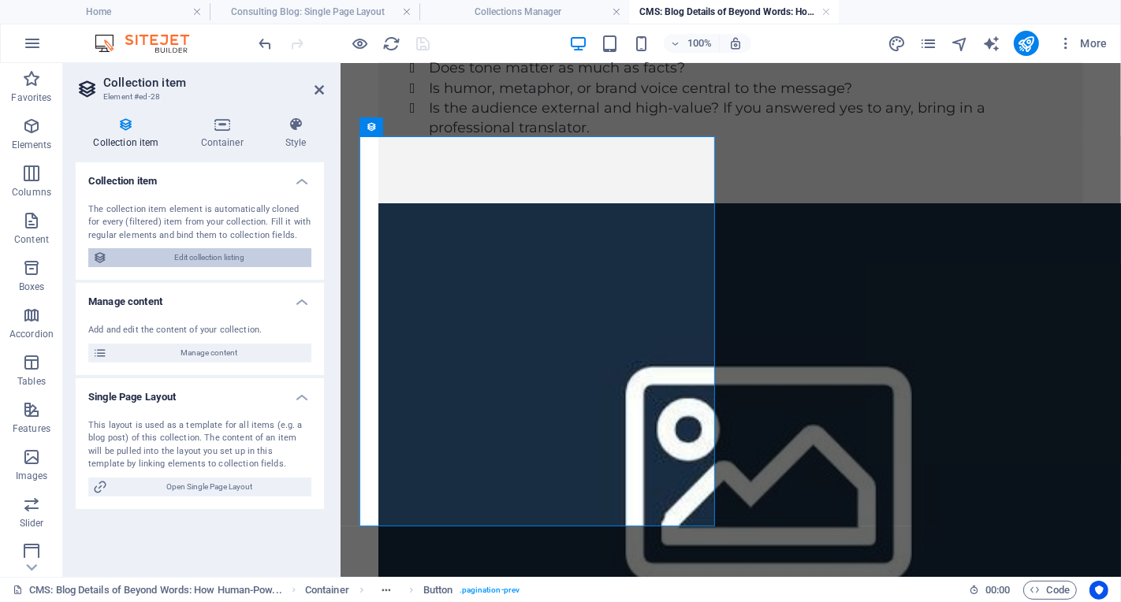
click at [240, 257] on span "Edit collection listing" at bounding box center [209, 257] width 195 height 19
select select
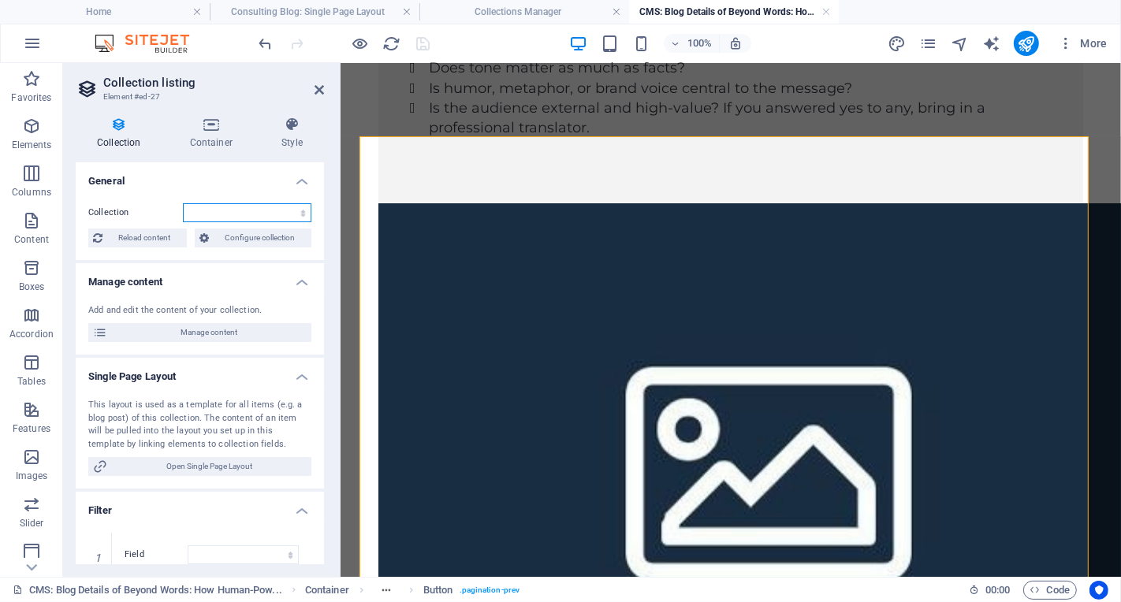
click at [288, 218] on select "Consulting Blog" at bounding box center [247, 212] width 129 height 19
select select "68dac0cd62f0aafbf306ba84"
click at [183, 203] on select "Consulting Blog" at bounding box center [247, 212] width 129 height 19
select select
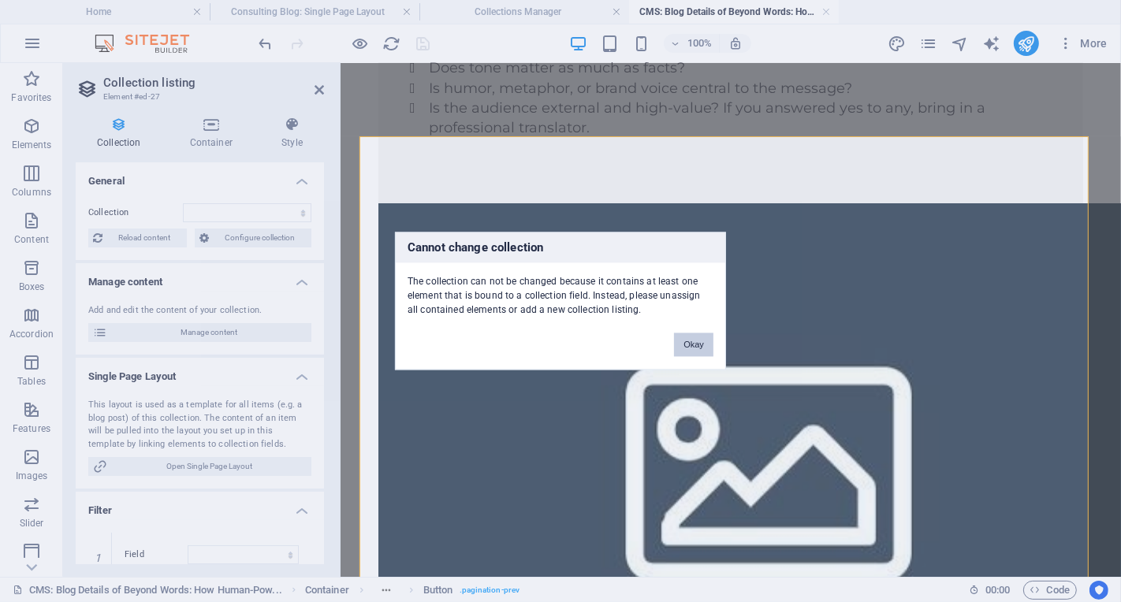
click at [691, 348] on button "Okay" at bounding box center [693, 345] width 39 height 24
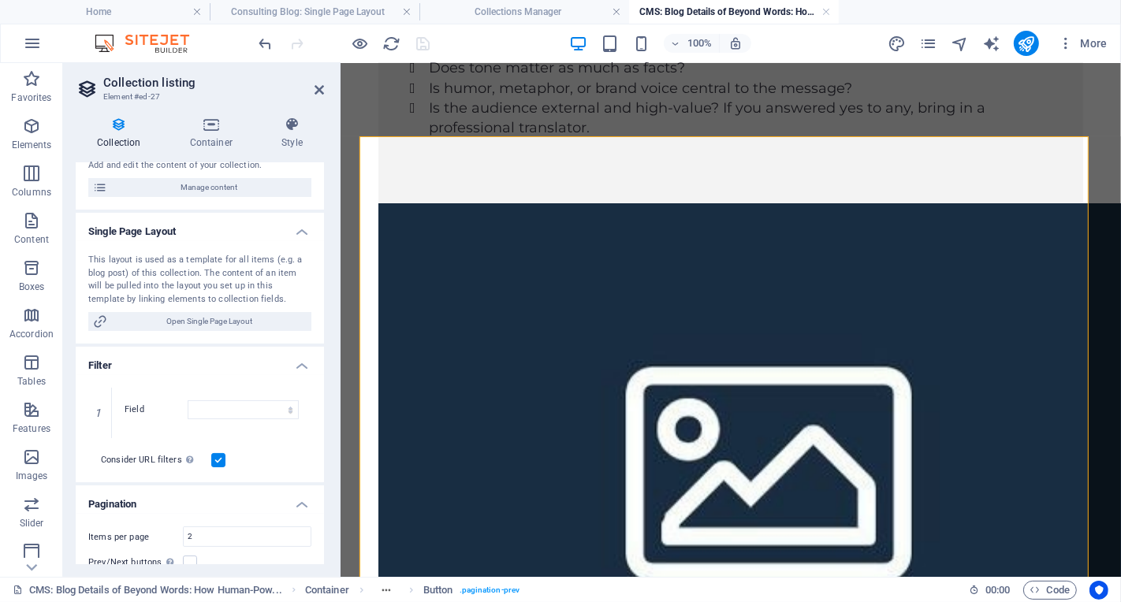
scroll to position [160, 0]
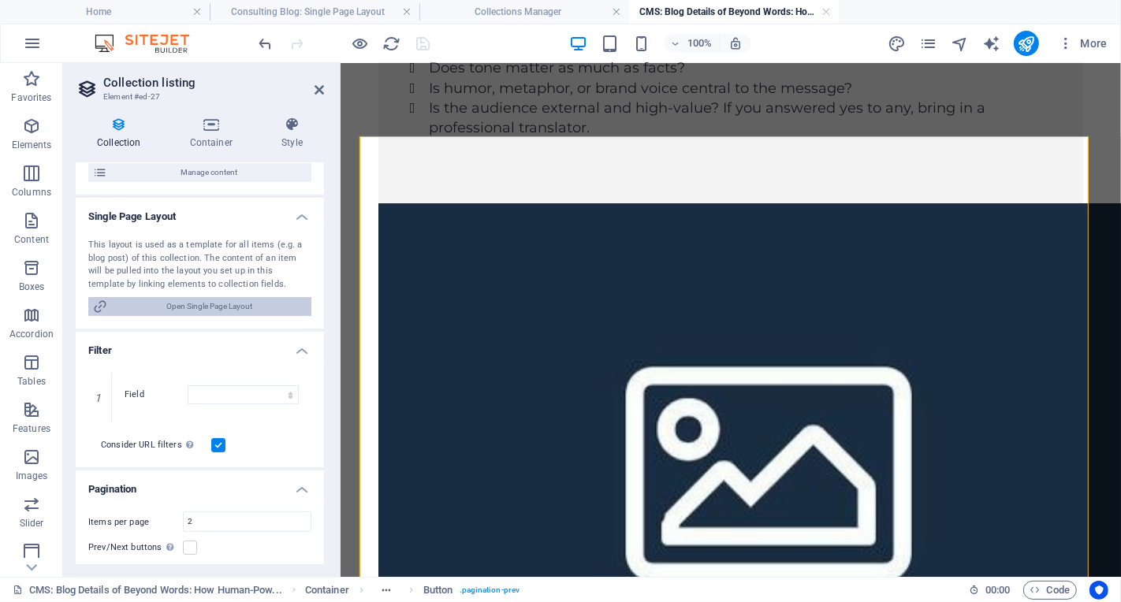
click at [242, 309] on span "Open Single Page Layout" at bounding box center [209, 306] width 195 height 19
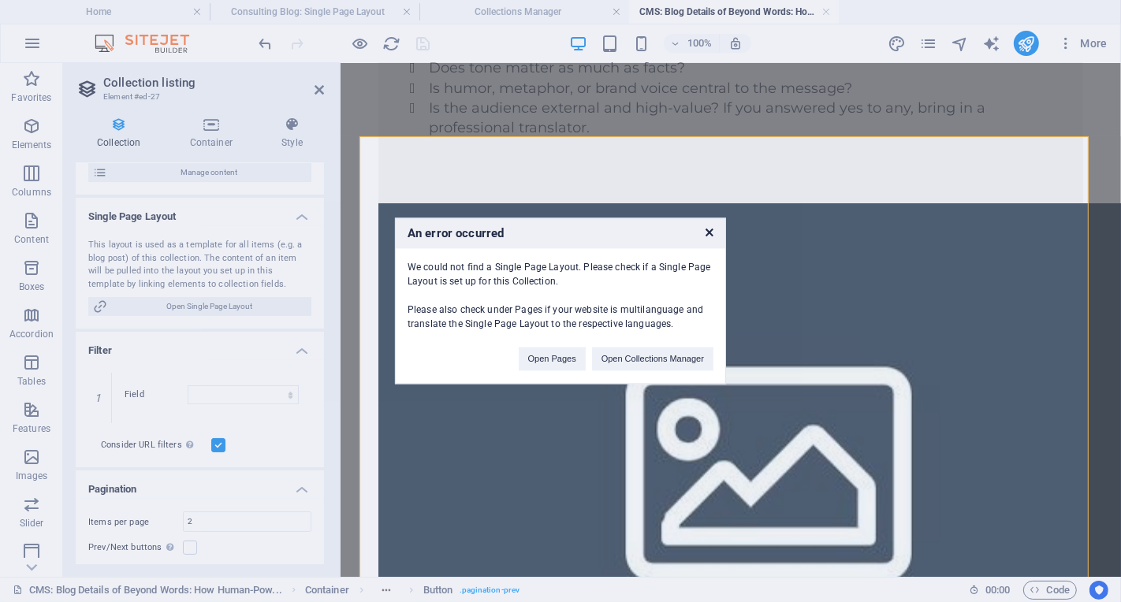
click at [707, 235] on icon at bounding box center [710, 234] width 8 height 10
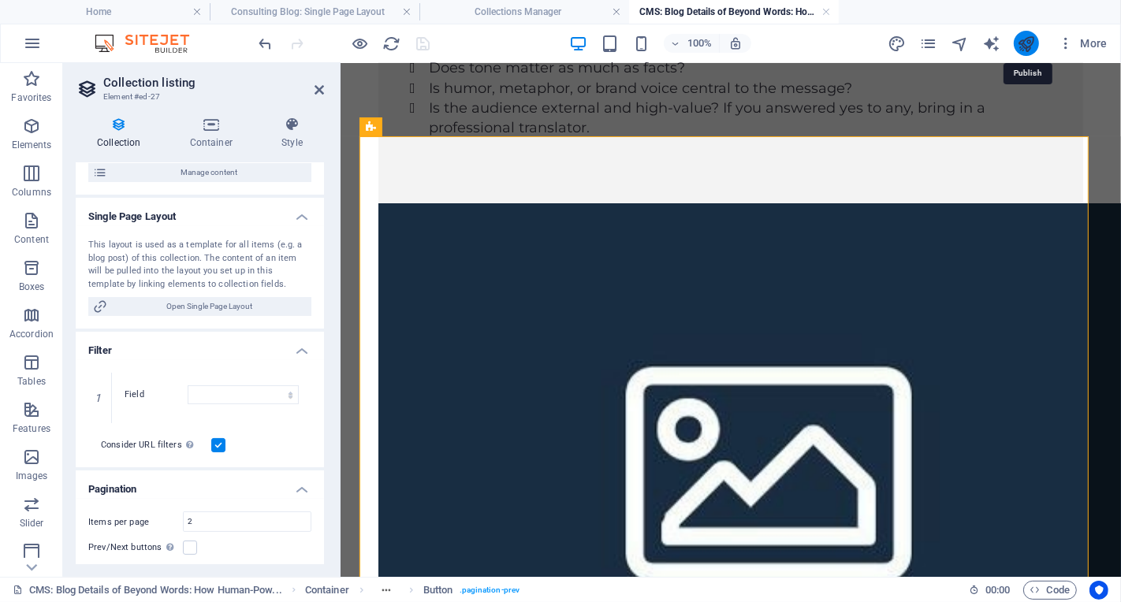
click at [1028, 46] on icon "publish" at bounding box center [1026, 44] width 18 height 18
click at [1034, 45] on icon "publish" at bounding box center [1026, 44] width 18 height 18
click at [321, 90] on icon at bounding box center [319, 90] width 9 height 13
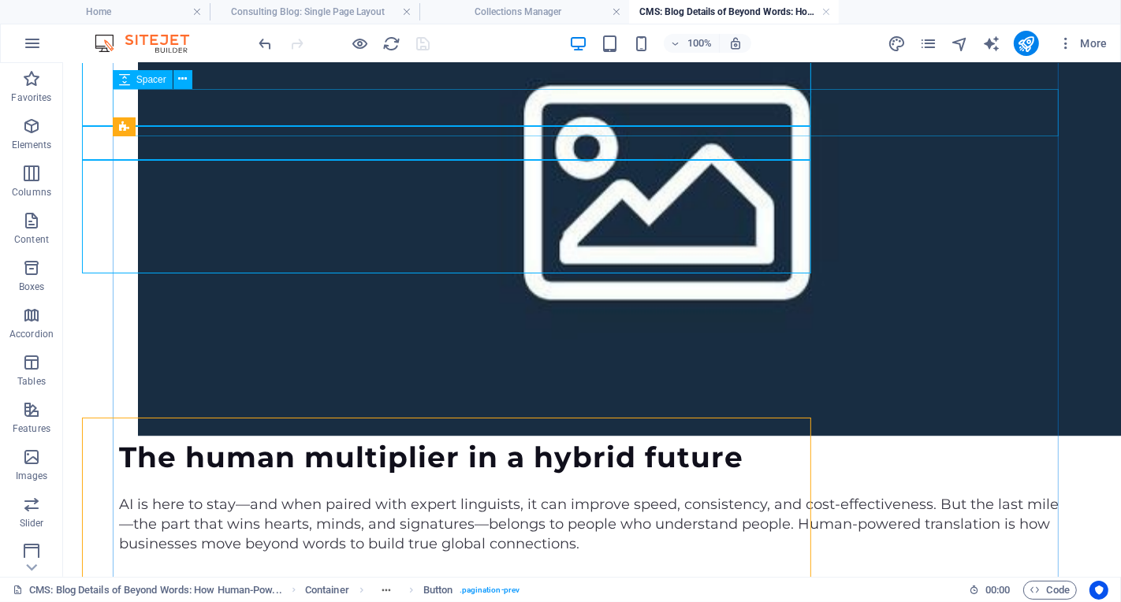
scroll to position [4014, 0]
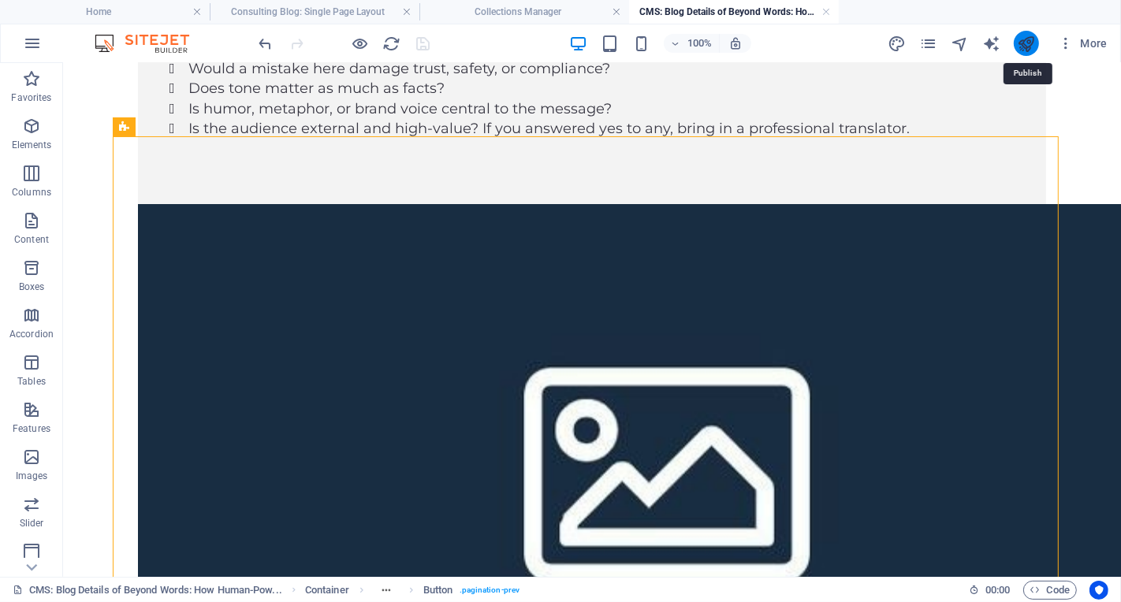
click at [1019, 39] on icon "publish" at bounding box center [1026, 44] width 18 height 18
click at [1038, 45] on button "publish" at bounding box center [1026, 43] width 25 height 25
click at [420, 41] on div at bounding box center [344, 43] width 177 height 25
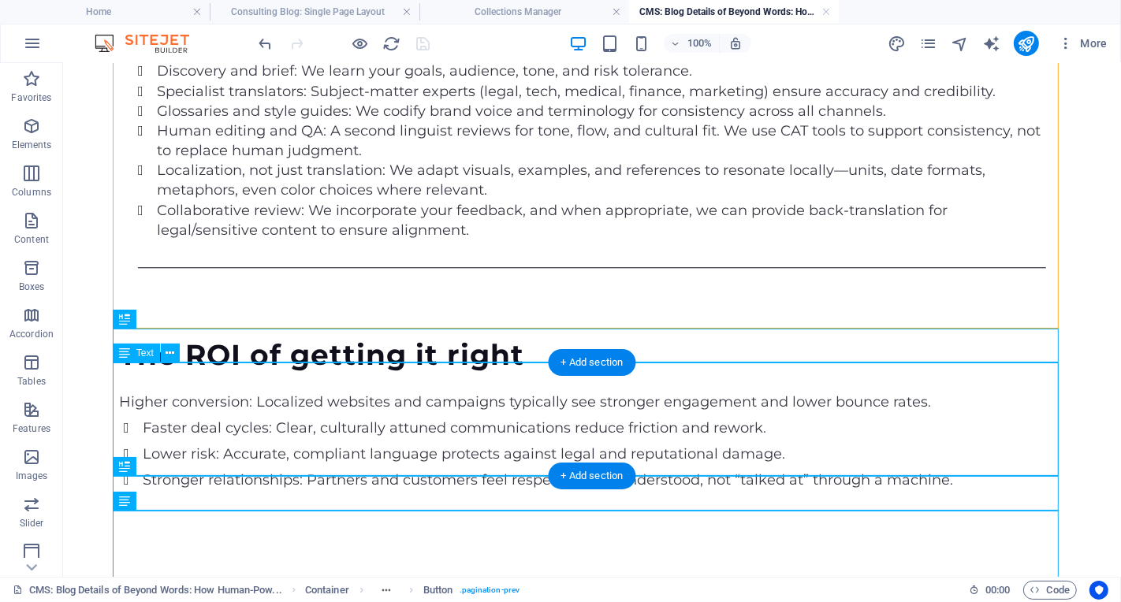
scroll to position [3400, 0]
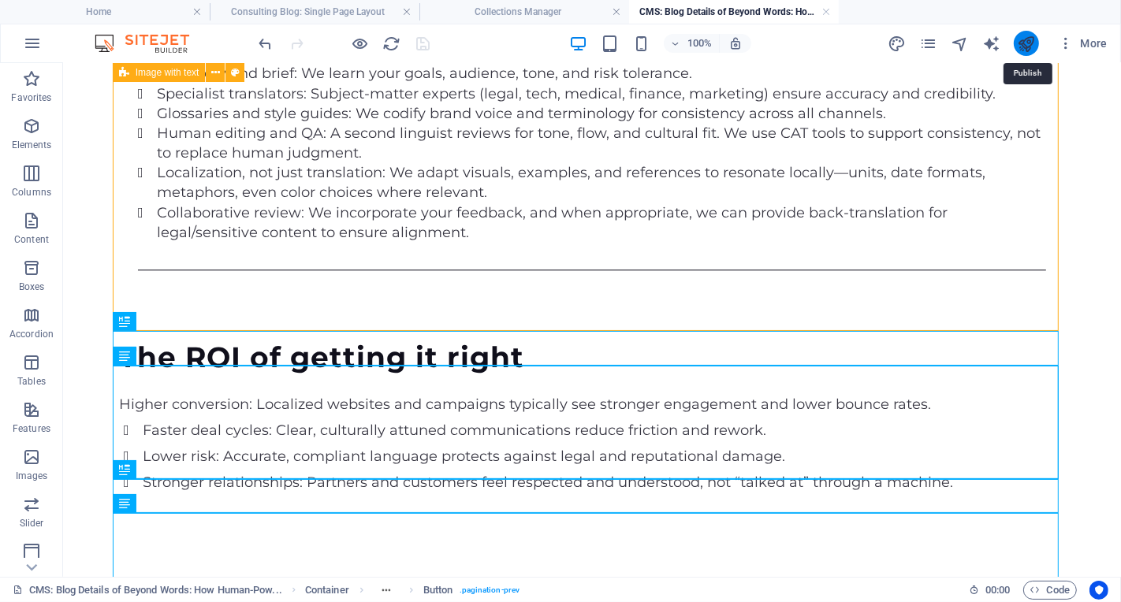
click at [1022, 46] on icon "publish" at bounding box center [1026, 44] width 18 height 18
drag, startPoint x: 628, startPoint y: 42, endPoint x: 651, endPoint y: 43, distance: 22.9
click at [635, 43] on div "100%" at bounding box center [660, 43] width 182 height 25
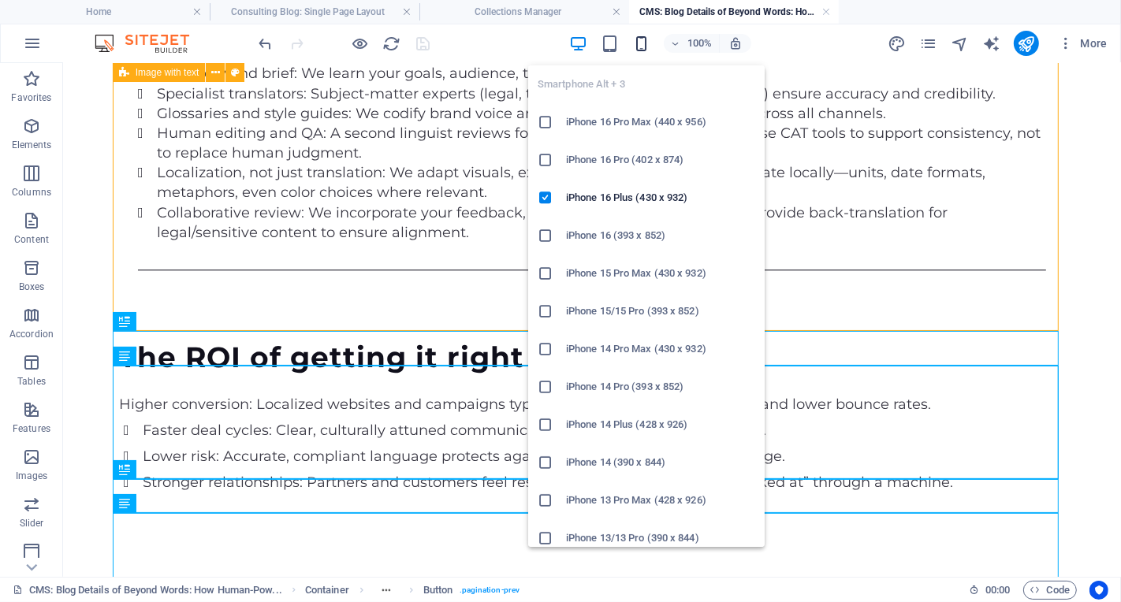
click at [649, 43] on icon "button" at bounding box center [641, 44] width 18 height 18
click at [645, 46] on icon "button" at bounding box center [641, 44] width 18 height 18
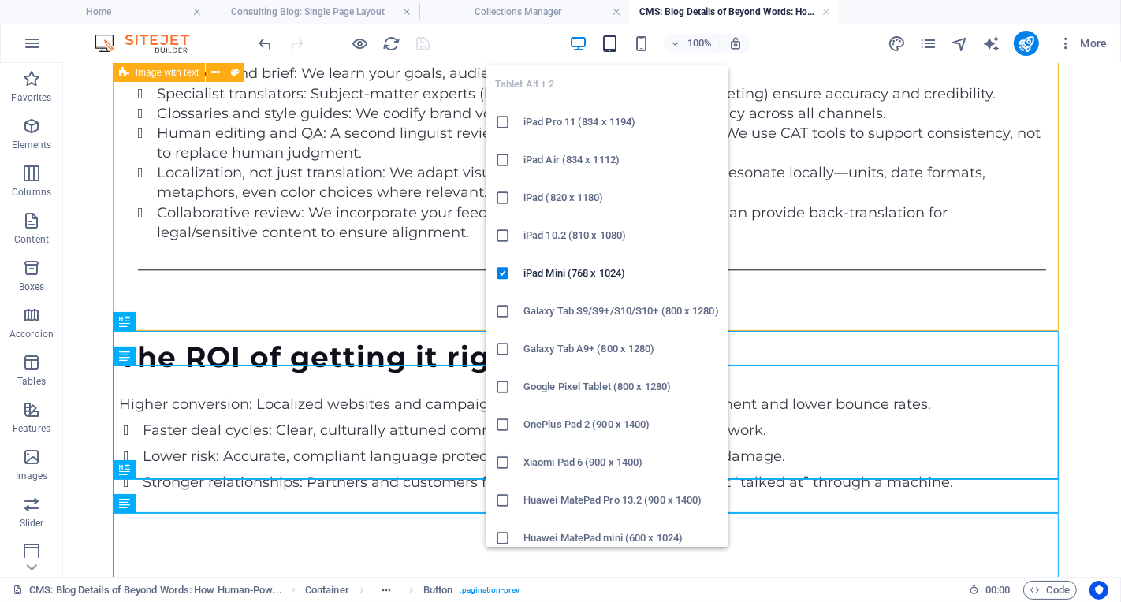
click at [610, 47] on icon "button" at bounding box center [610, 44] width 18 height 18
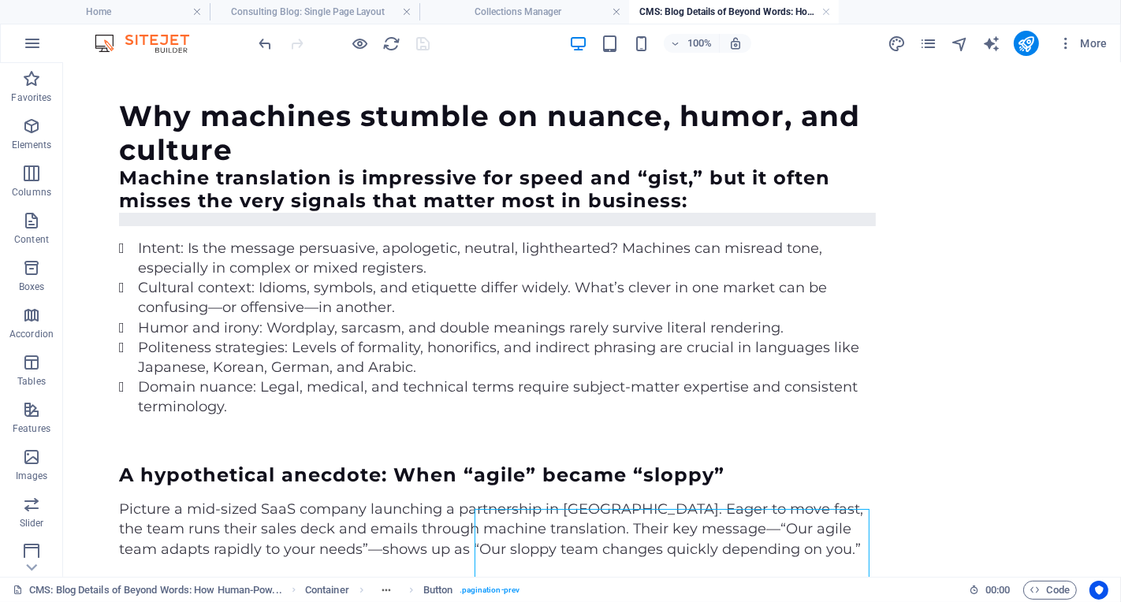
scroll to position [0, 0]
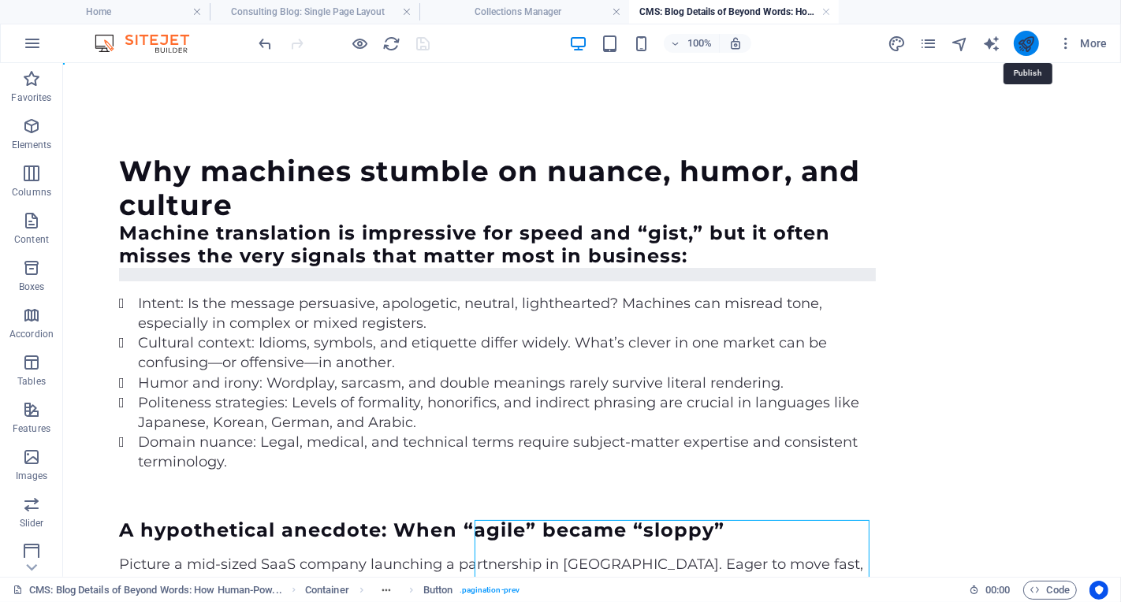
click at [1025, 39] on icon "publish" at bounding box center [1026, 44] width 18 height 18
click at [1082, 40] on span "More" at bounding box center [1083, 43] width 50 height 16
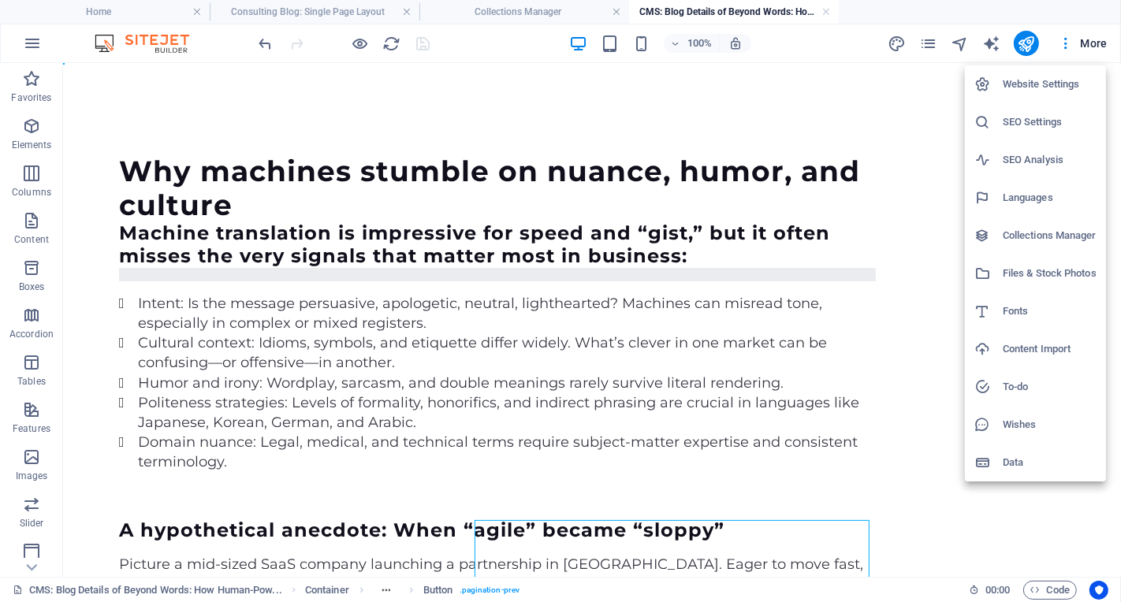
click at [1029, 388] on h6 "To-do" at bounding box center [1050, 387] width 94 height 19
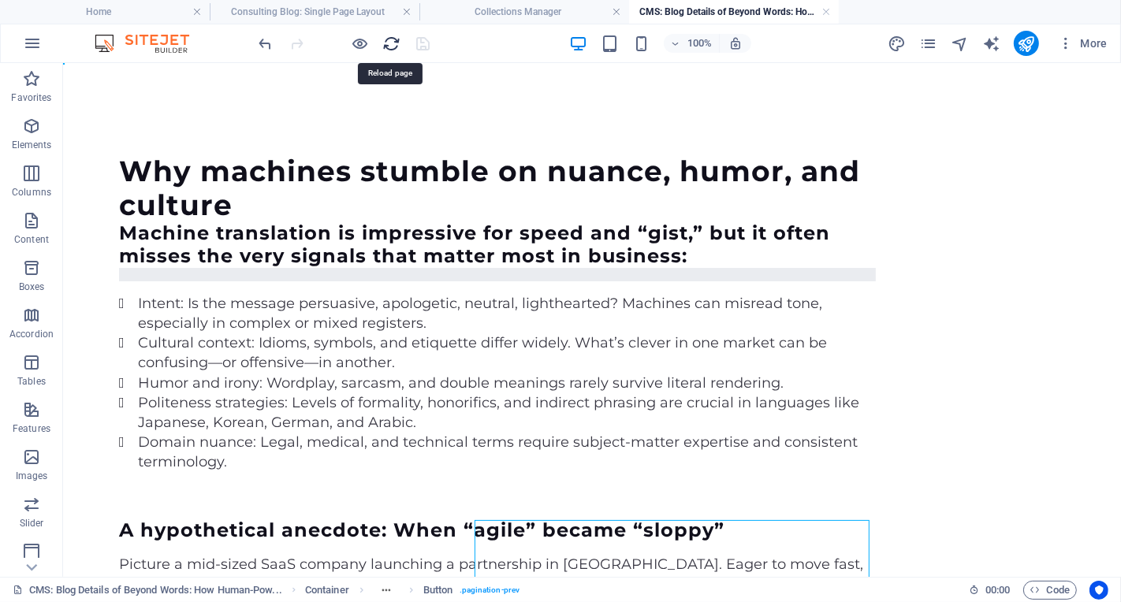
click at [397, 40] on icon "reload" at bounding box center [392, 44] width 18 height 18
click at [524, 12] on h4 "Collections Manager" at bounding box center [524, 11] width 210 height 17
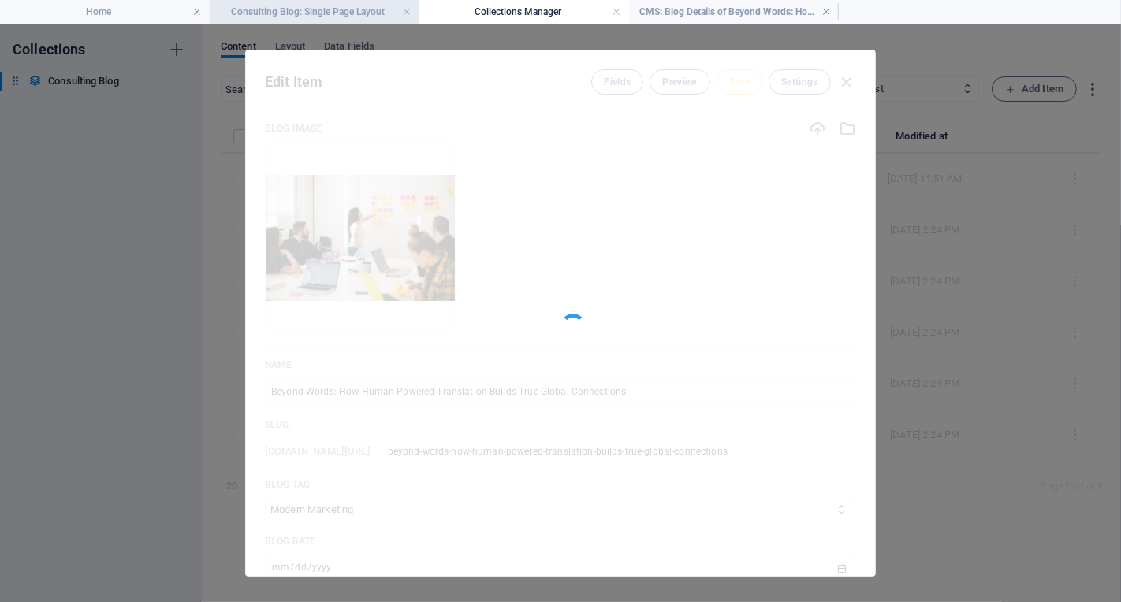
click at [350, 11] on h4 "Consulting Blog: Single Page Layout" at bounding box center [315, 11] width 210 height 17
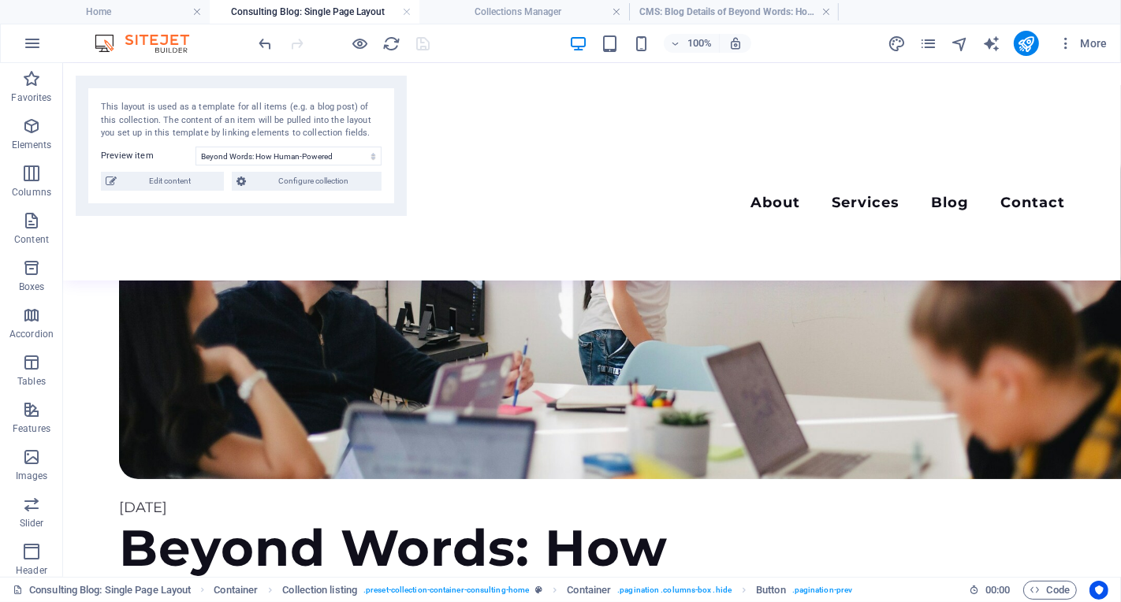
scroll to position [2193, 0]
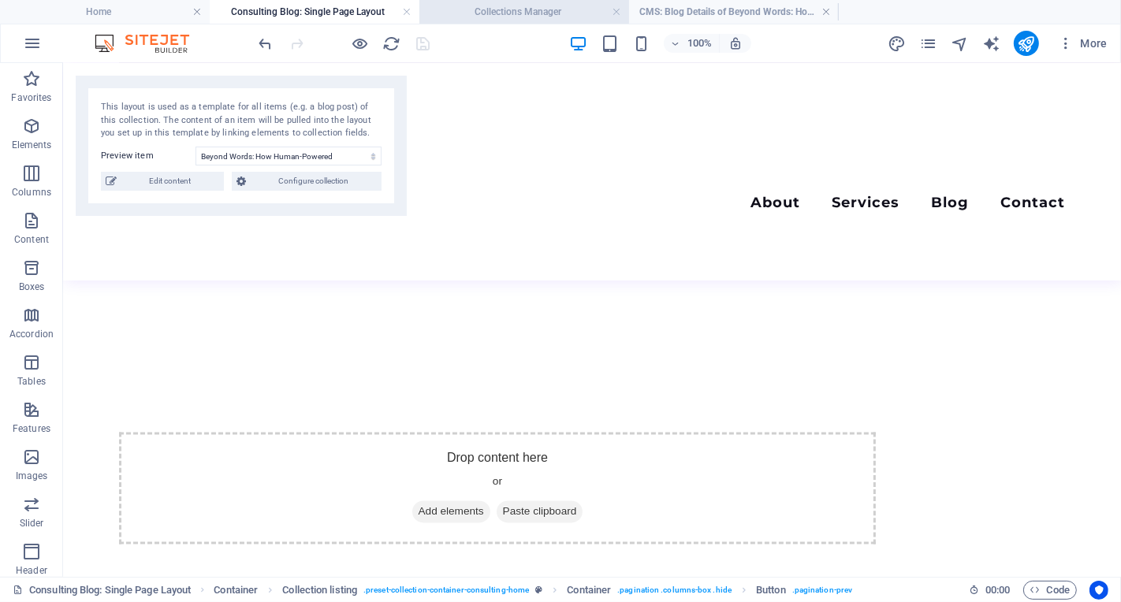
click at [574, 15] on h4 "Collections Manager" at bounding box center [524, 11] width 210 height 17
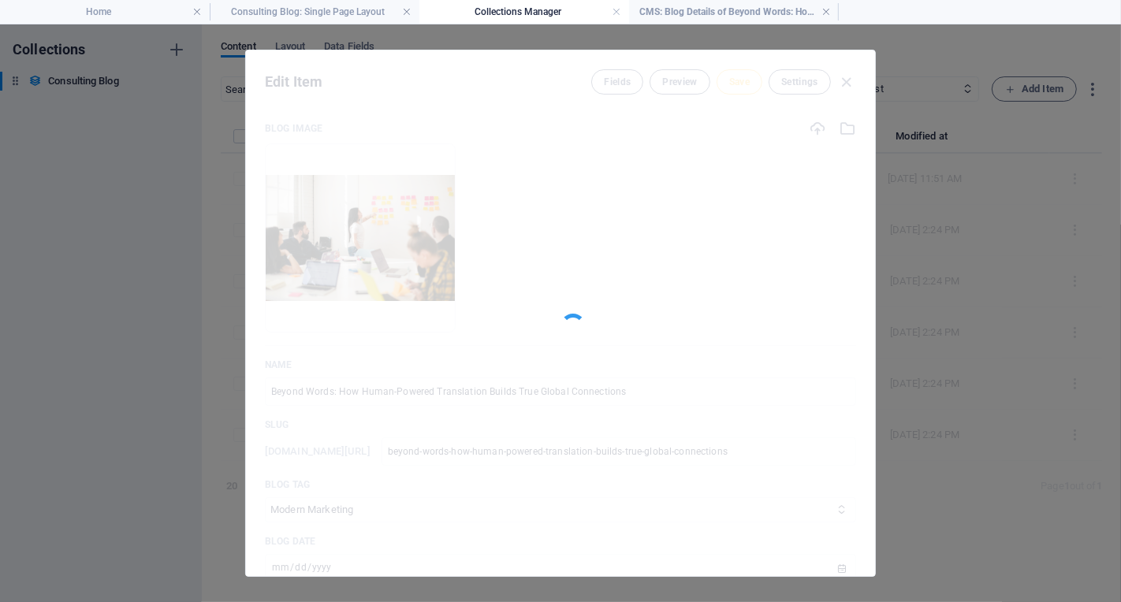
scroll to position [0, 0]
click at [147, 12] on h4 "Home" at bounding box center [105, 11] width 210 height 17
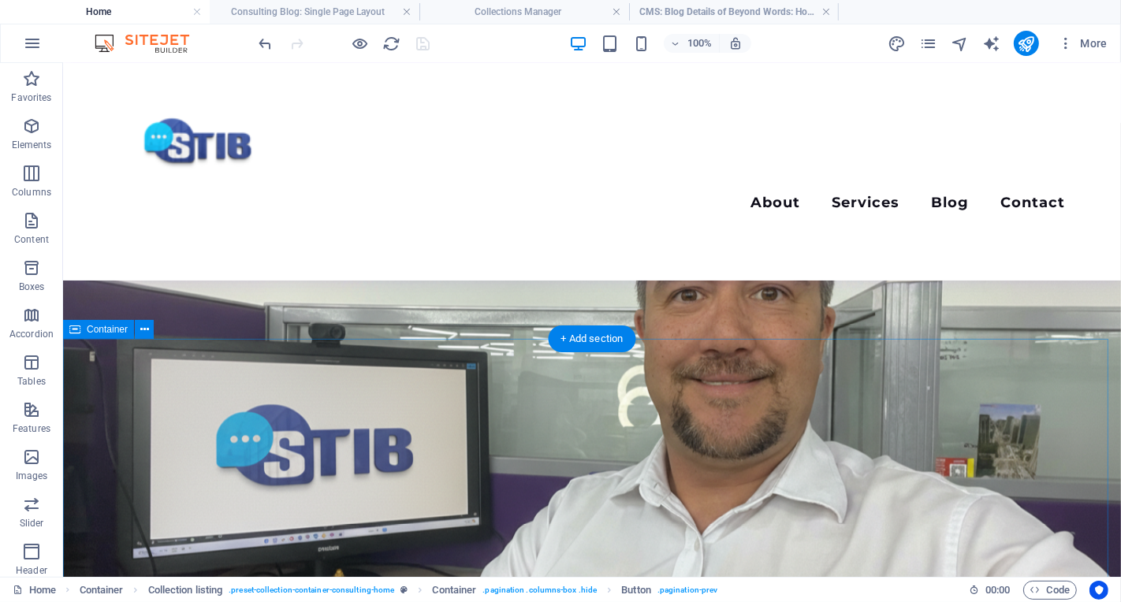
scroll to position [2774, 0]
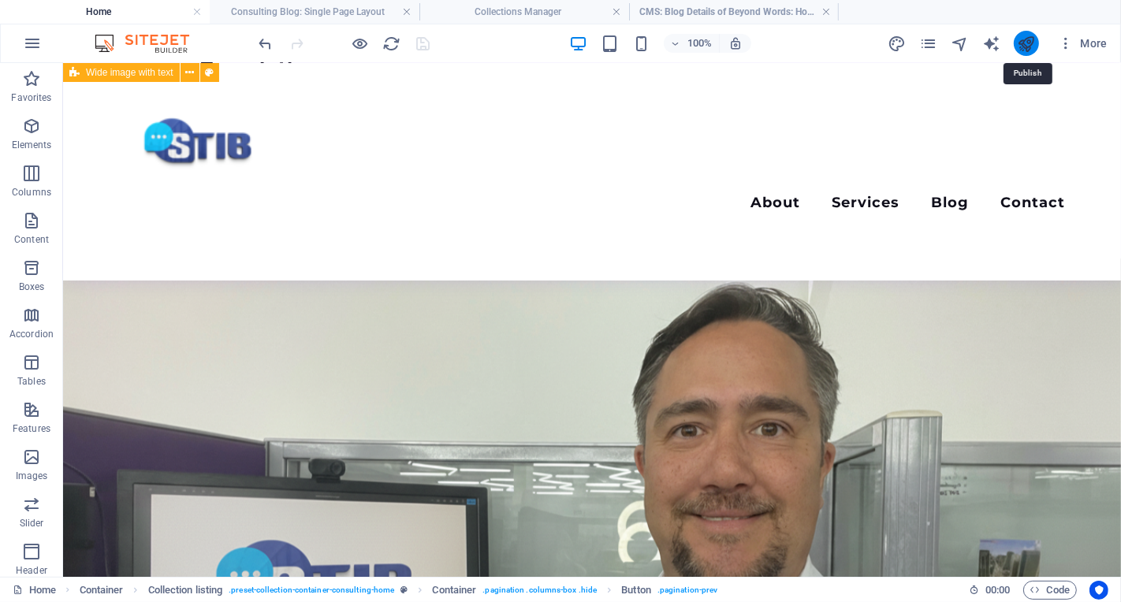
click at [1031, 49] on icon "publish" at bounding box center [1026, 44] width 18 height 18
click at [1031, 48] on icon "publish" at bounding box center [1026, 44] width 18 height 18
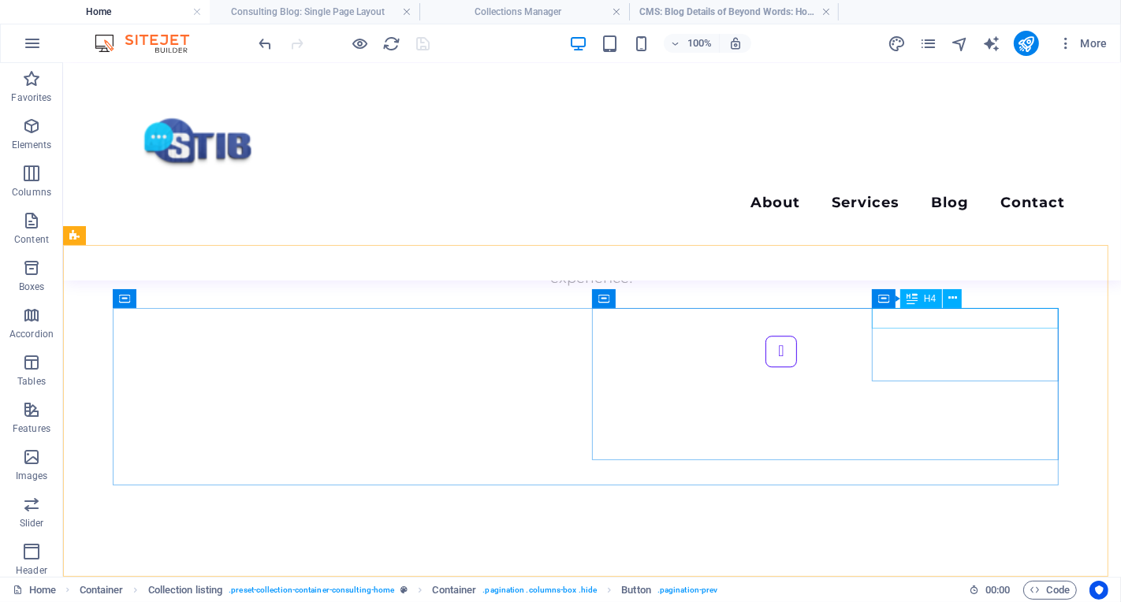
scroll to position [3877, 0]
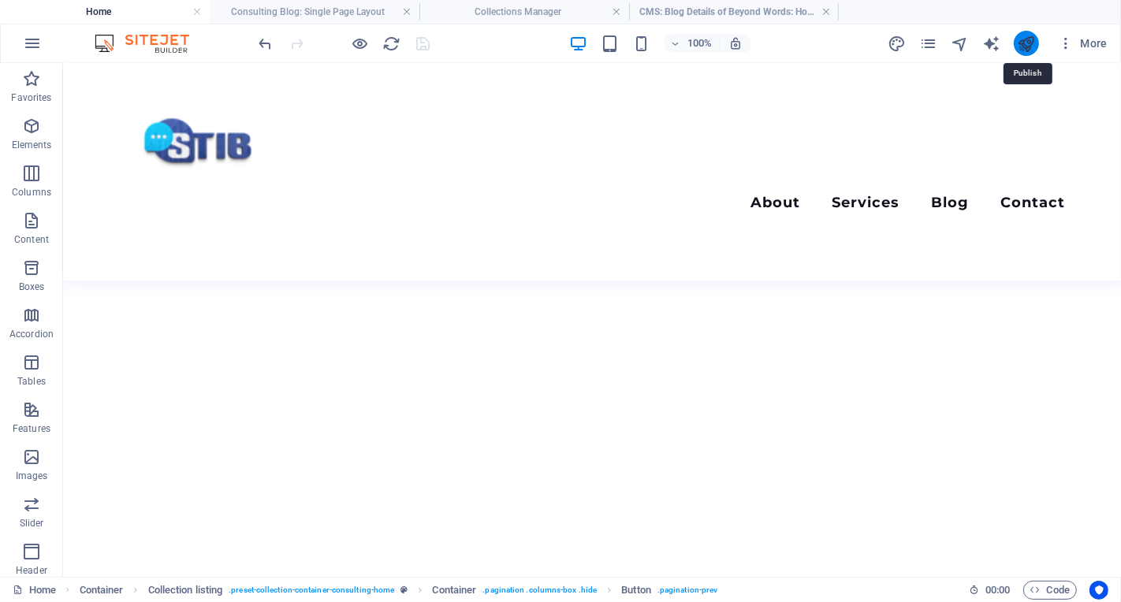
click at [1029, 44] on icon "publish" at bounding box center [1026, 44] width 18 height 18
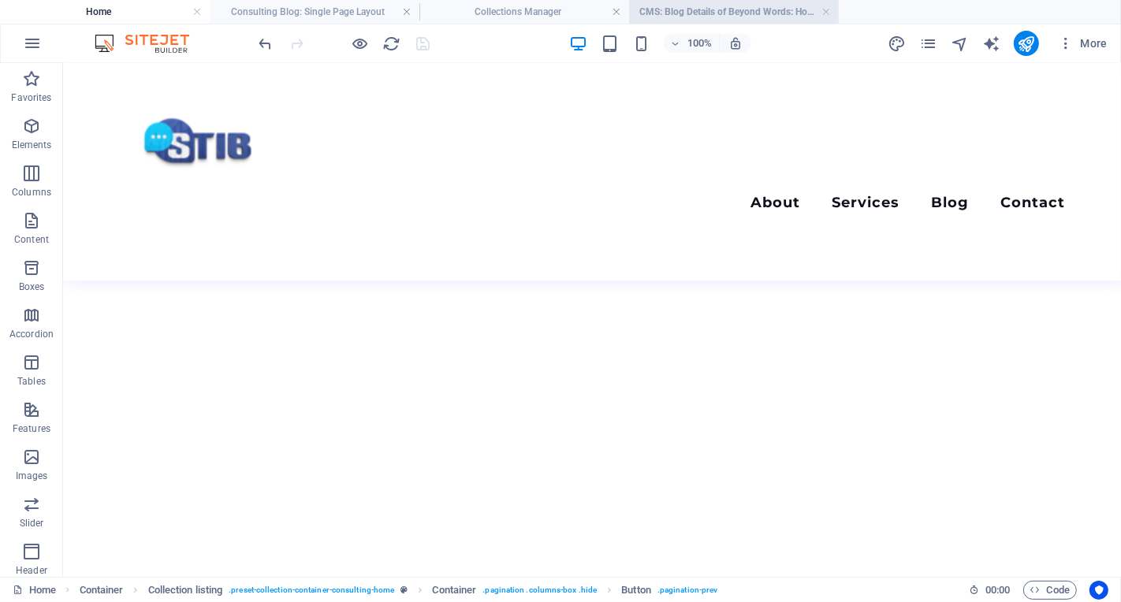
click at [761, 14] on h4 "CMS: Blog Details of Beyond Words: How Human-Pow..." at bounding box center [734, 11] width 210 height 17
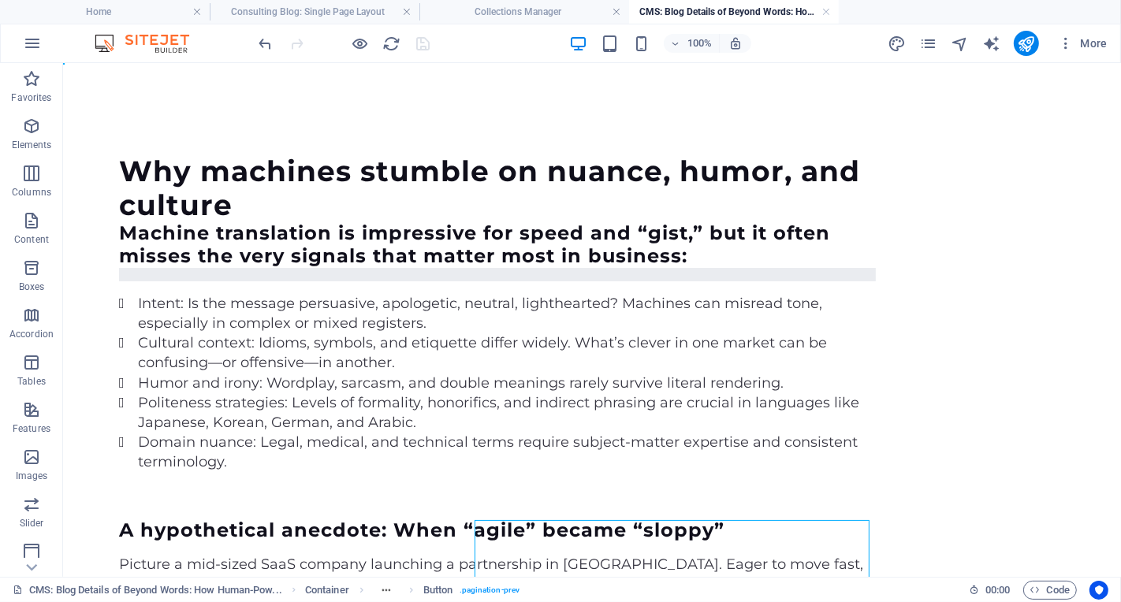
scroll to position [0, 0]
click at [965, 43] on icon "navigator" at bounding box center [960, 44] width 18 height 18
